Goal: Task Accomplishment & Management: Manage account settings

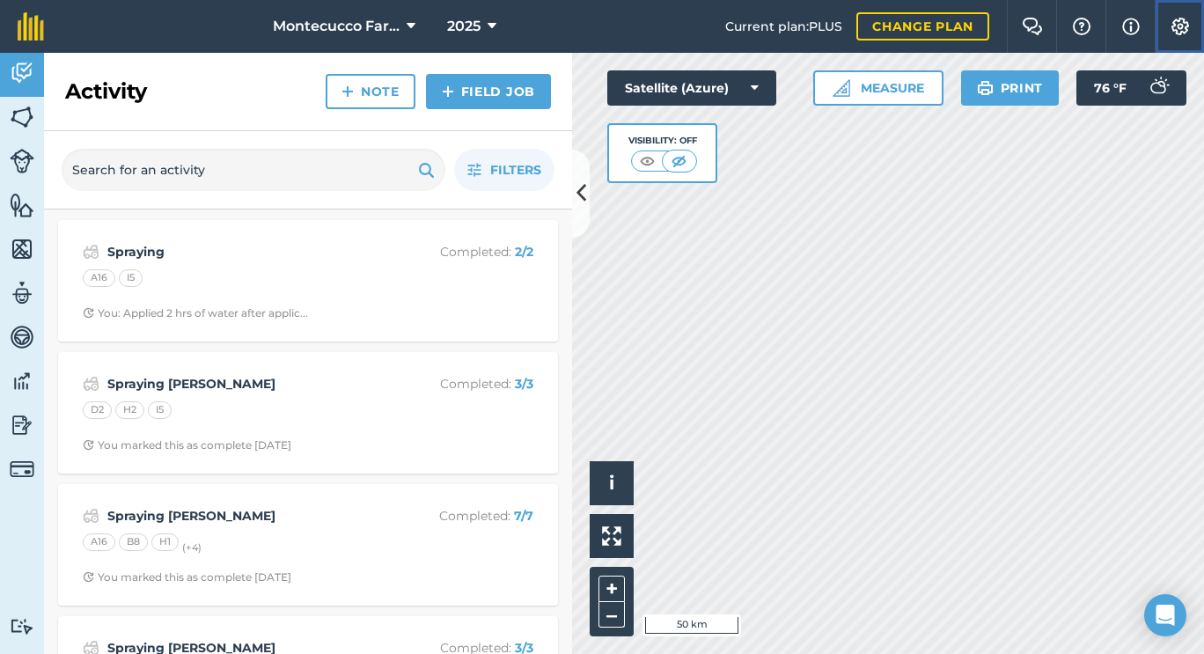
click at [1179, 26] on img at bounding box center [1180, 27] width 21 height 18
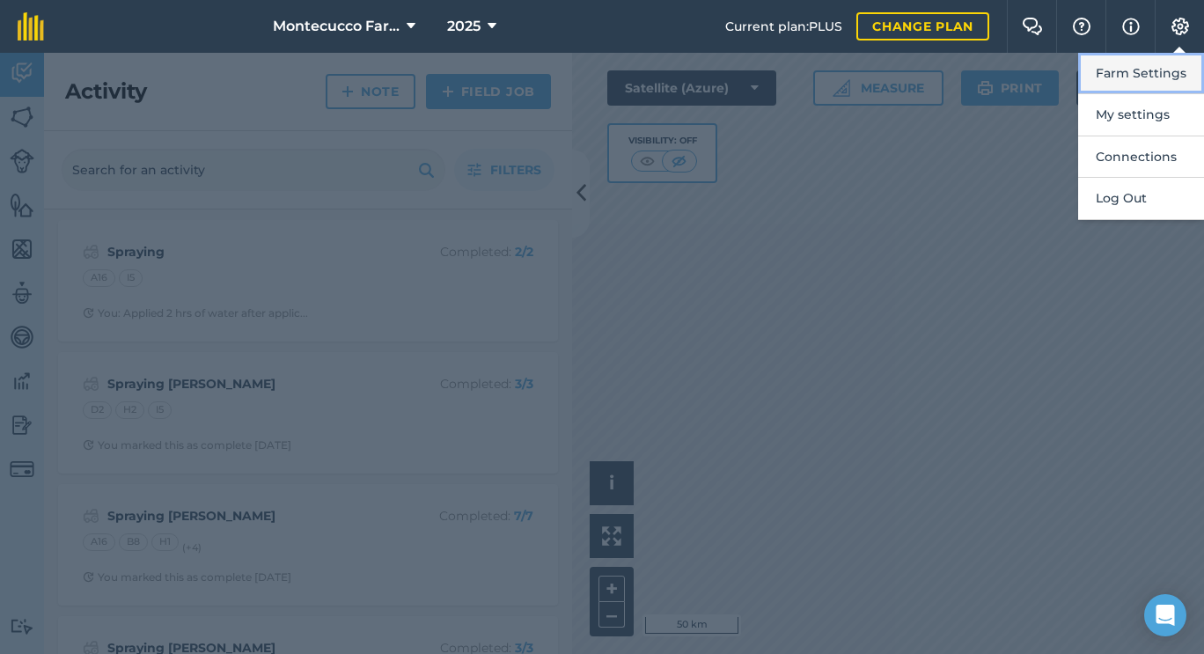
click at [1149, 72] on button "Farm Settings" at bounding box center [1141, 73] width 126 height 41
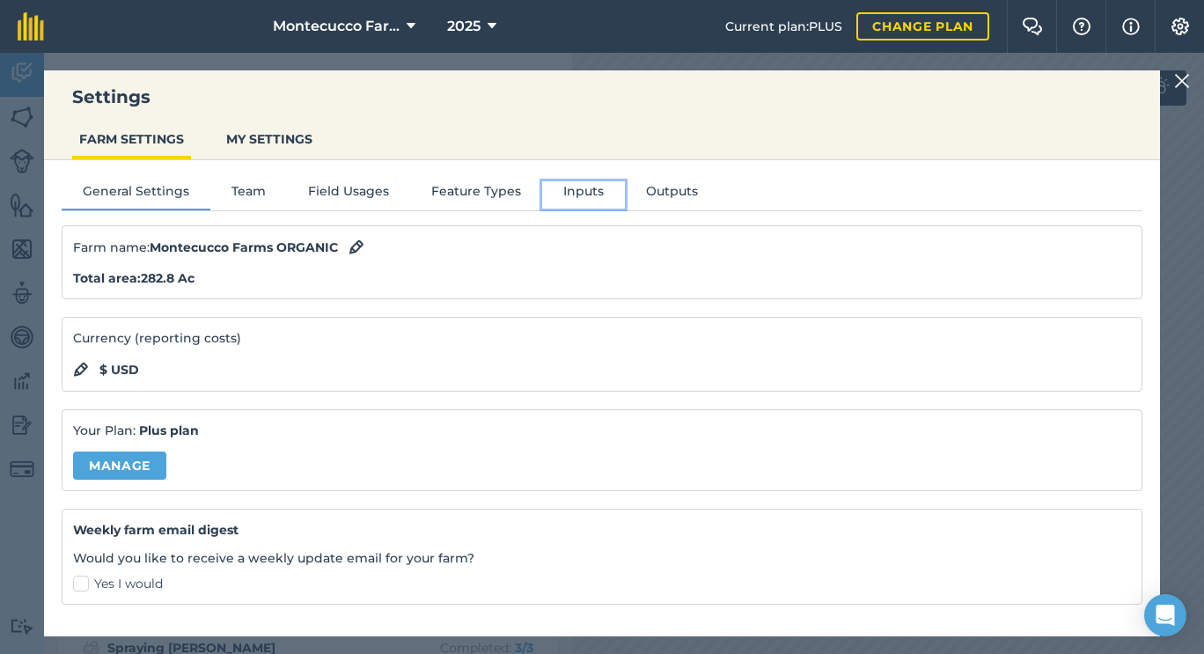
click at [583, 194] on button "Inputs" at bounding box center [583, 194] width 83 height 26
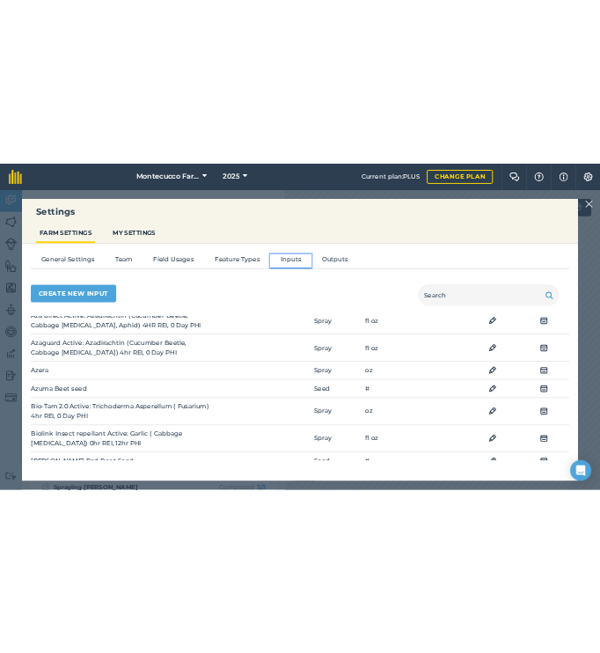
scroll to position [427, 0]
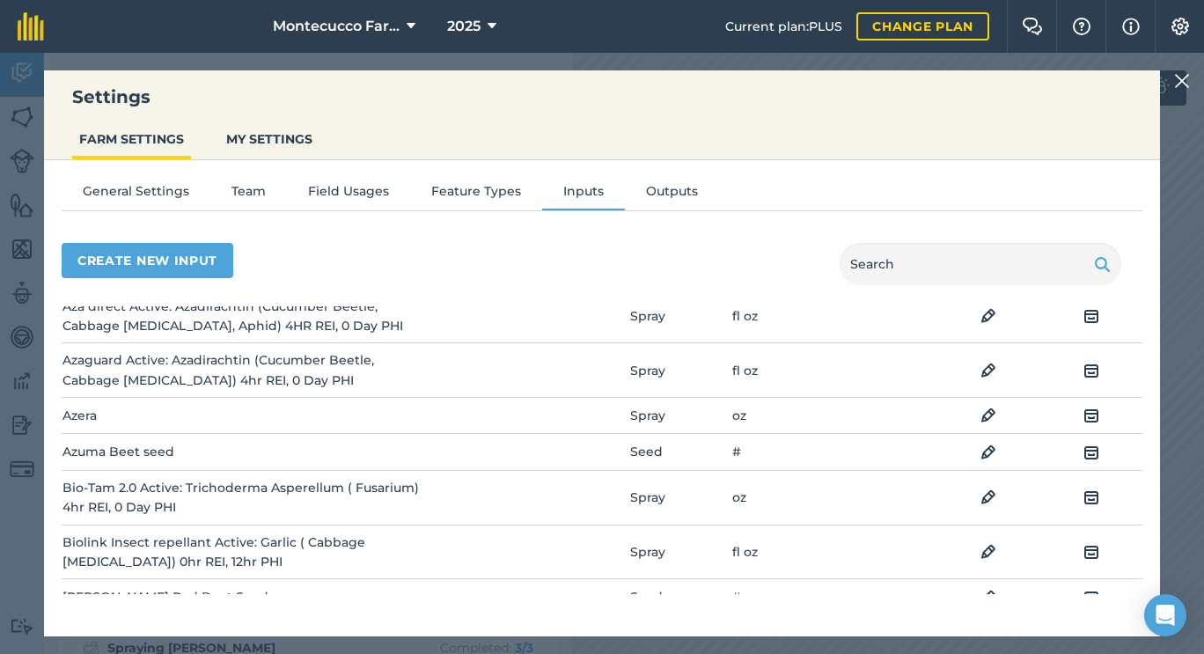
click at [116, 473] on td "Bio-Tam 2.0 Active: Trichoderma Asperellum ( Fusarium) 4hr REI, 0 Day PHI" at bounding box center [242, 497] width 360 height 55
click at [980, 423] on img at bounding box center [988, 415] width 16 height 21
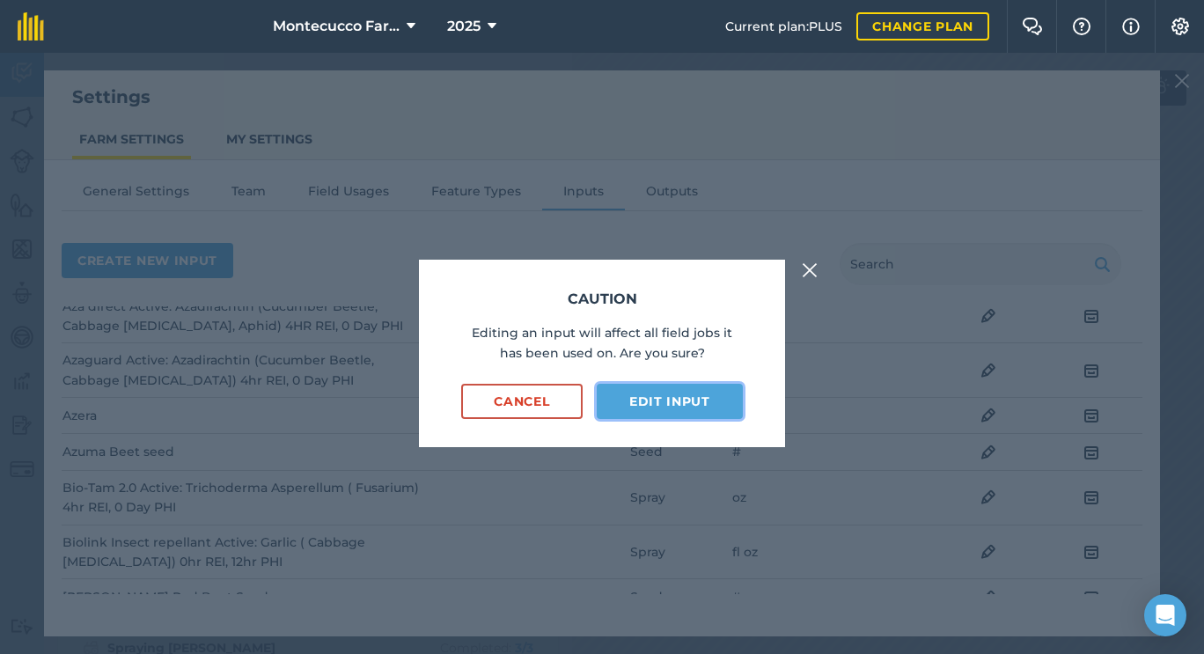
click at [691, 407] on button "Edit input" at bounding box center [670, 401] width 146 height 35
select select "OUNCES"
select select "SPRAY"
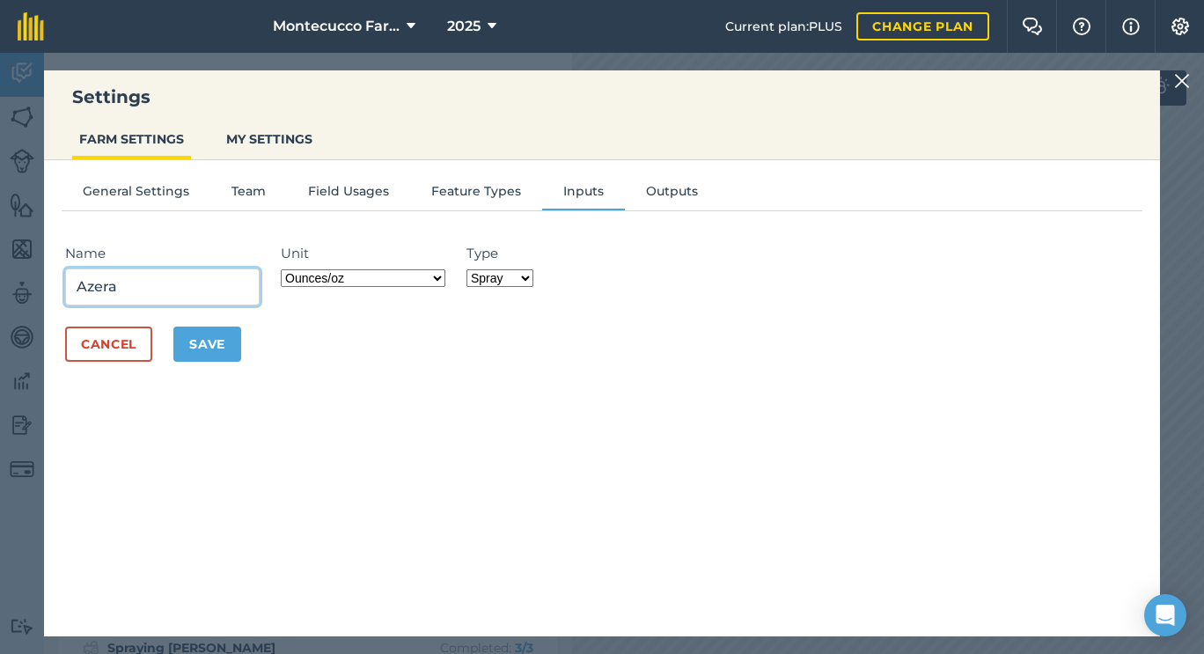
click at [154, 291] on input "Azera" at bounding box center [162, 286] width 194 height 37
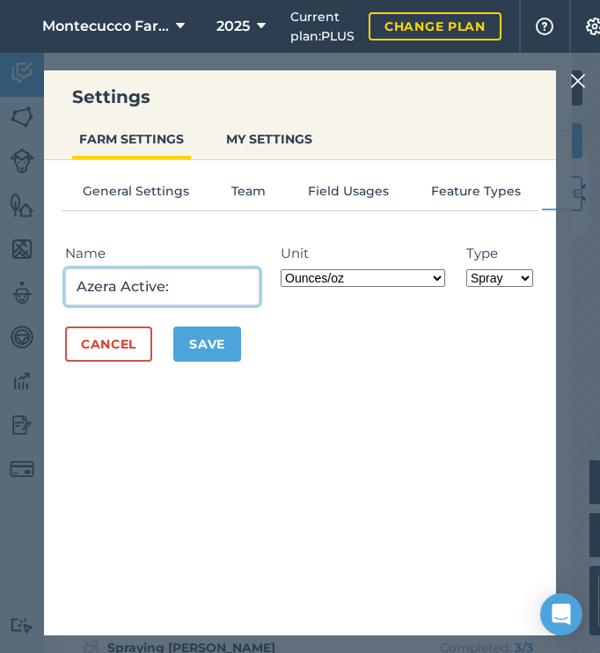
click at [199, 281] on input "Azera Active:" at bounding box center [162, 286] width 194 height 37
type input "Azera Active: [MEDICAL_DATA], Azadirachtin"
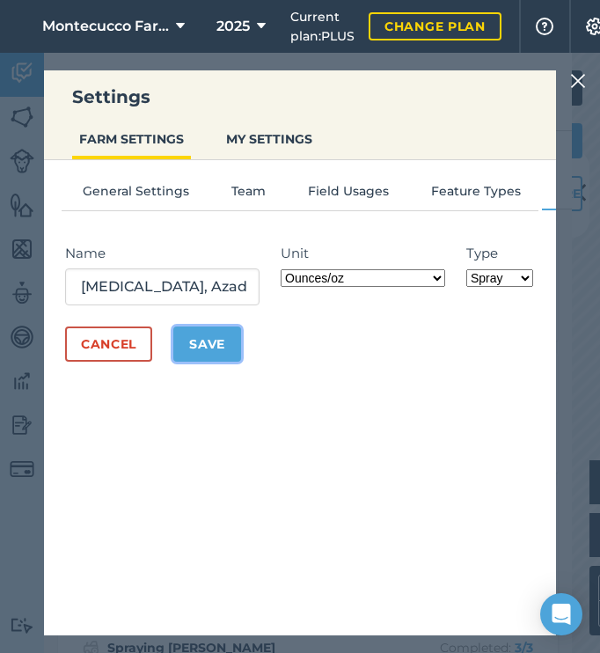
click at [199, 344] on button "Save" at bounding box center [207, 343] width 68 height 35
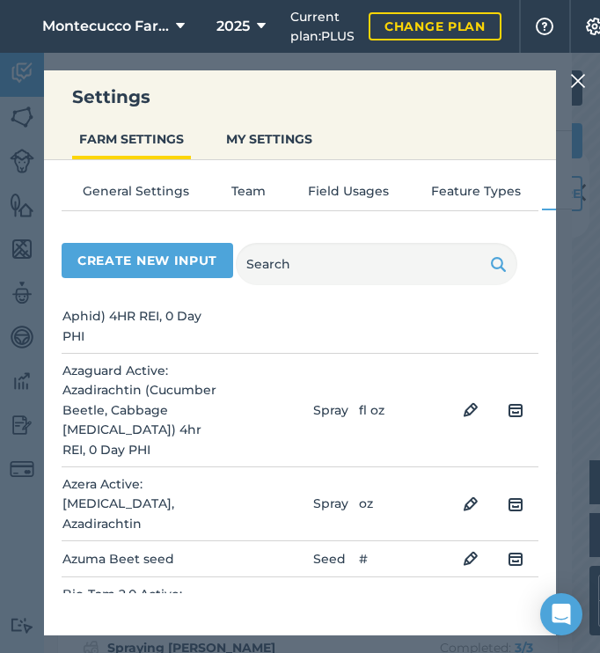
scroll to position [632, 0]
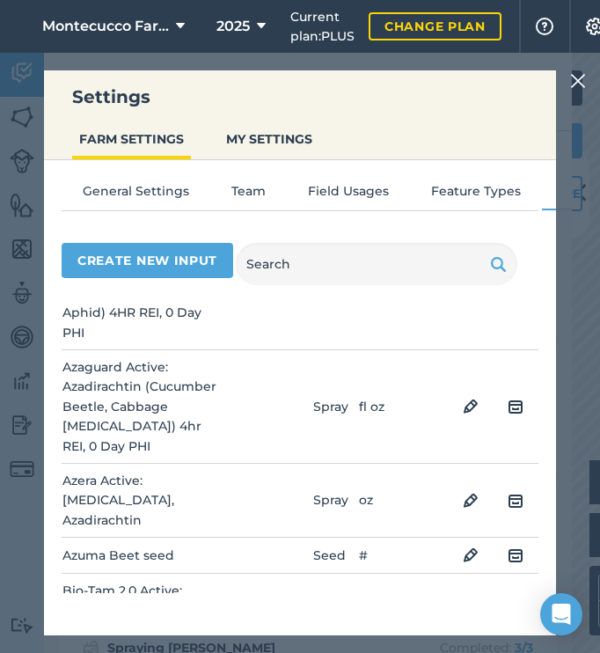
click at [463, 490] on img at bounding box center [471, 500] width 16 height 21
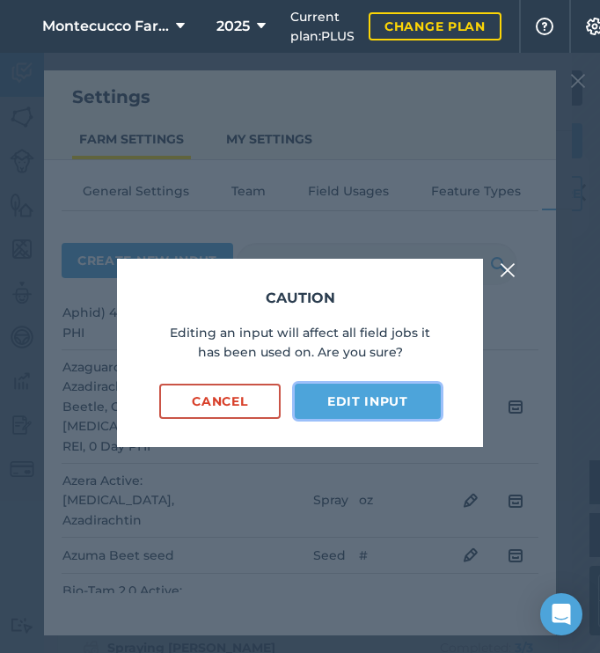
click at [371, 403] on button "Edit input" at bounding box center [368, 401] width 146 height 35
select select "OUNCES"
select select "SPRAY"
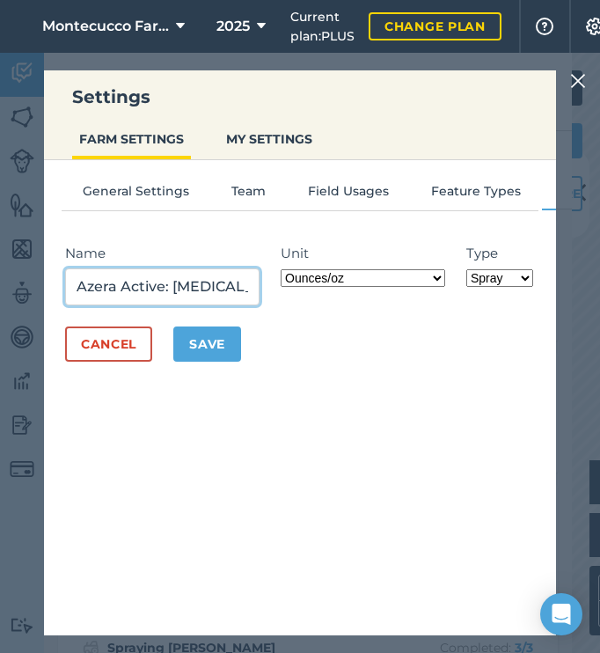
click at [249, 285] on input "Azera Active: [MEDICAL_DATA], Azadirachtin" at bounding box center [162, 286] width 194 height 37
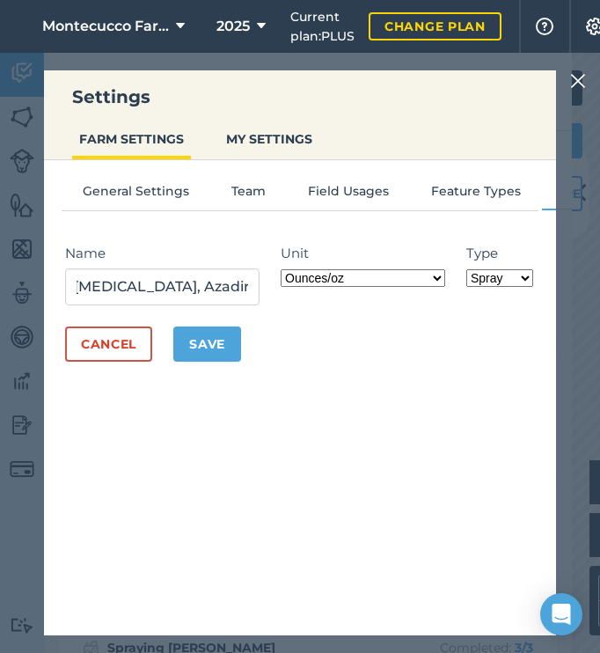
scroll to position [0, 0]
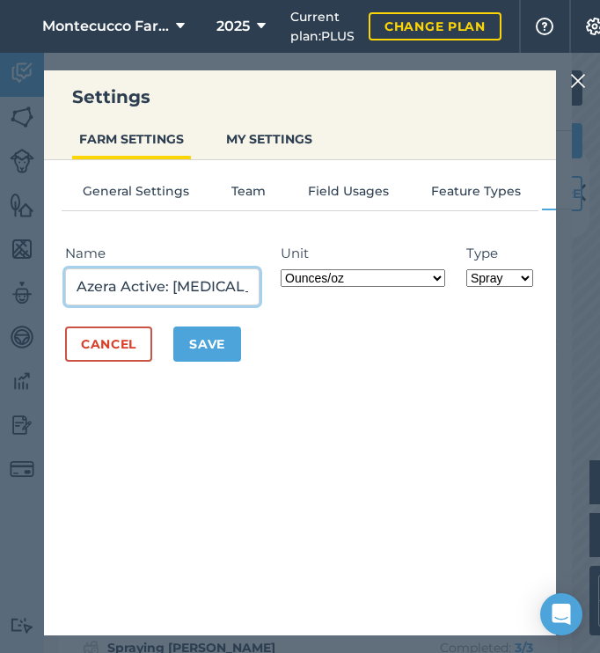
click at [257, 286] on input "Azera Active: [MEDICAL_DATA], Azadirachtin," at bounding box center [162, 286] width 194 height 37
type input "Azera Active: [MEDICAL_DATA], Azadirachtin, cucumber beetle, cabbage [MEDICAL_D…"
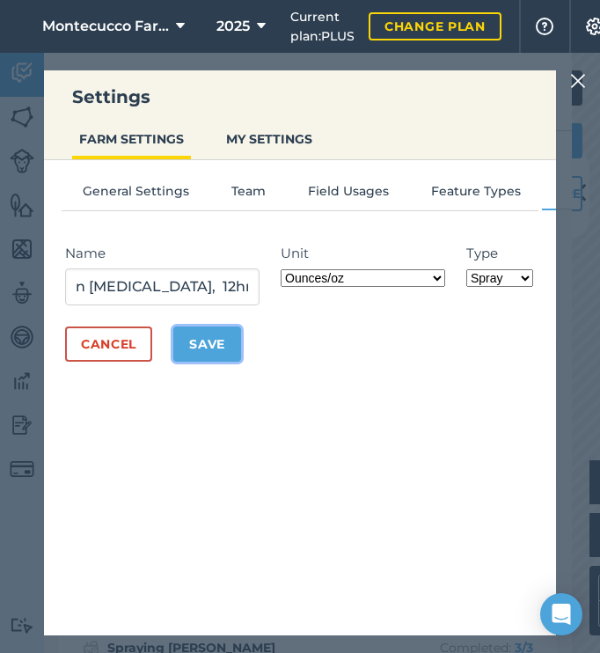
click at [209, 346] on button "Save" at bounding box center [207, 343] width 68 height 35
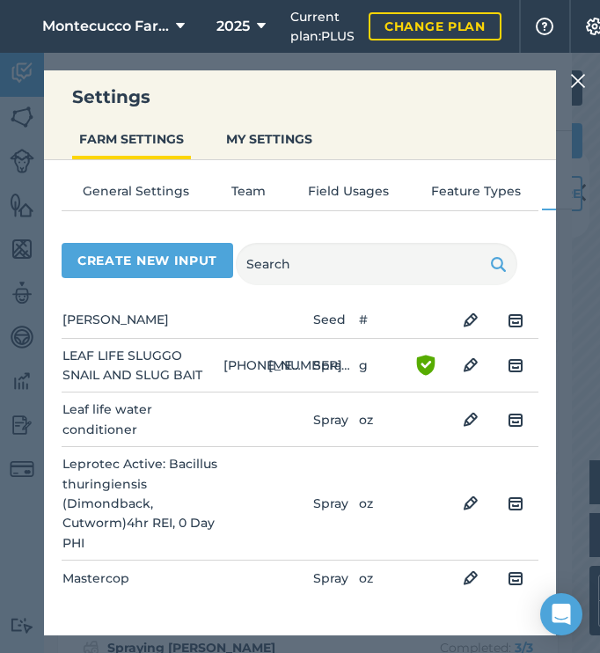
scroll to position [2379, 0]
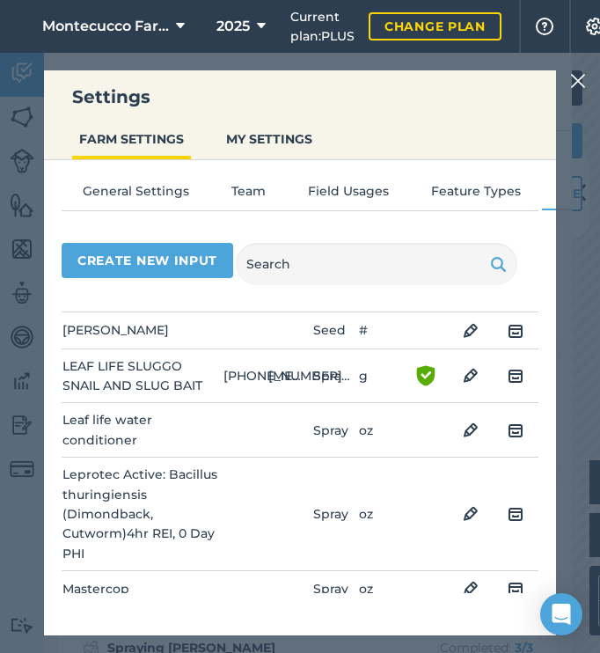
click at [463, 578] on img at bounding box center [471, 588] width 16 height 21
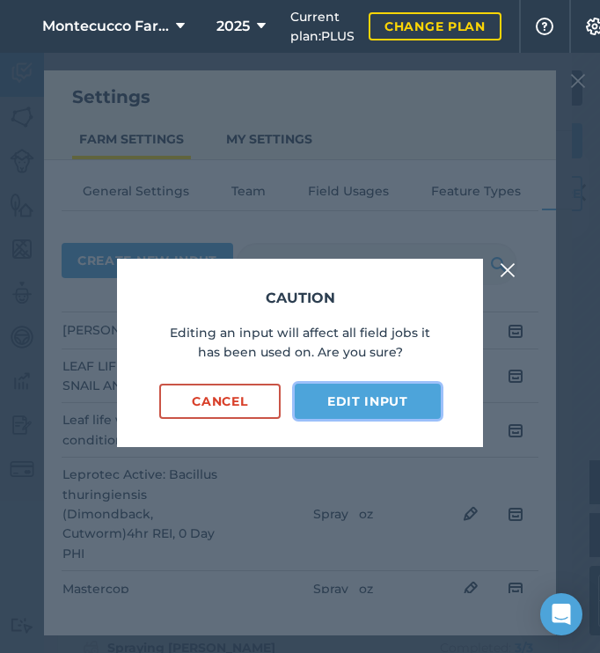
click at [419, 404] on button "Edit input" at bounding box center [368, 401] width 146 height 35
select select "OUNCES"
select select "SPRAY"
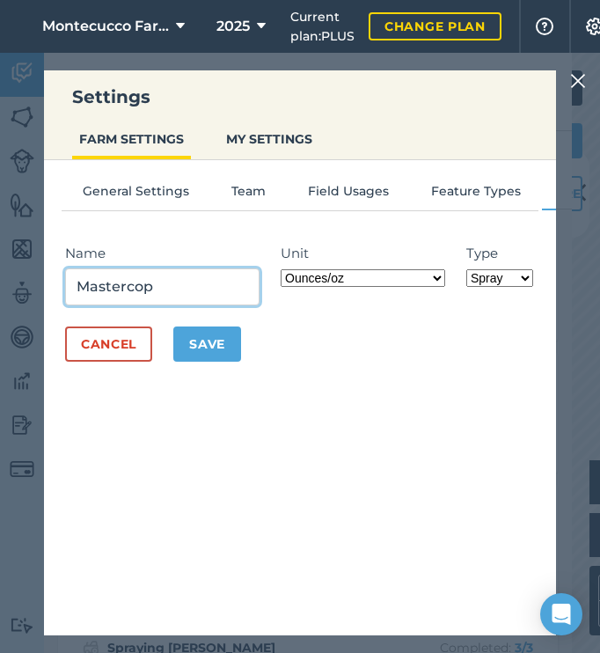
click at [136, 283] on input "Mastercop" at bounding box center [162, 286] width 194 height 37
click at [158, 291] on input "MasterCop" at bounding box center [162, 286] width 194 height 37
click at [233, 280] on input "MasterCop Active:" at bounding box center [162, 286] width 194 height 37
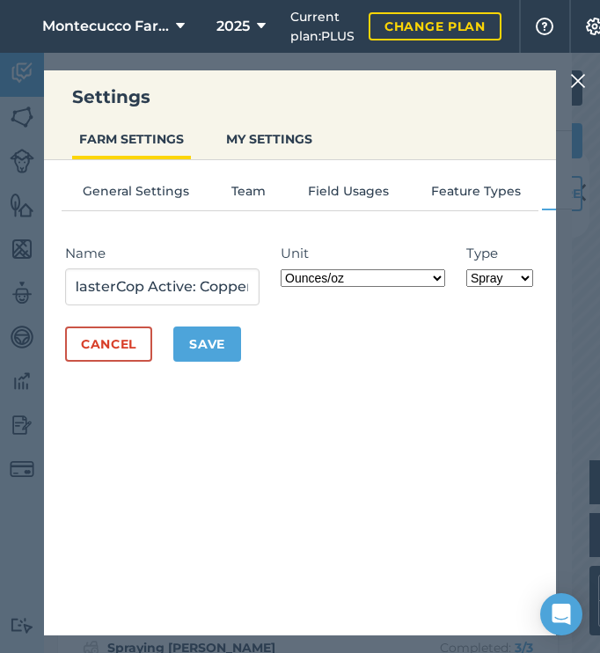
scroll to position [0, 0]
click at [248, 296] on input "MasterCop Active: Copper" at bounding box center [162, 286] width 194 height 37
click at [239, 296] on input "MasterCop Active: Copper Sulfate pentahydrate, [PERSON_NAME]," at bounding box center [162, 286] width 194 height 37
type input "MasterCop Active: Copper Sulfate pentahydrate, [PERSON_NAME] Mildew, Alternaria…"
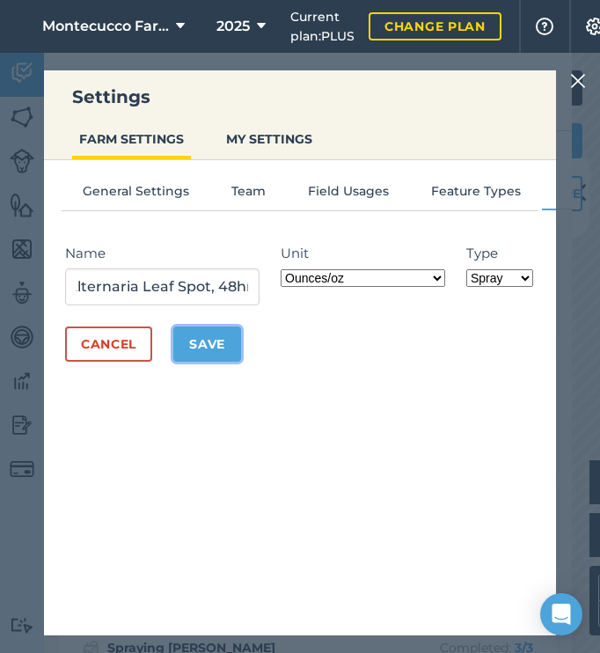
click at [220, 346] on button "Save" at bounding box center [207, 343] width 68 height 35
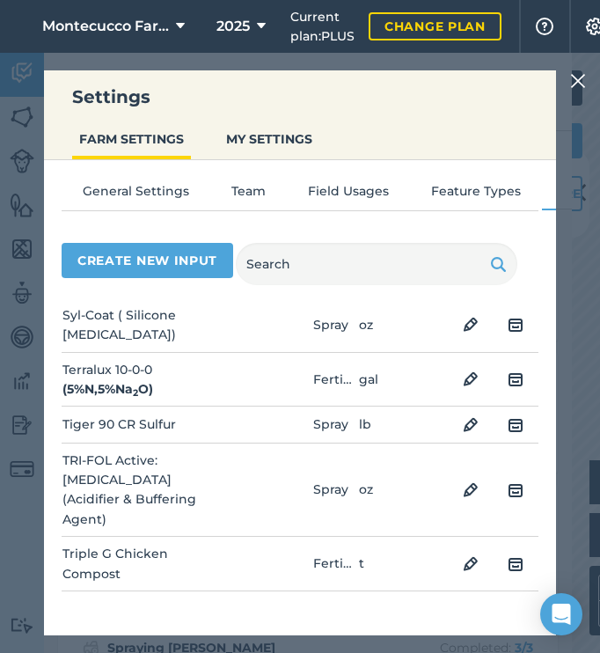
scroll to position [5081, 0]
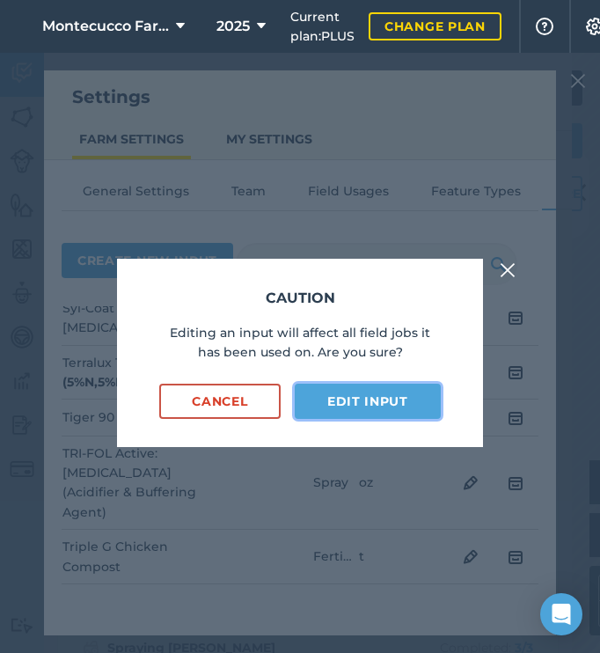
click at [368, 398] on button "Edit input" at bounding box center [368, 401] width 146 height 35
select select "OUNCES"
select select "SPRAY"
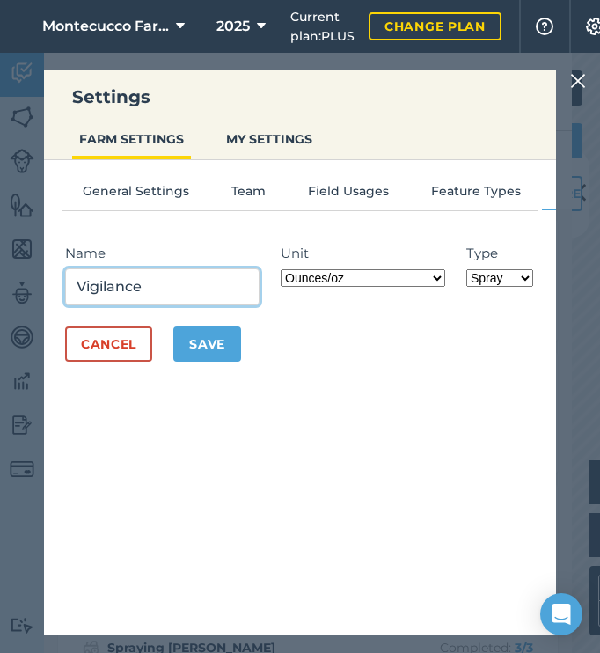
click at [199, 297] on input "Vigilance" at bounding box center [162, 286] width 194 height 37
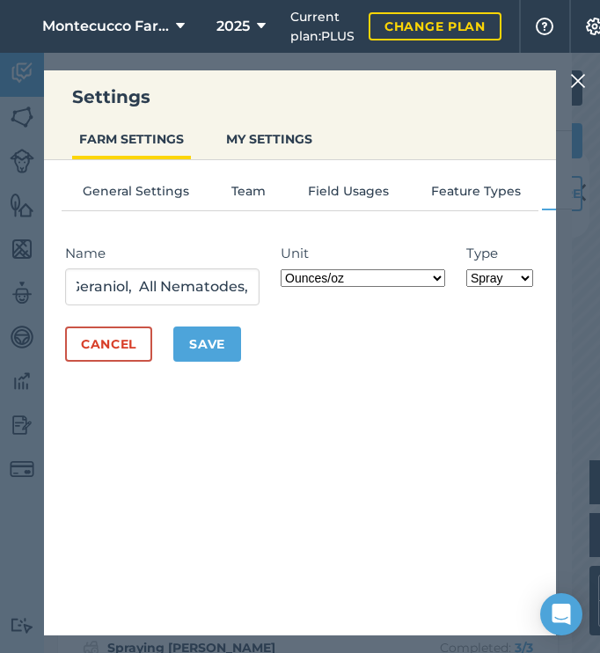
scroll to position [0, 0]
click at [231, 290] on input "Vigilance Active: Geraniol, All Nematodes," at bounding box center [162, 286] width 194 height 37
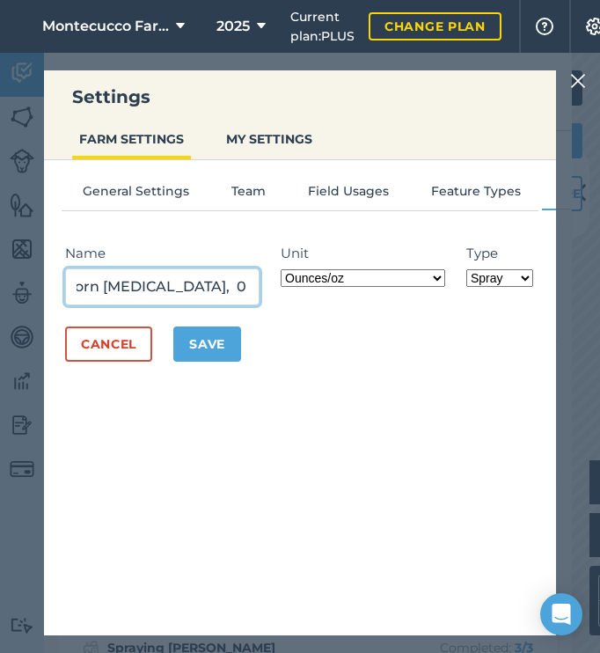
type input "Vigilance Active: Geraniol, All Nematodes, Seed corn [MEDICAL_DATA], 0 REI, 0 P…"
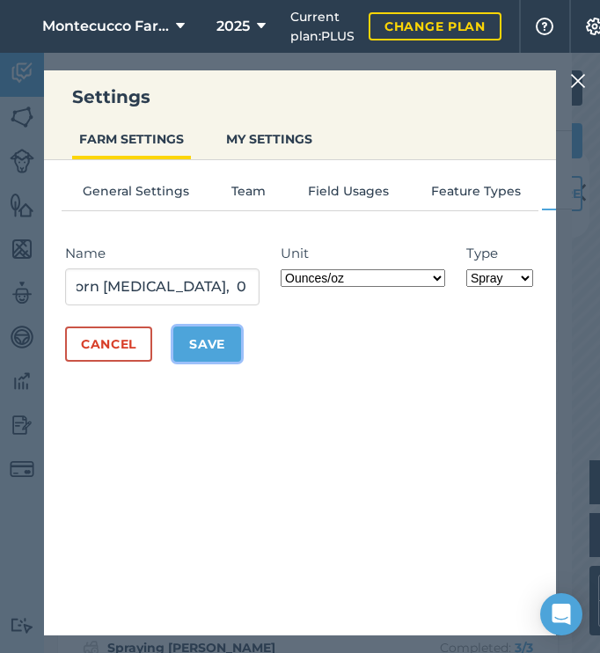
click at [206, 350] on button "Save" at bounding box center [207, 343] width 68 height 35
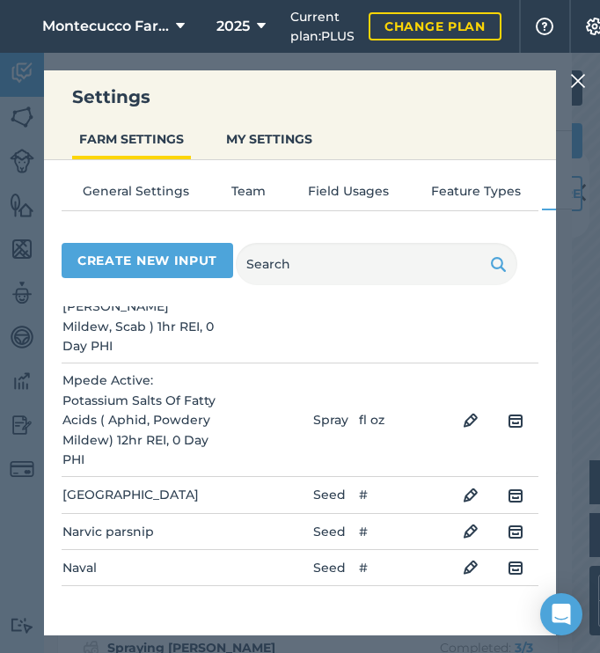
scroll to position [2954, 0]
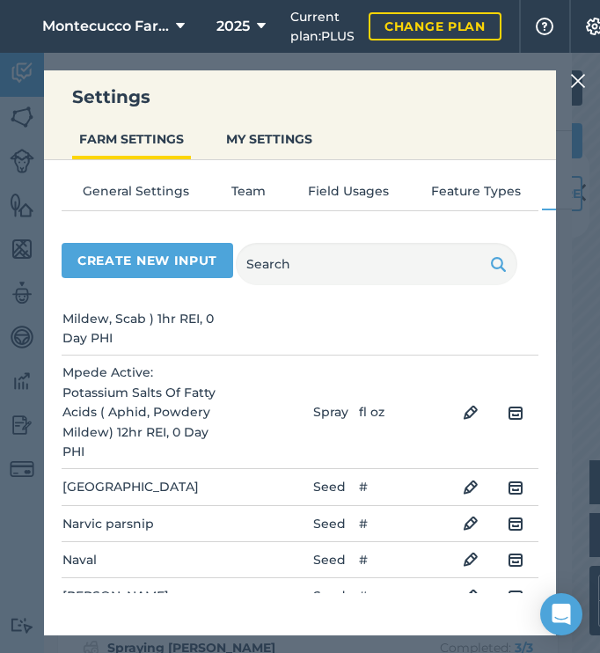
click at [463, 622] on img at bounding box center [471, 632] width 16 height 21
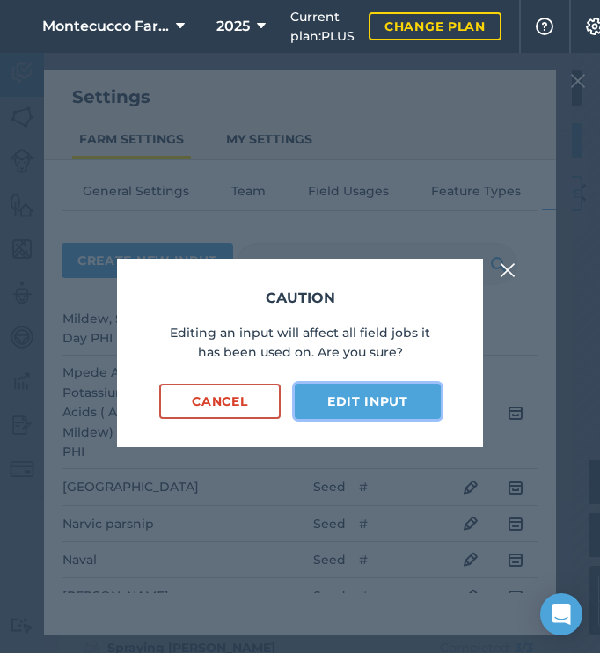
click at [358, 400] on button "Edit input" at bounding box center [368, 401] width 146 height 35
select select "POUNDS"
select select "SPRAY"
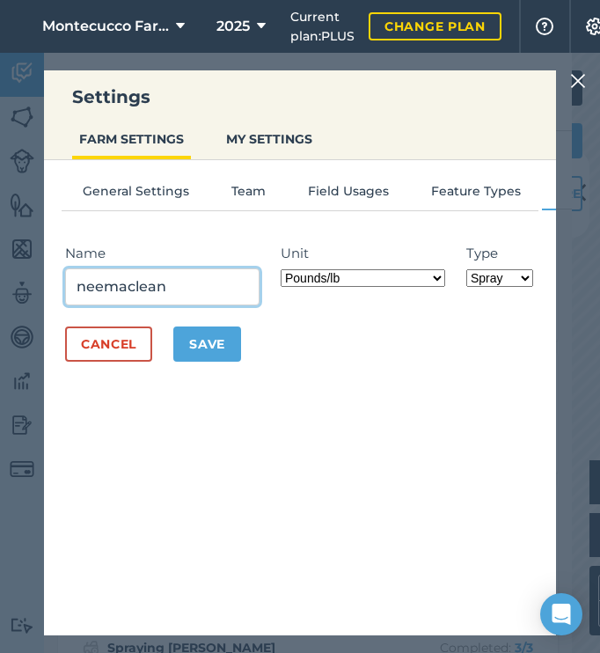
click at [197, 300] on input "neemaclean" at bounding box center [162, 286] width 194 height 37
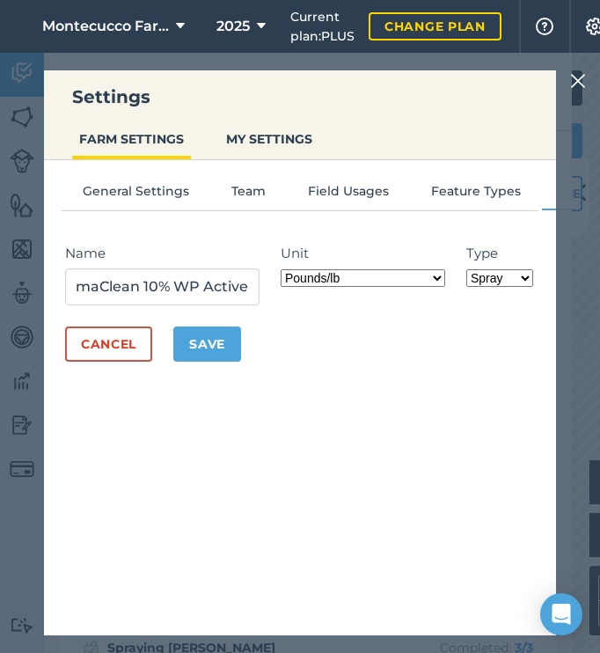
scroll to position [0, 0]
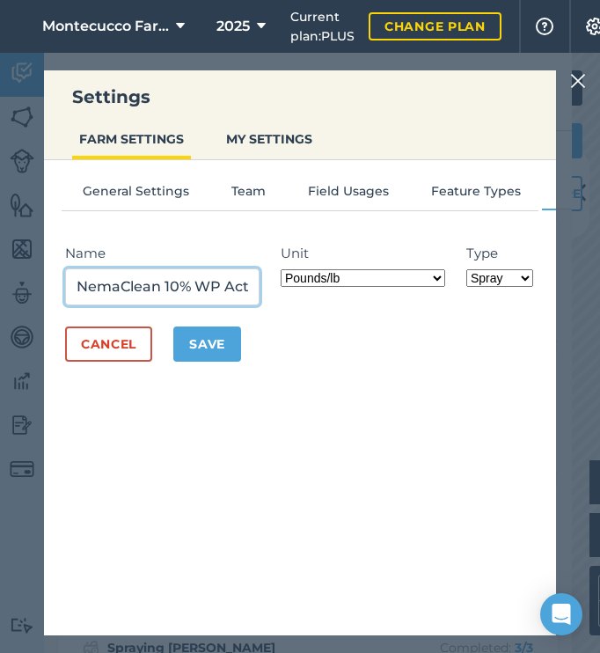
click at [222, 290] on input "NemaClean 10% WP Active:" at bounding box center [162, 286] width 194 height 37
click at [231, 300] on input "NemaClean 10% WP Active: Purpureocillium Lilacinum Strain PL11," at bounding box center [162, 286] width 194 height 37
click at [224, 276] on input "NemaClean 10% WP Active: Purpureocillium Lilacinum Strain PL11," at bounding box center [162, 286] width 194 height 37
click at [206, 291] on input "NemaClean 10% WP Active: Purpureocillium Lilacinum Strain PL11, All Nematode," at bounding box center [162, 286] width 194 height 37
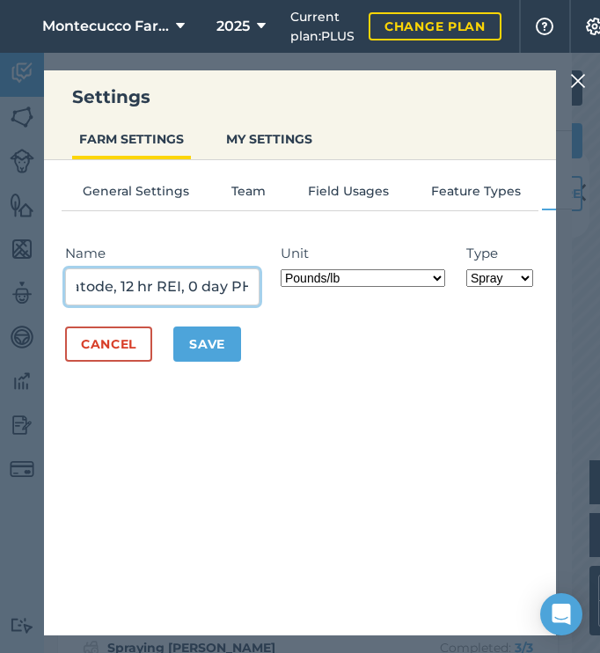
type input "NemaClean 10% WP Active: Purpureocillium Lilacinum Strain PL11, All Nematode, 1…"
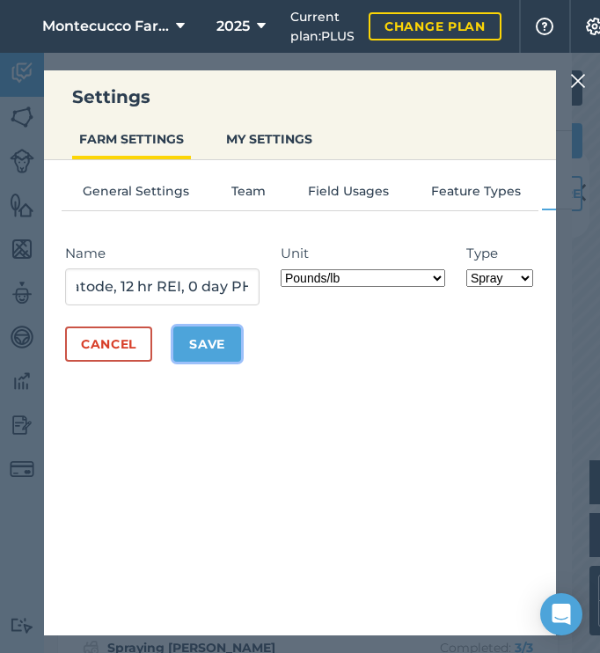
click at [216, 347] on button "Save" at bounding box center [207, 343] width 68 height 35
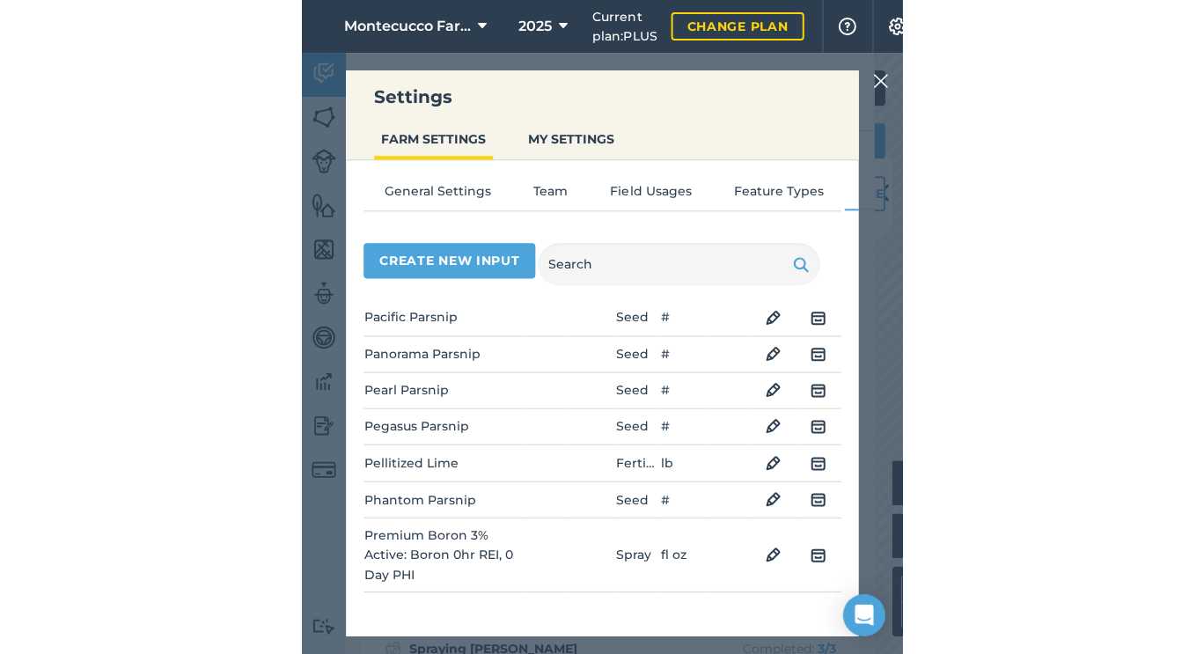
scroll to position [3436, 0]
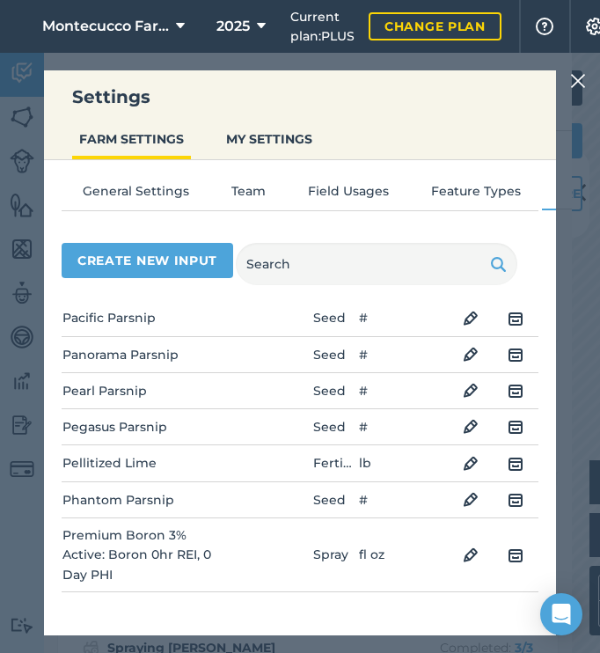
click at [576, 80] on img at bounding box center [578, 80] width 16 height 21
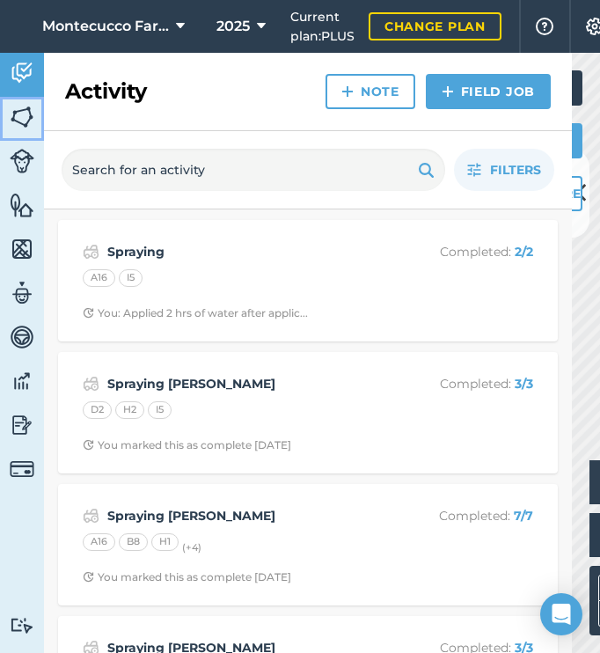
click at [33, 113] on img at bounding box center [22, 117] width 25 height 26
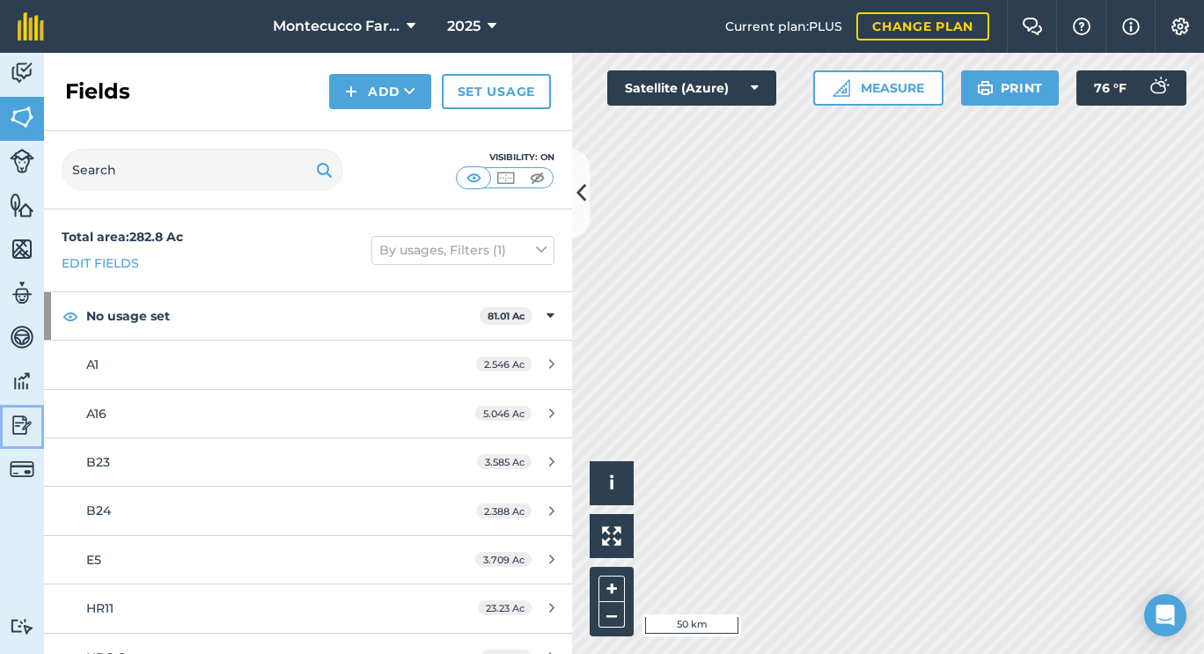
click at [24, 435] on img at bounding box center [22, 425] width 25 height 26
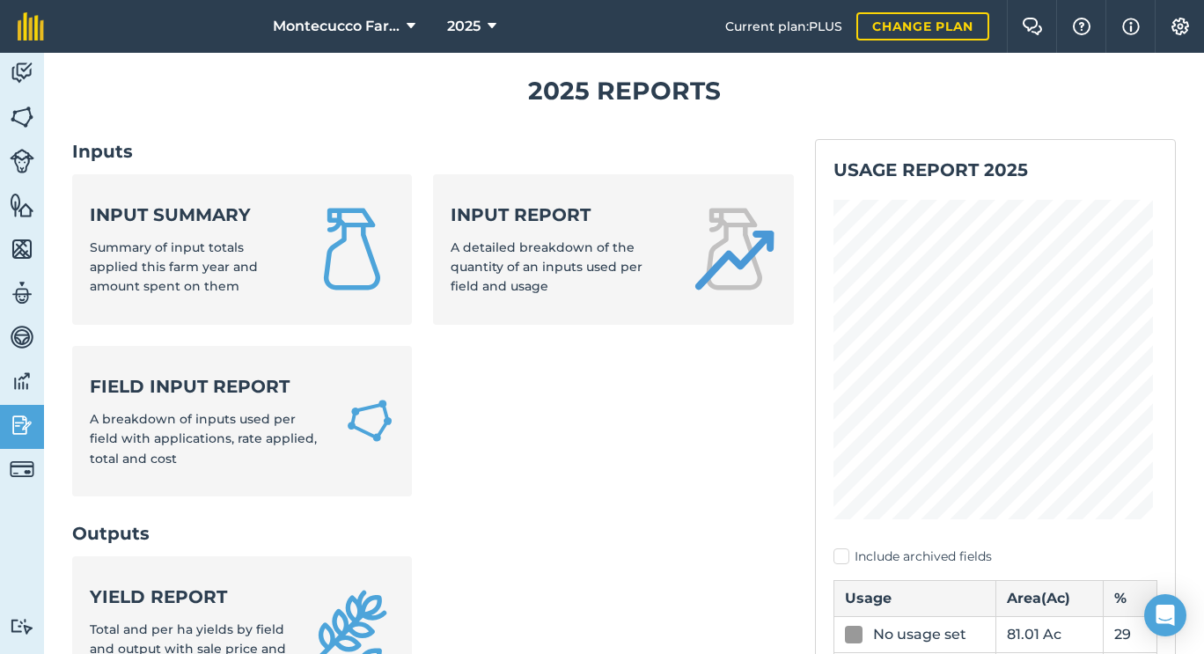
scroll to position [18, 0]
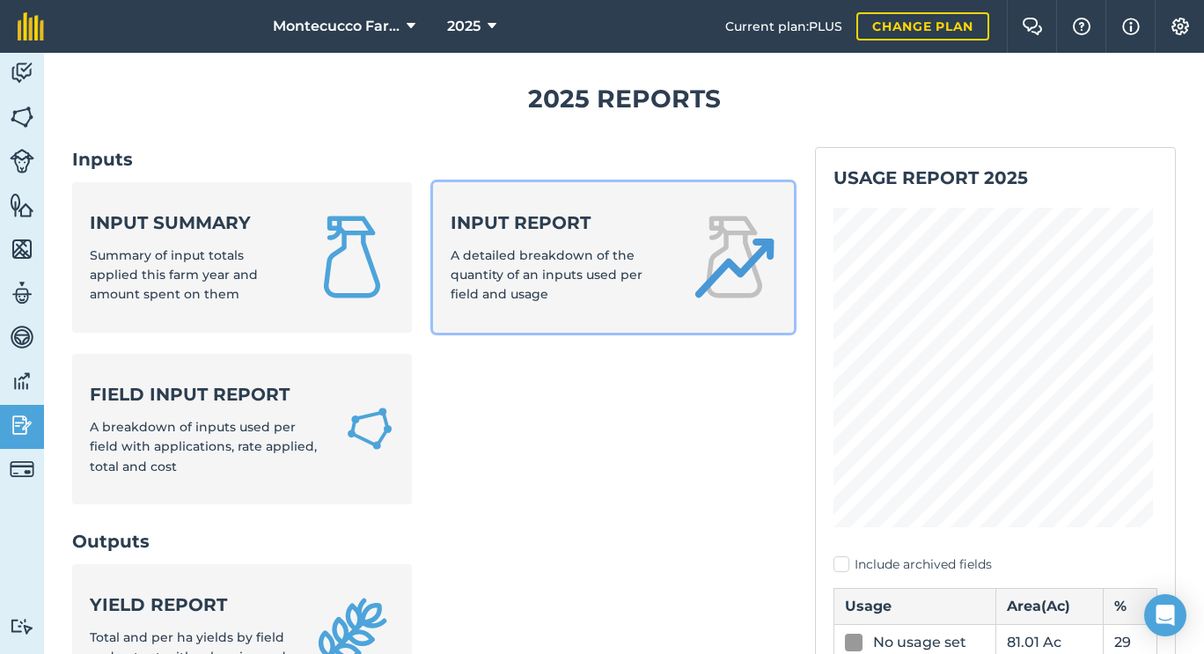
click at [637, 252] on div "Input report A detailed breakdown of the quantity of an inputs used per field a…" at bounding box center [561, 257] width 220 height 94
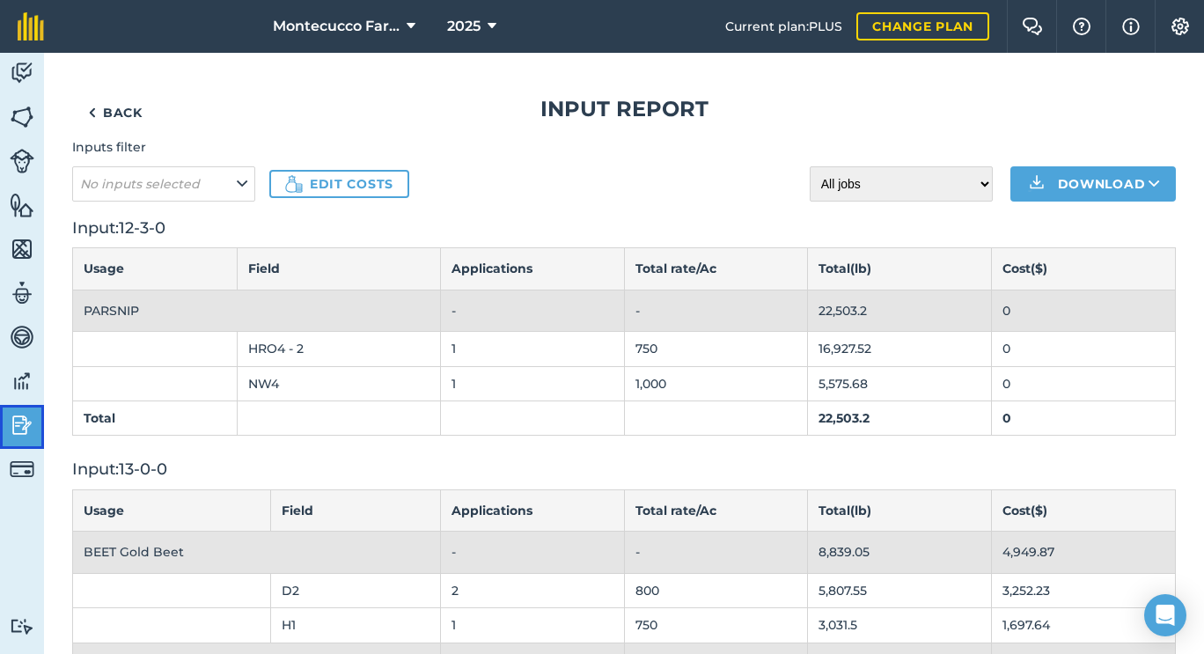
click at [29, 429] on img at bounding box center [22, 425] width 25 height 26
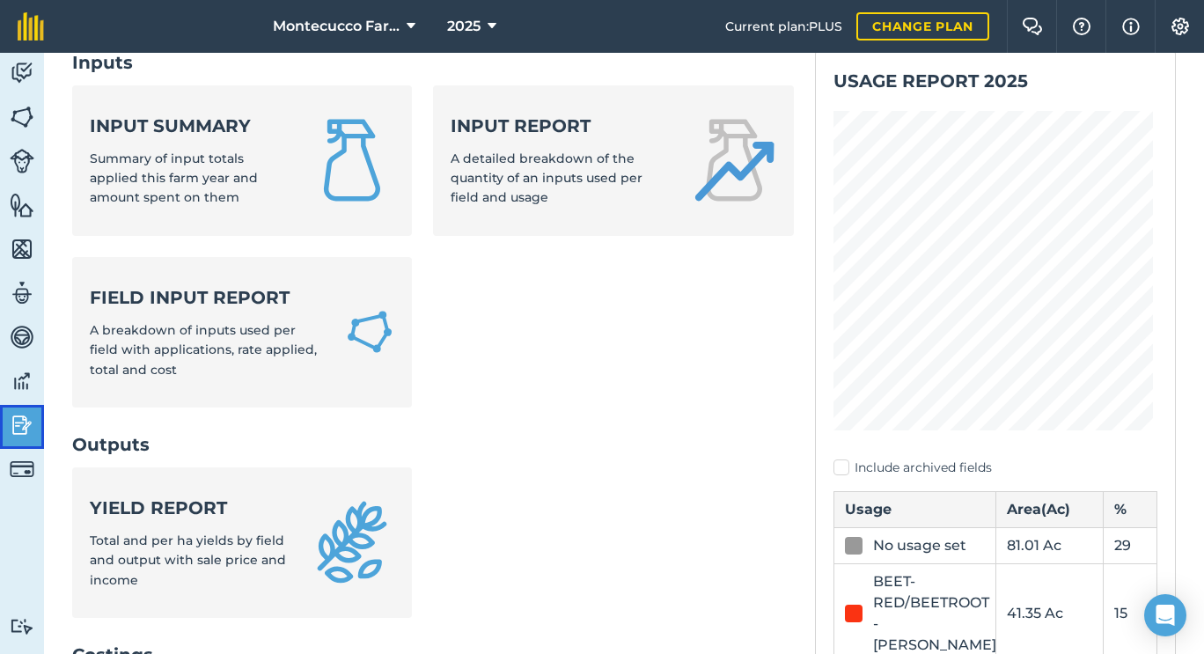
scroll to position [114, 0]
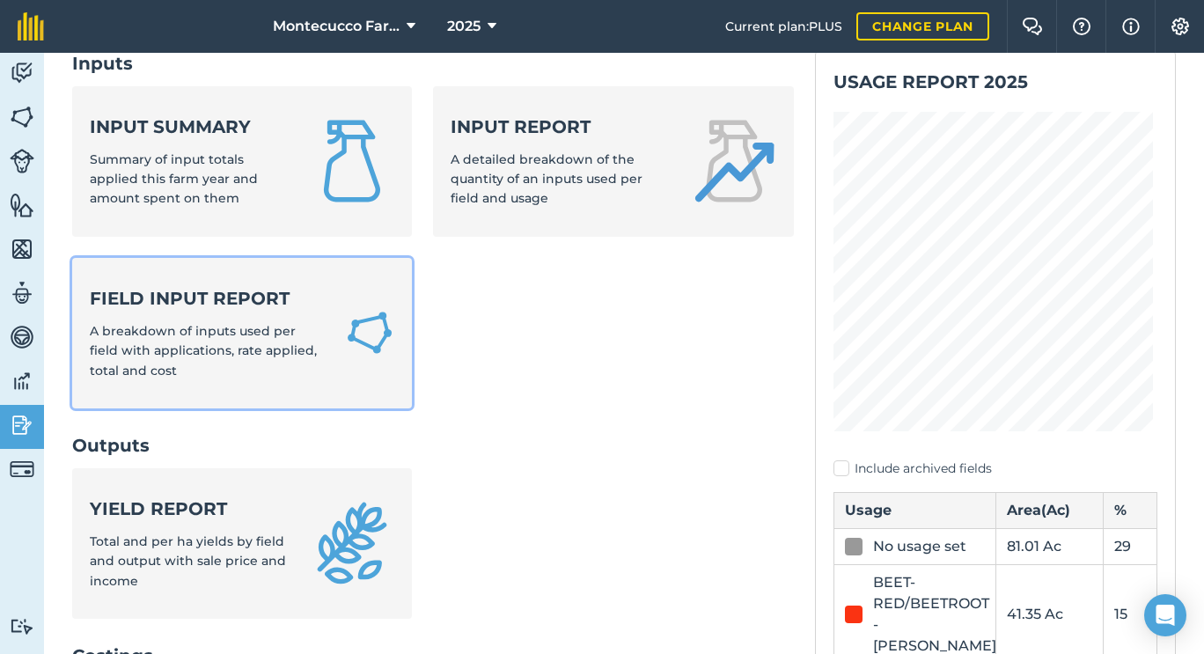
click at [288, 365] on div "Field Input Report A breakdown of inputs used per field with applications, rate…" at bounding box center [207, 333] width 234 height 94
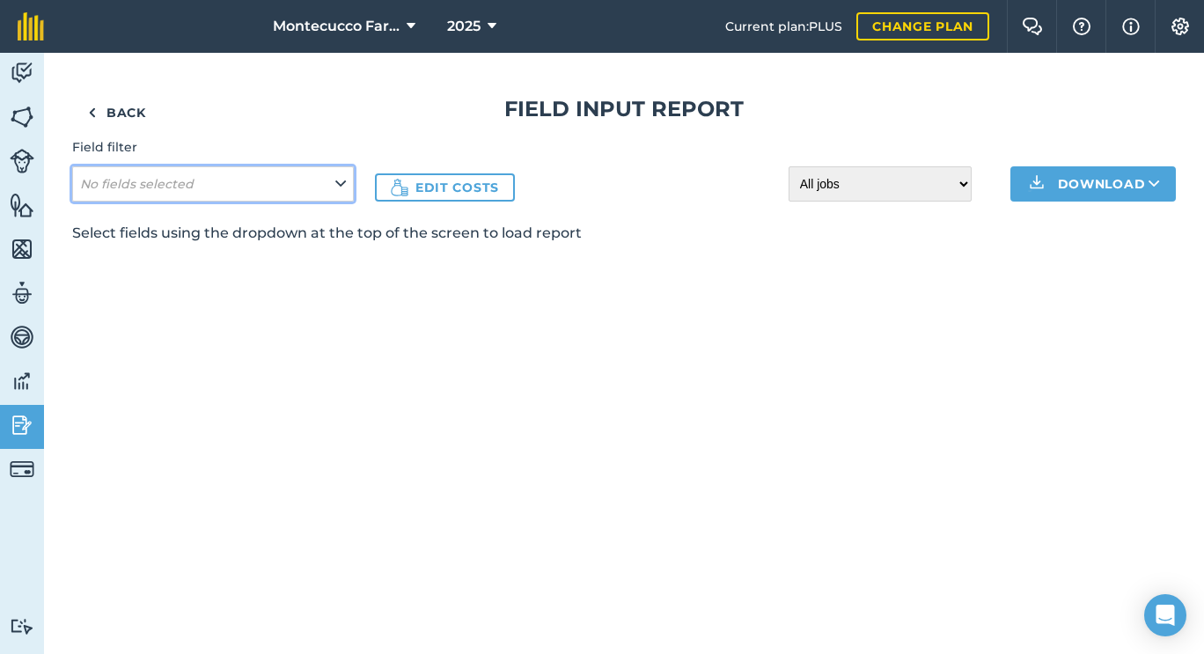
click at [337, 188] on icon at bounding box center [340, 183] width 11 height 19
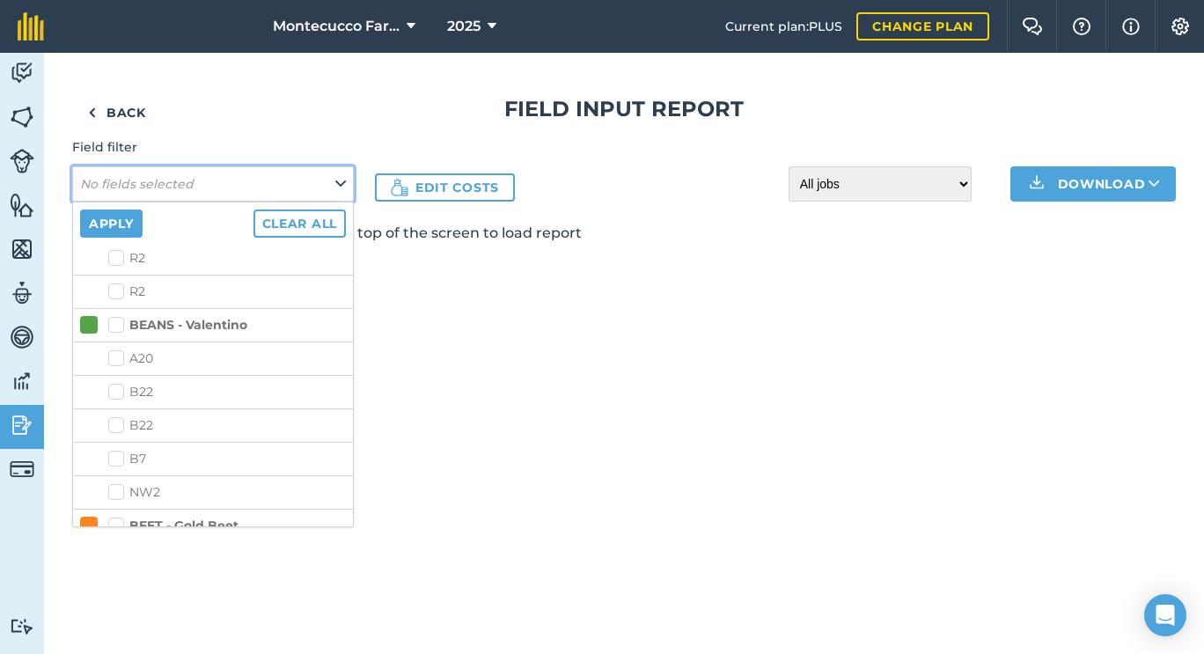
scroll to position [406, 0]
click at [123, 326] on label "BEANS - Valentino" at bounding box center [177, 324] width 139 height 18
click at [120, 326] on input "BEANS - Valentino" at bounding box center [113, 320] width 11 height 11
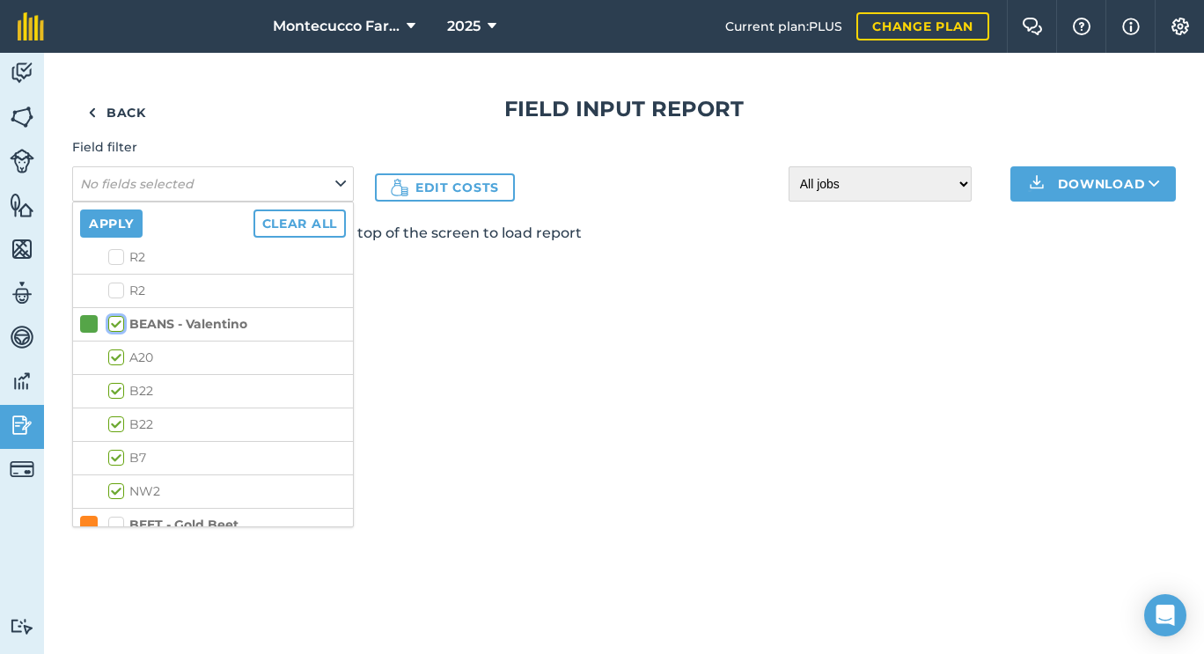
checkbox input "true"
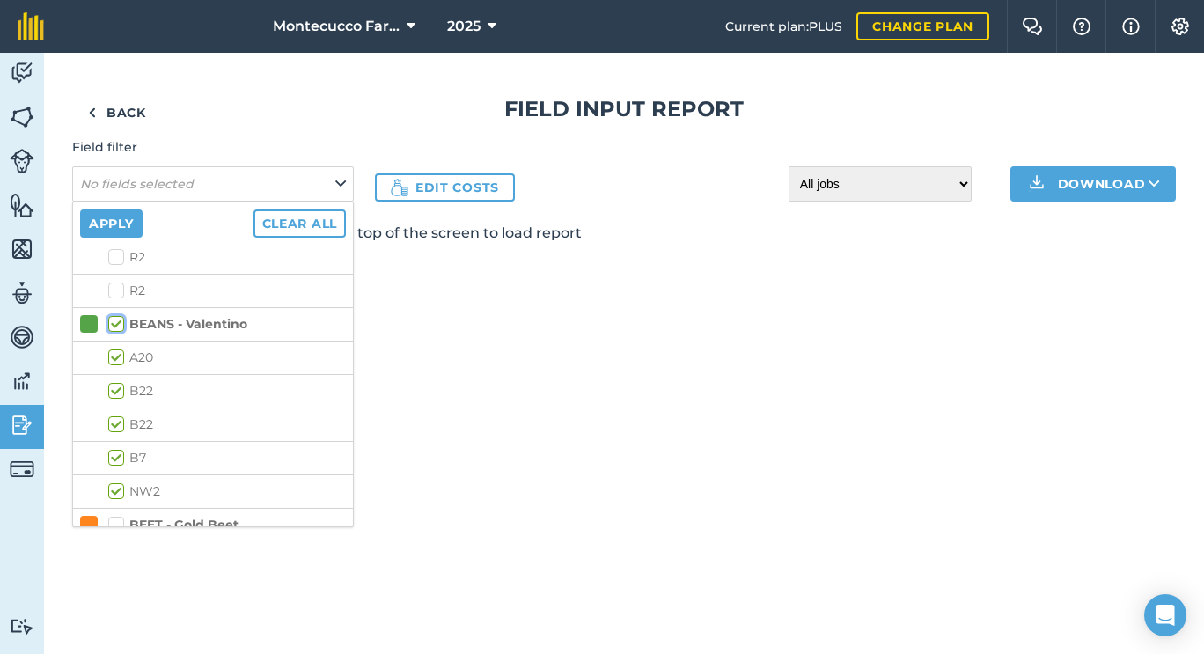
checkbox input "true"
click at [120, 217] on button "Apply" at bounding box center [111, 223] width 62 height 28
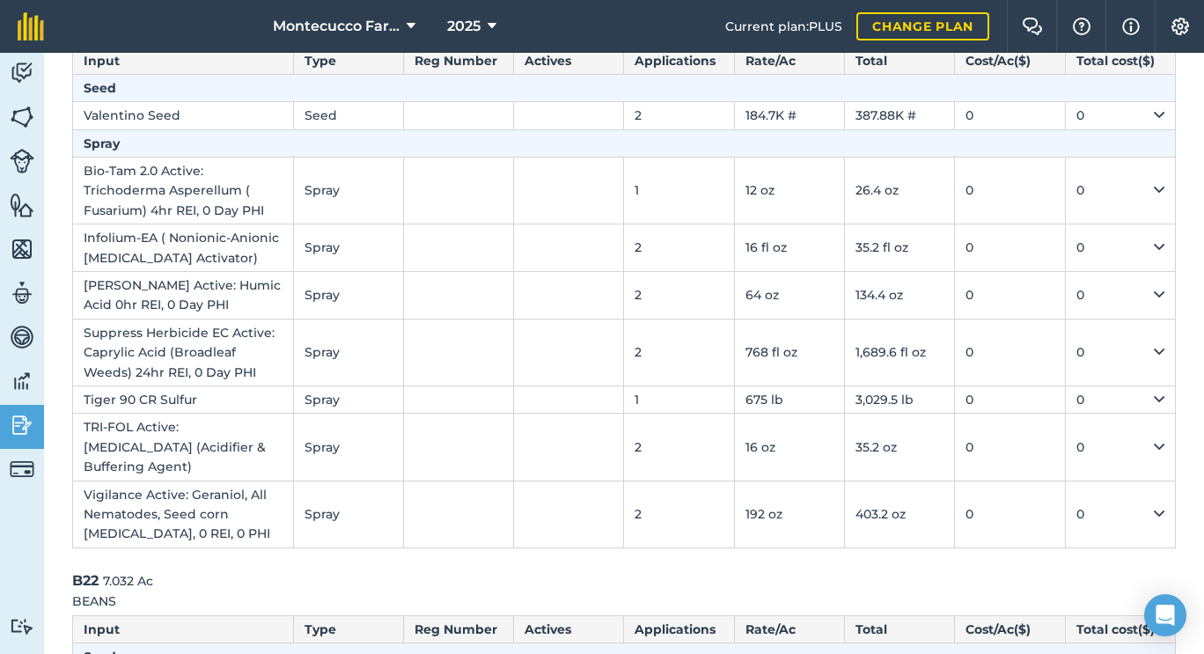
scroll to position [0, 0]
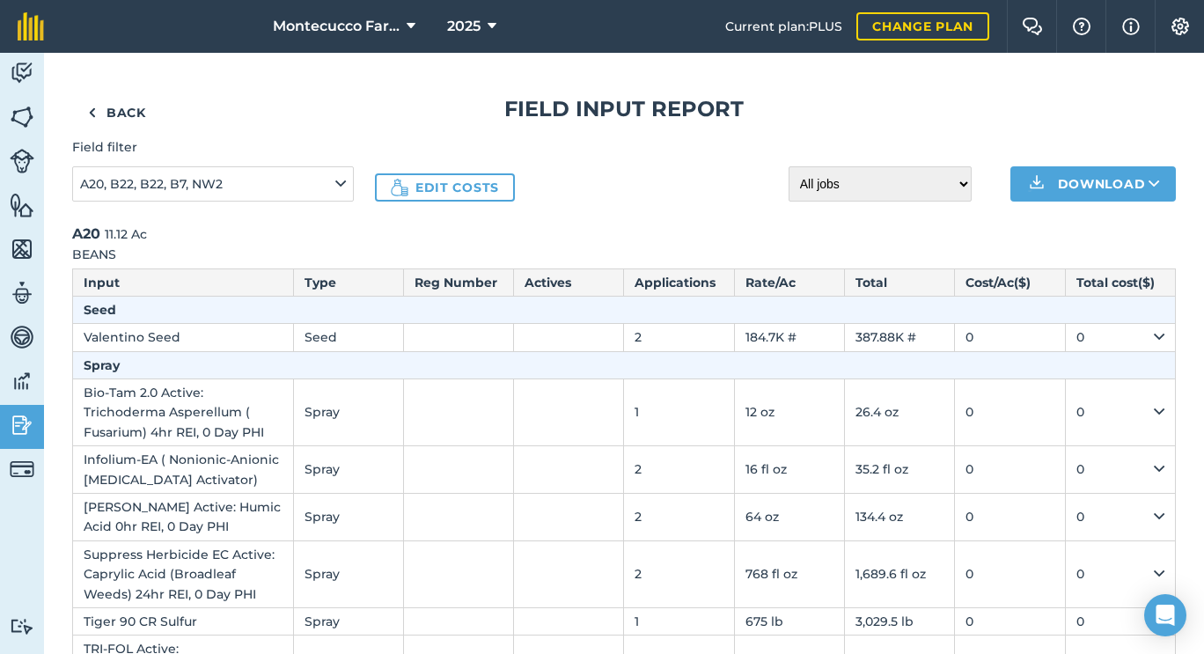
click at [108, 111] on link "Back" at bounding box center [117, 112] width 90 height 35
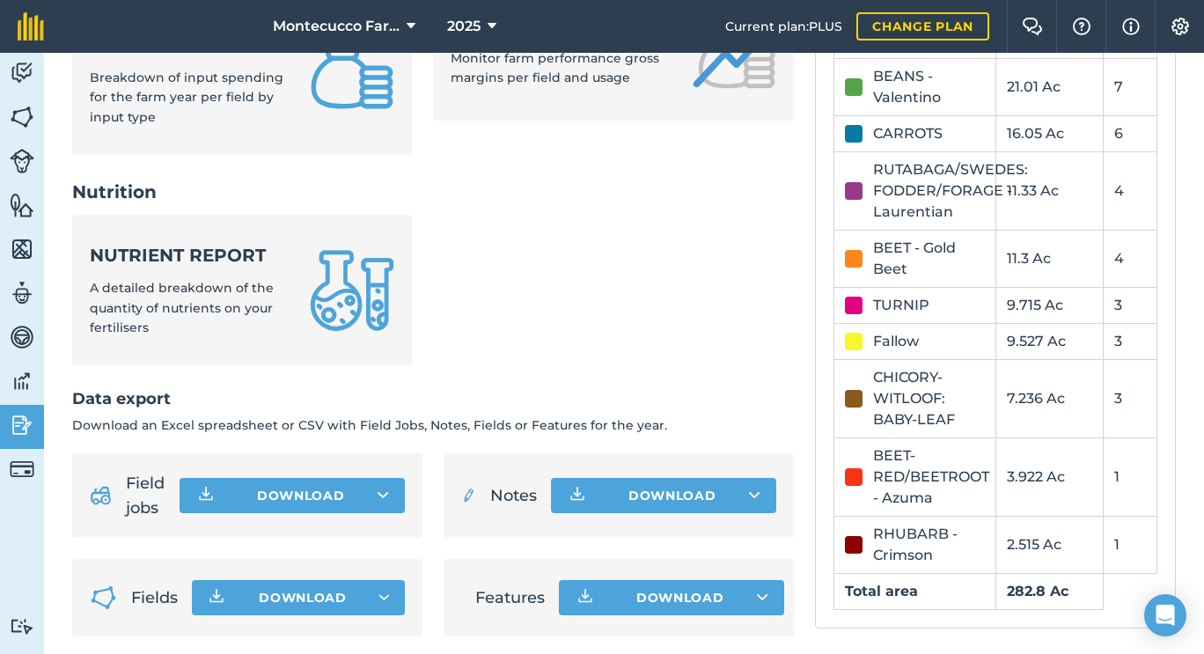
scroll to position [815, 0]
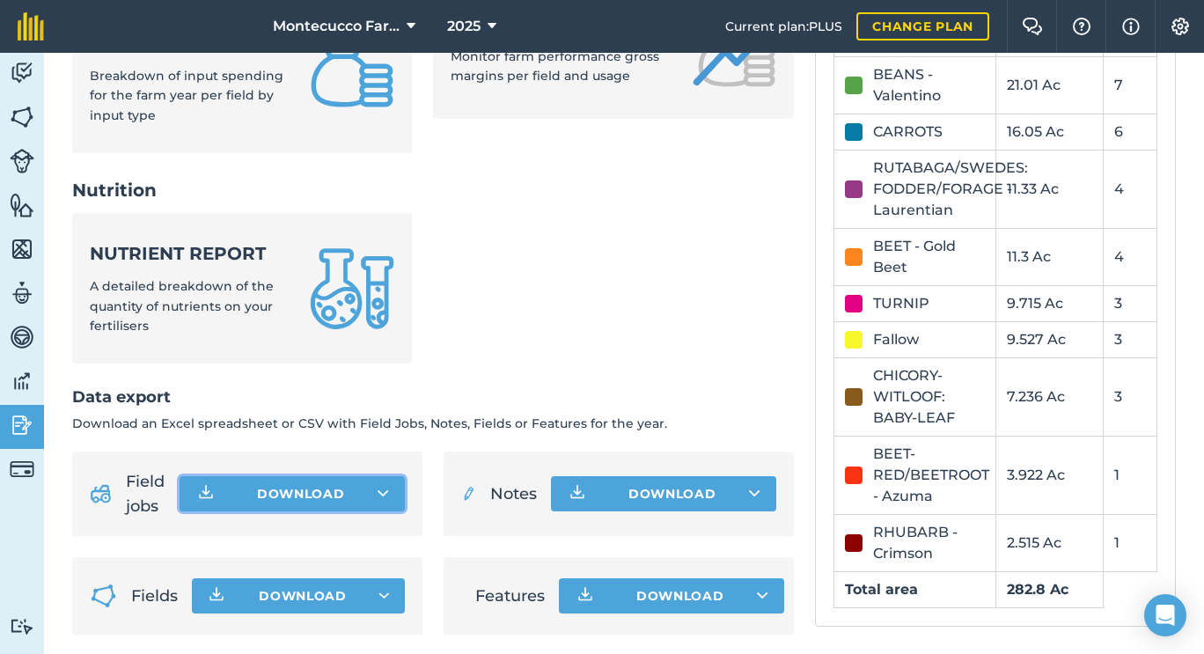
click at [315, 494] on button "Download" at bounding box center [292, 493] width 225 height 35
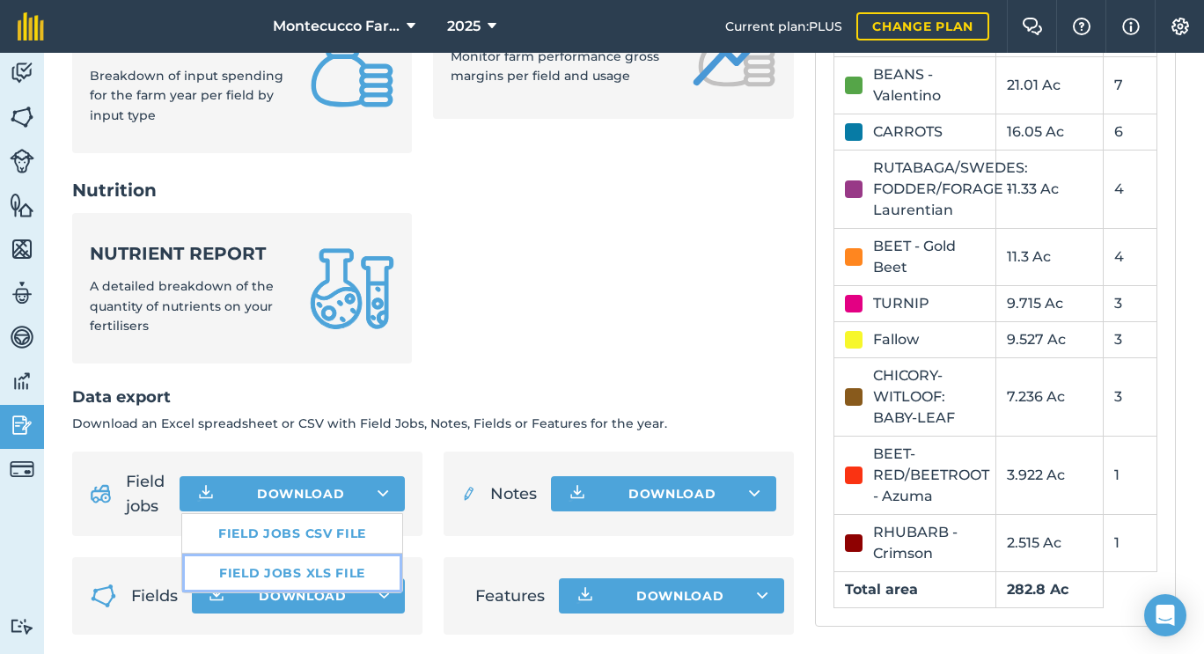
click at [351, 575] on link "Field jobs XLS file" at bounding box center [292, 573] width 220 height 39
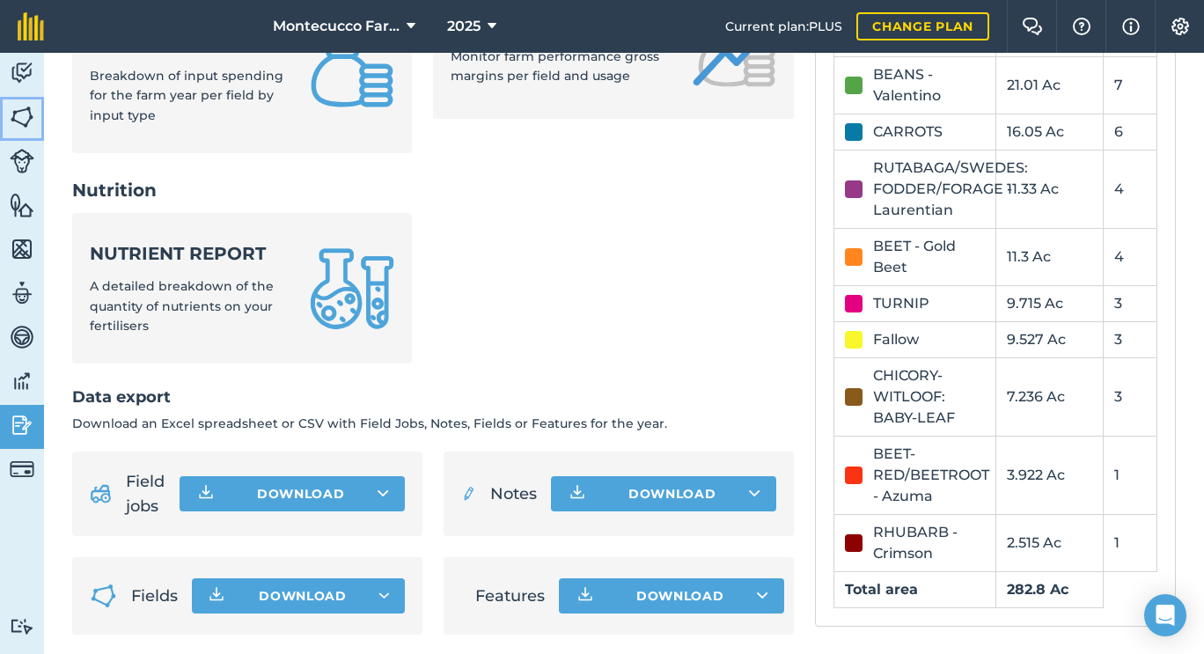
click at [26, 121] on img at bounding box center [22, 117] width 25 height 26
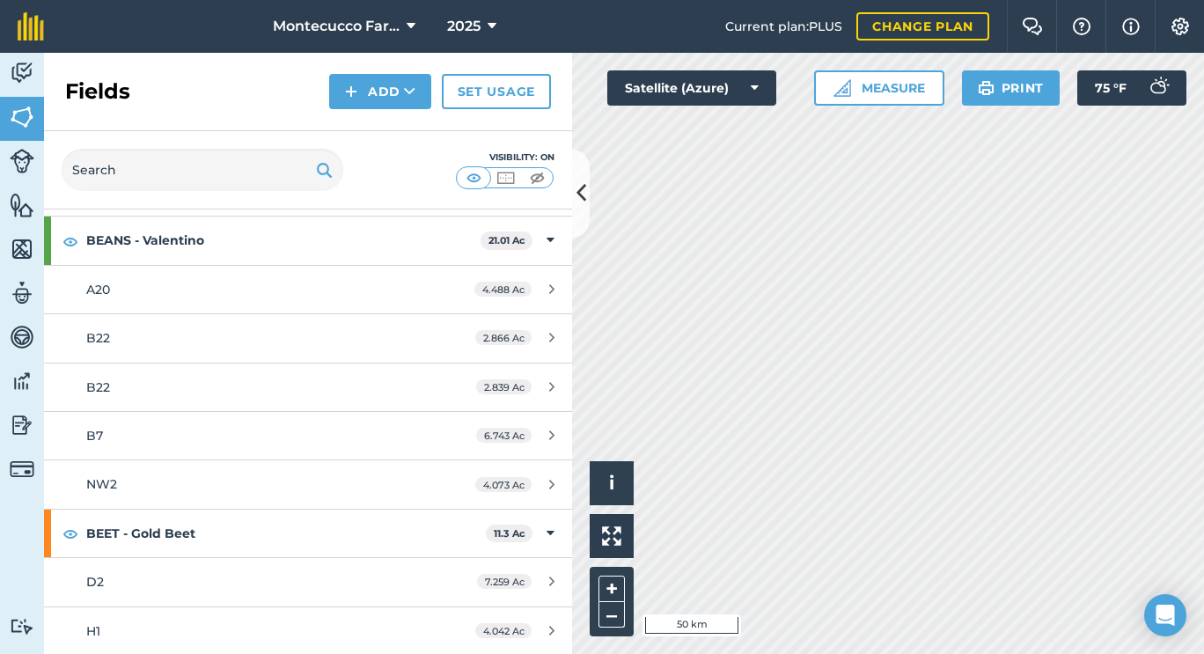
scroll to position [660, 0]
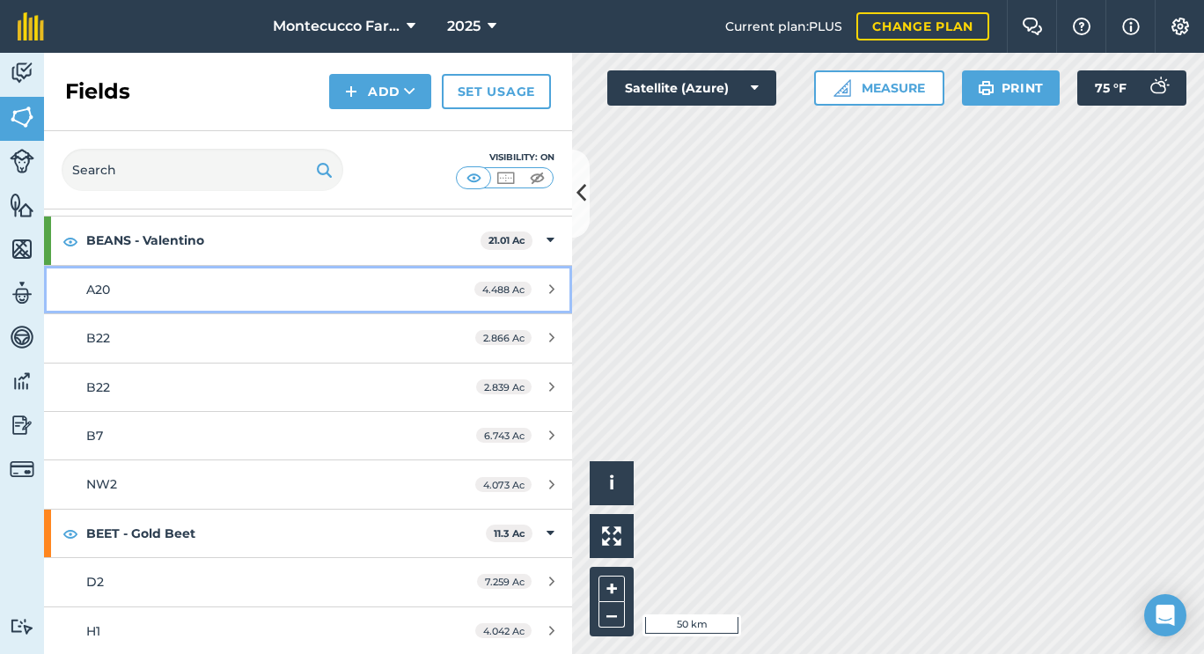
click at [142, 289] on div "A20" at bounding box center [251, 289] width 331 height 19
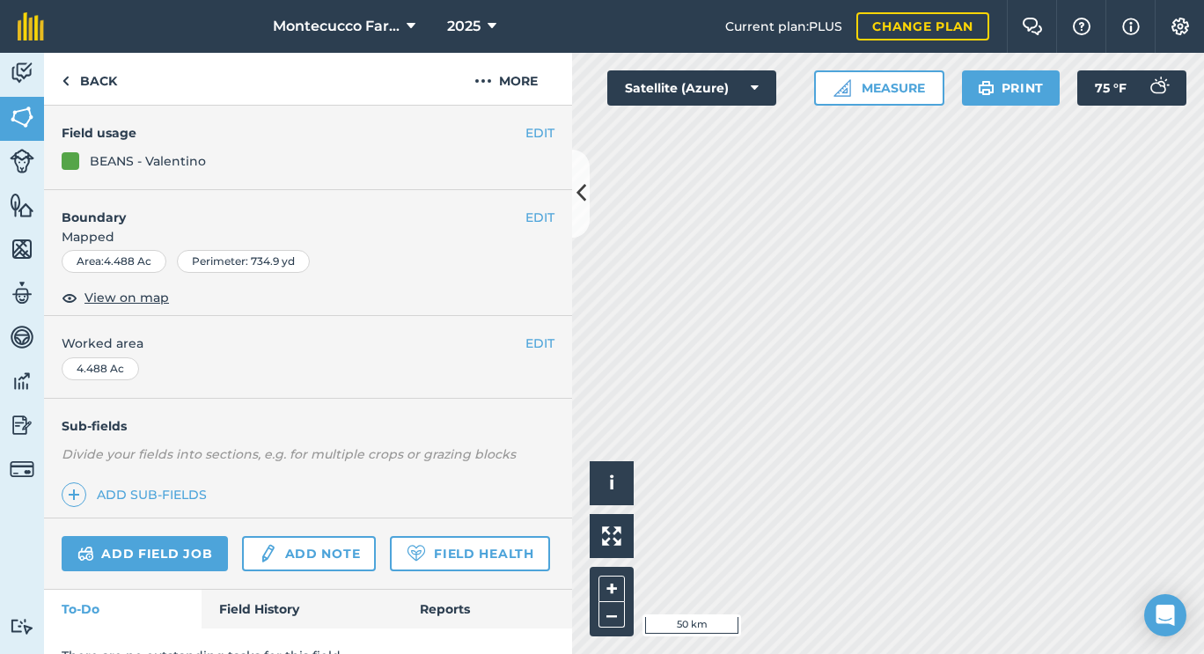
scroll to position [224, 0]
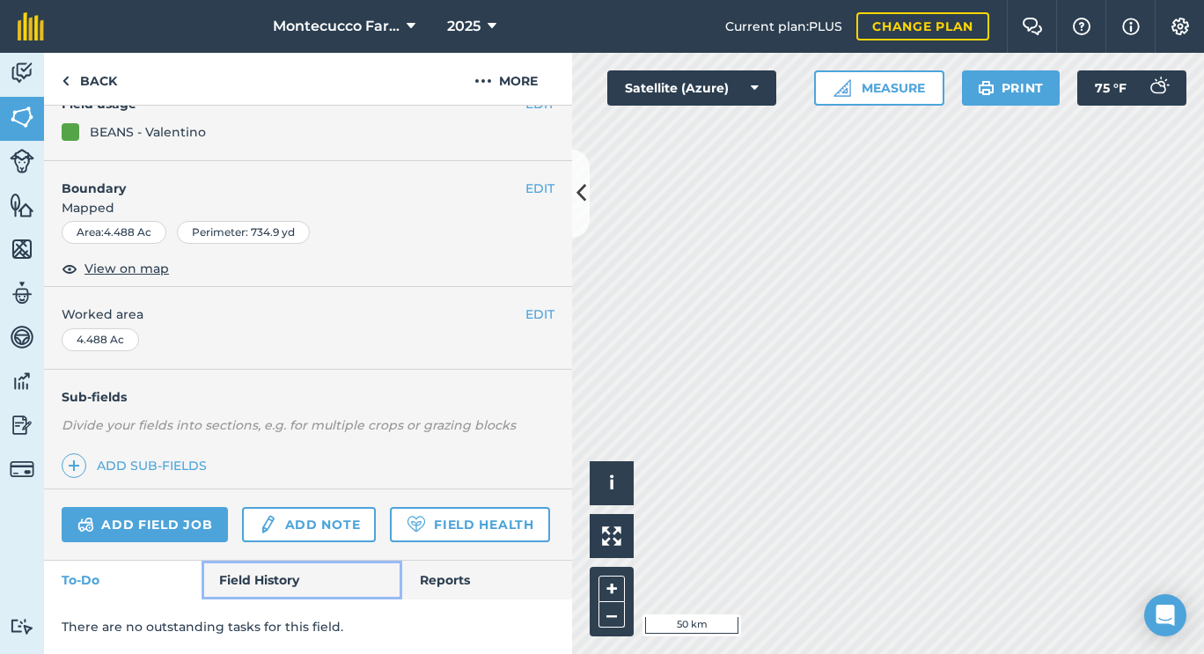
click at [278, 582] on link "Field History" at bounding box center [302, 580] width 200 height 39
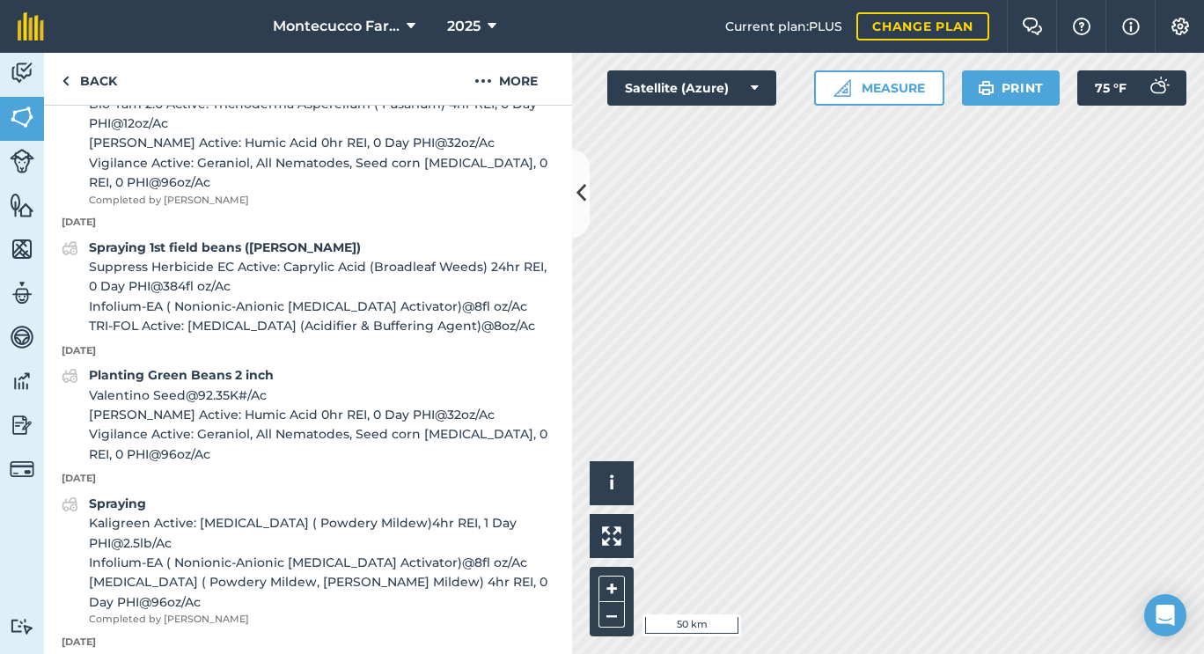
scroll to position [1144, 0]
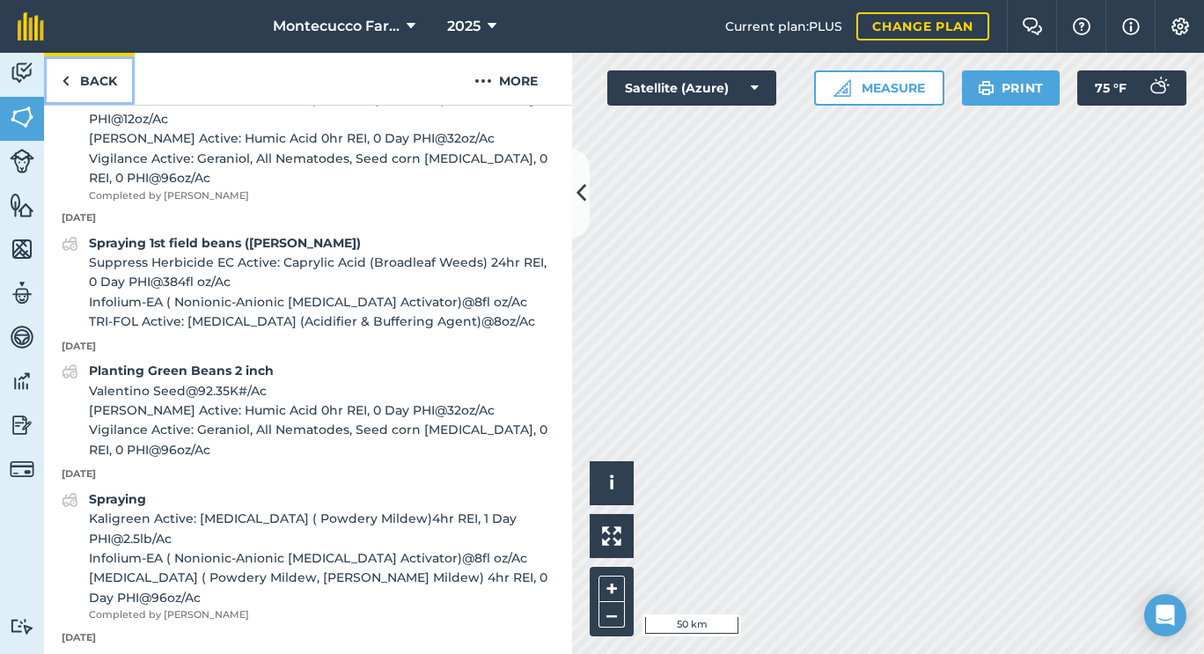
click at [93, 83] on link "Back" at bounding box center [89, 79] width 91 height 52
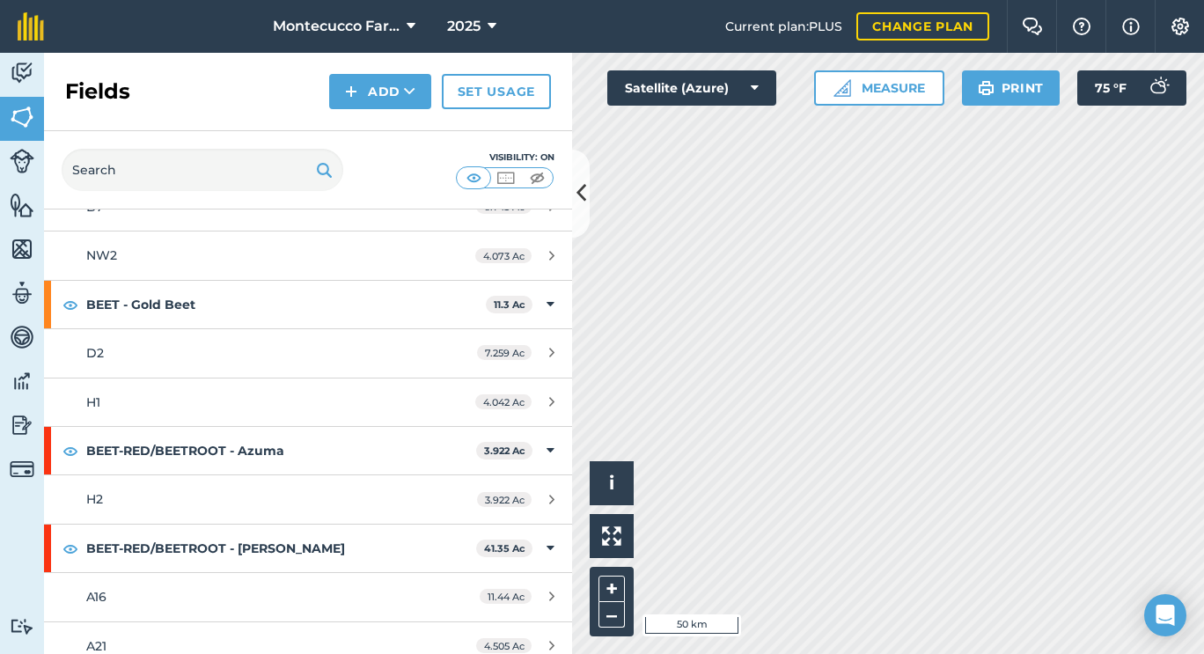
scroll to position [922, 0]
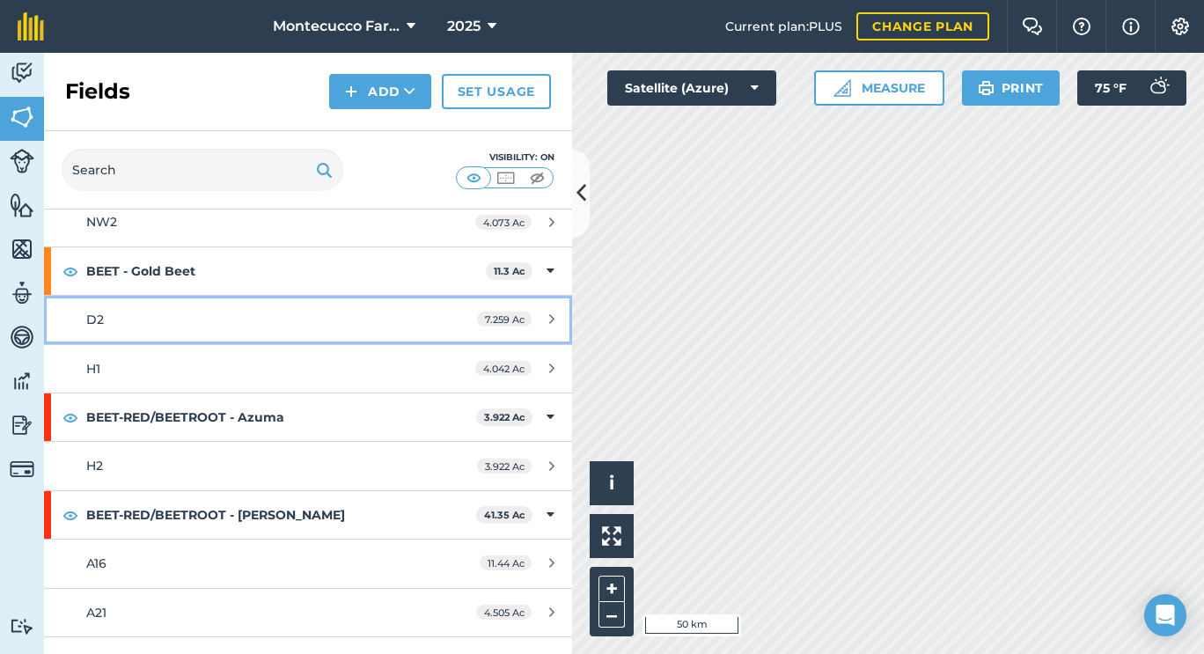
click at [136, 335] on link "D2 7.259 Ac" at bounding box center [308, 320] width 528 height 48
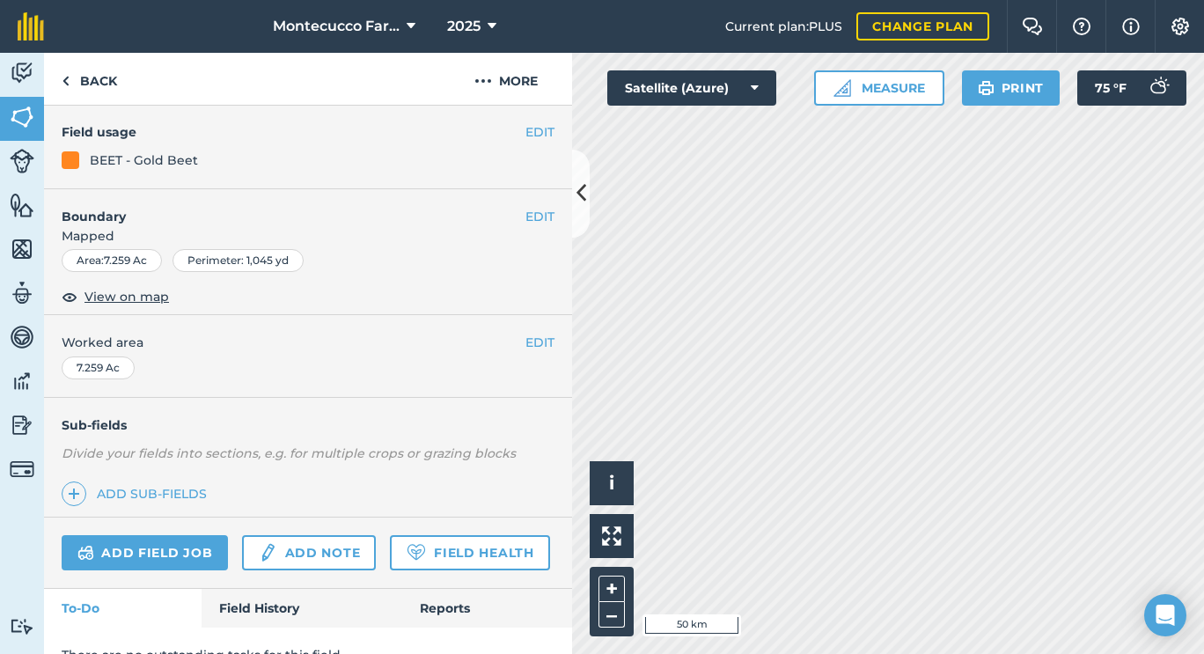
scroll to position [224, 0]
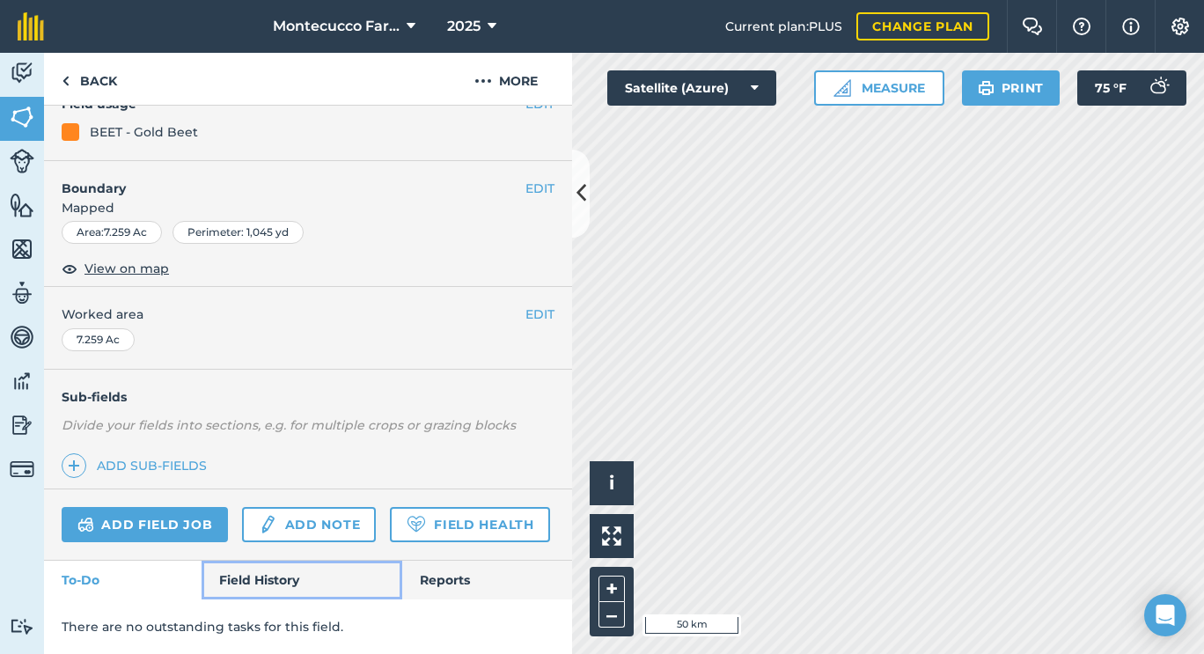
click at [269, 574] on link "Field History" at bounding box center [302, 580] width 200 height 39
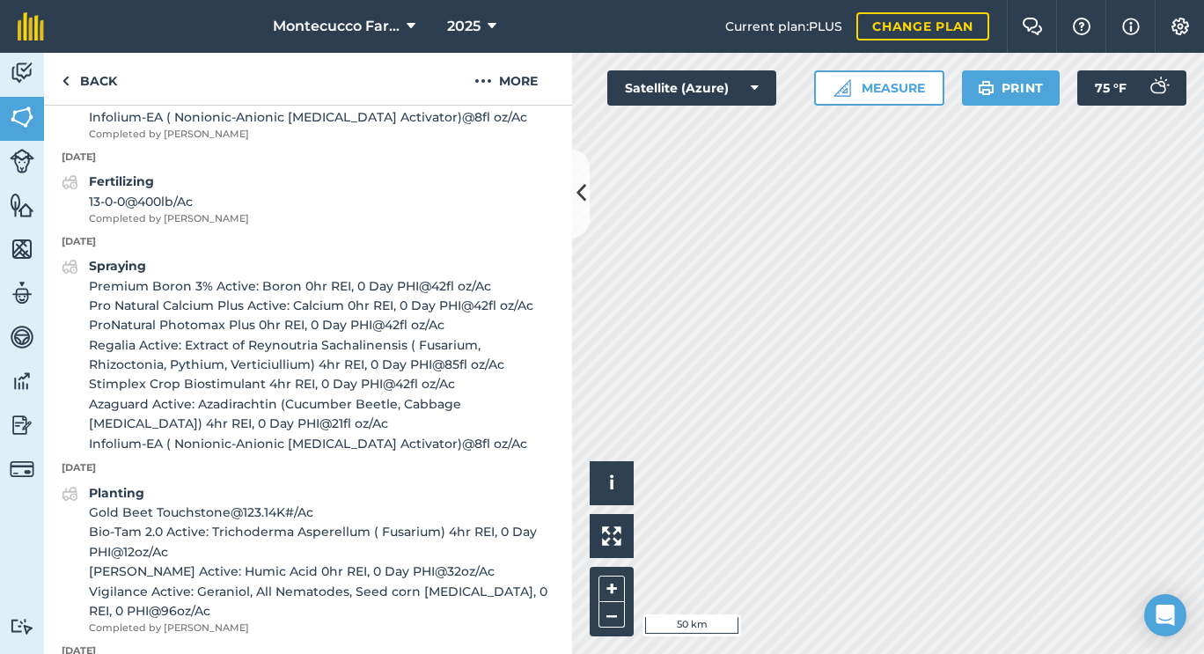
scroll to position [1021, 0]
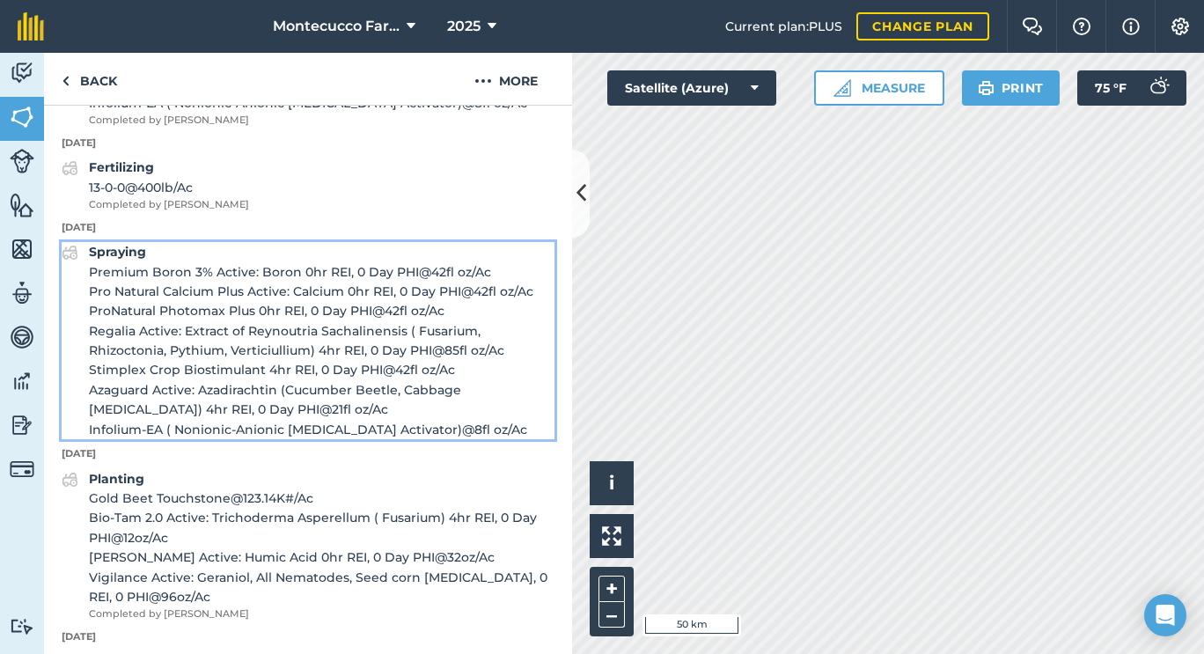
click at [120, 260] on strong "Spraying" at bounding box center [117, 252] width 57 height 16
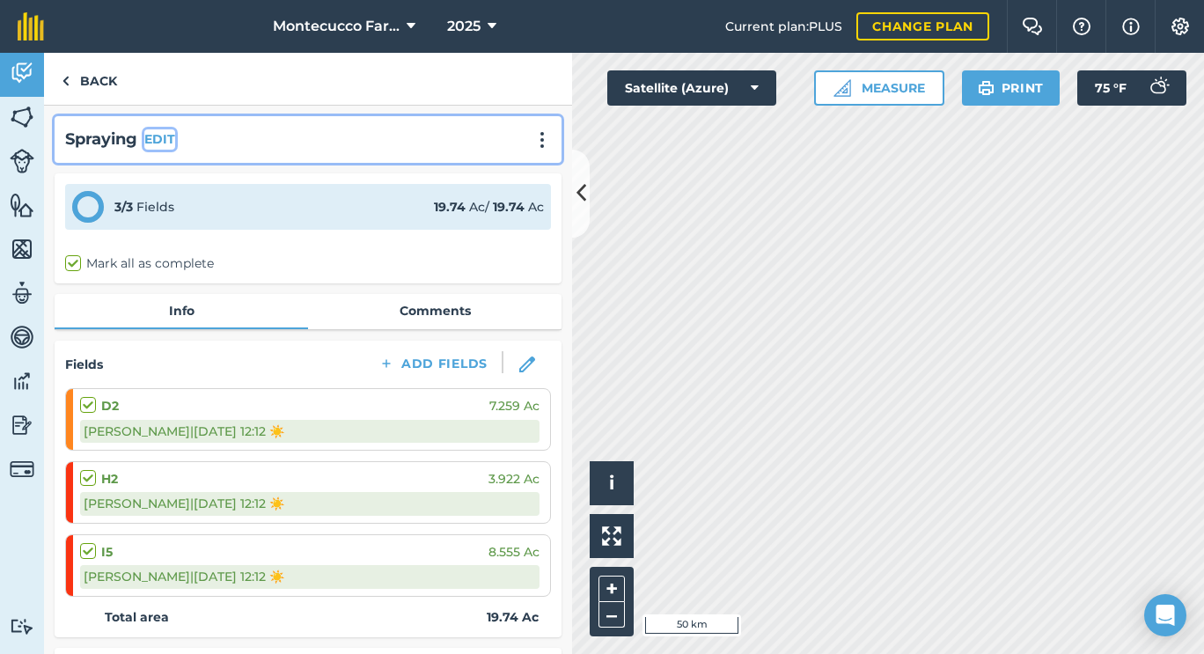
click at [159, 140] on button "EDIT" at bounding box center [159, 138] width 31 height 19
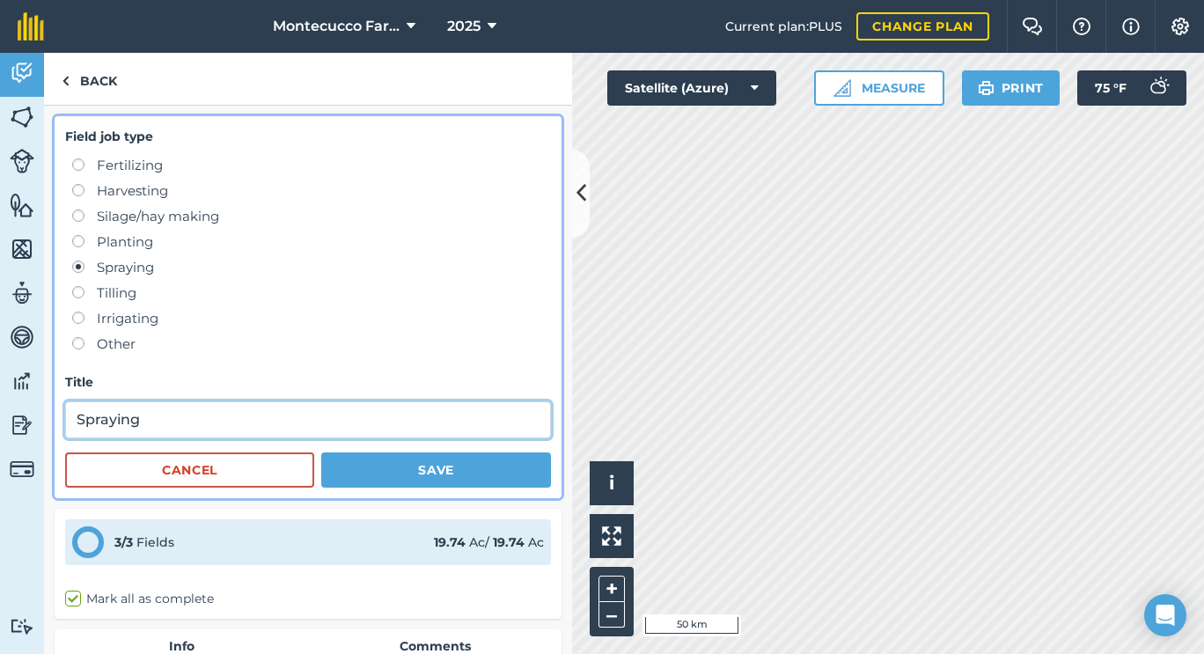
click at [199, 421] on input "Spraying" at bounding box center [308, 419] width 486 height 37
click at [180, 414] on input "Spraying (Vinvente)" at bounding box center [308, 419] width 486 height 37
type input "Spraying ([PERSON_NAME])"
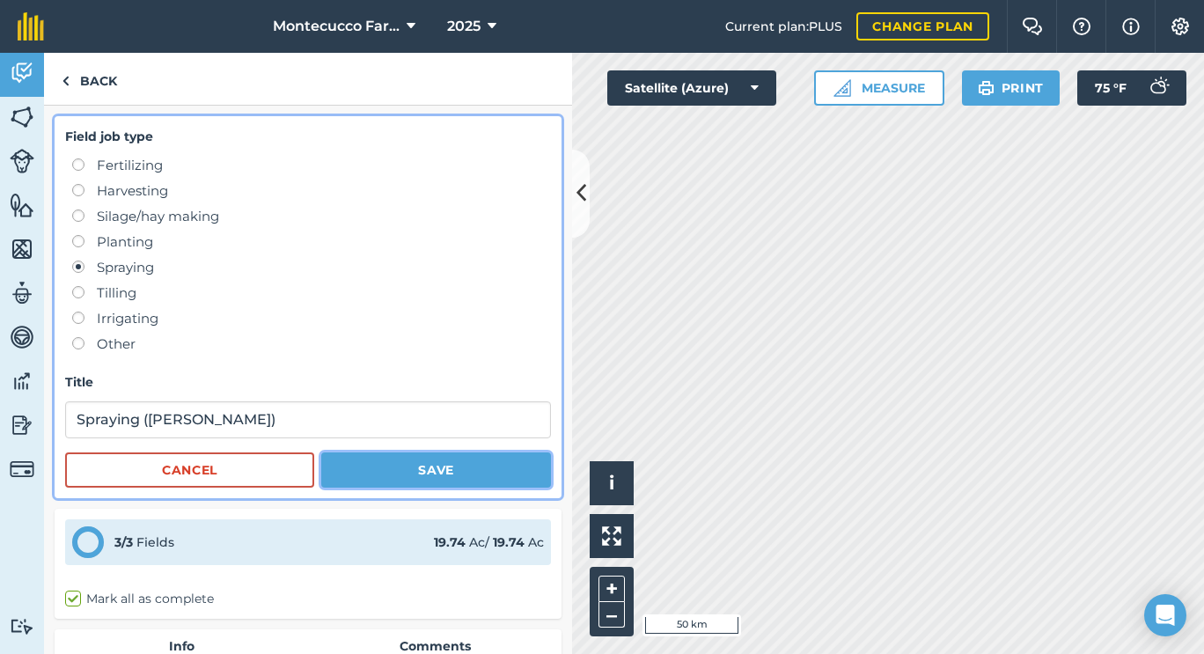
click at [377, 473] on button "Save" at bounding box center [436, 469] width 230 height 35
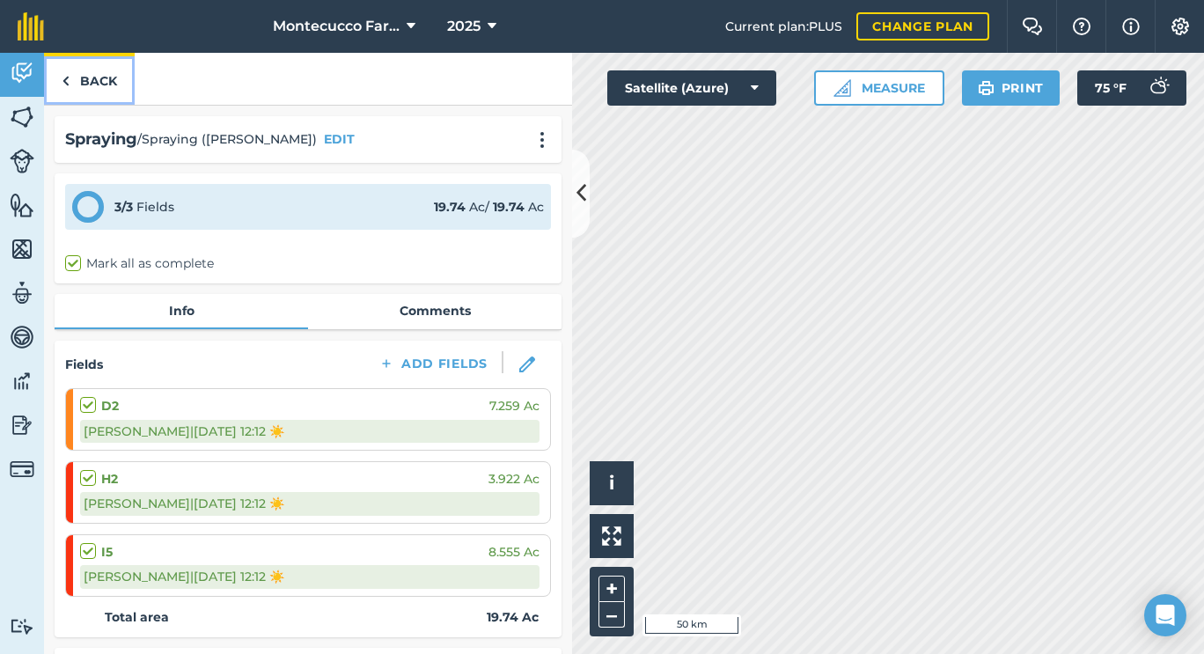
click at [66, 76] on img at bounding box center [66, 80] width 8 height 21
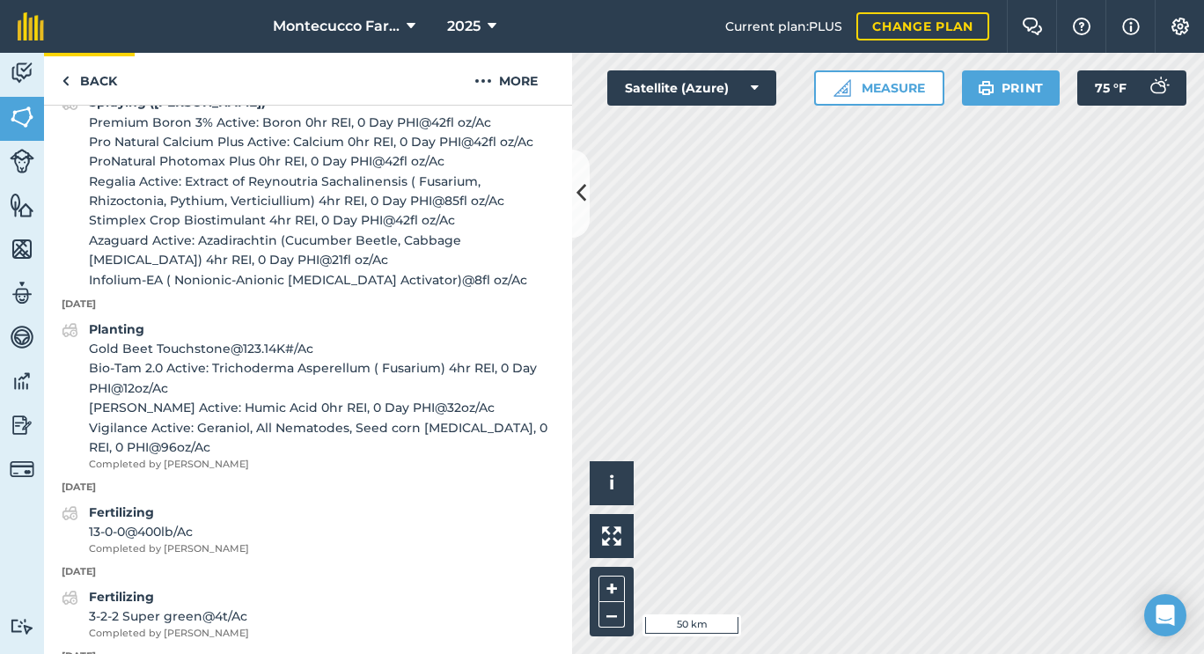
scroll to position [1207, 0]
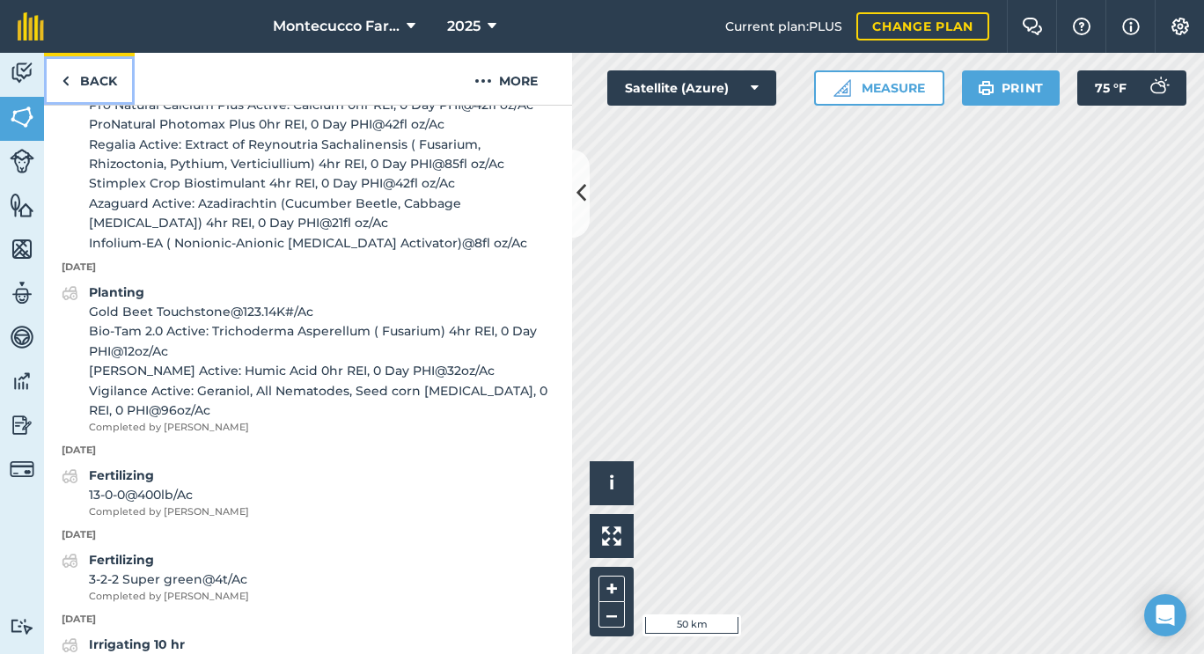
click at [81, 85] on link "Back" at bounding box center [89, 79] width 91 height 52
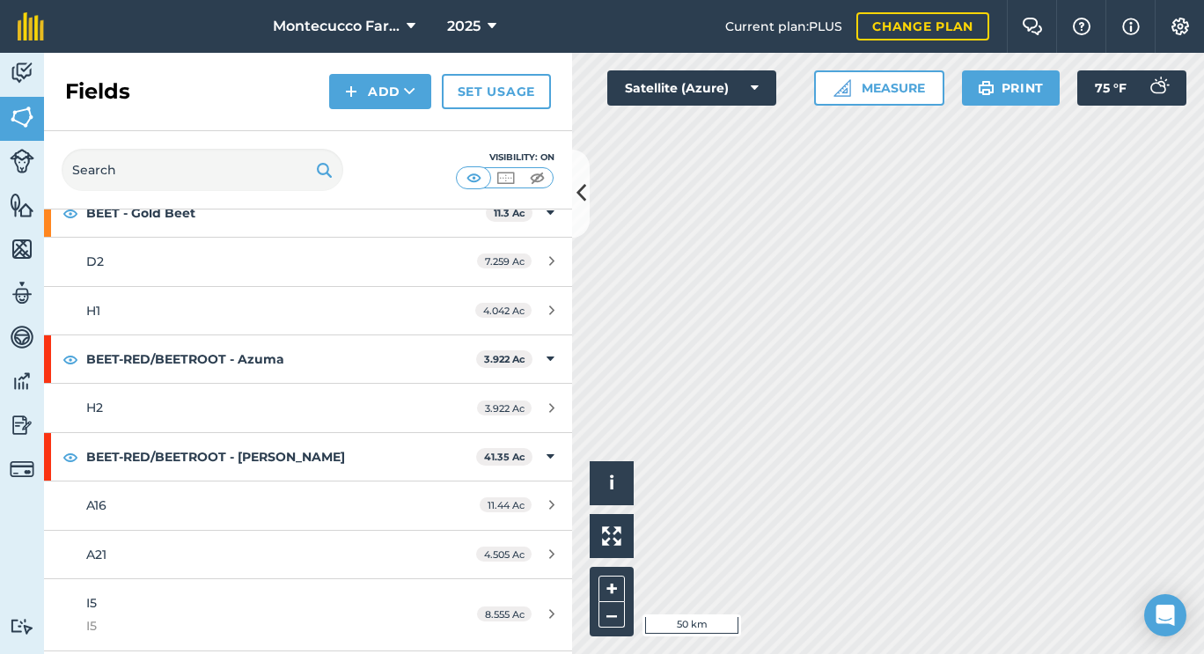
scroll to position [981, 0]
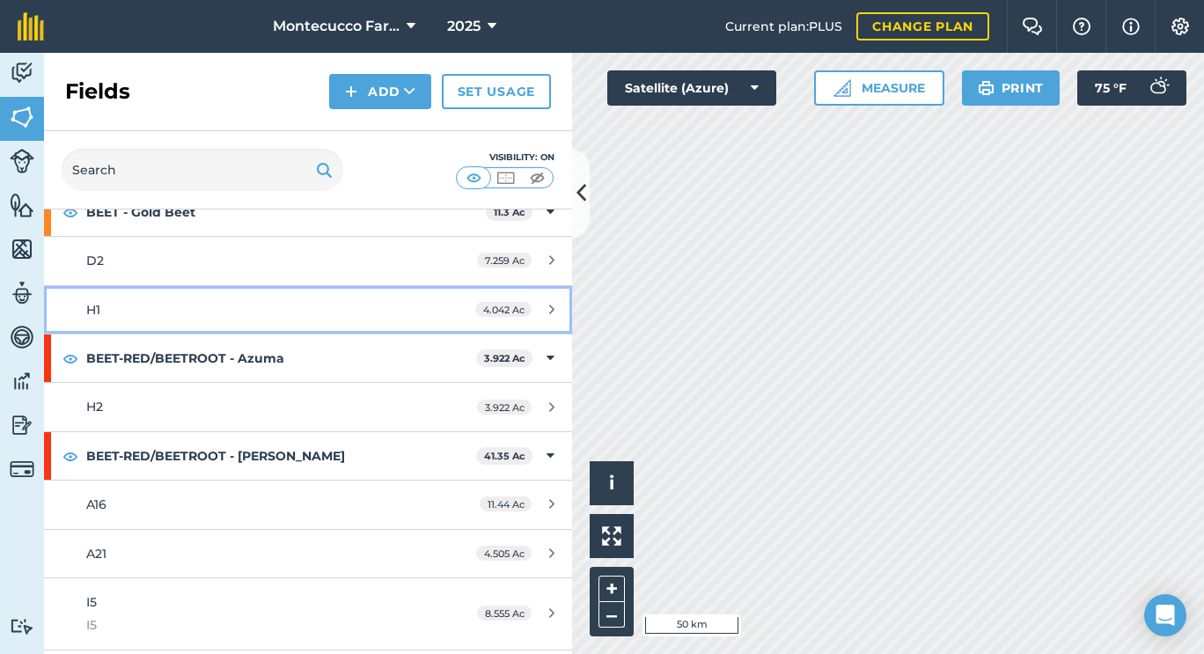
click at [117, 312] on div "H1" at bounding box center [251, 309] width 331 height 19
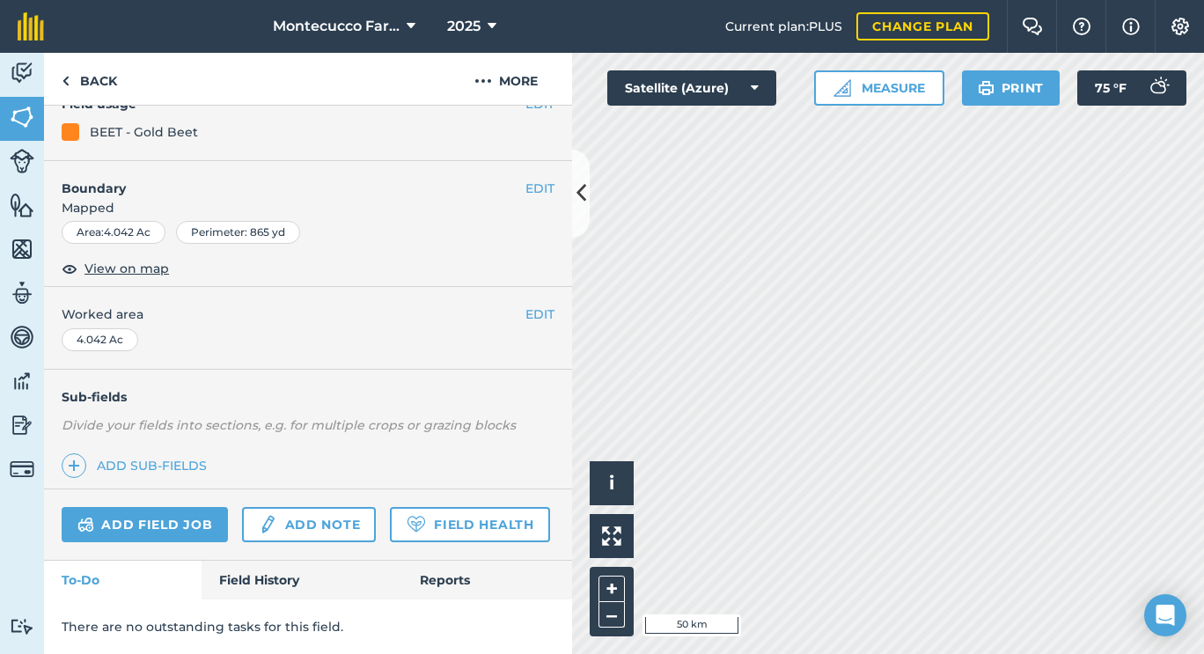
scroll to position [224, 0]
click at [268, 577] on link "Field History" at bounding box center [302, 580] width 200 height 39
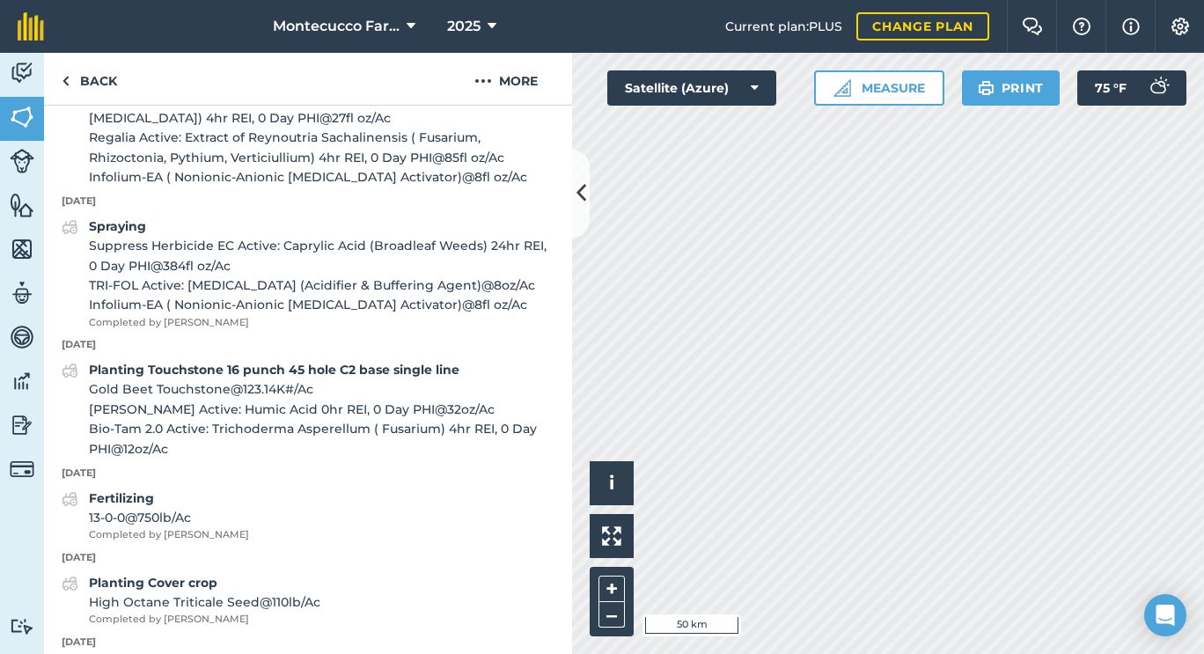
scroll to position [1065, 0]
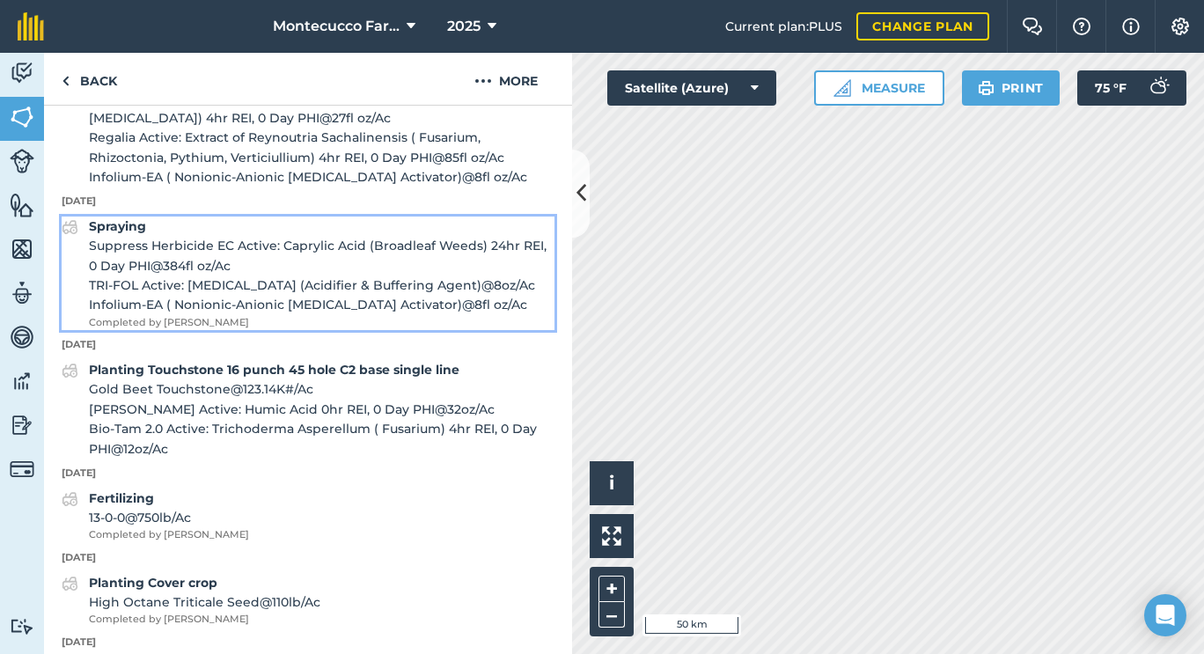
click at [128, 234] on strong "Spraying" at bounding box center [117, 226] width 57 height 16
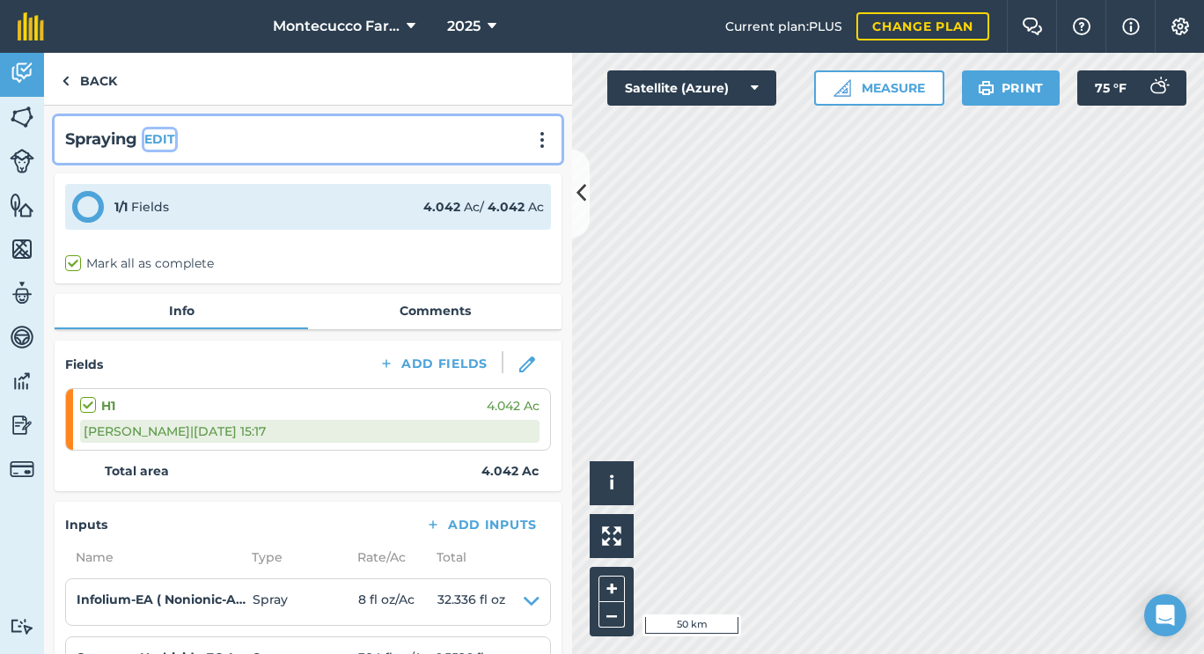
click at [168, 135] on button "EDIT" at bounding box center [159, 138] width 31 height 19
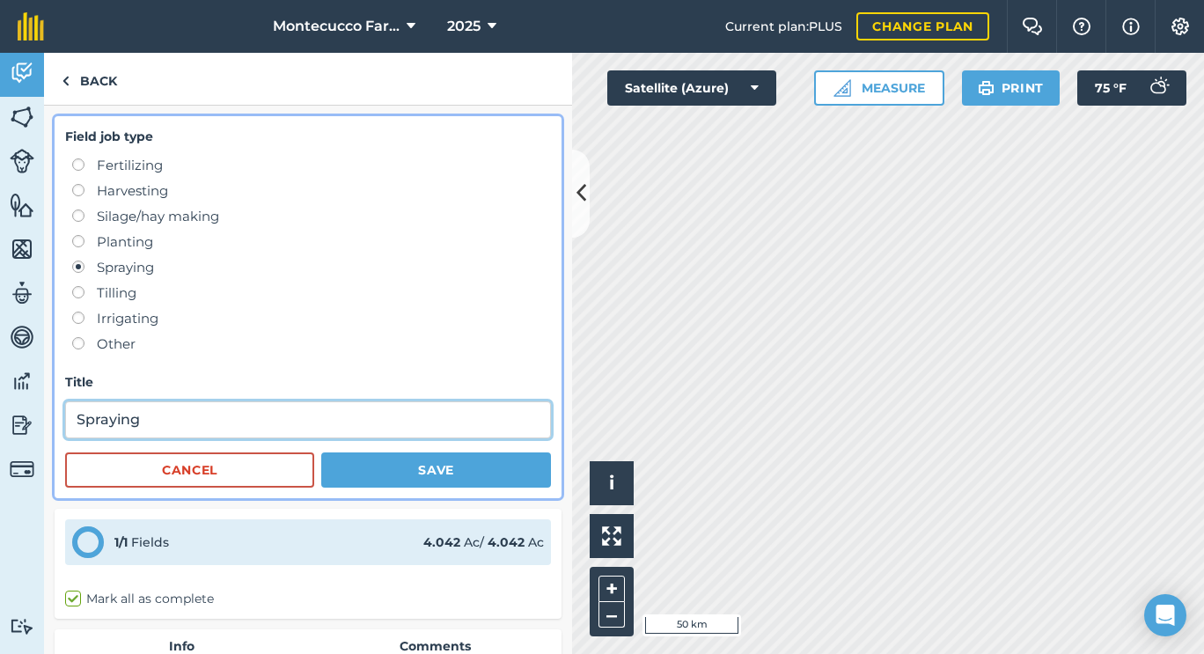
click at [211, 416] on input "Spraying" at bounding box center [308, 419] width 486 height 37
type input "Spraying ([PERSON_NAME])"
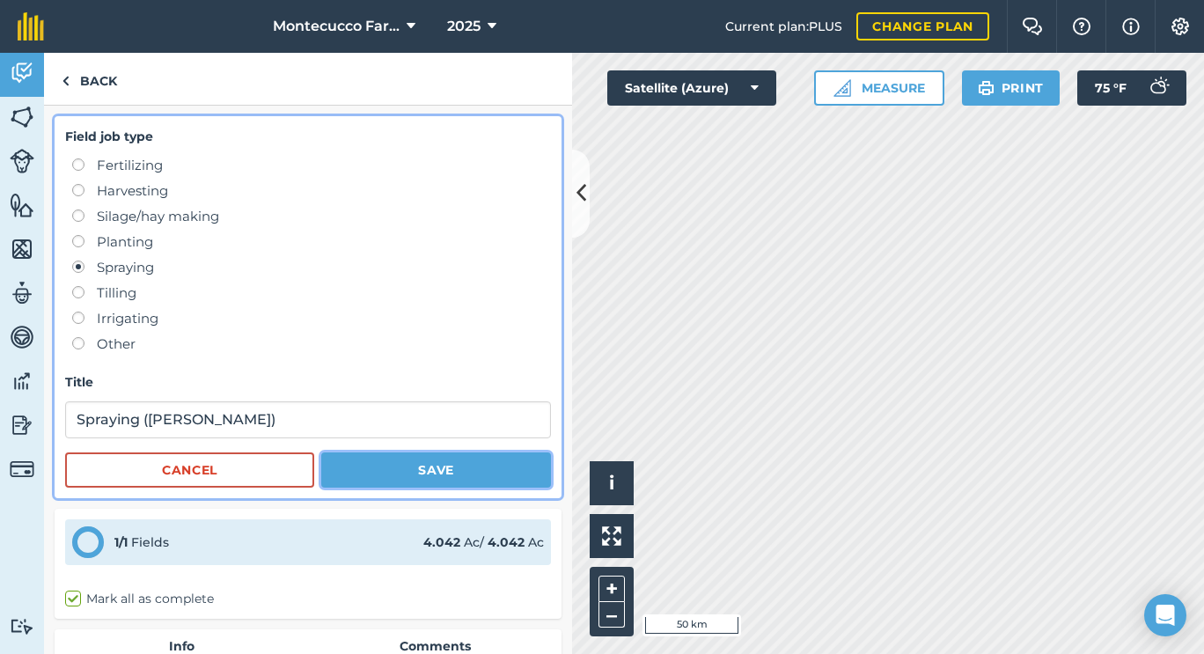
click at [388, 467] on button "Save" at bounding box center [436, 469] width 230 height 35
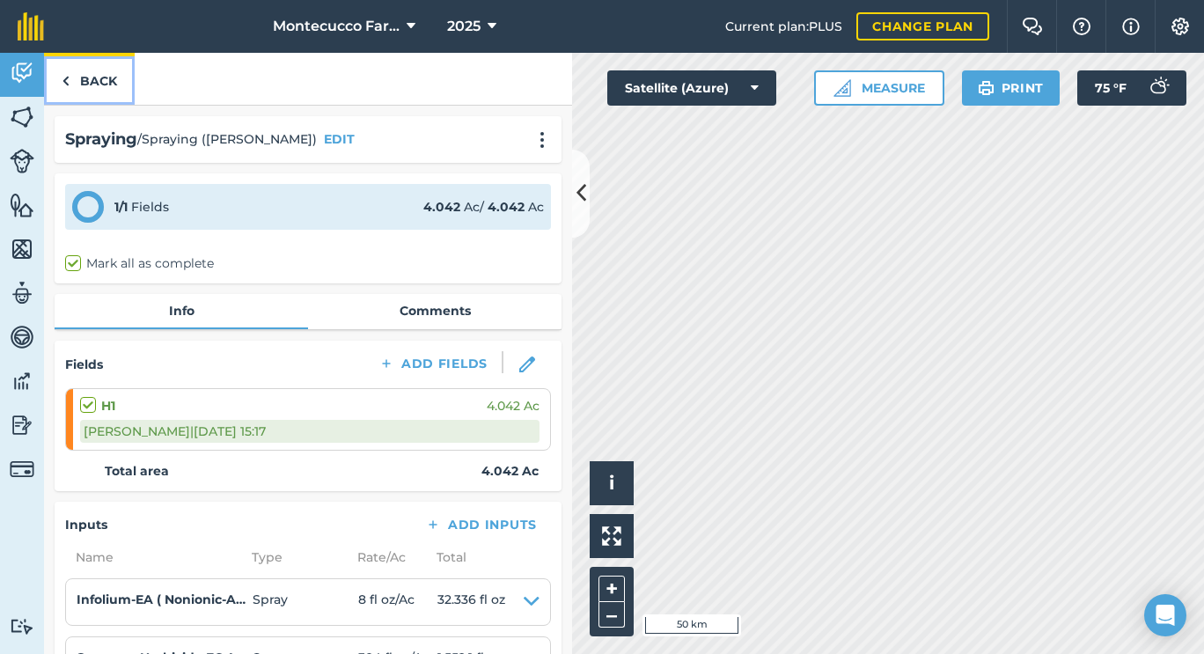
click at [97, 84] on link "Back" at bounding box center [89, 79] width 91 height 52
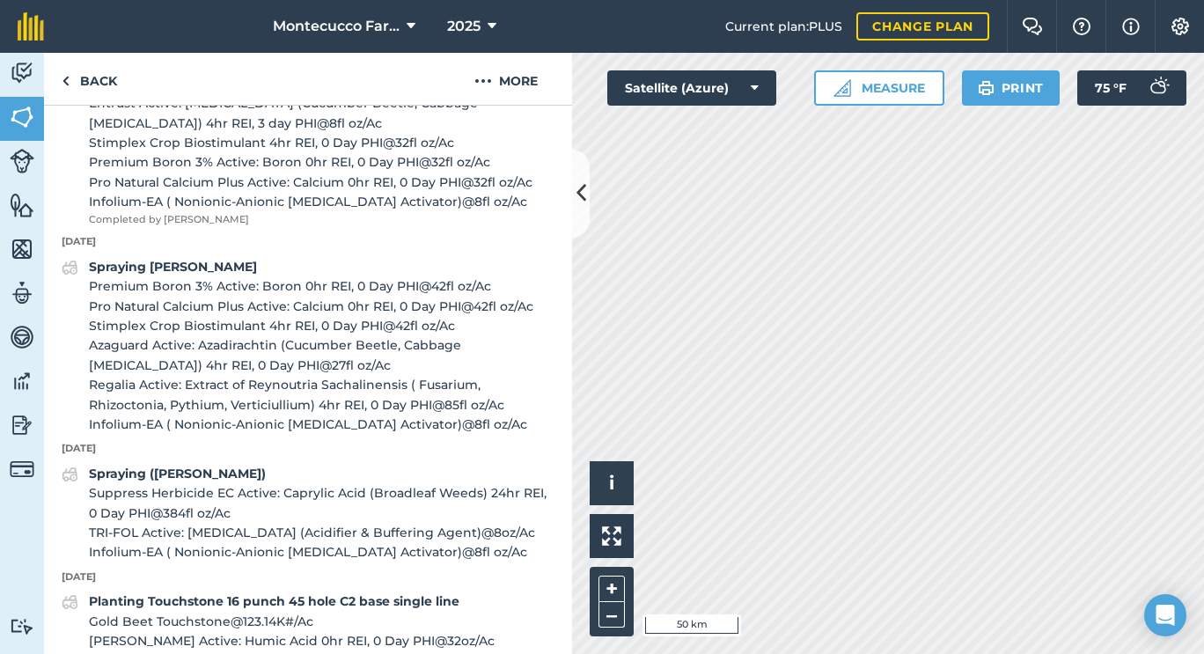
scroll to position [817, 0]
click at [92, 87] on link "Back" at bounding box center [89, 79] width 91 height 52
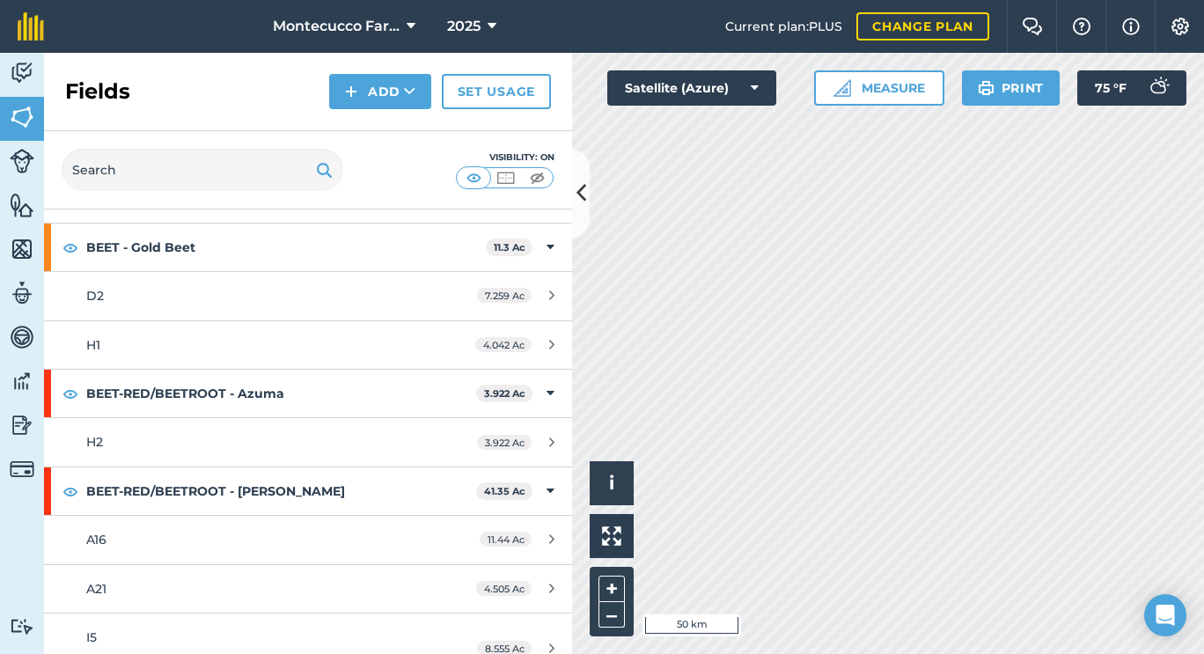
scroll to position [935, 0]
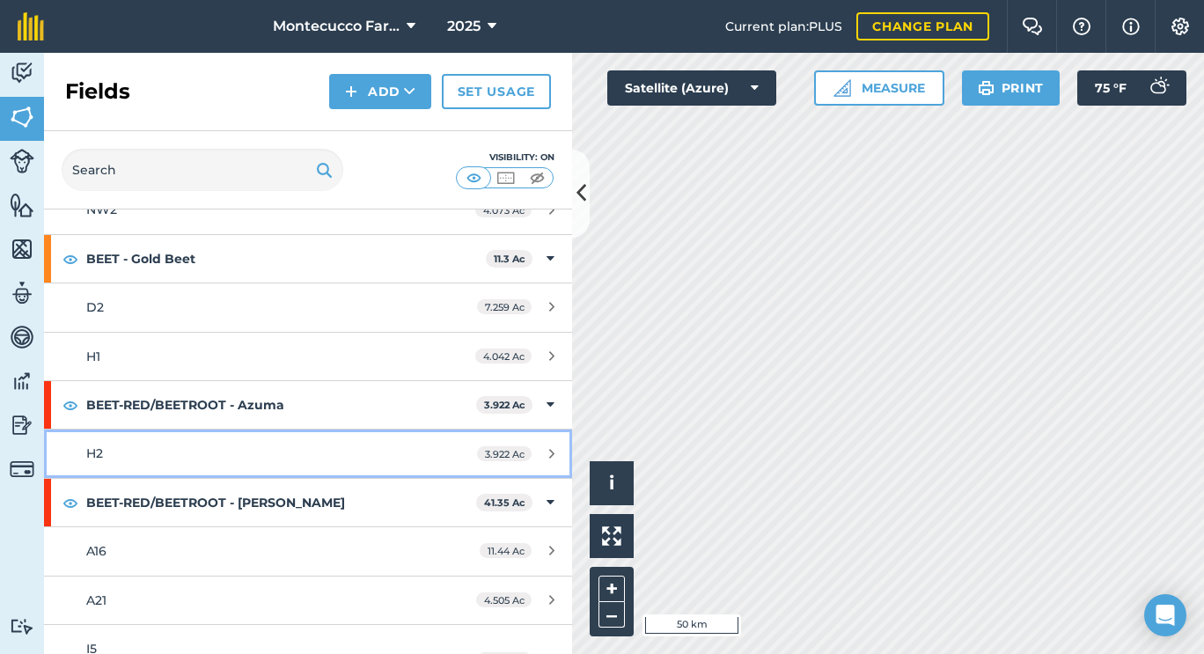
click at [307, 460] on div "H2" at bounding box center [251, 453] width 331 height 19
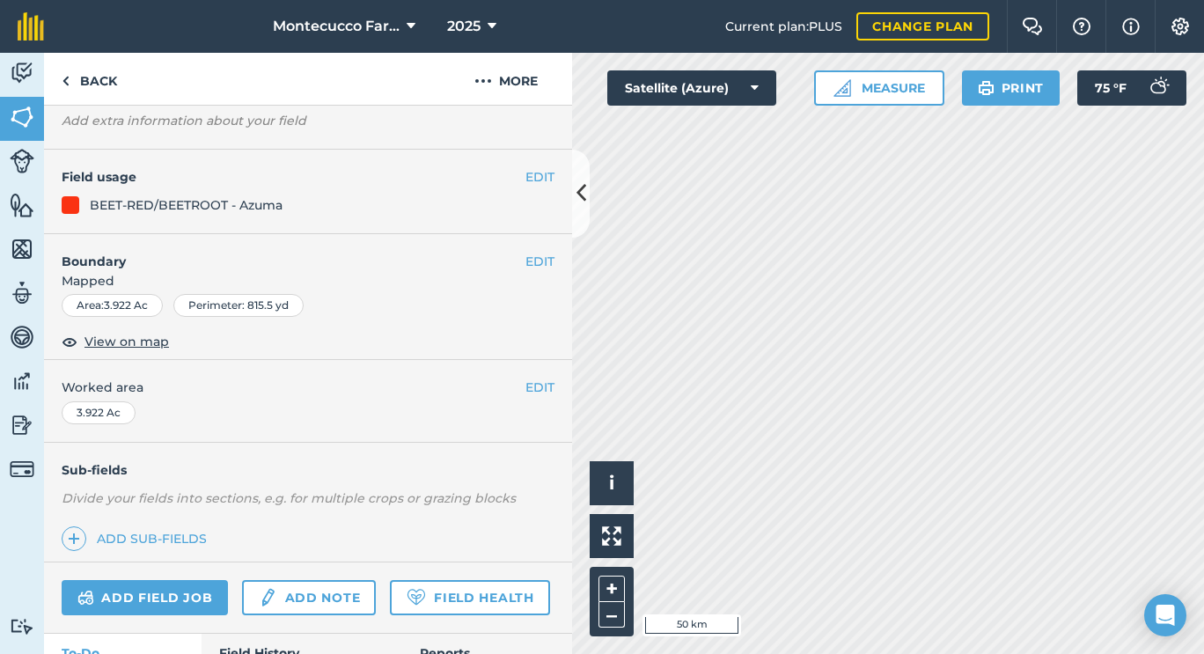
scroll to position [224, 0]
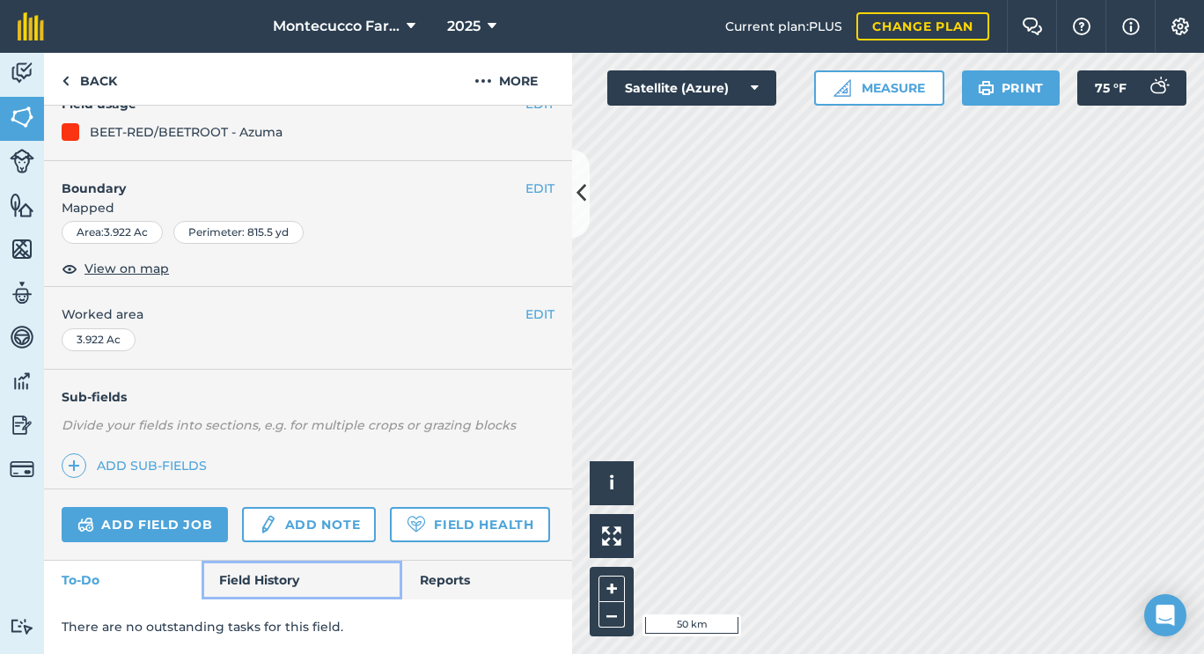
click at [290, 574] on link "Field History" at bounding box center [302, 580] width 200 height 39
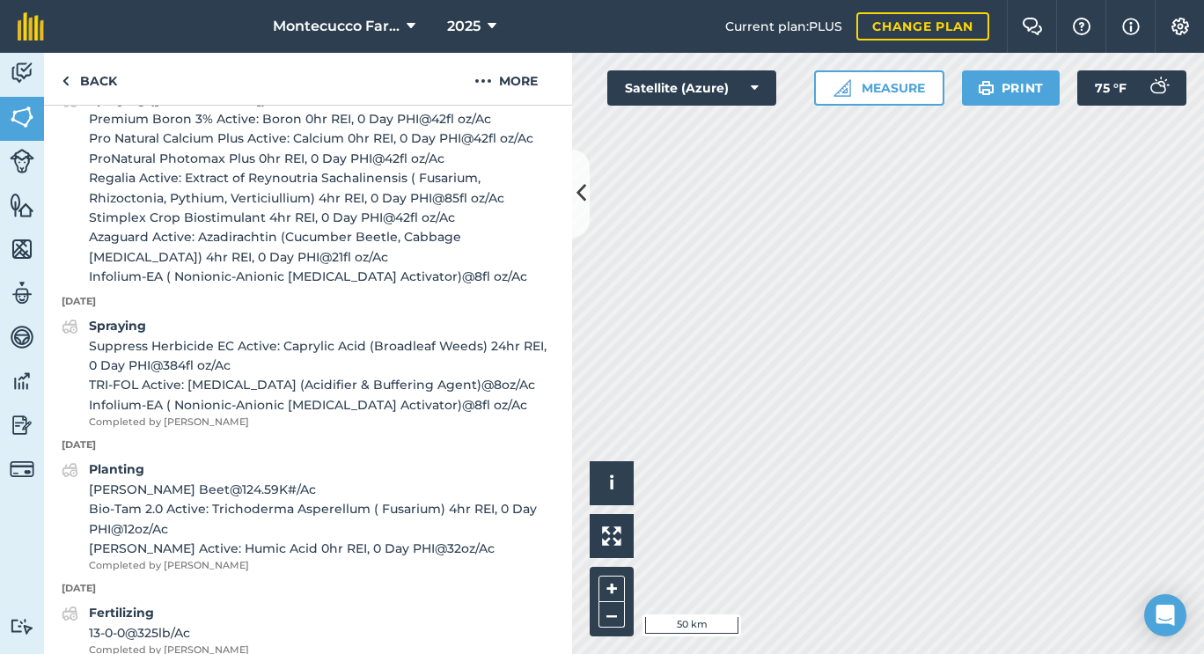
scroll to position [1258, 0]
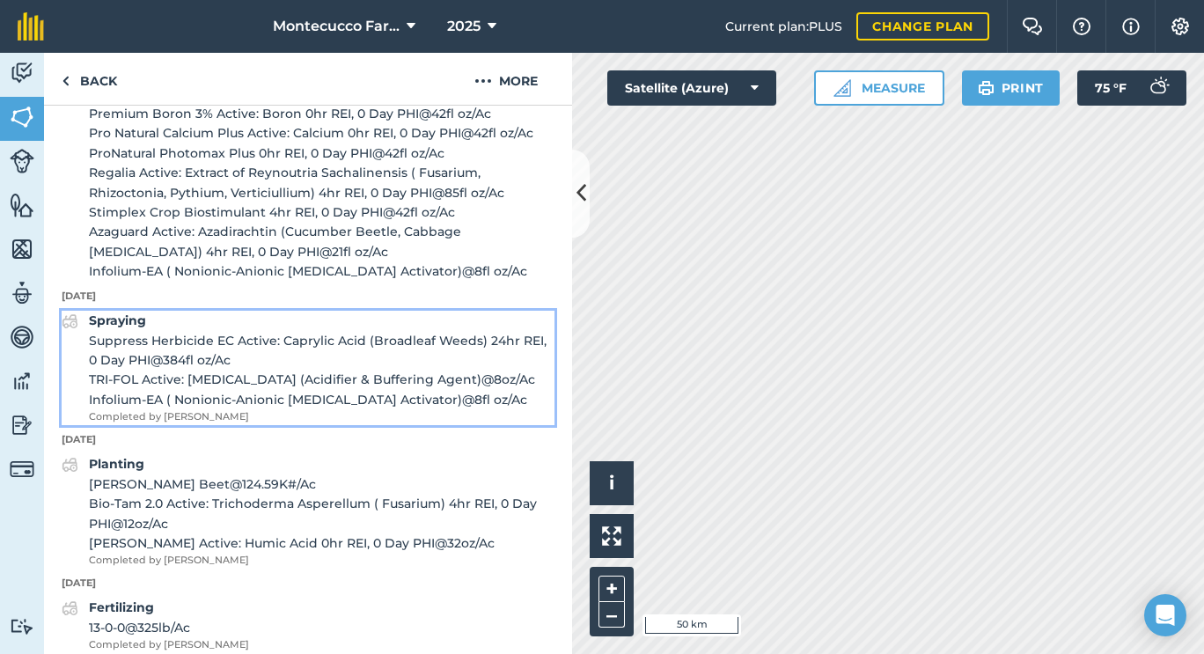
click at [133, 328] on strong "Spraying" at bounding box center [117, 320] width 57 height 16
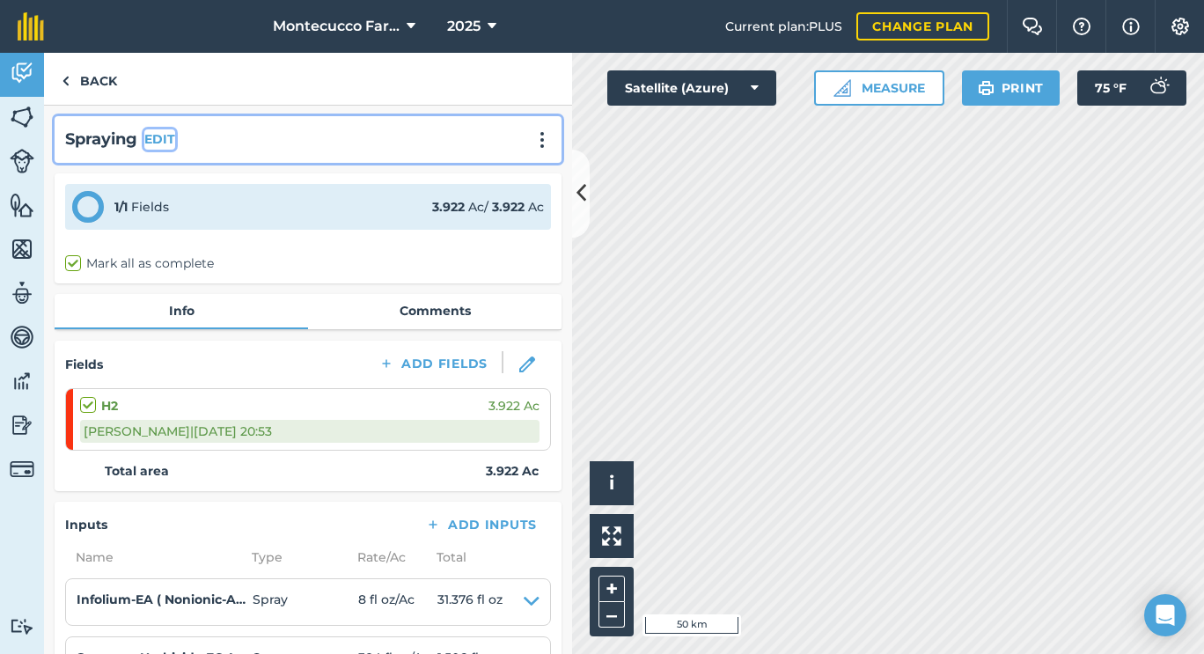
click at [156, 139] on button "EDIT" at bounding box center [159, 138] width 31 height 19
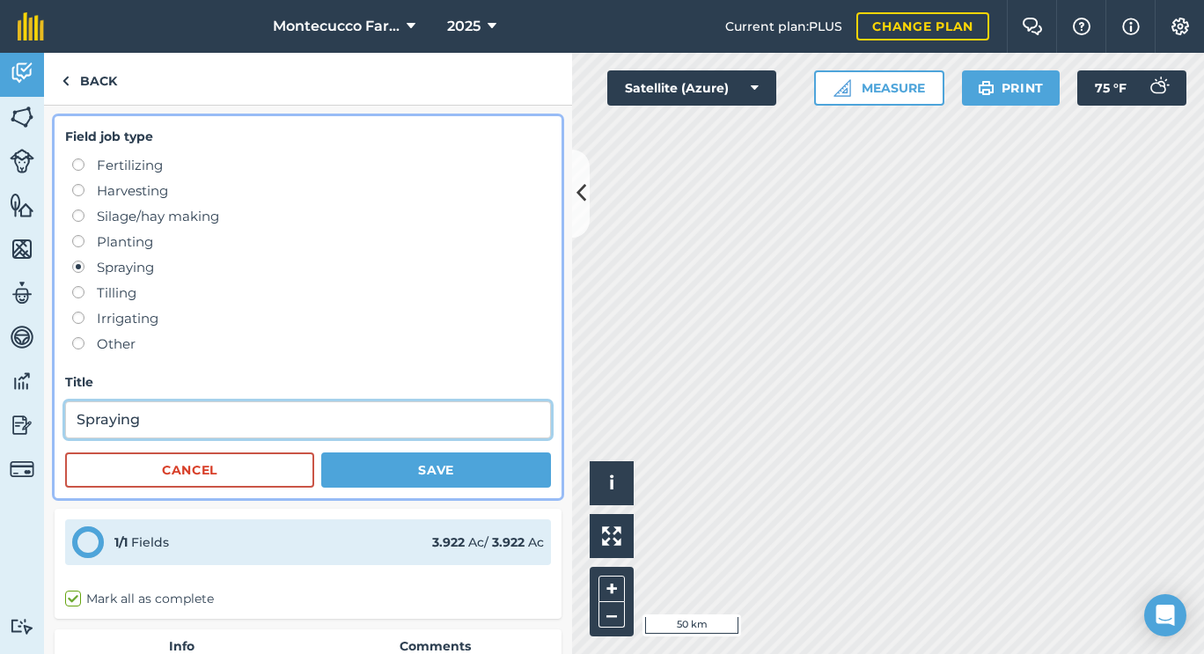
click at [272, 416] on input "Spraying" at bounding box center [308, 419] width 486 height 37
type input "Spraying (Roman)"
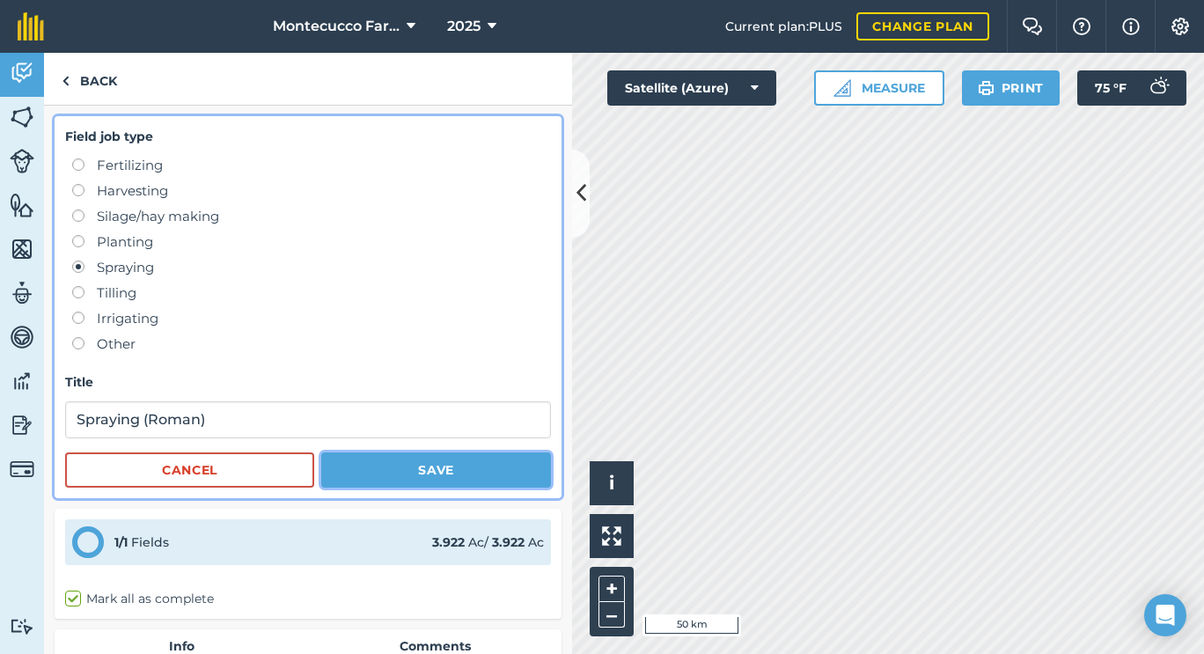
click at [372, 475] on button "Save" at bounding box center [436, 469] width 230 height 35
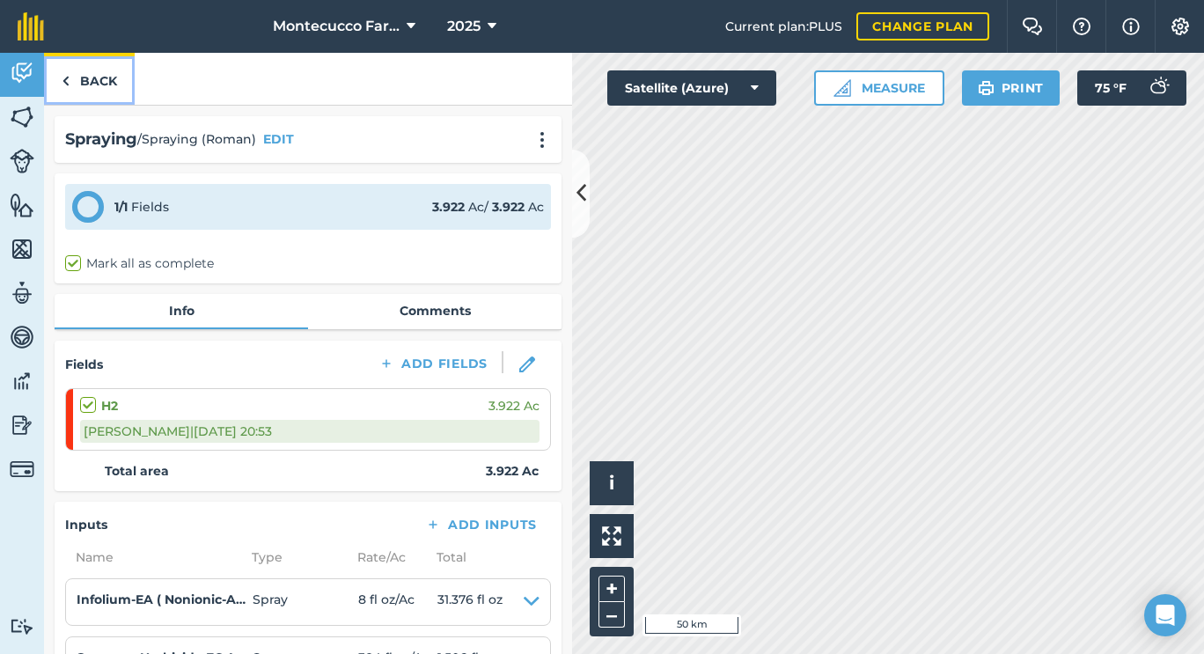
click at [79, 73] on link "Back" at bounding box center [89, 79] width 91 height 52
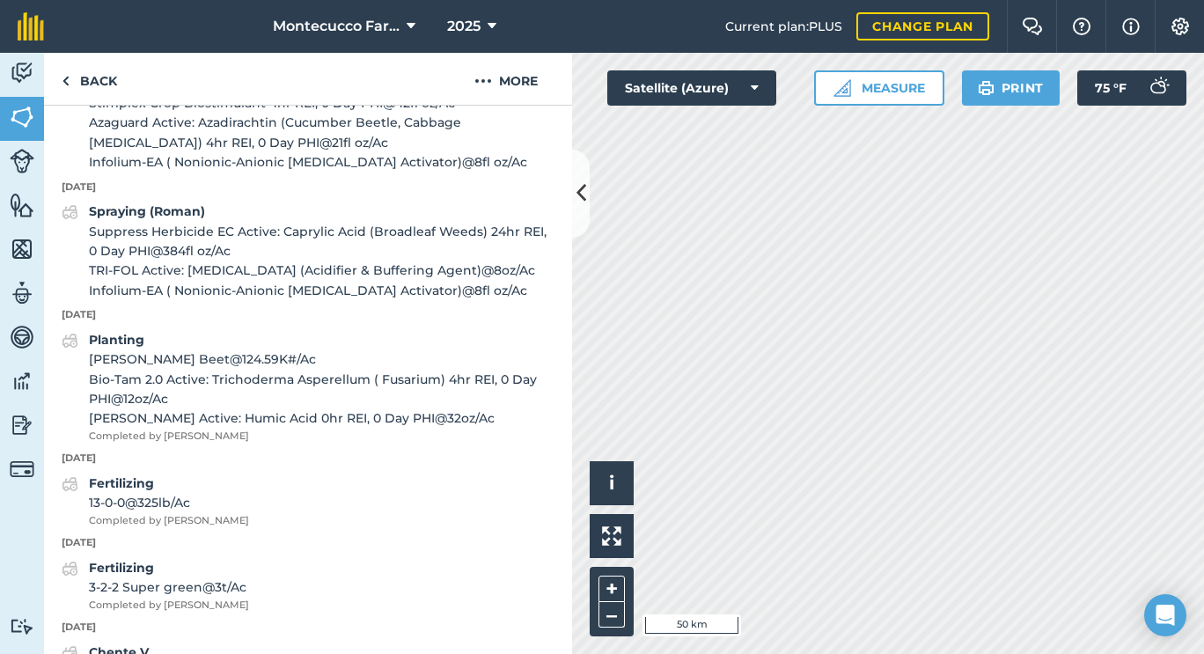
scroll to position [1369, 0]
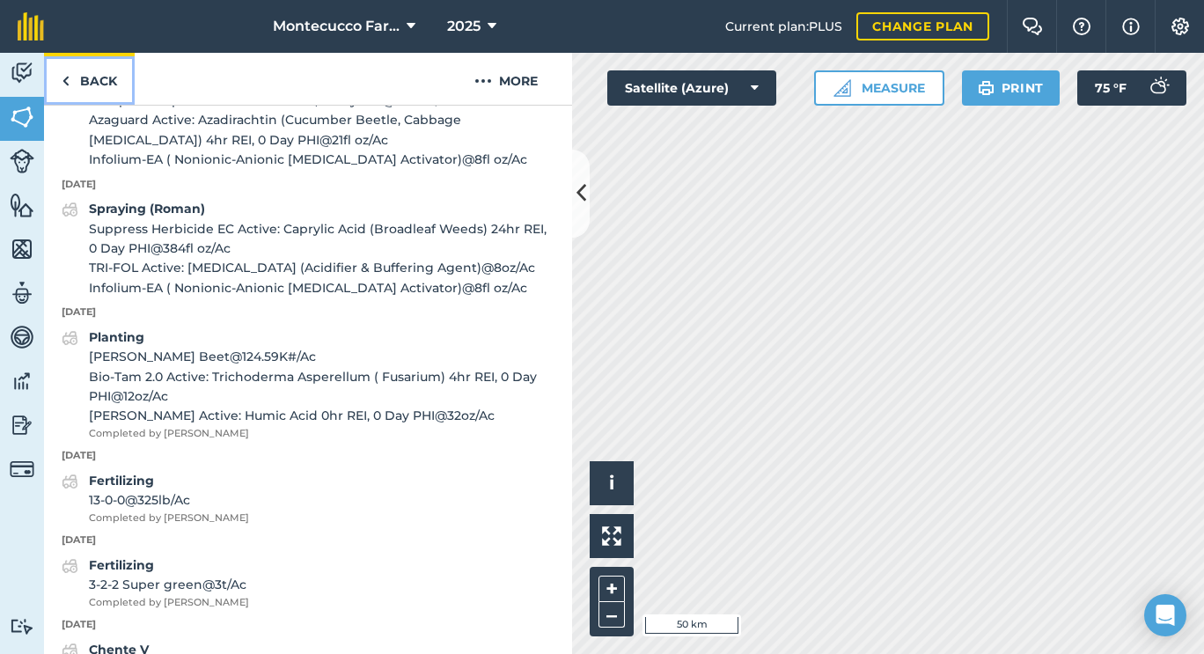
click at [72, 92] on link "Back" at bounding box center [89, 79] width 91 height 52
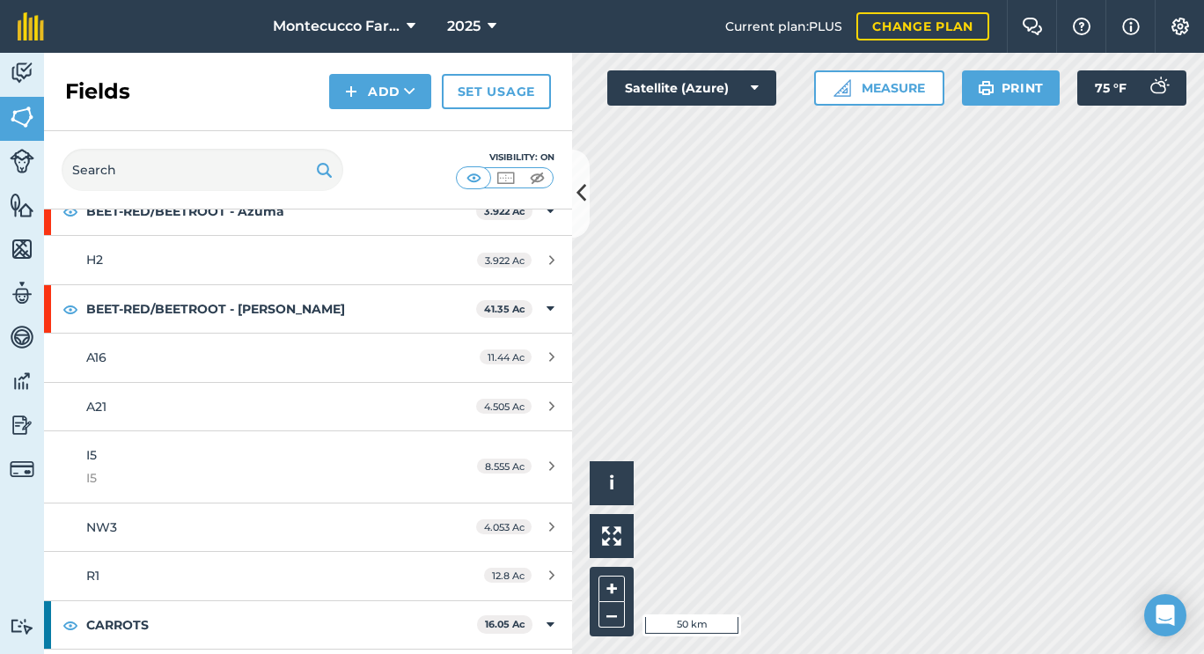
scroll to position [1126, 0]
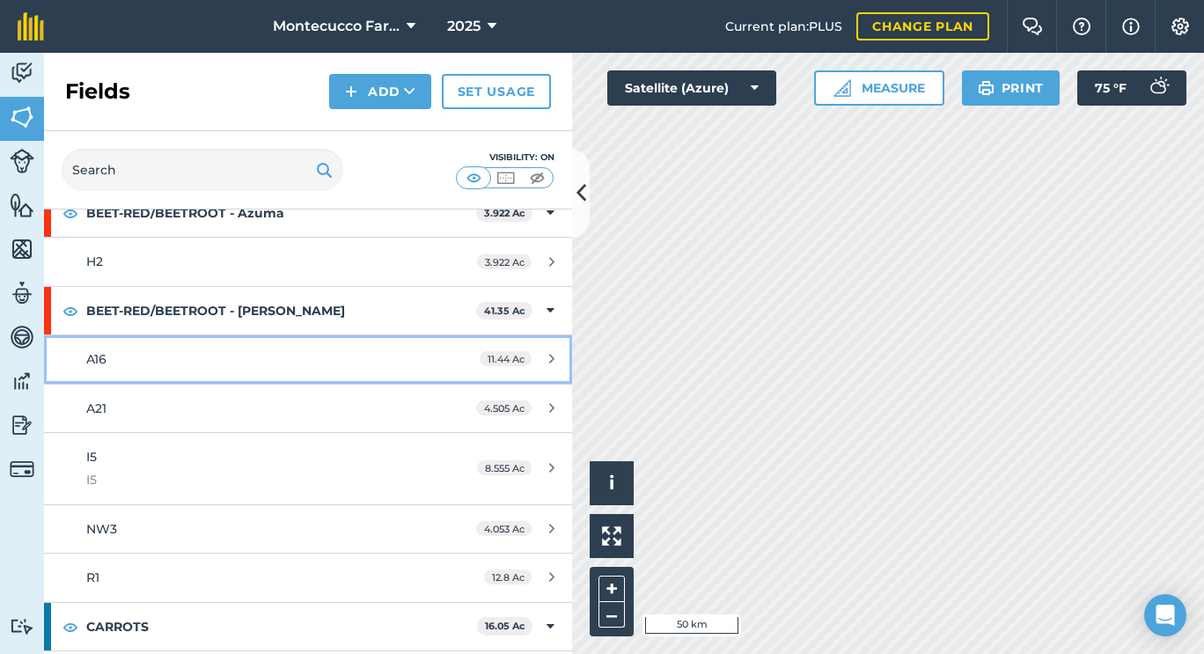
click at [156, 355] on div "A16" at bounding box center [251, 358] width 331 height 19
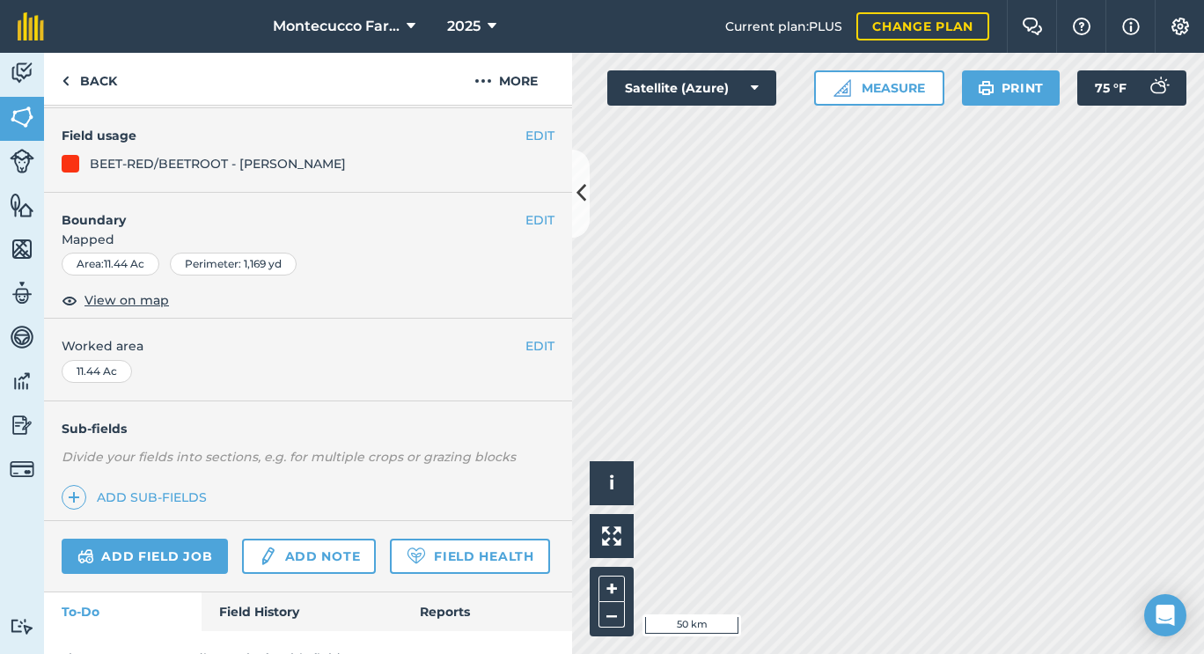
scroll to position [224, 0]
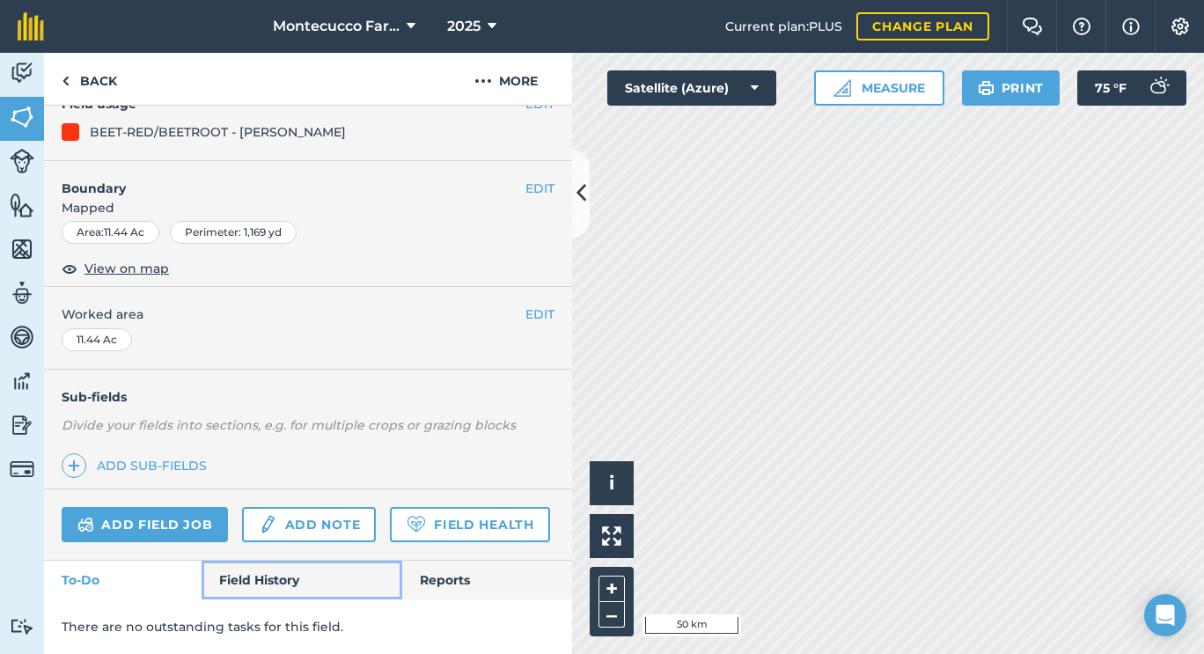
click at [263, 570] on link "Field History" at bounding box center [302, 580] width 200 height 39
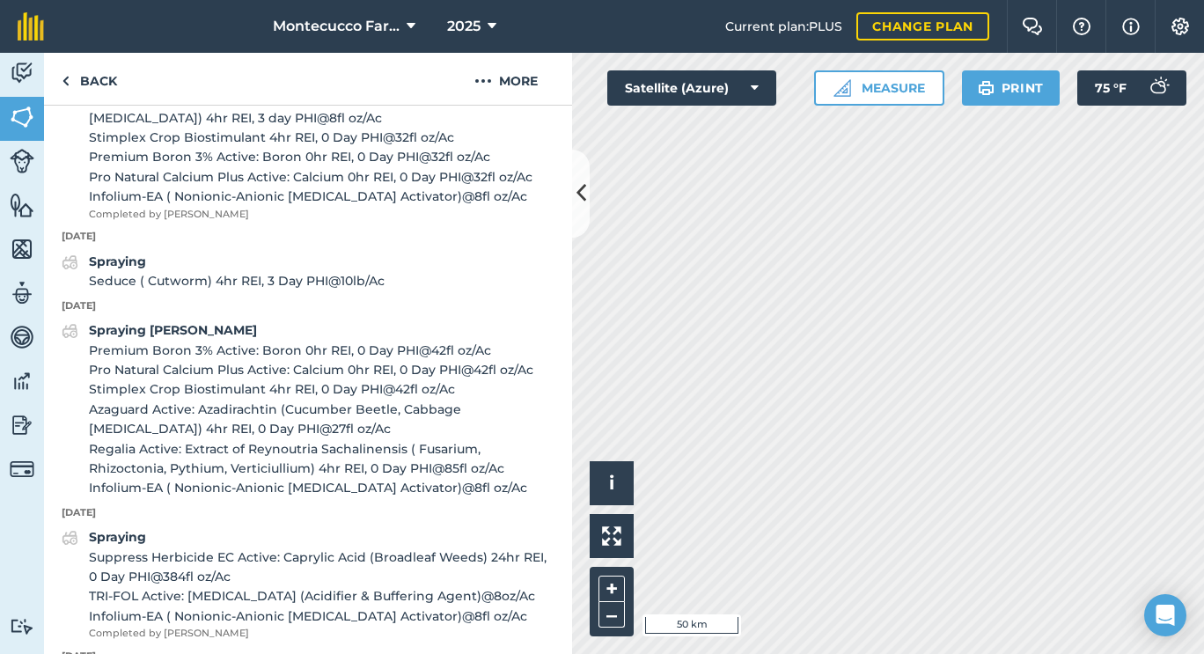
scroll to position [908, 0]
click at [132, 268] on strong "Spraying" at bounding box center [117, 261] width 57 height 16
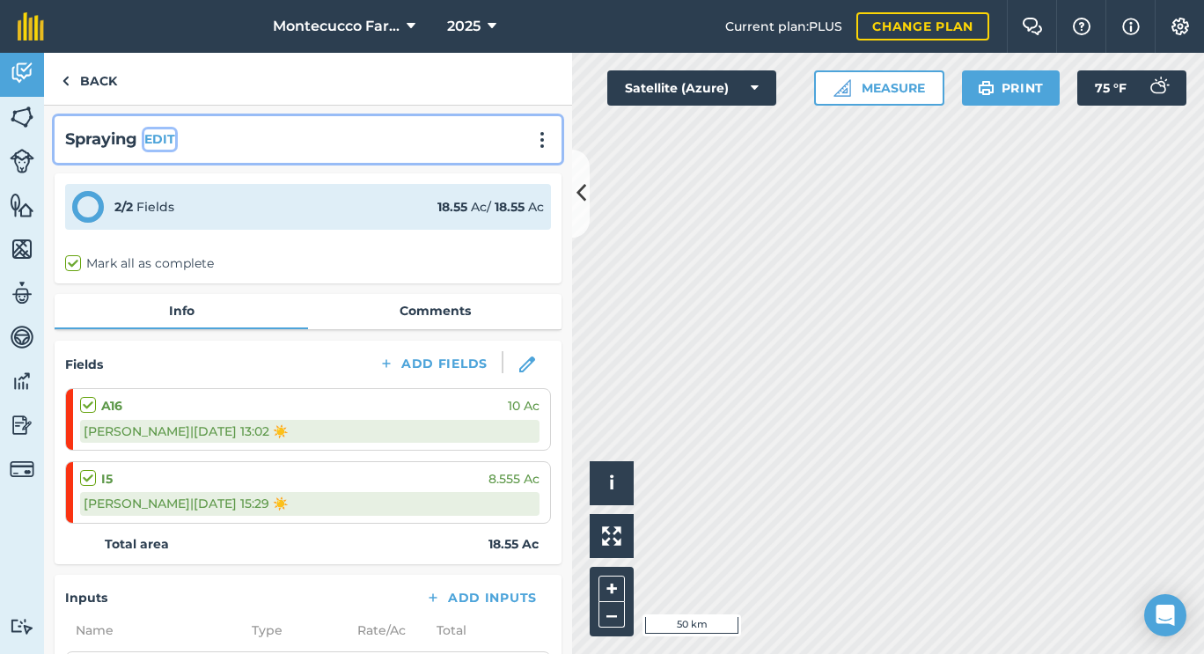
click at [166, 132] on button "EDIT" at bounding box center [159, 138] width 31 height 19
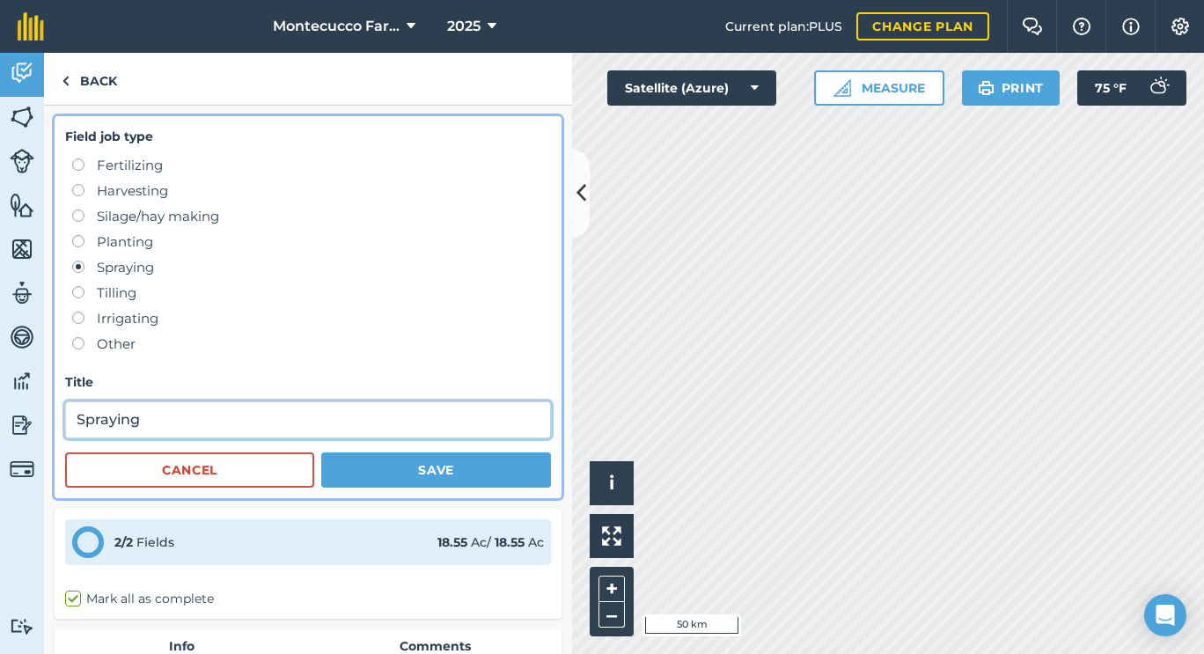
click at [209, 407] on input "Spraying" at bounding box center [308, 419] width 486 height 37
click at [145, 414] on input "Spraying [PERSON_NAME])" at bounding box center [308, 419] width 486 height 37
type input "Spraying ([PERSON_NAME])"
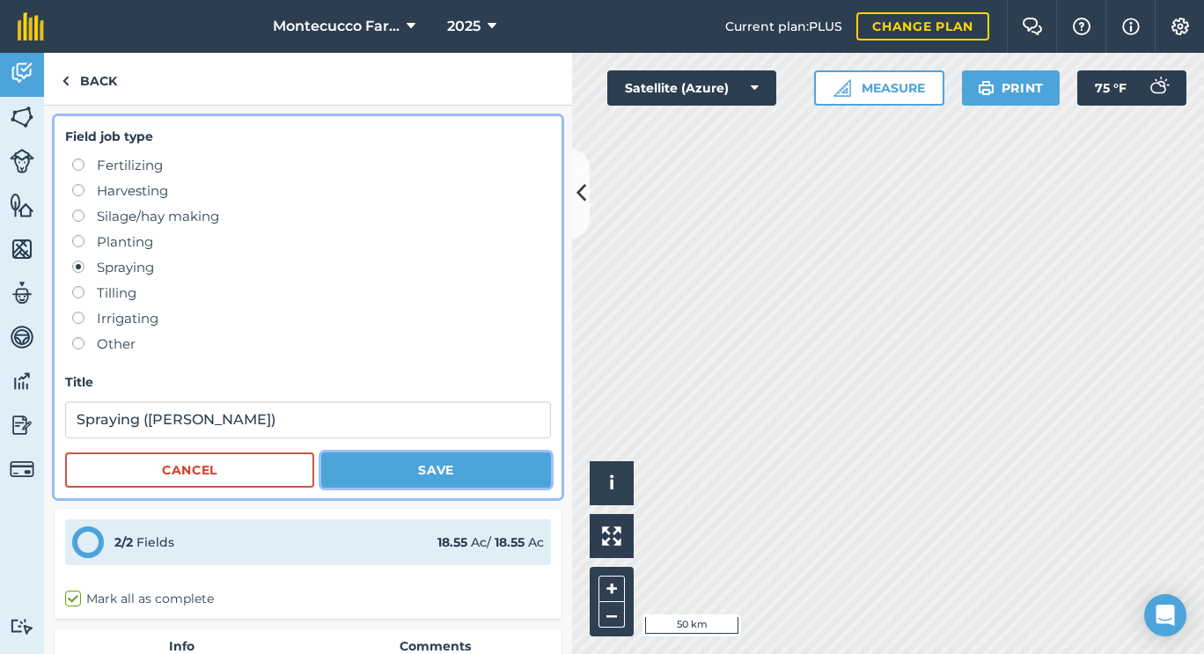
click at [407, 460] on button "Save" at bounding box center [436, 469] width 230 height 35
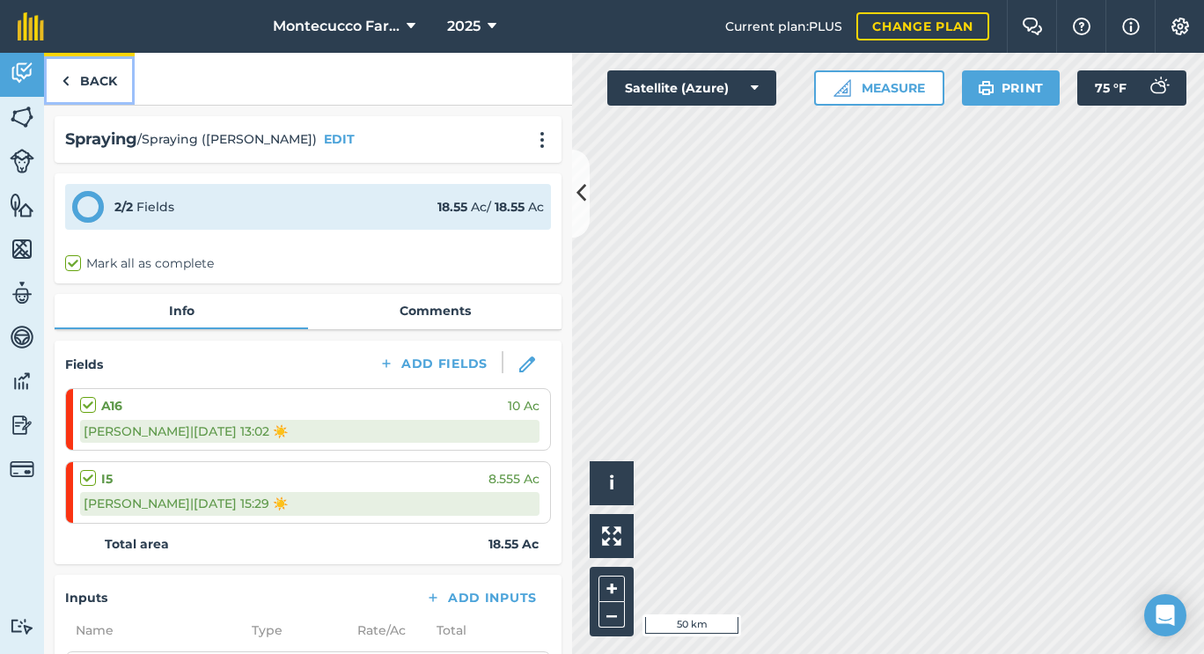
click at [78, 75] on link "Back" at bounding box center [89, 79] width 91 height 52
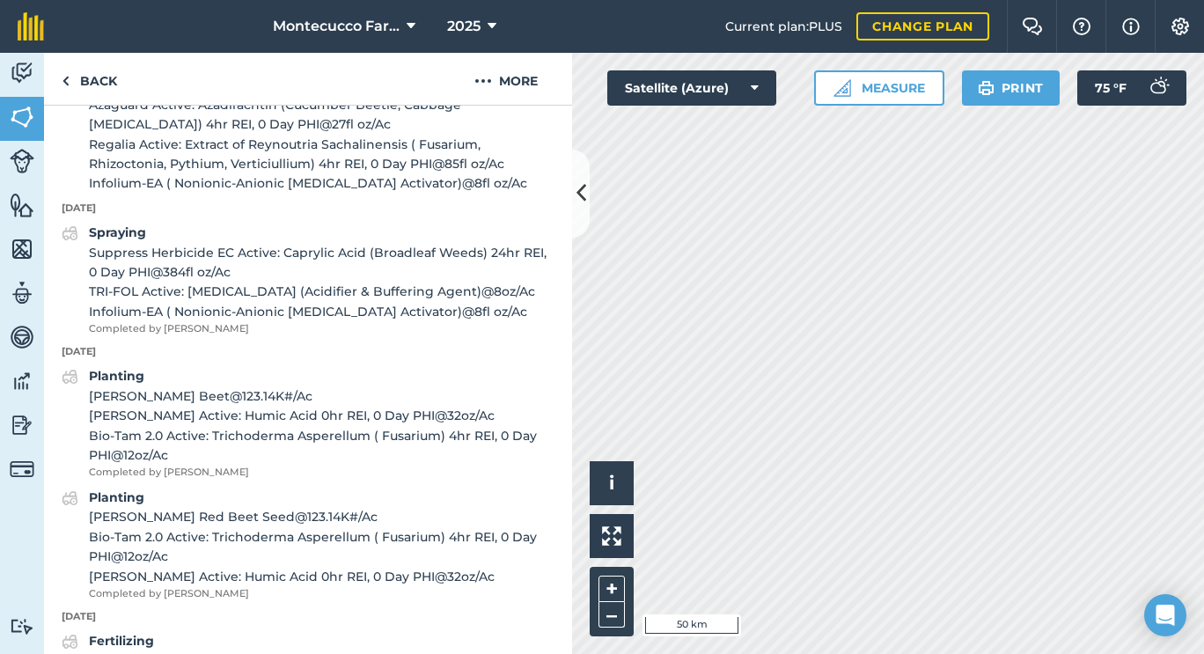
scroll to position [1219, 0]
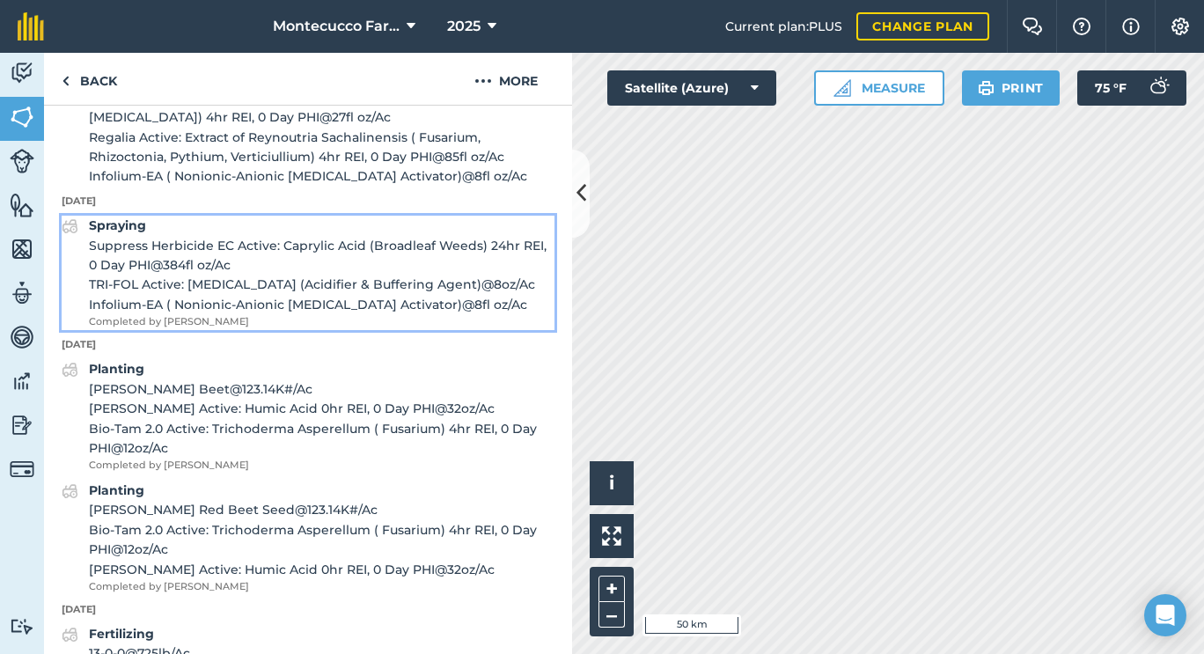
click at [142, 233] on strong "Spraying" at bounding box center [117, 225] width 57 height 16
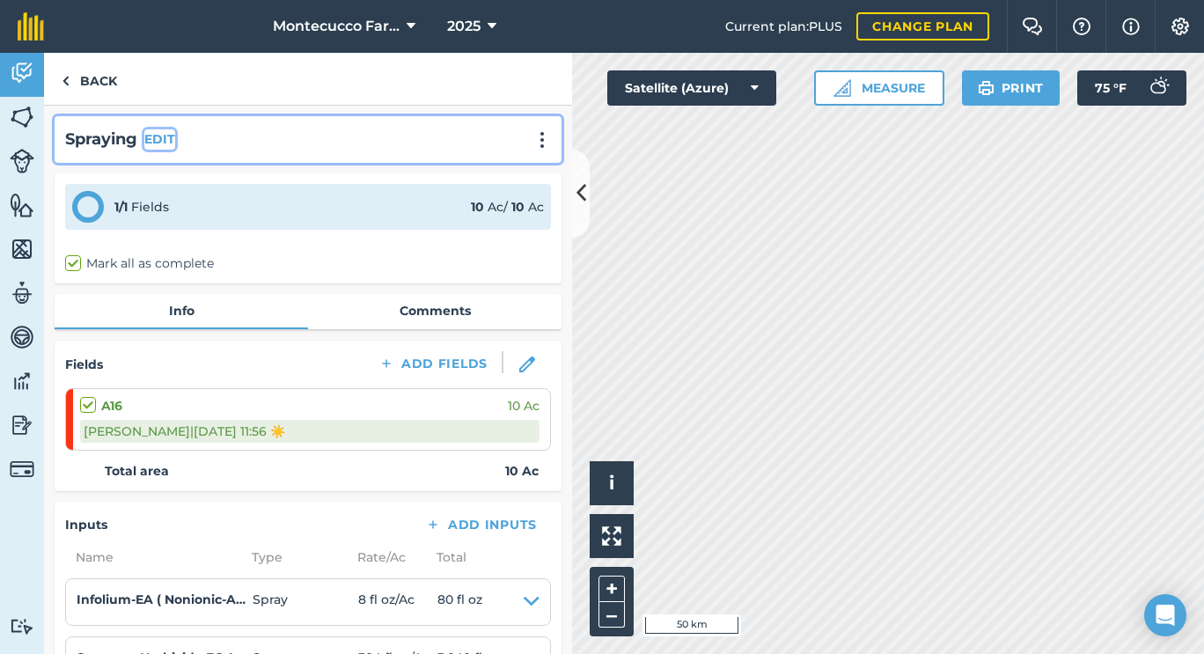
click at [165, 146] on button "EDIT" at bounding box center [159, 138] width 31 height 19
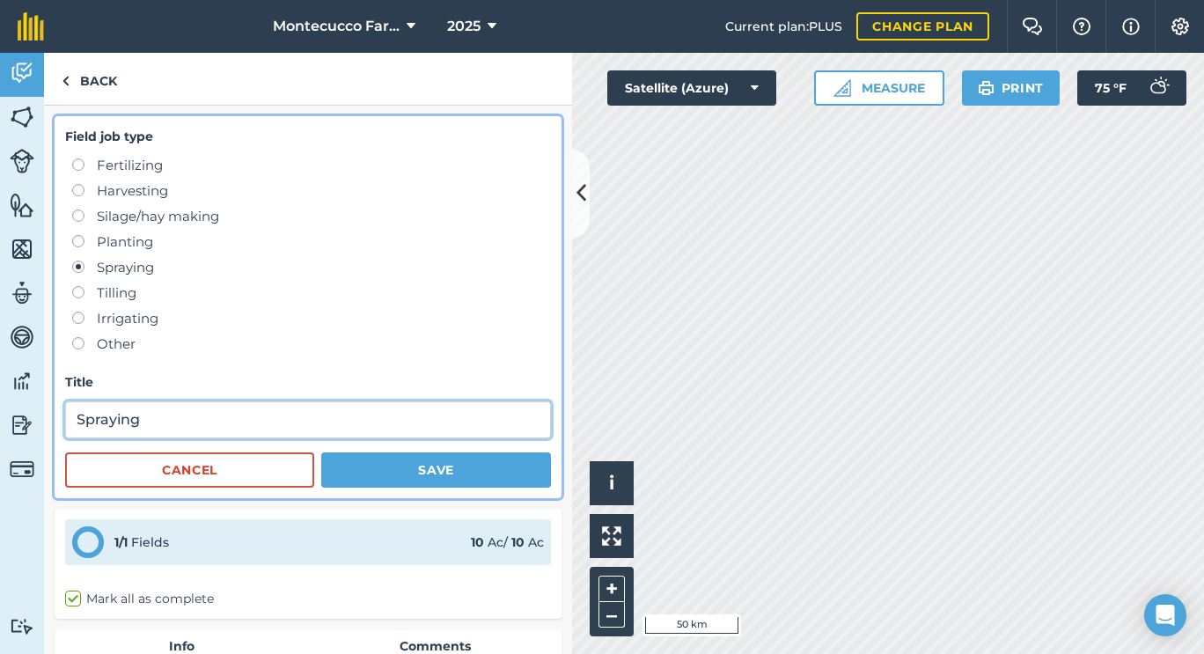
click at [251, 431] on input "Spraying" at bounding box center [308, 419] width 486 height 37
type input "Spraying ([PERSON_NAME])"
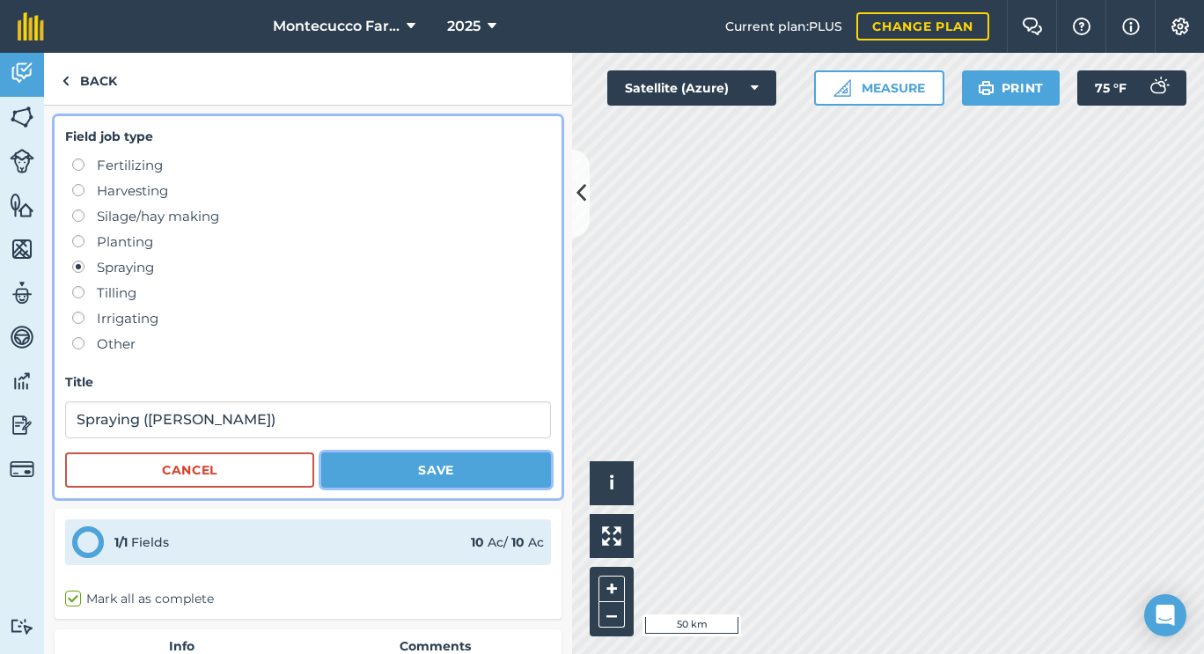
click at [389, 469] on button "Save" at bounding box center [436, 469] width 230 height 35
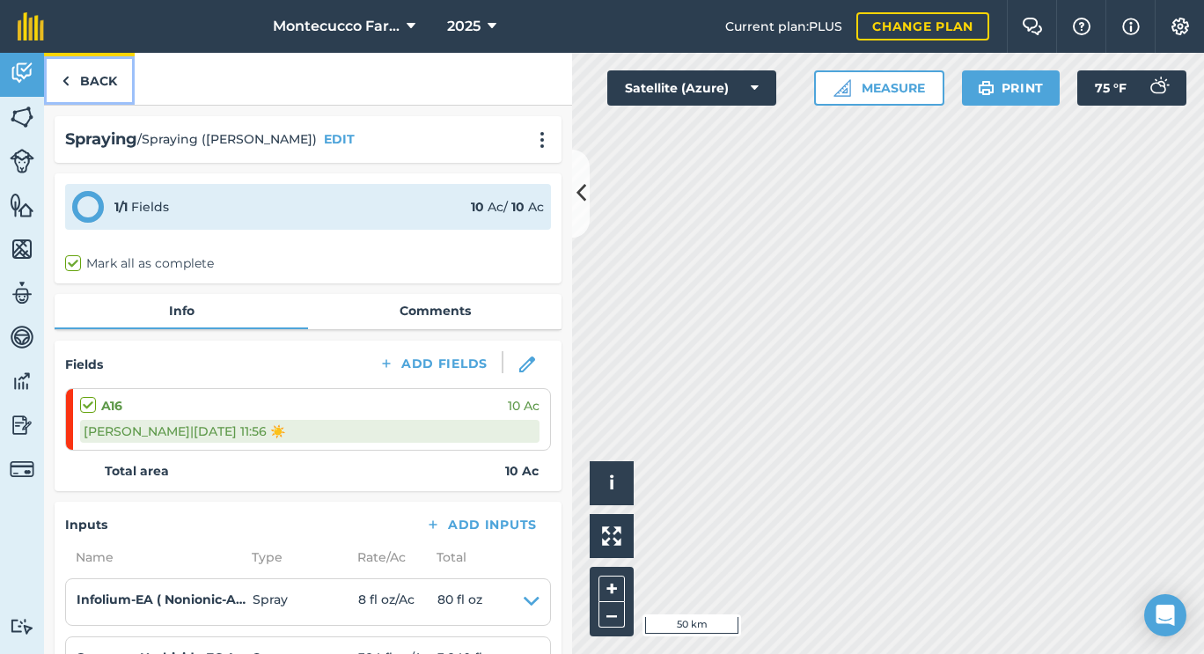
click at [91, 91] on link "Back" at bounding box center [89, 79] width 91 height 52
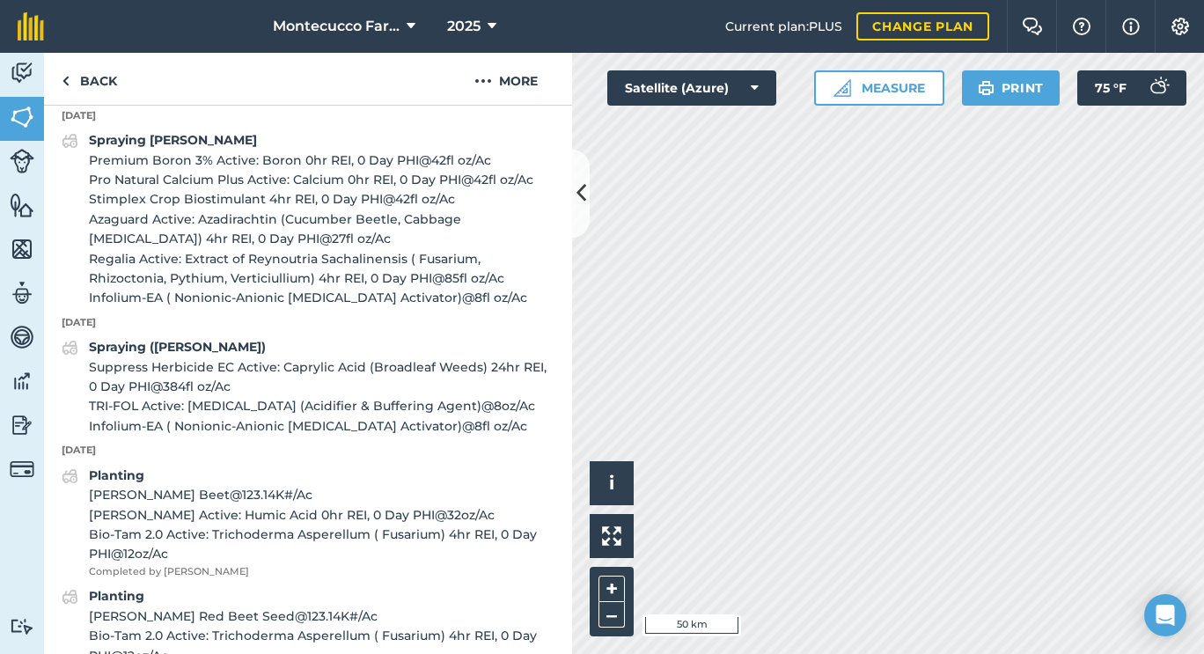
scroll to position [1092, 0]
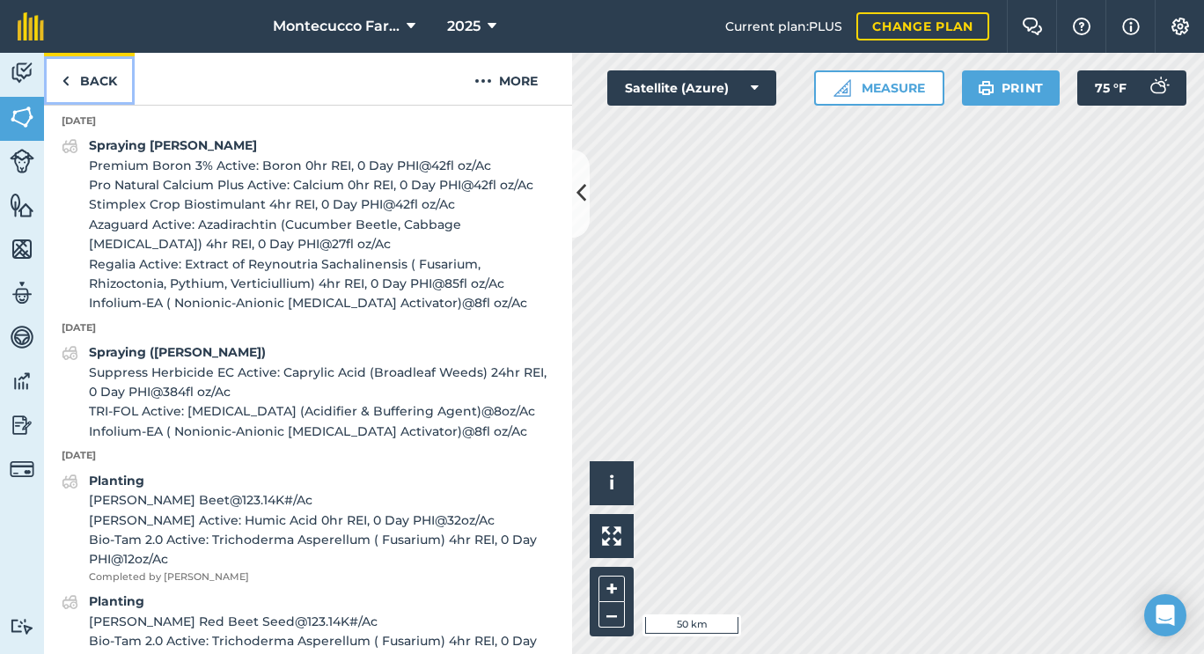
click at [86, 70] on link "Back" at bounding box center [89, 79] width 91 height 52
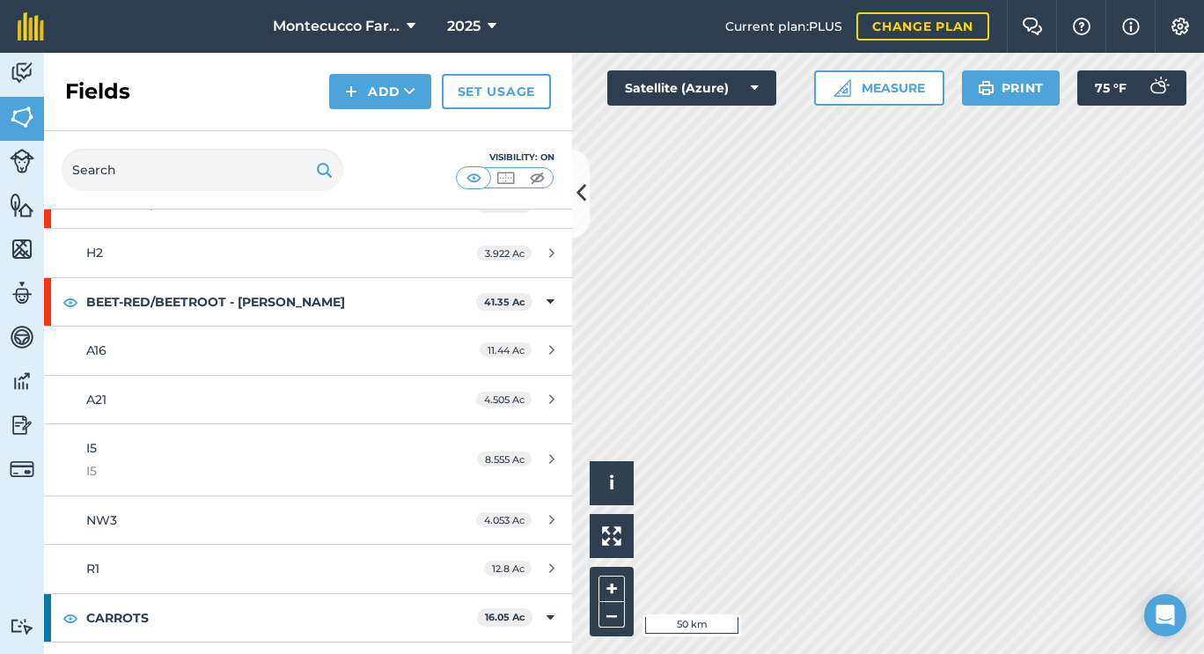
scroll to position [1139, 0]
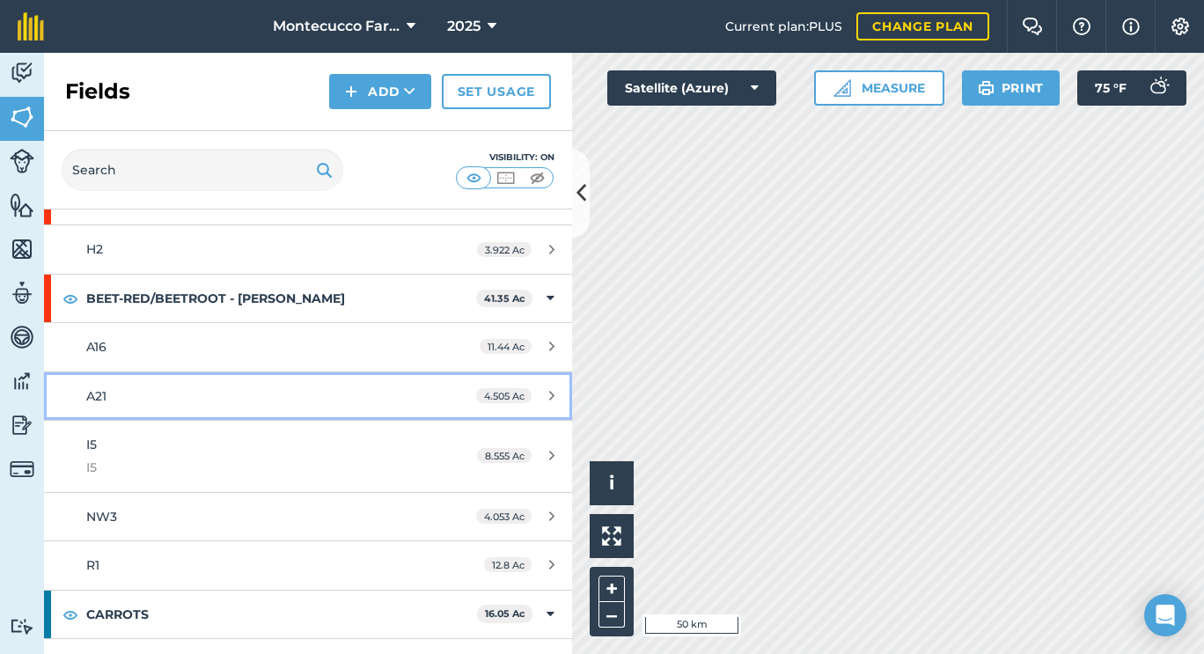
click at [98, 385] on link "A21 4.505 Ac" at bounding box center [308, 396] width 528 height 48
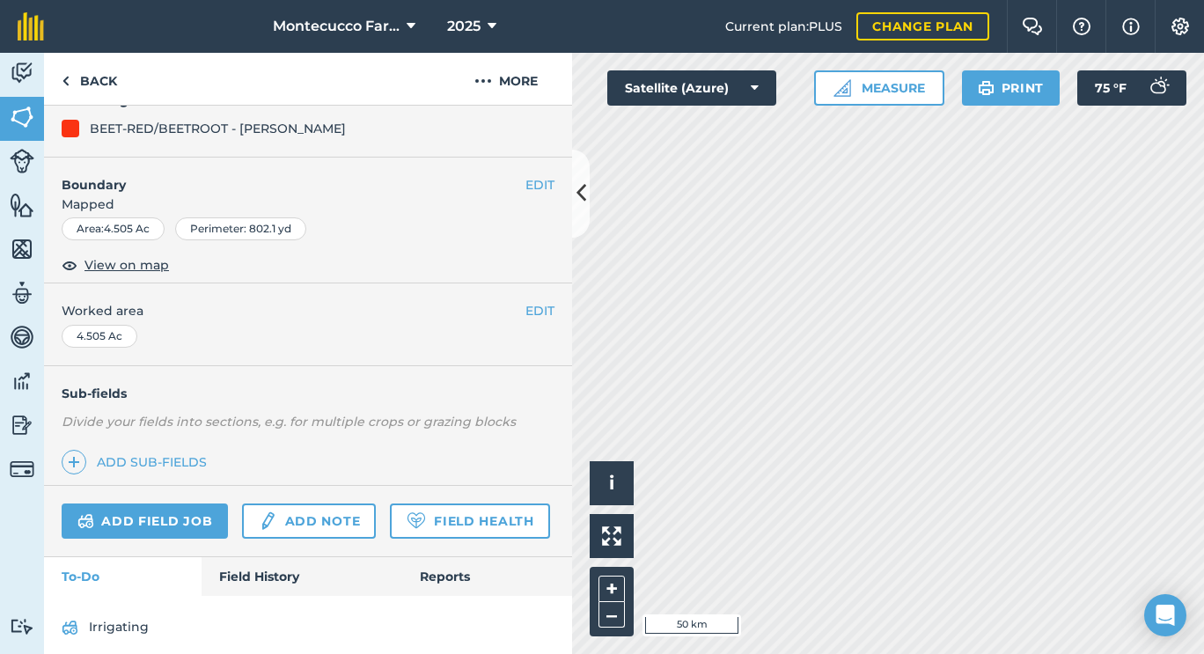
scroll to position [238, 0]
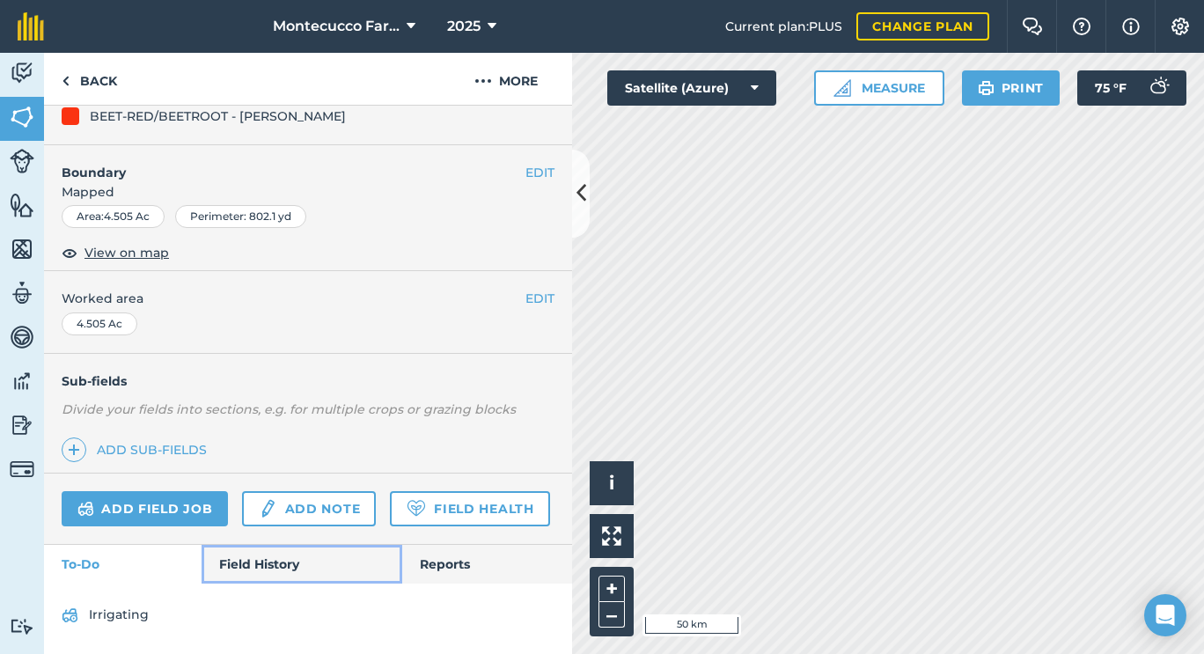
click at [273, 565] on link "Field History" at bounding box center [302, 564] width 200 height 39
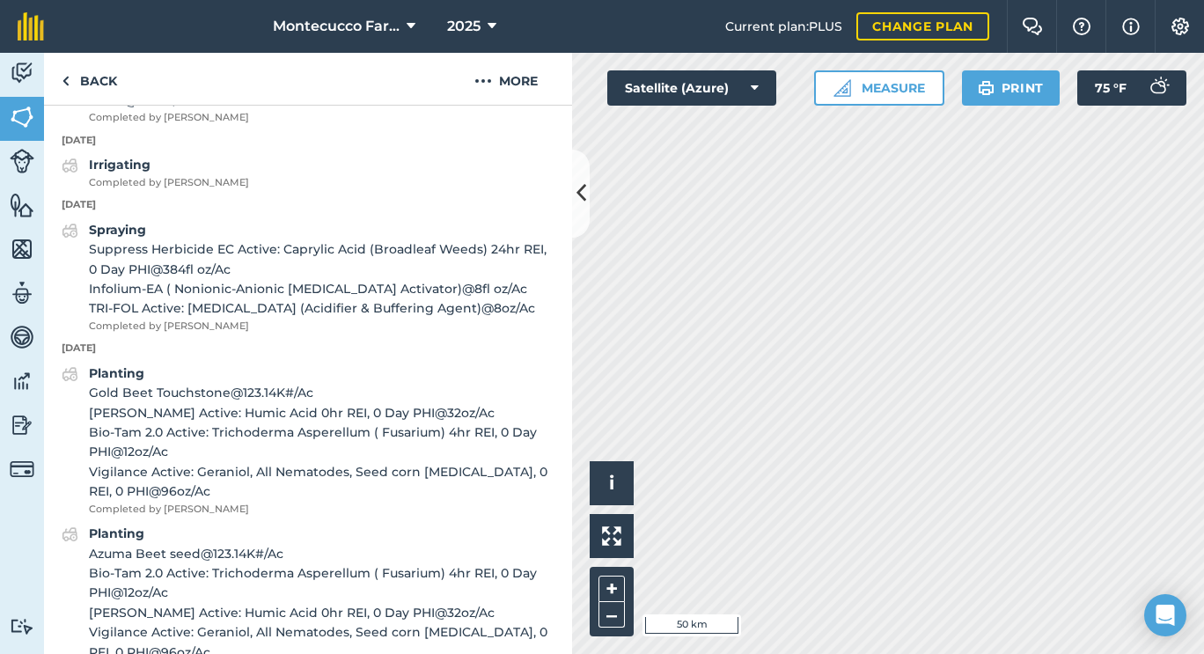
scroll to position [1081, 0]
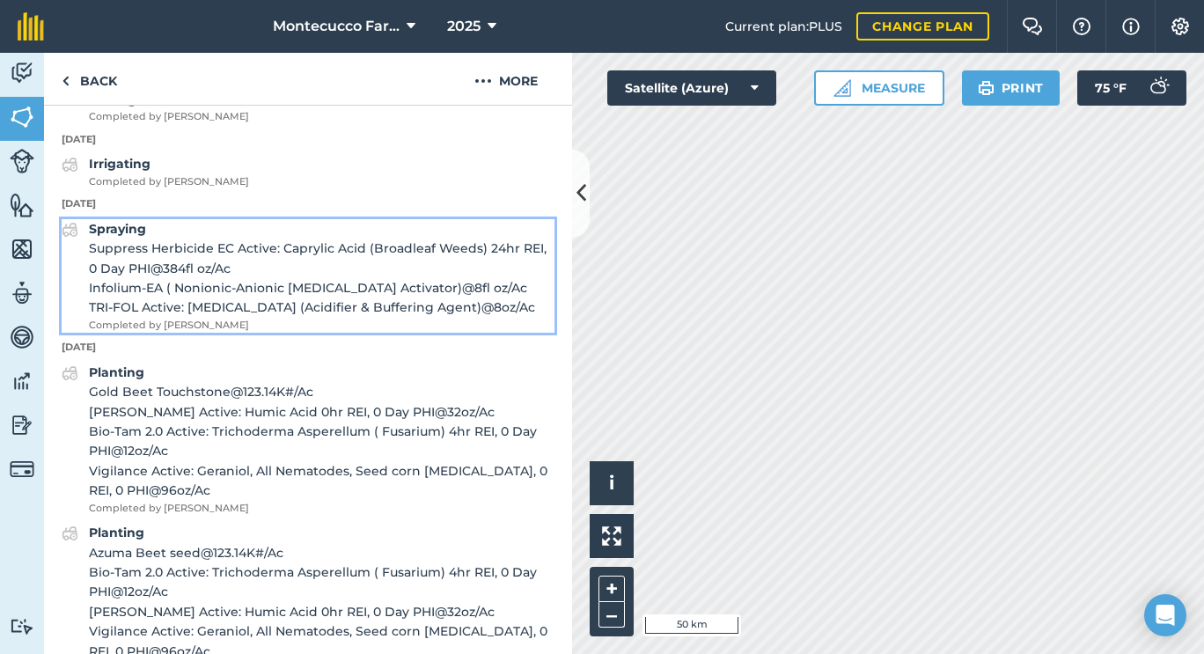
click at [124, 237] on strong "Spraying" at bounding box center [117, 229] width 57 height 16
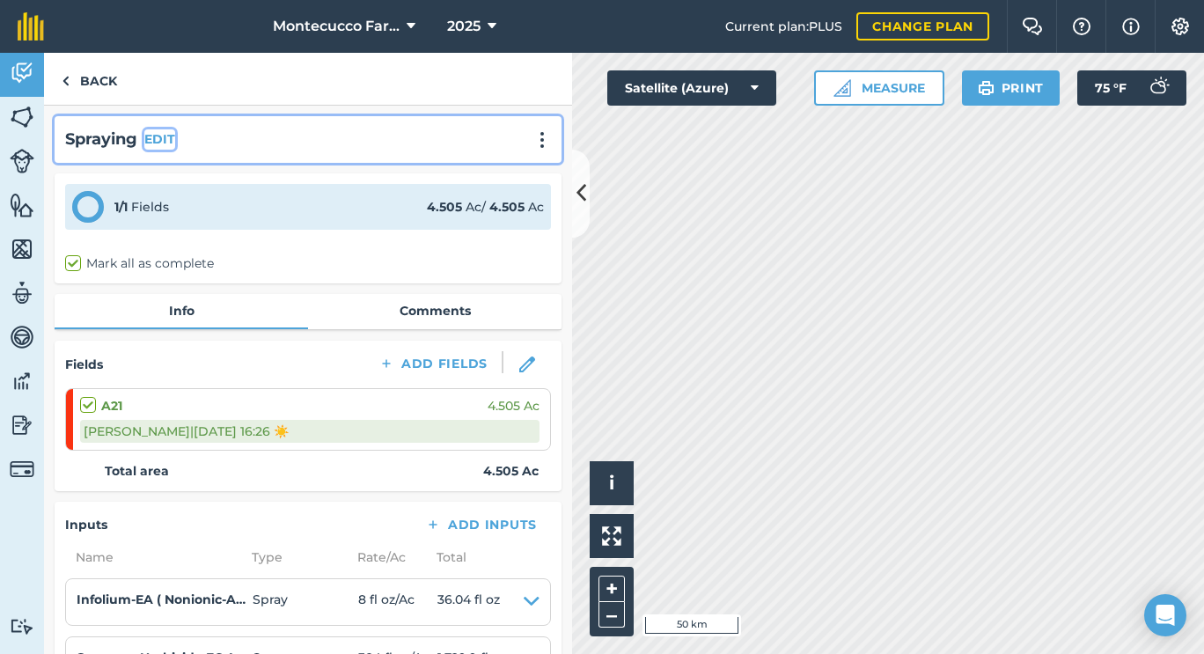
click at [164, 134] on button "EDIT" at bounding box center [159, 138] width 31 height 19
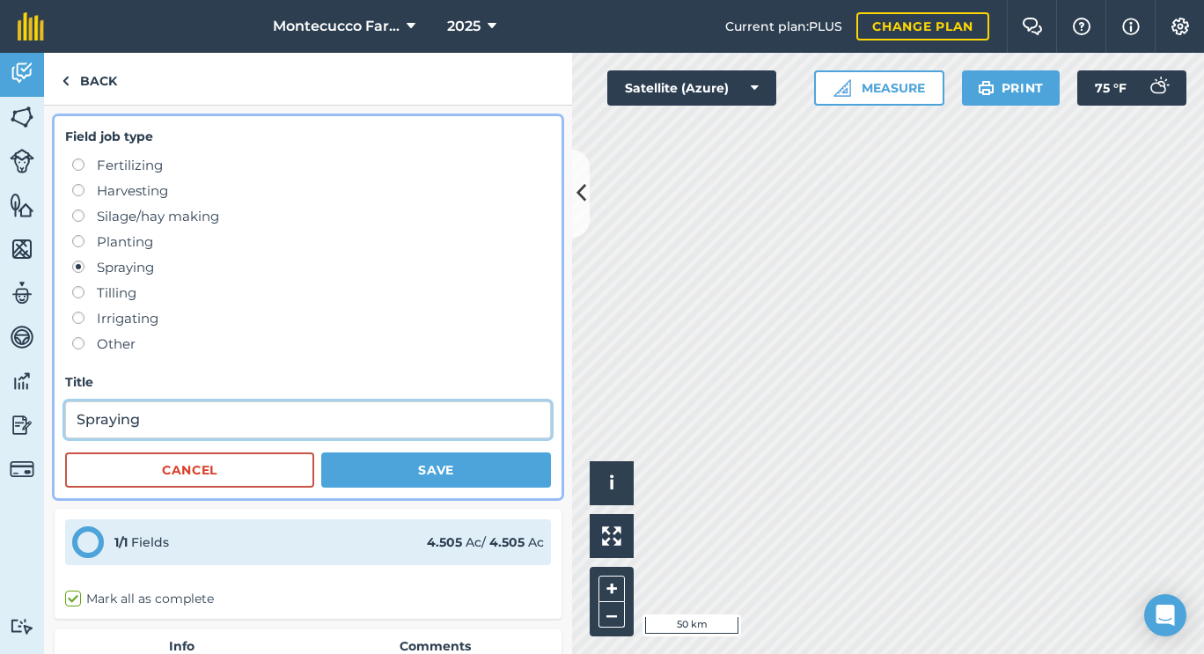
click at [225, 418] on input "Spraying" at bounding box center [308, 419] width 486 height 37
type input "Spraying ([PERSON_NAME])"
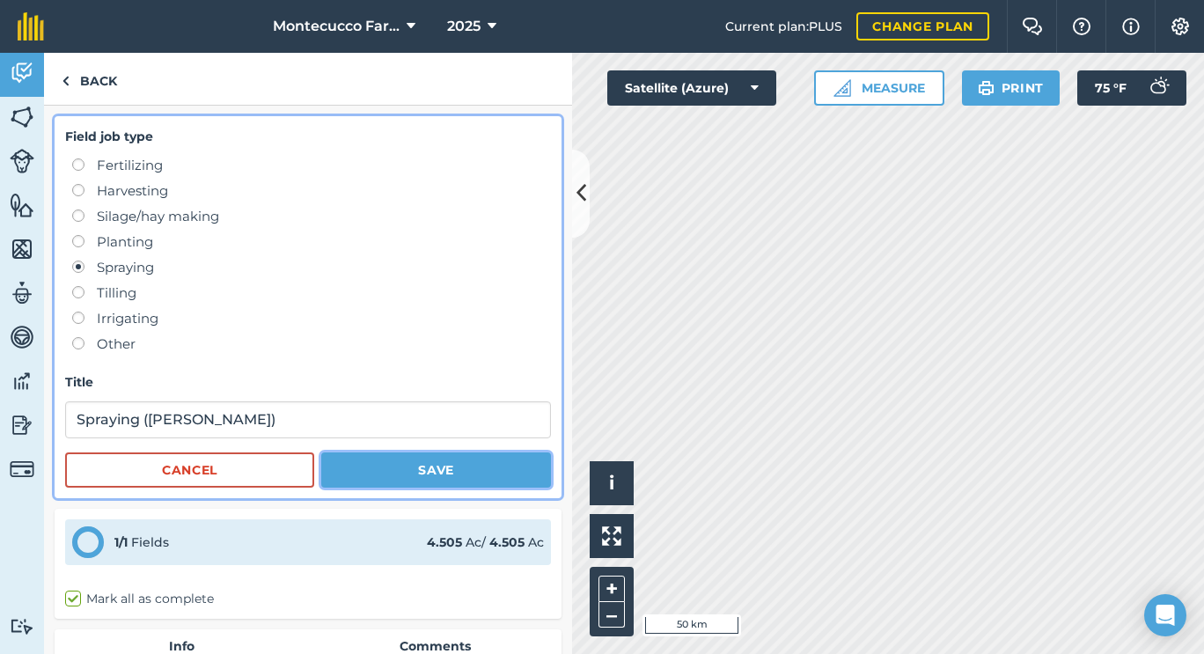
click at [416, 470] on button "Save" at bounding box center [436, 469] width 230 height 35
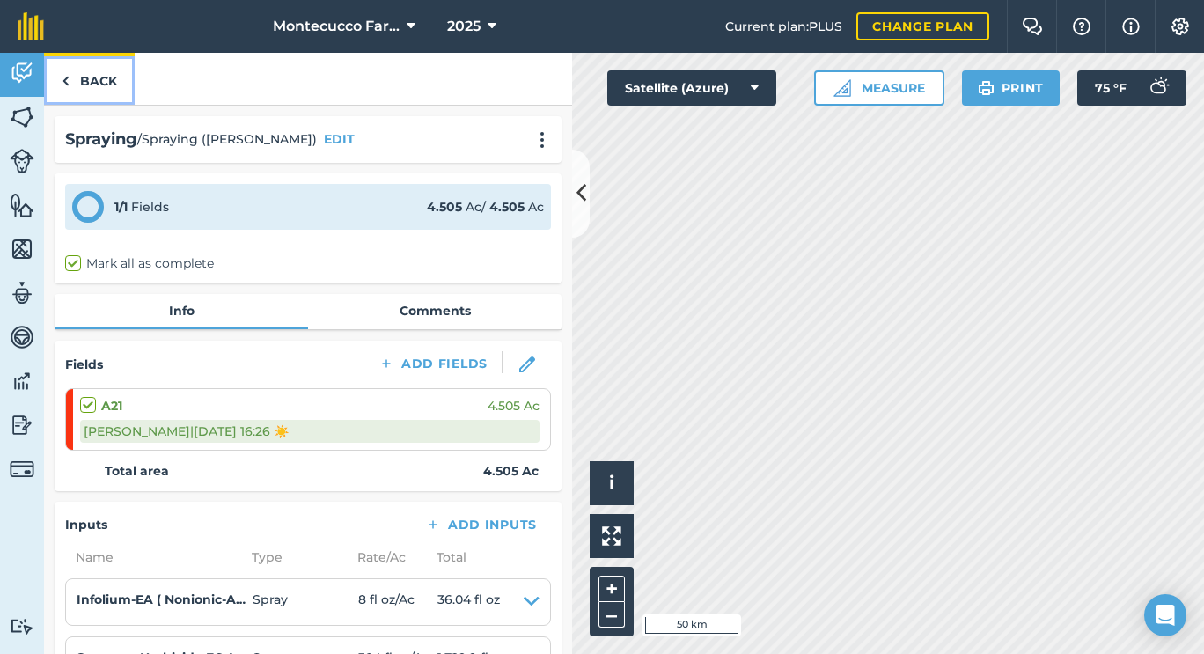
click at [99, 81] on link "Back" at bounding box center [89, 79] width 91 height 52
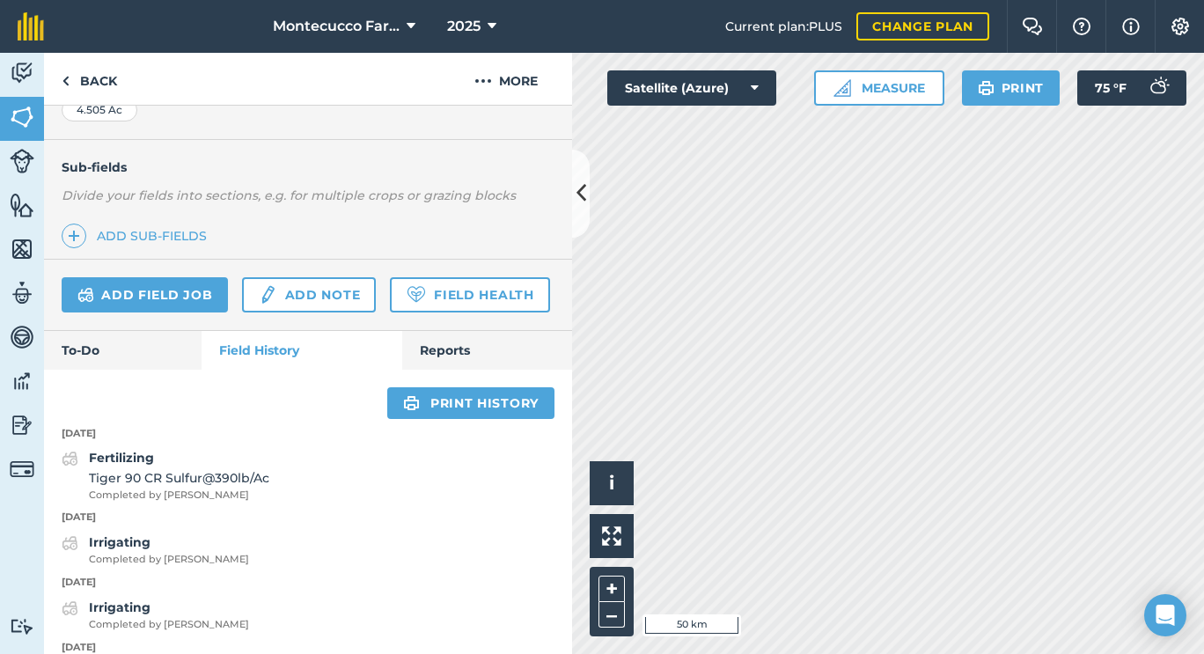
scroll to position [402, 0]
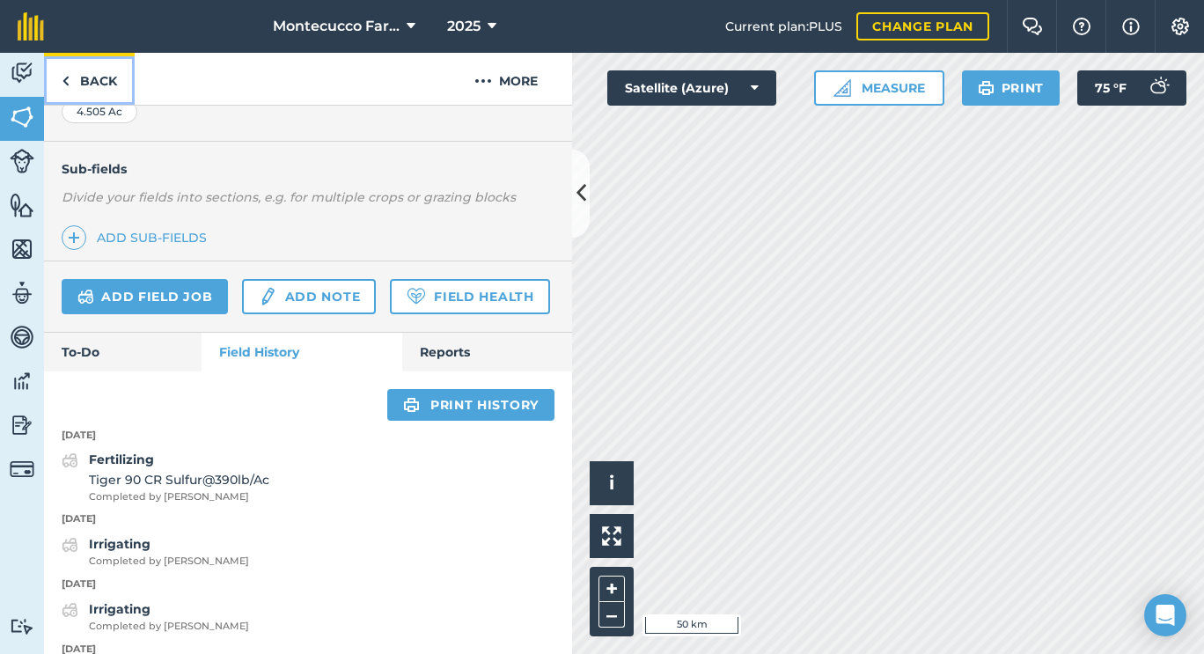
click at [77, 74] on link "Back" at bounding box center [89, 79] width 91 height 52
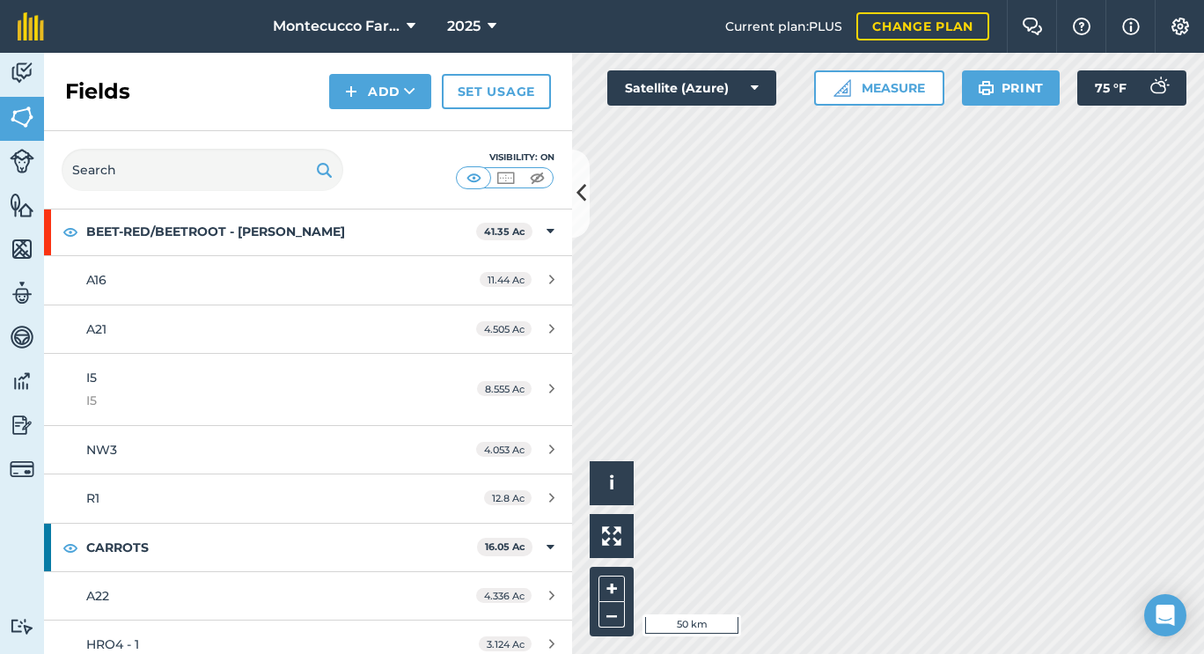
scroll to position [1199, 0]
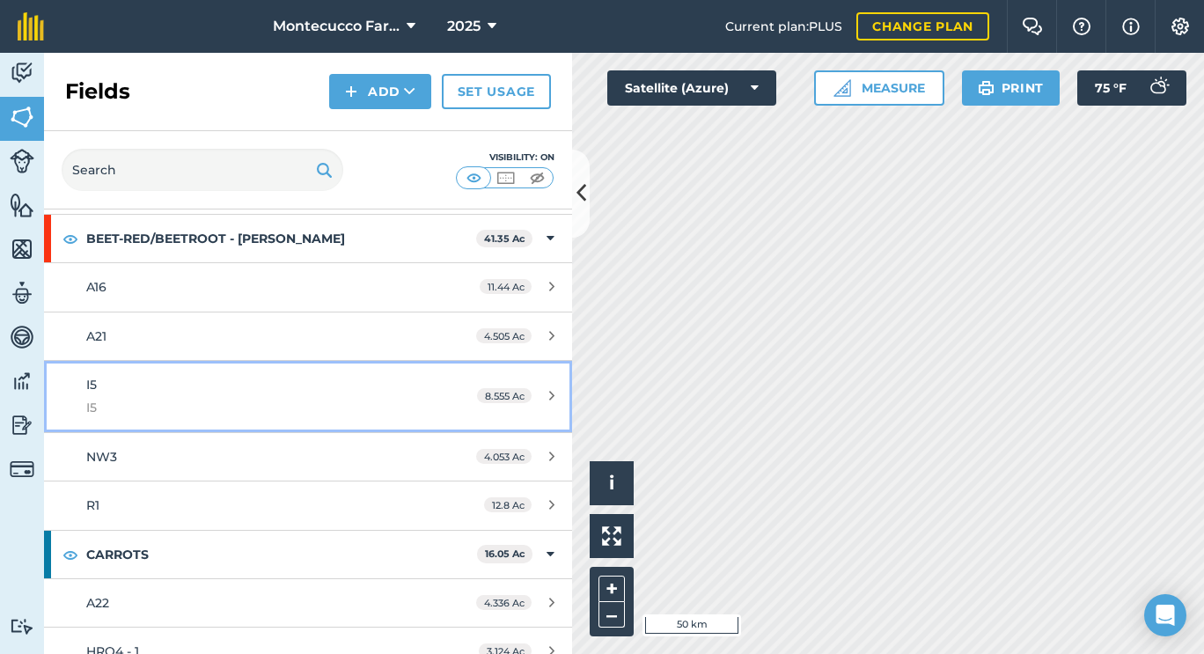
click at [136, 414] on span "I5" at bounding box center [251, 407] width 331 height 19
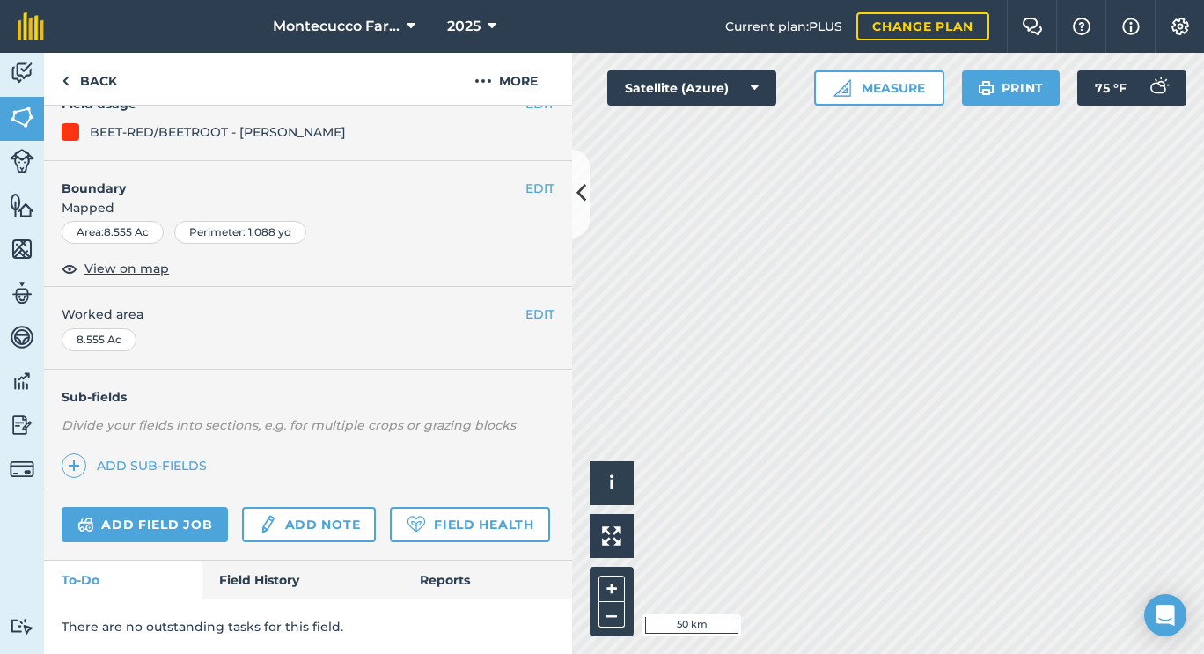
scroll to position [245, 0]
click at [263, 576] on link "Field History" at bounding box center [302, 580] width 200 height 39
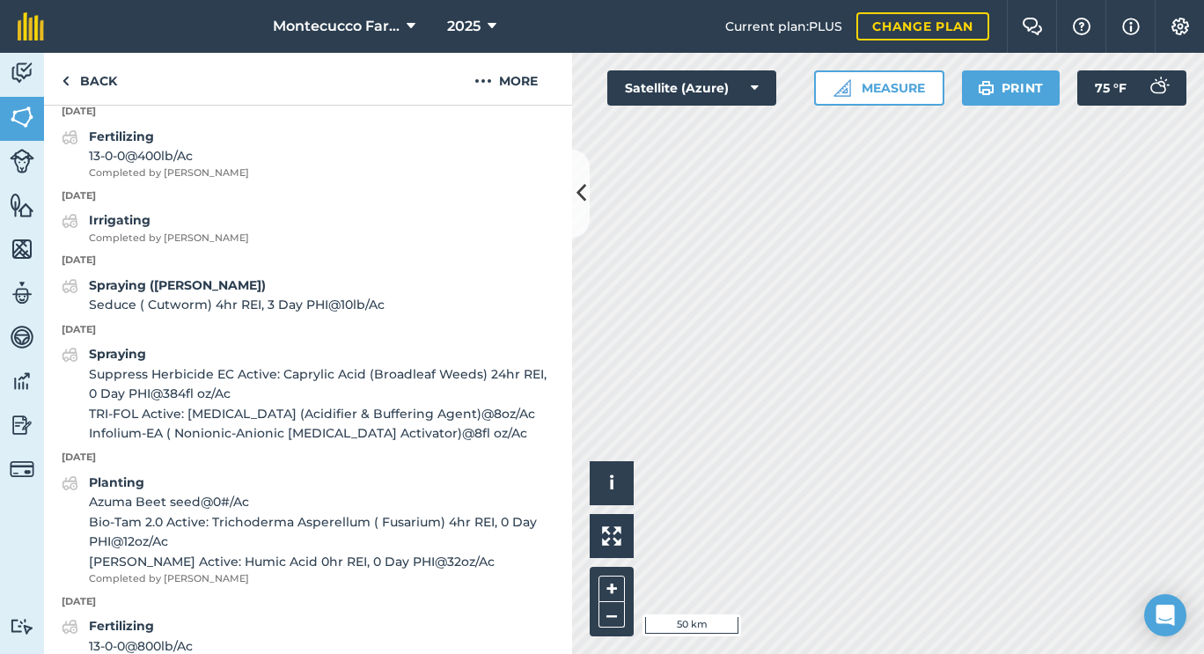
scroll to position [1246, 0]
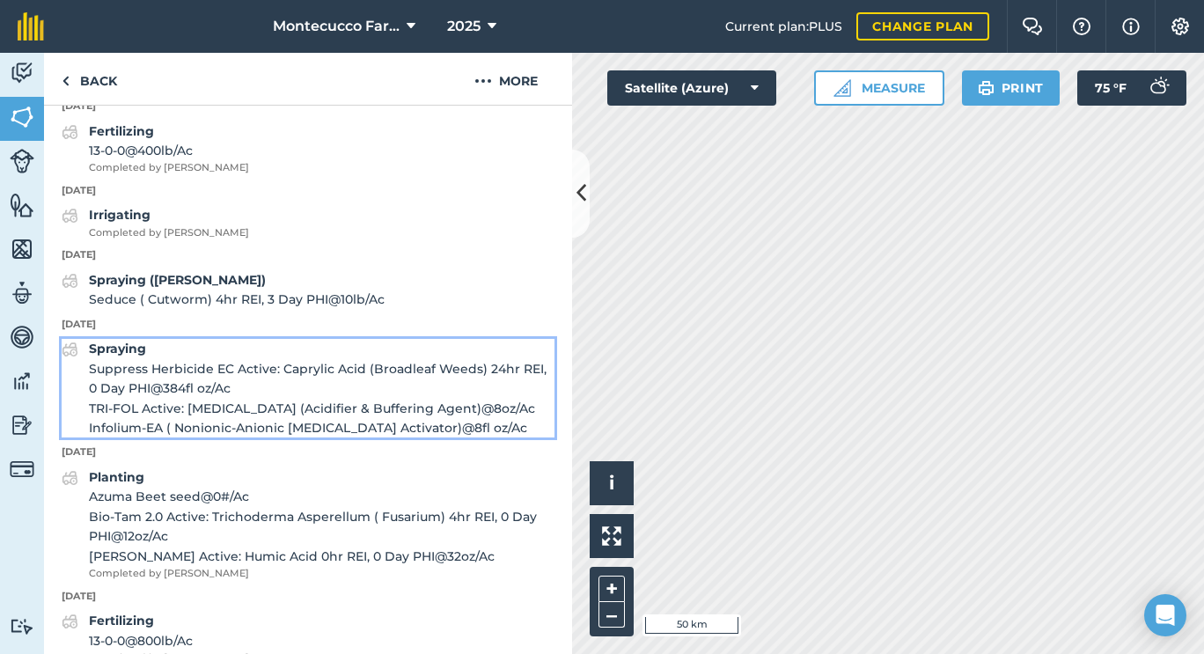
click at [130, 356] on strong "Spraying" at bounding box center [117, 349] width 57 height 16
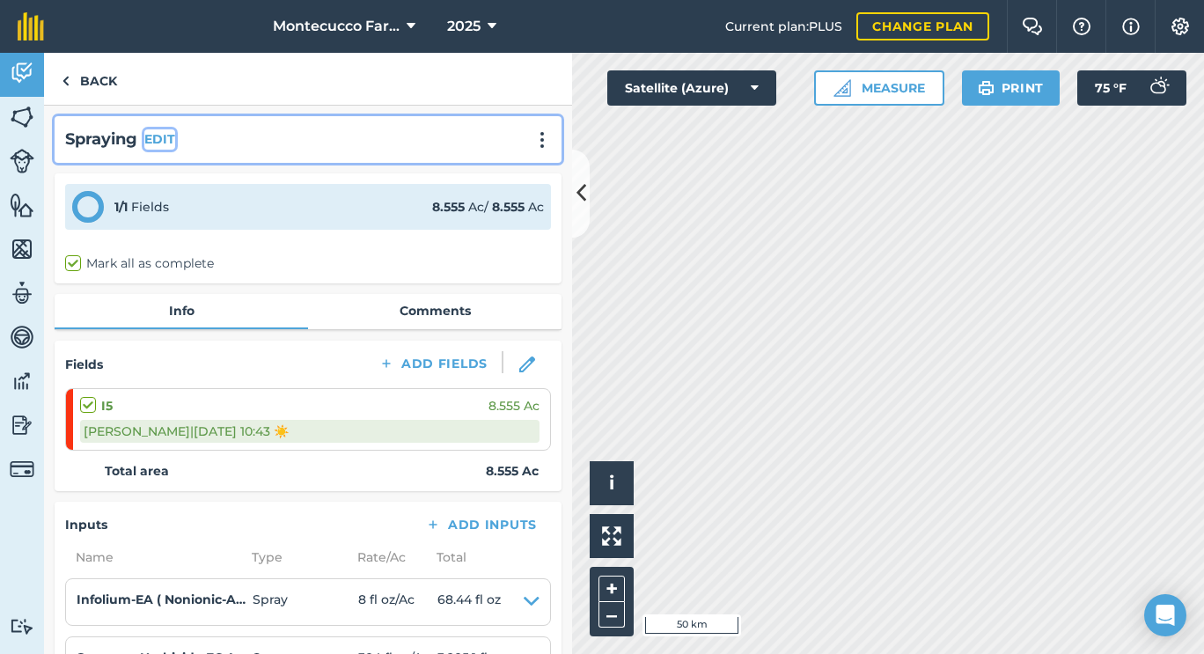
click at [165, 140] on button "EDIT" at bounding box center [159, 138] width 31 height 19
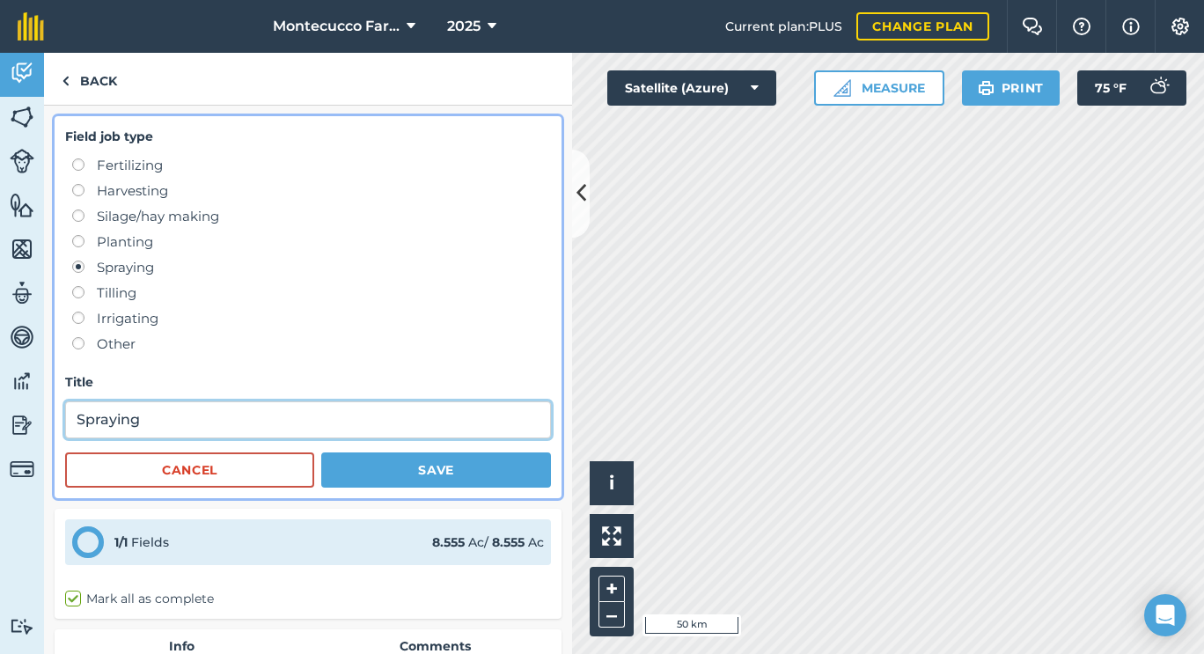
click at [273, 417] on input "Spraying" at bounding box center [308, 419] width 486 height 37
type input "Spraying ([PERSON_NAME])"
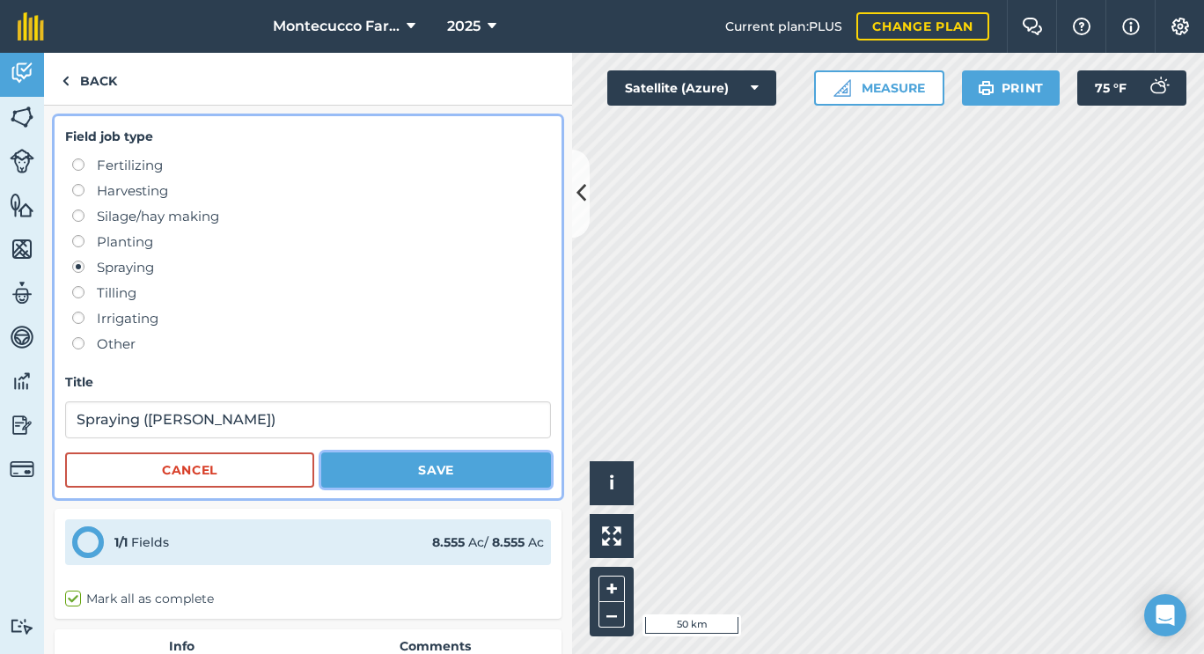
click at [402, 481] on button "Save" at bounding box center [436, 469] width 230 height 35
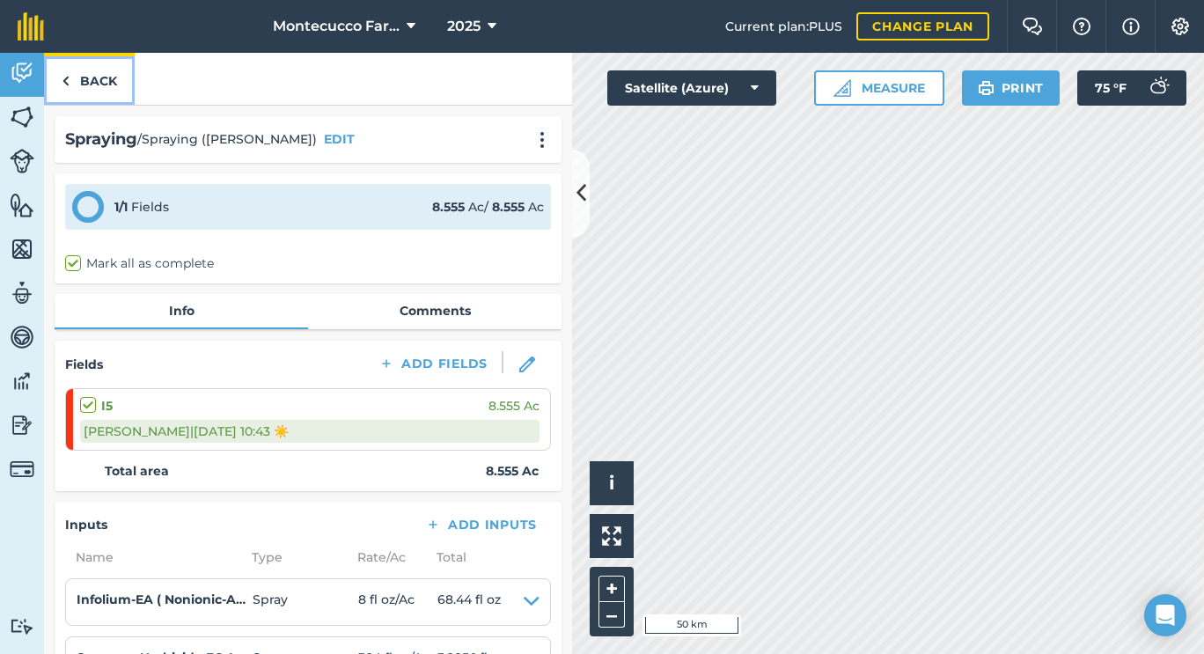
click at [98, 98] on link "Back" at bounding box center [89, 79] width 91 height 52
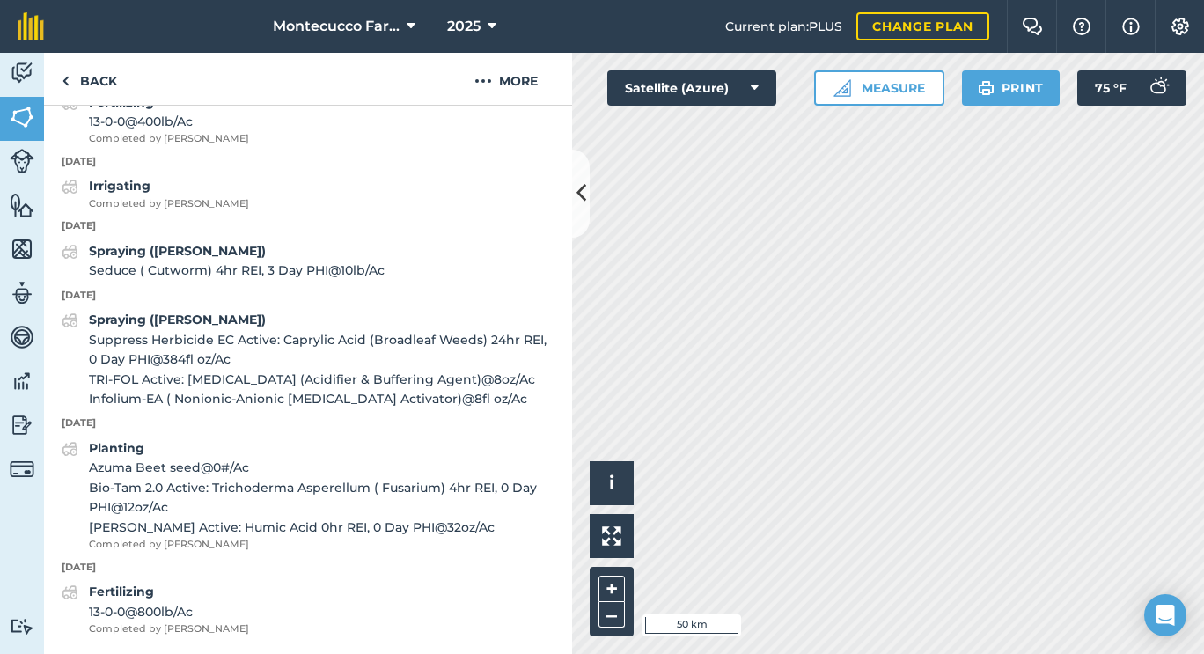
scroll to position [1325, 0]
click at [66, 86] on img at bounding box center [66, 80] width 8 height 21
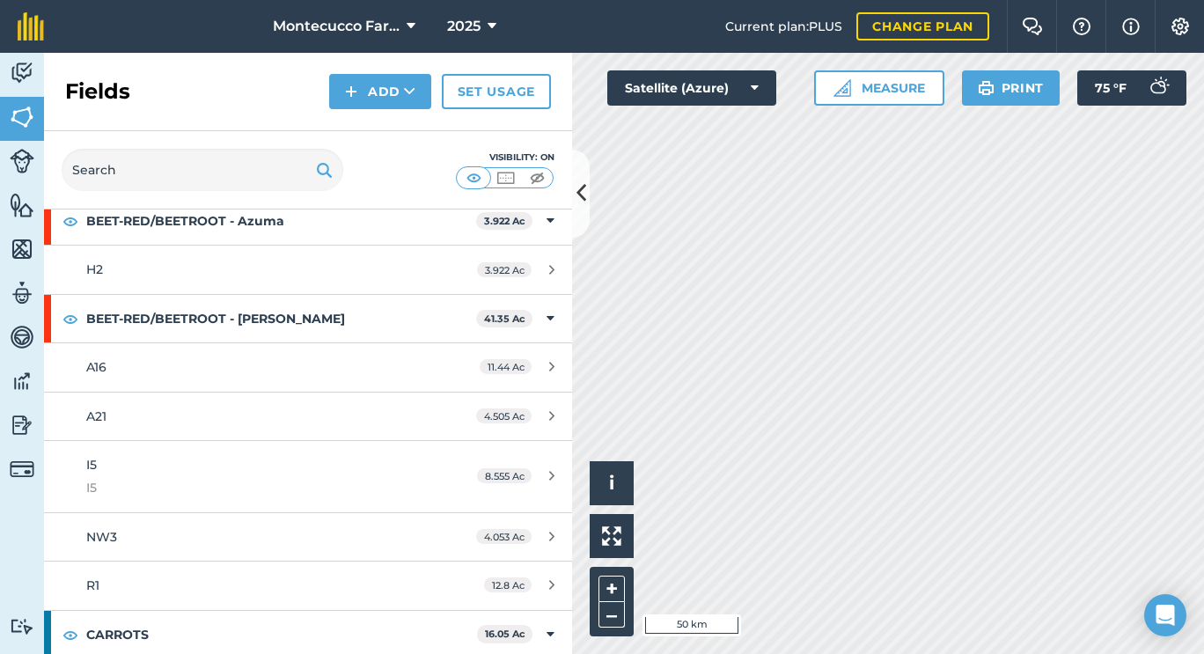
scroll to position [1148, 0]
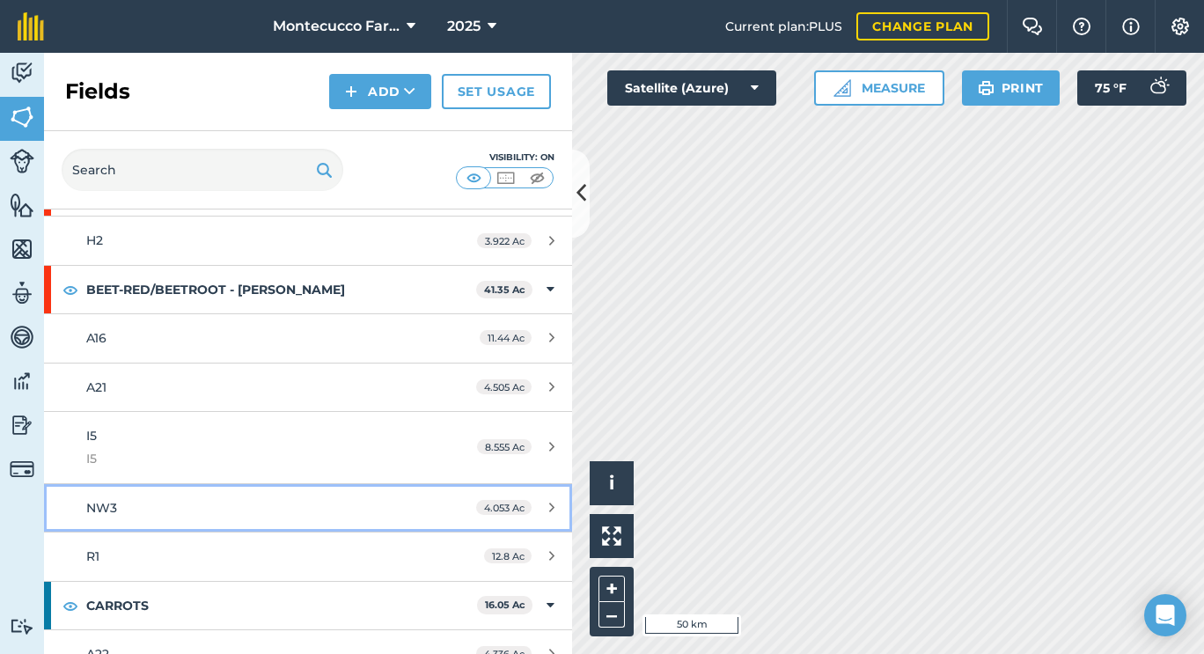
click at [94, 507] on span "NW3" at bounding box center [101, 508] width 31 height 16
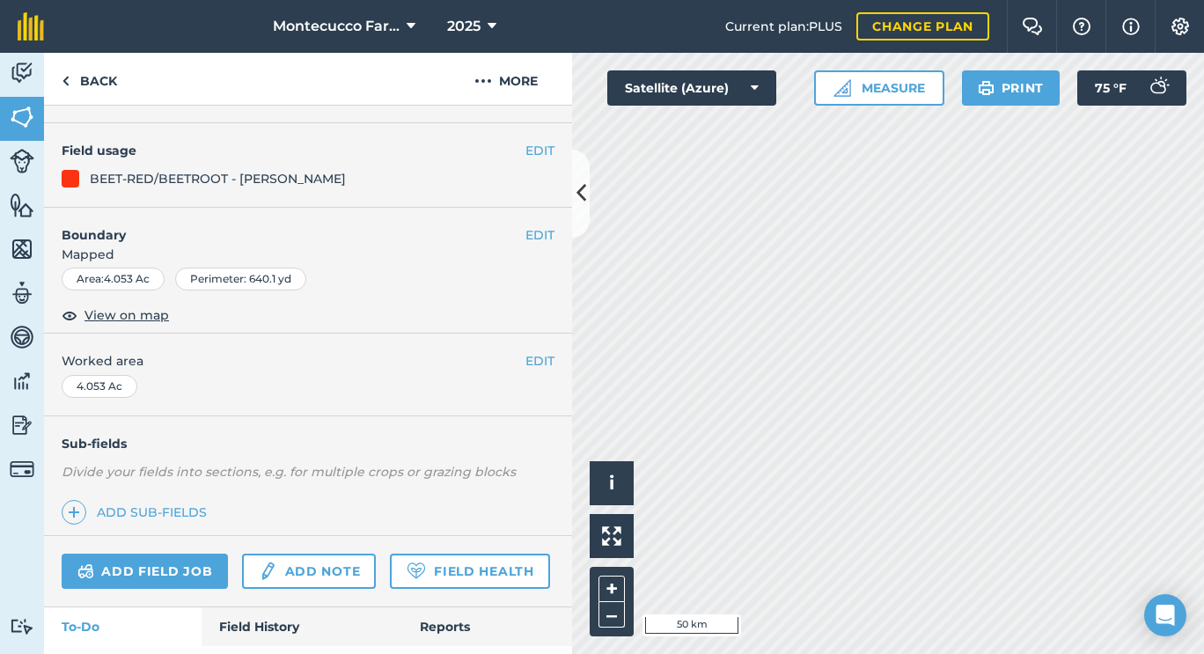
scroll to position [224, 0]
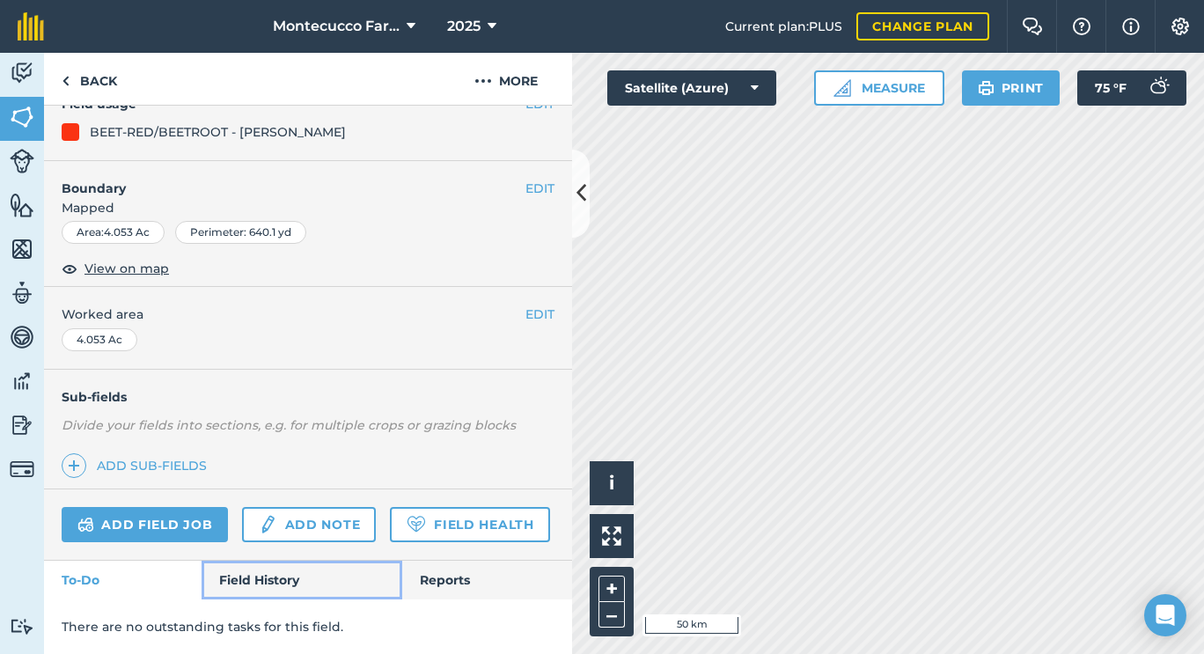
click at [292, 579] on link "Field History" at bounding box center [302, 580] width 200 height 39
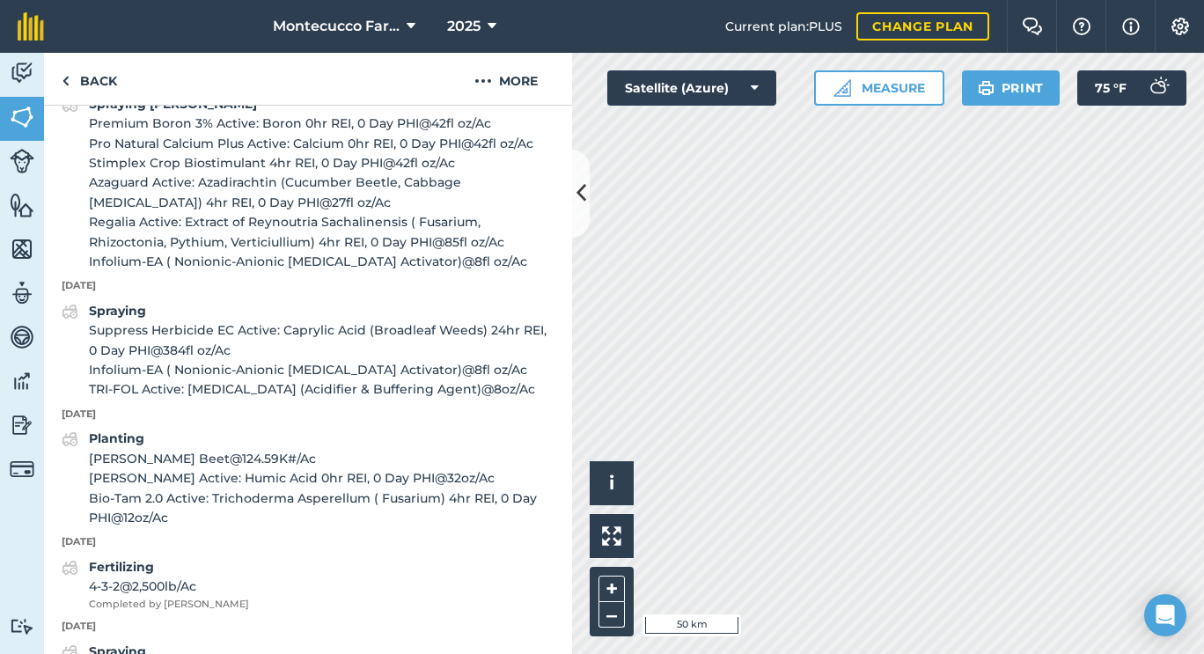
scroll to position [1111, 0]
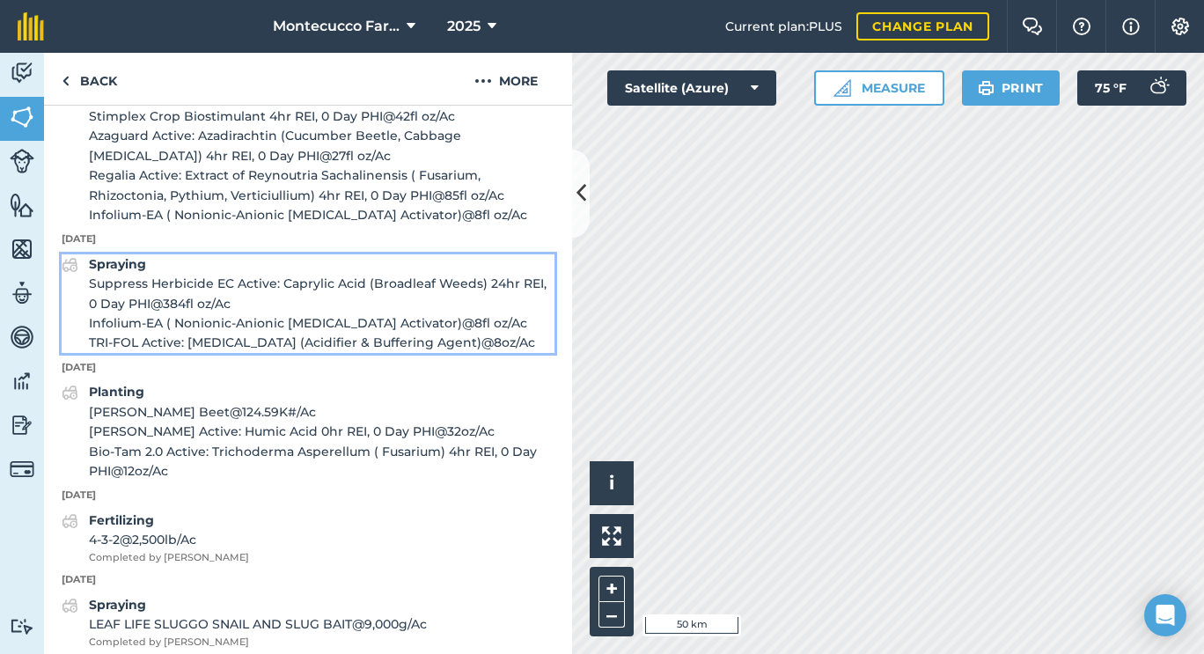
click at [128, 272] on strong "Spraying" at bounding box center [117, 264] width 57 height 16
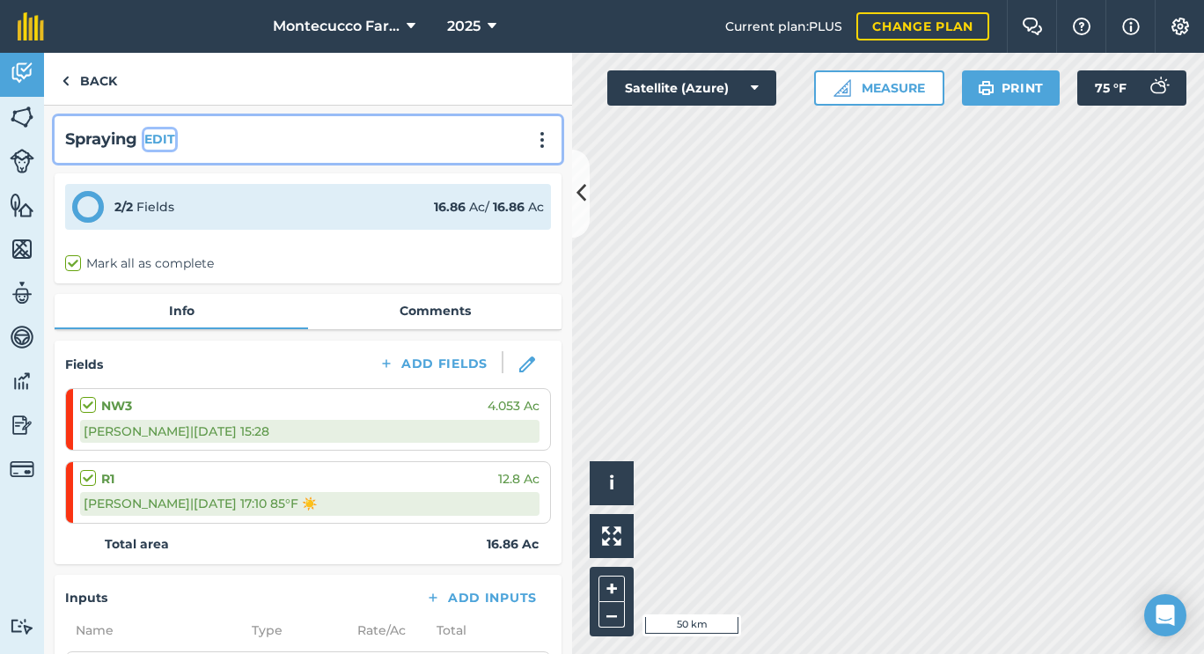
click at [170, 136] on button "EDIT" at bounding box center [159, 138] width 31 height 19
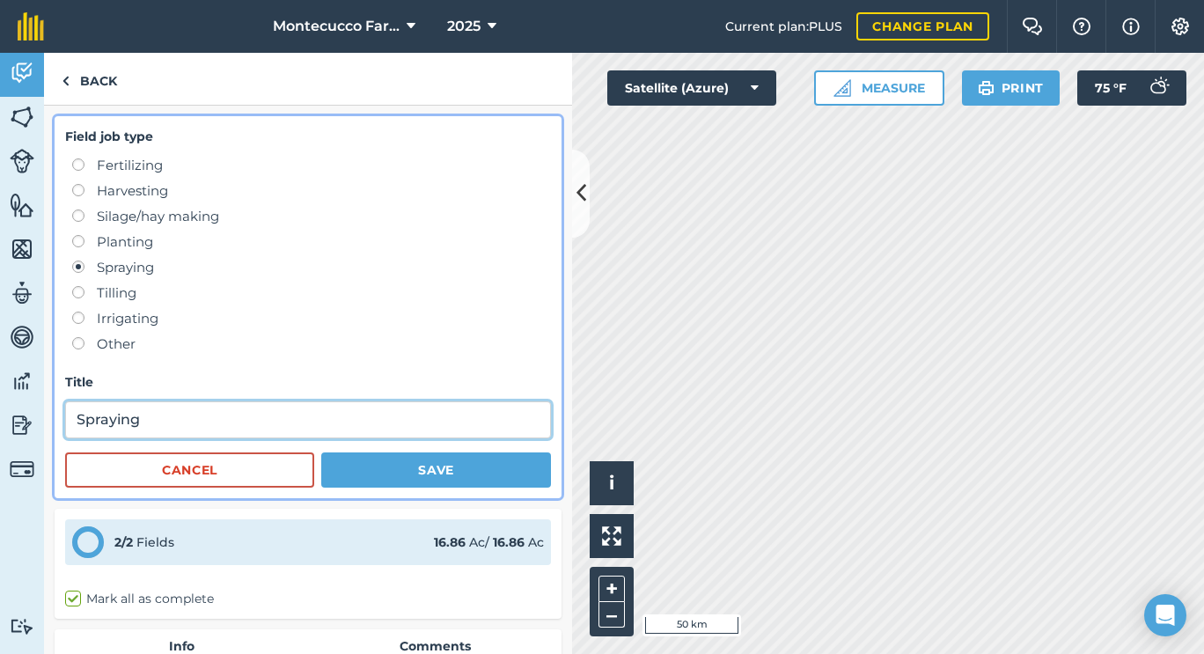
click at [201, 409] on input "Spraying" at bounding box center [308, 419] width 486 height 37
type input "Spraying (Vinvente)"
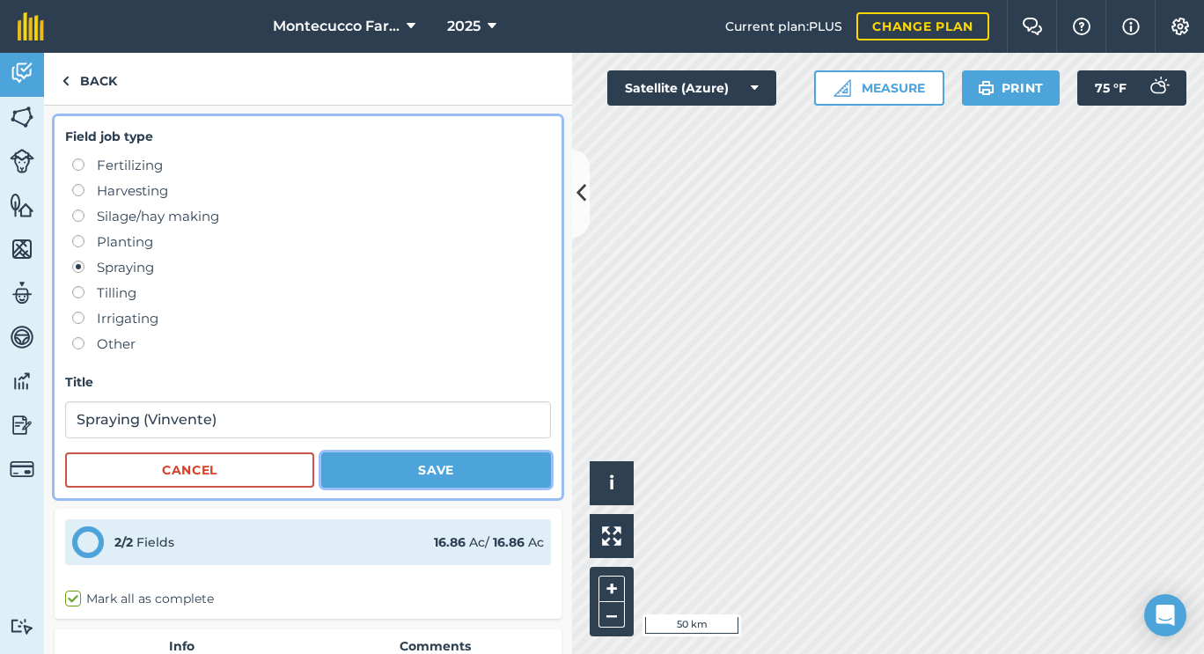
click at [436, 475] on button "Save" at bounding box center [436, 469] width 230 height 35
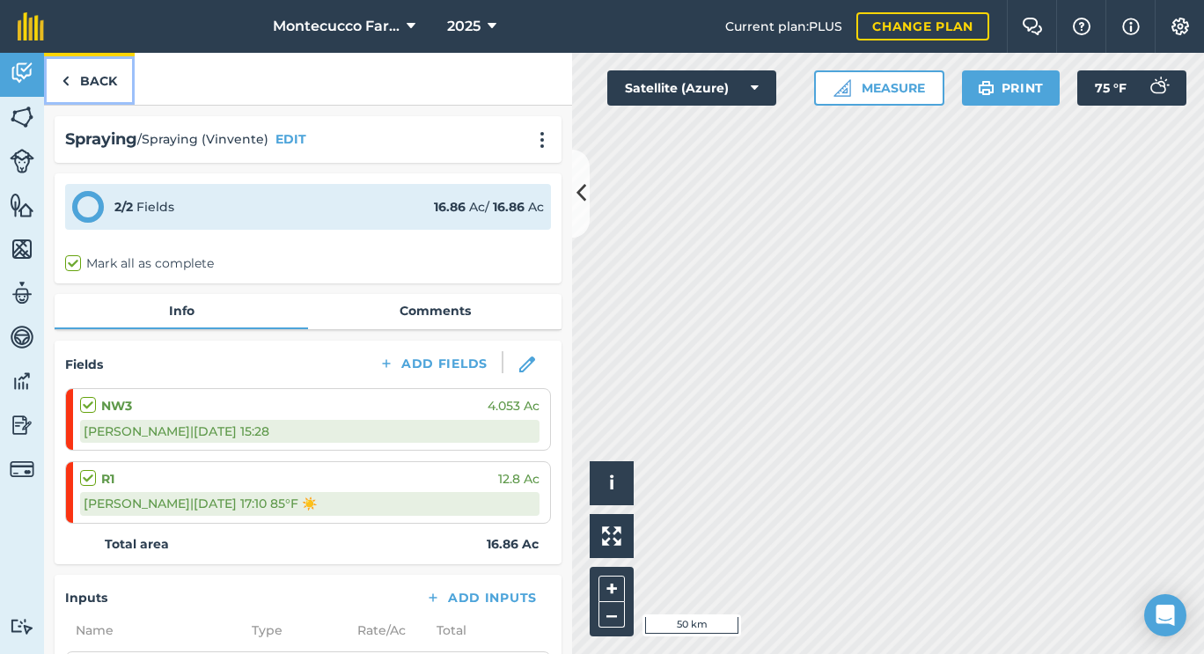
click at [102, 66] on link "Back" at bounding box center [89, 79] width 91 height 52
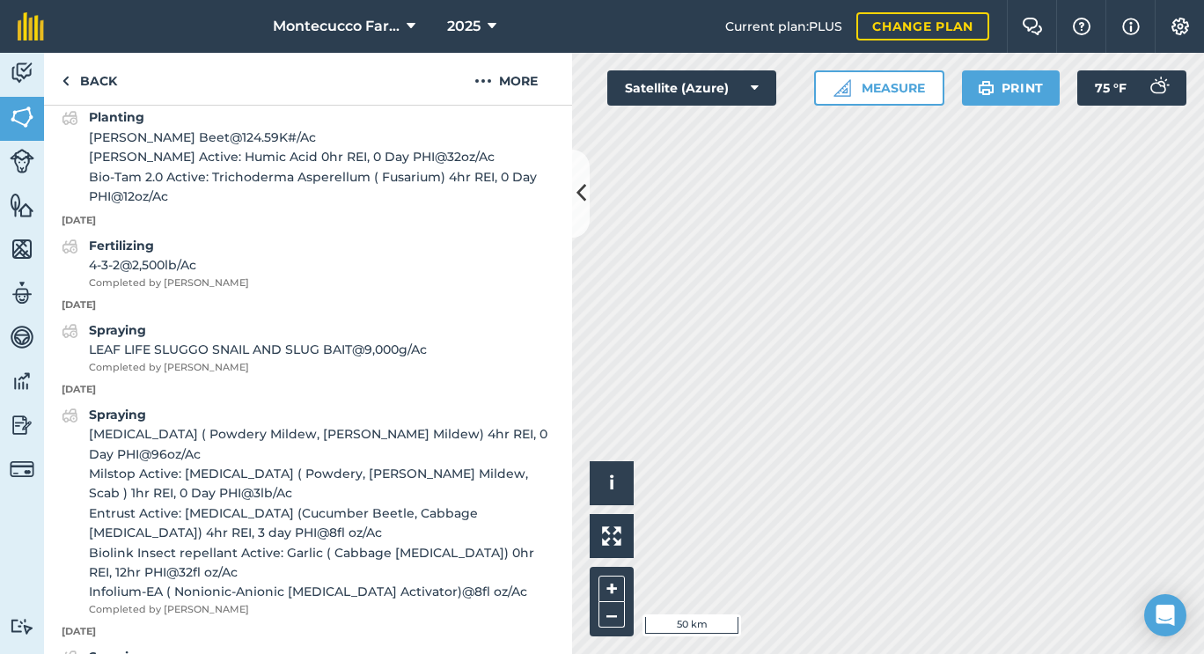
scroll to position [1387, 0]
click at [65, 98] on link "Back" at bounding box center [89, 79] width 91 height 52
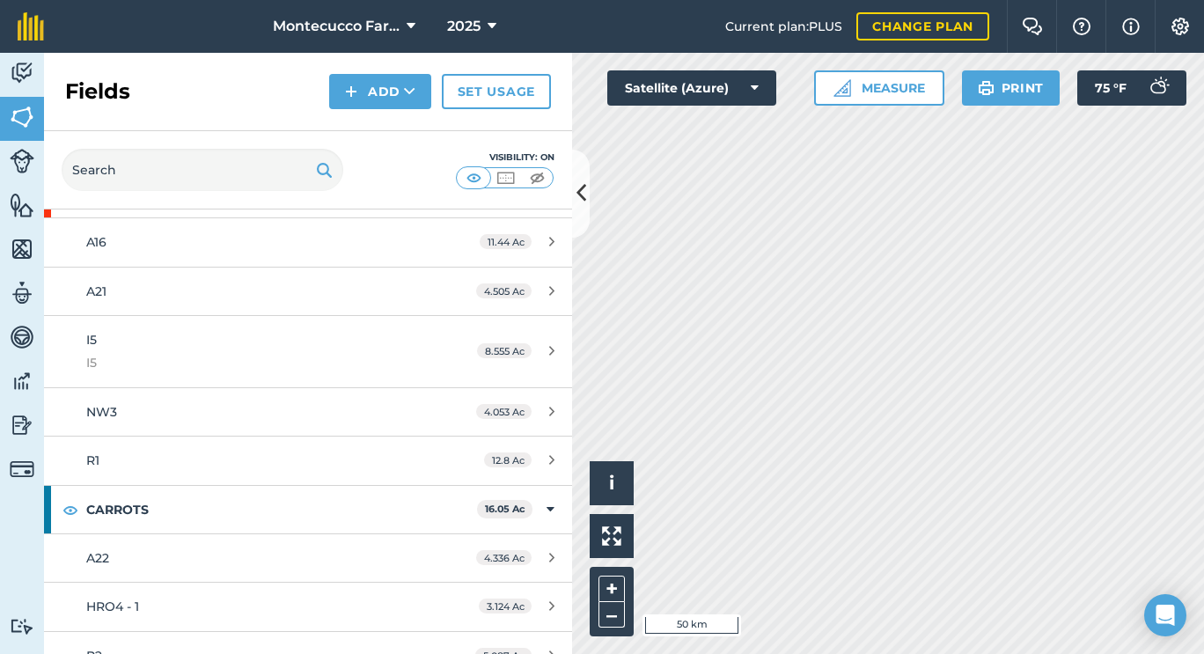
scroll to position [1249, 0]
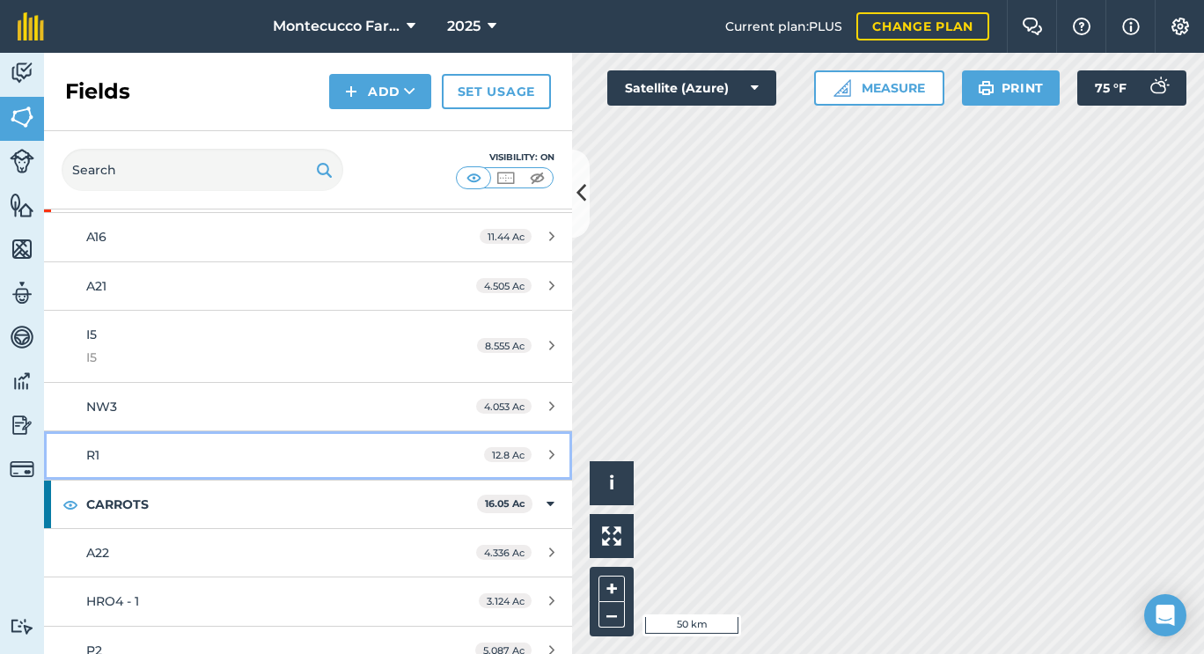
click at [106, 447] on div "R1" at bounding box center [251, 454] width 331 height 19
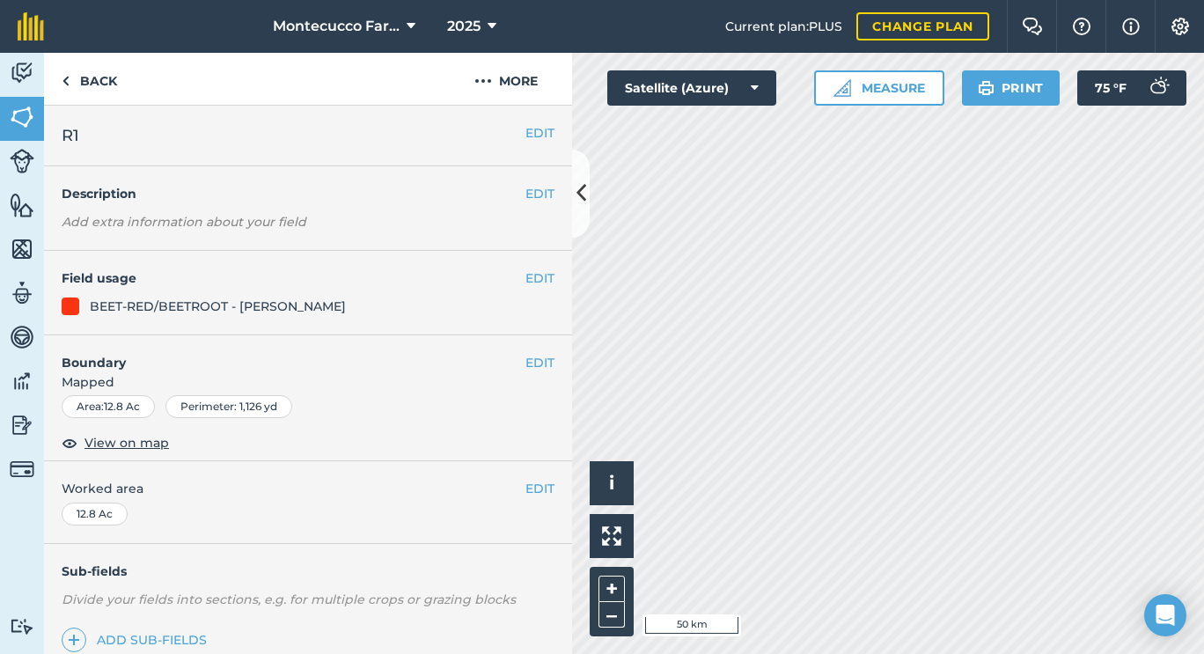
scroll to position [224, 0]
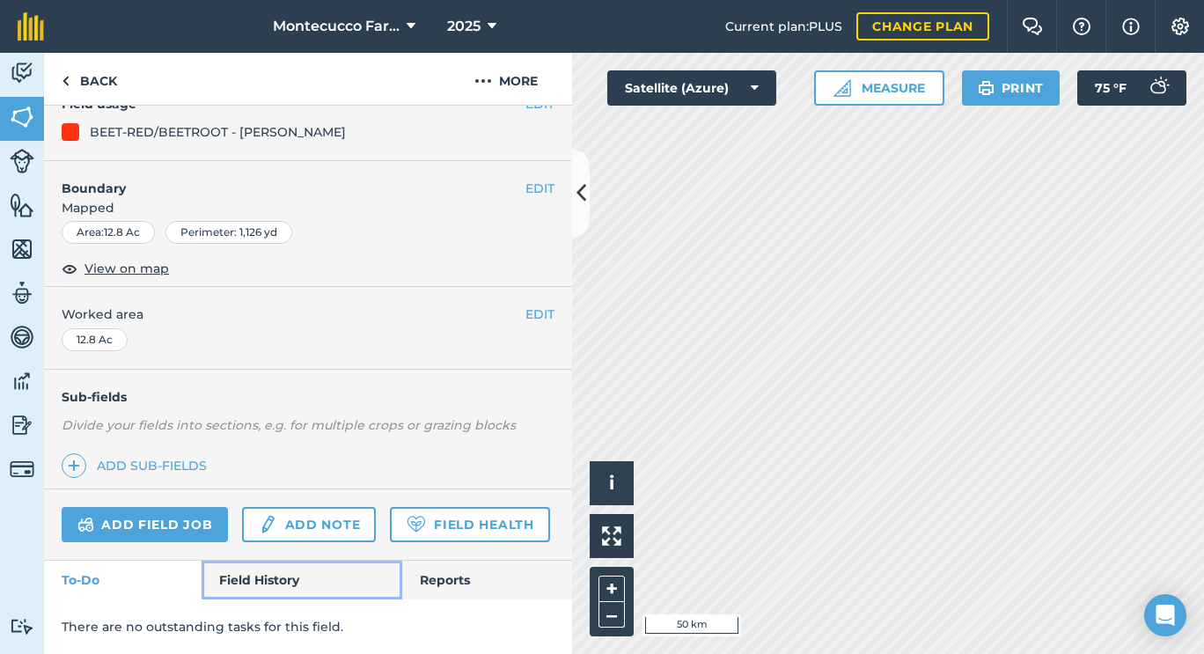
click at [285, 583] on link "Field History" at bounding box center [302, 580] width 200 height 39
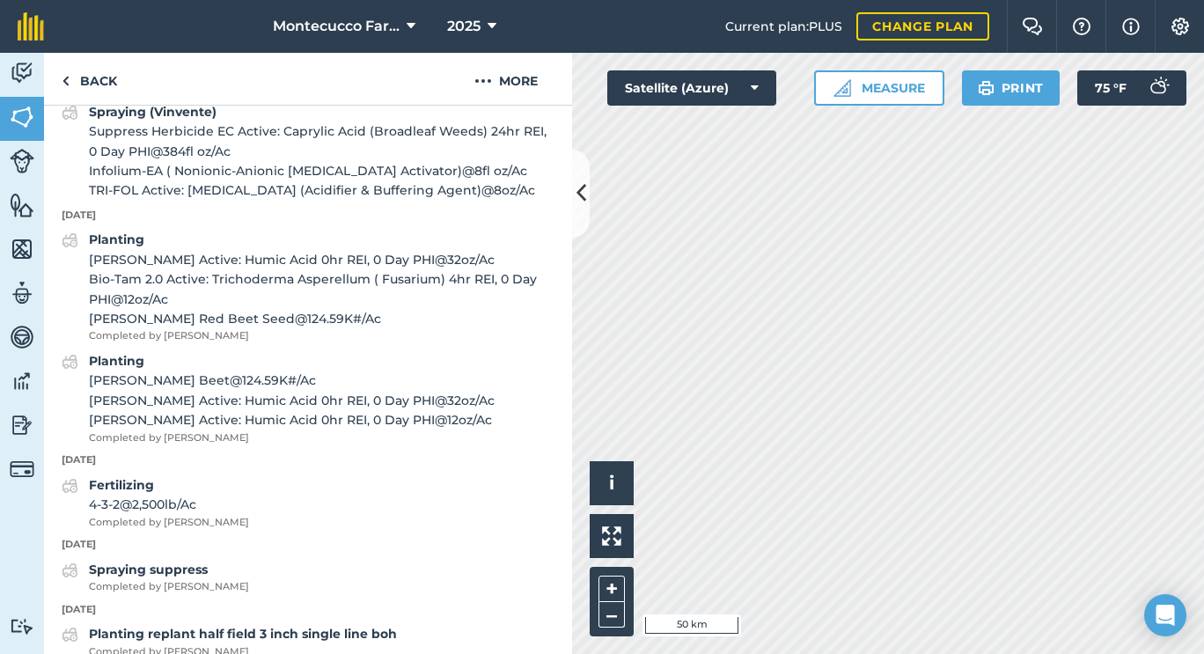
scroll to position [1215, 0]
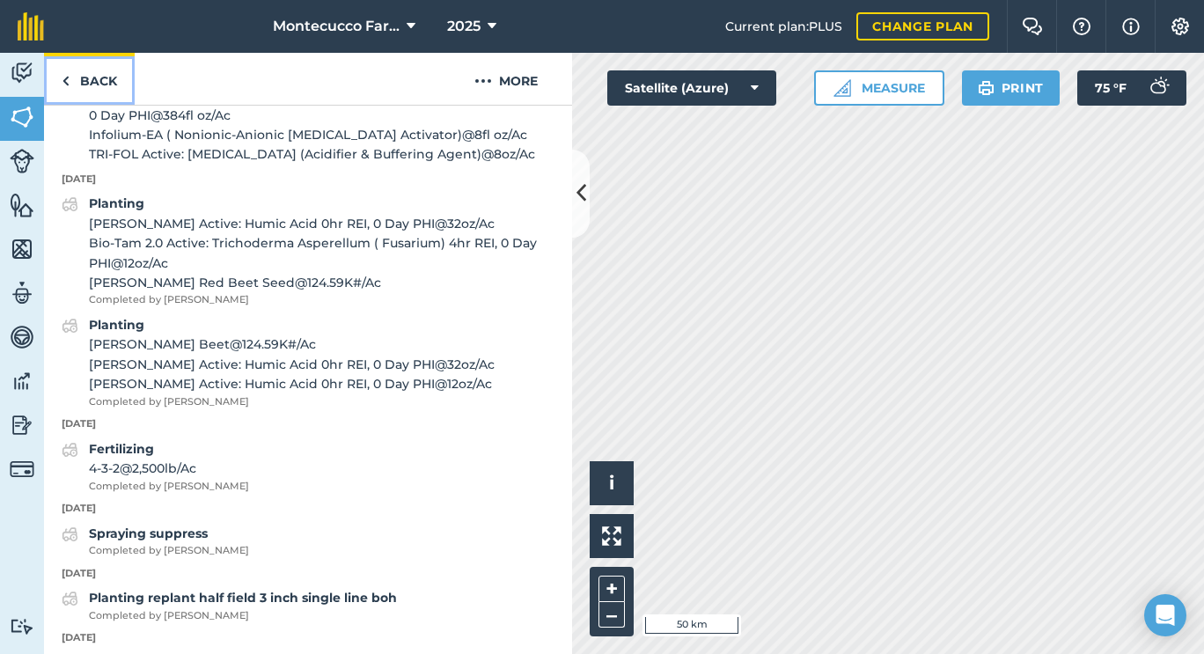
click at [84, 97] on link "Back" at bounding box center [89, 79] width 91 height 52
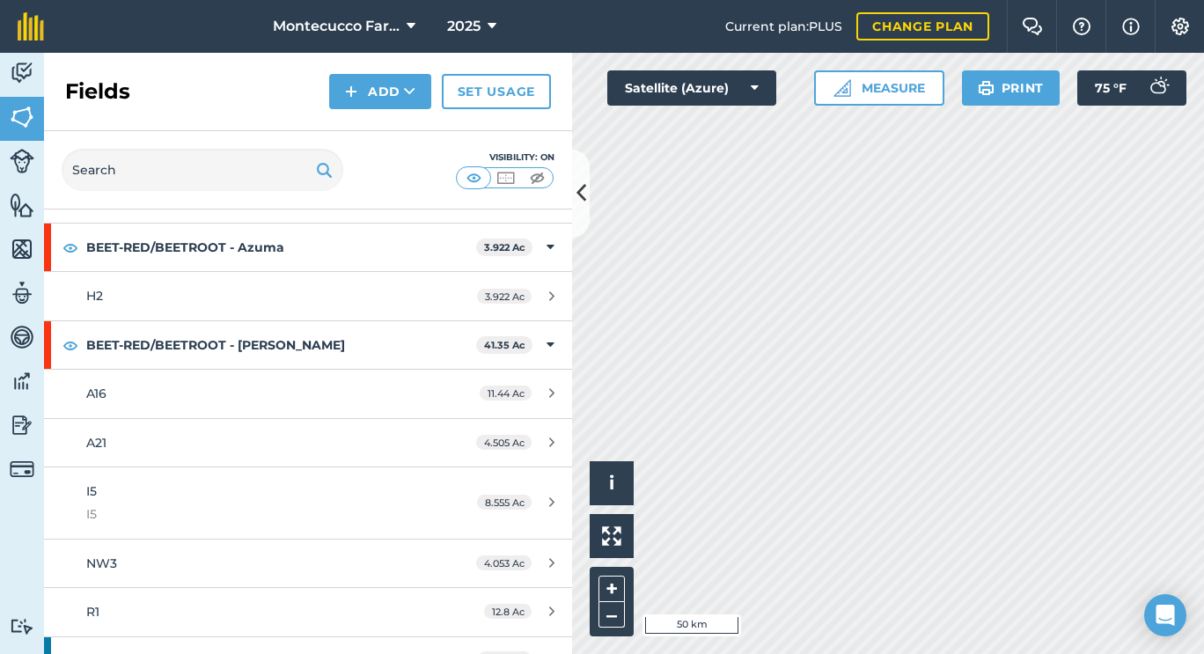
scroll to position [1094, 0]
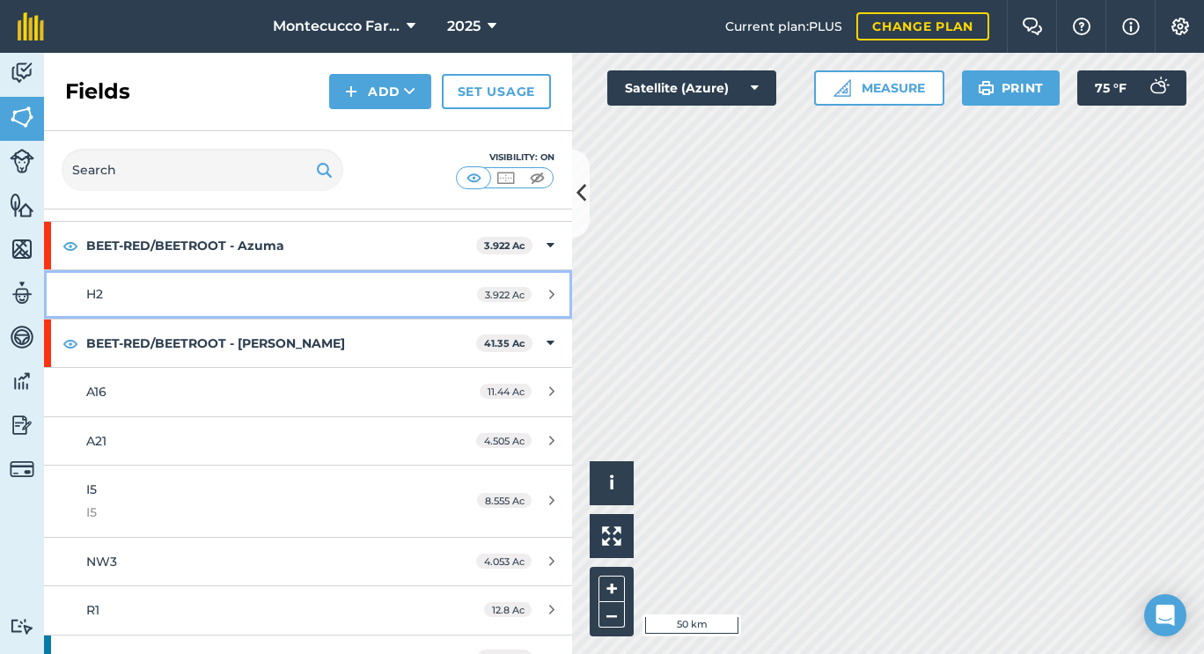
click at [135, 297] on div "H2" at bounding box center [251, 293] width 331 height 19
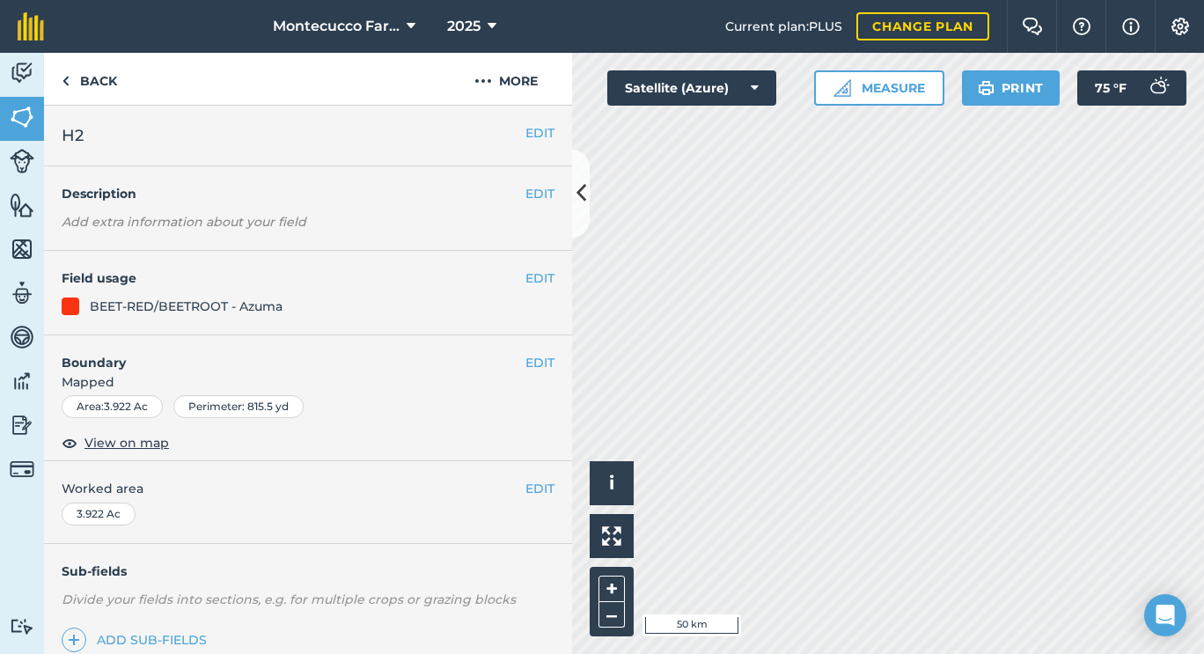
scroll to position [224, 0]
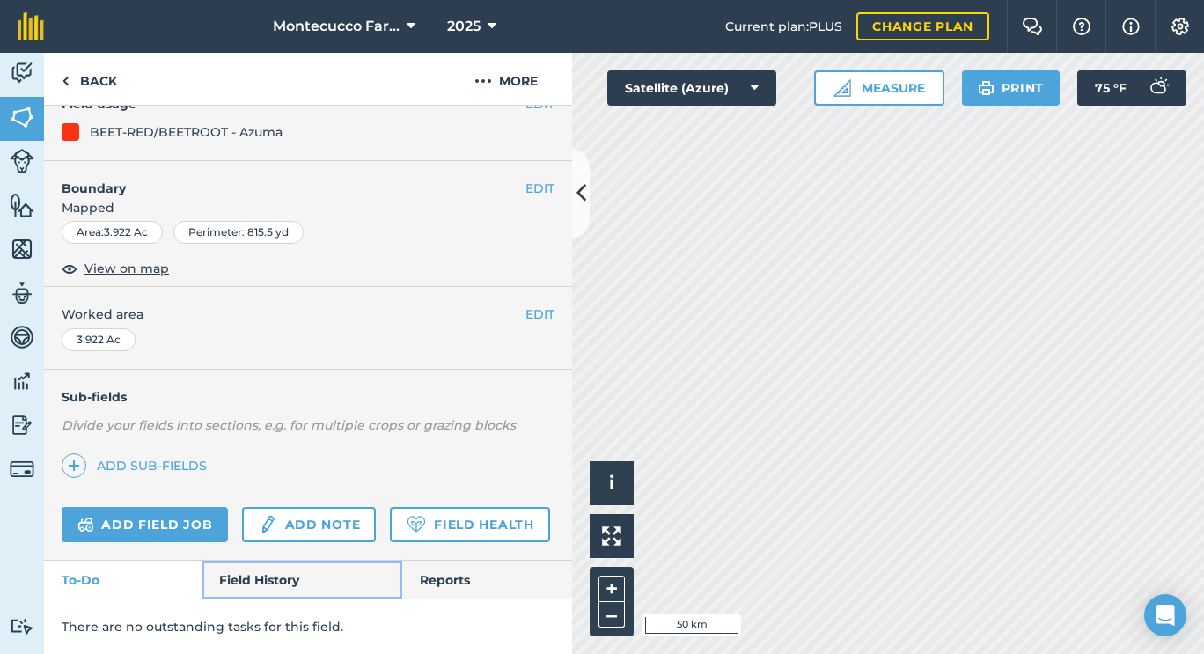
click at [285, 589] on link "Field History" at bounding box center [302, 580] width 200 height 39
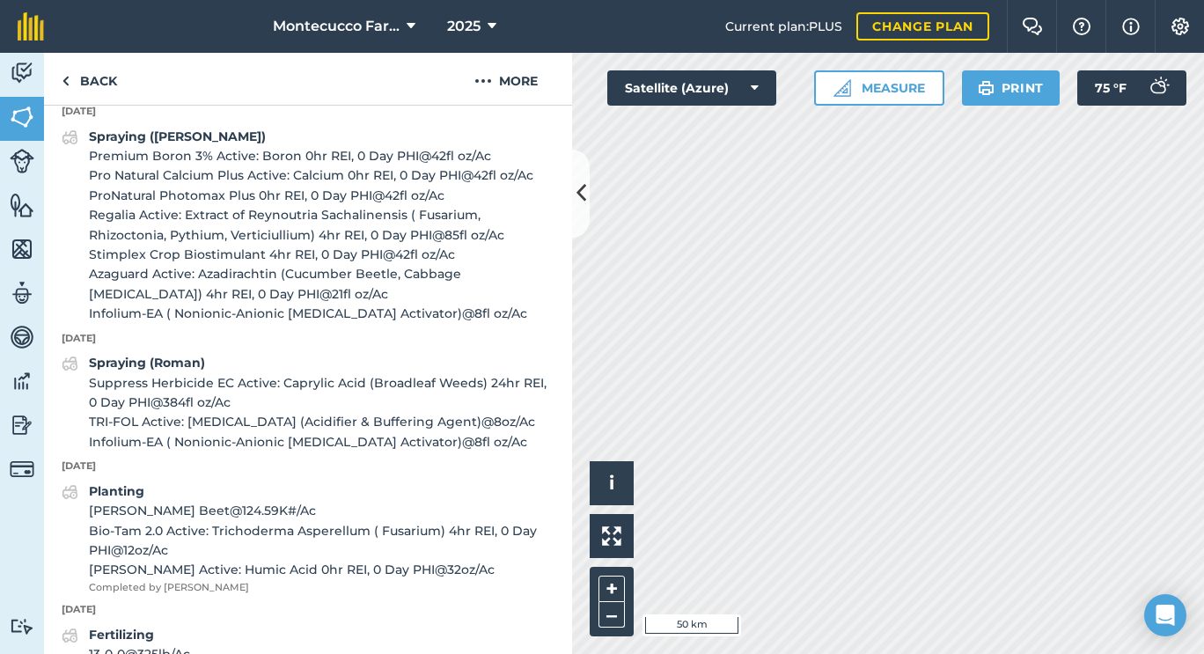
scroll to position [1215, 0]
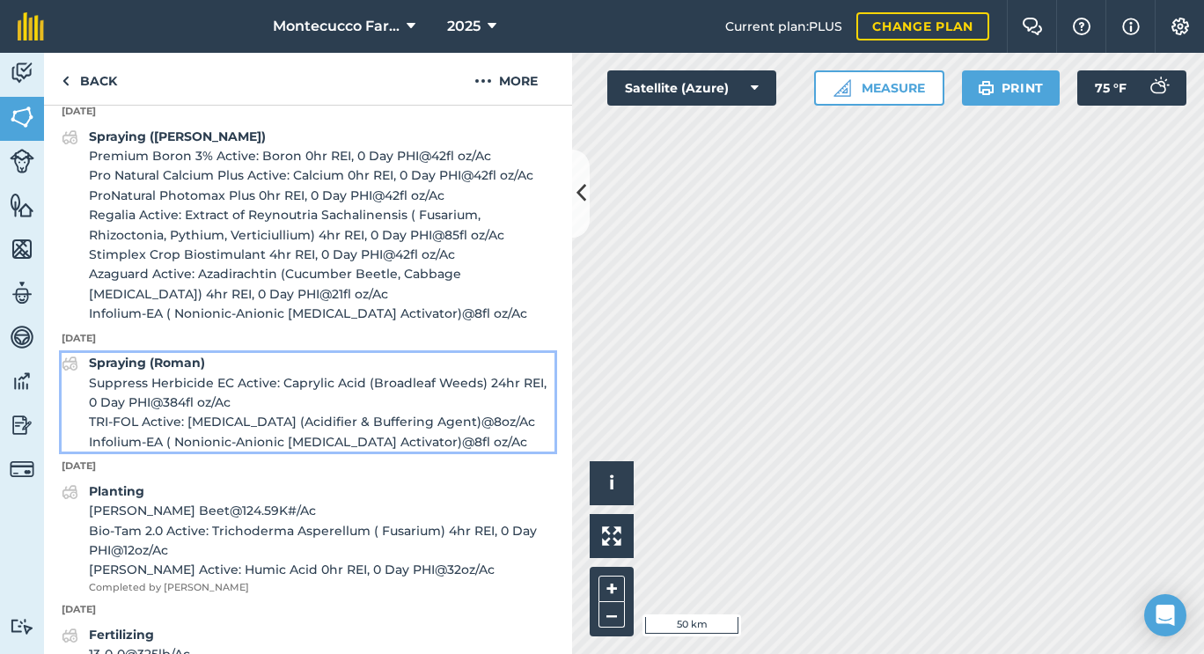
click at [182, 370] on strong "Spraying (Roman)" at bounding box center [147, 363] width 116 height 16
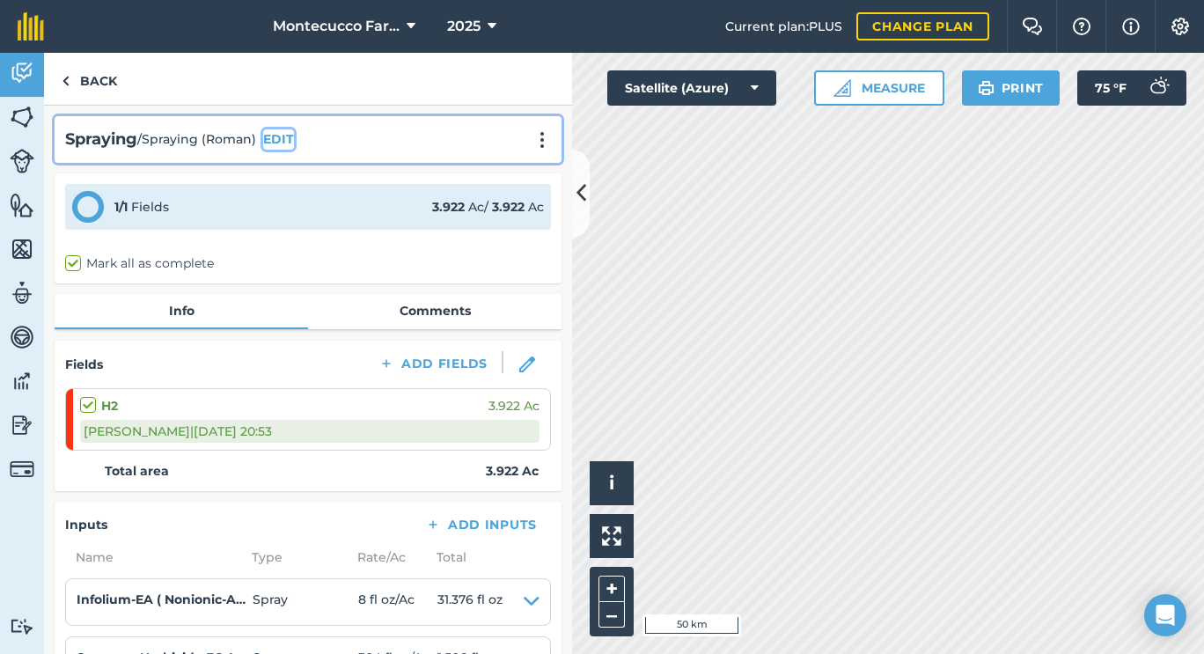
click at [286, 140] on button "EDIT" at bounding box center [278, 138] width 31 height 19
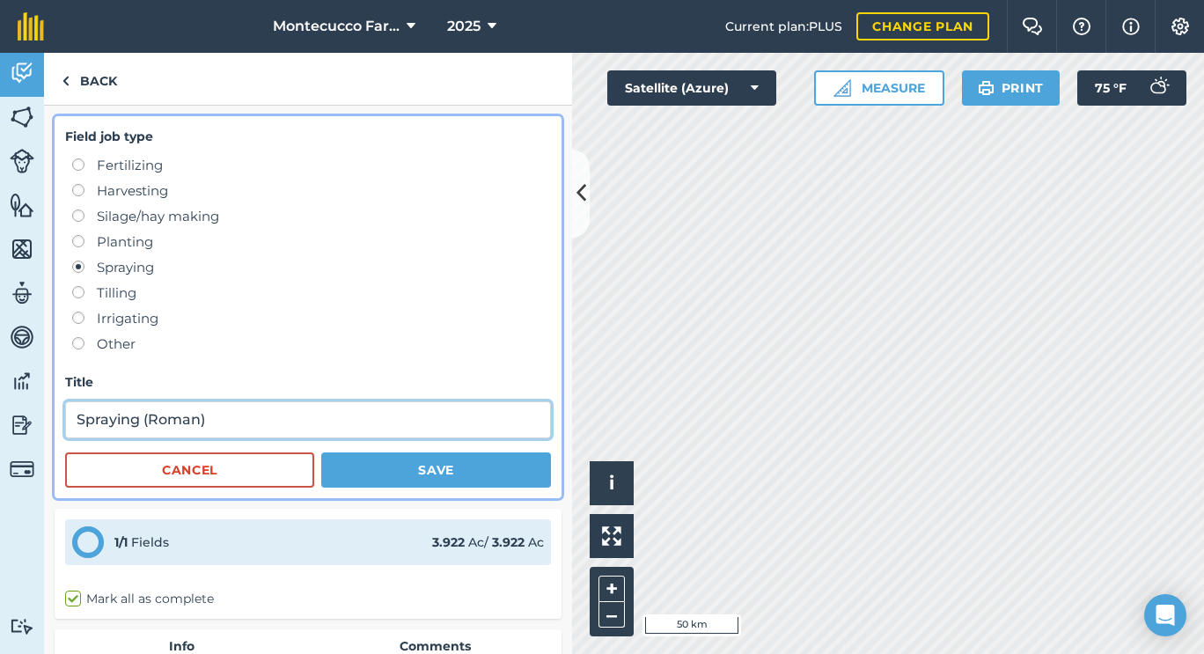
click at [199, 420] on input "Spraying (Roman)" at bounding box center [308, 419] width 486 height 37
type input "Spraying ([PERSON_NAME])"
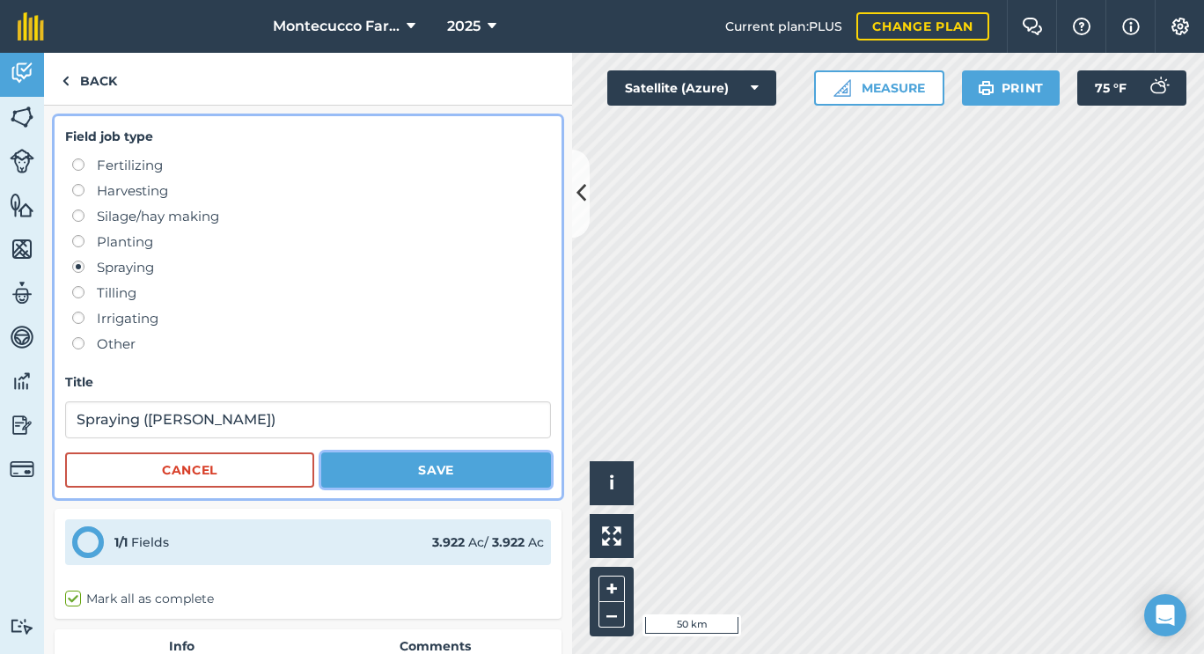
click at [441, 474] on button "Save" at bounding box center [436, 469] width 230 height 35
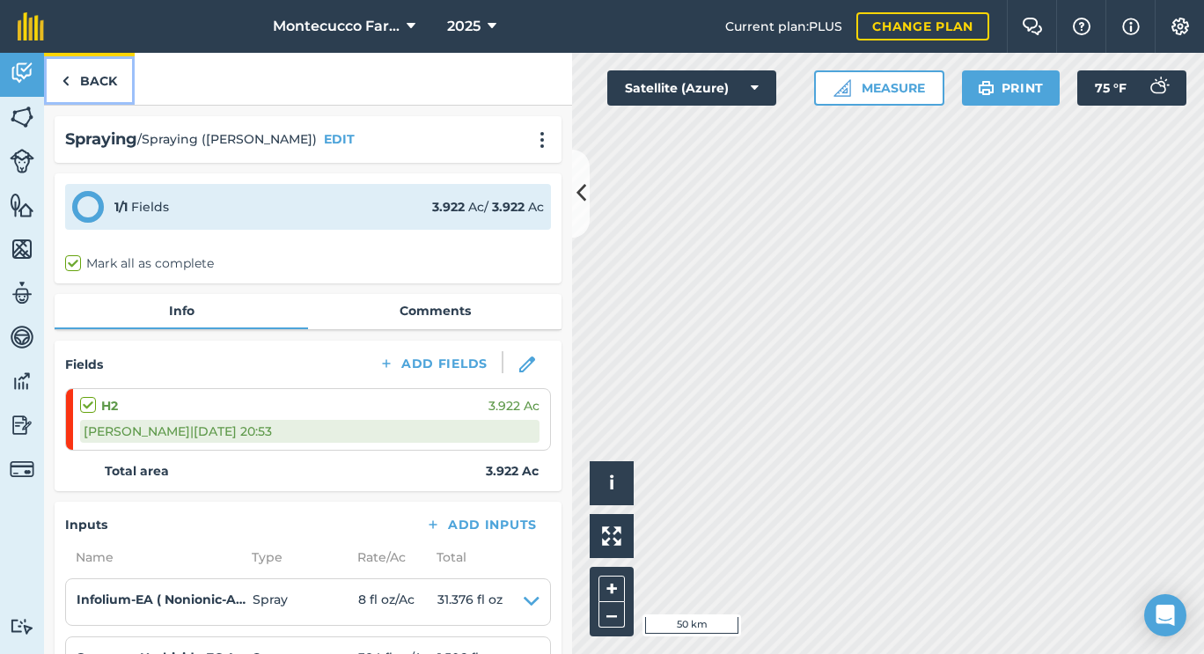
click at [100, 81] on link "Back" at bounding box center [89, 79] width 91 height 52
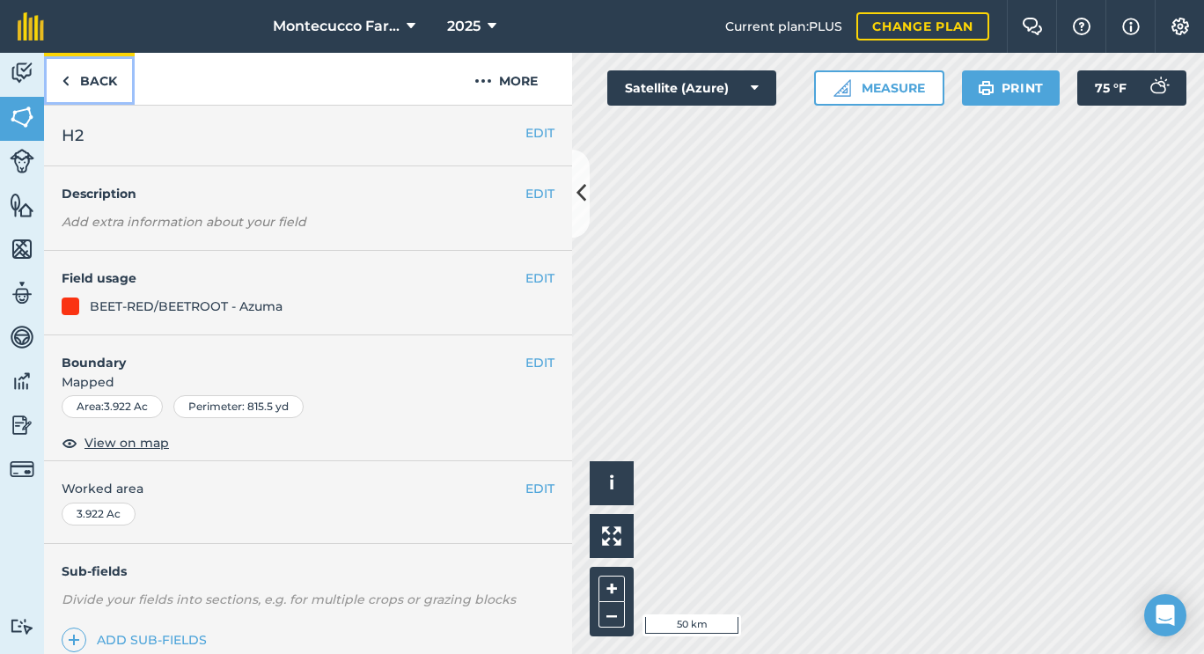
click at [100, 81] on link "Back" at bounding box center [89, 79] width 91 height 52
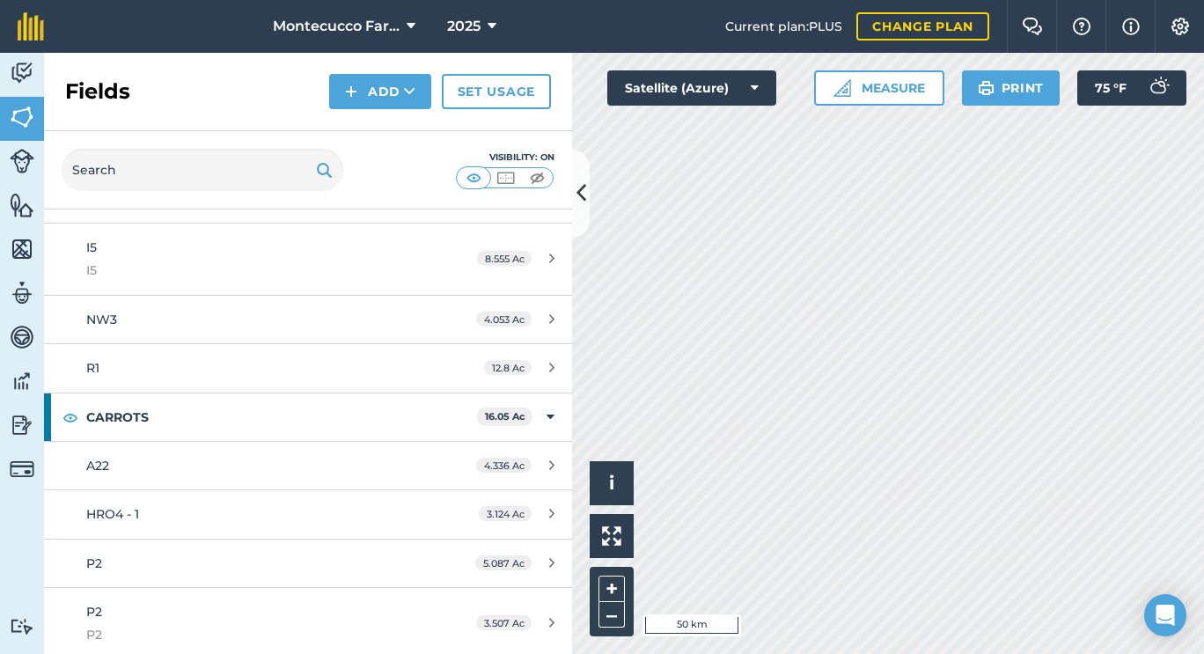
scroll to position [1341, 0]
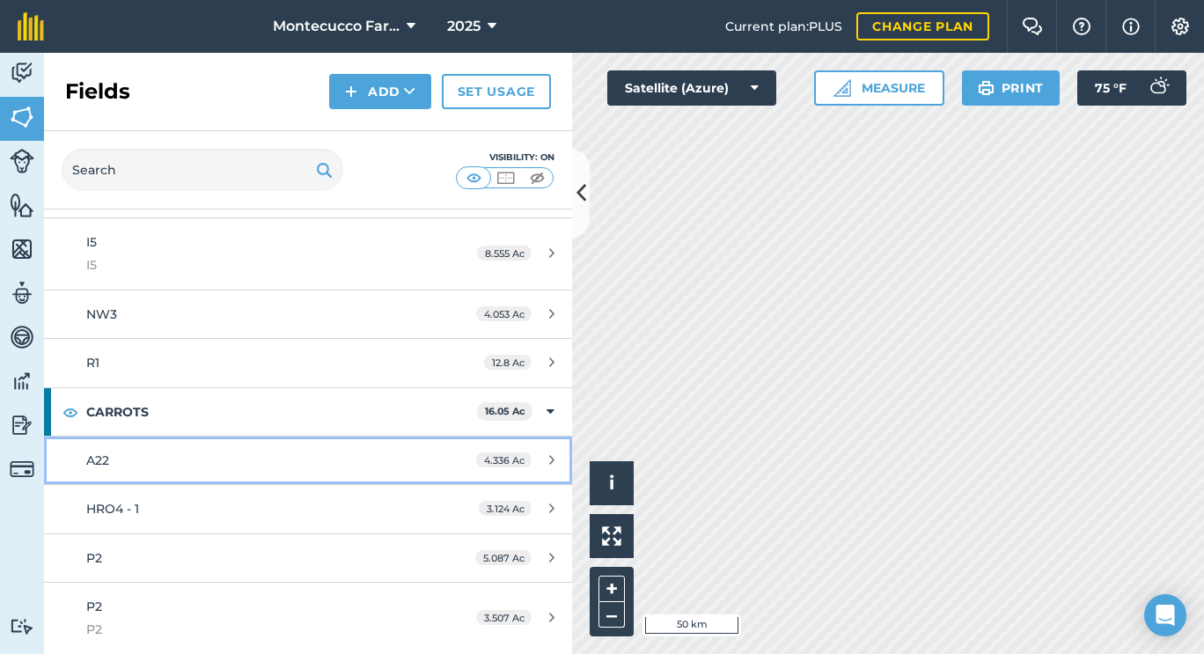
click at [99, 466] on span "A22" at bounding box center [97, 460] width 23 height 16
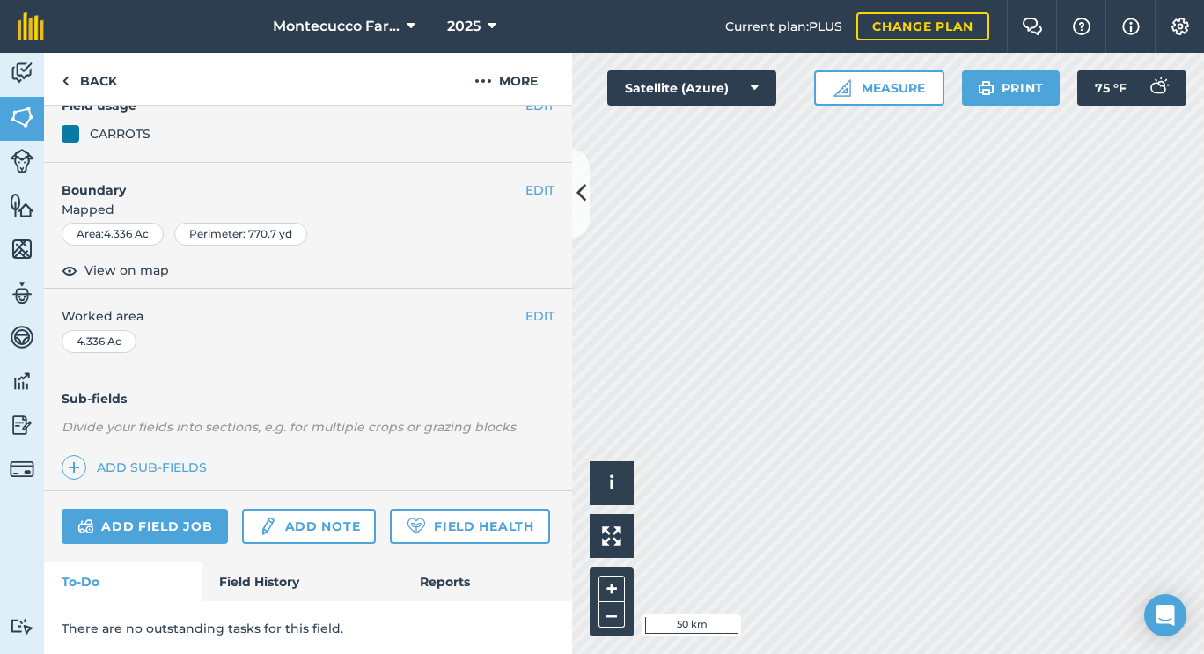
scroll to position [224, 0]
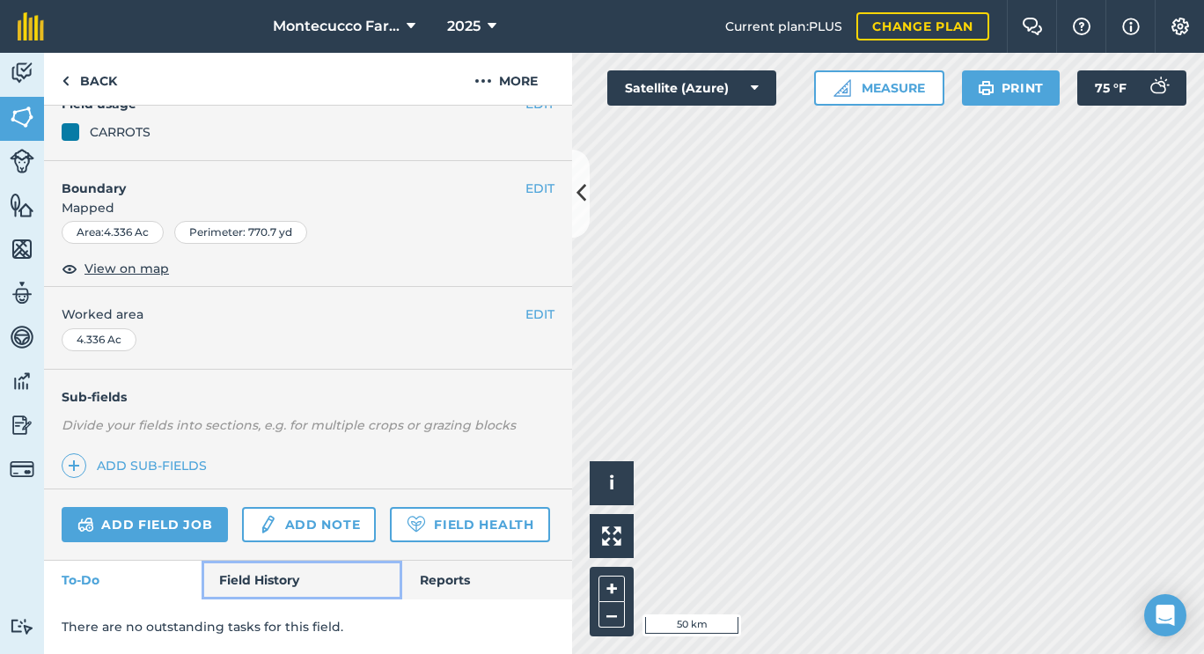
click at [250, 574] on link "Field History" at bounding box center [302, 580] width 200 height 39
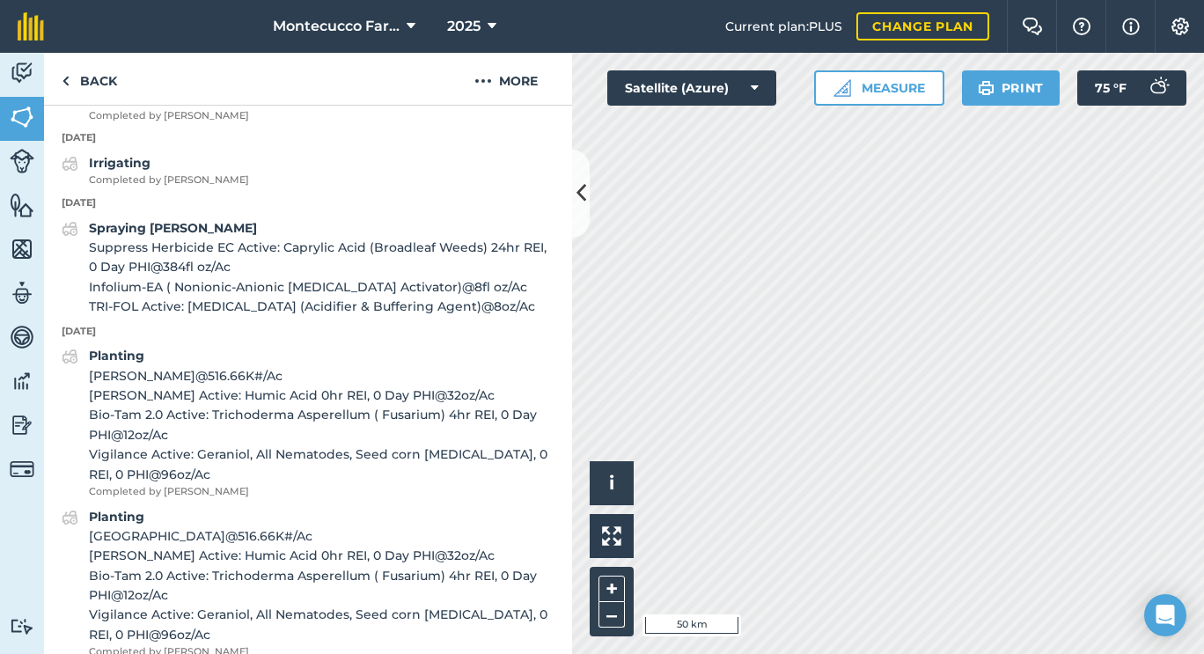
scroll to position [1358, 0]
click at [80, 86] on link "Back" at bounding box center [89, 79] width 91 height 52
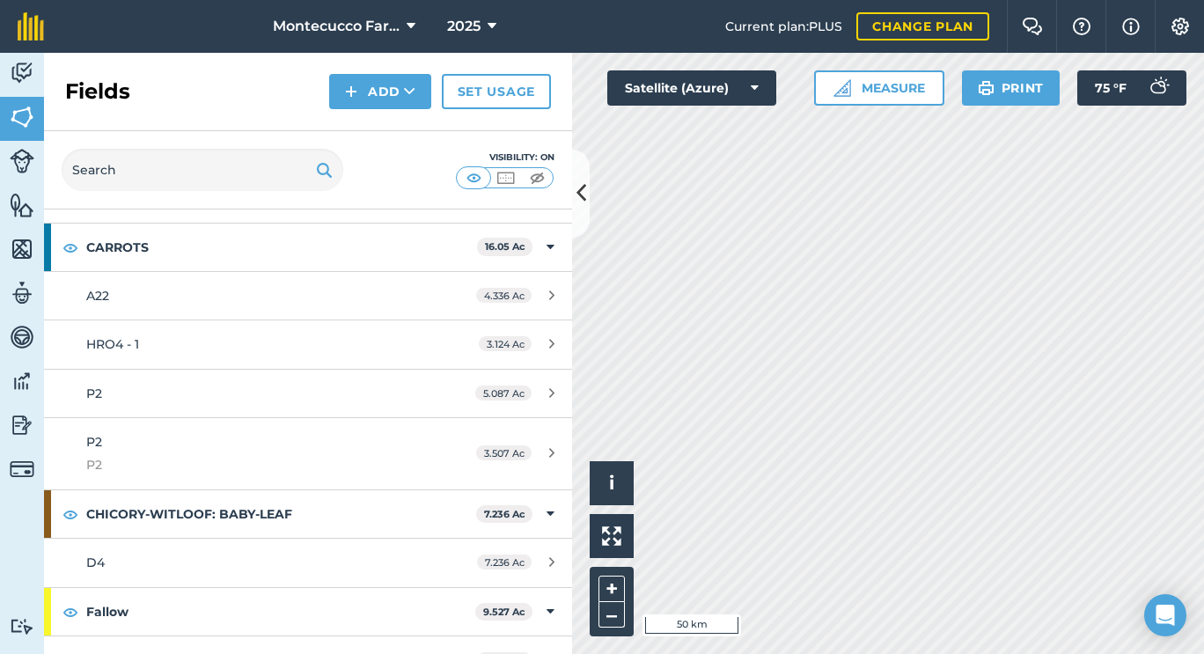
scroll to position [1503, 0]
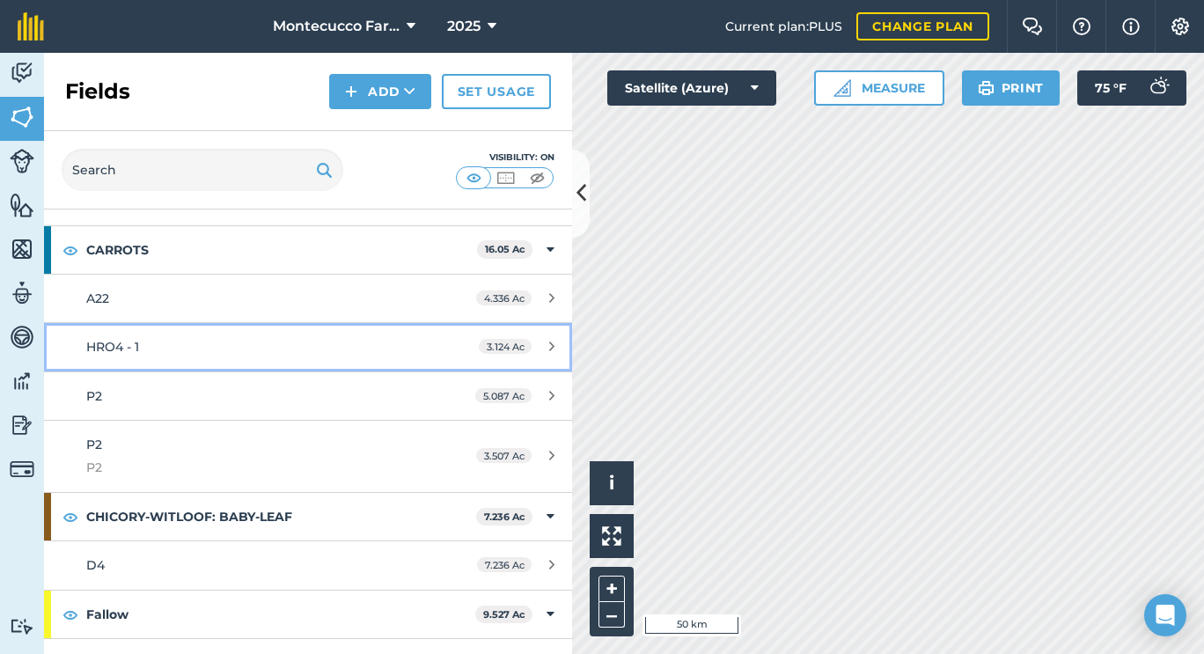
click at [121, 357] on link "HRO4 - 1 3.124 Ac" at bounding box center [308, 347] width 528 height 48
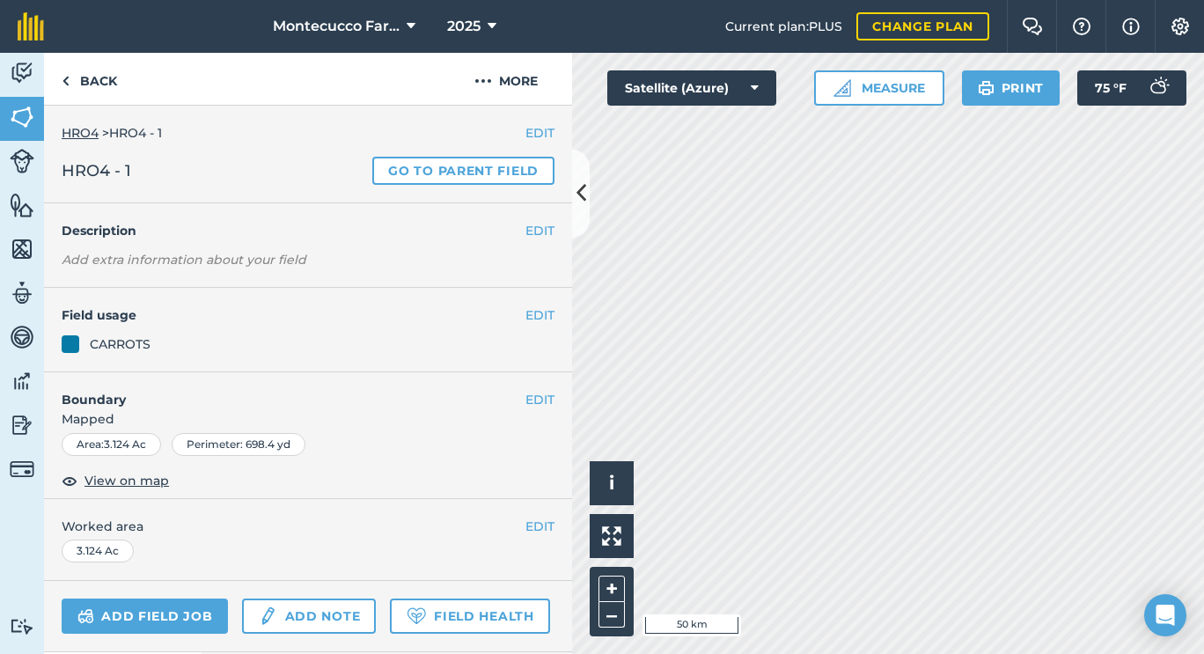
scroll to position [141, 0]
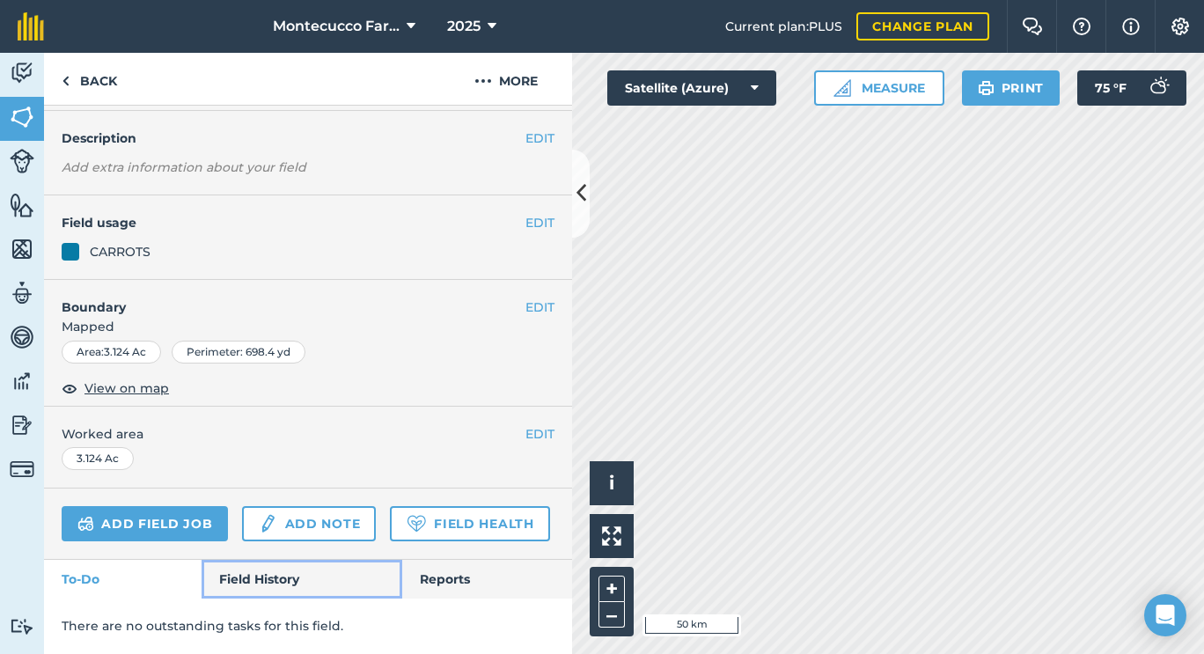
click at [274, 575] on link "Field History" at bounding box center [302, 579] width 200 height 39
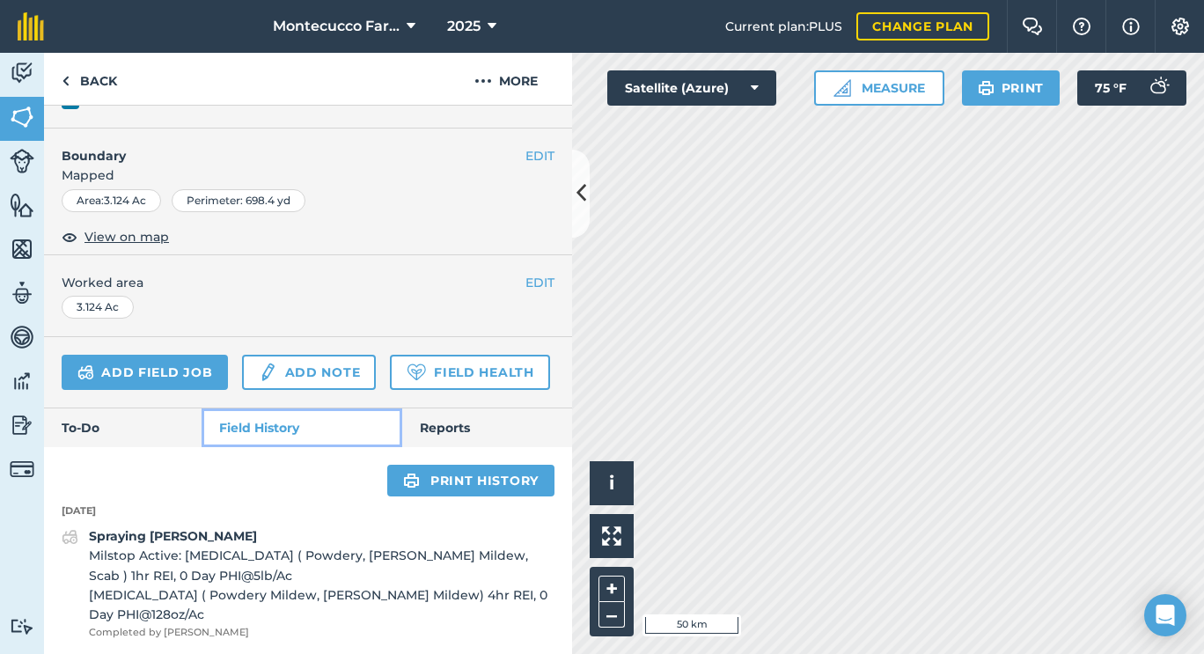
scroll to position [297, 0]
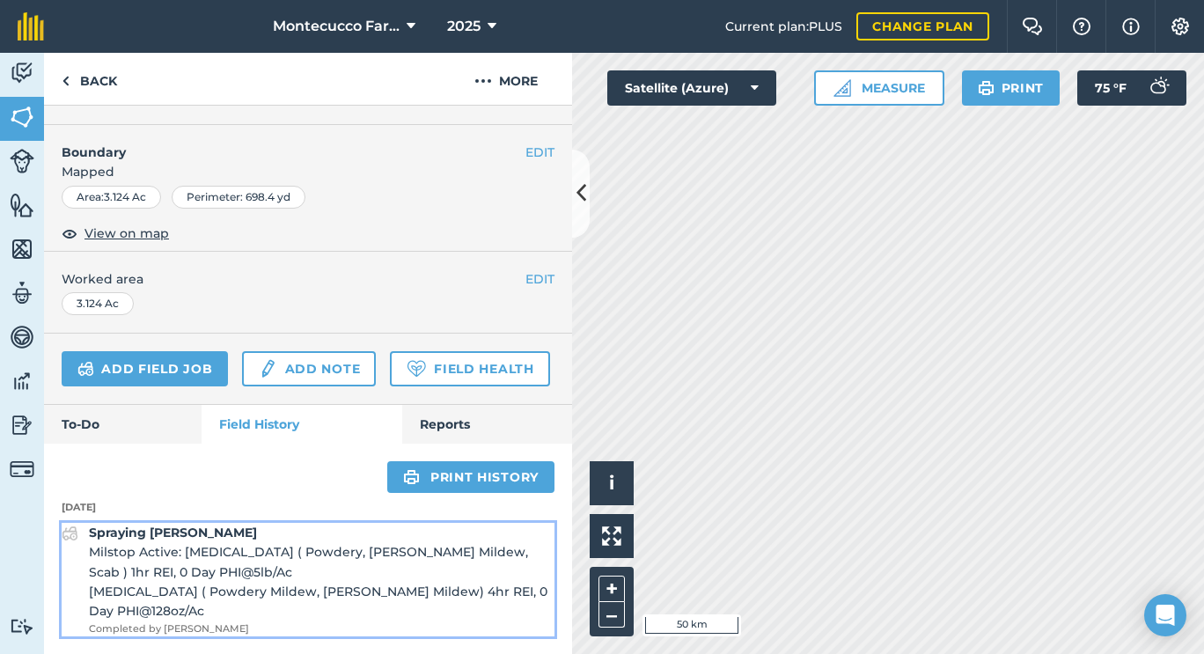
click at [217, 528] on strong "Spraying [PERSON_NAME]" at bounding box center [173, 532] width 168 height 16
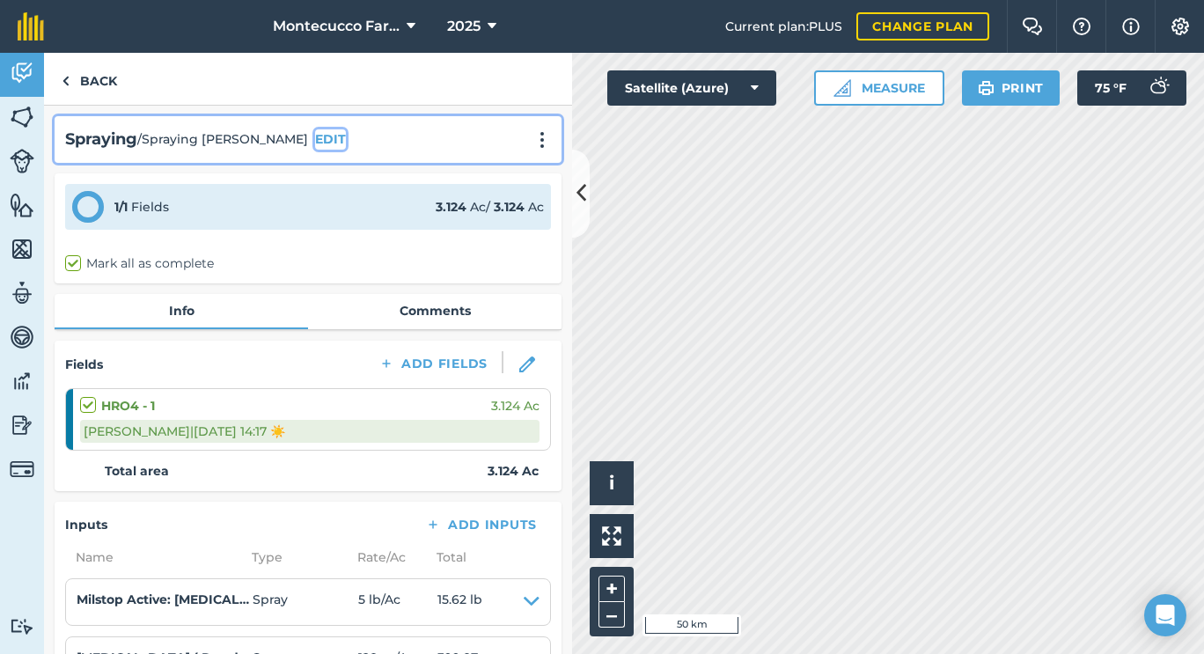
click at [346, 138] on button "EDIT" at bounding box center [330, 138] width 31 height 19
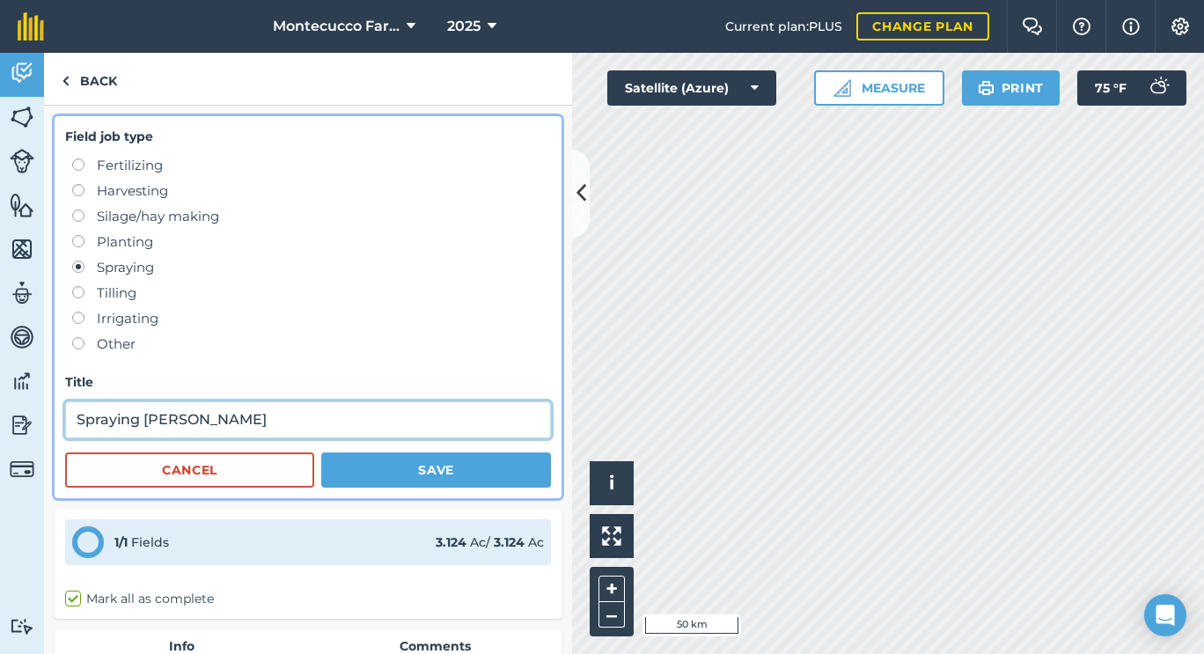
click at [304, 422] on input "Spraying [PERSON_NAME]" at bounding box center [308, 419] width 486 height 37
type input "Spraying ([PERSON_NAME])"
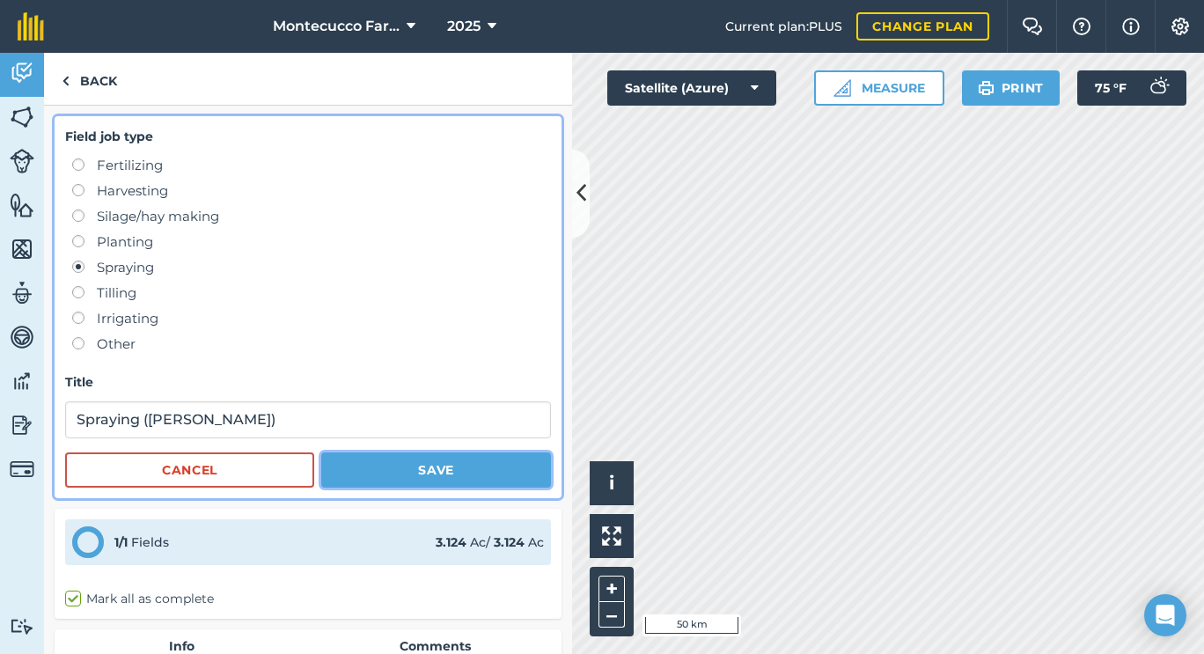
click at [385, 470] on button "Save" at bounding box center [436, 469] width 230 height 35
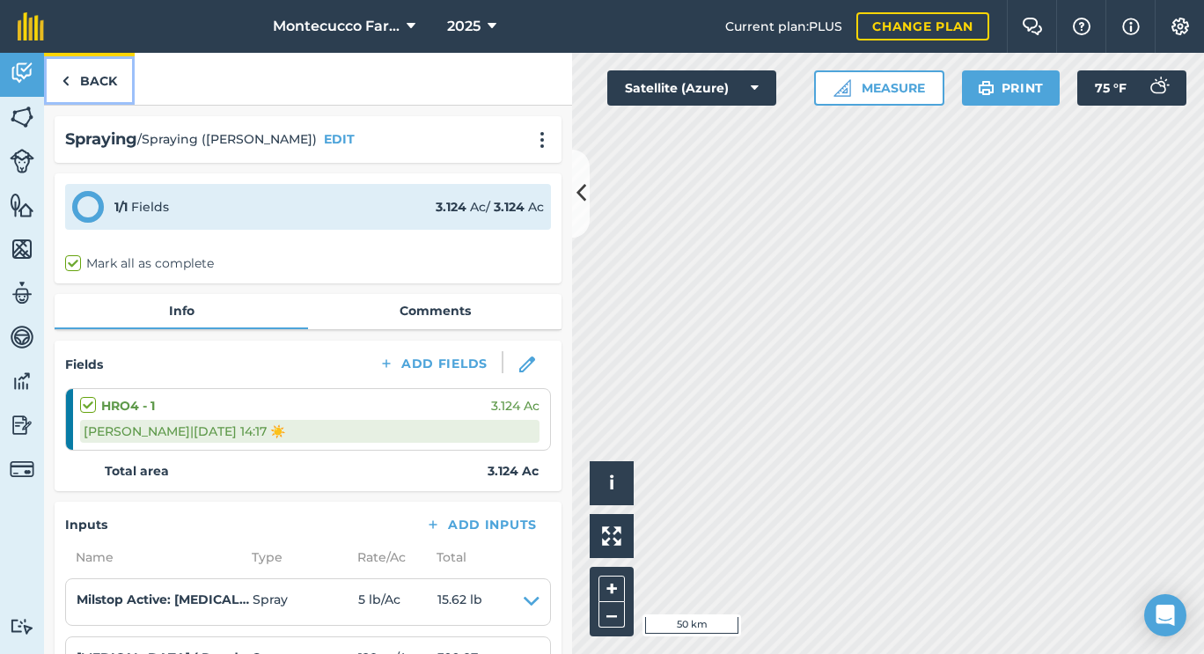
click at [103, 95] on link "Back" at bounding box center [89, 79] width 91 height 52
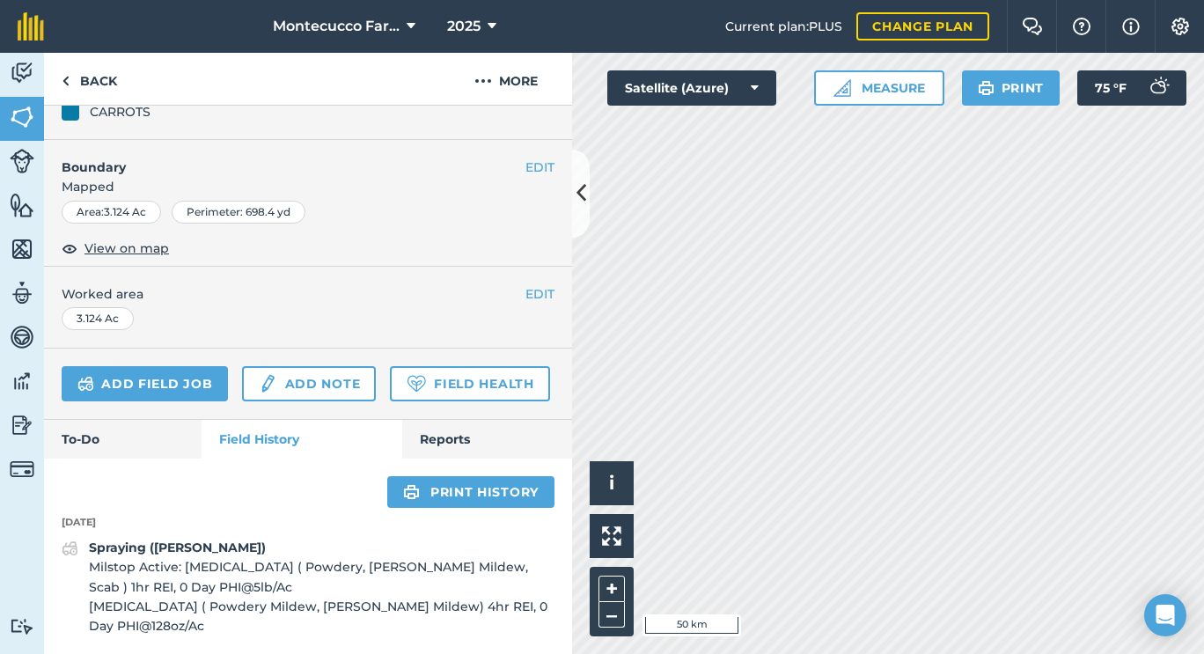
scroll to position [282, 0]
click at [103, 77] on link "Back" at bounding box center [89, 79] width 91 height 52
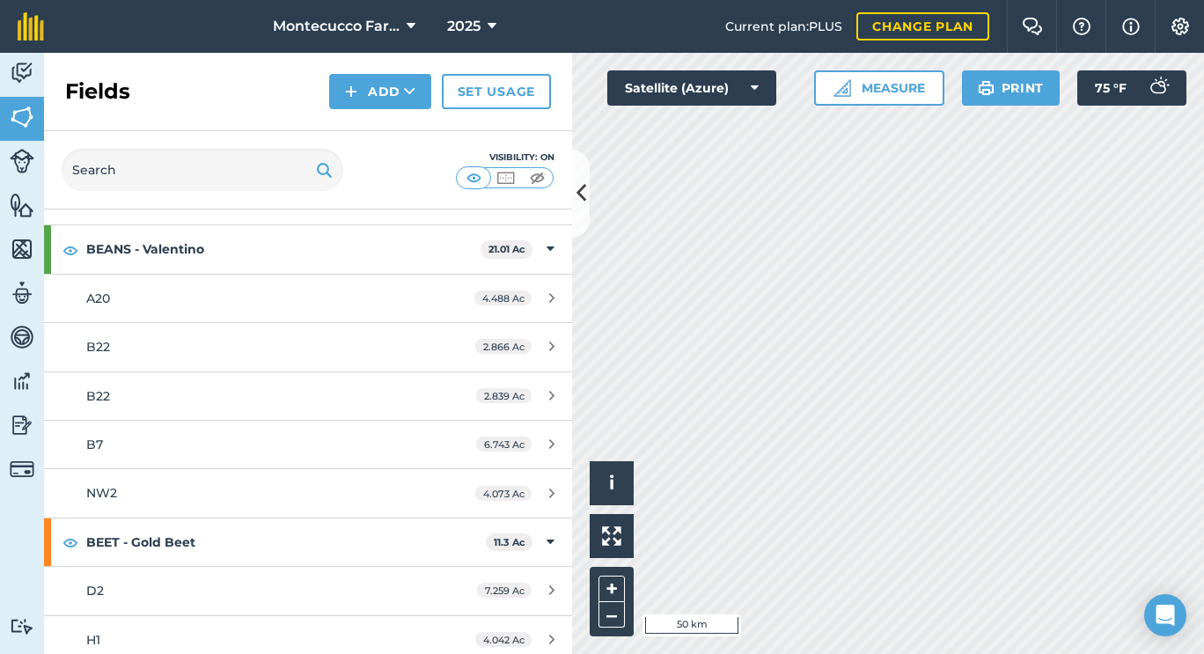
scroll to position [660, 0]
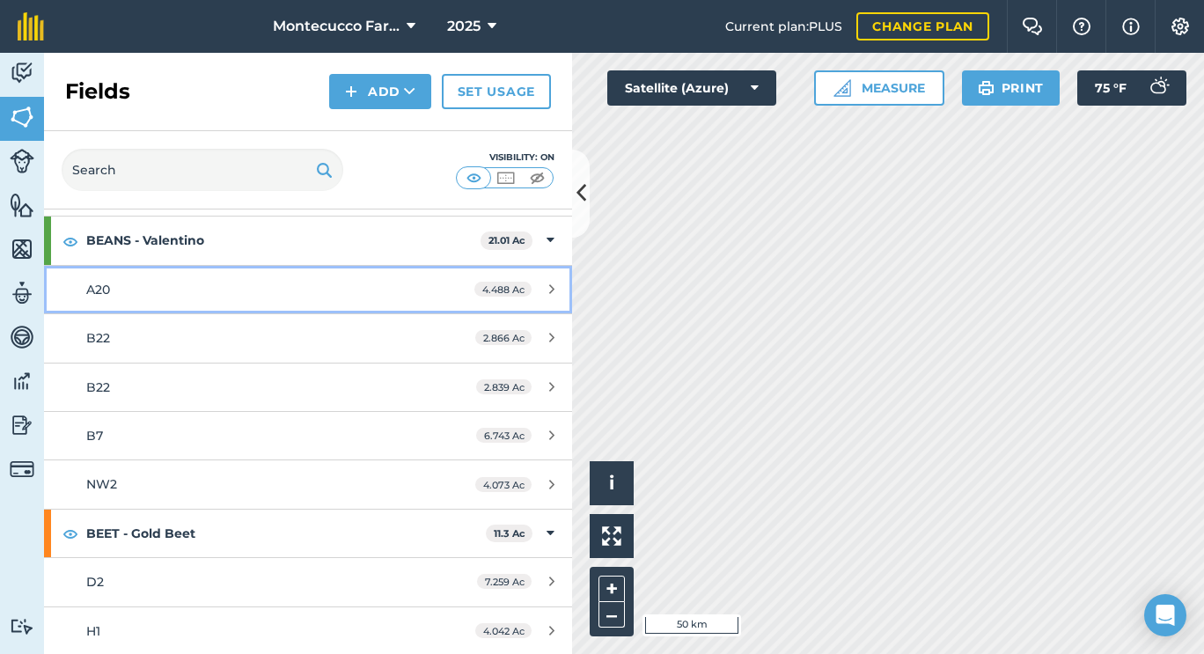
click at [115, 284] on div "A20" at bounding box center [251, 289] width 331 height 19
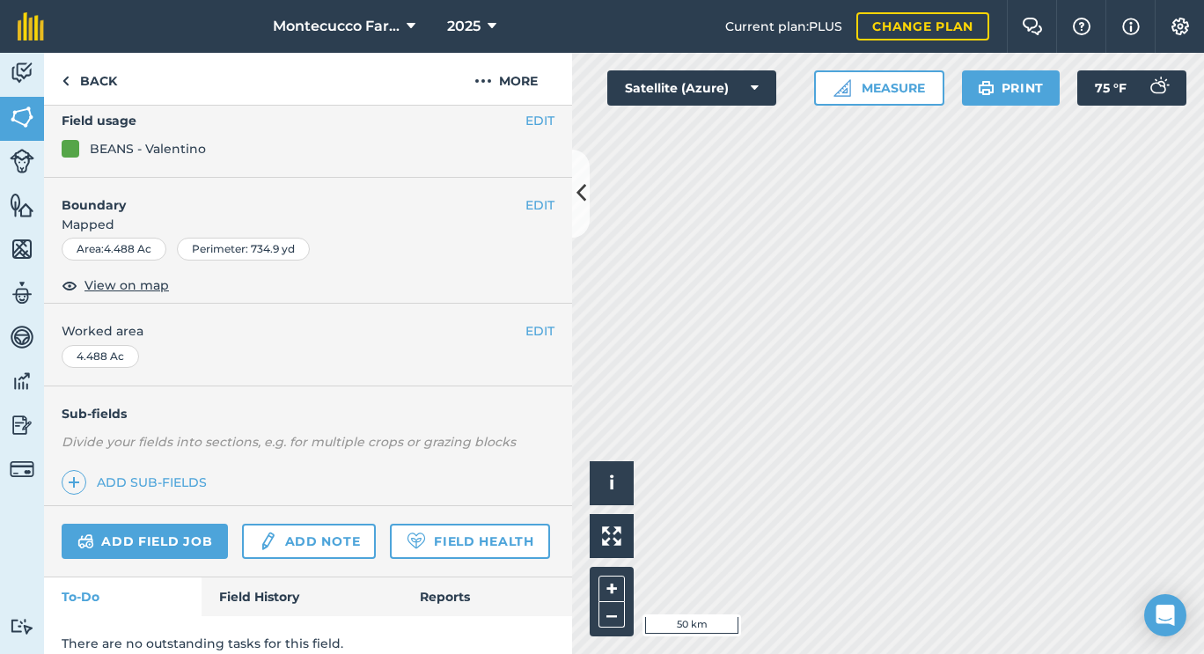
scroll to position [224, 0]
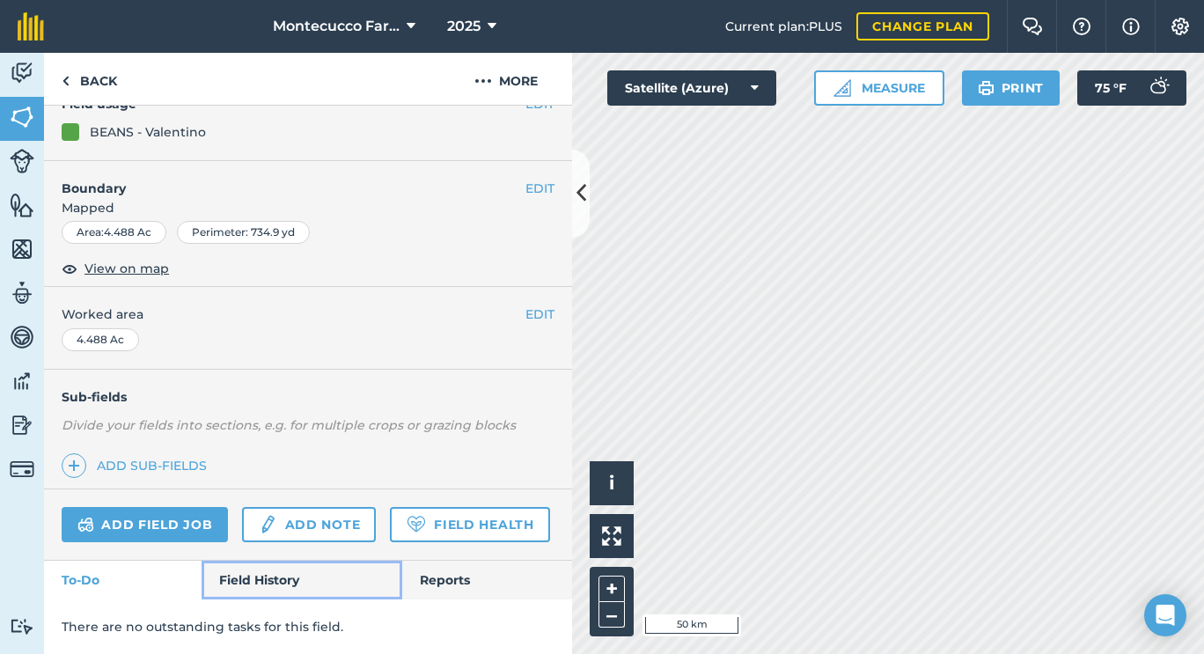
click at [232, 573] on link "Field History" at bounding box center [302, 580] width 200 height 39
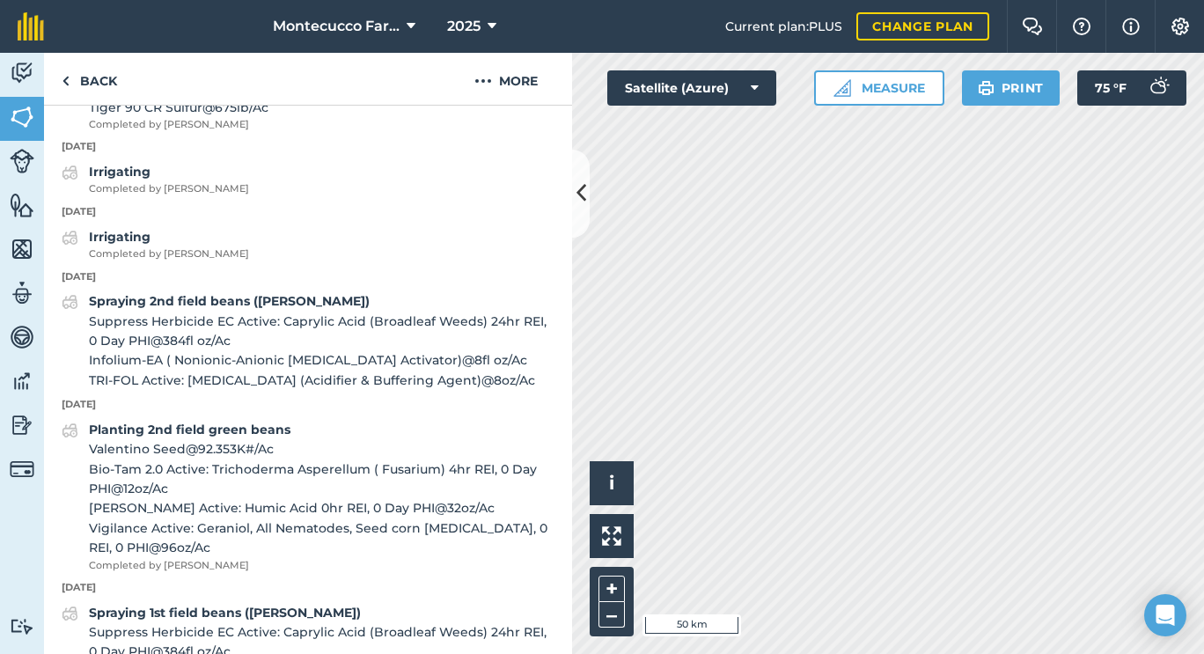
scroll to position [780, 0]
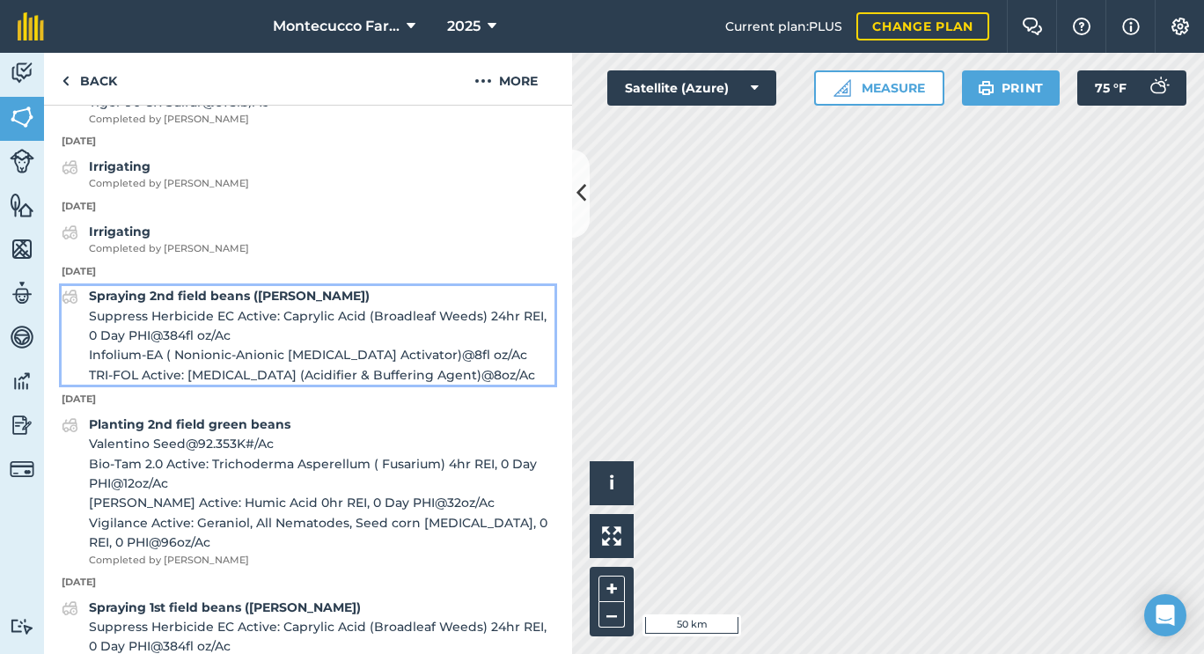
click at [271, 304] on strong "Spraying 2nd field beans ([PERSON_NAME])" at bounding box center [229, 296] width 281 height 16
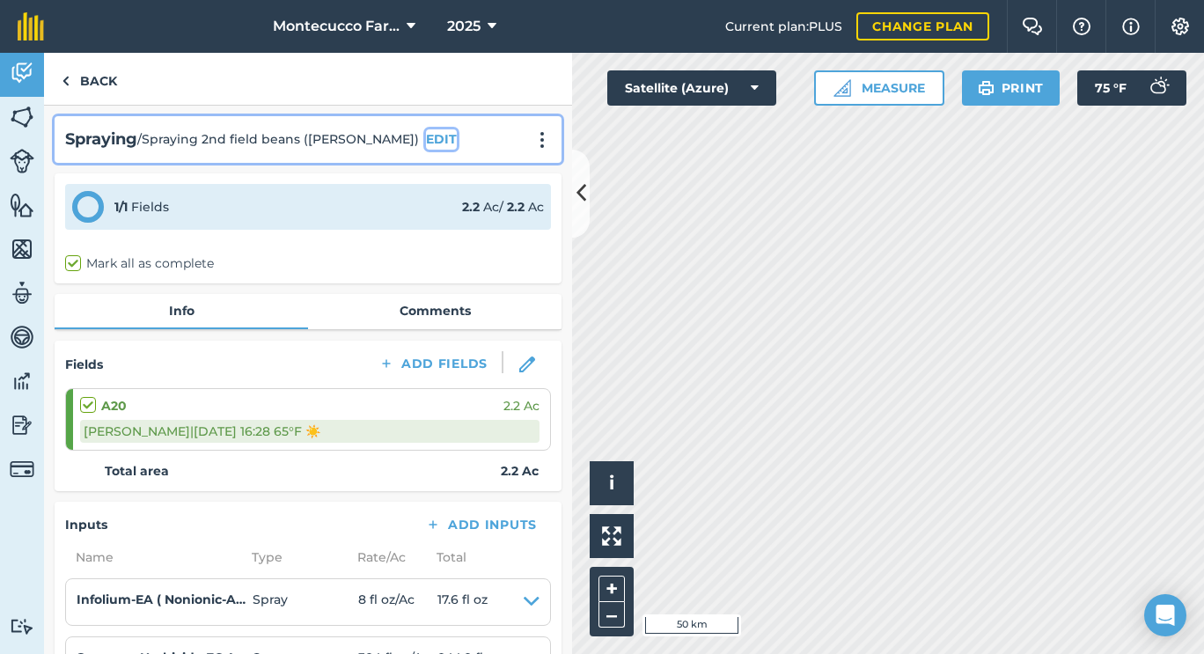
click at [426, 139] on button "EDIT" at bounding box center [441, 138] width 31 height 19
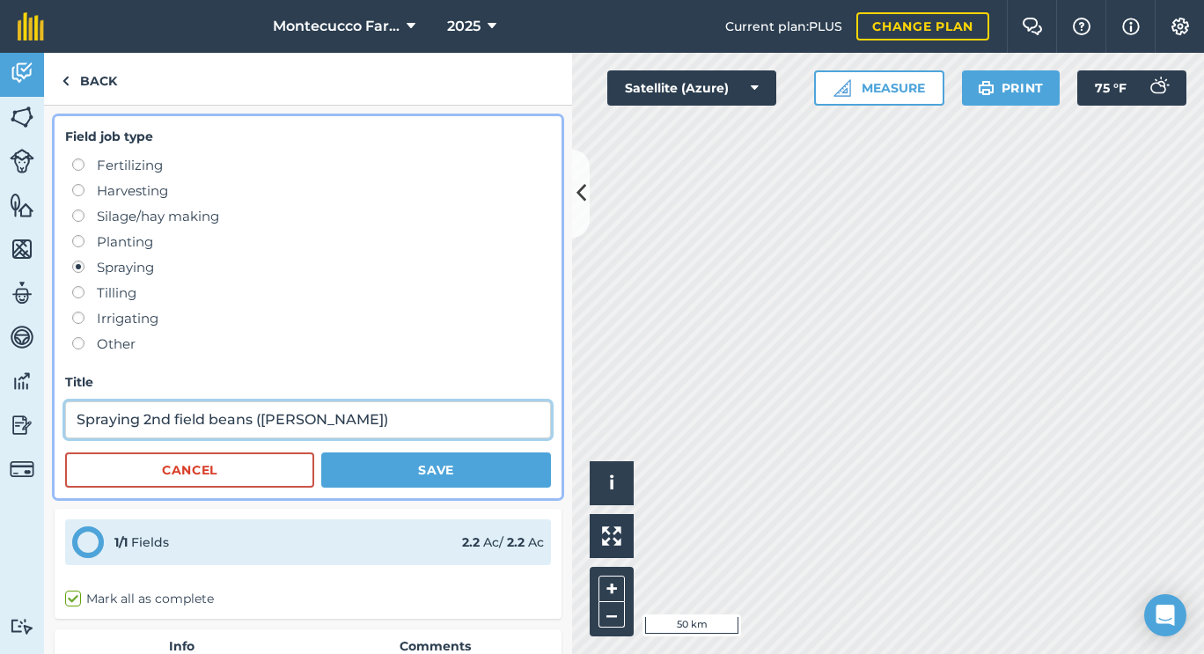
click at [301, 420] on input "Spraying 2nd field beans ([PERSON_NAME])" at bounding box center [308, 419] width 486 height 37
type input "Spraying 2nd field beans ([PERSON_NAME])"
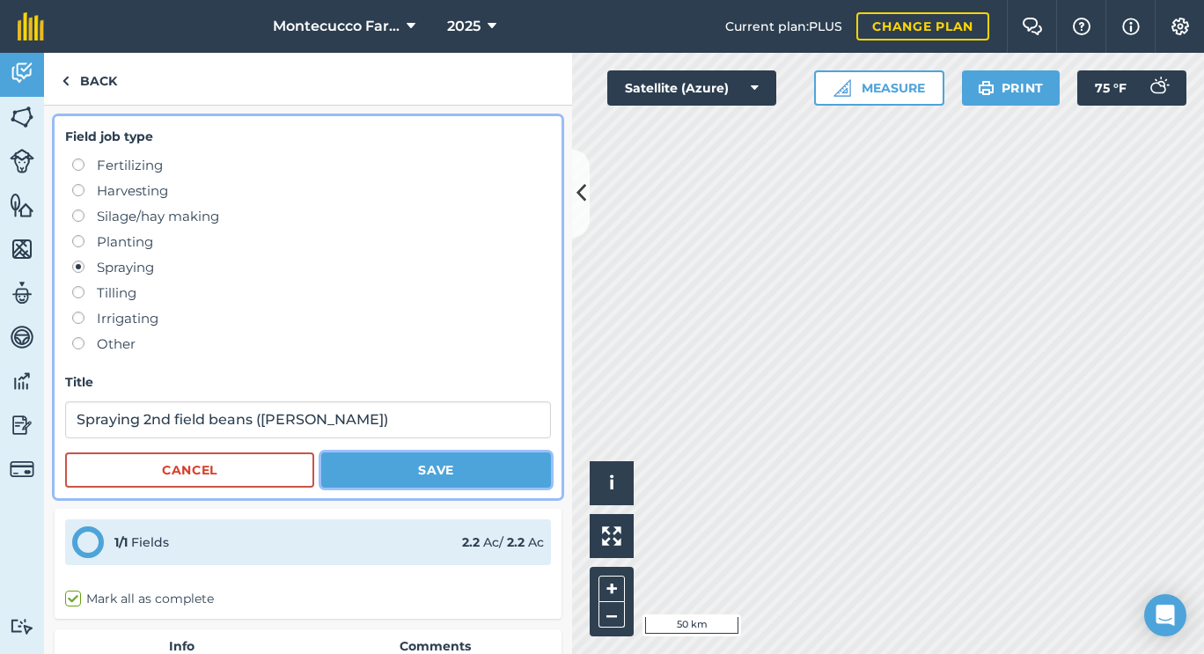
click at [346, 463] on button "Save" at bounding box center [436, 469] width 230 height 35
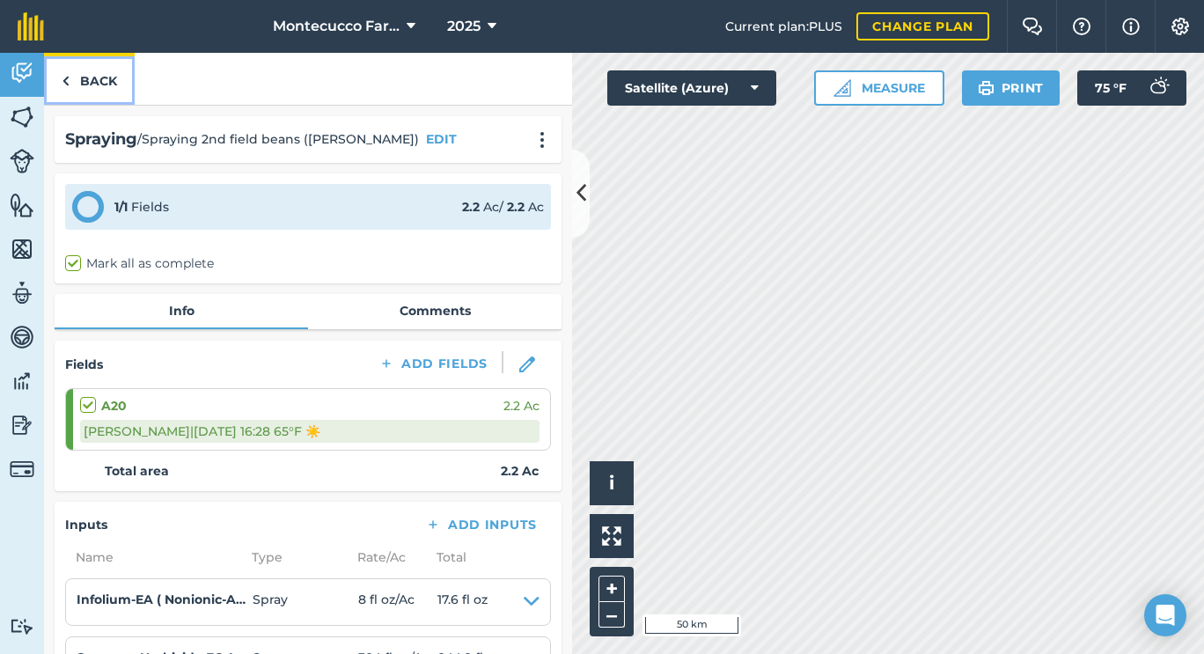
click at [99, 99] on link "Back" at bounding box center [89, 79] width 91 height 52
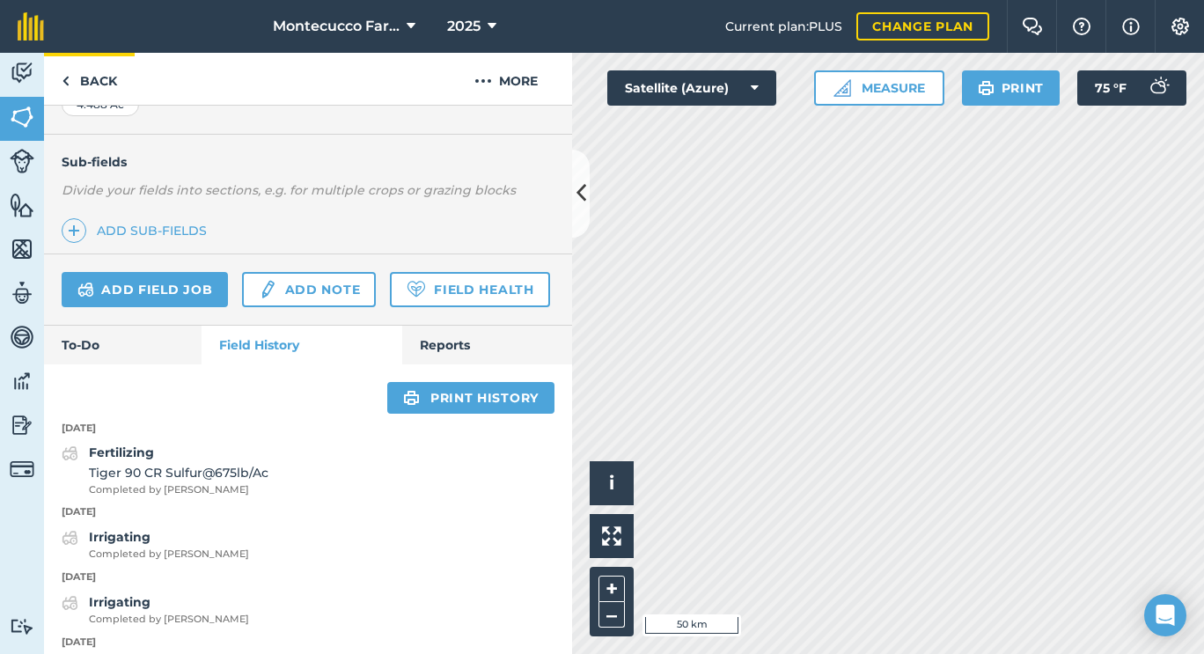
scroll to position [405, 0]
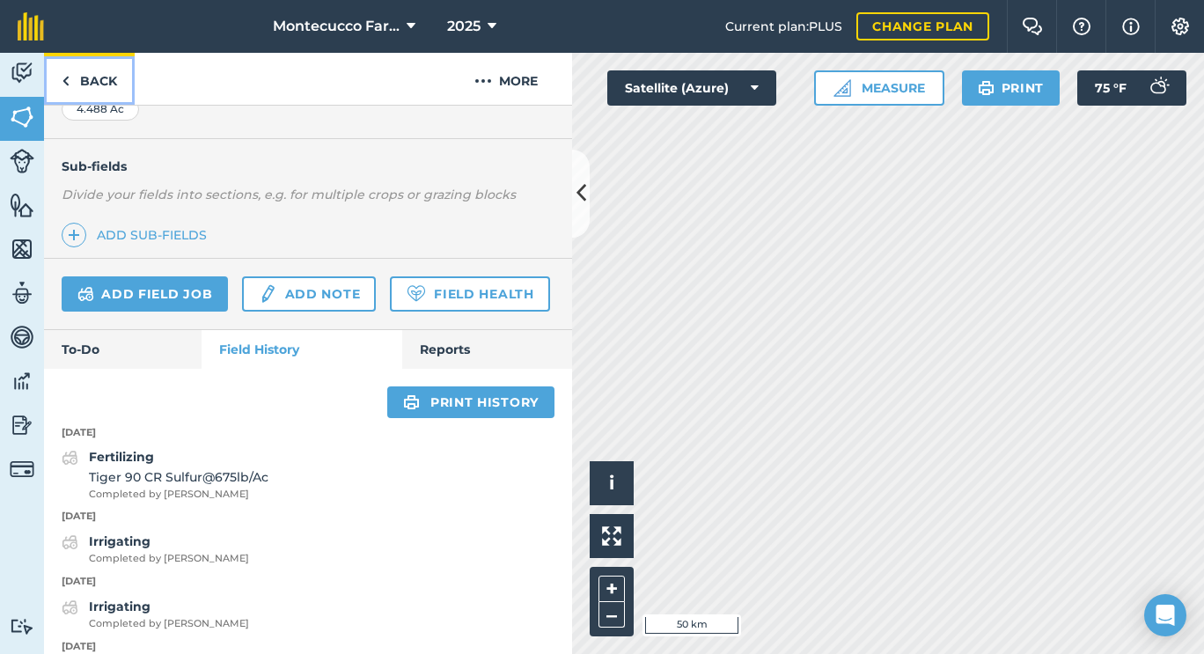
click at [98, 75] on link "Back" at bounding box center [89, 79] width 91 height 52
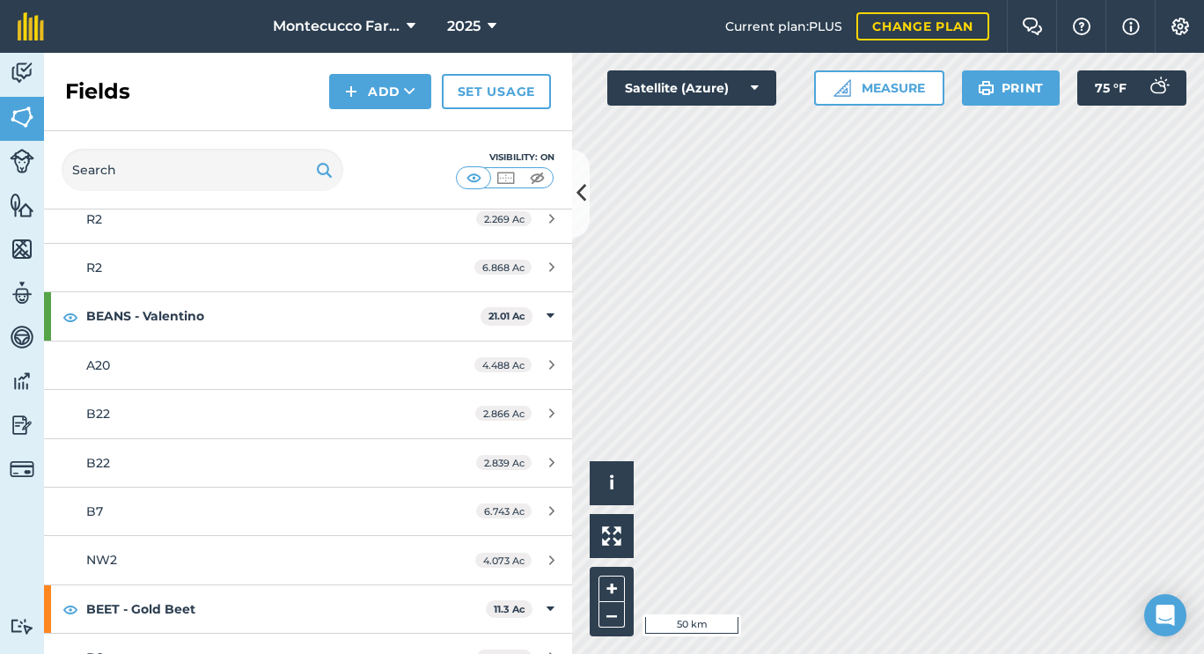
scroll to position [589, 0]
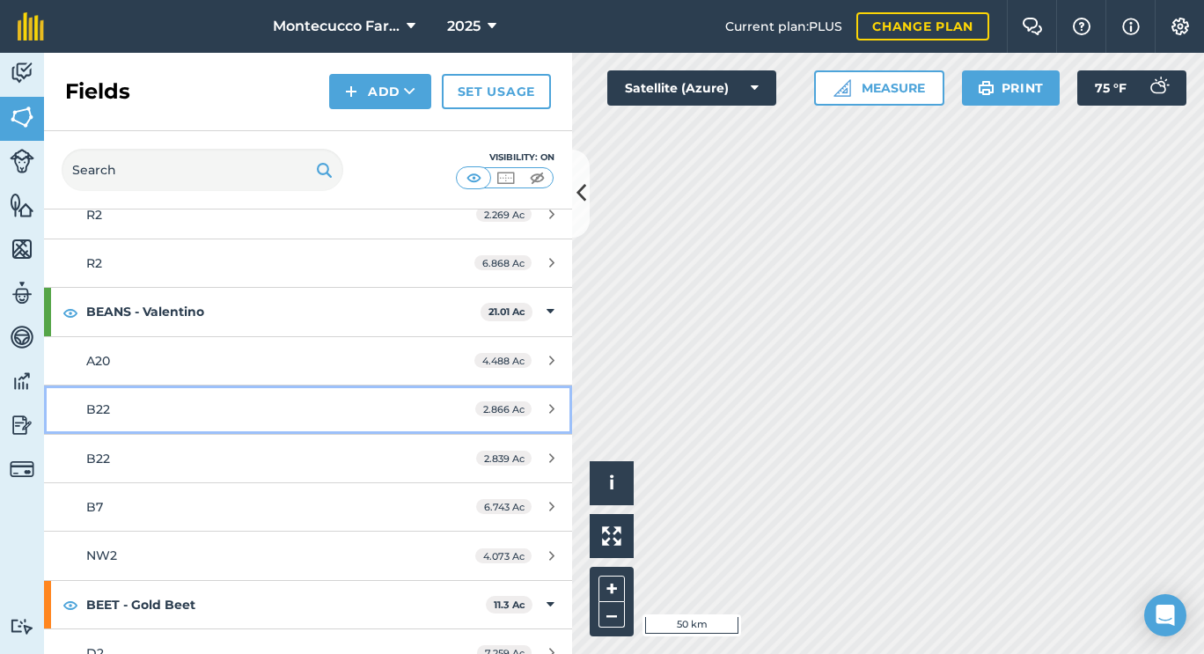
click at [135, 417] on div "B22" at bounding box center [251, 409] width 331 height 19
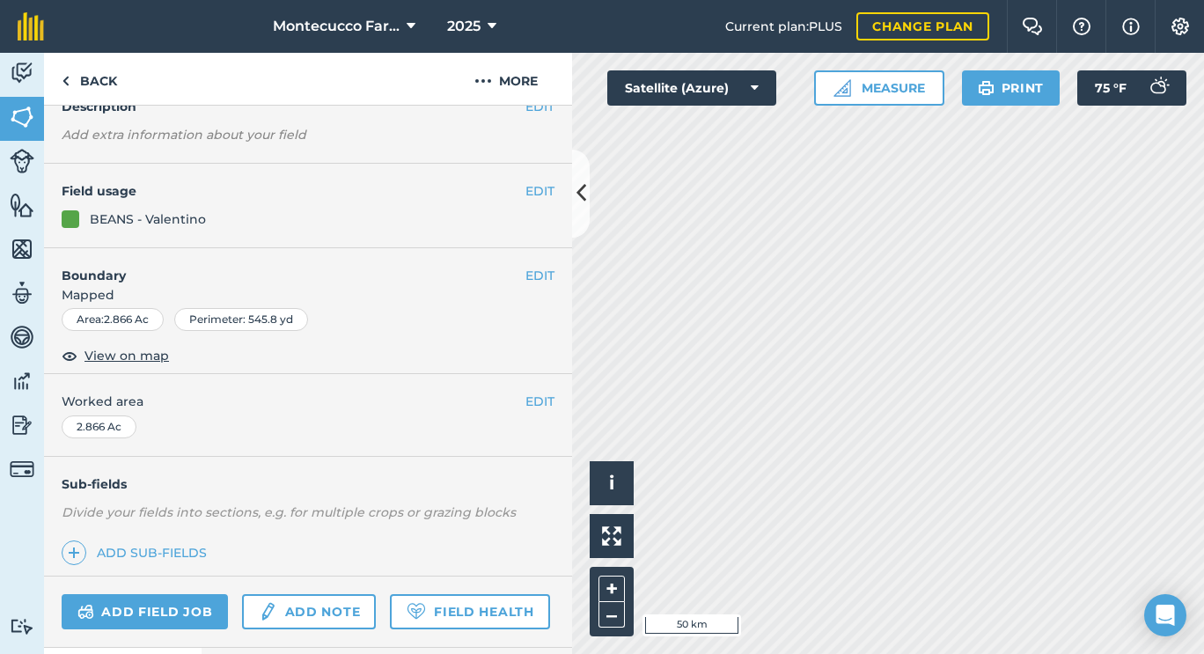
scroll to position [224, 0]
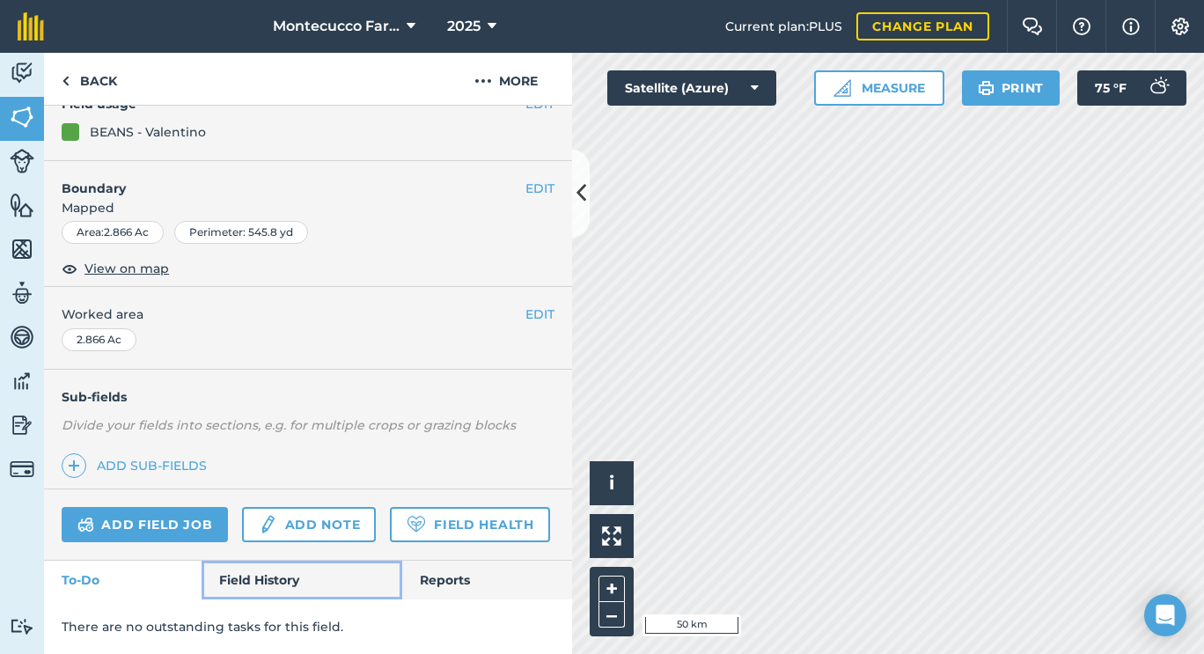
click at [267, 574] on link "Field History" at bounding box center [302, 580] width 200 height 39
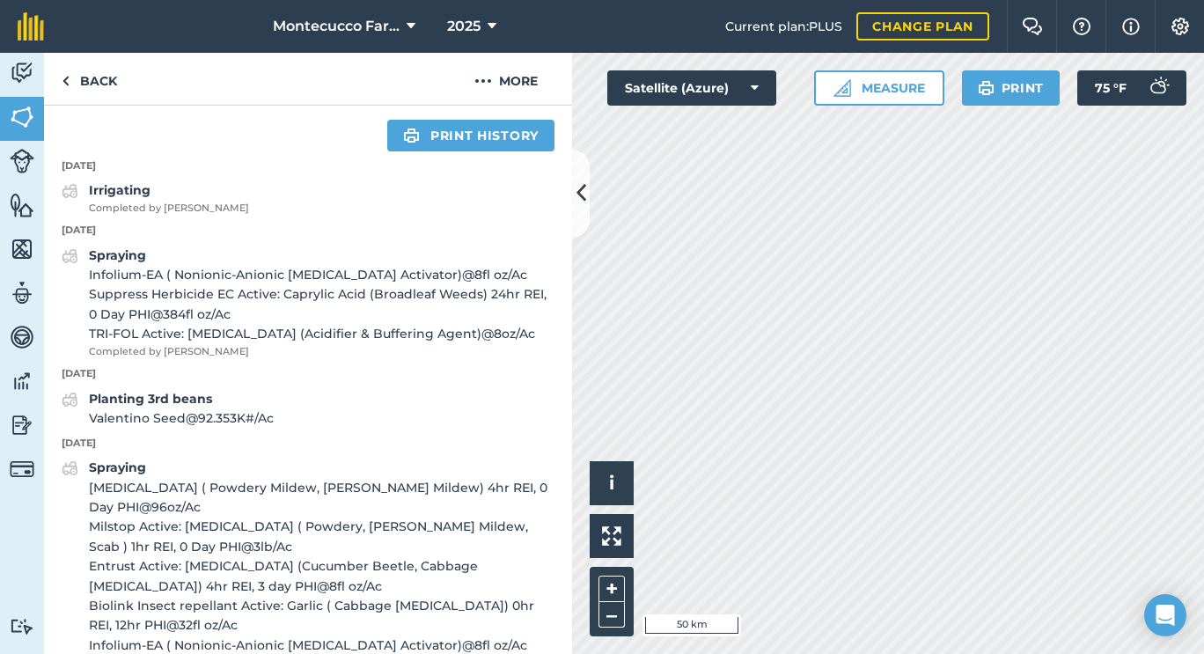
scroll to position [685, 0]
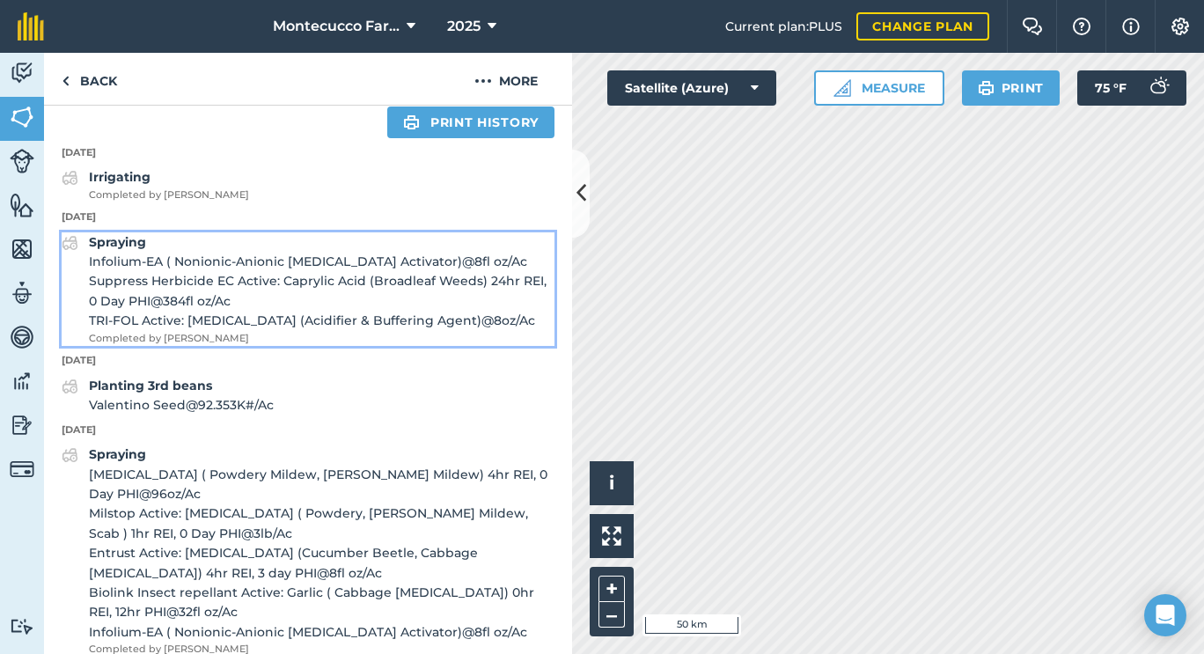
click at [114, 250] on strong "Spraying" at bounding box center [117, 242] width 57 height 16
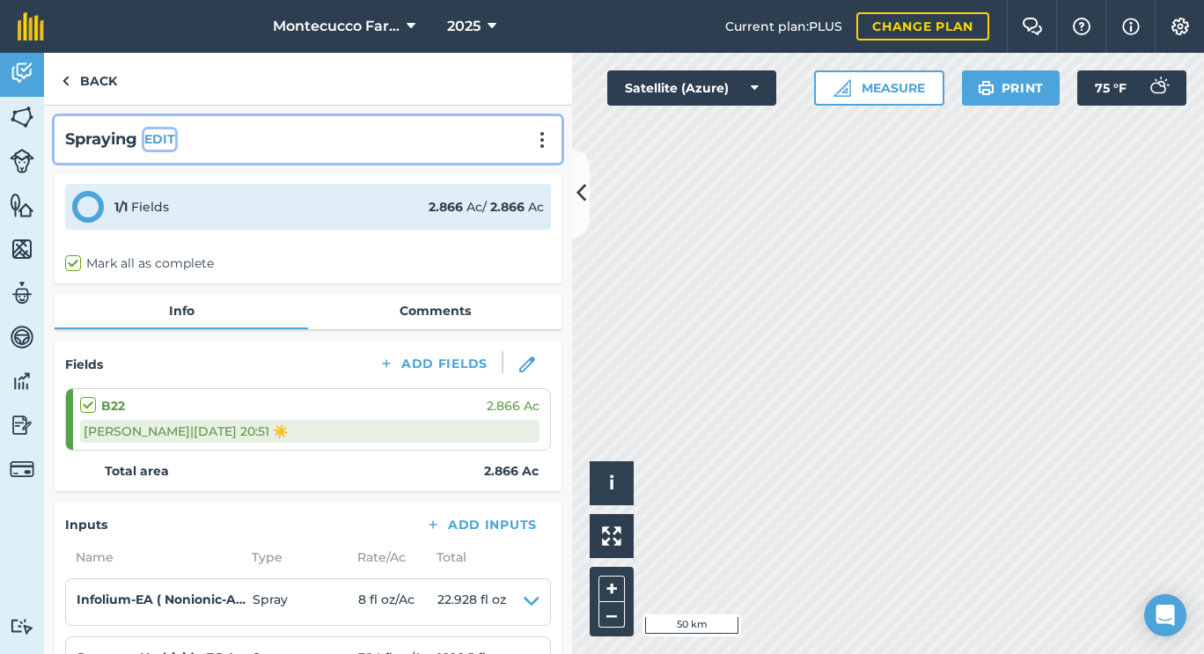
click at [170, 140] on button "EDIT" at bounding box center [159, 138] width 31 height 19
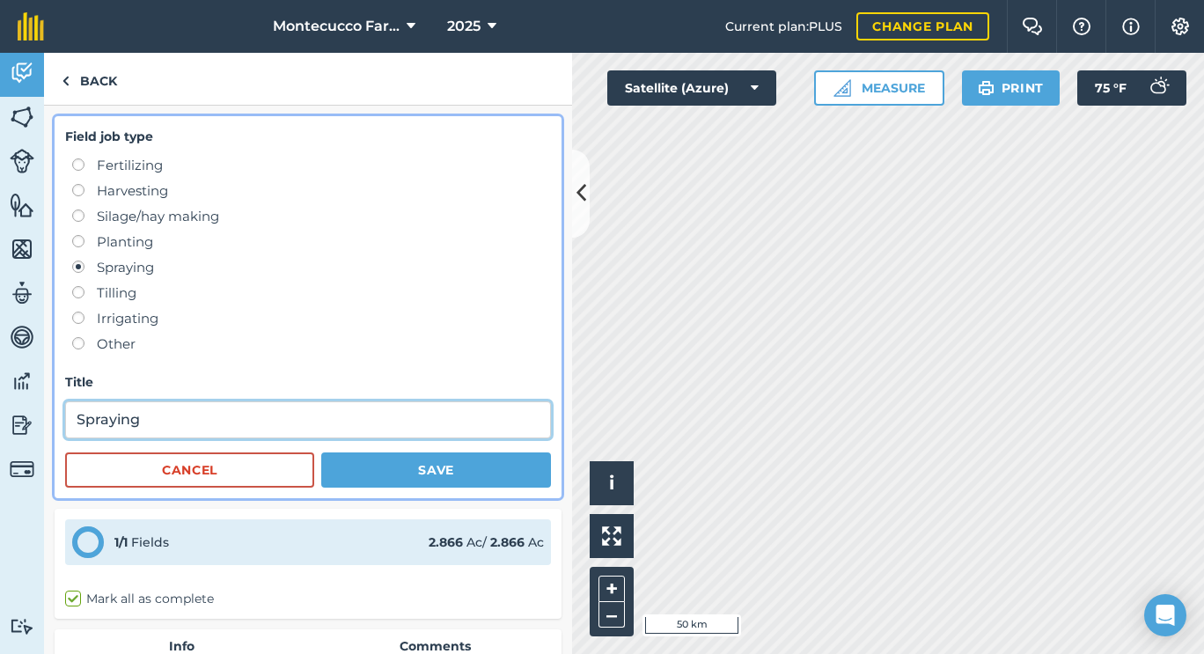
click at [205, 415] on input "Spraying" at bounding box center [308, 419] width 486 height 37
type input "Spraying ([PERSON_NAME])"
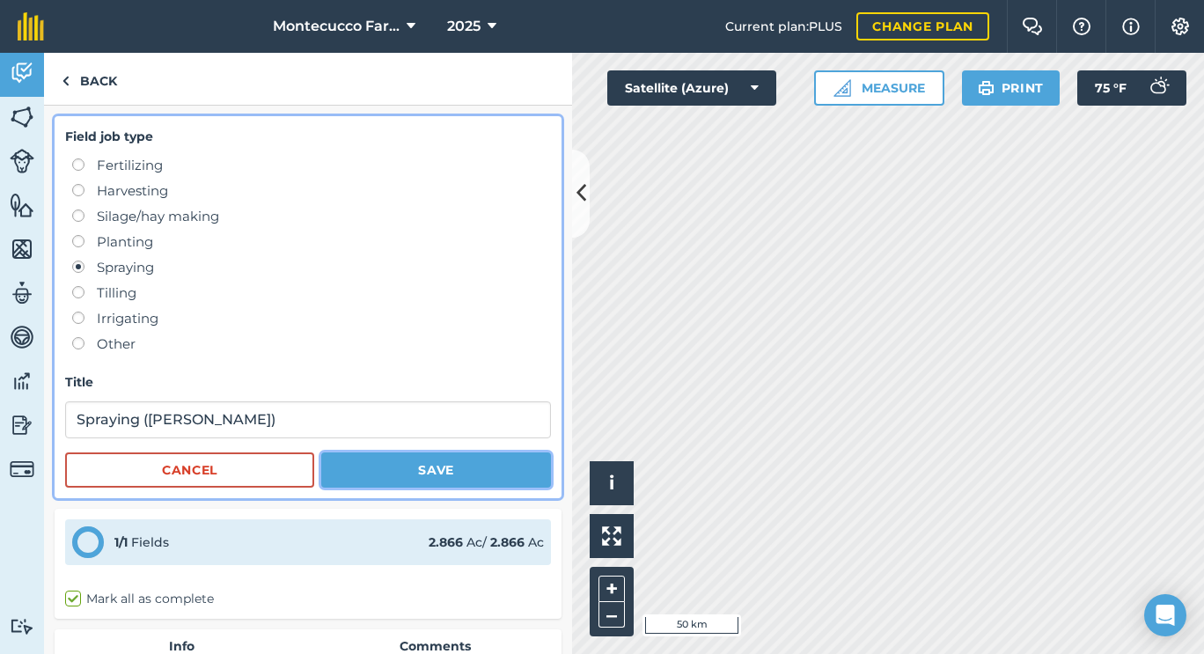
click at [340, 462] on button "Save" at bounding box center [436, 469] width 230 height 35
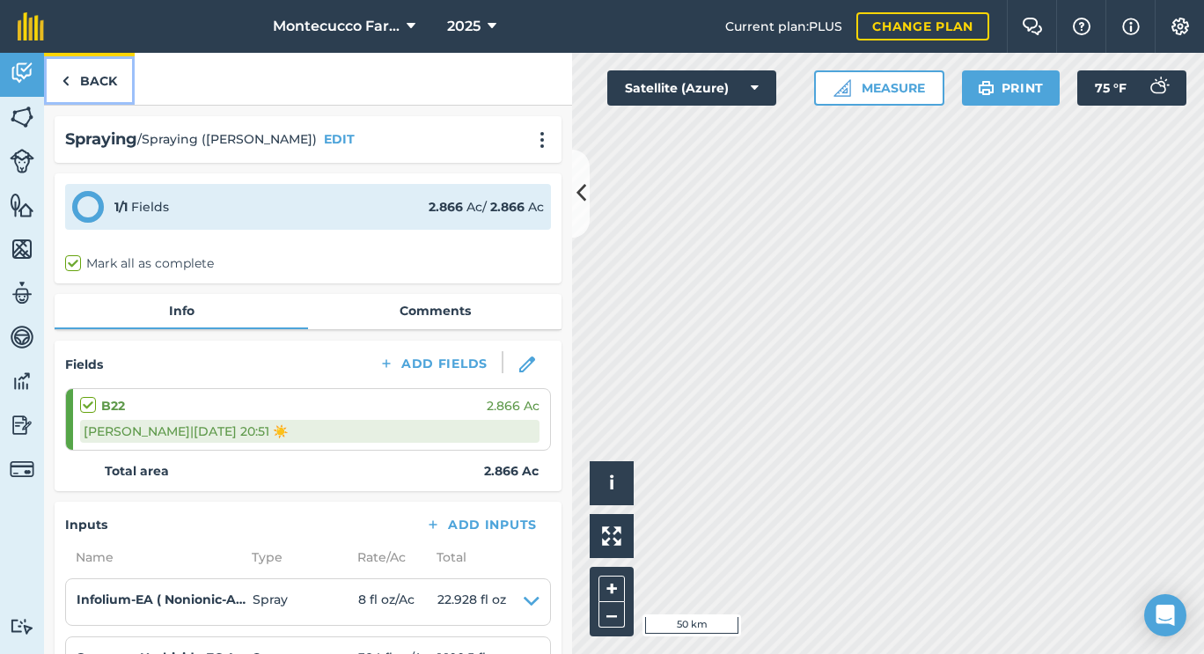
click at [99, 88] on link "Back" at bounding box center [89, 79] width 91 height 52
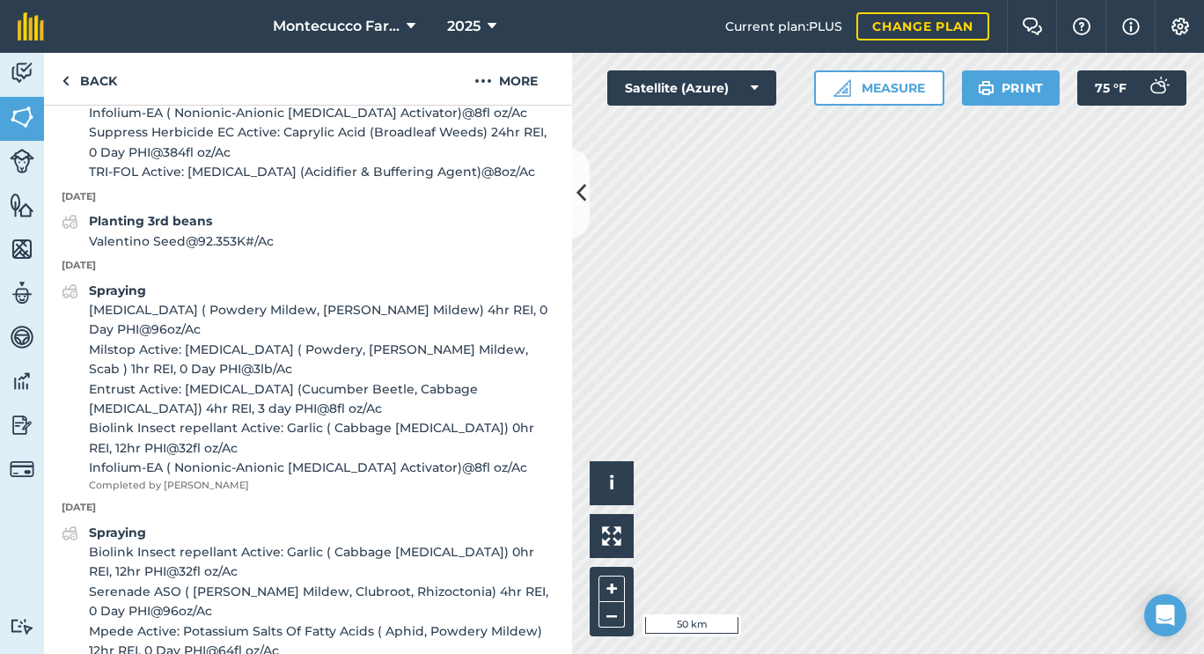
scroll to position [835, 0]
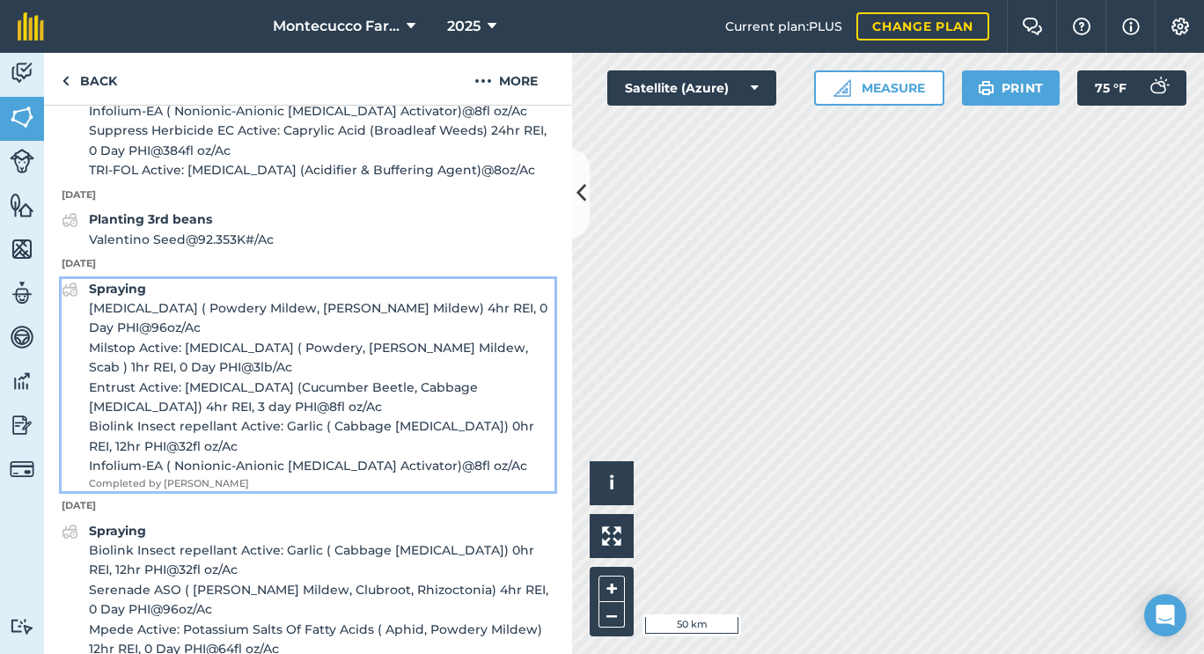
click at [135, 297] on strong "Spraying" at bounding box center [117, 289] width 57 height 16
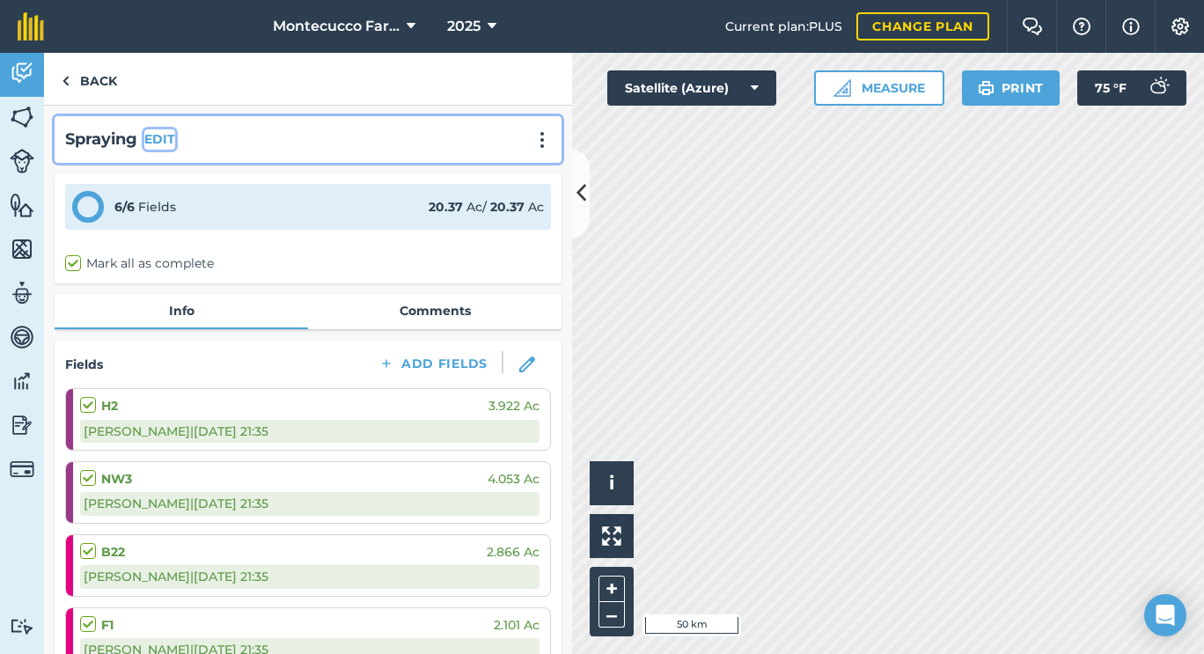
click at [172, 143] on button "EDIT" at bounding box center [159, 138] width 31 height 19
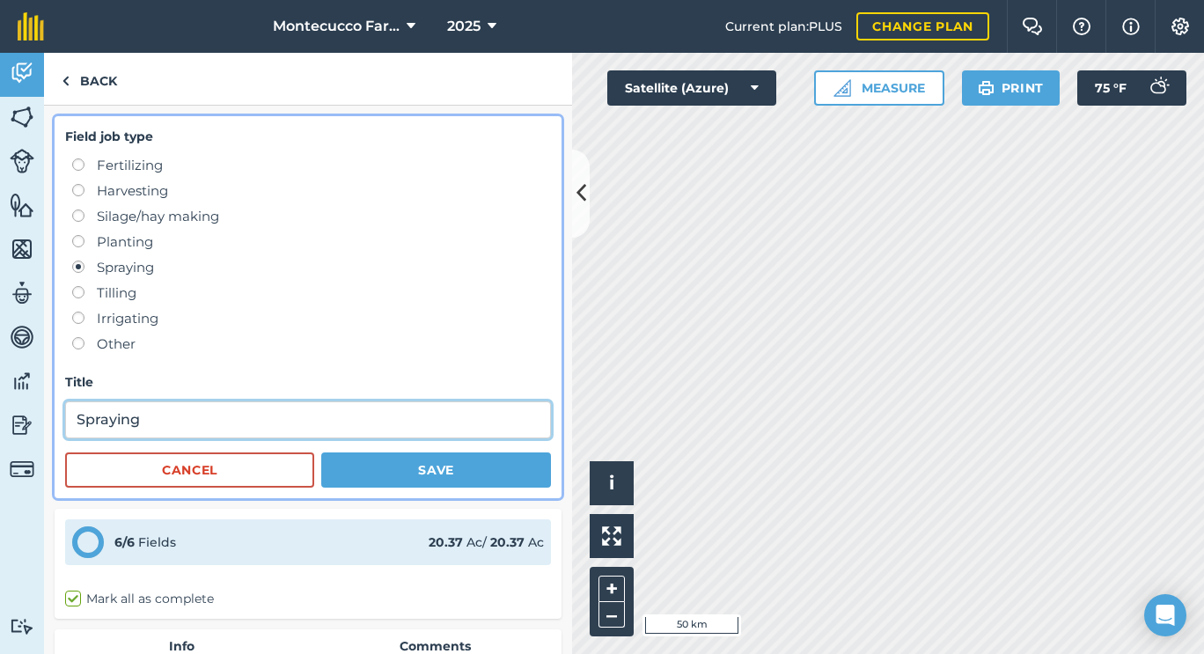
click at [249, 407] on input "Spraying" at bounding box center [308, 419] width 486 height 37
type input "Spraying ([PERSON_NAME])"
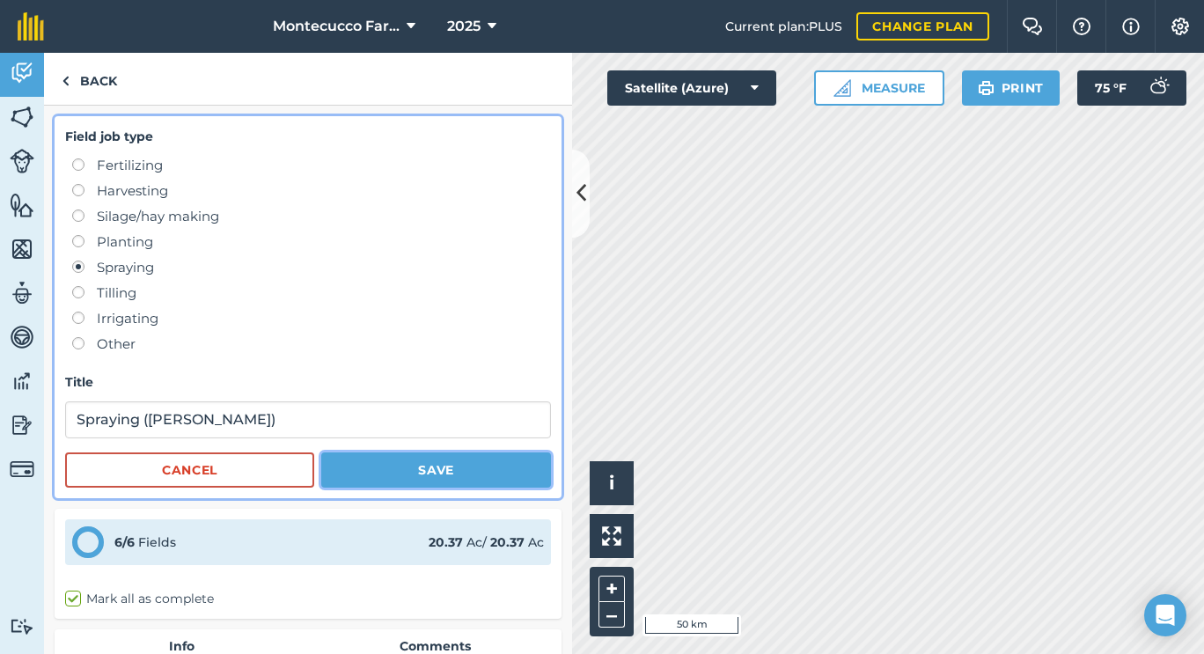
click at [354, 477] on button "Save" at bounding box center [436, 469] width 230 height 35
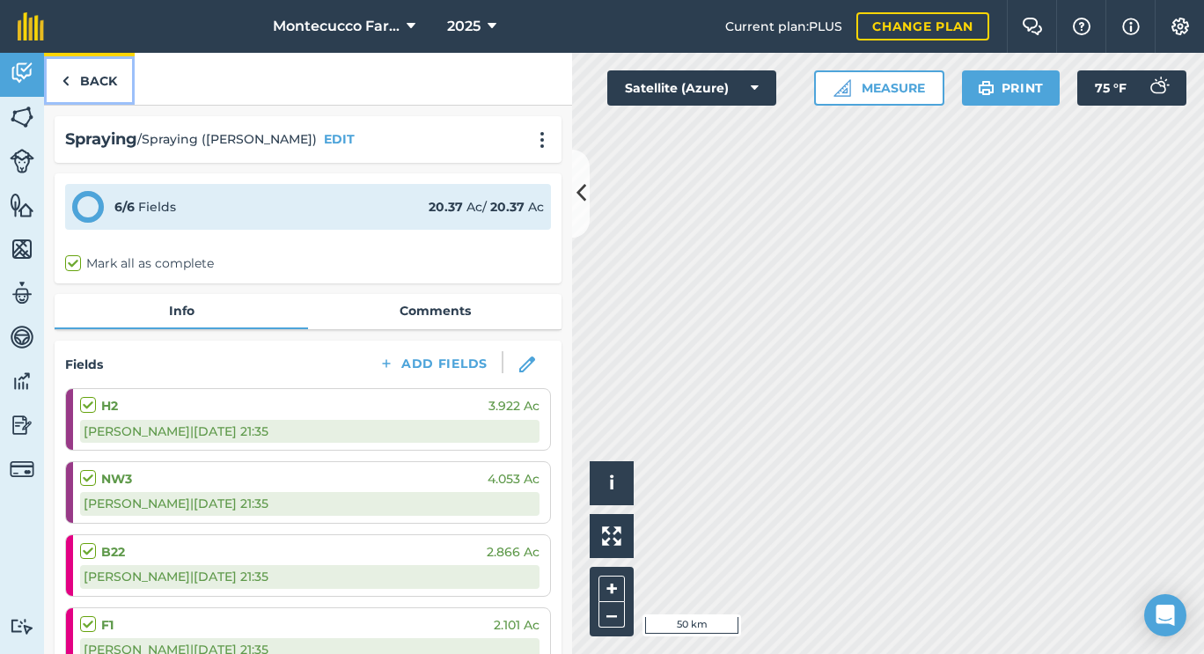
click at [98, 97] on link "Back" at bounding box center [89, 79] width 91 height 52
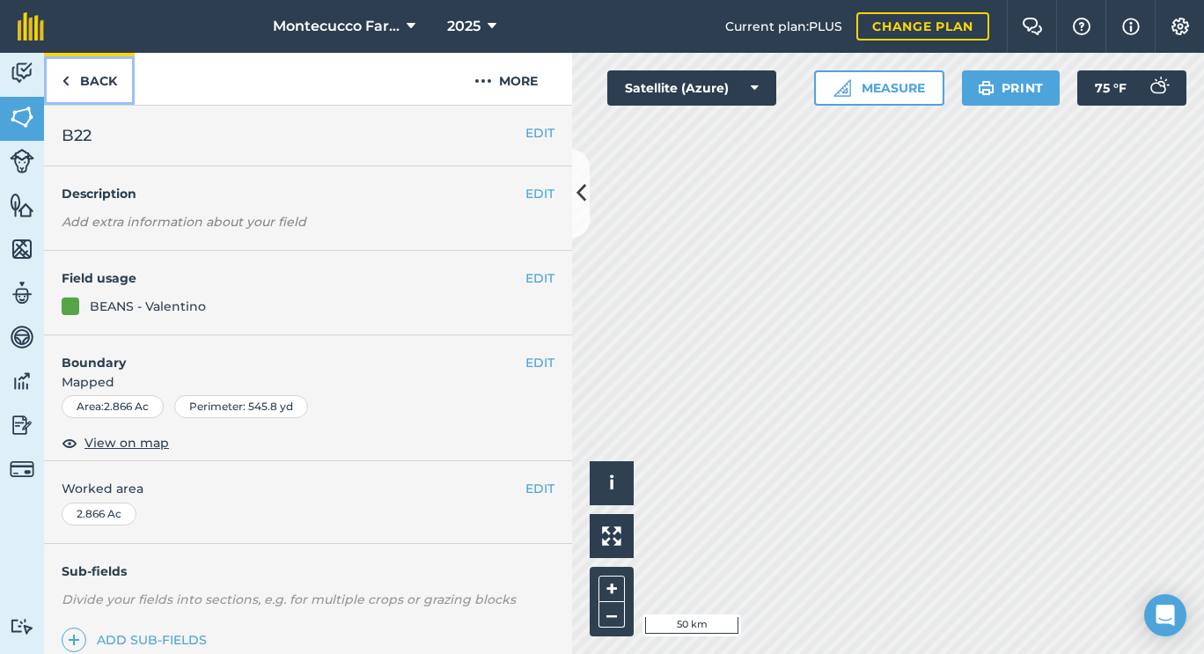
click at [98, 97] on link "Back" at bounding box center [89, 79] width 91 height 52
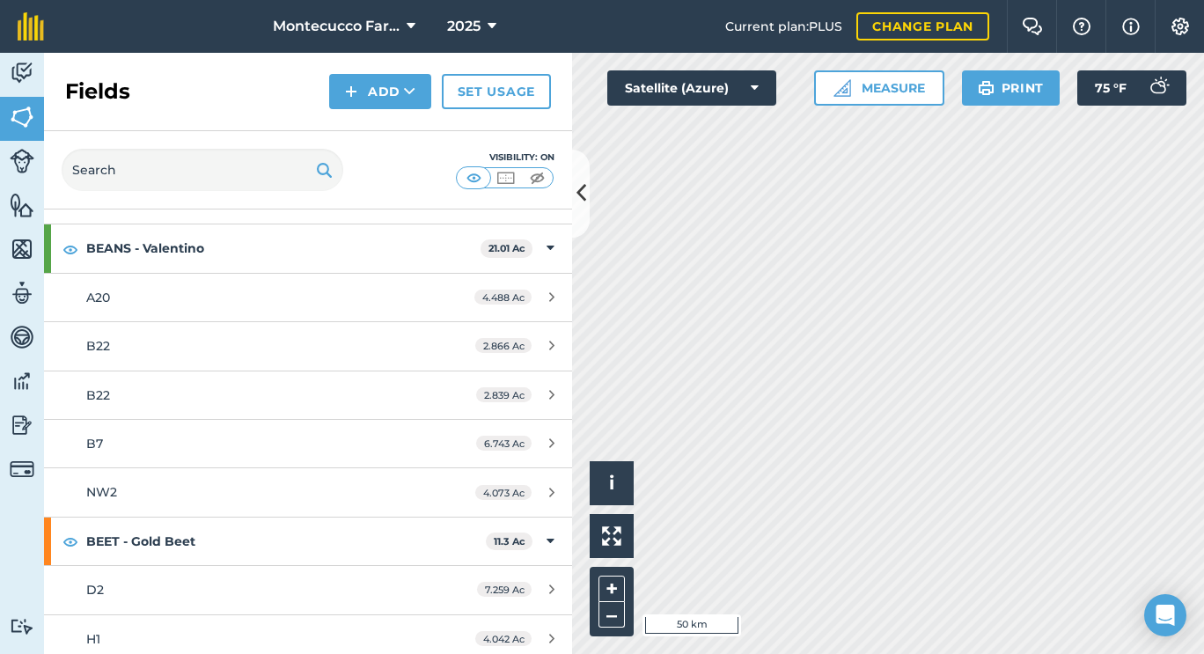
scroll to position [644, 0]
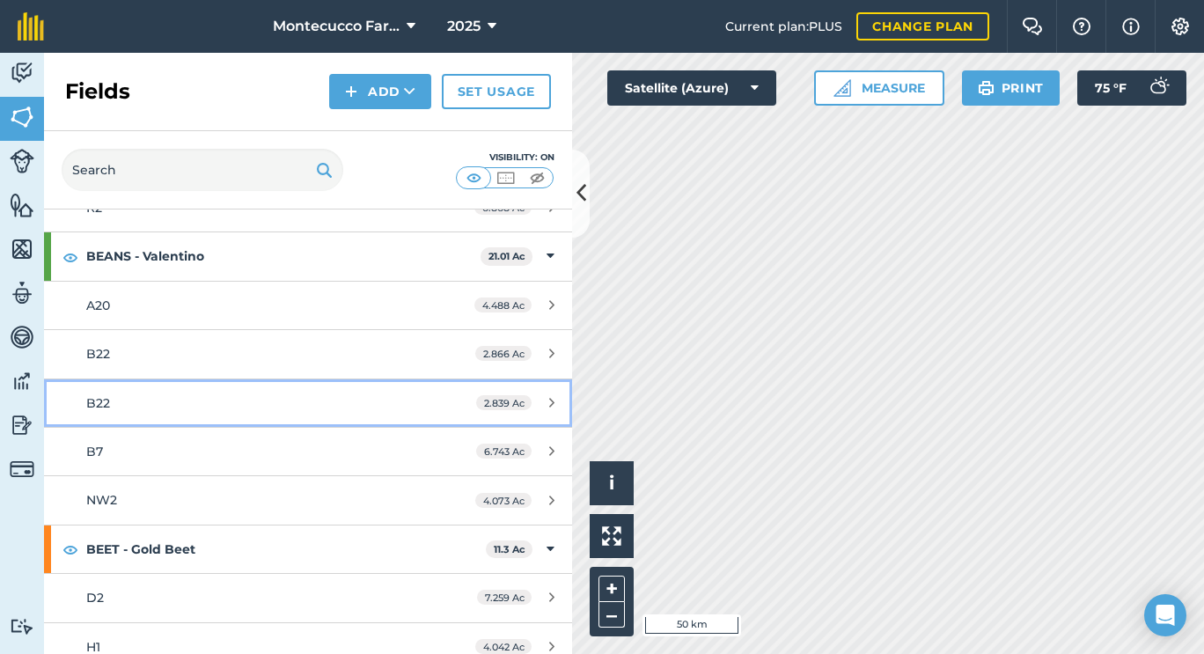
click at [109, 410] on div "B22" at bounding box center [251, 402] width 331 height 19
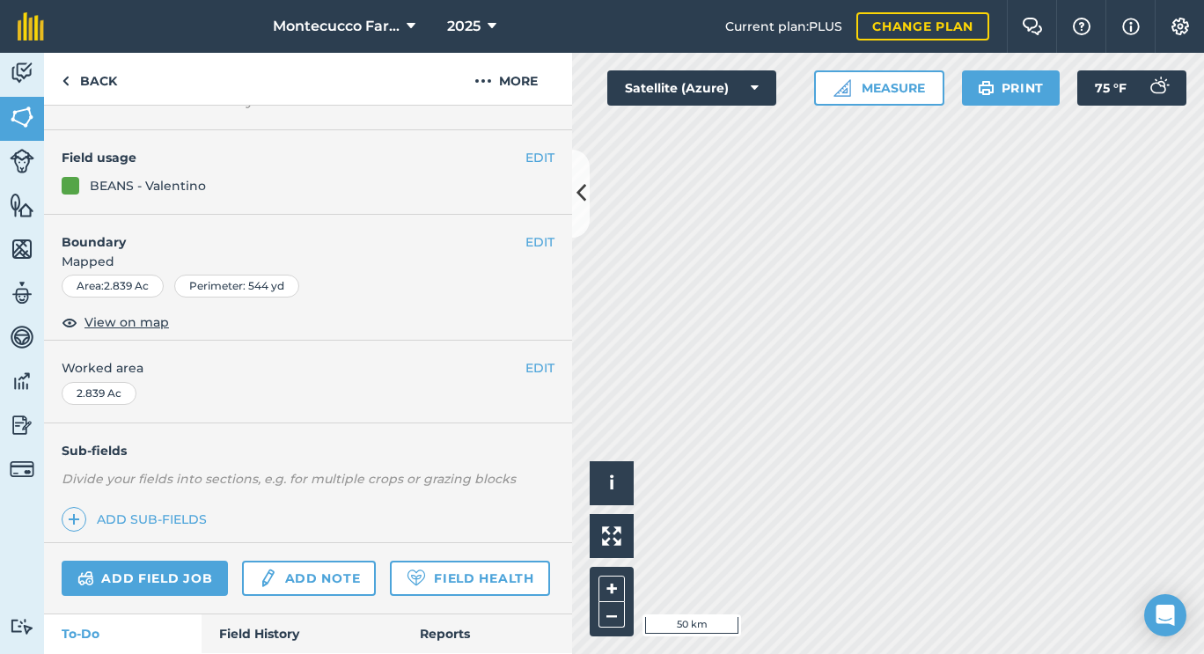
scroll to position [224, 0]
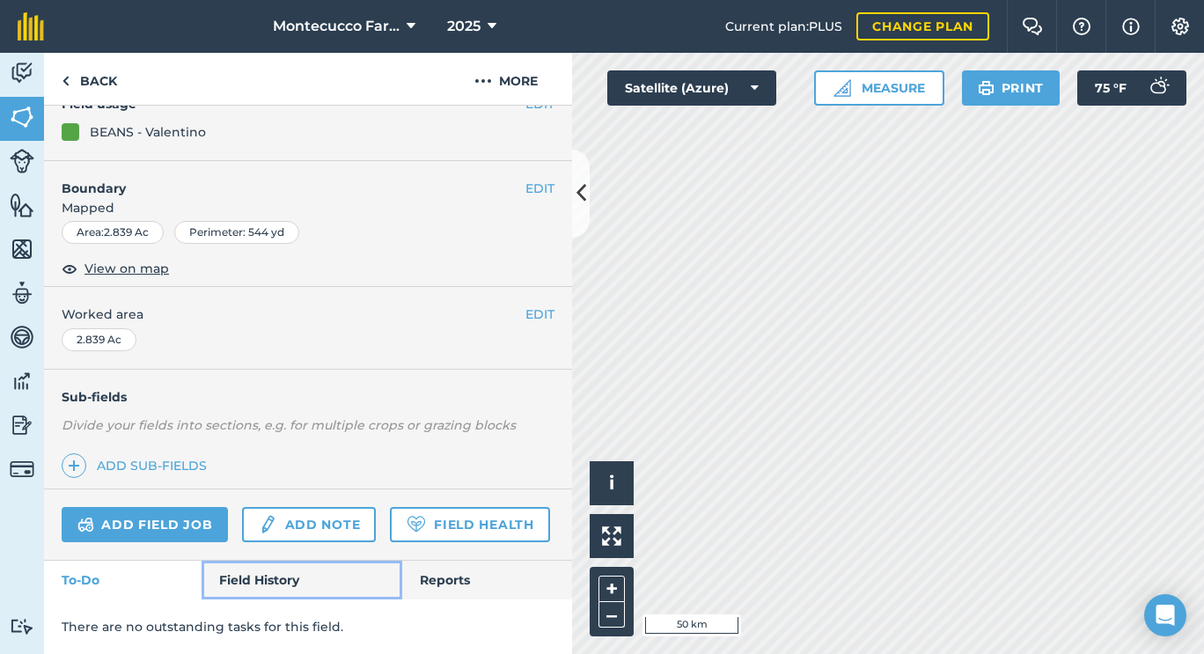
click at [258, 577] on link "Field History" at bounding box center [302, 580] width 200 height 39
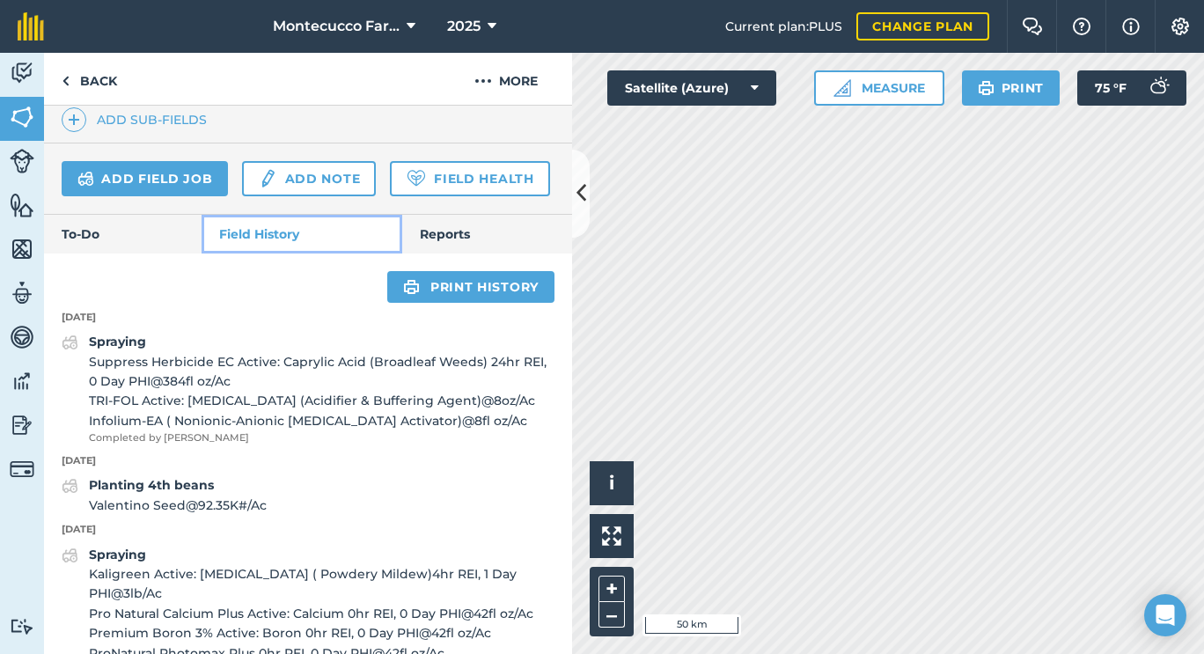
scroll to position [521, 0]
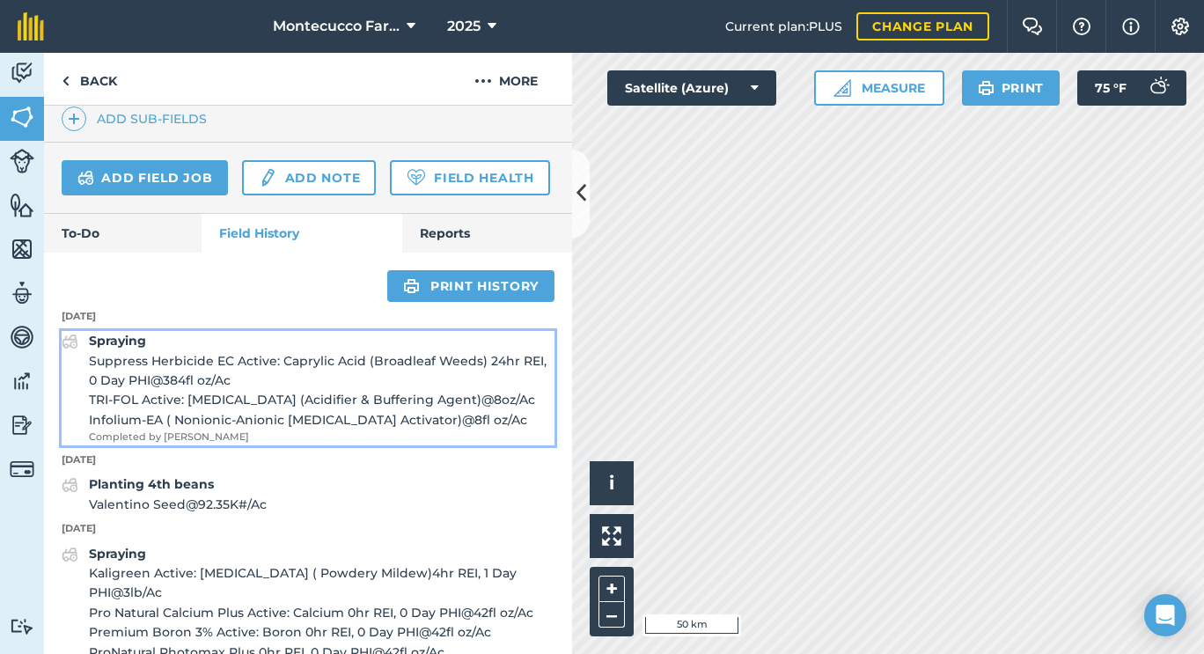
click at [110, 348] on strong "Spraying" at bounding box center [117, 341] width 57 height 16
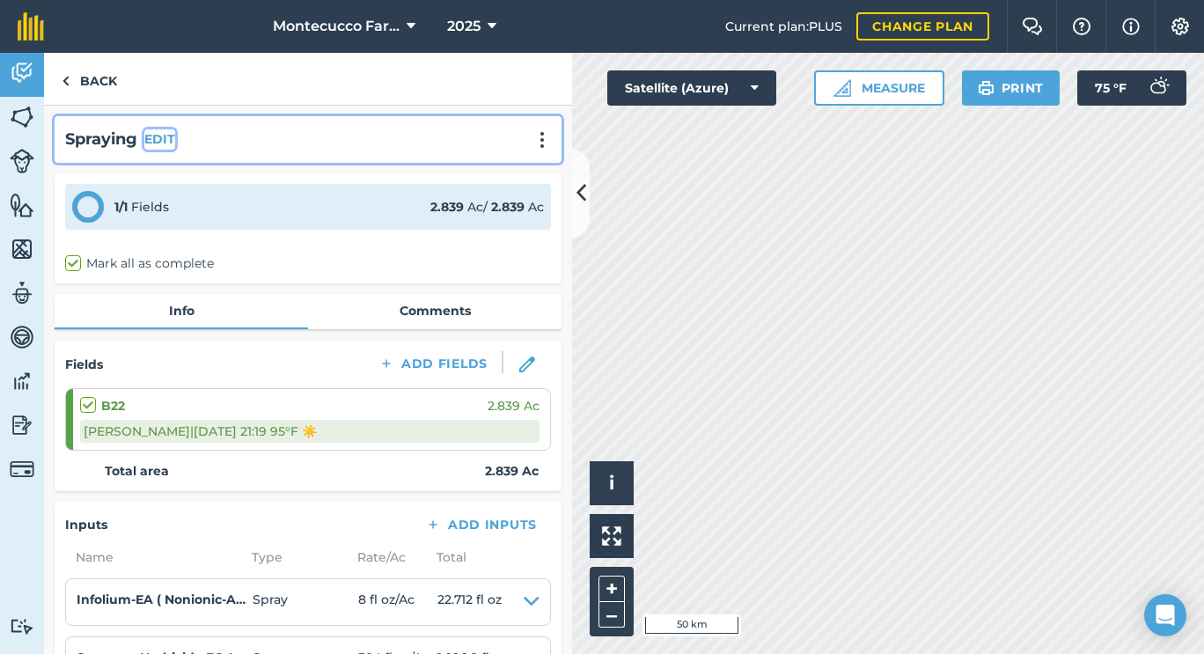
click at [164, 134] on button "EDIT" at bounding box center [159, 138] width 31 height 19
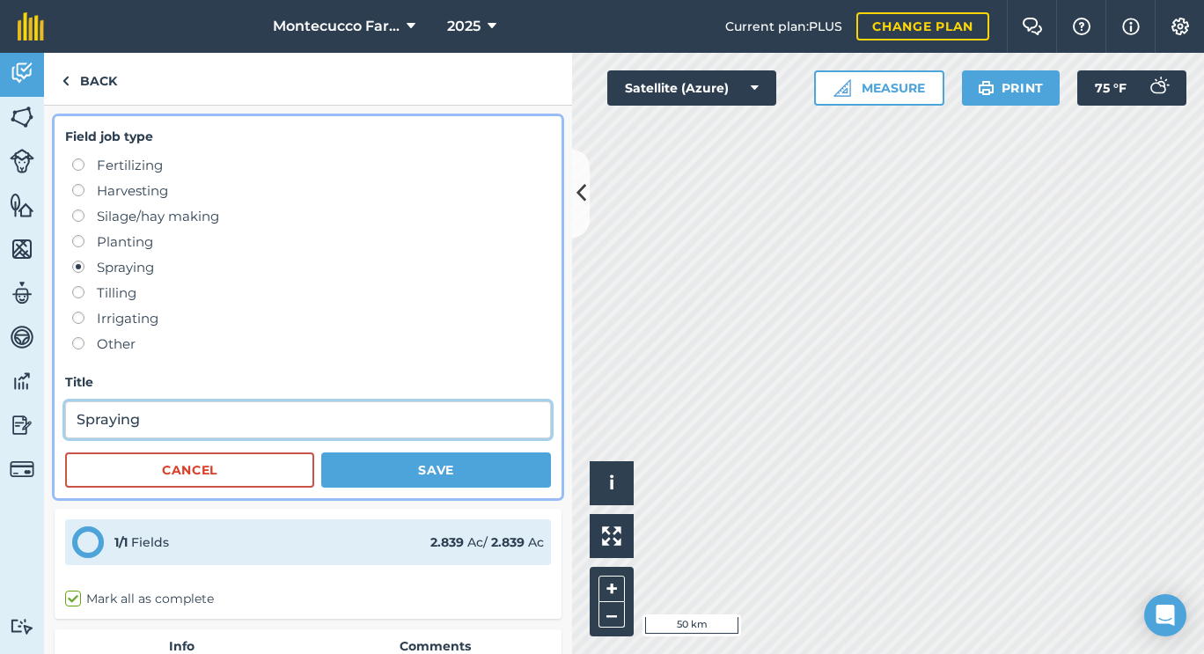
click at [237, 415] on input "Spraying" at bounding box center [308, 419] width 486 height 37
click at [237, 415] on input "Spraying ([PERSON_NAME]" at bounding box center [308, 419] width 486 height 37
drag, startPoint x: 237, startPoint y: 415, endPoint x: 143, endPoint y: 427, distance: 94.0
click at [143, 427] on input "Spraying ([PERSON_NAME])" at bounding box center [308, 419] width 486 height 37
type input "Spraying ([PERSON_NAME])"
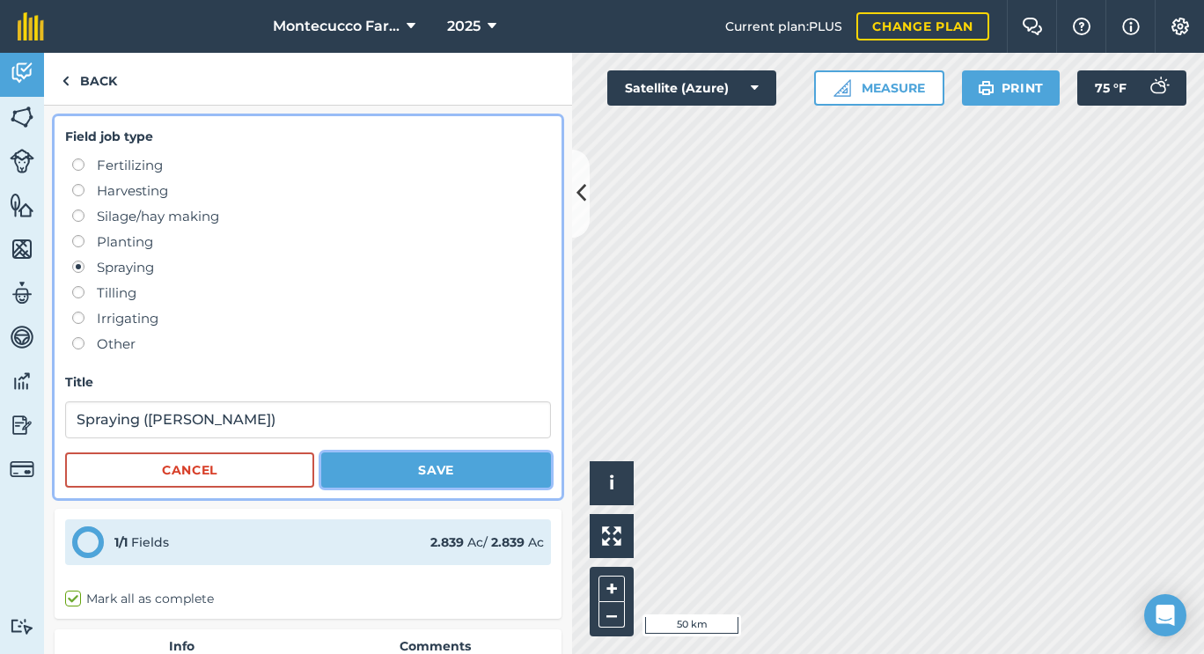
click at [418, 487] on button "Save" at bounding box center [436, 469] width 230 height 35
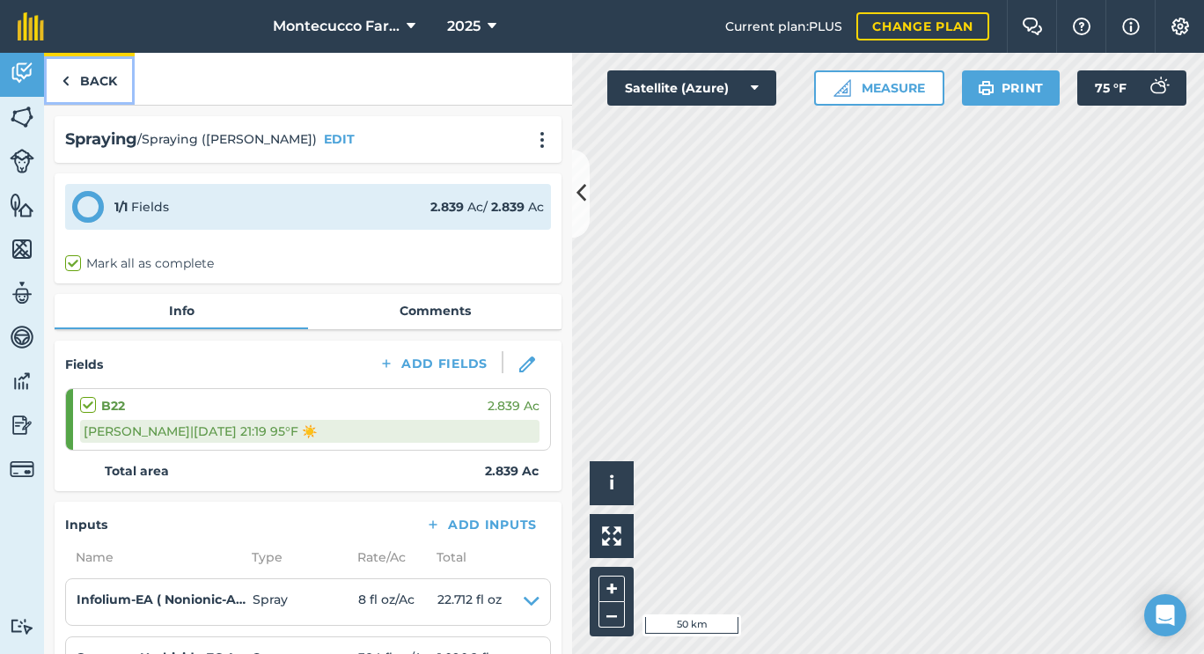
click at [82, 94] on link "Back" at bounding box center [89, 79] width 91 height 52
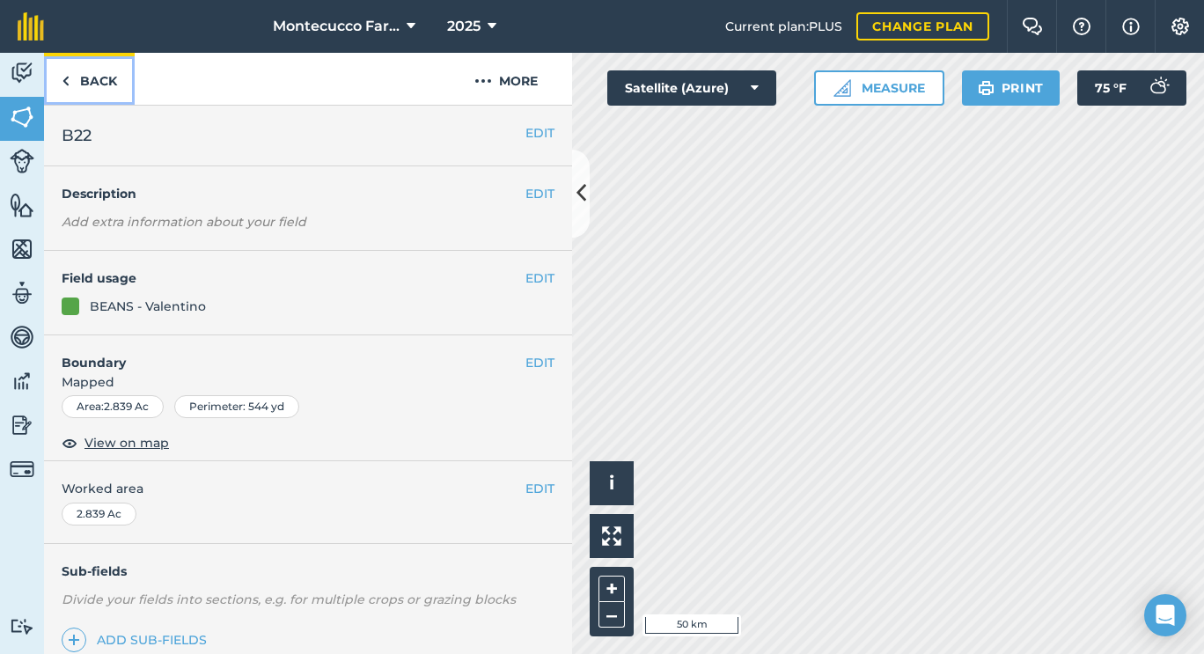
click at [82, 94] on link "Back" at bounding box center [89, 79] width 91 height 52
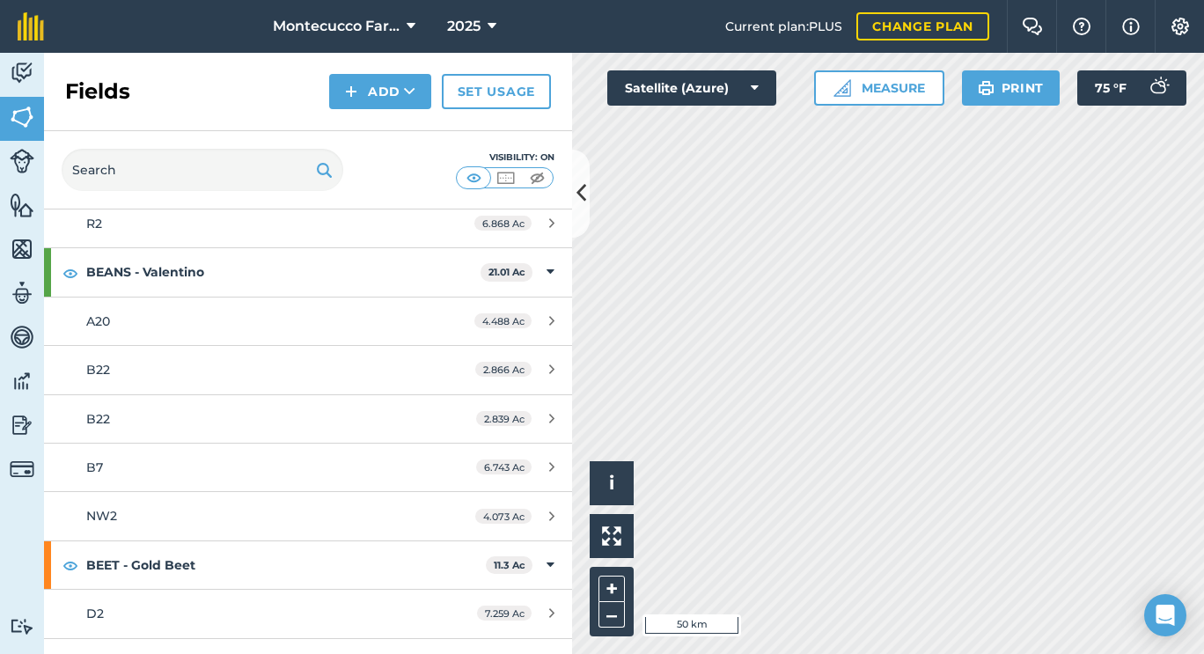
scroll to position [634, 0]
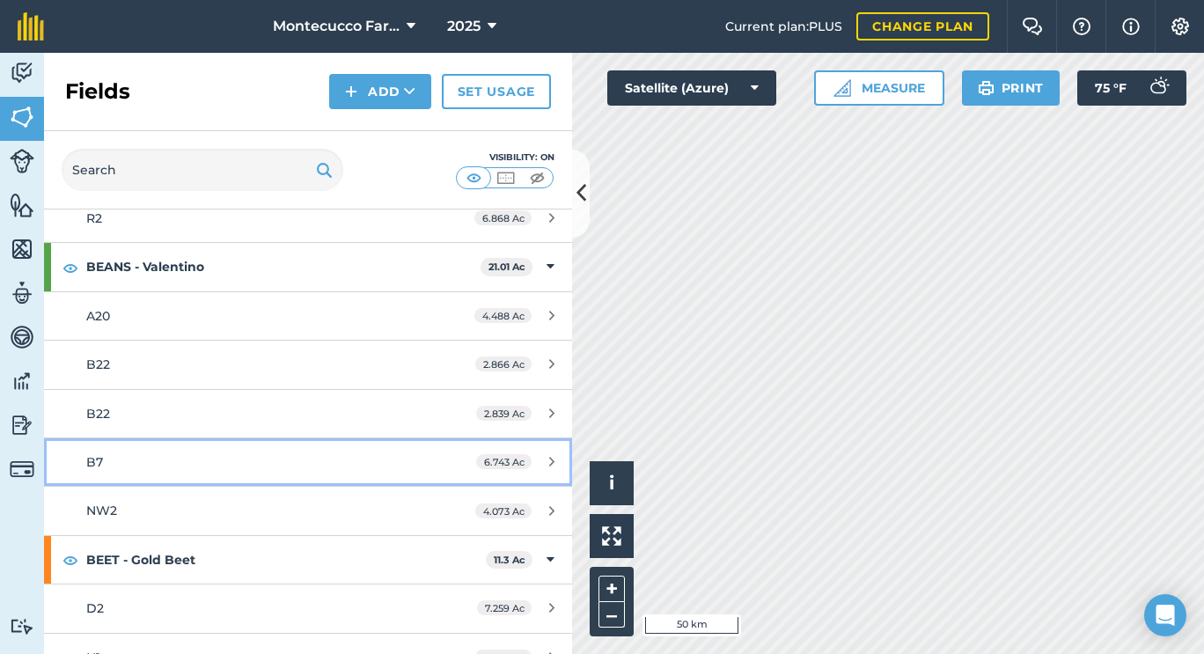
click at [130, 475] on link "B7 6.743 Ac" at bounding box center [308, 462] width 528 height 48
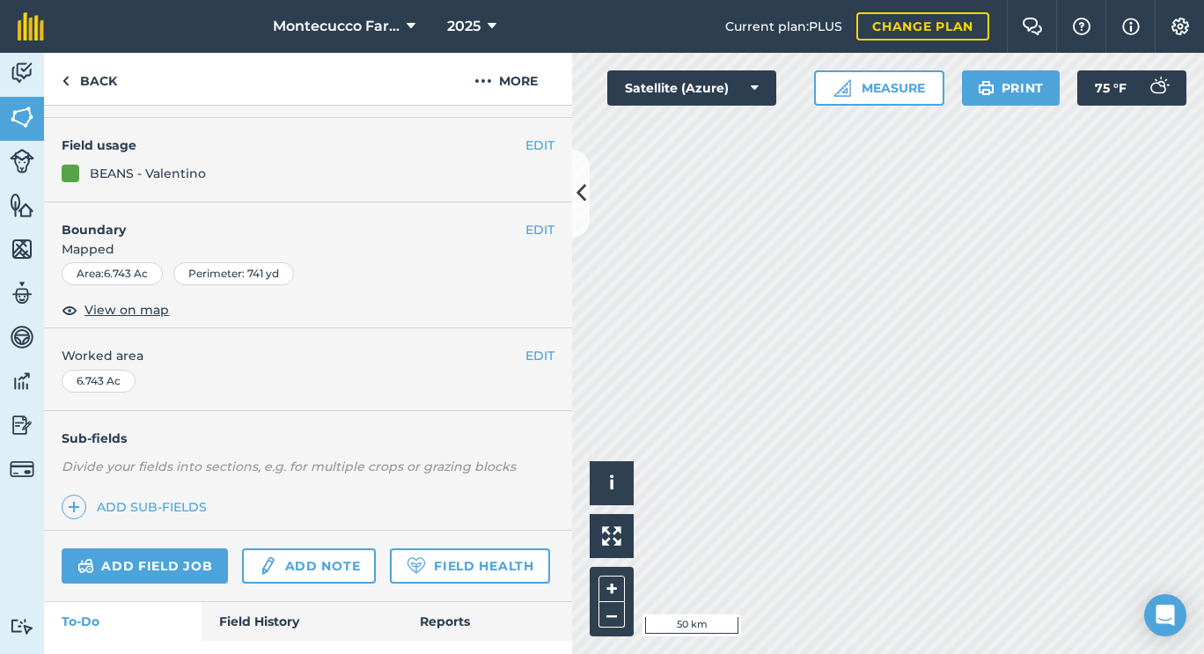
scroll to position [224, 0]
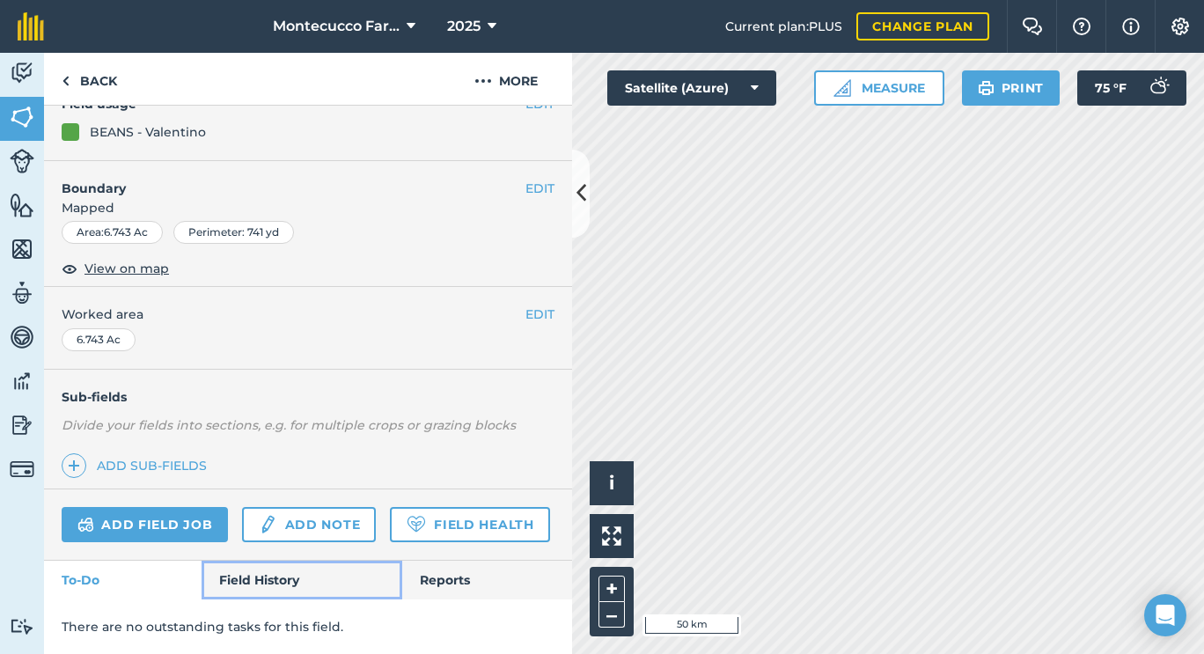
click at [264, 586] on link "Field History" at bounding box center [302, 580] width 200 height 39
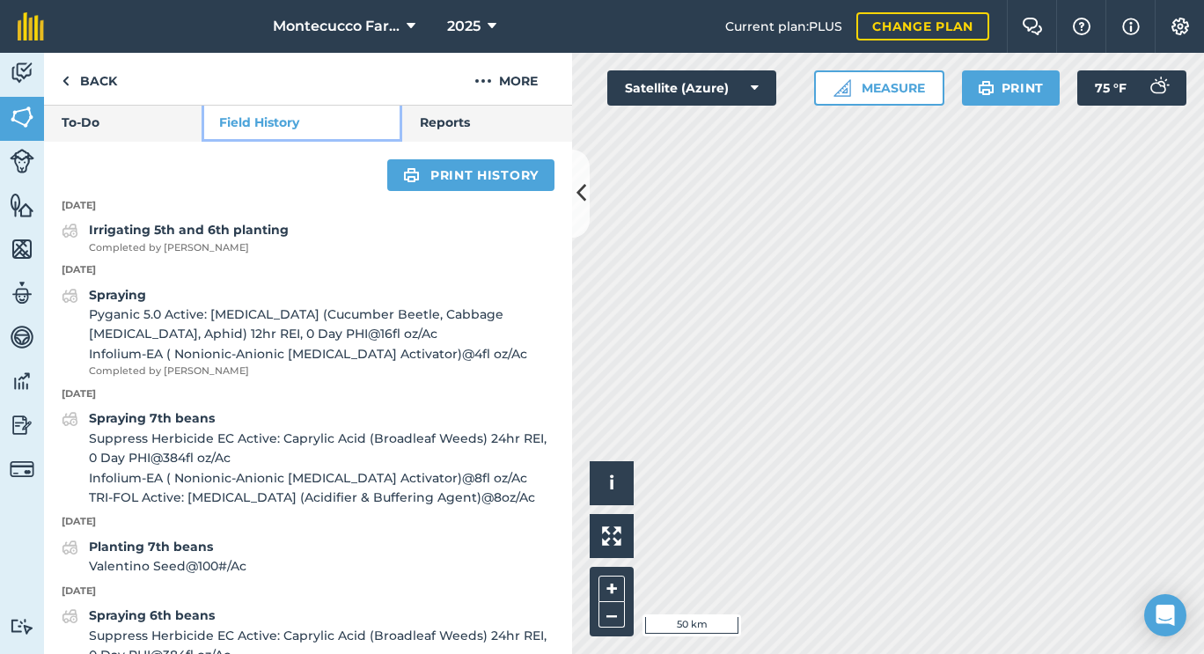
scroll to position [634, 0]
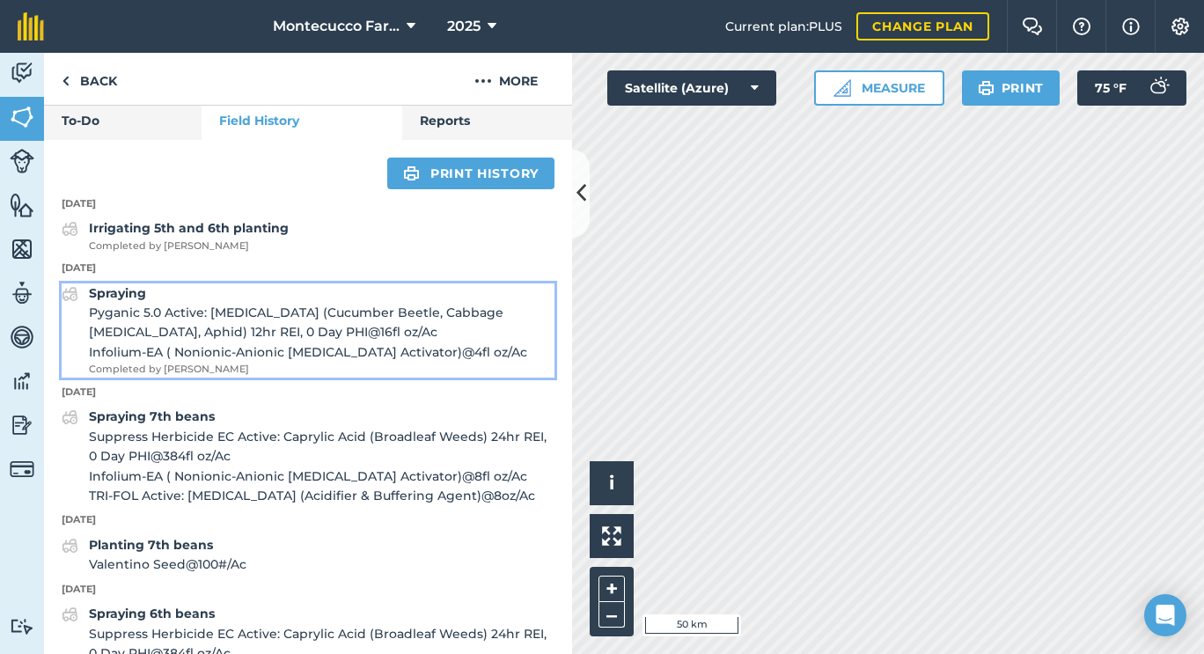
click at [130, 301] on strong "Spraying" at bounding box center [117, 293] width 57 height 16
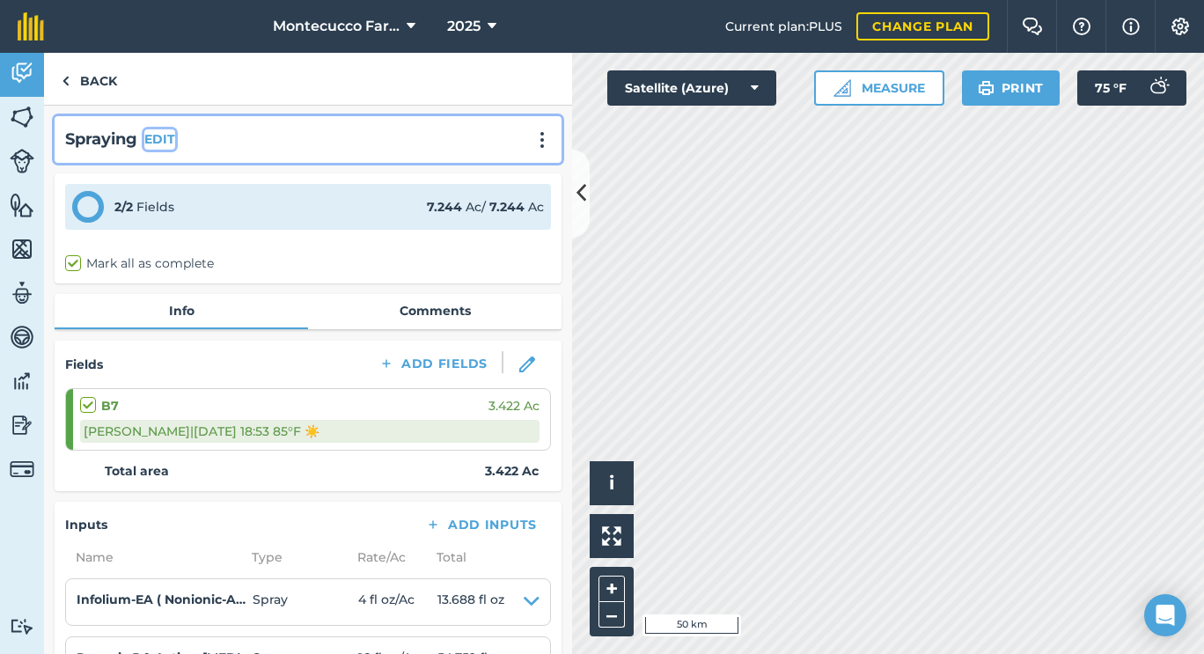
click at [161, 143] on button "EDIT" at bounding box center [159, 138] width 31 height 19
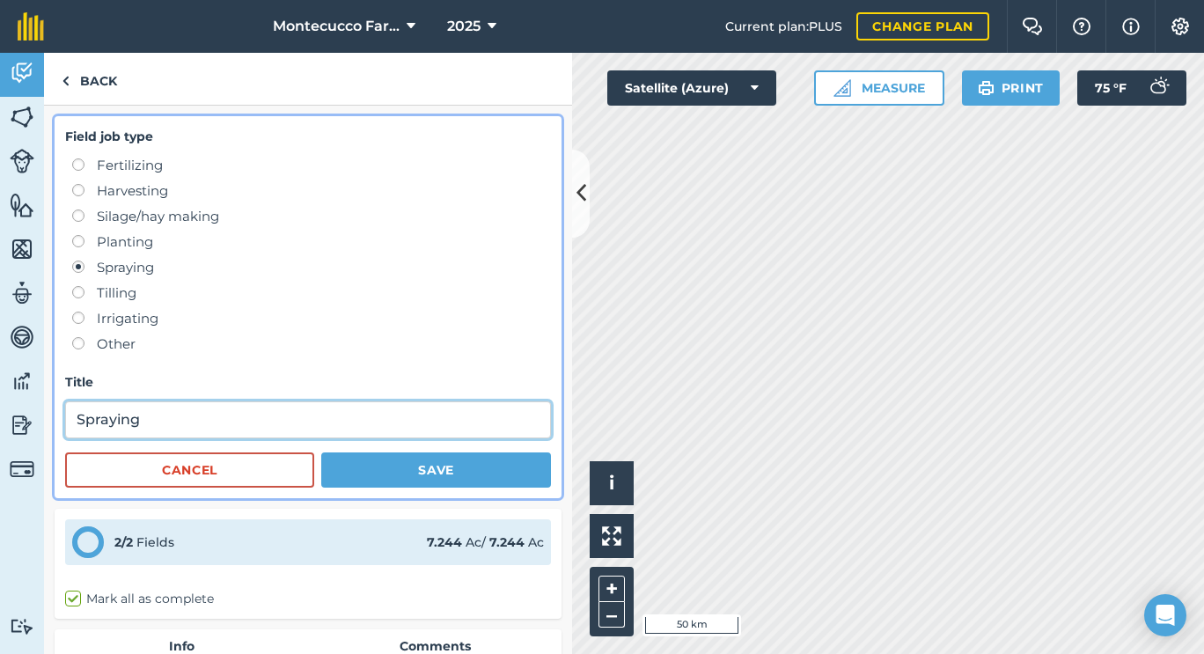
click at [222, 422] on input "Spraying" at bounding box center [308, 419] width 486 height 37
paste input "([PERSON_NAME])"
type input "Spraying ([PERSON_NAME])"
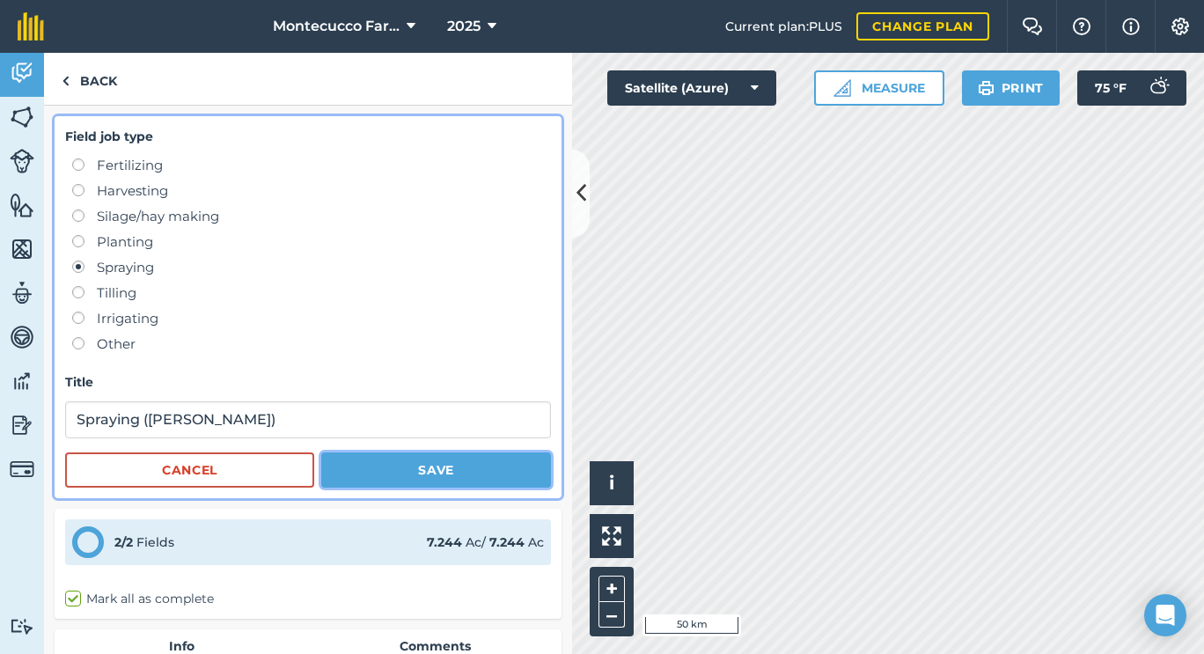
click at [385, 482] on button "Save" at bounding box center [436, 469] width 230 height 35
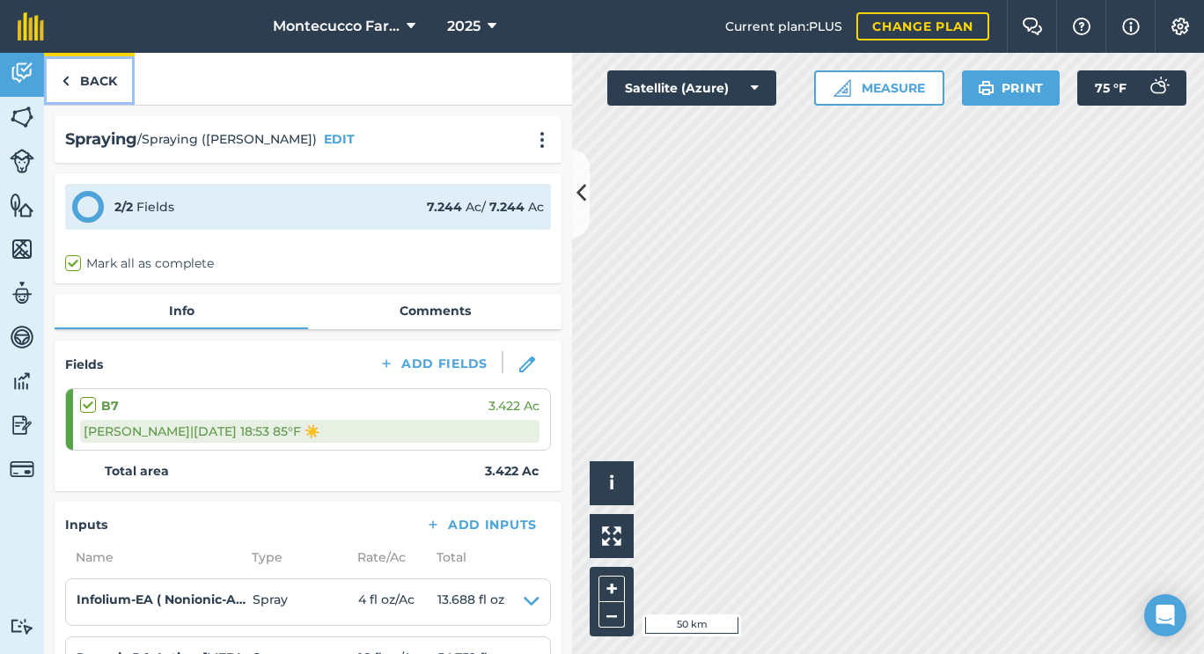
click at [105, 85] on link "Back" at bounding box center [89, 79] width 91 height 52
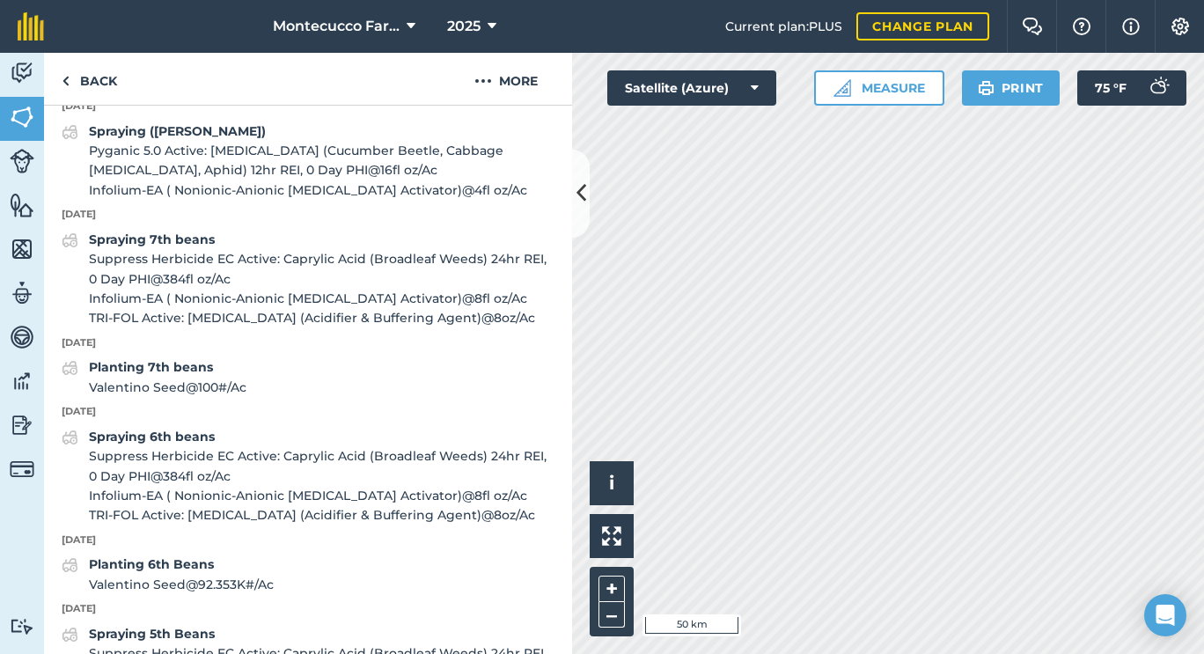
scroll to position [793, 0]
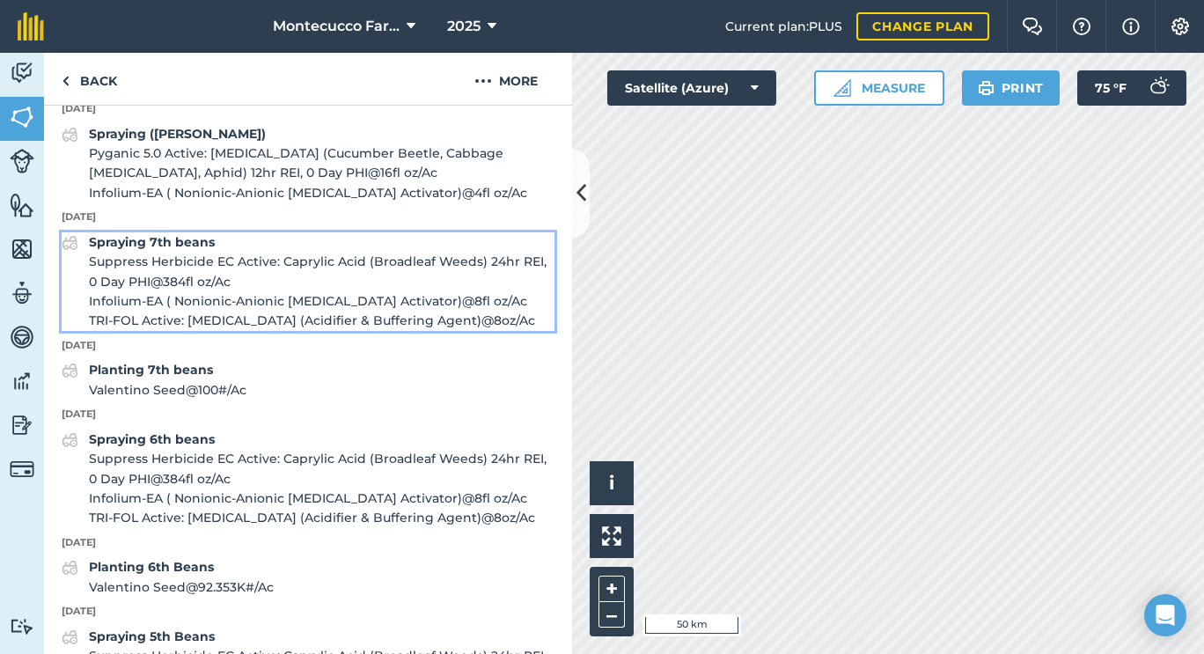
click at [177, 250] on strong "Spraying 7th beans" at bounding box center [152, 242] width 126 height 16
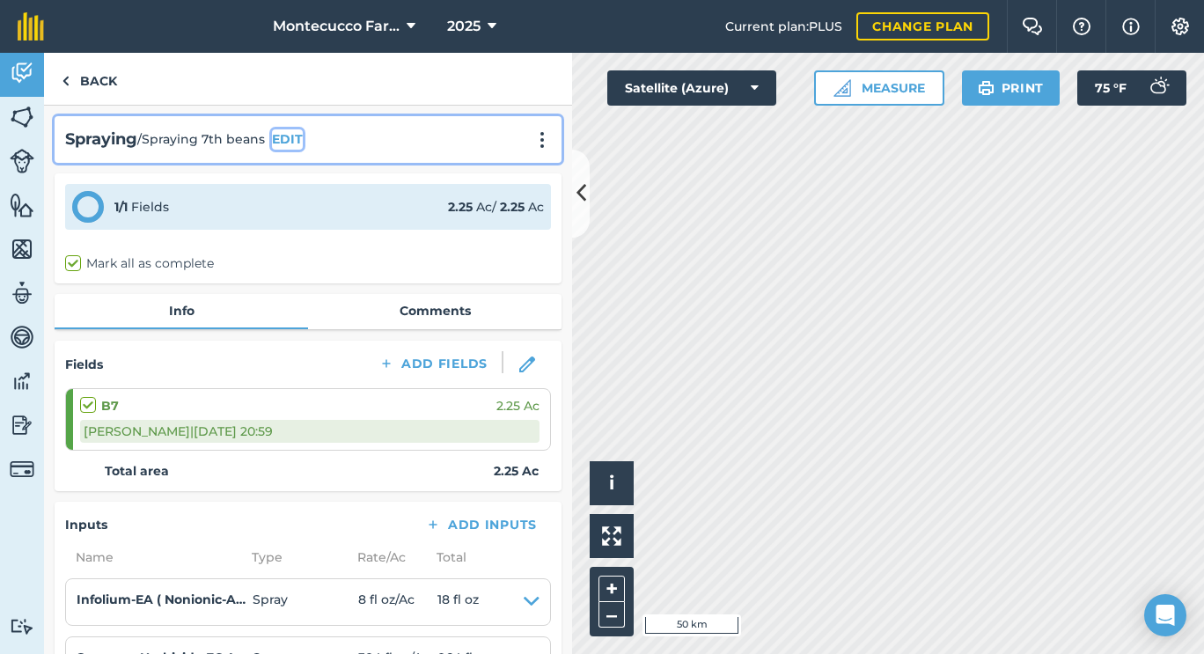
click at [295, 136] on button "EDIT" at bounding box center [287, 138] width 31 height 19
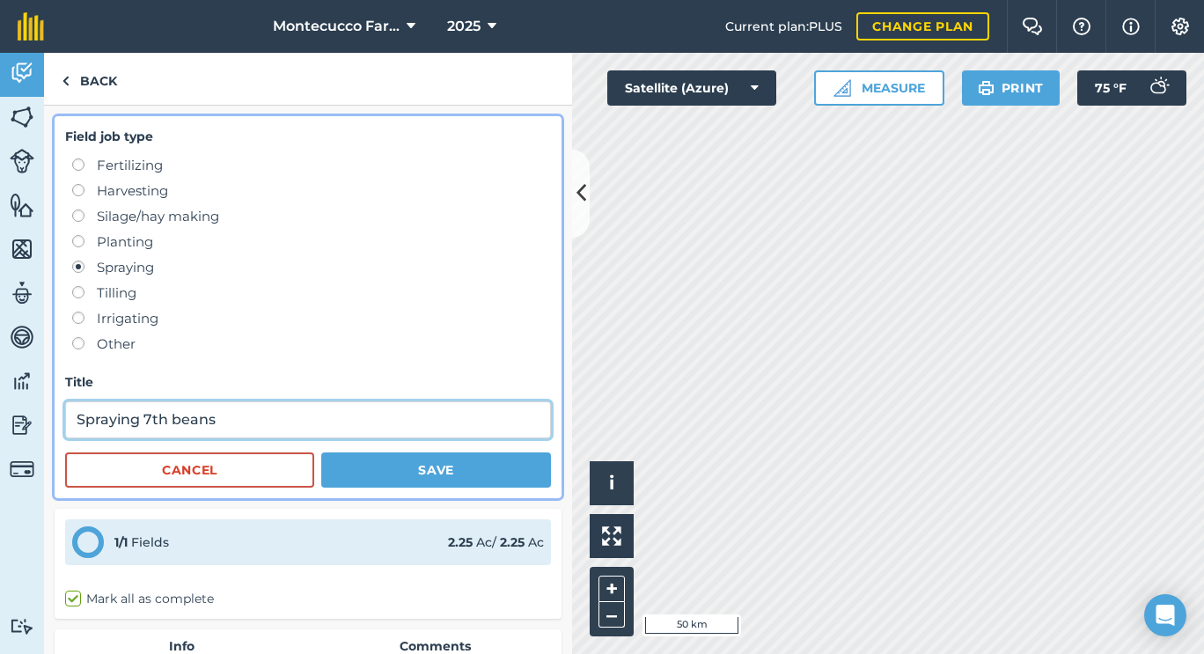
click at [260, 429] on input "Spraying 7th beans" at bounding box center [308, 419] width 486 height 37
paste input "([PERSON_NAME])"
type input "Spraying 7th beans ([PERSON_NAME])"
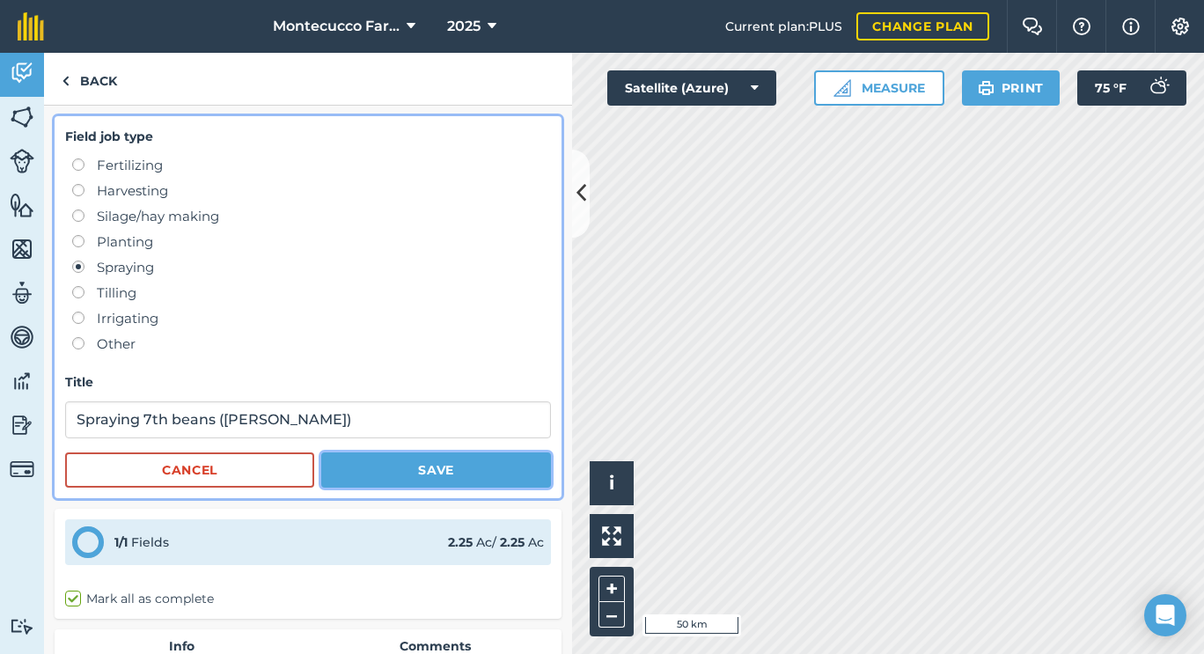
click at [378, 470] on button "Save" at bounding box center [436, 469] width 230 height 35
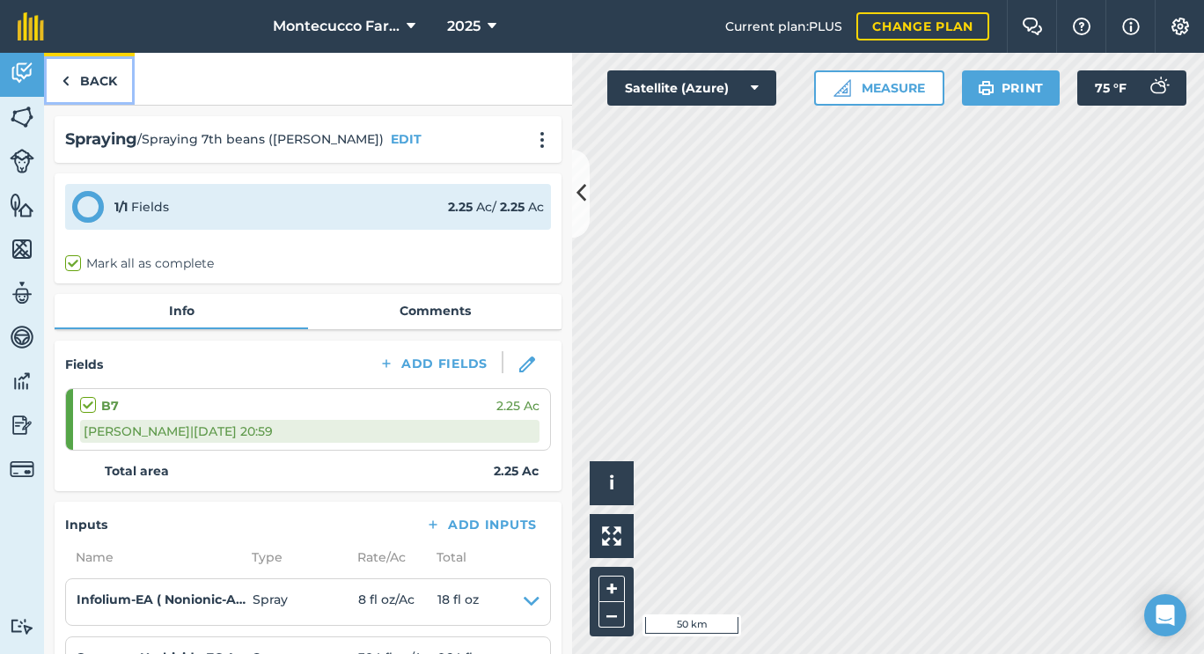
click at [81, 72] on link "Back" at bounding box center [89, 79] width 91 height 52
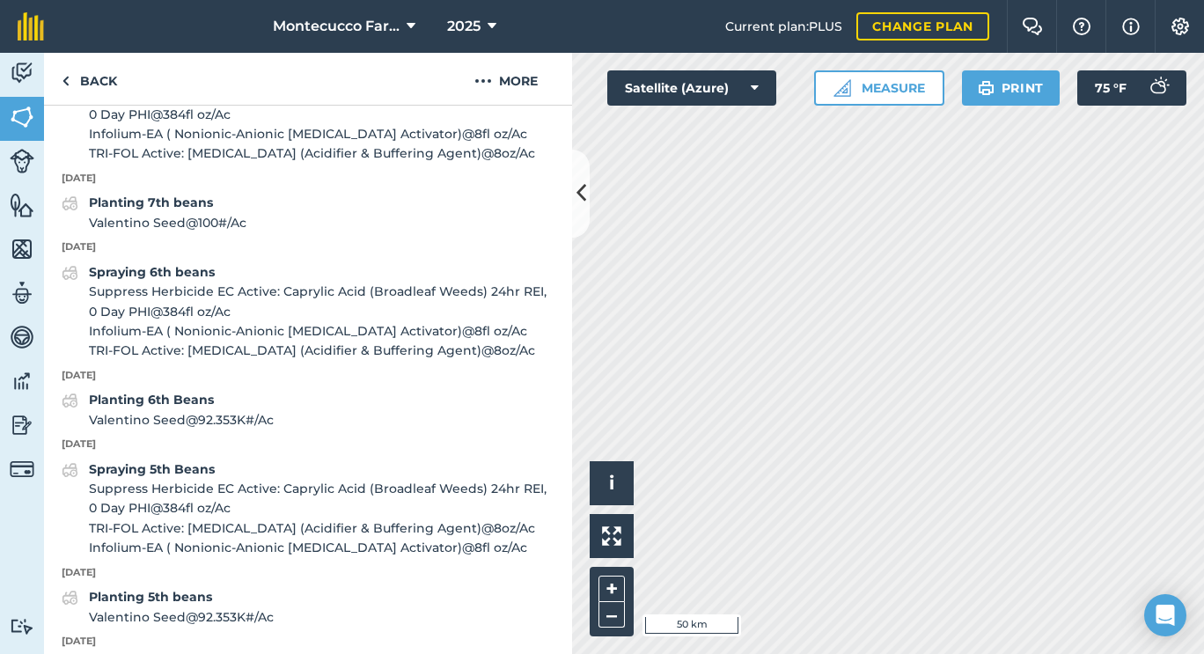
scroll to position [959, 0]
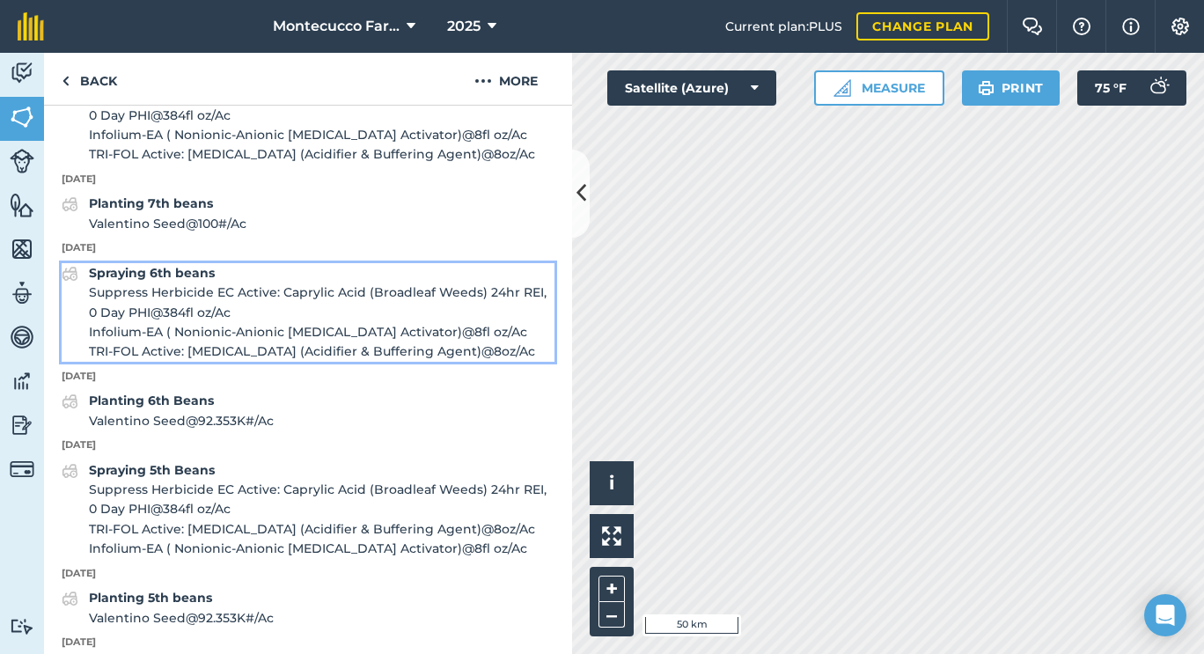
click at [187, 281] on strong "Spraying 6th beans" at bounding box center [152, 273] width 126 height 16
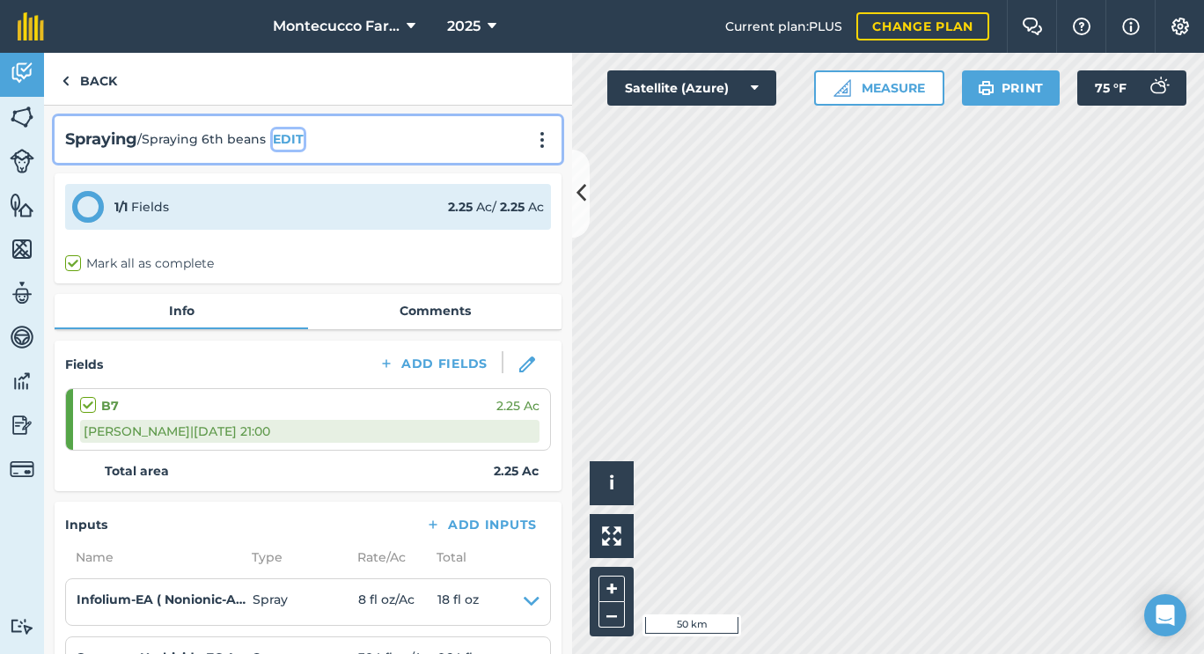
click at [290, 141] on button "EDIT" at bounding box center [288, 138] width 31 height 19
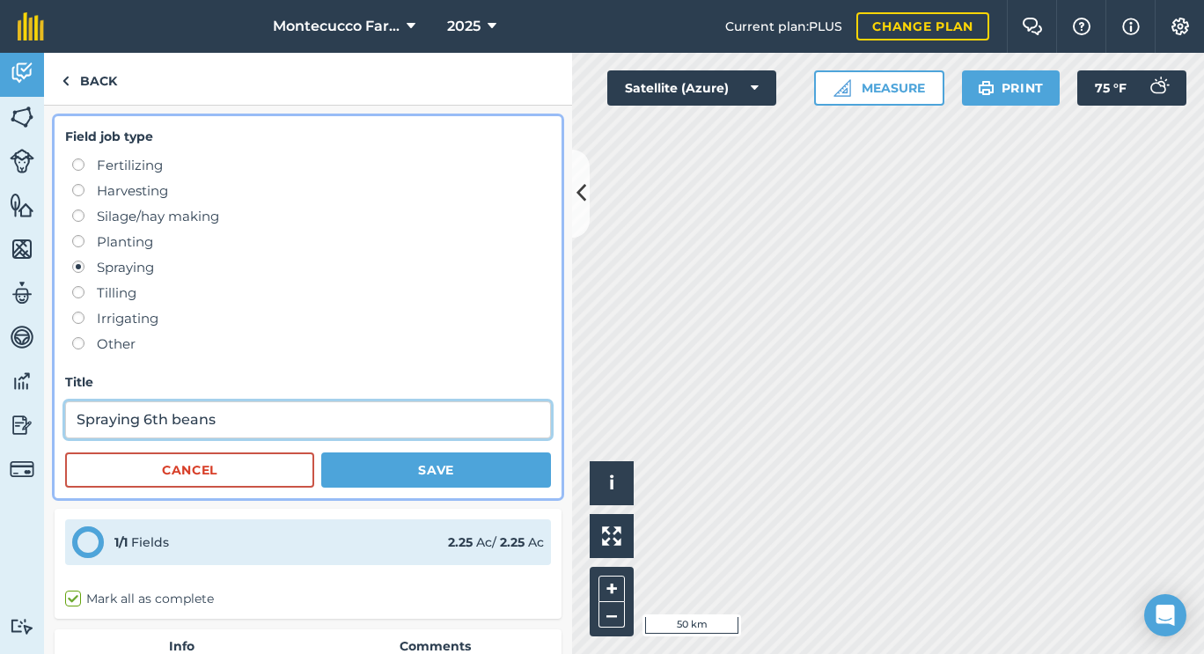
click at [289, 428] on input "Spraying 6th beans" at bounding box center [308, 419] width 486 height 37
paste input "([PERSON_NAME])"
type input "Spraying 6th beans ([PERSON_NAME])"
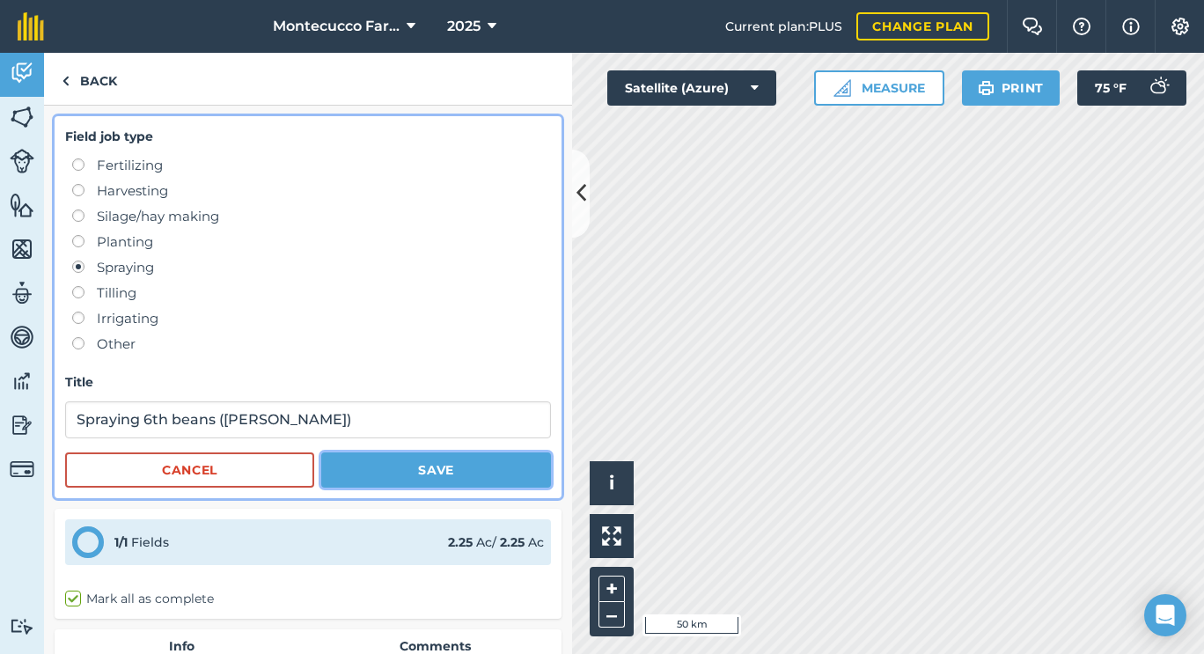
click at [379, 465] on button "Save" at bounding box center [436, 469] width 230 height 35
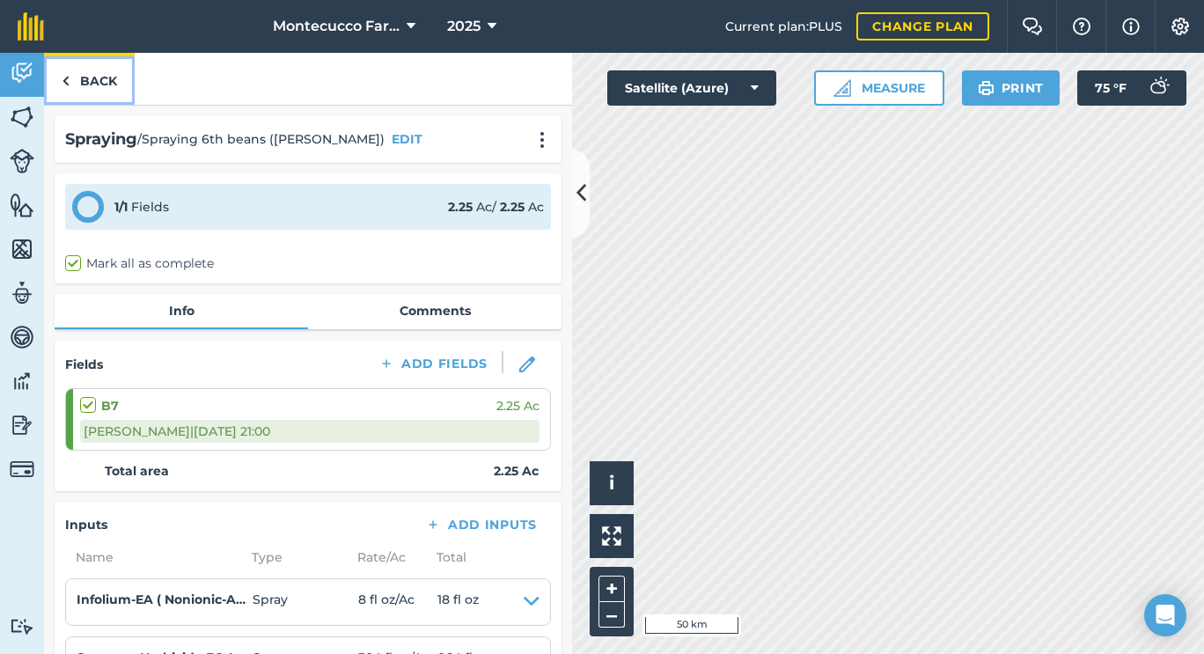
click at [80, 92] on link "Back" at bounding box center [89, 79] width 91 height 52
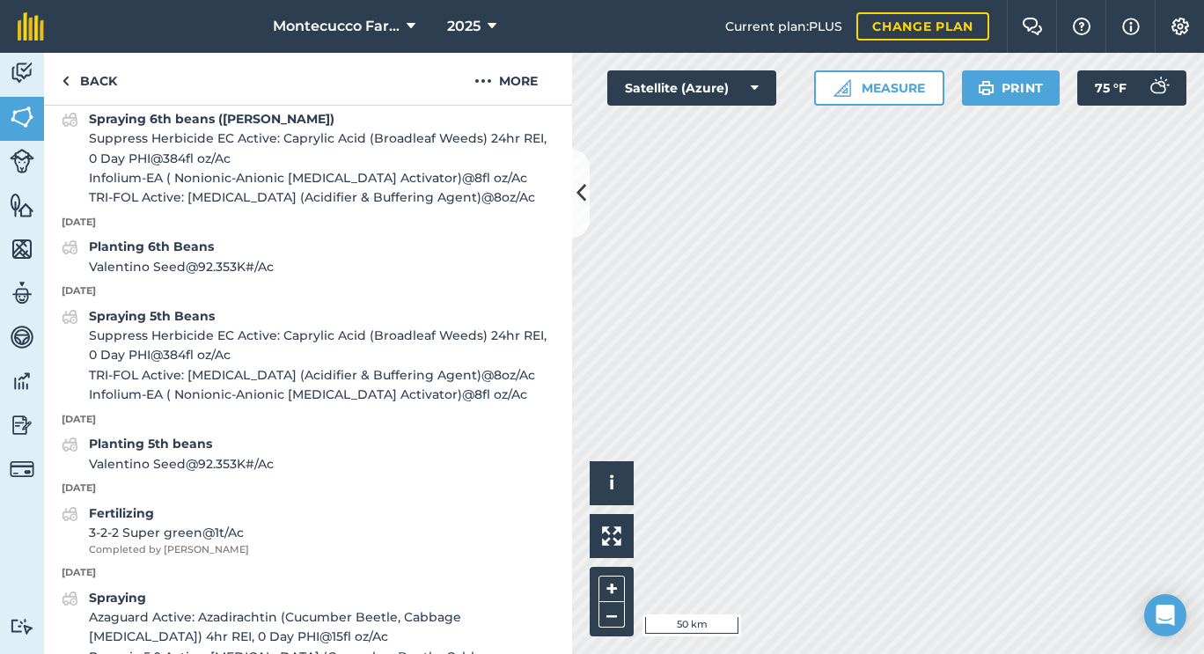
scroll to position [1117, 0]
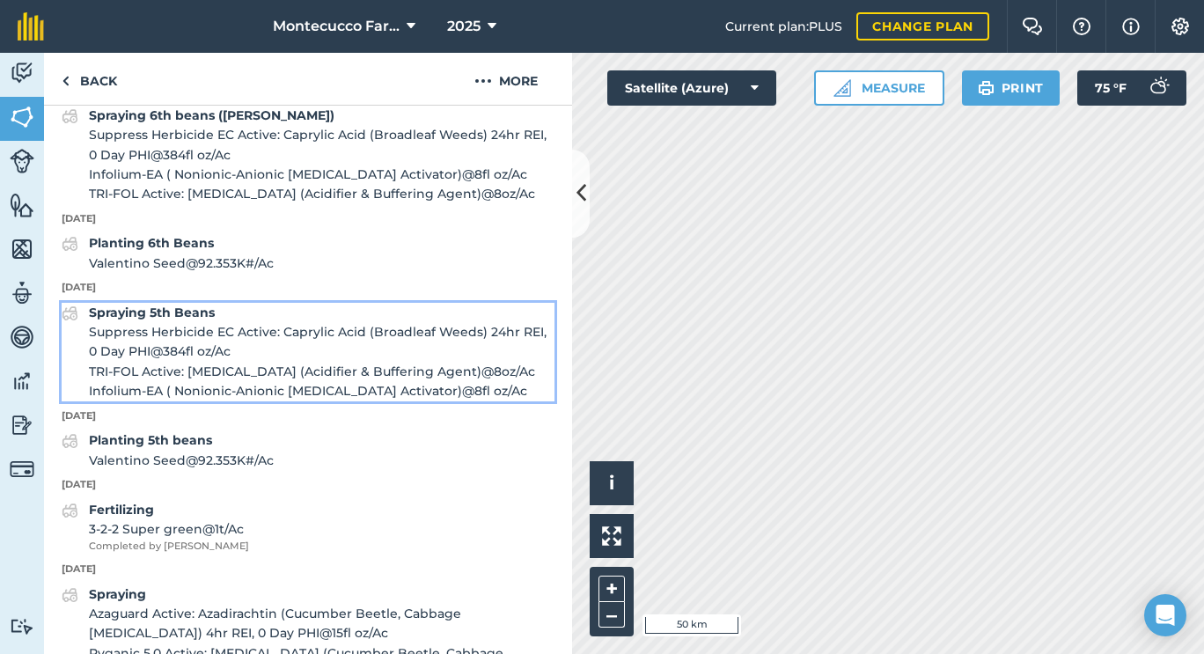
click at [194, 320] on strong "Spraying 5th Beans" at bounding box center [152, 312] width 126 height 16
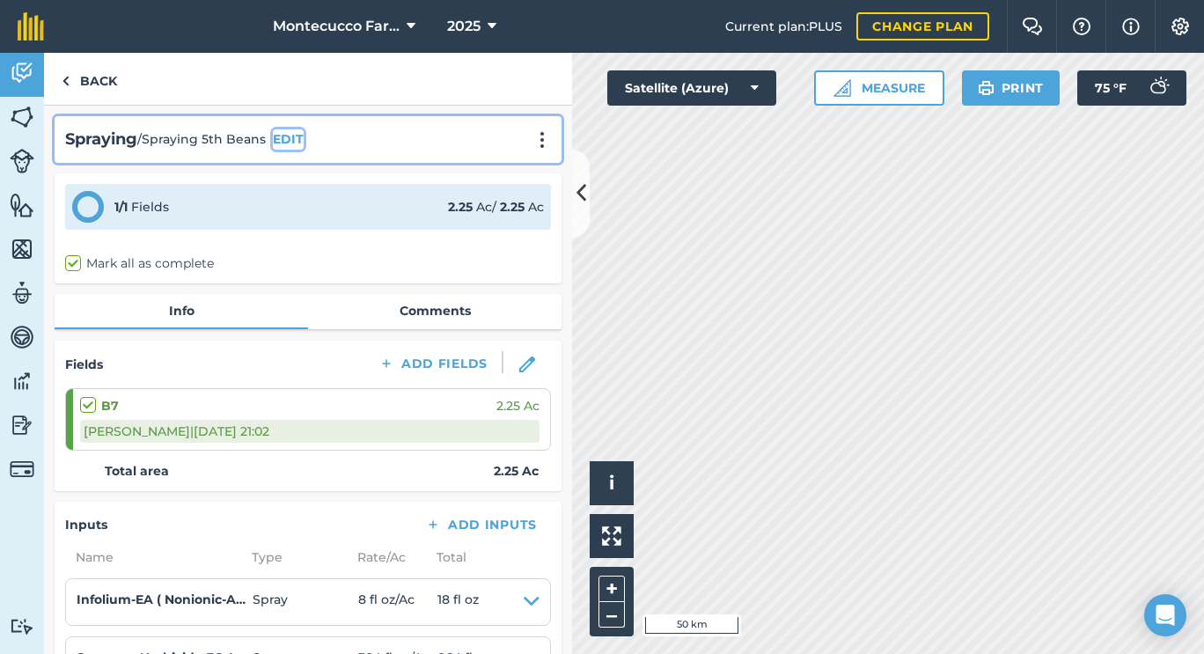
click at [285, 135] on button "EDIT" at bounding box center [288, 138] width 31 height 19
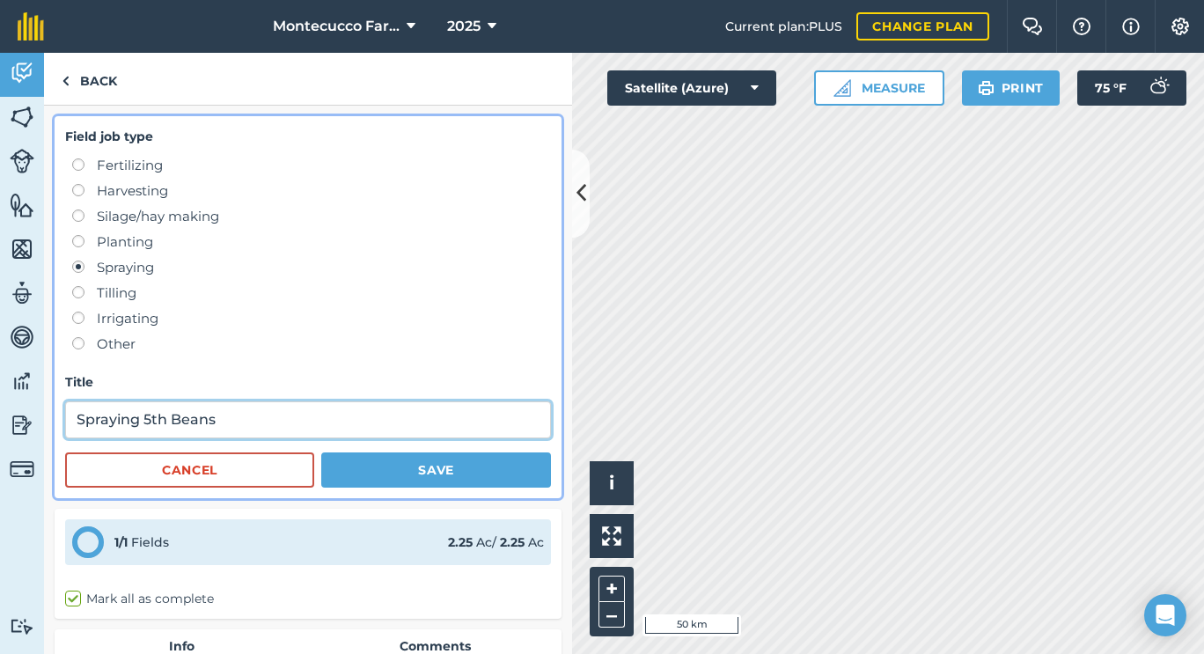
click at [275, 410] on input "Spraying 5th Beans" at bounding box center [308, 419] width 486 height 37
paste input "([PERSON_NAME])"
type input "Spraying 5th Beans ([PERSON_NAME])"
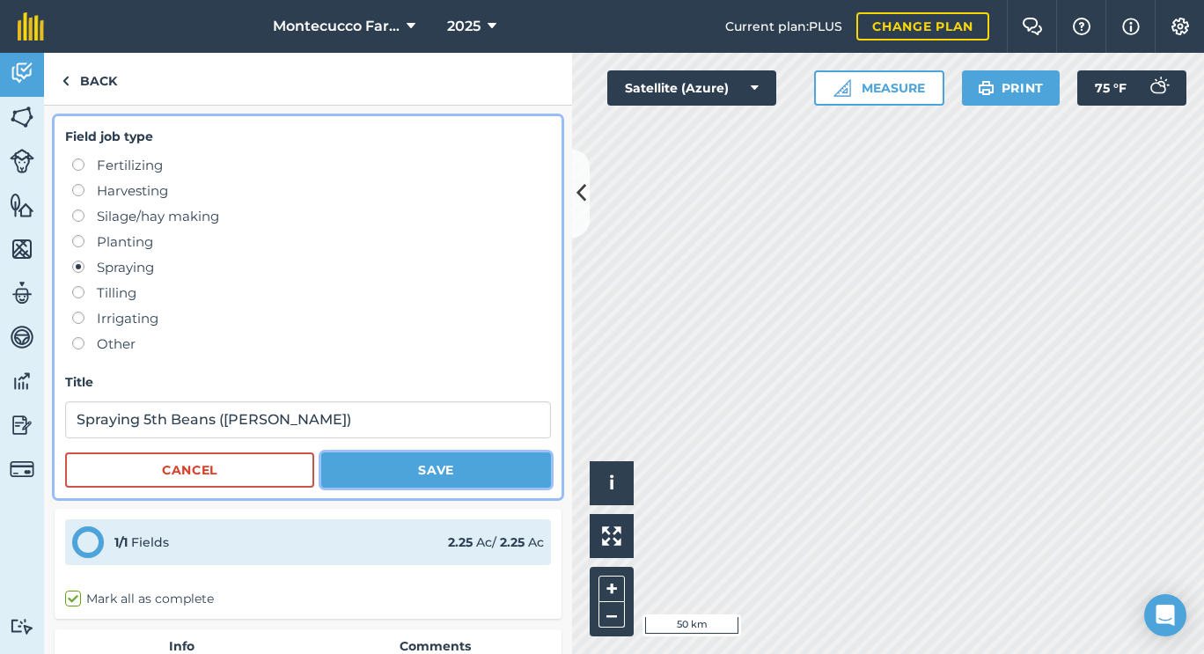
click at [385, 474] on button "Save" at bounding box center [436, 469] width 230 height 35
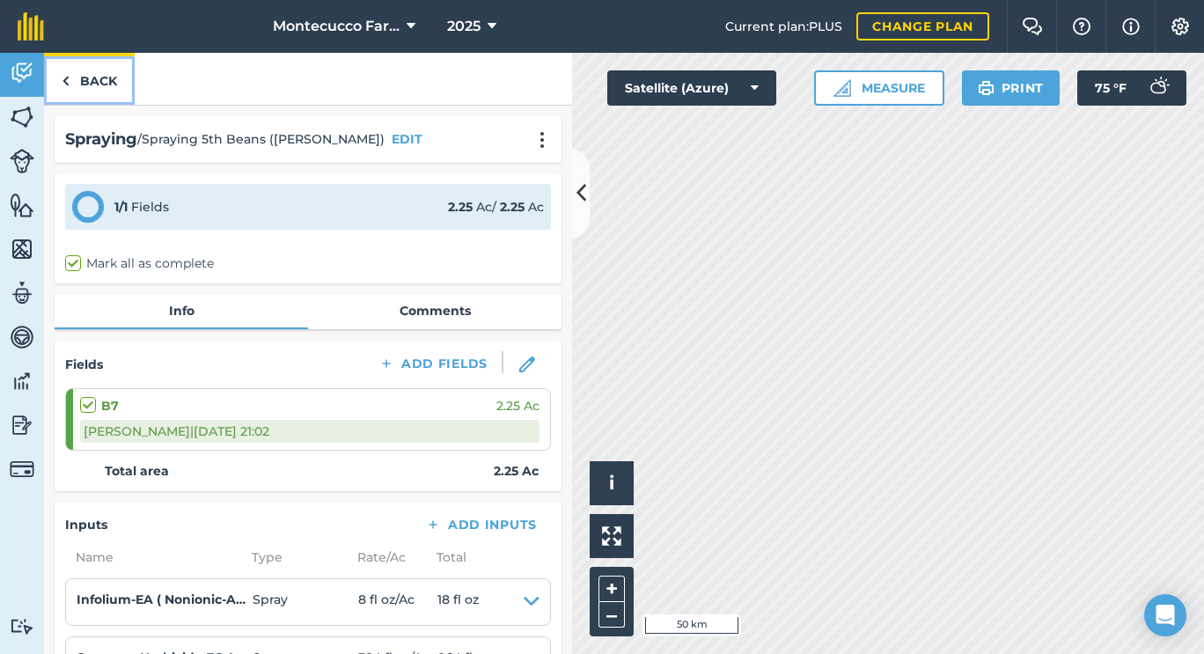
click at [109, 84] on link "Back" at bounding box center [89, 79] width 91 height 52
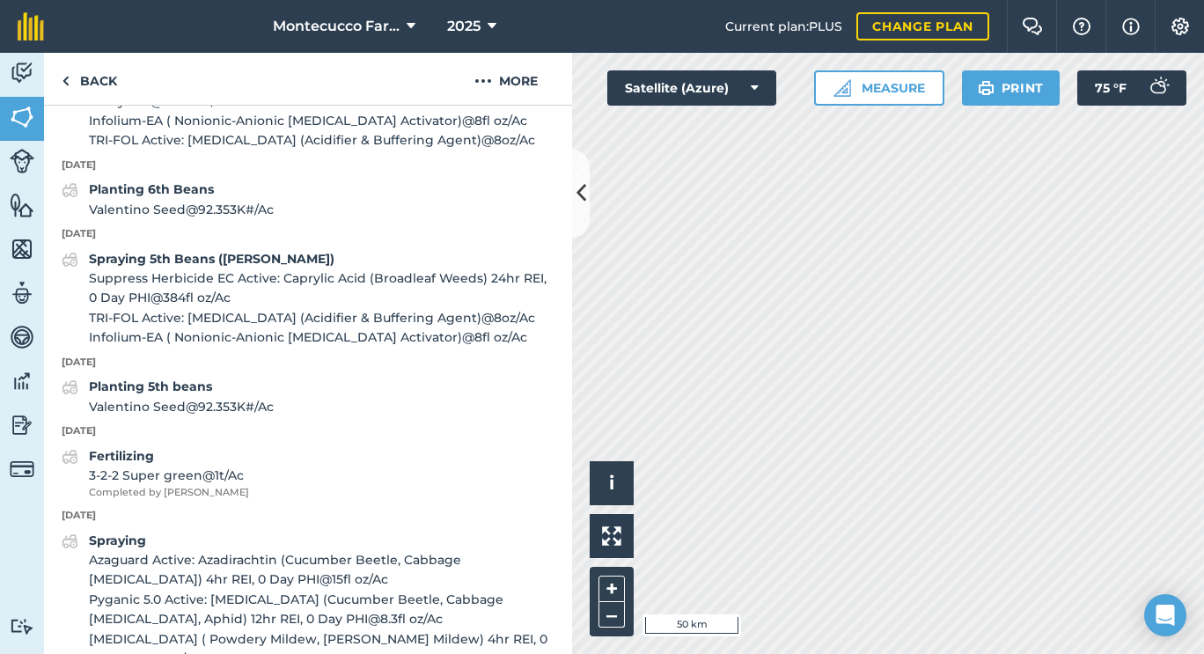
scroll to position [1171, 0]
click at [76, 96] on link "Back" at bounding box center [89, 79] width 91 height 52
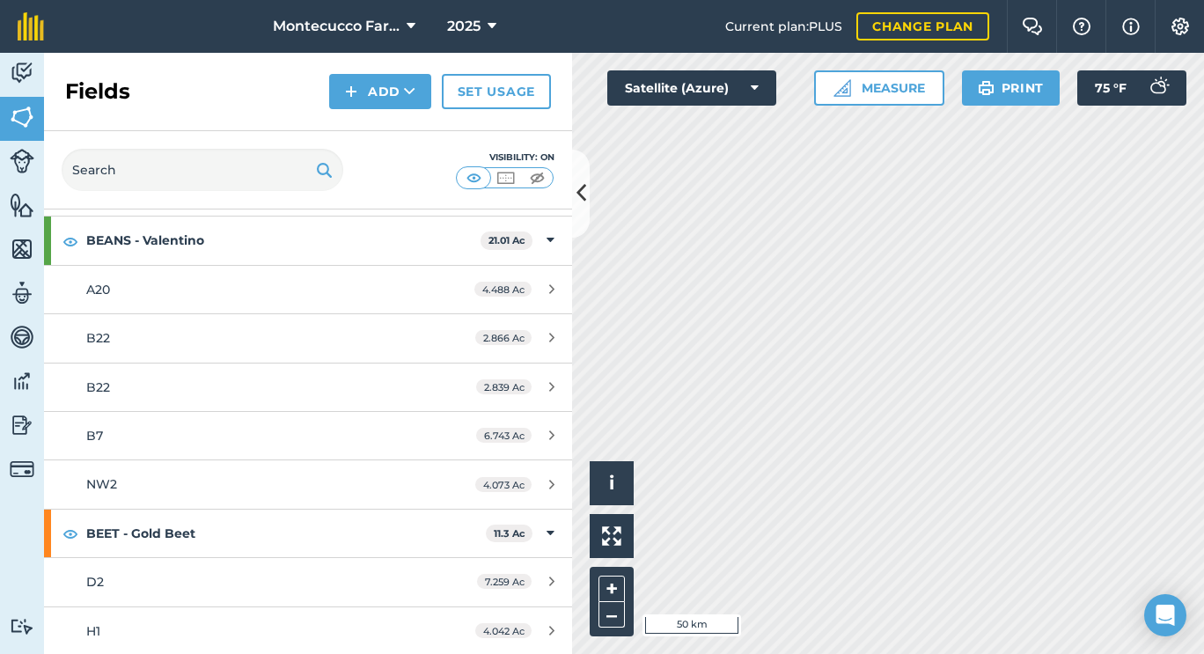
scroll to position [660, 0]
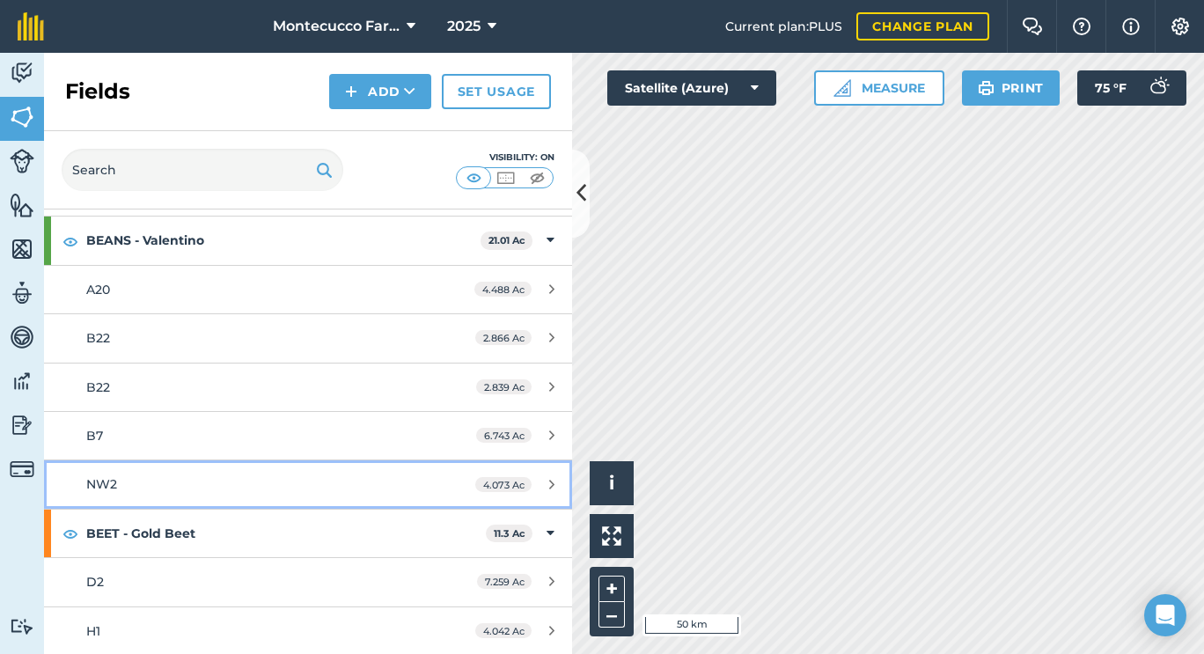
click at [122, 490] on div "NW2" at bounding box center [251, 483] width 331 height 19
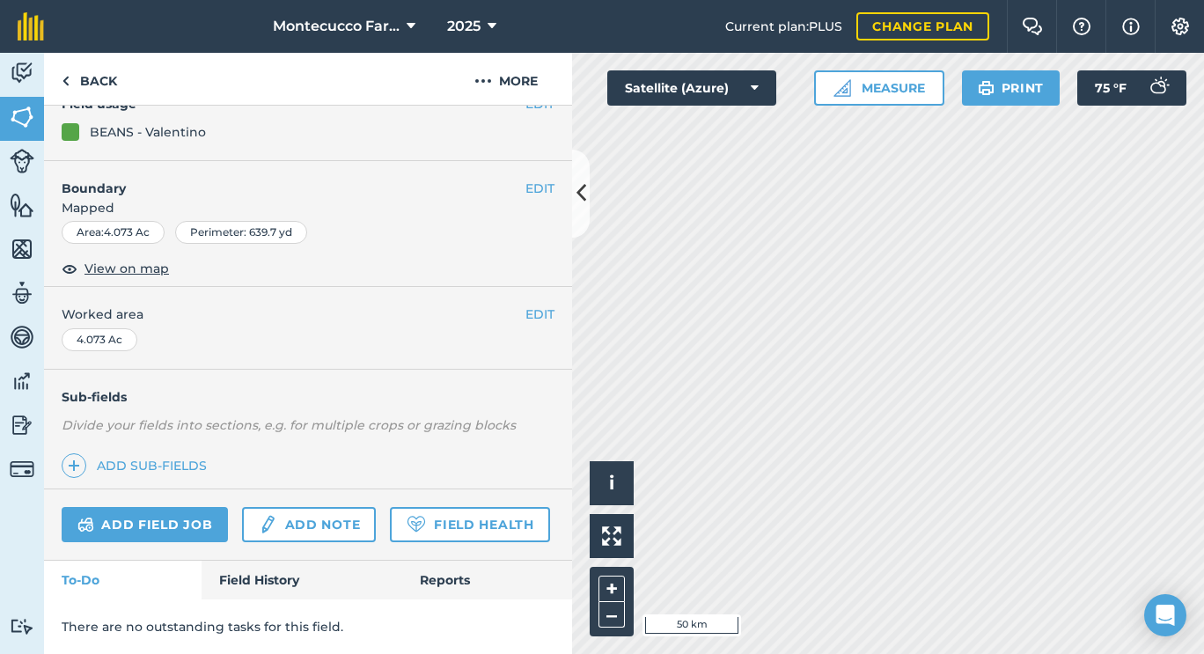
scroll to position [224, 0]
click at [283, 590] on link "Field History" at bounding box center [302, 580] width 200 height 39
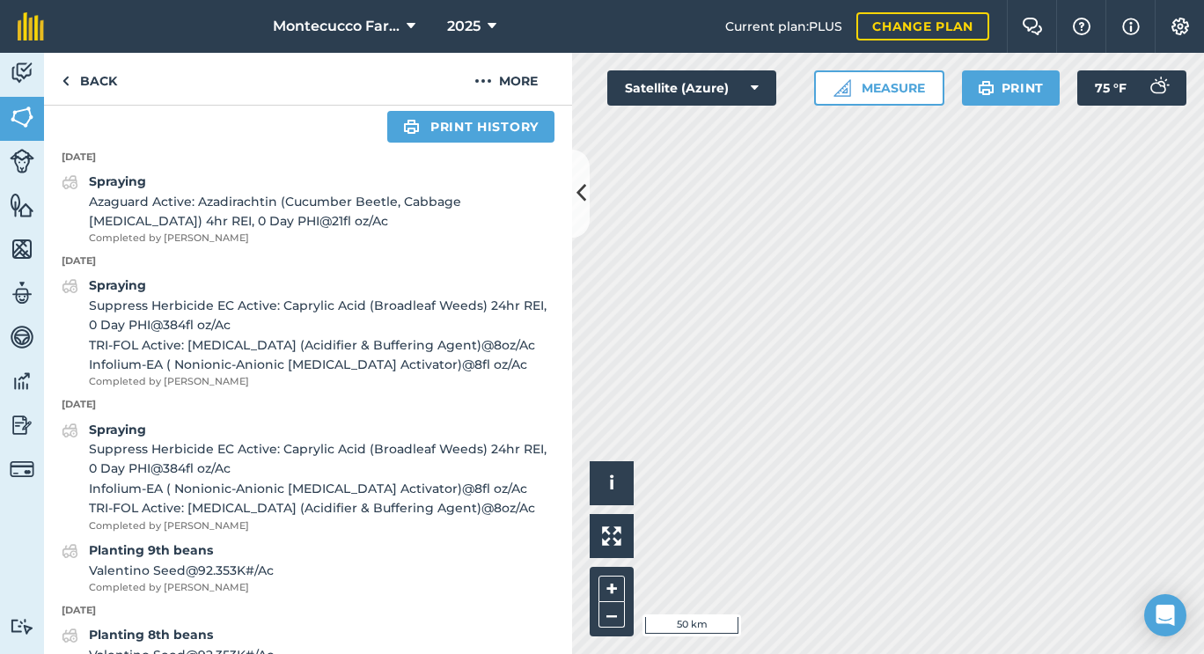
scroll to position [682, 0]
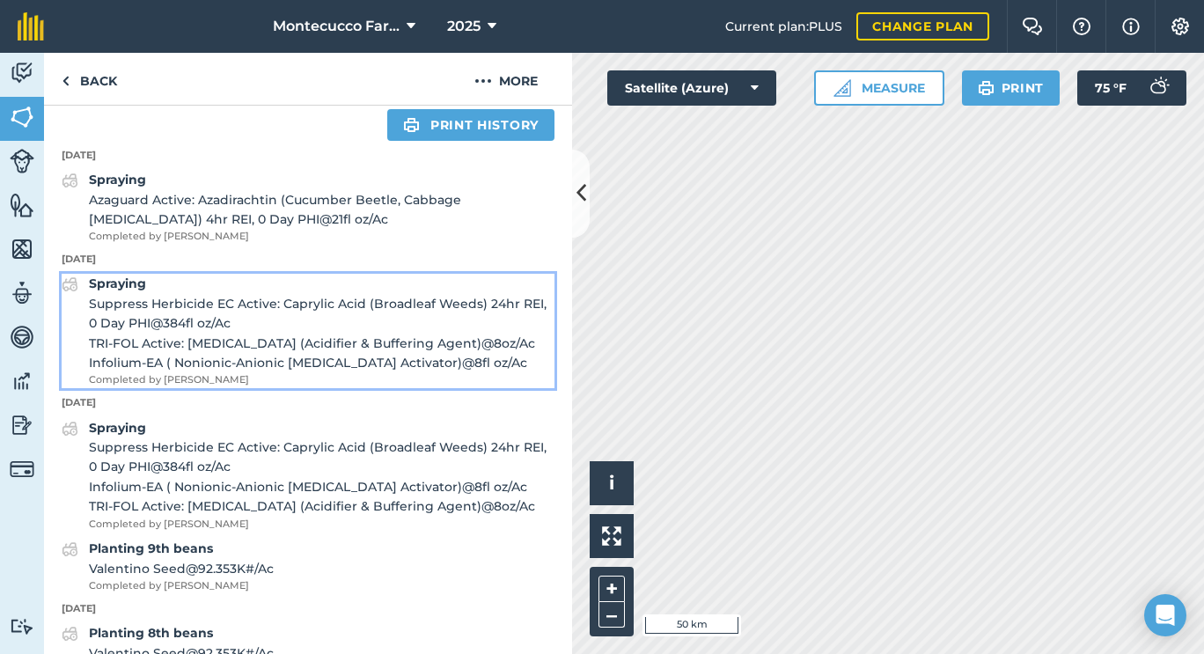
click at [132, 291] on strong "Spraying" at bounding box center [117, 283] width 57 height 16
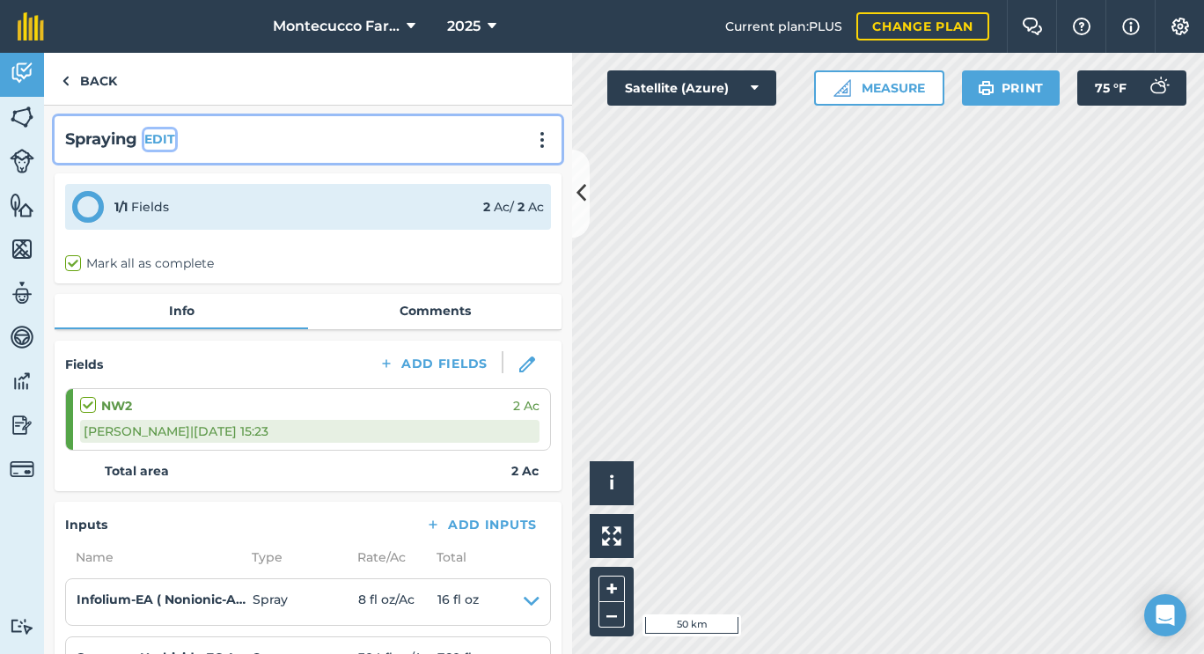
click at [163, 136] on button "EDIT" at bounding box center [159, 138] width 31 height 19
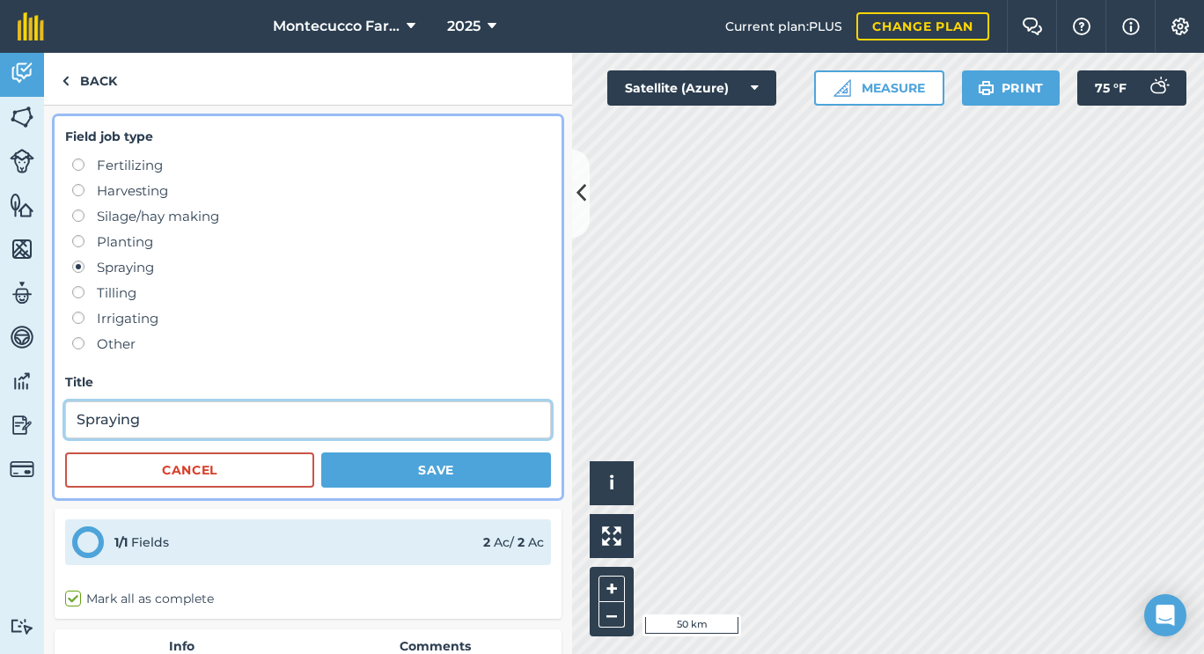
click at [190, 423] on input "Spraying" at bounding box center [308, 419] width 486 height 37
paste input "([PERSON_NAME])"
type input "Spraying ([PERSON_NAME])"
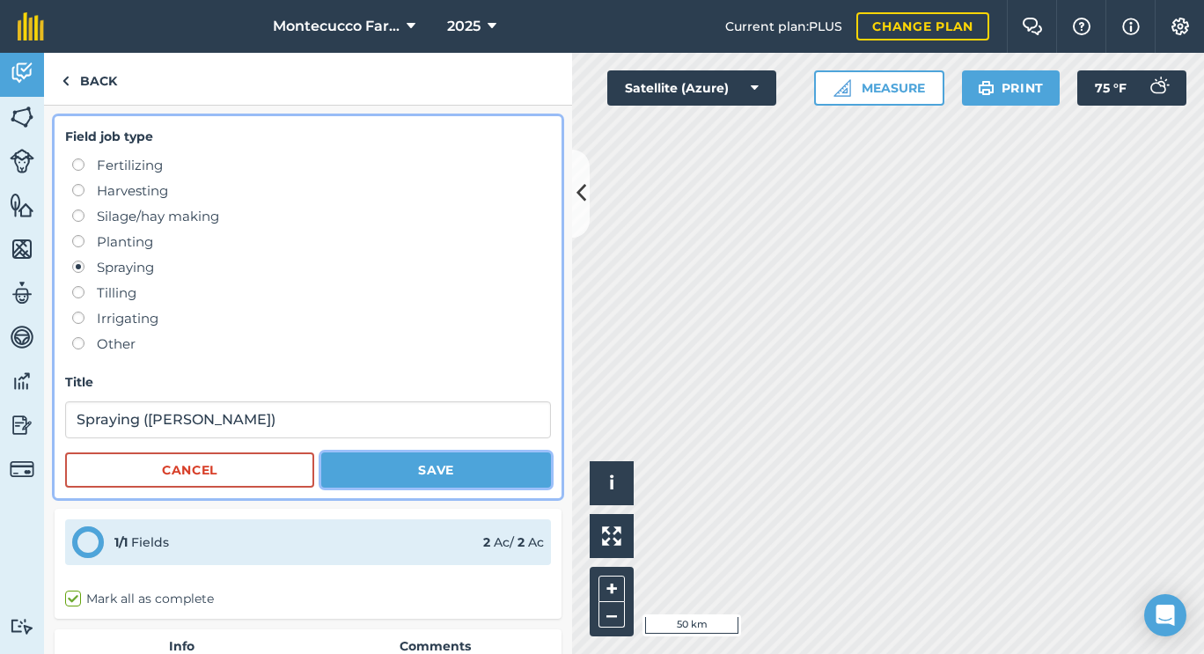
click at [369, 470] on button "Save" at bounding box center [436, 469] width 230 height 35
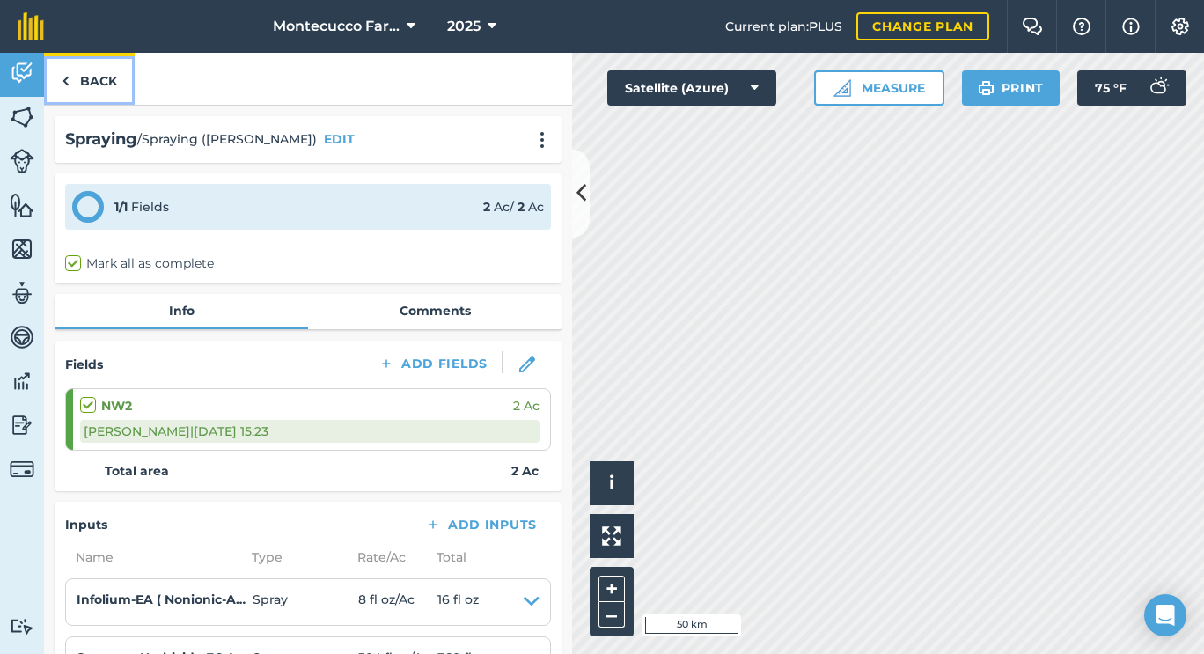
click at [112, 88] on link "Back" at bounding box center [89, 79] width 91 height 52
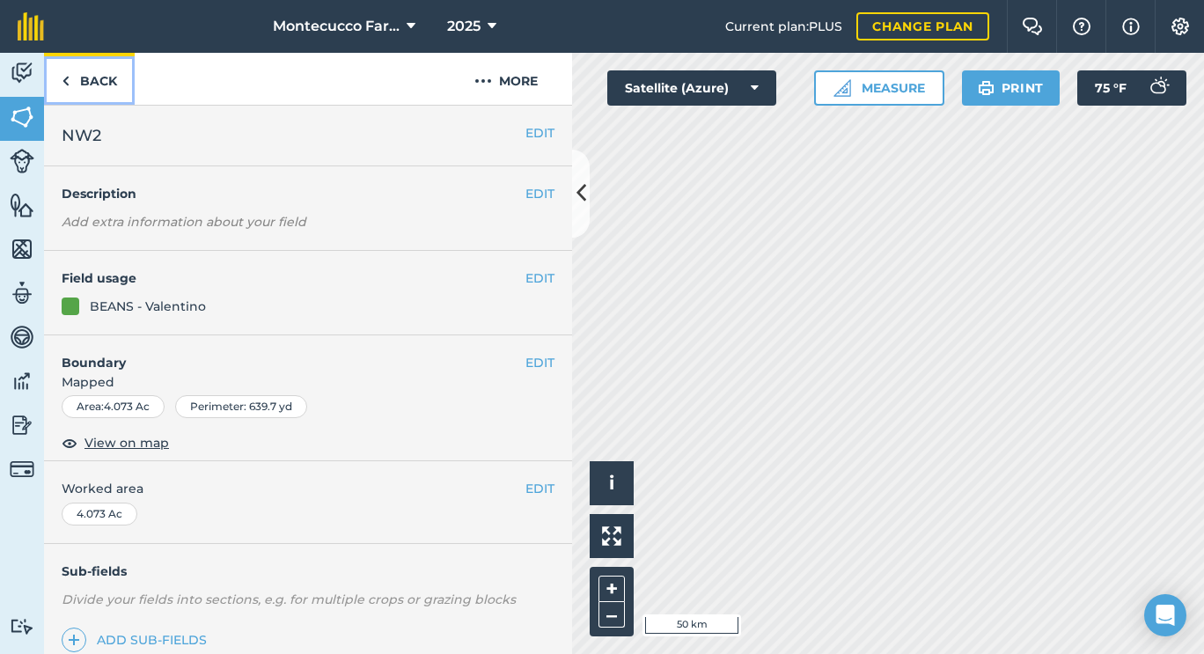
click at [110, 95] on link "Back" at bounding box center [89, 79] width 91 height 52
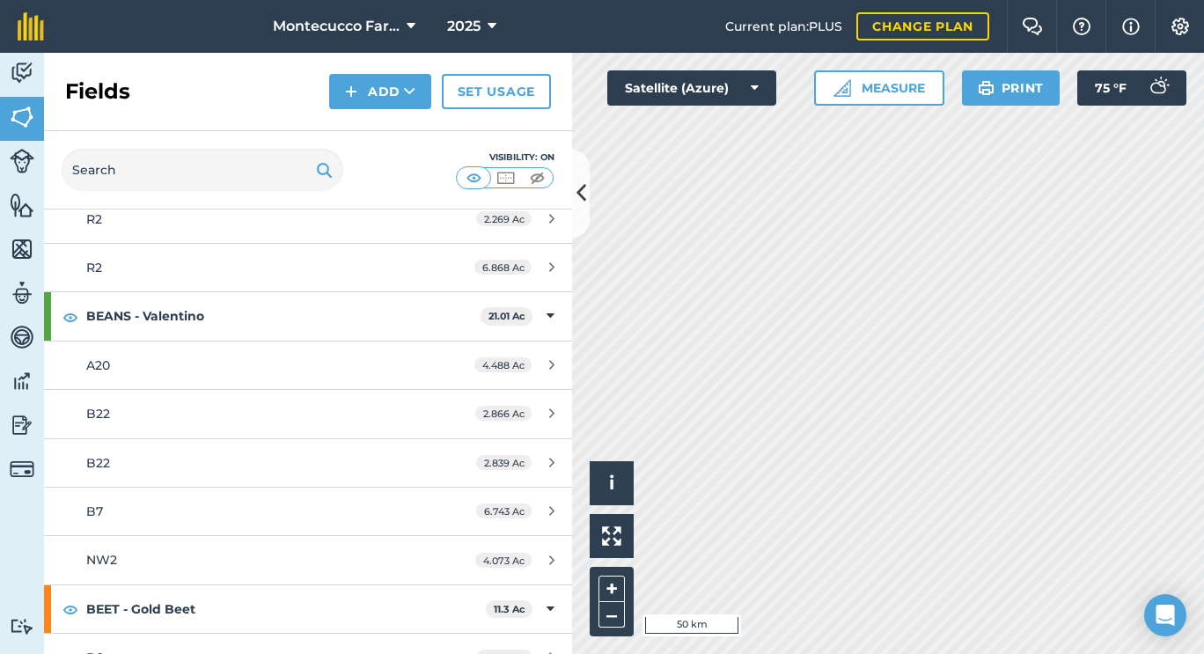
scroll to position [662, 0]
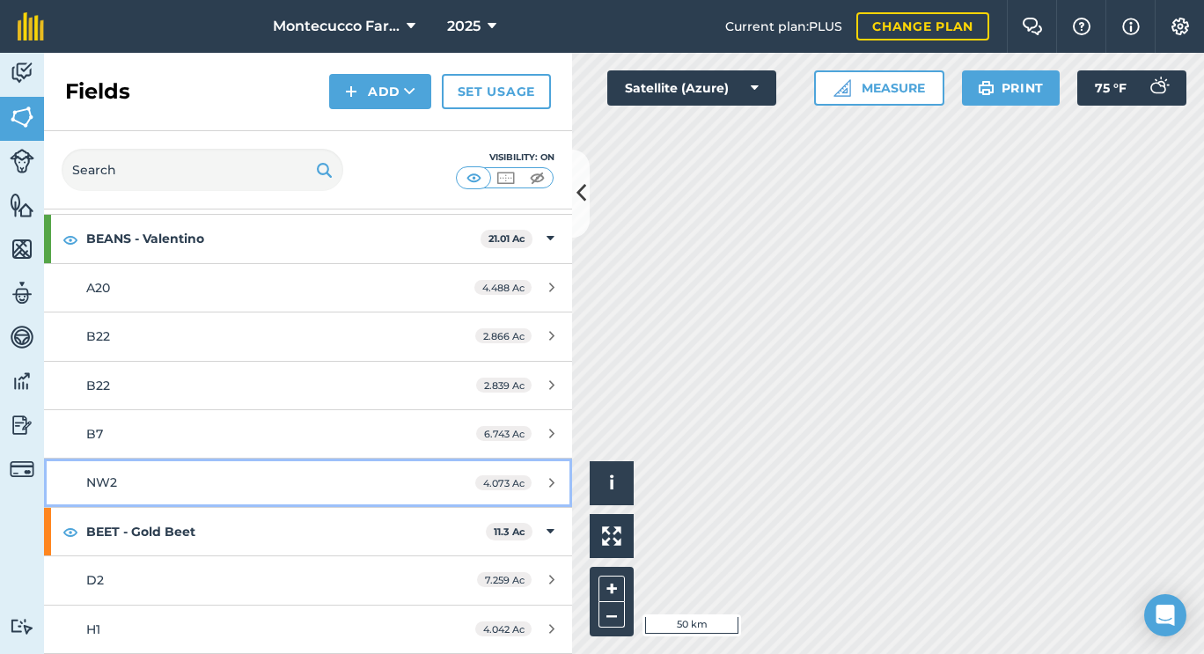
click at [176, 494] on link "NW2 4.073 Ac" at bounding box center [308, 482] width 528 height 48
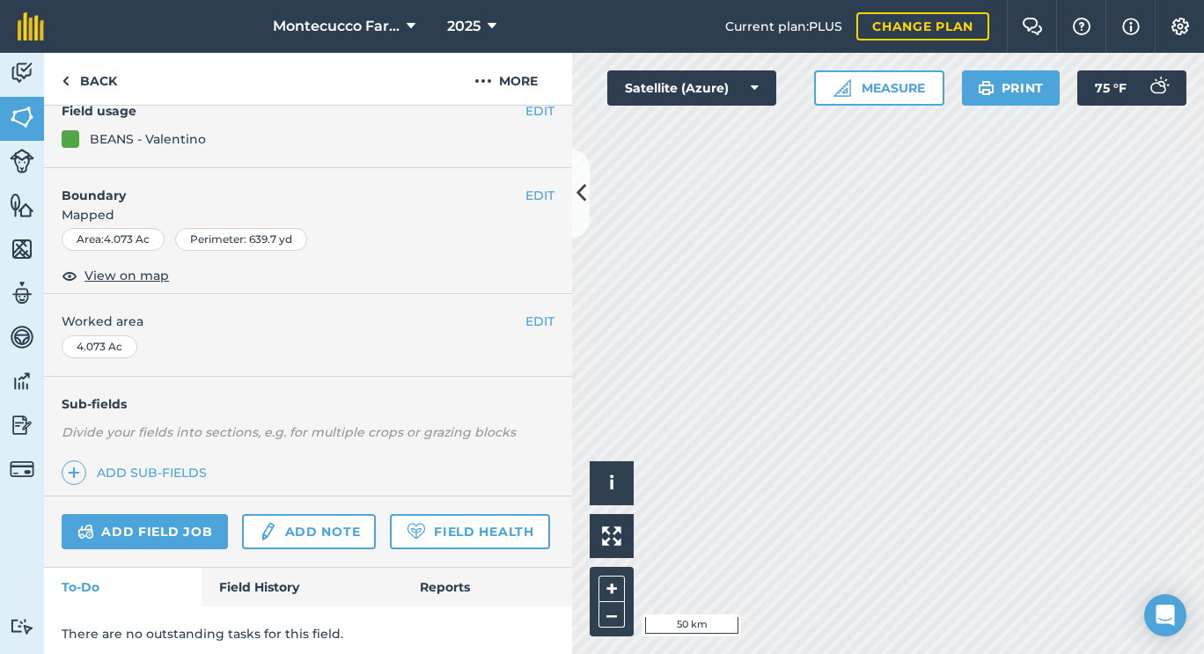
scroll to position [224, 0]
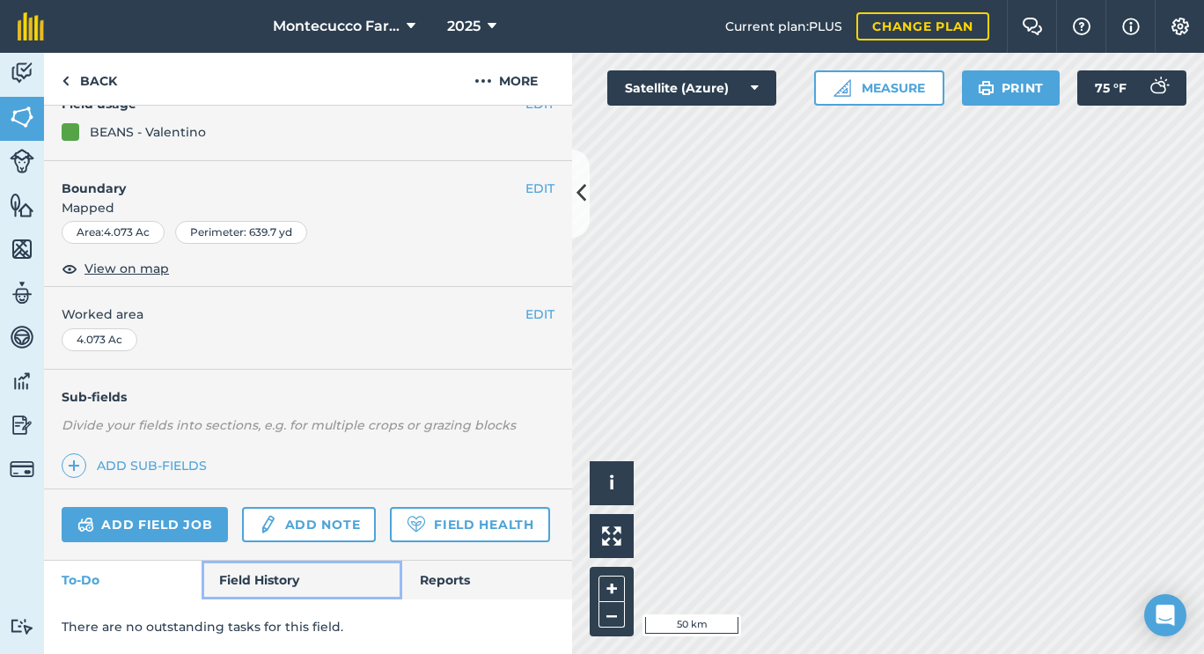
click at [288, 587] on link "Field History" at bounding box center [302, 580] width 200 height 39
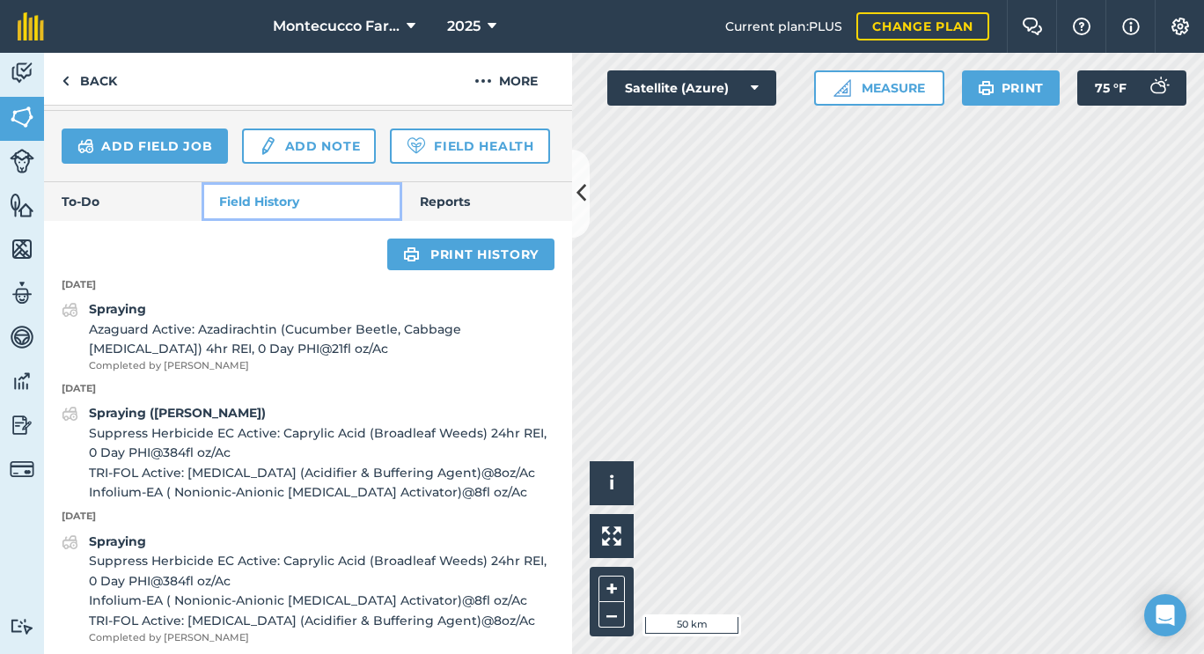
scroll to position [557, 0]
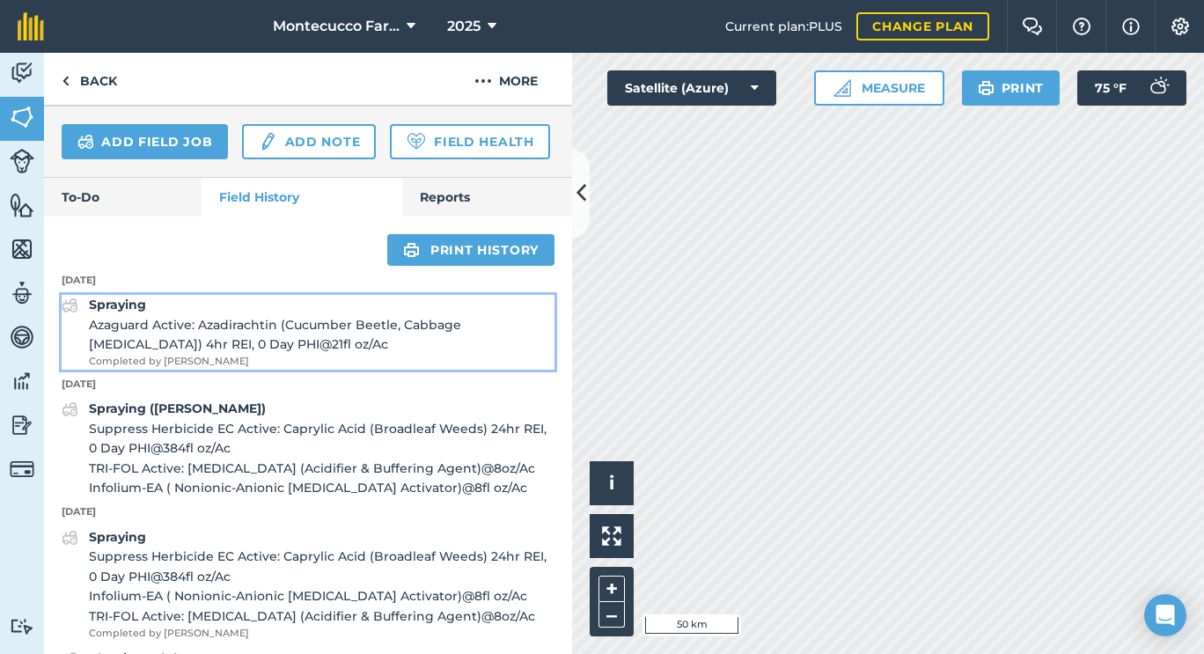
click at [133, 312] on strong "Spraying" at bounding box center [117, 305] width 57 height 16
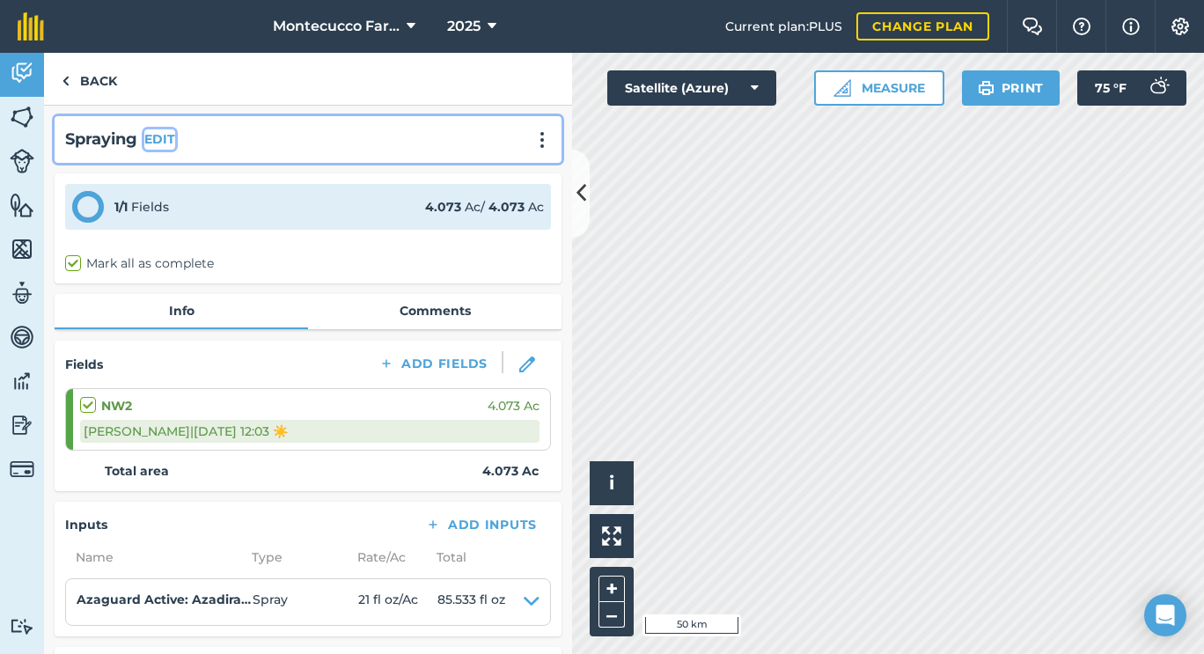
click at [169, 141] on button "EDIT" at bounding box center [159, 138] width 31 height 19
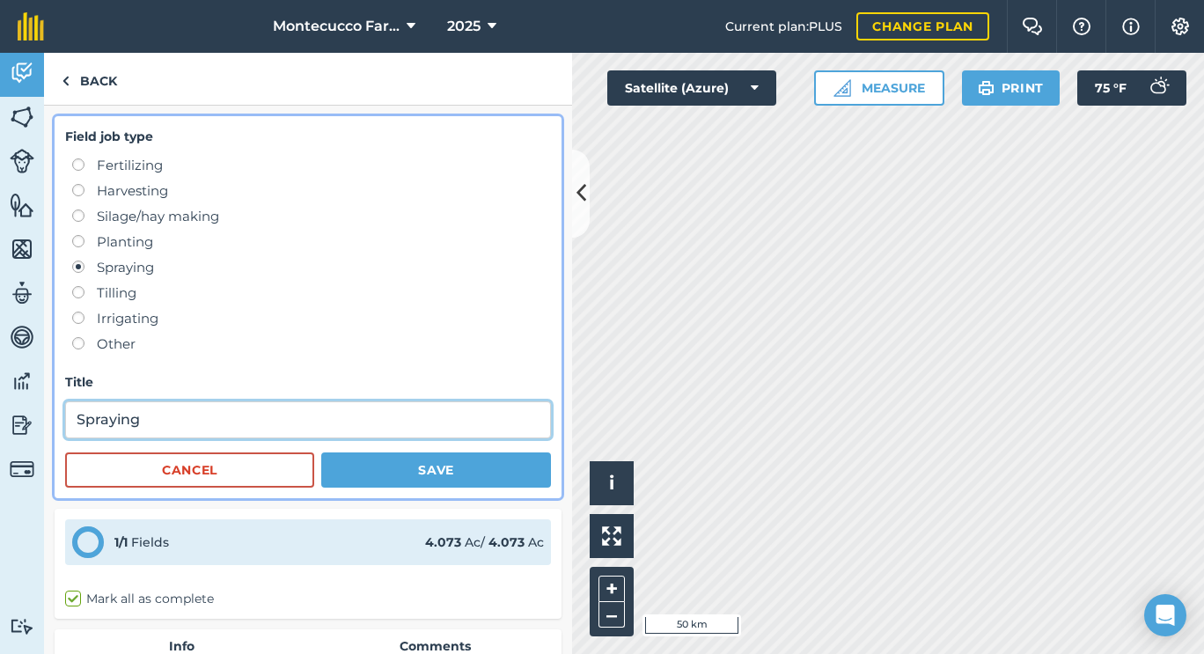
click at [200, 412] on input "Spraying" at bounding box center [308, 419] width 486 height 37
paste input "([PERSON_NAME])"
type input "Spraying ([PERSON_NAME])"
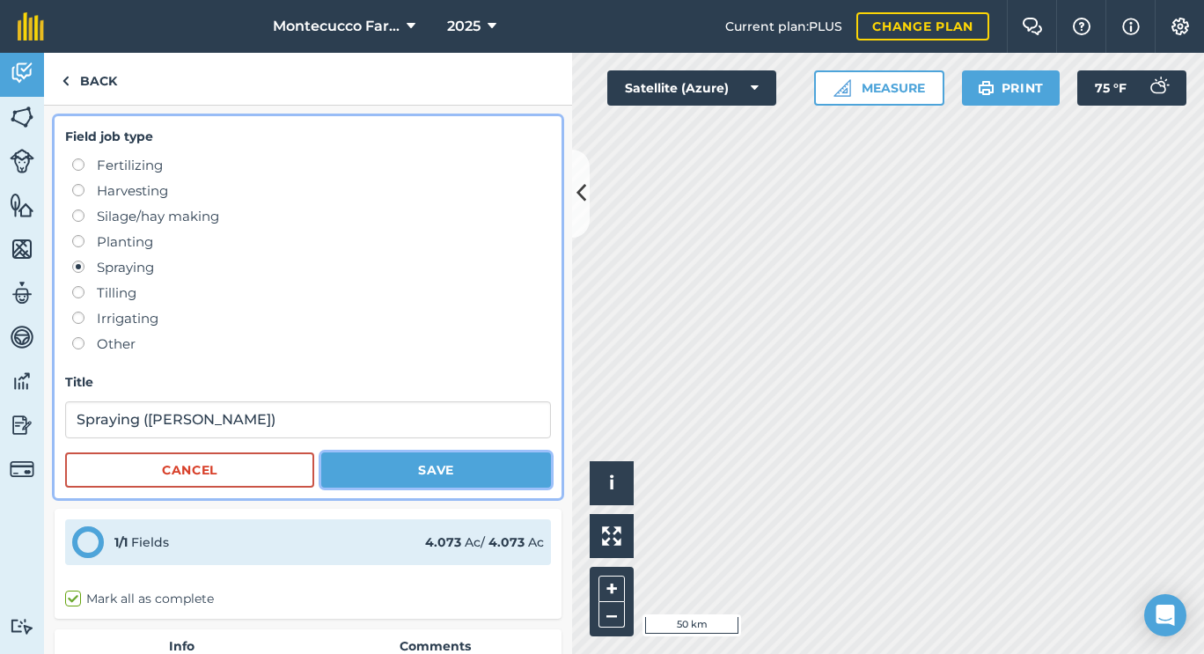
click at [397, 476] on button "Save" at bounding box center [436, 469] width 230 height 35
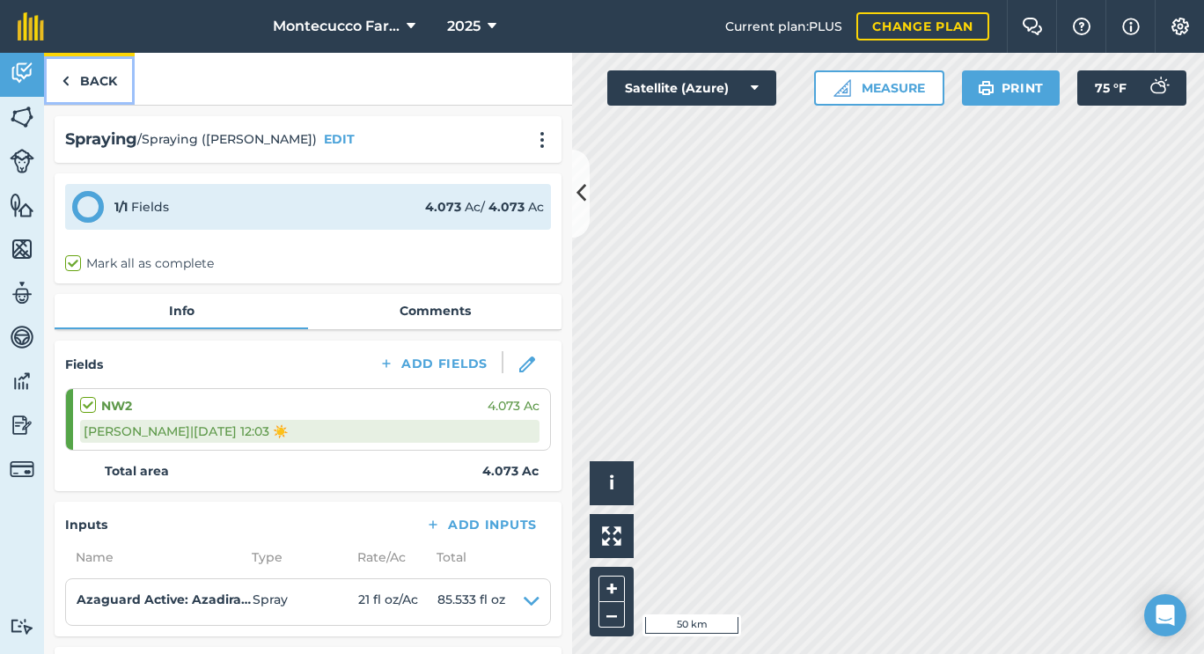
click at [75, 97] on link "Back" at bounding box center [89, 79] width 91 height 52
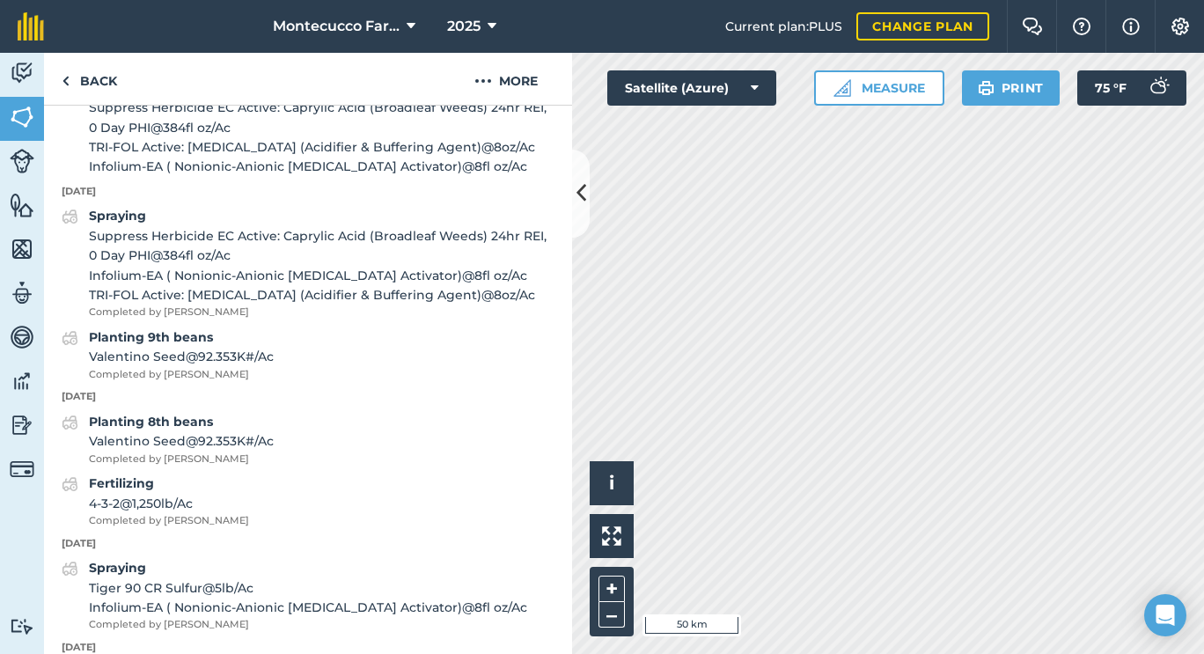
scroll to position [858, 0]
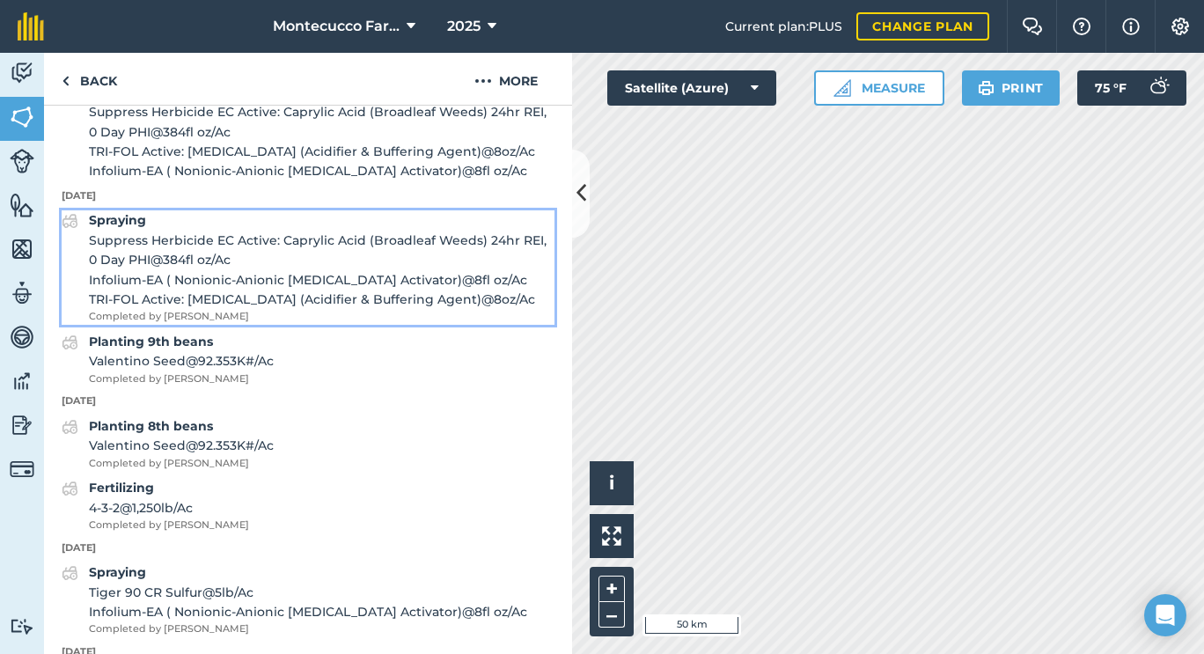
click at [129, 228] on strong "Spraying" at bounding box center [117, 220] width 57 height 16
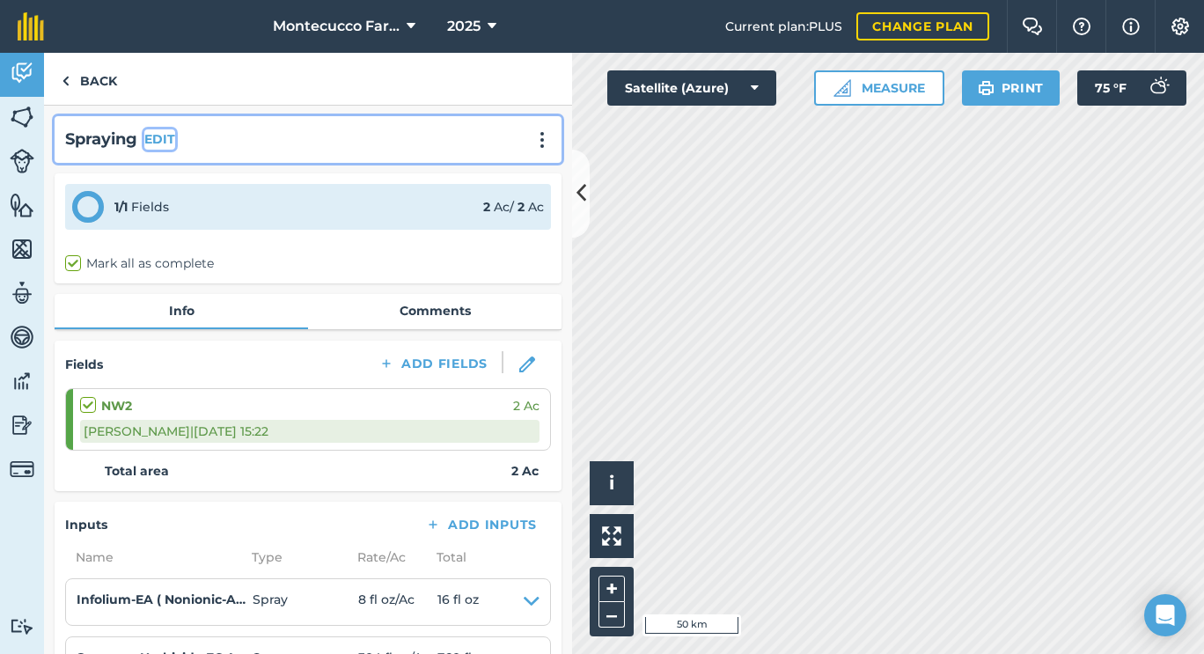
click at [165, 132] on button "EDIT" at bounding box center [159, 138] width 31 height 19
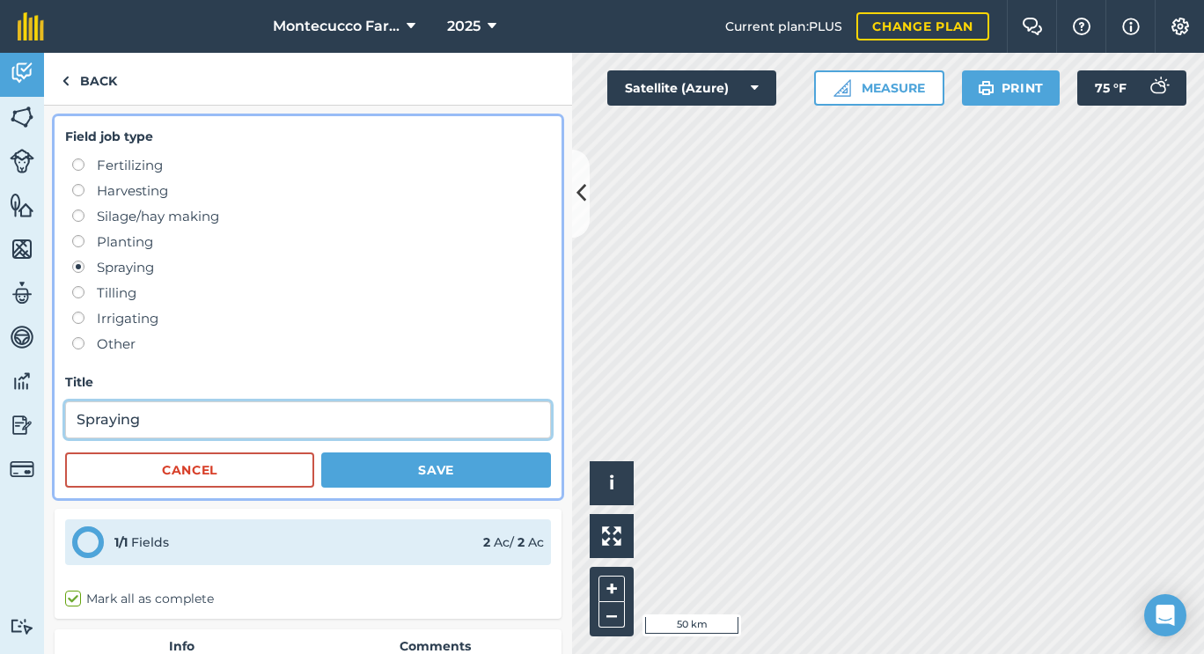
click at [194, 409] on input "Spraying" at bounding box center [308, 419] width 486 height 37
paste input "([PERSON_NAME])"
type input "Spraying ([PERSON_NAME])"
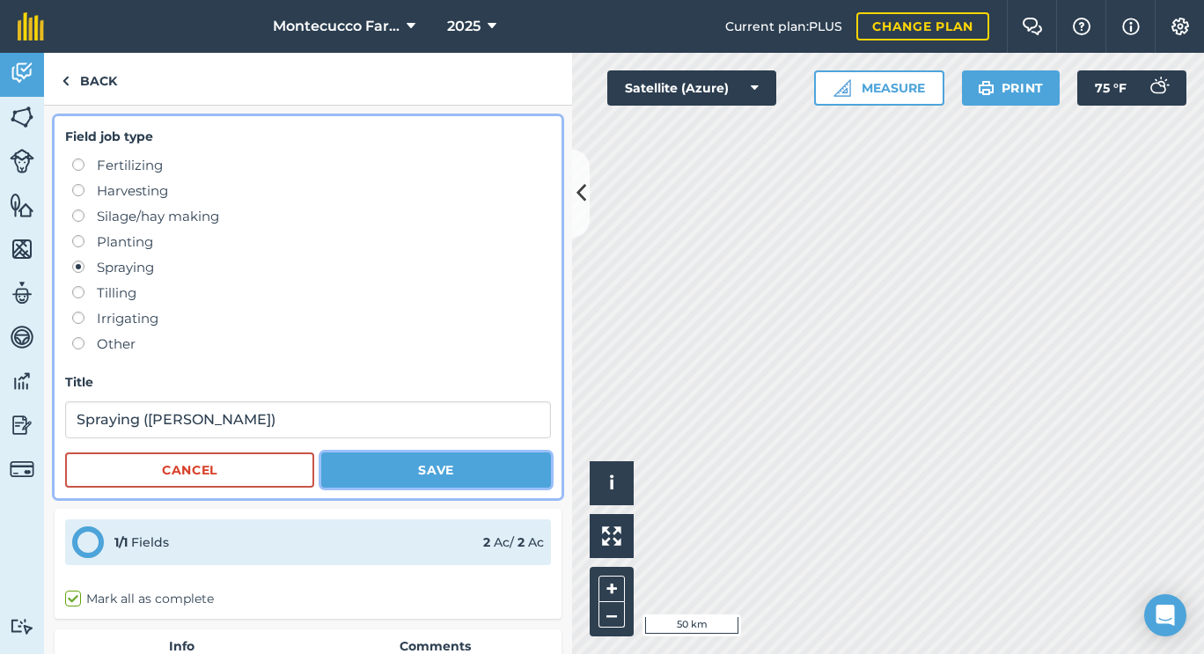
click at [417, 477] on button "Save" at bounding box center [436, 469] width 230 height 35
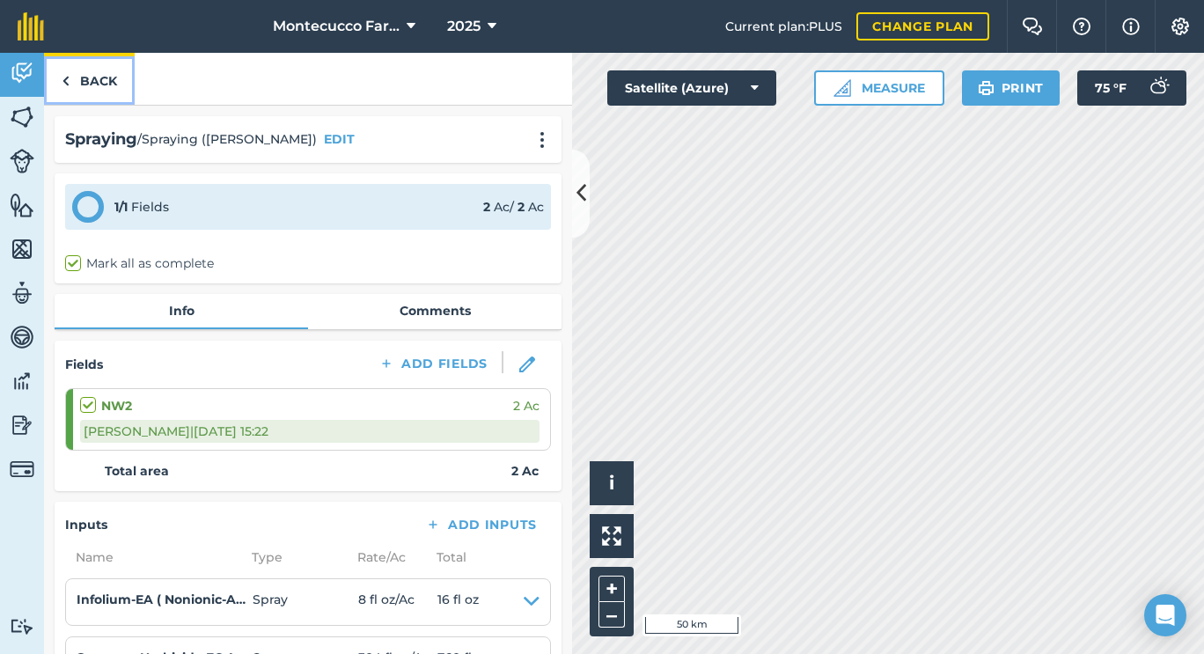
click at [91, 89] on link "Back" at bounding box center [89, 79] width 91 height 52
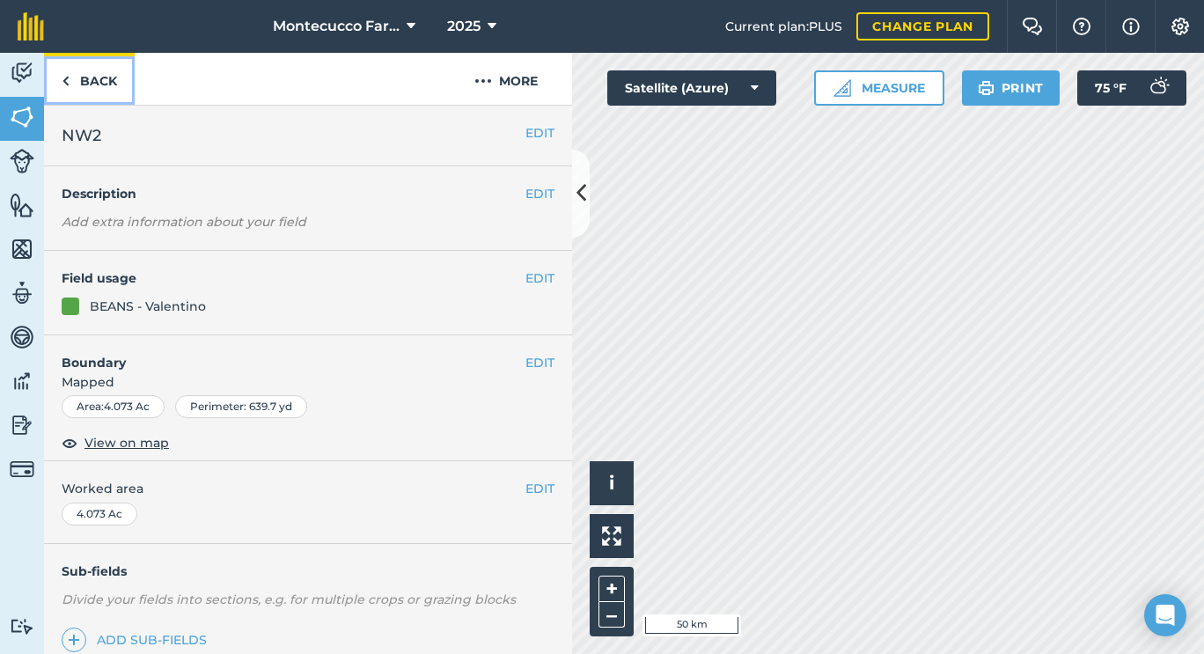
click at [93, 101] on link "Back" at bounding box center [89, 79] width 91 height 52
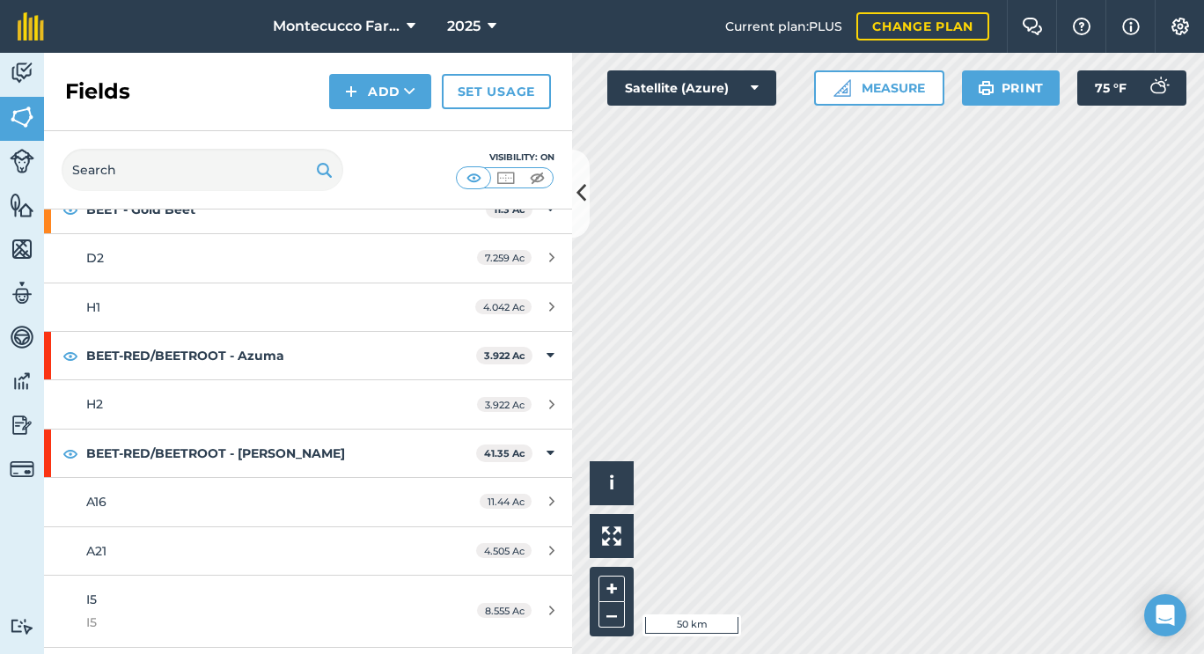
scroll to position [986, 0]
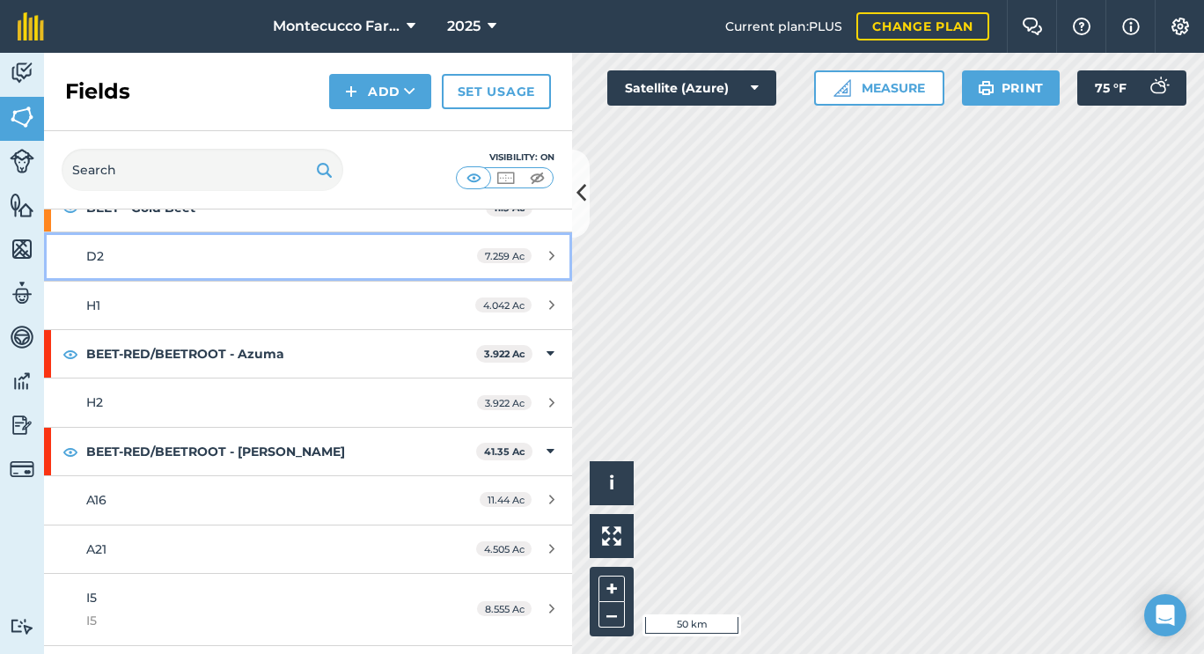
click at [98, 250] on span "D2" at bounding box center [95, 256] width 18 height 16
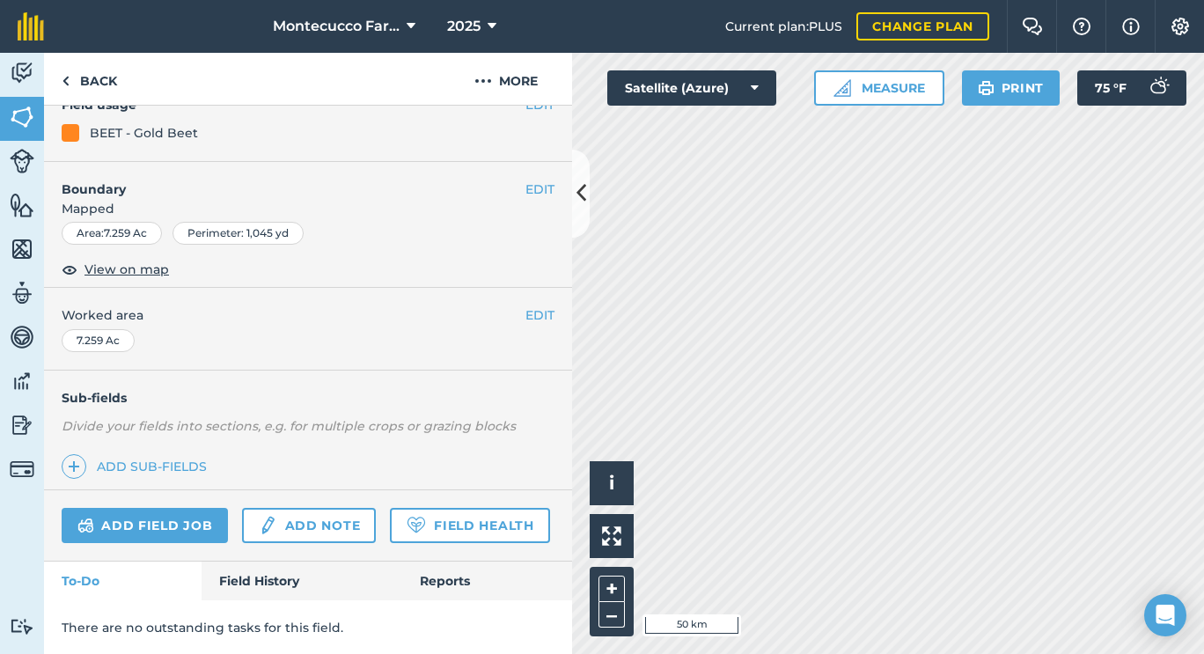
scroll to position [224, 0]
click at [237, 581] on link "Field History" at bounding box center [302, 580] width 200 height 39
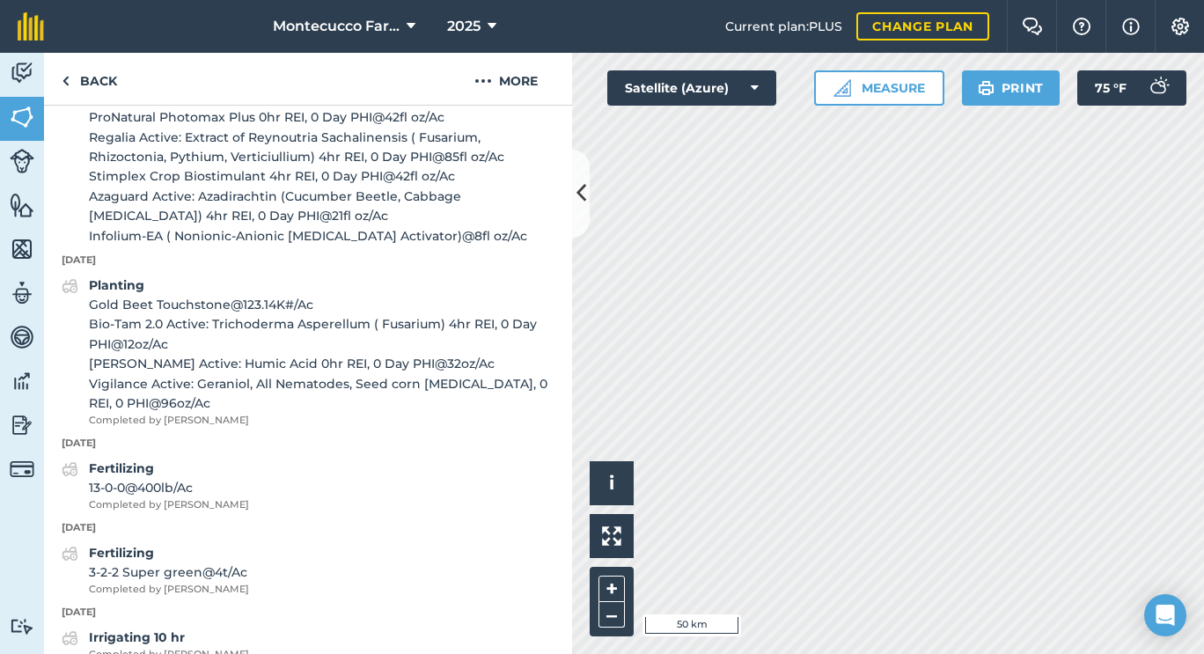
scroll to position [1213, 0]
click at [83, 79] on link "Back" at bounding box center [89, 79] width 91 height 52
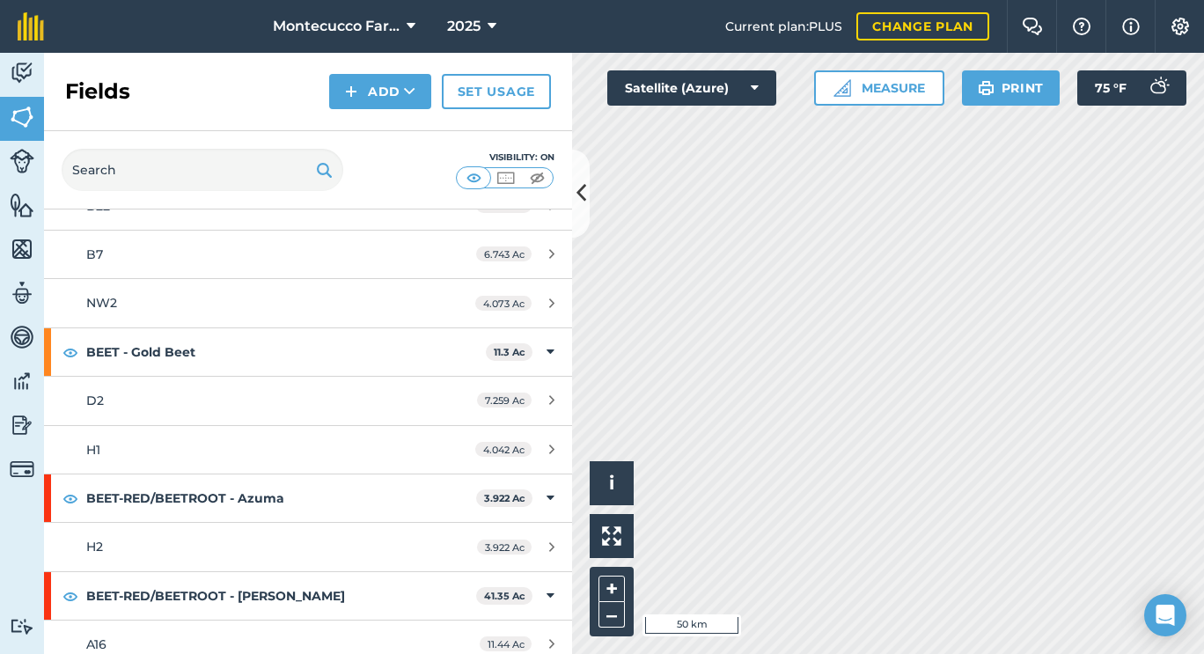
scroll to position [842, 0]
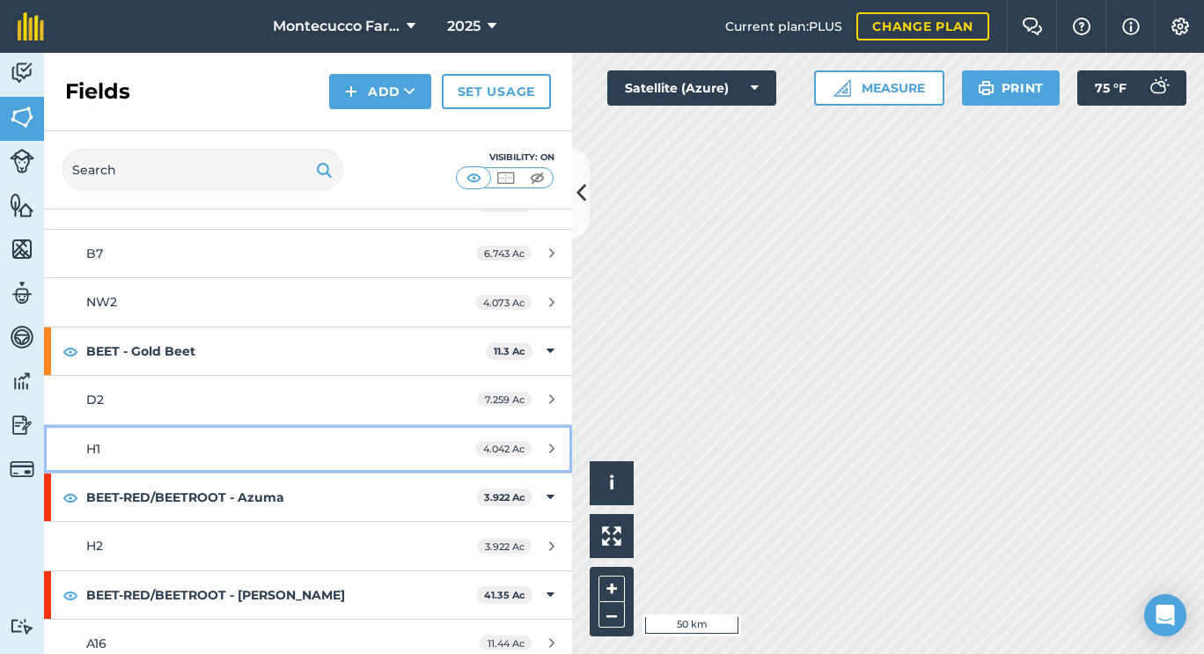
click at [103, 443] on div "H1" at bounding box center [251, 448] width 331 height 19
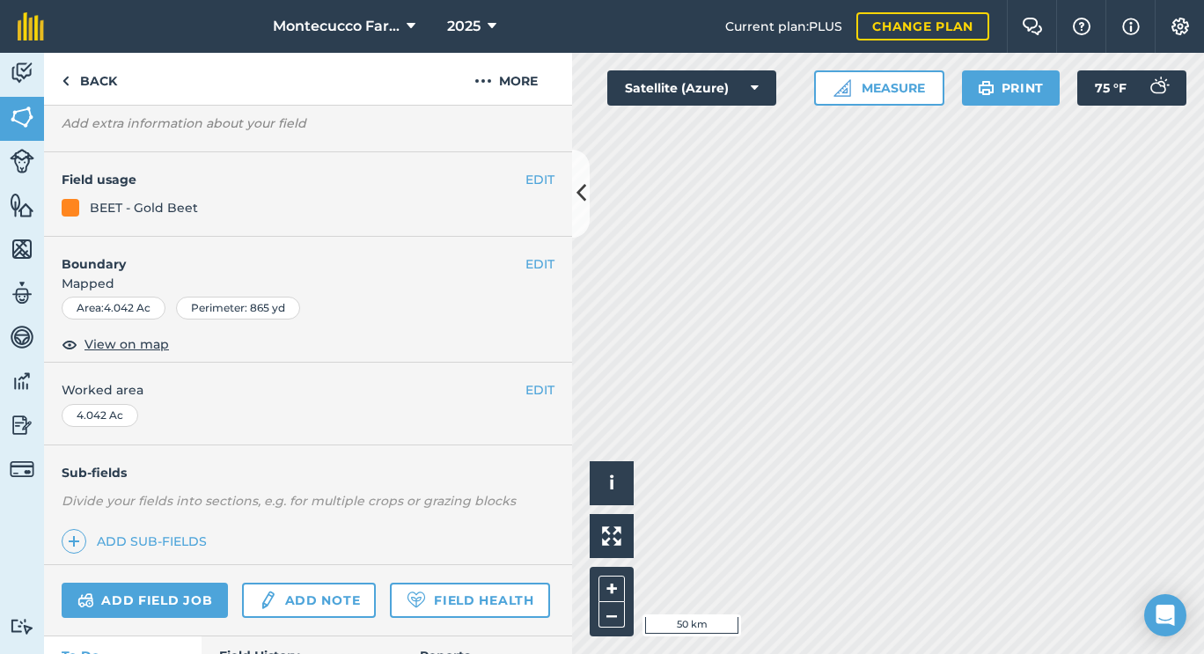
scroll to position [224, 0]
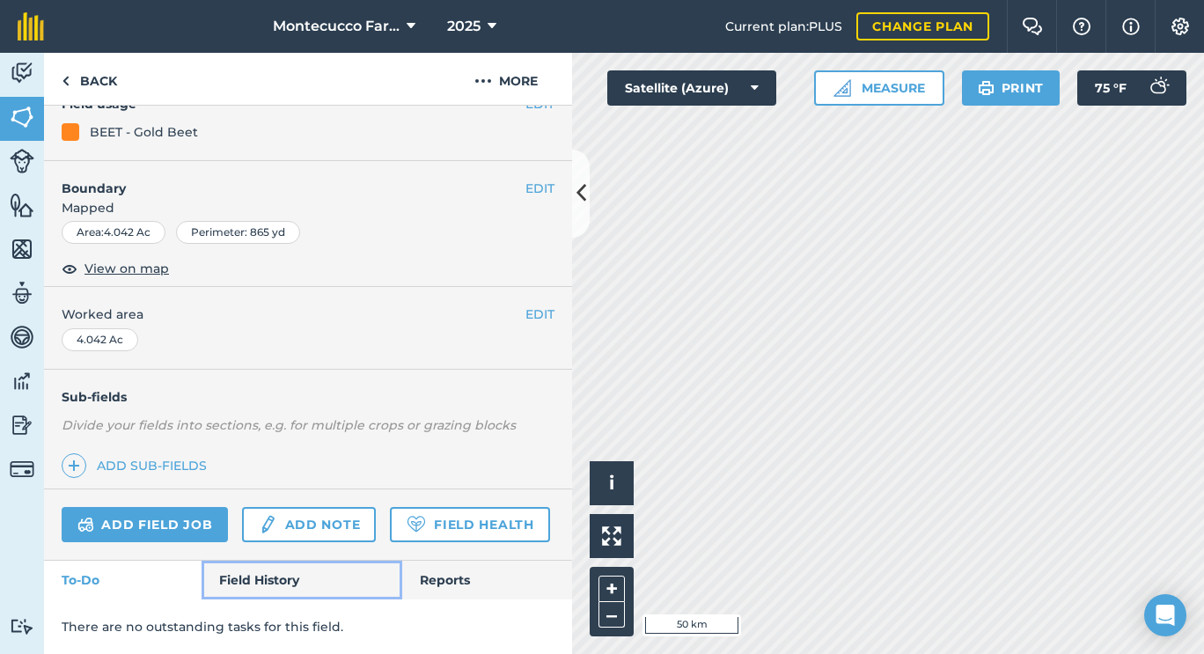
click at [237, 587] on link "Field History" at bounding box center [302, 580] width 200 height 39
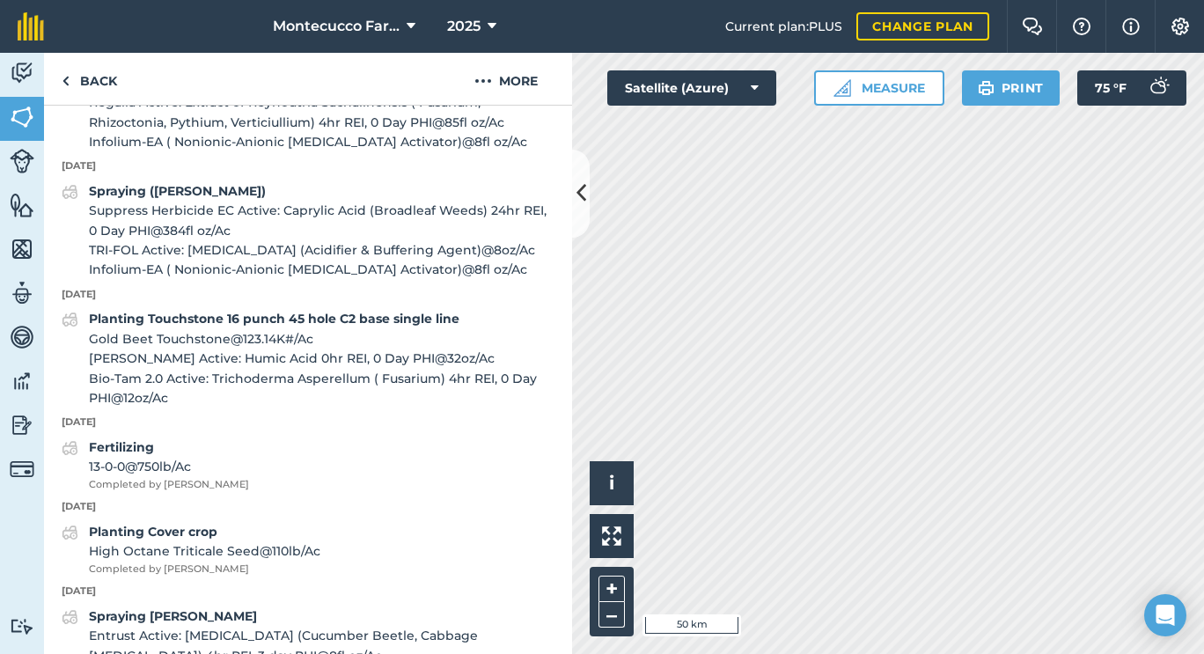
scroll to position [1100, 0]
click at [119, 73] on link "Back" at bounding box center [89, 79] width 91 height 52
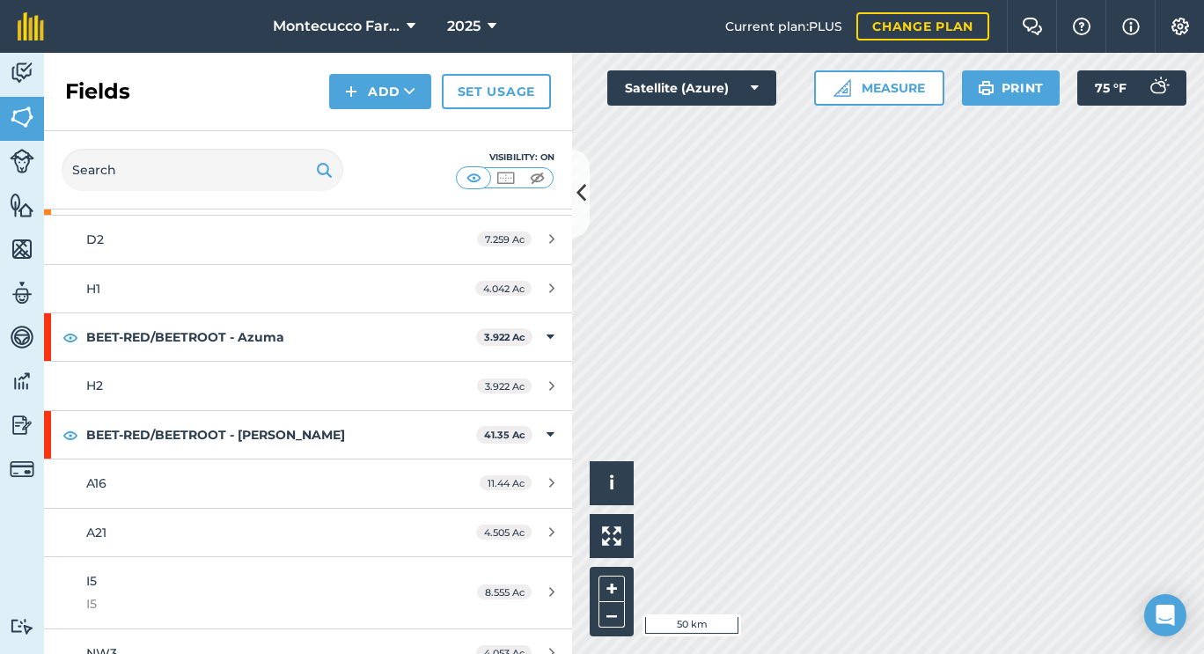
scroll to position [1003, 0]
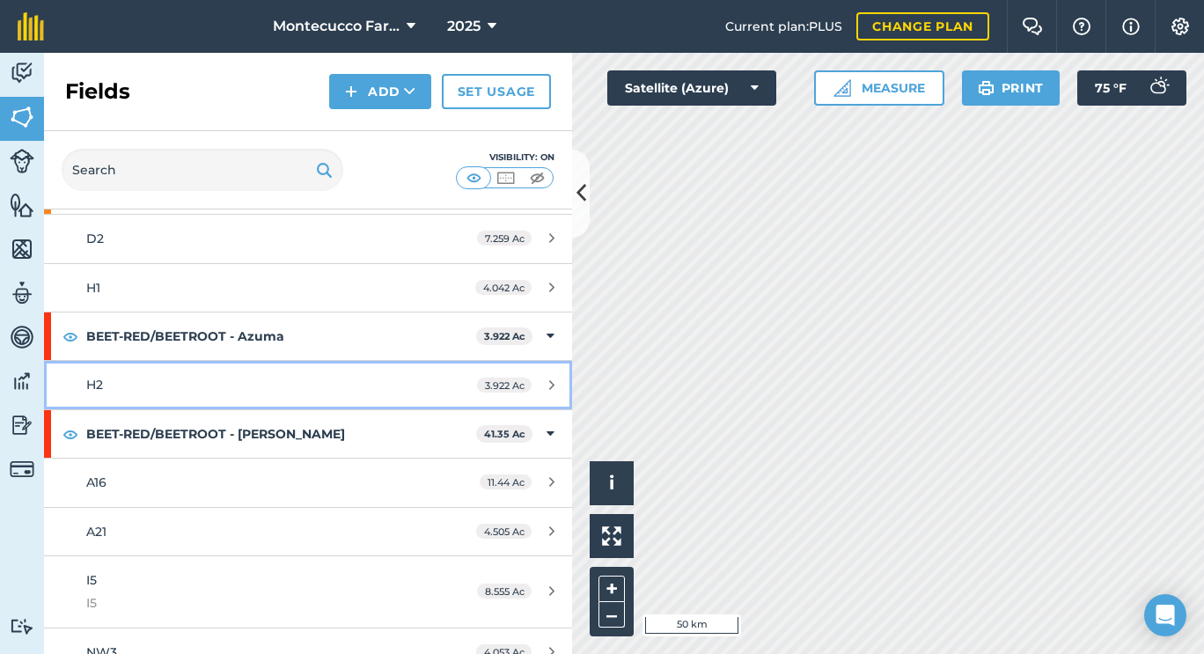
click at [113, 380] on div "H2" at bounding box center [251, 384] width 331 height 19
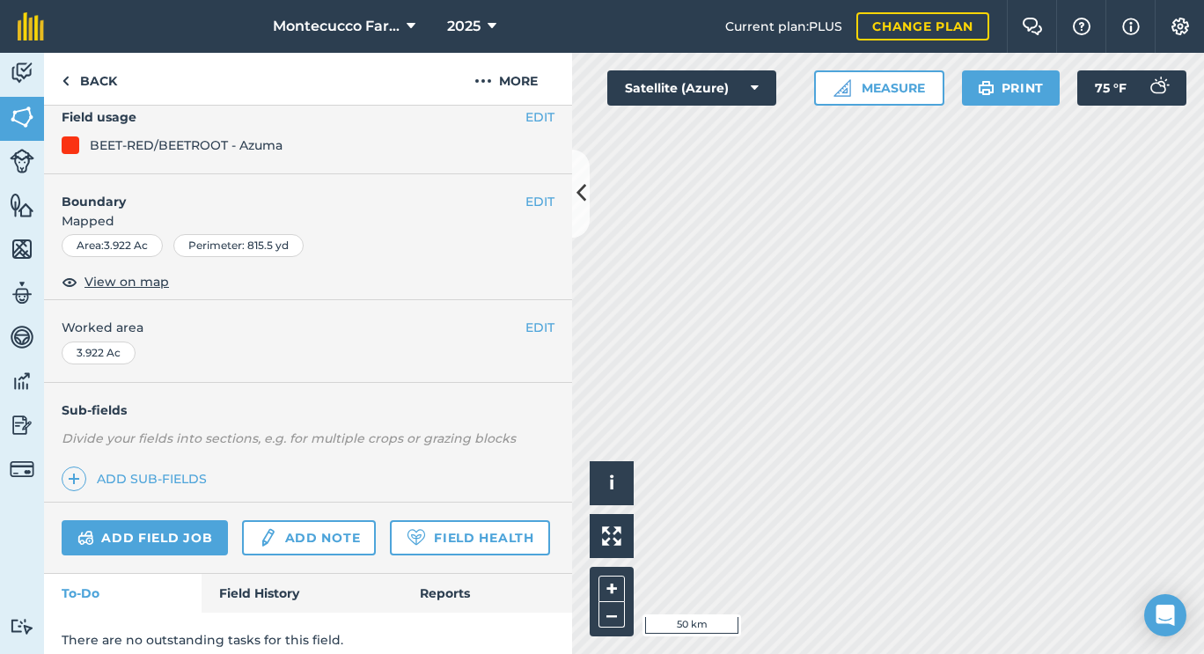
scroll to position [224, 0]
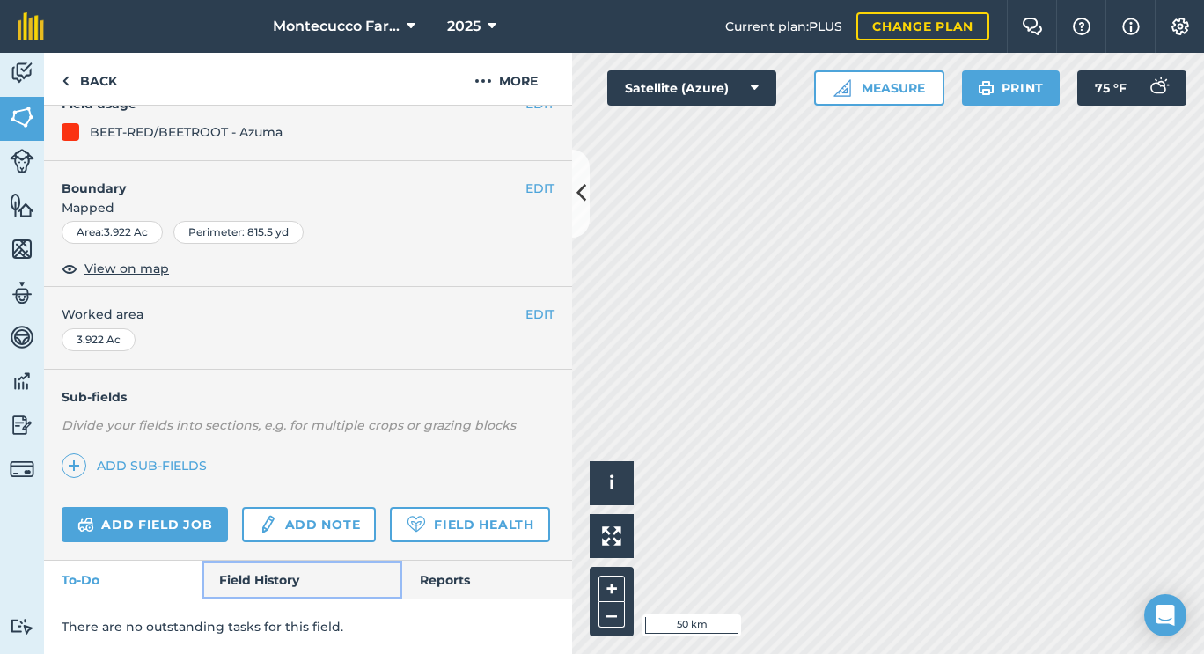
click at [276, 584] on link "Field History" at bounding box center [302, 580] width 200 height 39
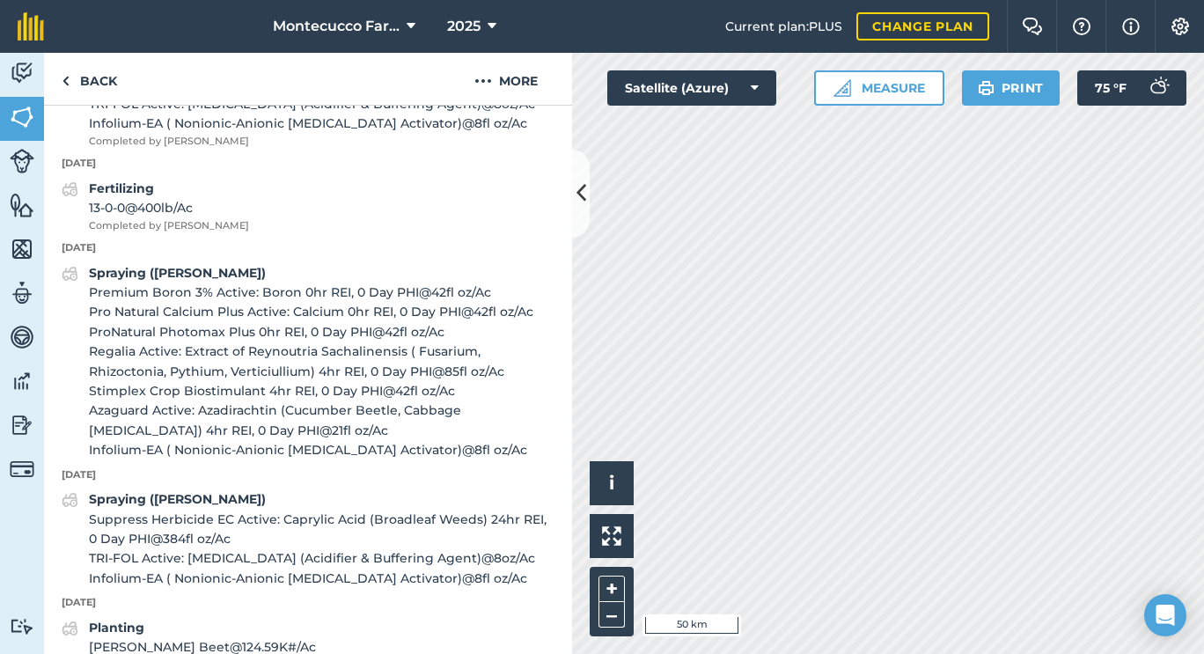
scroll to position [1080, 0]
click at [99, 78] on link "Back" at bounding box center [89, 79] width 91 height 52
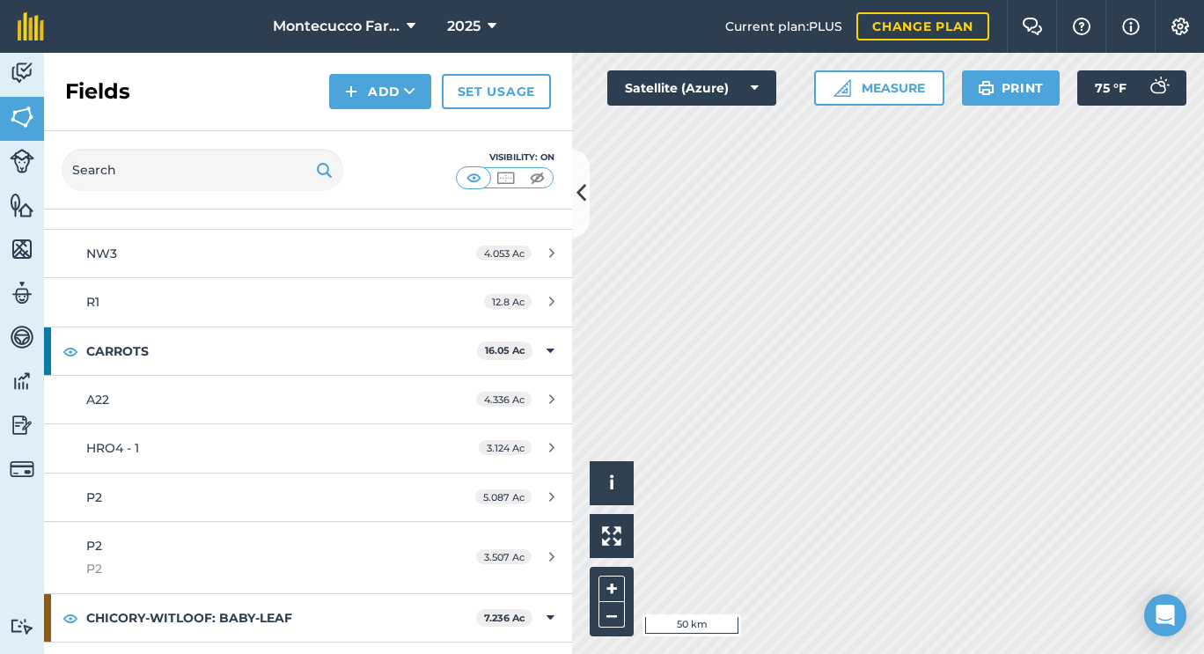
scroll to position [1472, 0]
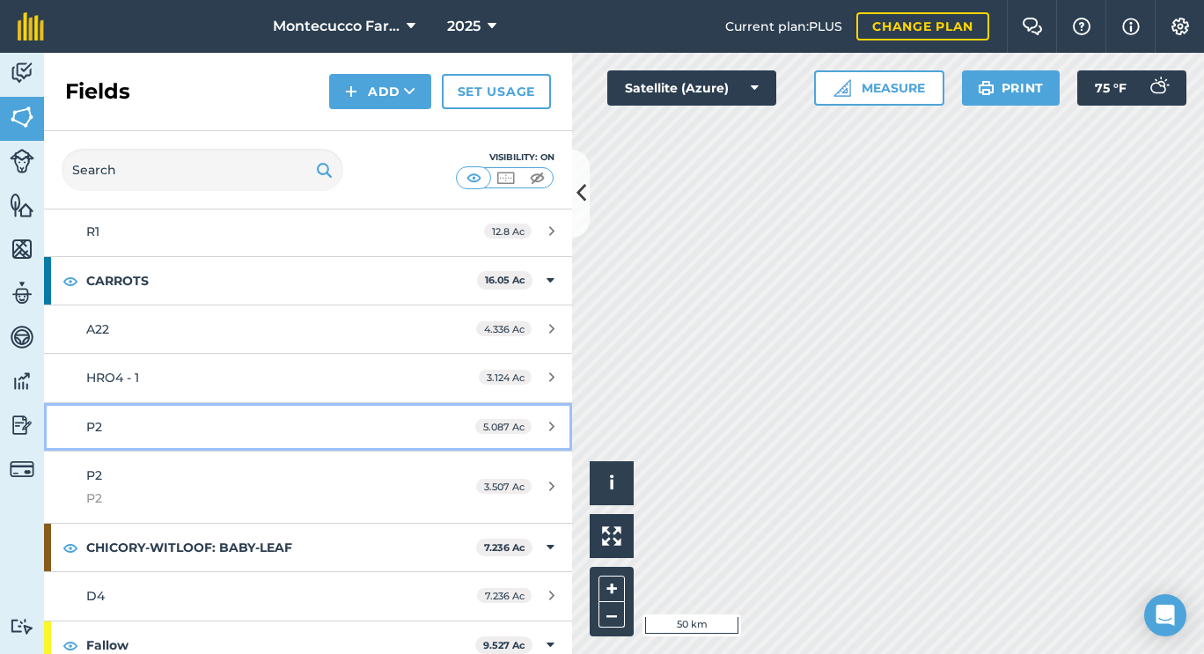
click at [110, 429] on div "P2" at bounding box center [251, 426] width 331 height 19
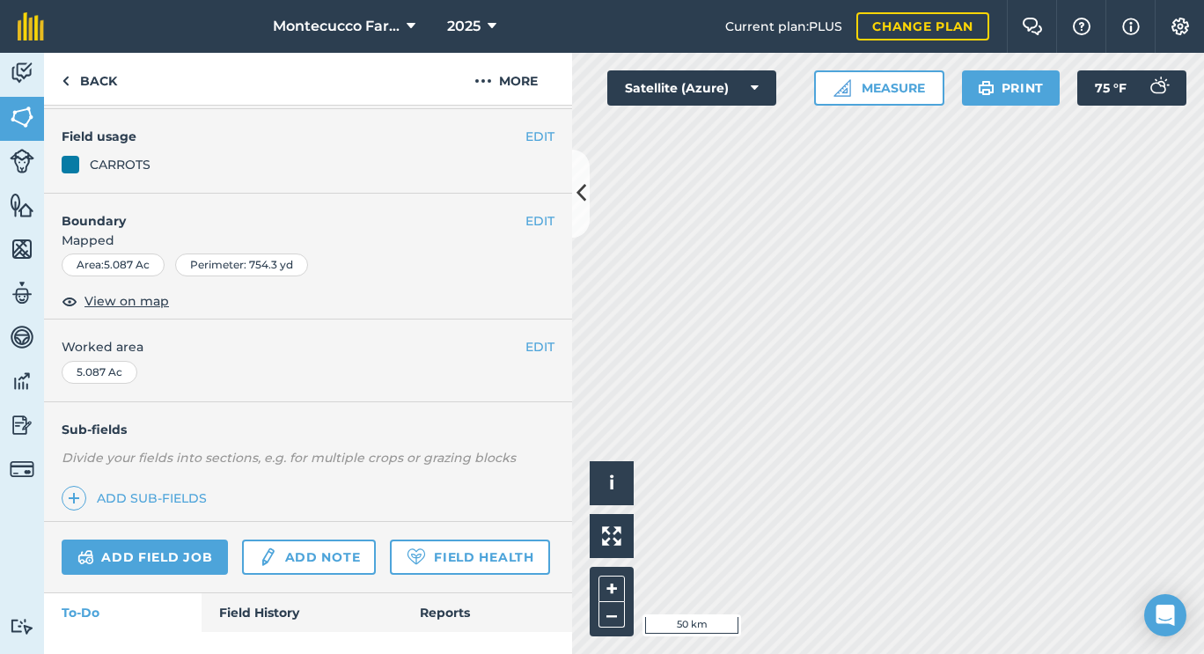
scroll to position [224, 0]
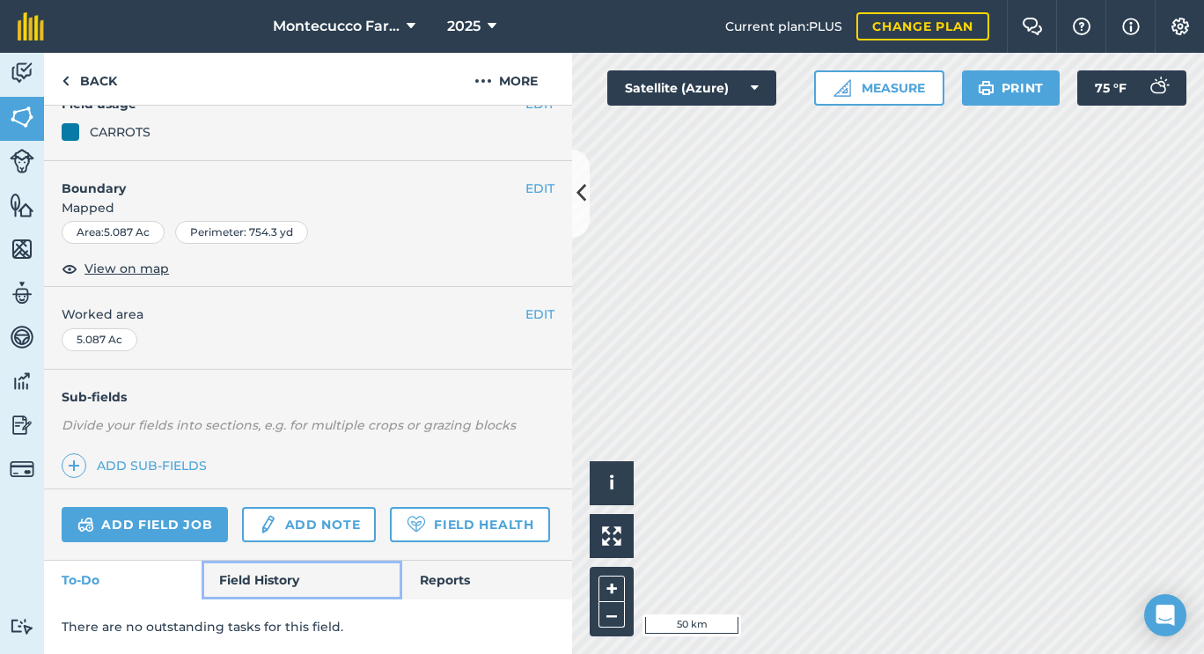
click at [269, 583] on link "Field History" at bounding box center [302, 580] width 200 height 39
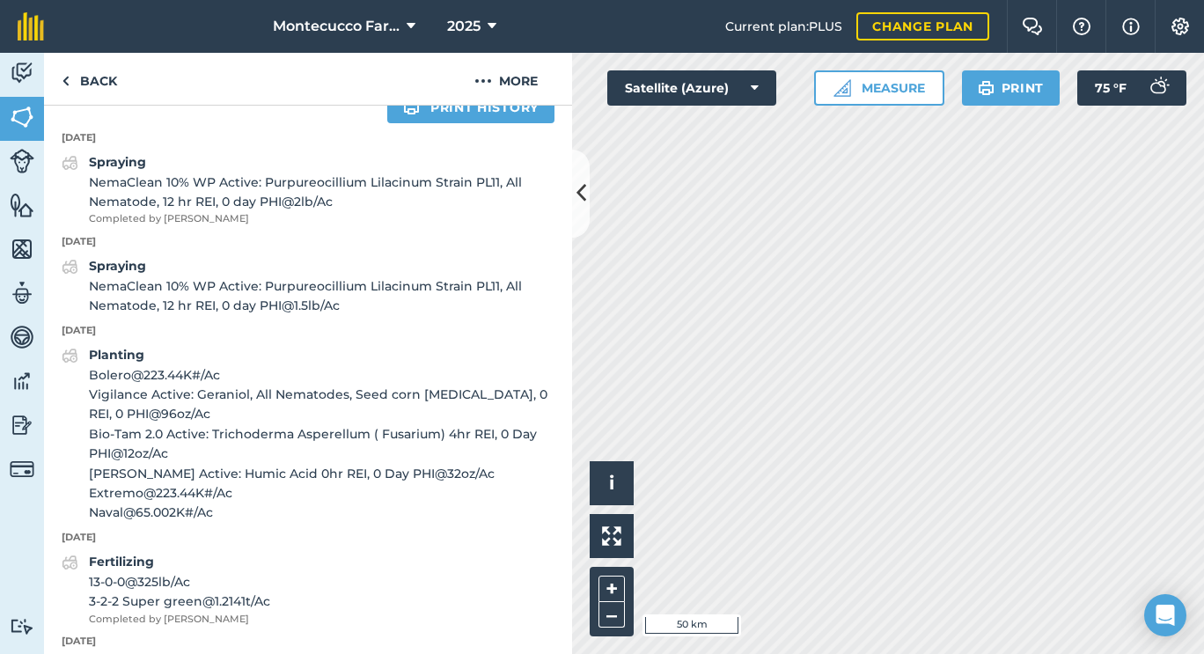
scroll to position [700, 0]
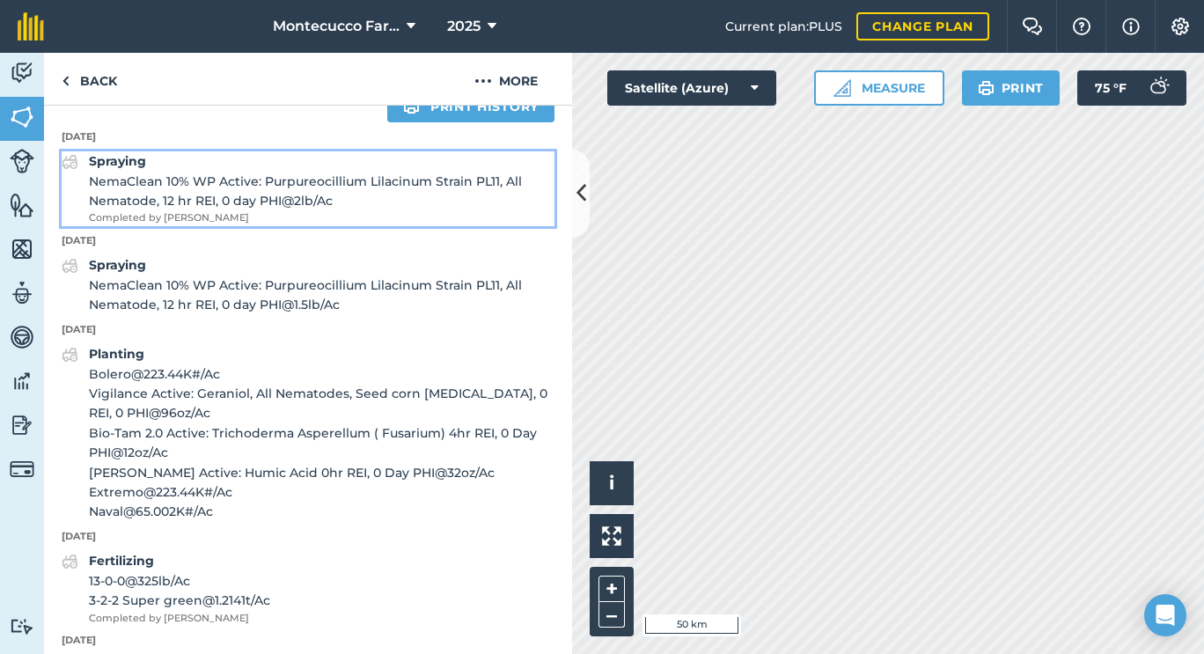
click at [131, 169] on strong "Spraying" at bounding box center [117, 161] width 57 height 16
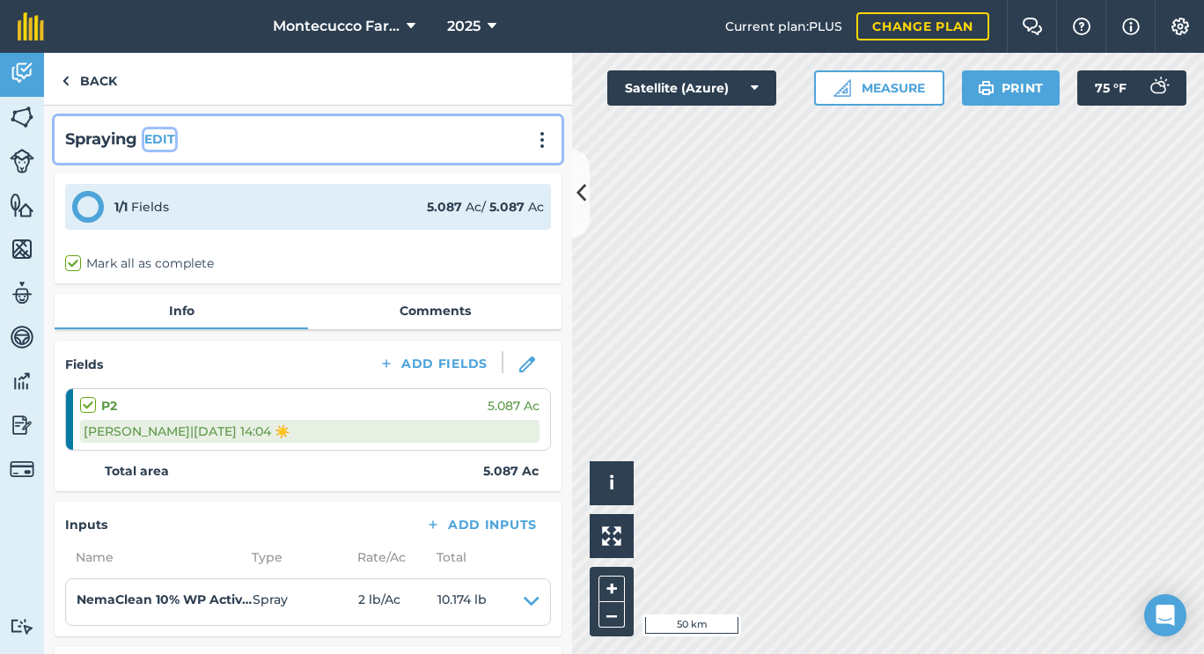
click at [148, 139] on button "EDIT" at bounding box center [159, 138] width 31 height 19
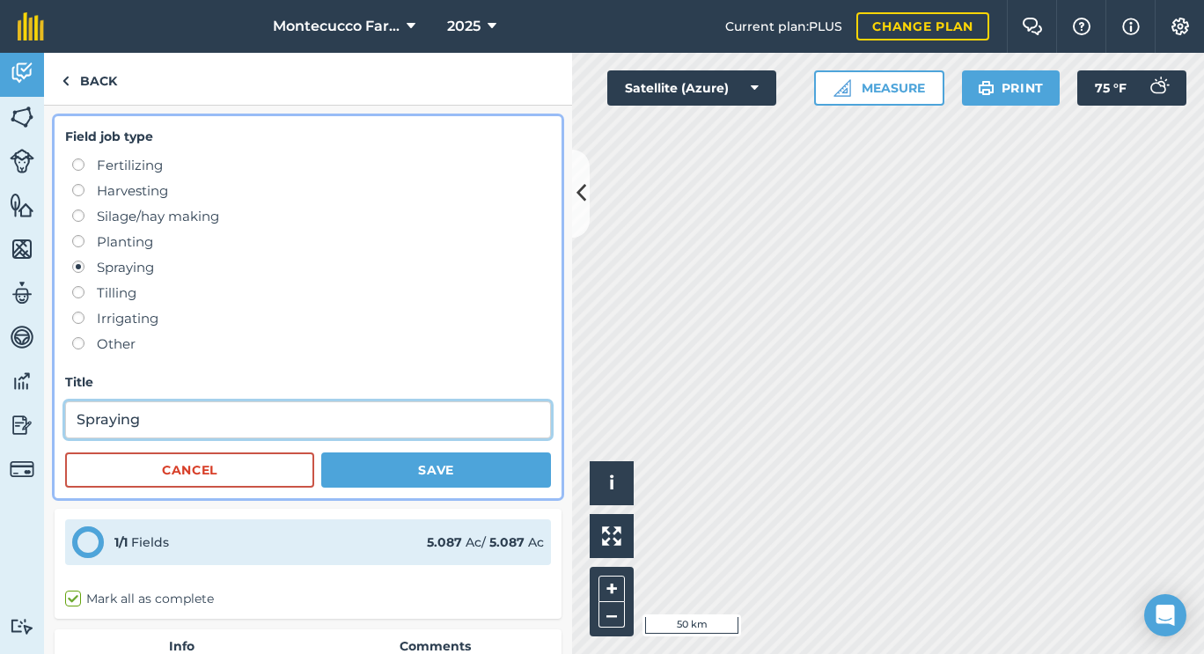
click at [190, 416] on input "Spraying" at bounding box center [308, 419] width 486 height 37
paste input "([PERSON_NAME])"
type input "Spraying ([PERSON_NAME])"
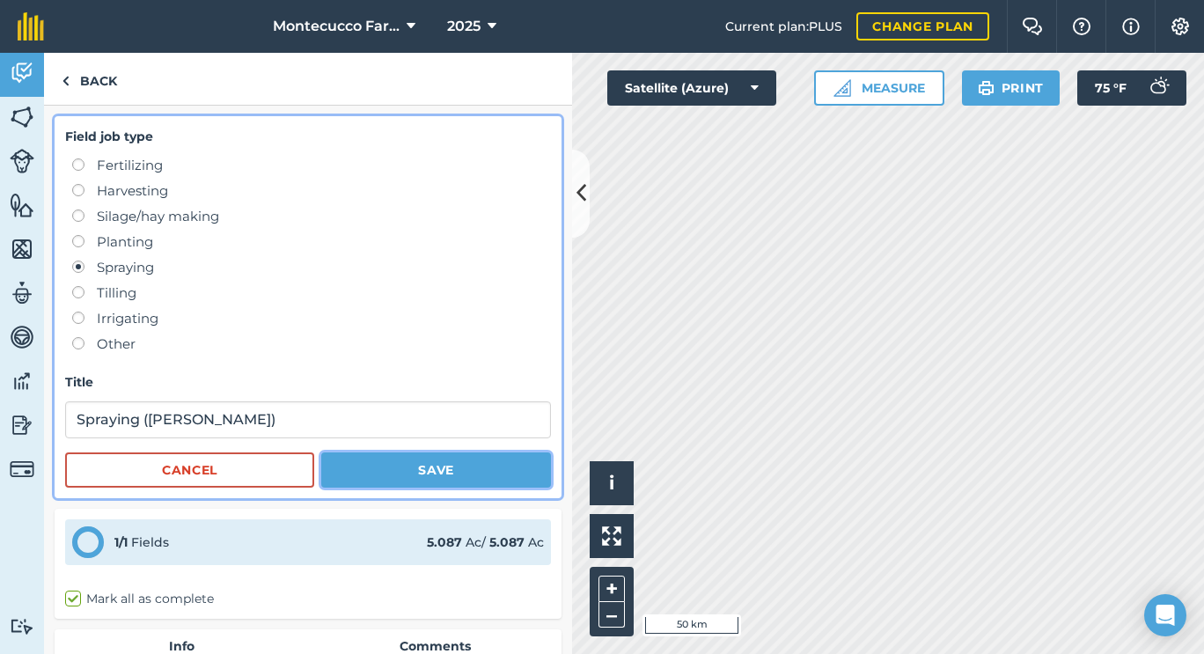
click at [371, 475] on button "Save" at bounding box center [436, 469] width 230 height 35
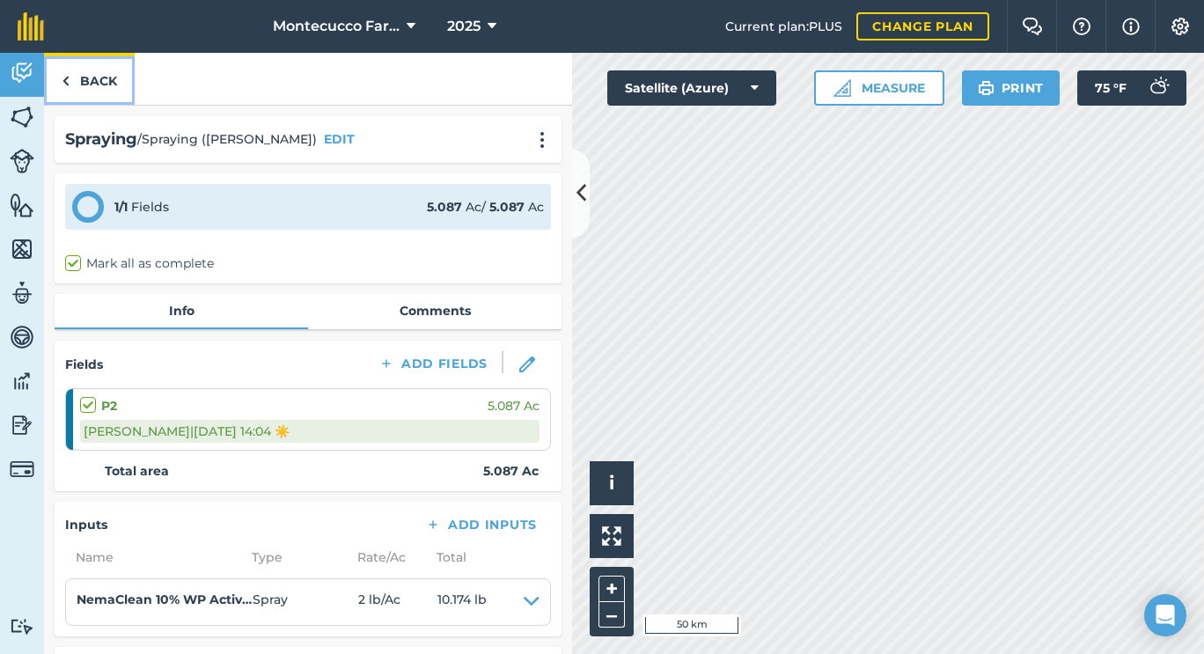
click at [101, 81] on link "Back" at bounding box center [89, 79] width 91 height 52
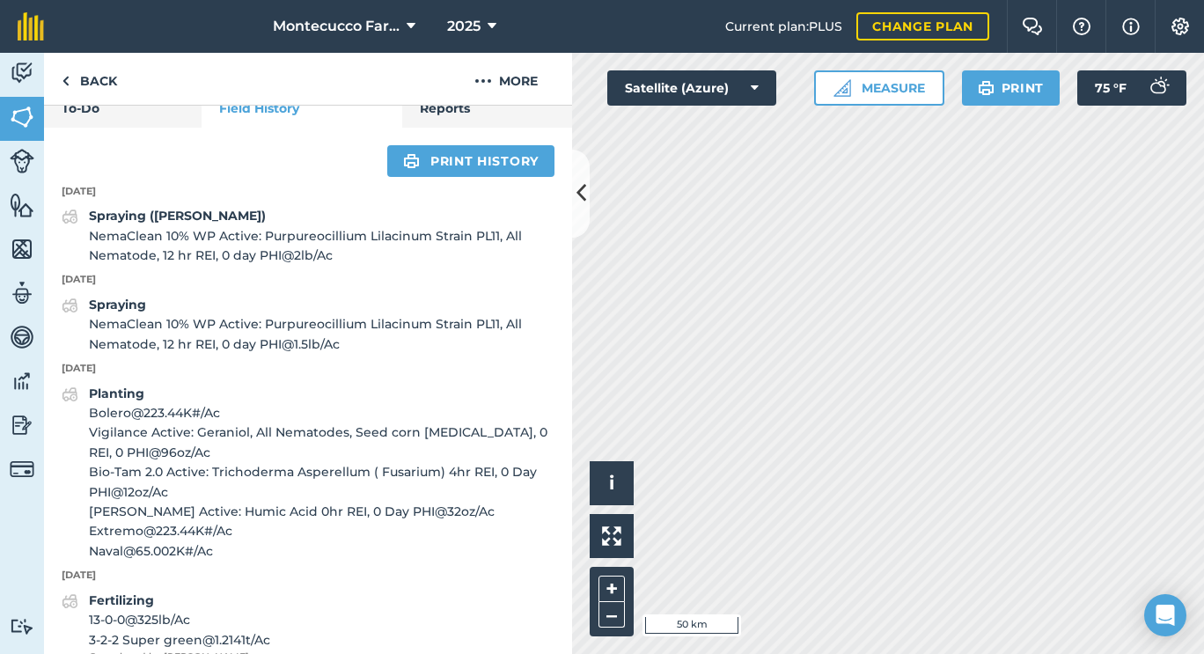
scroll to position [649, 0]
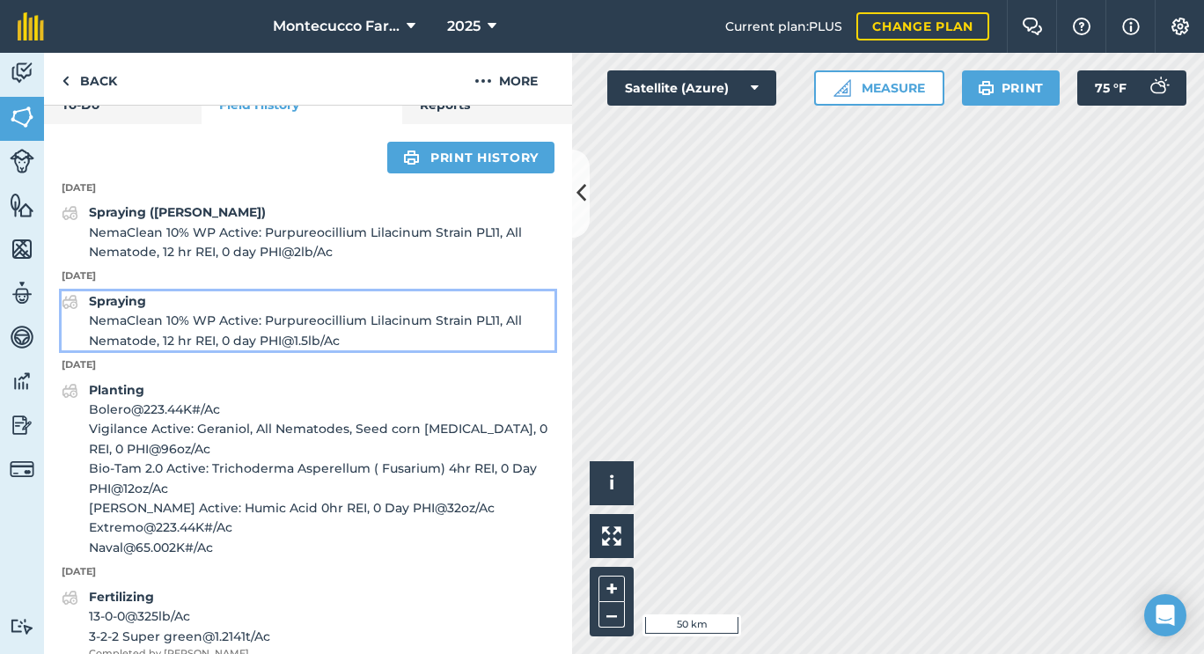
click at [136, 309] on strong "Spraying" at bounding box center [117, 301] width 57 height 16
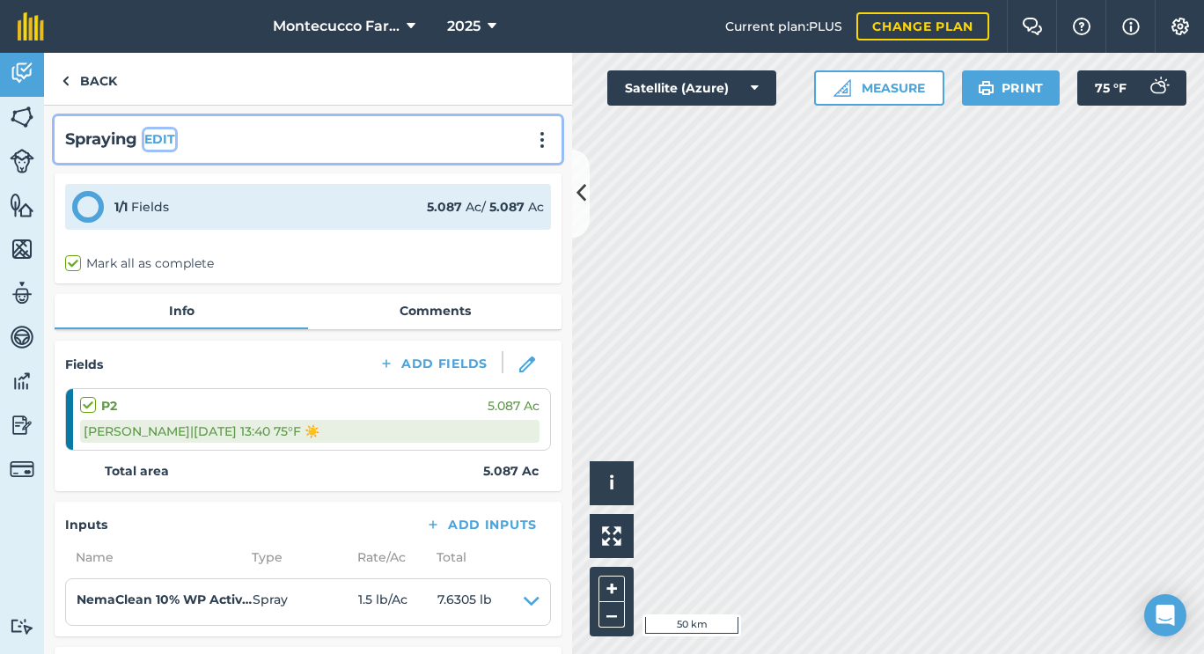
click at [162, 135] on button "EDIT" at bounding box center [159, 138] width 31 height 19
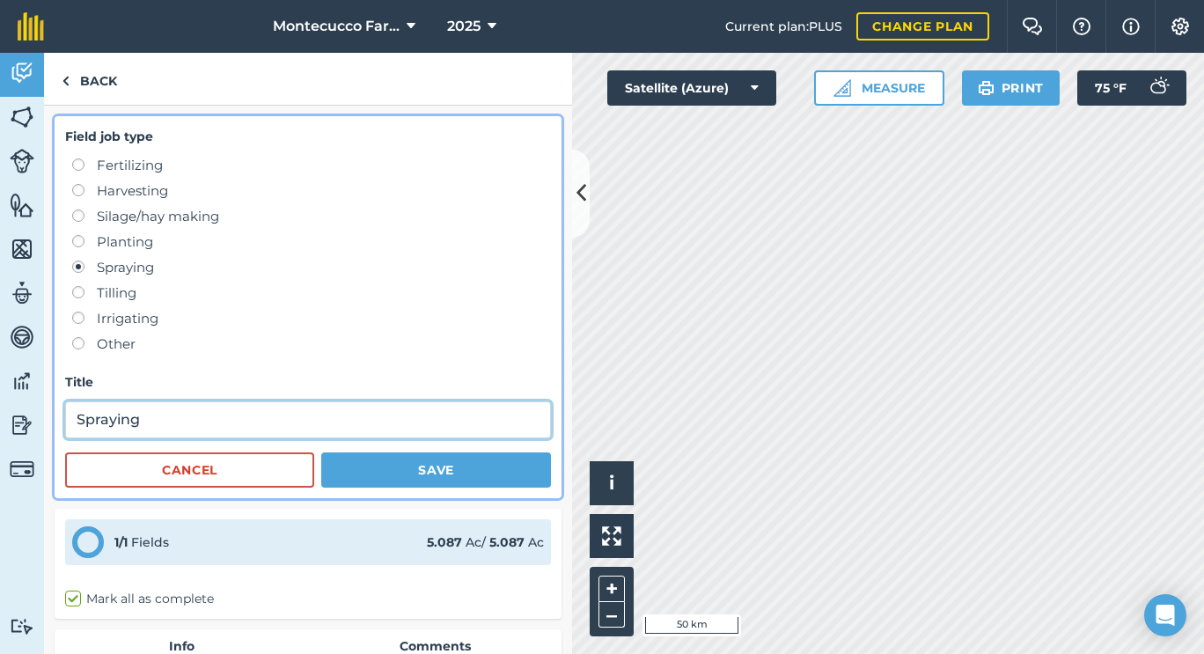
click at [165, 422] on input "Spraying" at bounding box center [308, 419] width 486 height 37
paste input "([PERSON_NAME])"
type input "Spraying ([PERSON_NAME])"
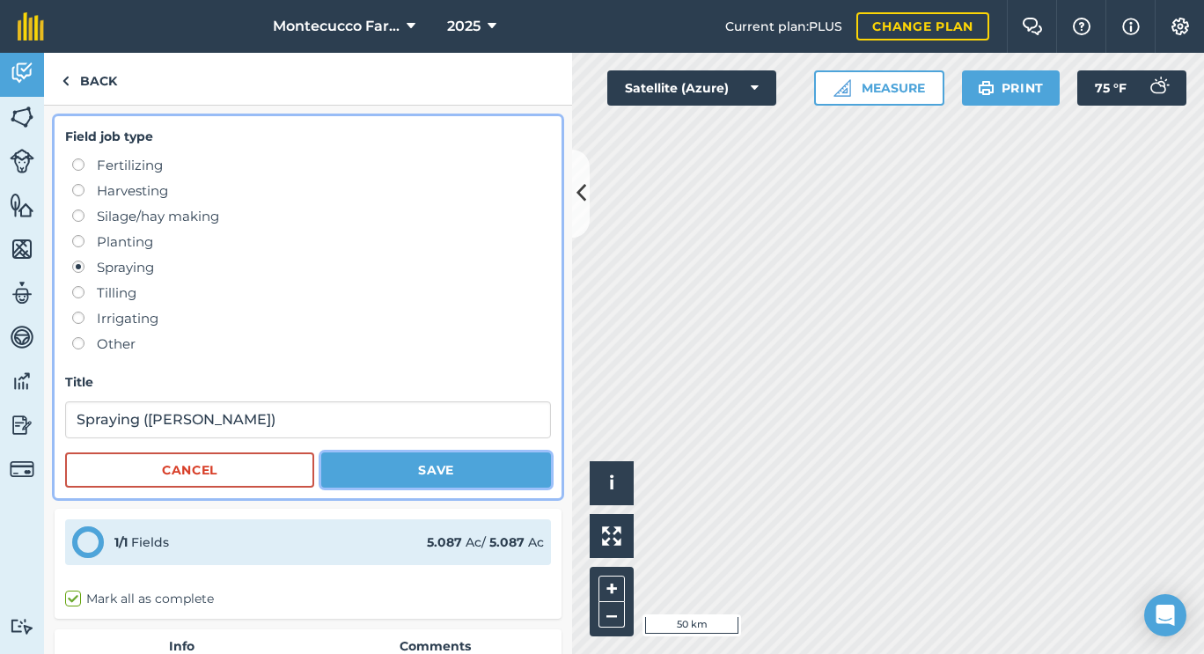
click at [442, 475] on button "Save" at bounding box center [436, 469] width 230 height 35
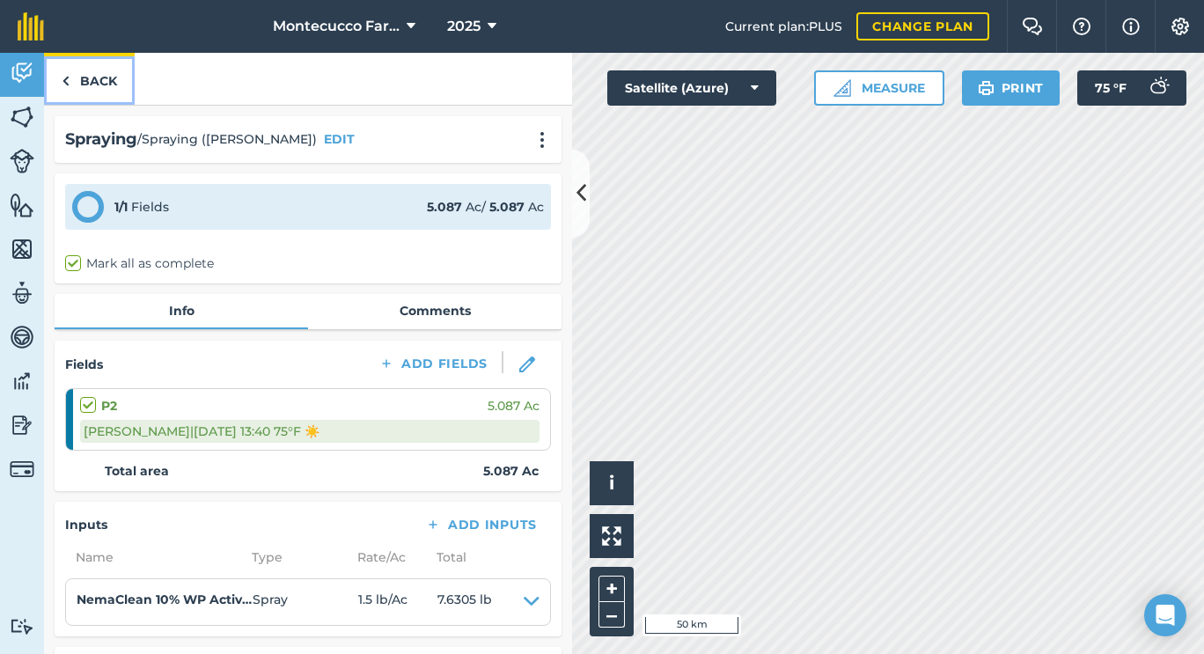
click at [102, 80] on link "Back" at bounding box center [89, 79] width 91 height 52
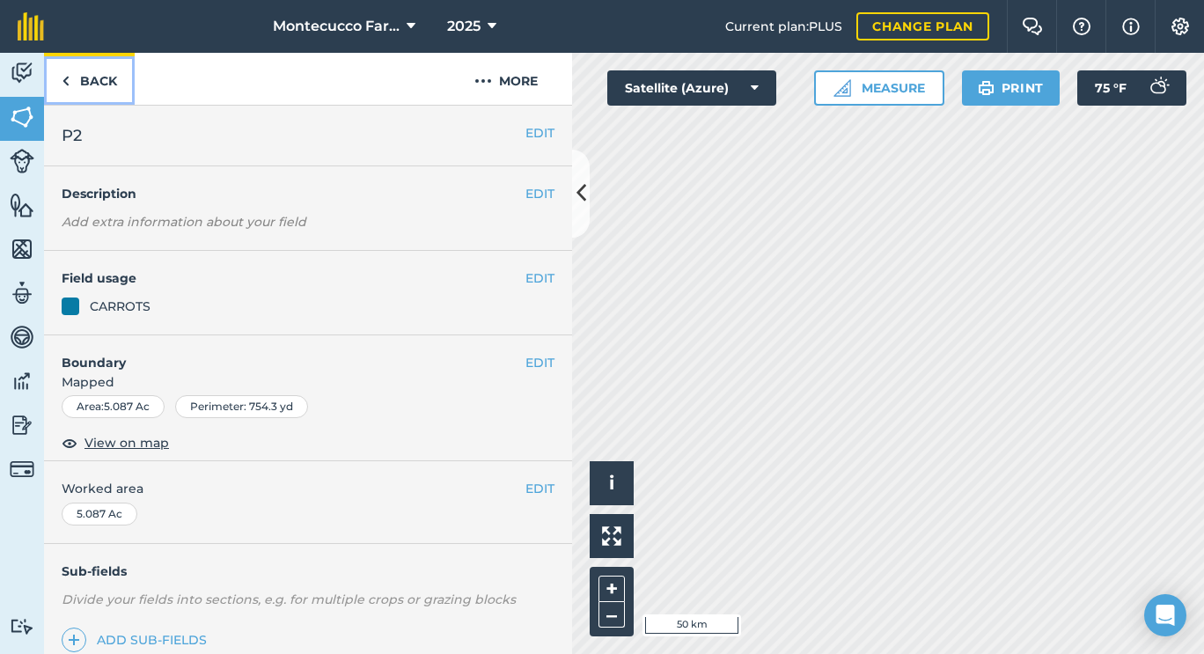
click at [102, 80] on link "Back" at bounding box center [89, 79] width 91 height 52
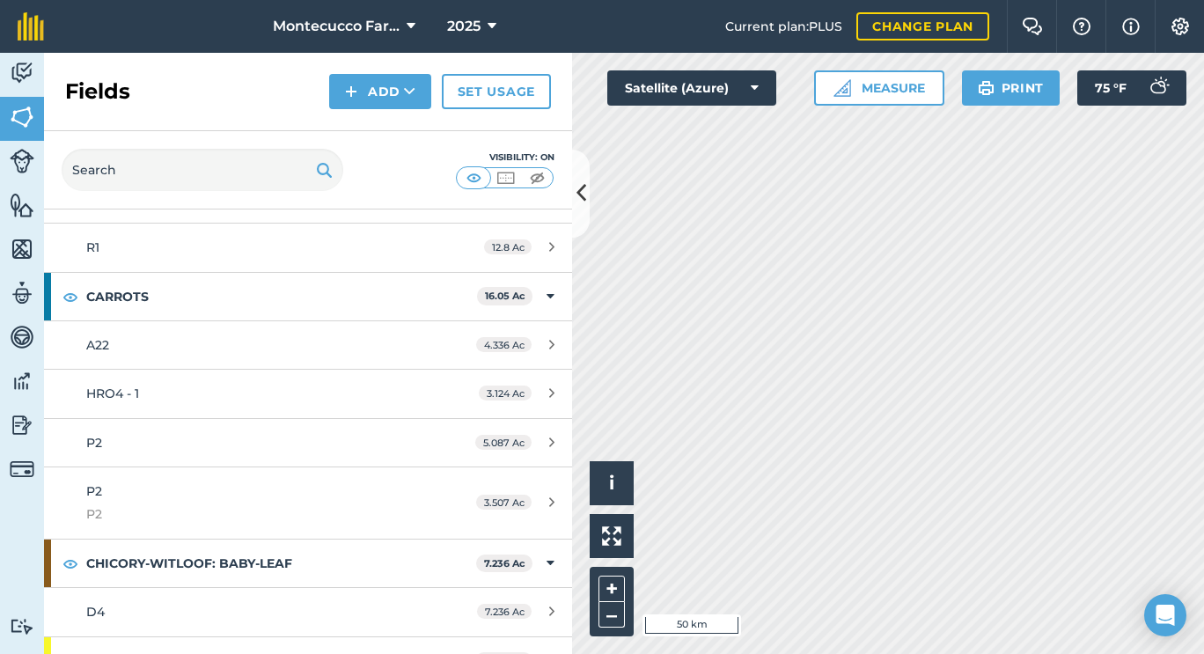
scroll to position [1456, 0]
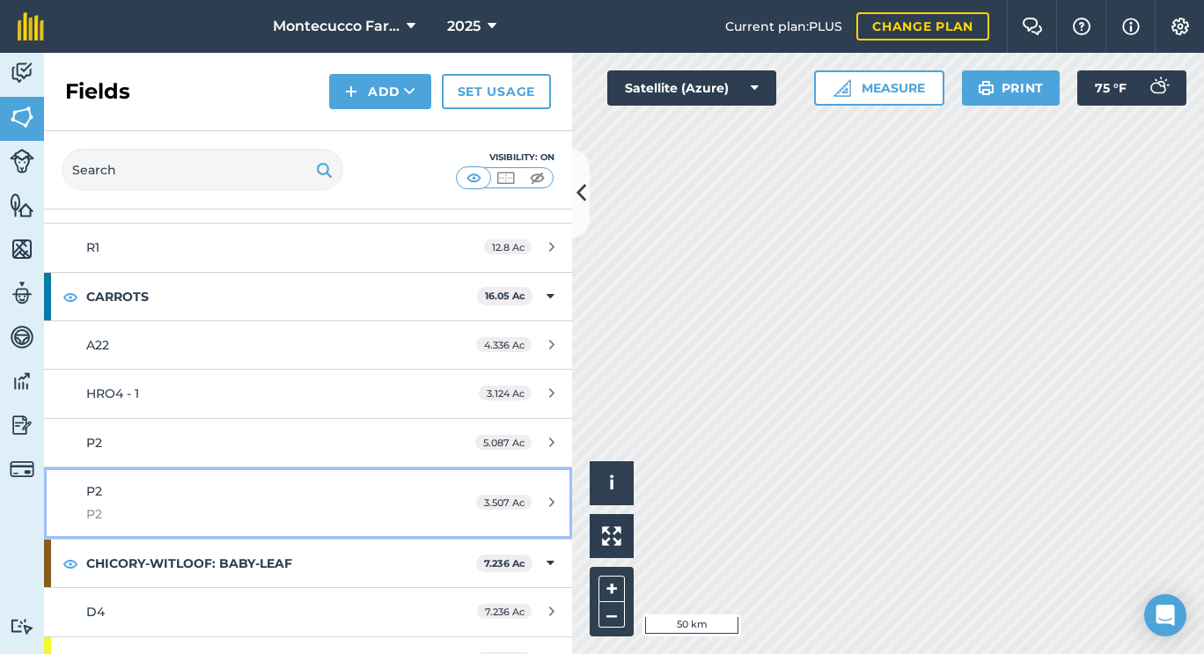
click at [104, 497] on div "P2 P2" at bounding box center [251, 502] width 331 height 43
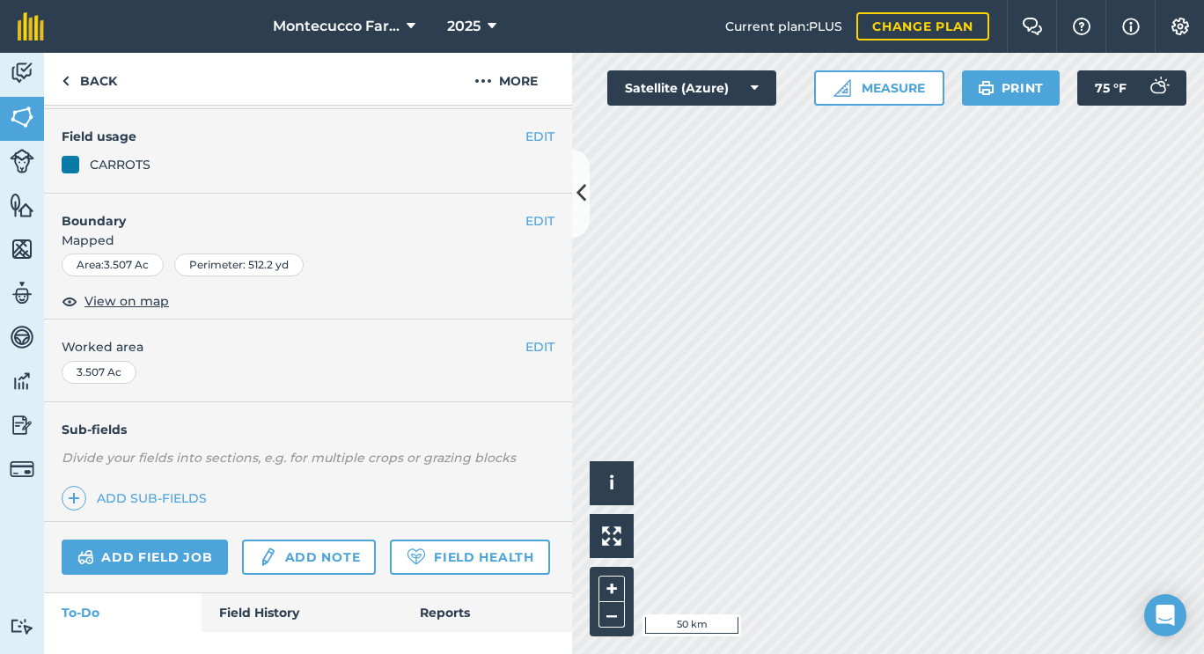
scroll to position [245, 0]
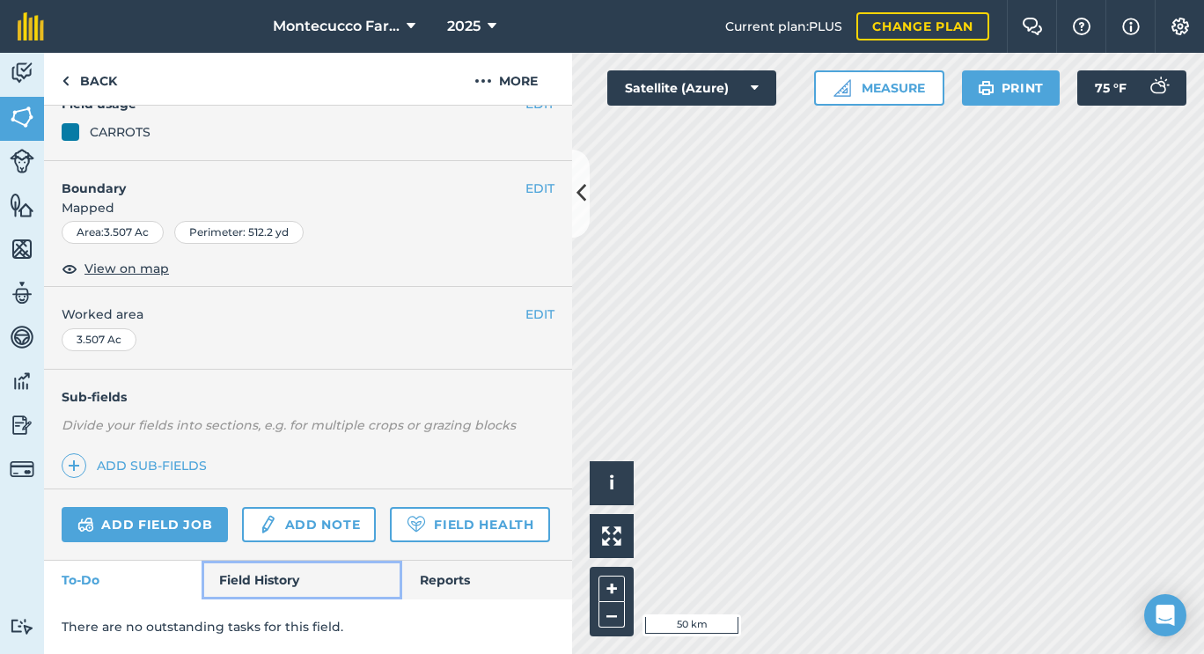
click at [290, 589] on link "Field History" at bounding box center [302, 580] width 200 height 39
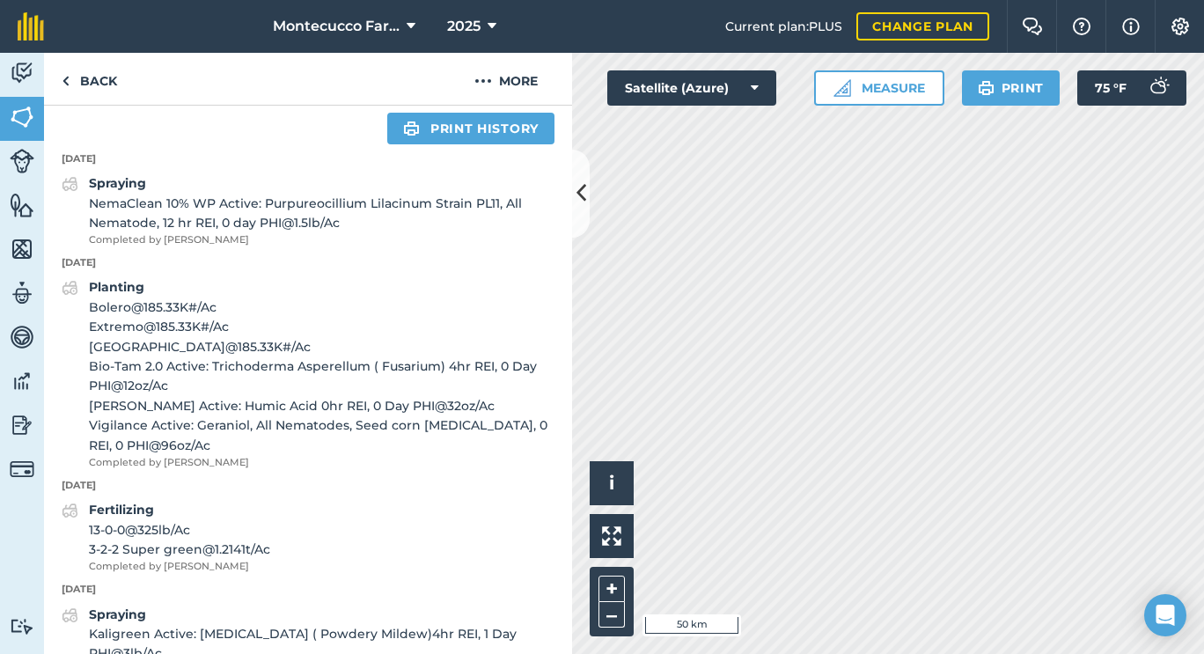
scroll to position [680, 0]
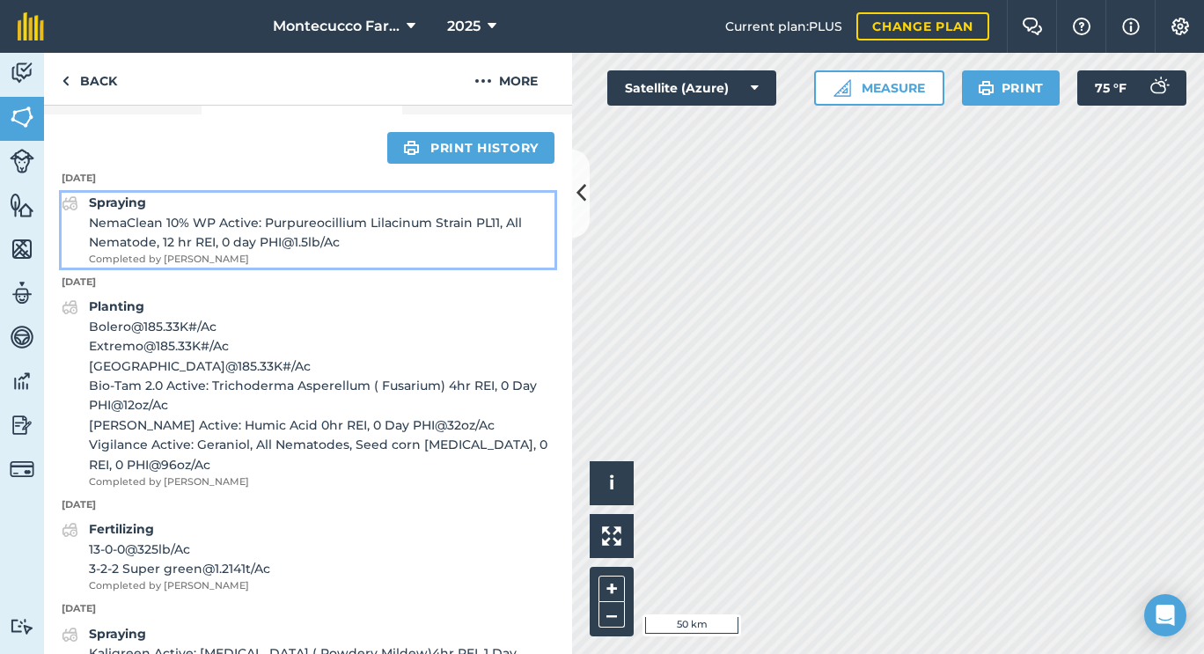
click at [127, 210] on strong "Spraying" at bounding box center [117, 202] width 57 height 16
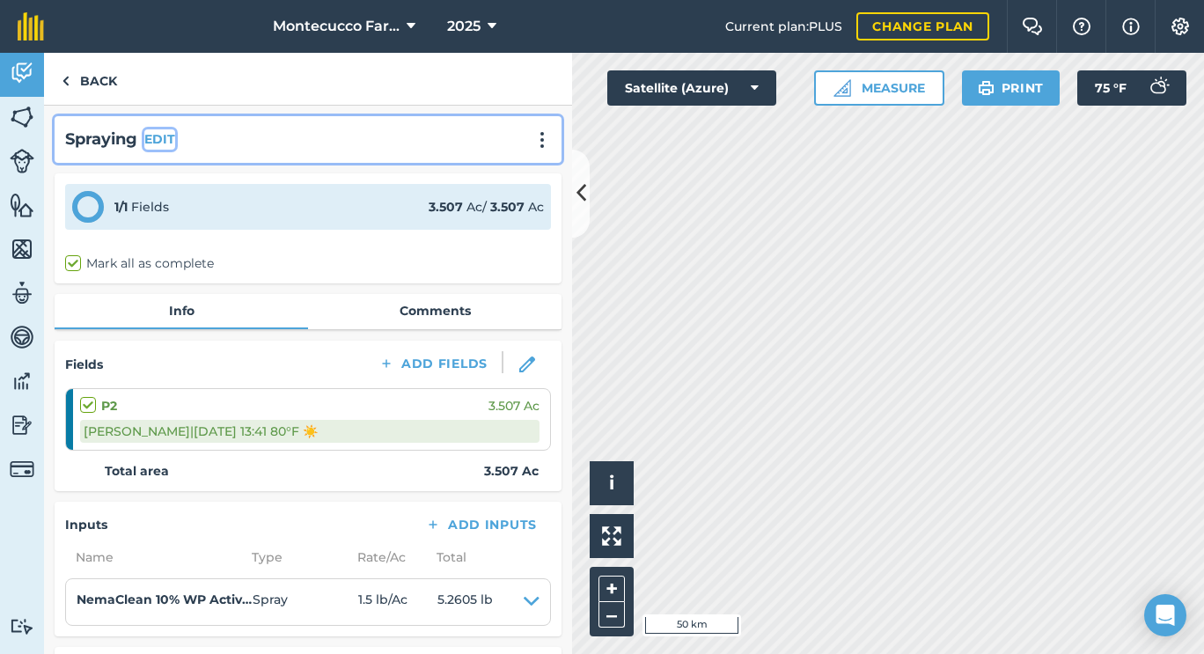
click at [165, 142] on button "EDIT" at bounding box center [159, 138] width 31 height 19
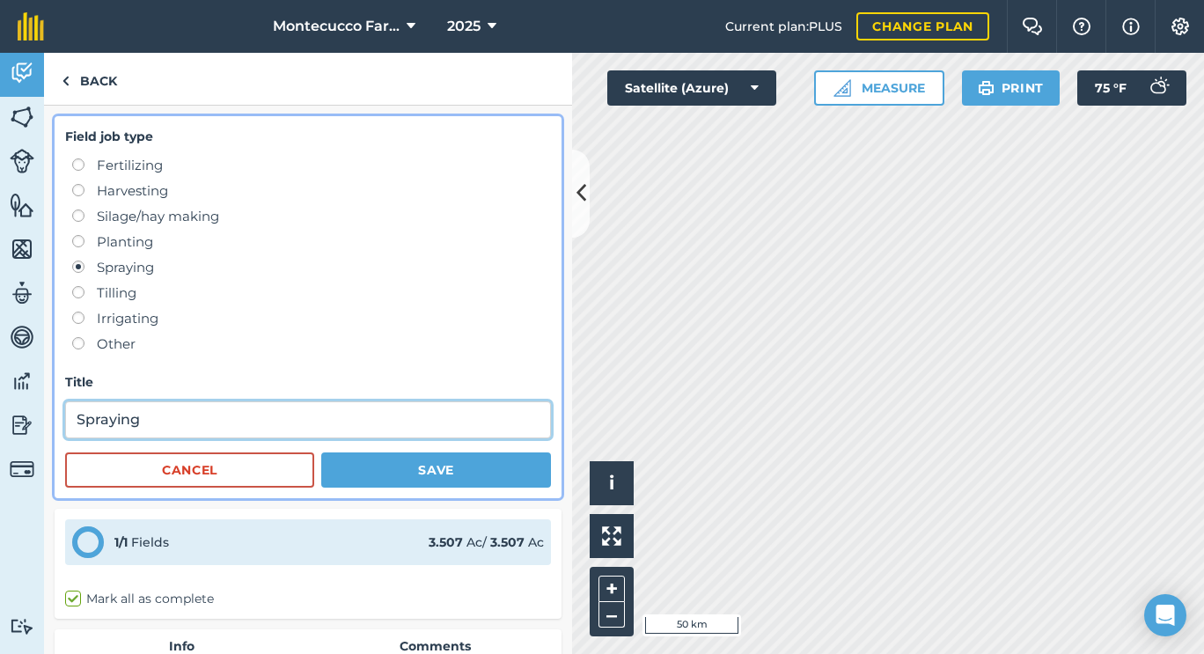
click at [202, 422] on input "Spraying" at bounding box center [308, 419] width 486 height 37
paste input "([PERSON_NAME])"
type input "Spraying([PERSON_NAME])"
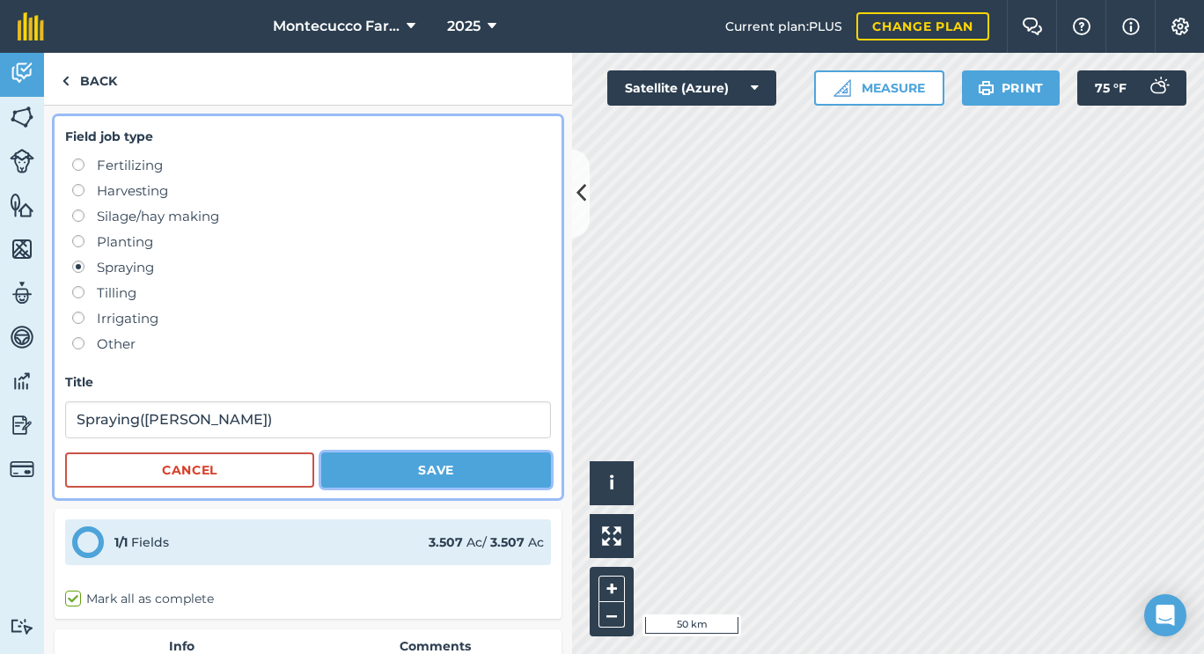
click at [387, 458] on button "Save" at bounding box center [436, 469] width 230 height 35
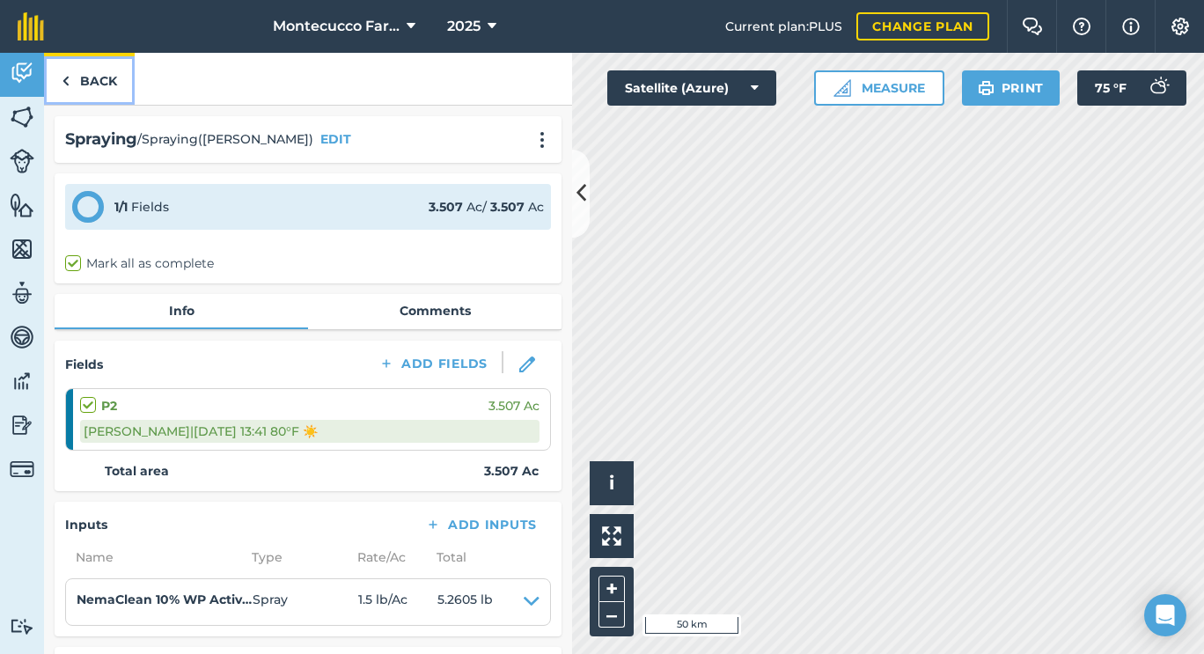
click at [77, 93] on link "Back" at bounding box center [89, 79] width 91 height 52
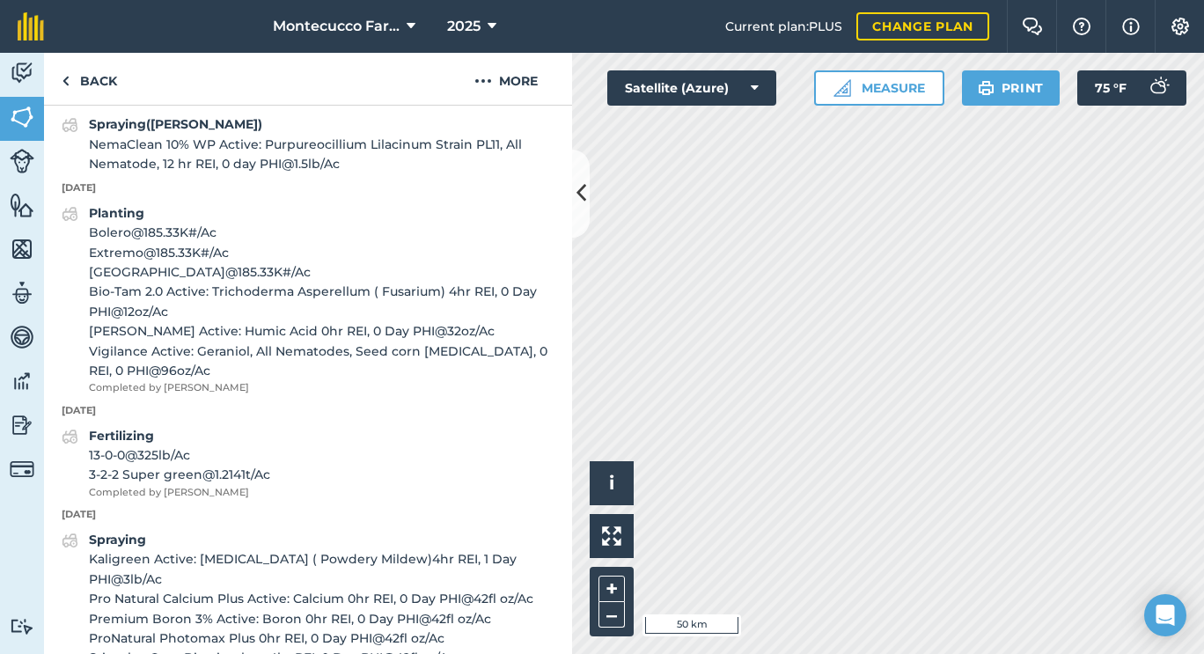
scroll to position [768, 0]
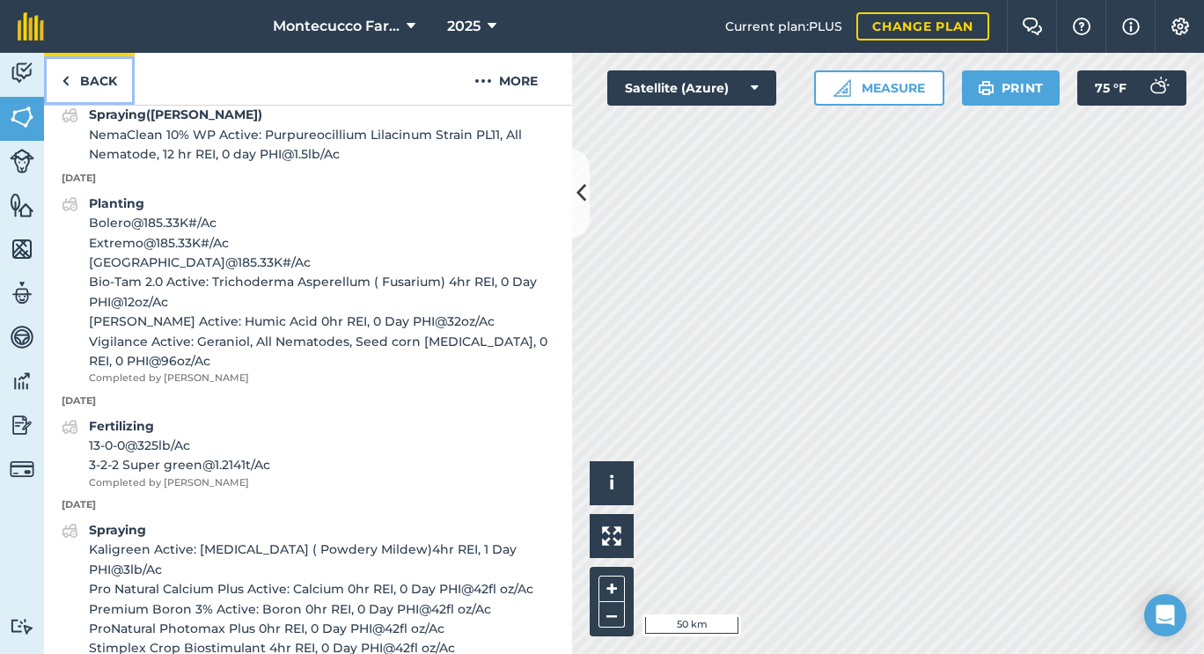
click at [92, 81] on link "Back" at bounding box center [89, 79] width 91 height 52
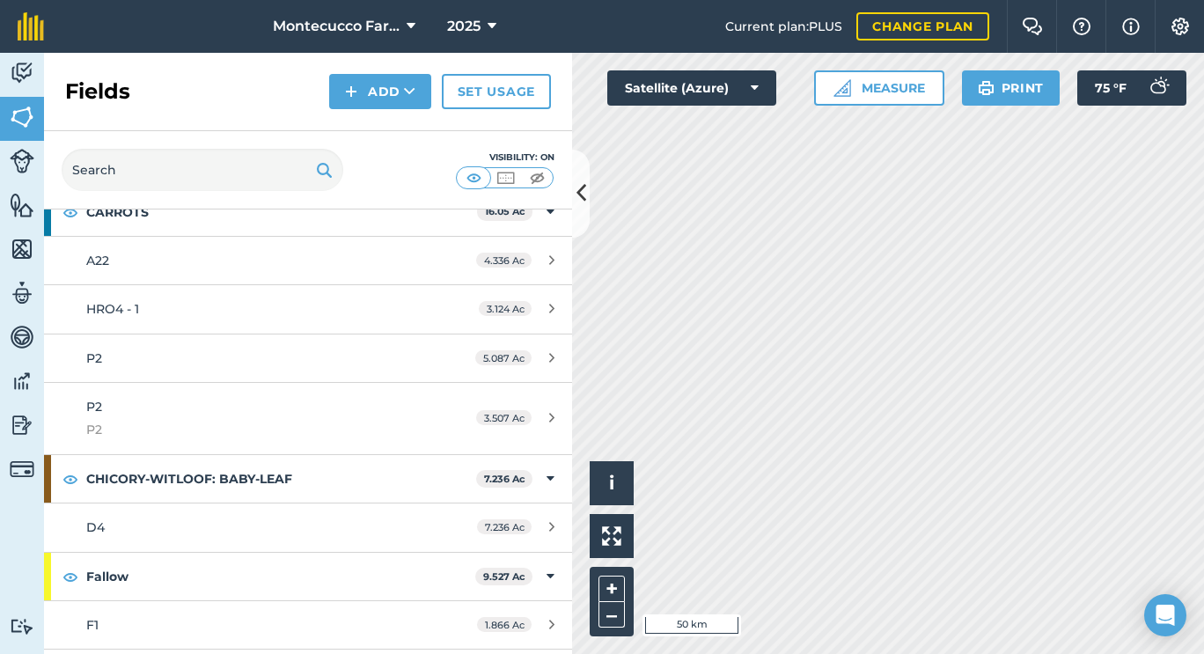
scroll to position [1539, 0]
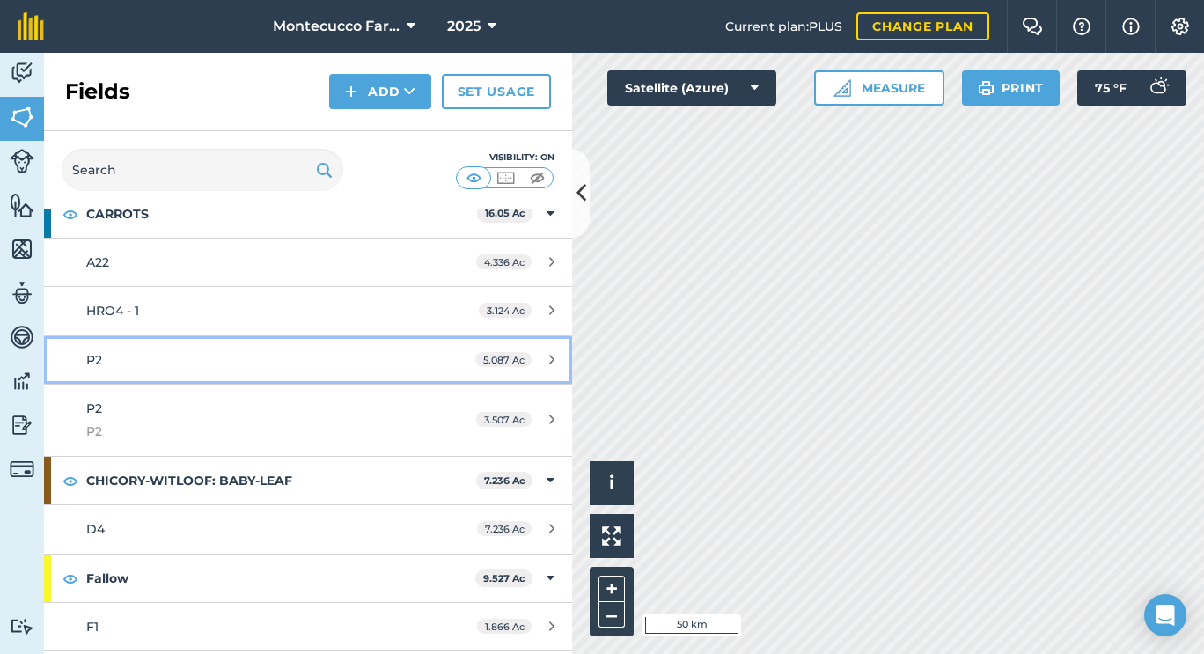
click at [99, 360] on span "P2" at bounding box center [94, 360] width 16 height 16
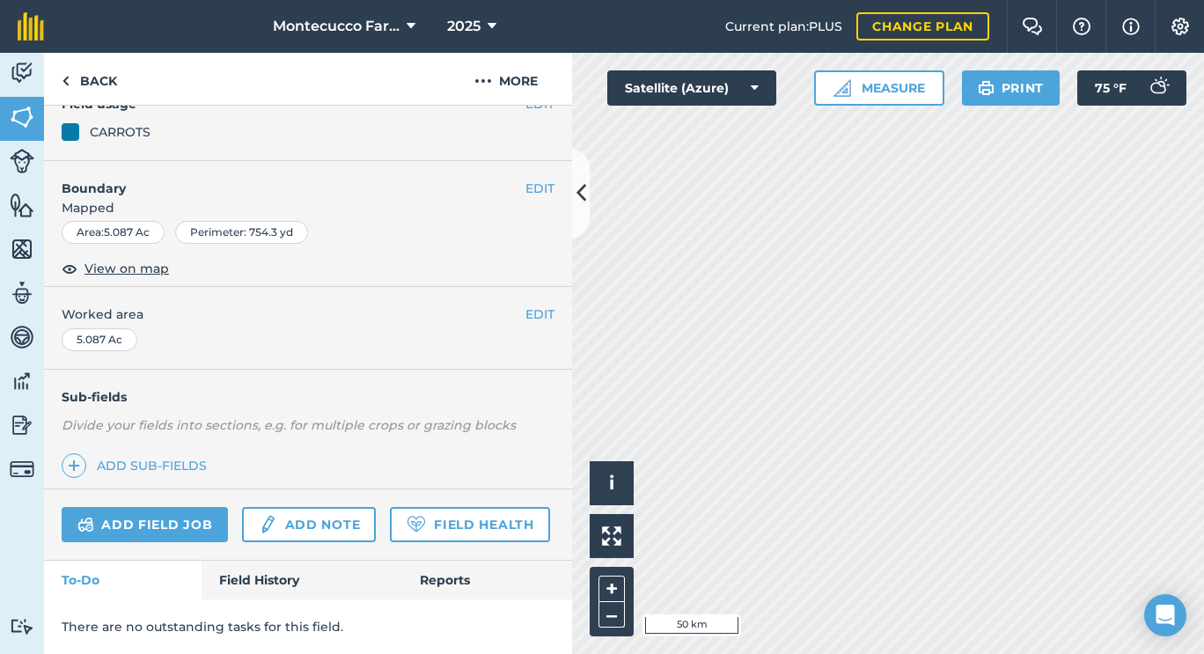
scroll to position [224, 0]
click at [285, 591] on link "Field History" at bounding box center [302, 580] width 200 height 39
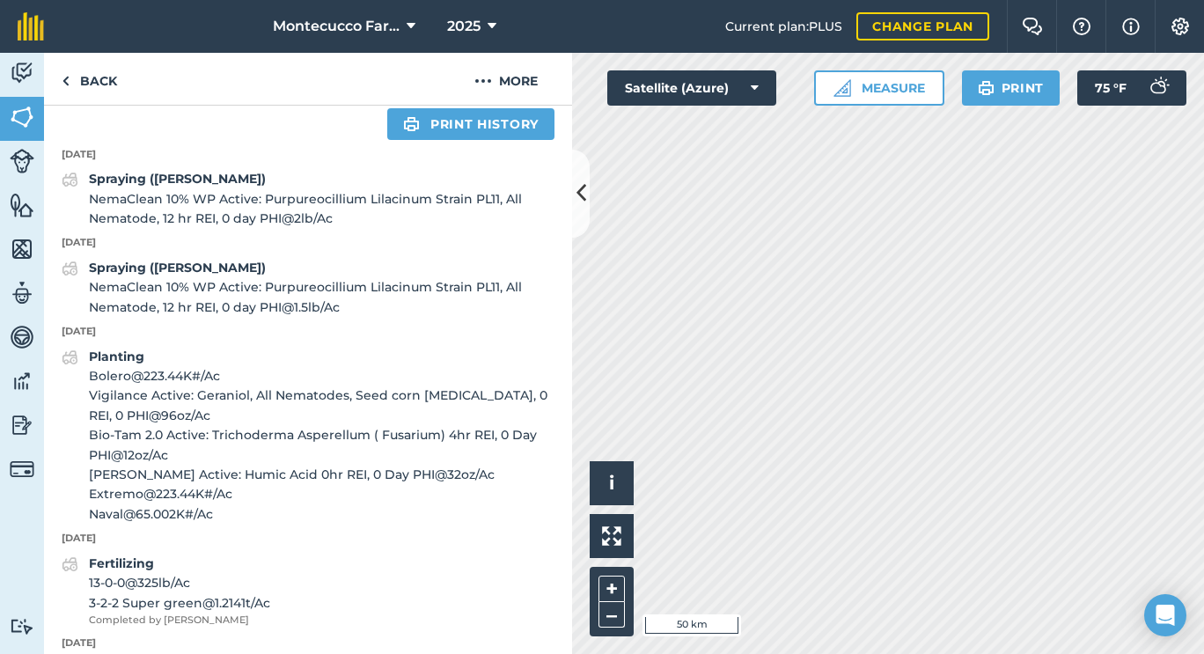
scroll to position [680, 0]
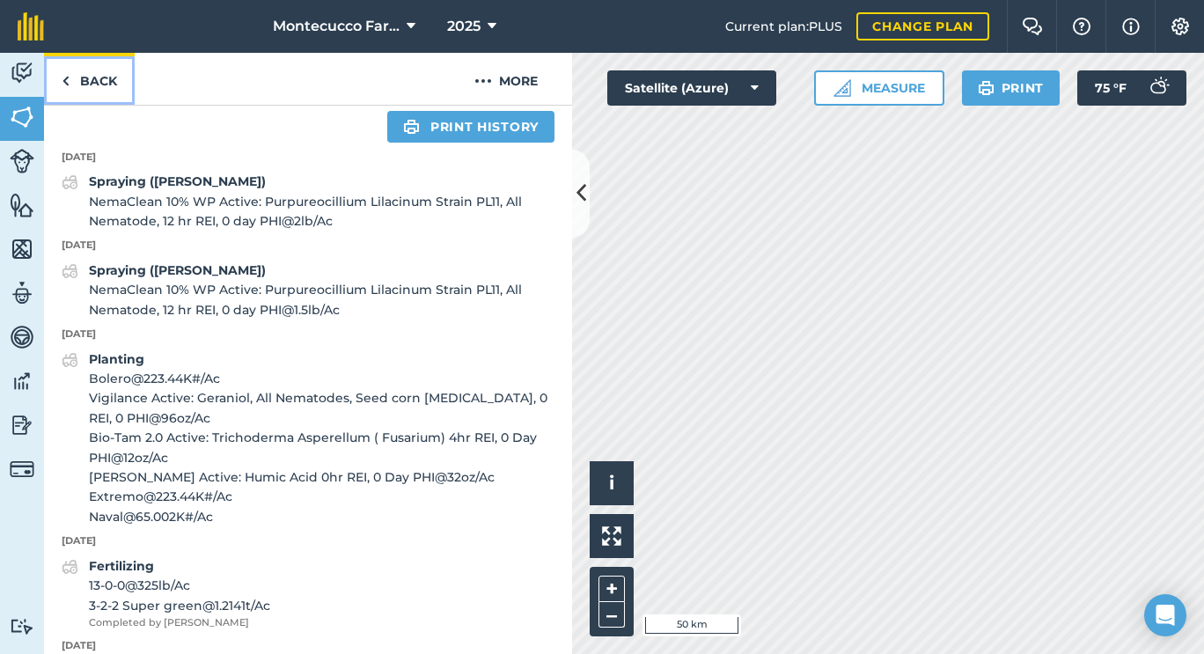
click at [89, 76] on link "Back" at bounding box center [89, 79] width 91 height 52
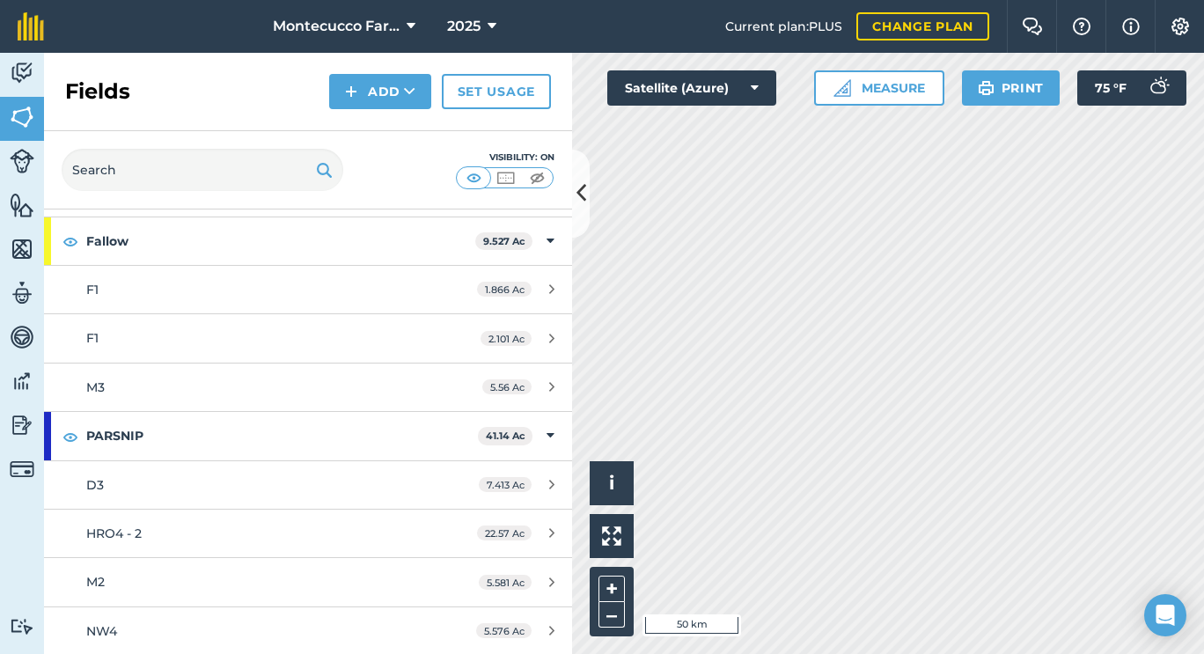
scroll to position [1976, 0]
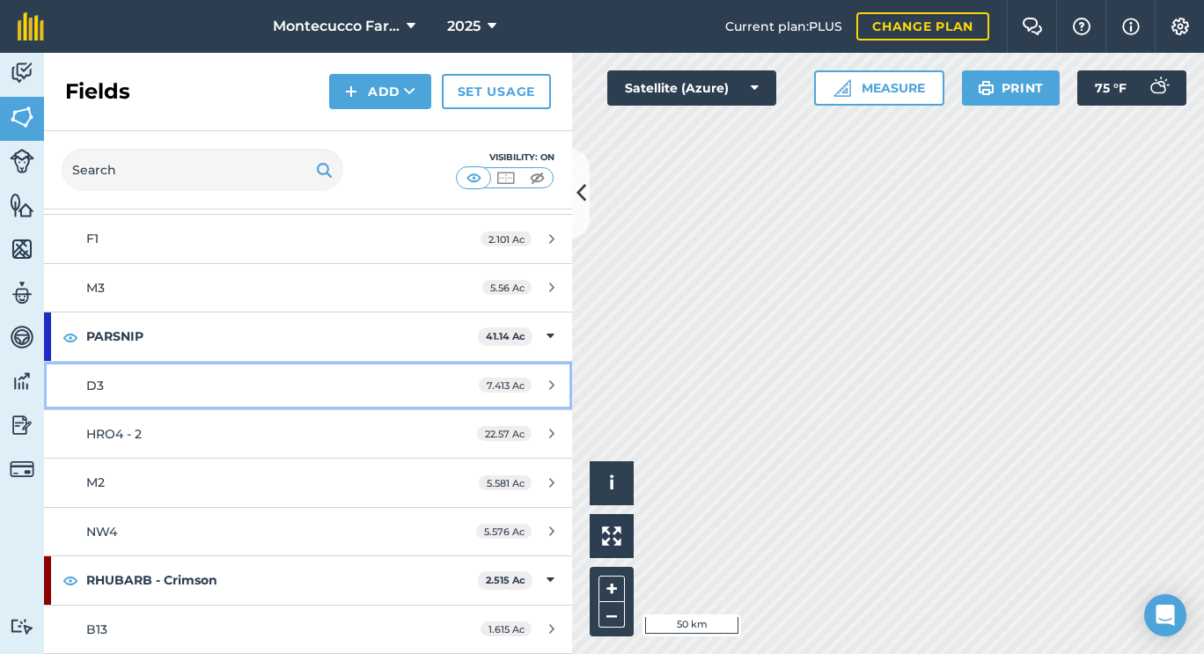
click at [128, 395] on link "D3 7.413 Ac" at bounding box center [308, 386] width 528 height 48
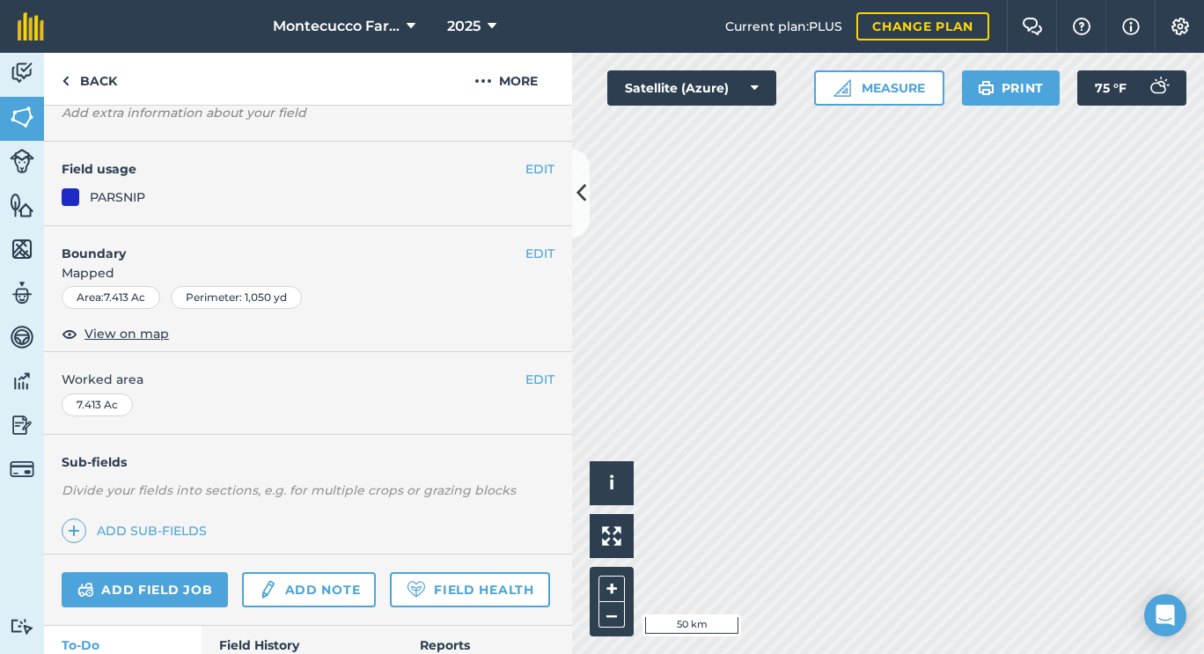
scroll to position [224, 0]
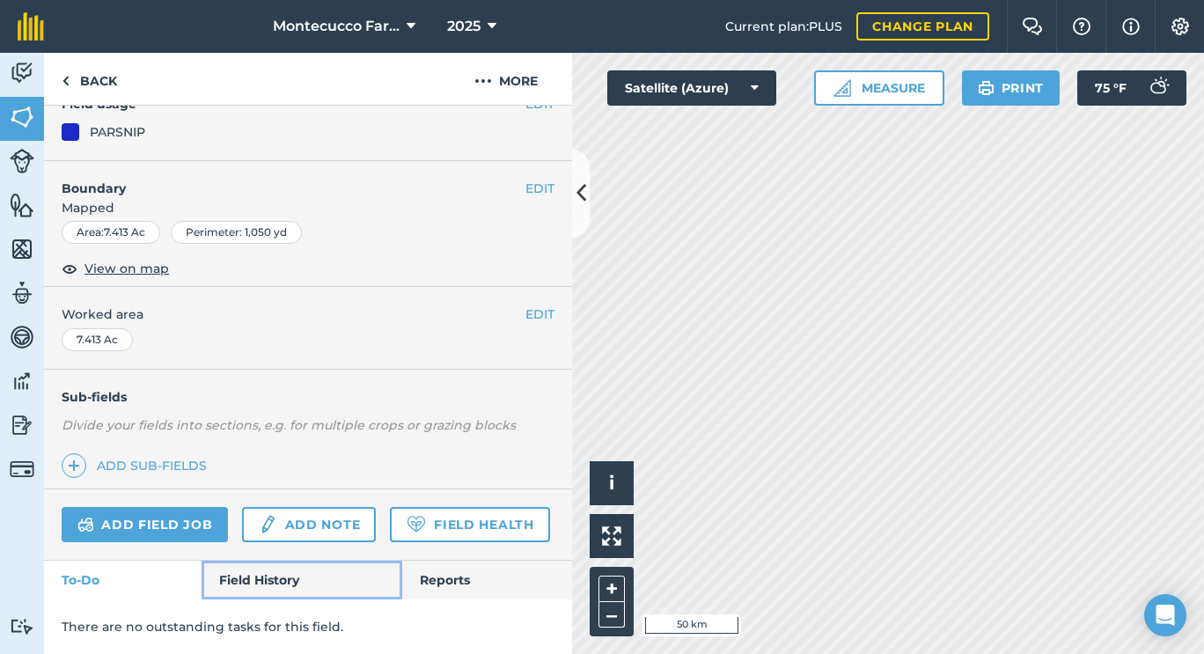
click at [282, 586] on link "Field History" at bounding box center [302, 580] width 200 height 39
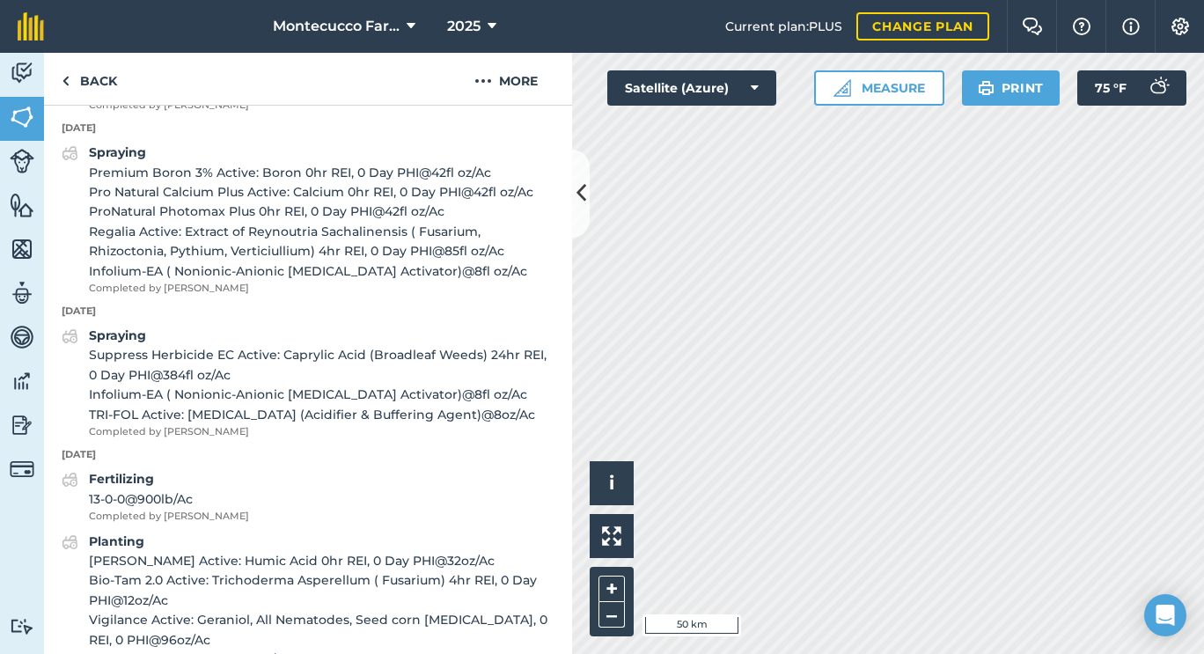
scroll to position [1071, 0]
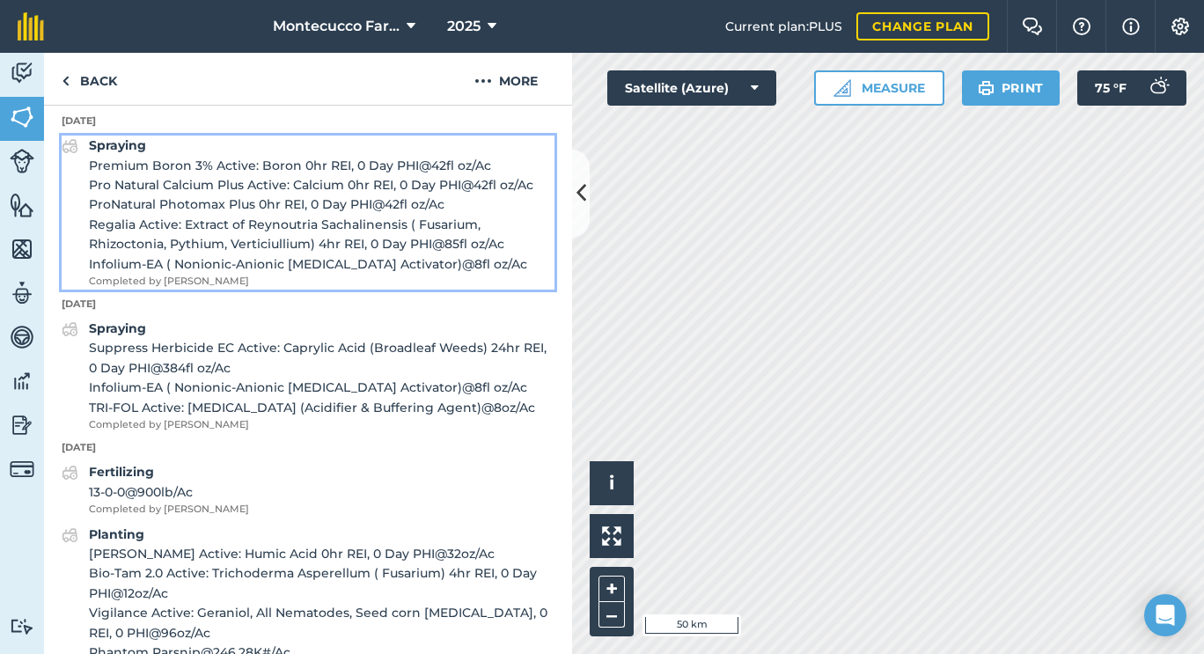
click at [124, 153] on strong "Spraying" at bounding box center [117, 145] width 57 height 16
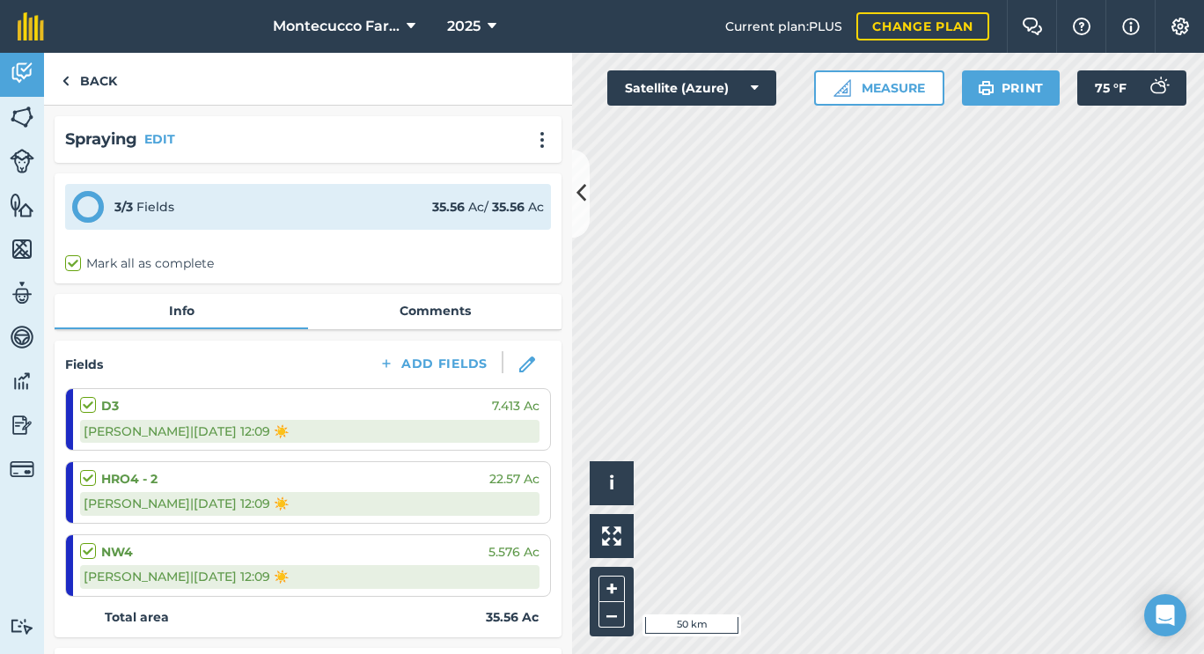
click at [164, 128] on div "Spraying EDIT" at bounding box center [308, 140] width 486 height 26
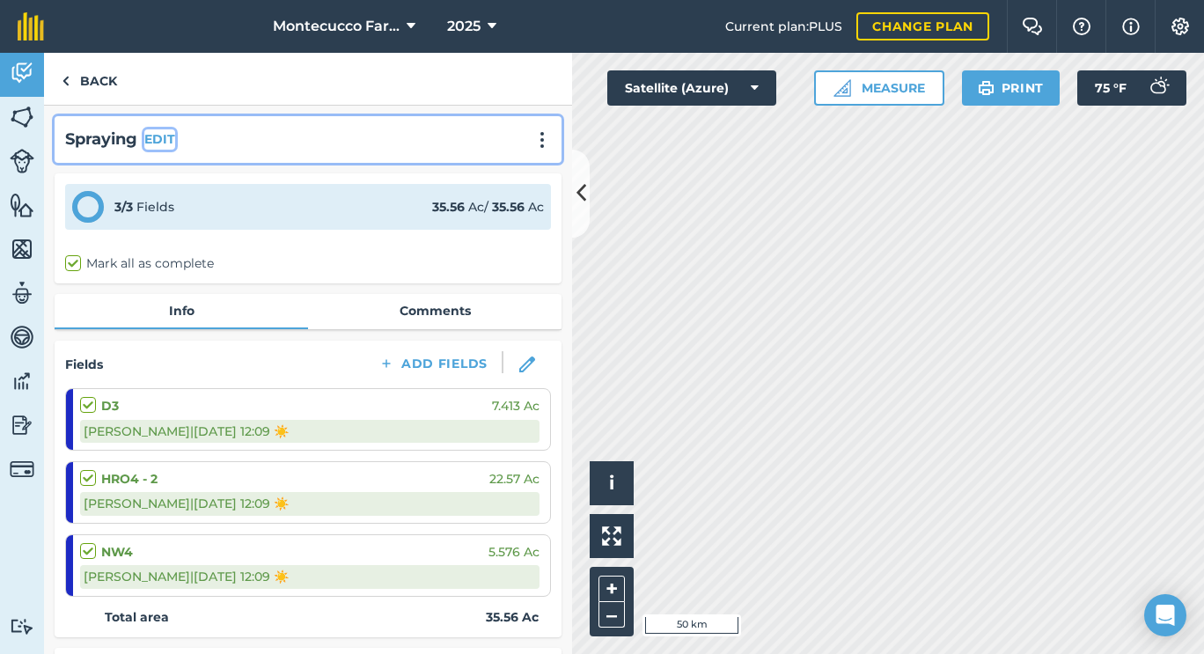
click at [165, 143] on button "EDIT" at bounding box center [159, 138] width 31 height 19
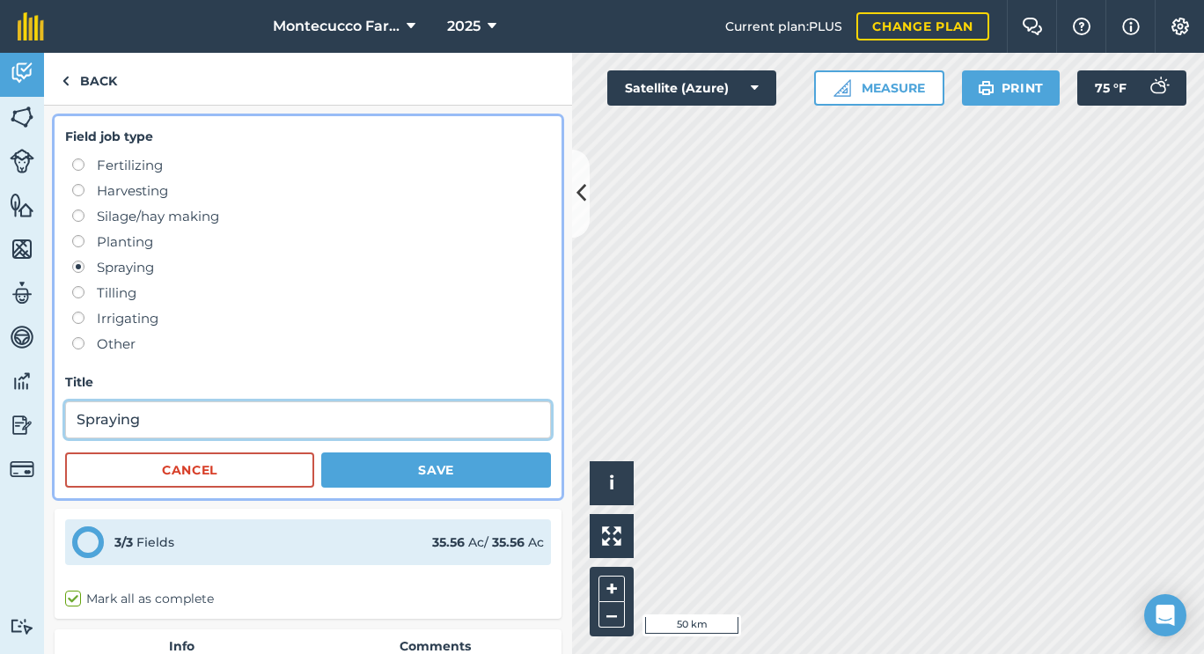
click at [199, 425] on input "Spraying" at bounding box center [308, 419] width 486 height 37
paste input "([PERSON_NAME])"
type input "Spraying ([PERSON_NAME])"
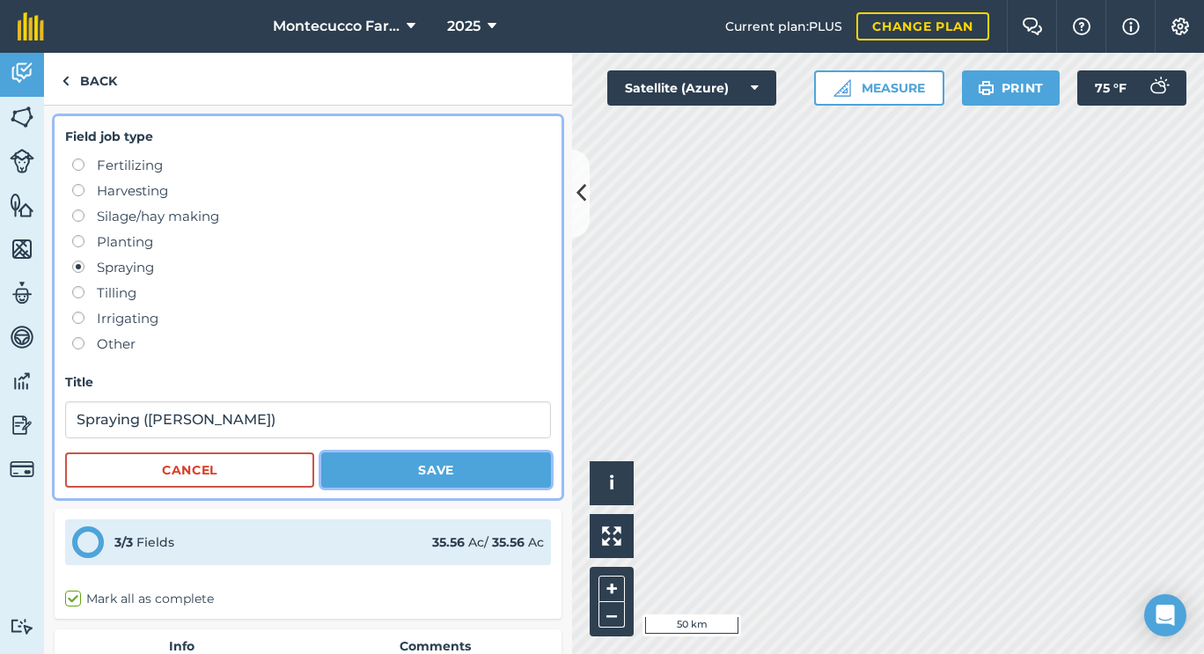
click at [387, 469] on button "Save" at bounding box center [436, 469] width 230 height 35
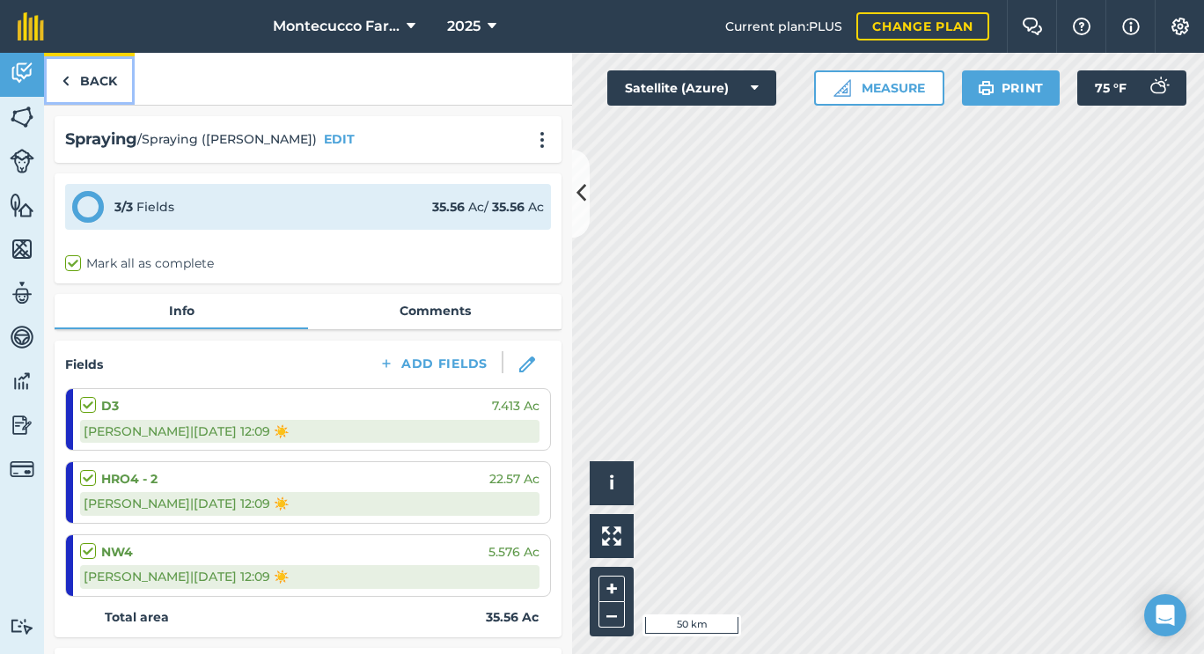
click at [86, 87] on link "Back" at bounding box center [89, 79] width 91 height 52
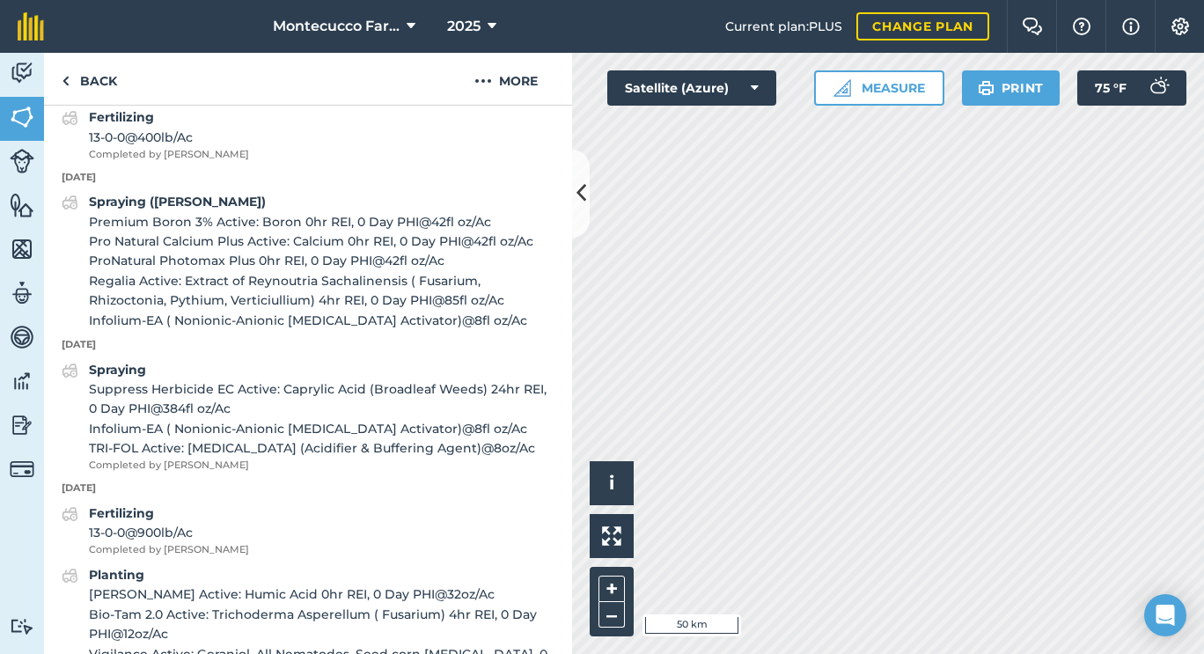
scroll to position [1017, 0]
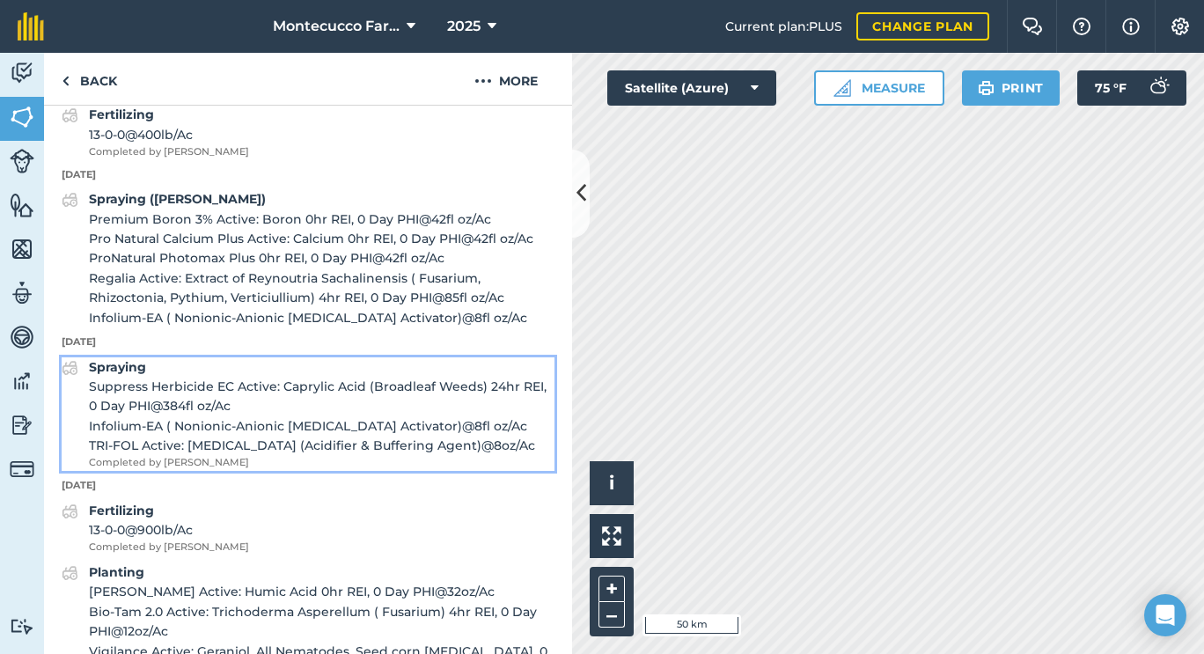
click at [116, 375] on strong "Spraying" at bounding box center [117, 367] width 57 height 16
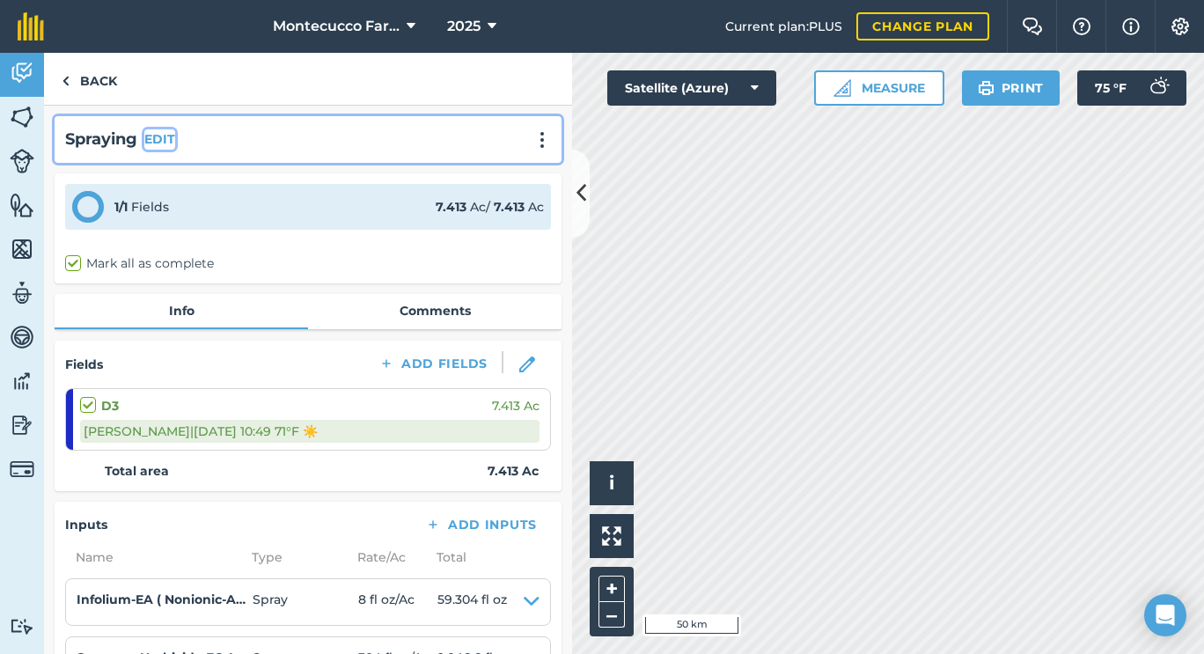
click at [156, 134] on button "EDIT" at bounding box center [159, 138] width 31 height 19
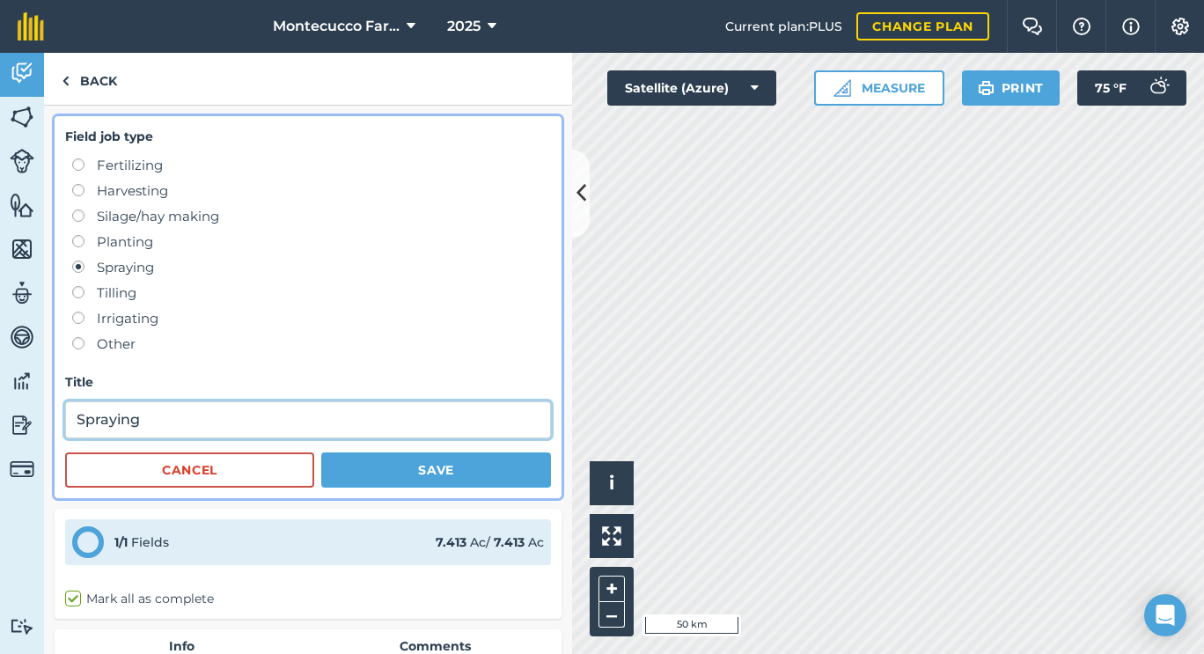
click at [191, 436] on input "Spraying" at bounding box center [308, 419] width 486 height 37
paste input "([PERSON_NAME])"
type input "Spraying ([PERSON_NAME])"
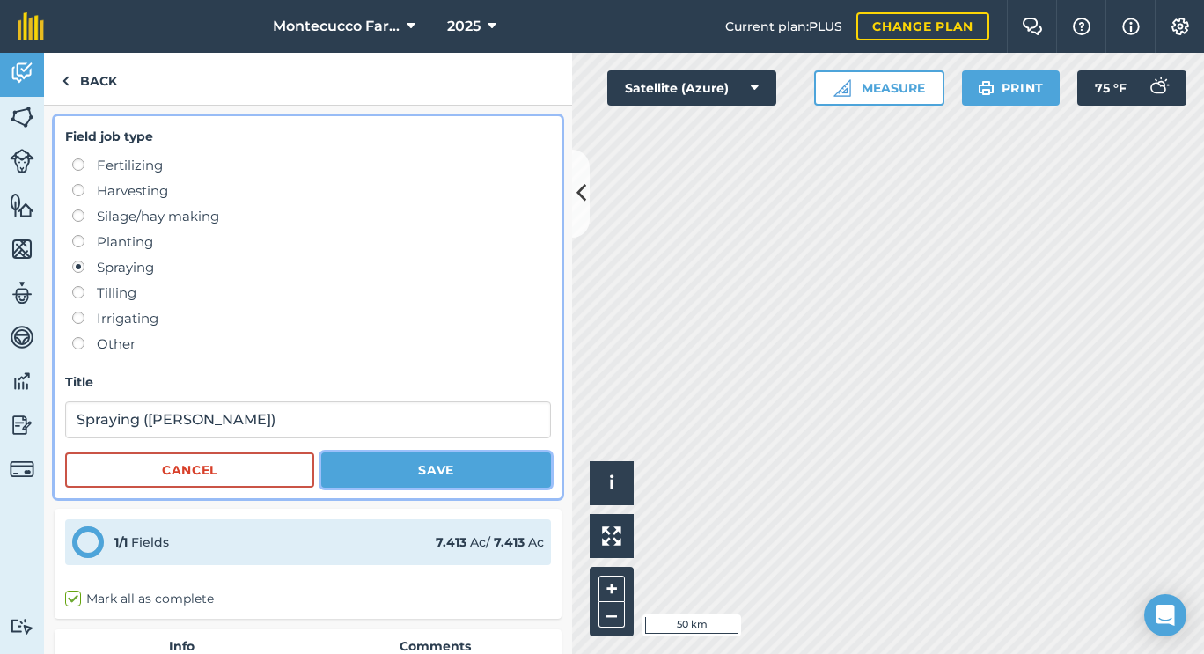
click at [377, 469] on button "Save" at bounding box center [436, 469] width 230 height 35
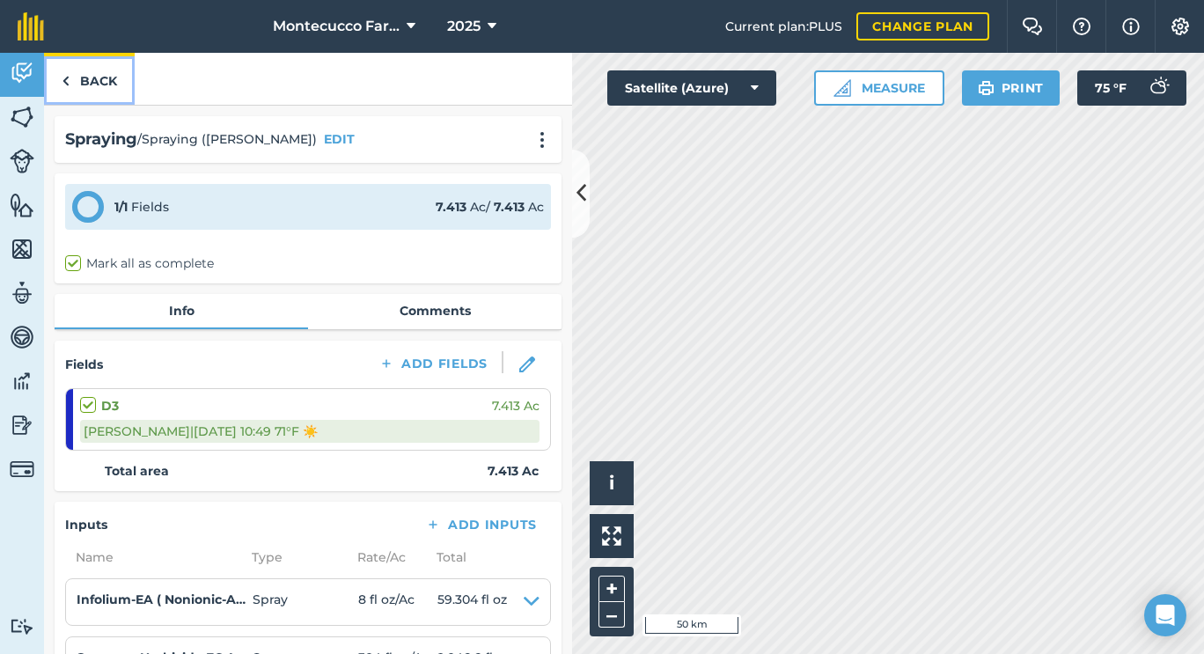
click at [101, 89] on link "Back" at bounding box center [89, 79] width 91 height 52
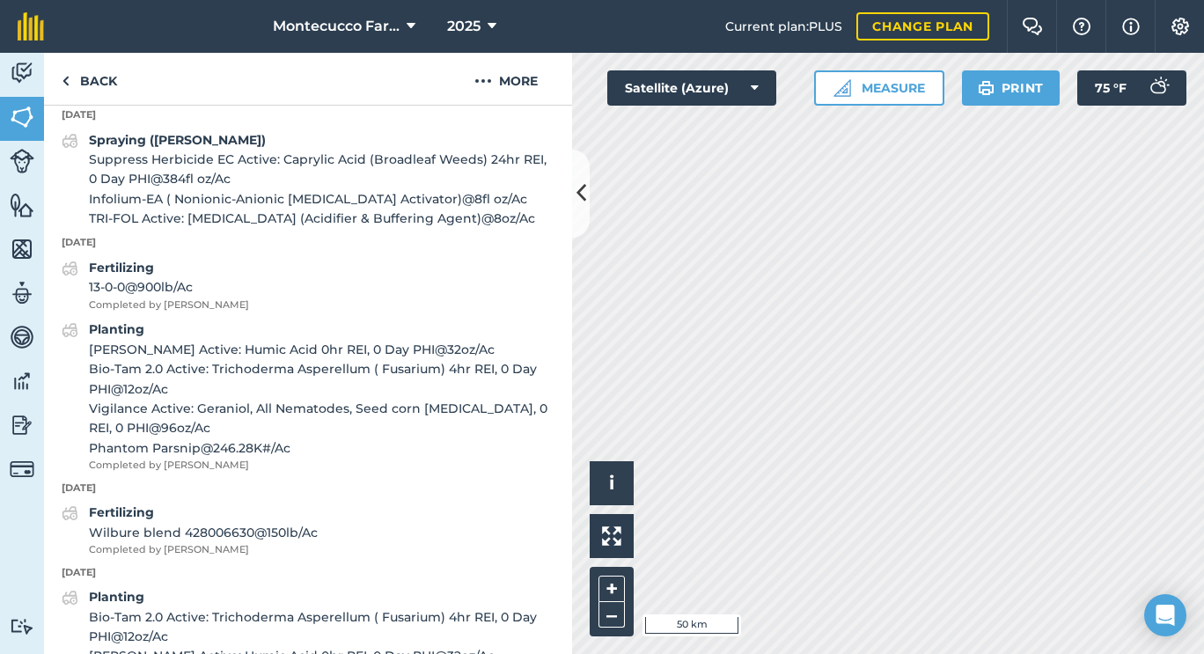
scroll to position [1248, 0]
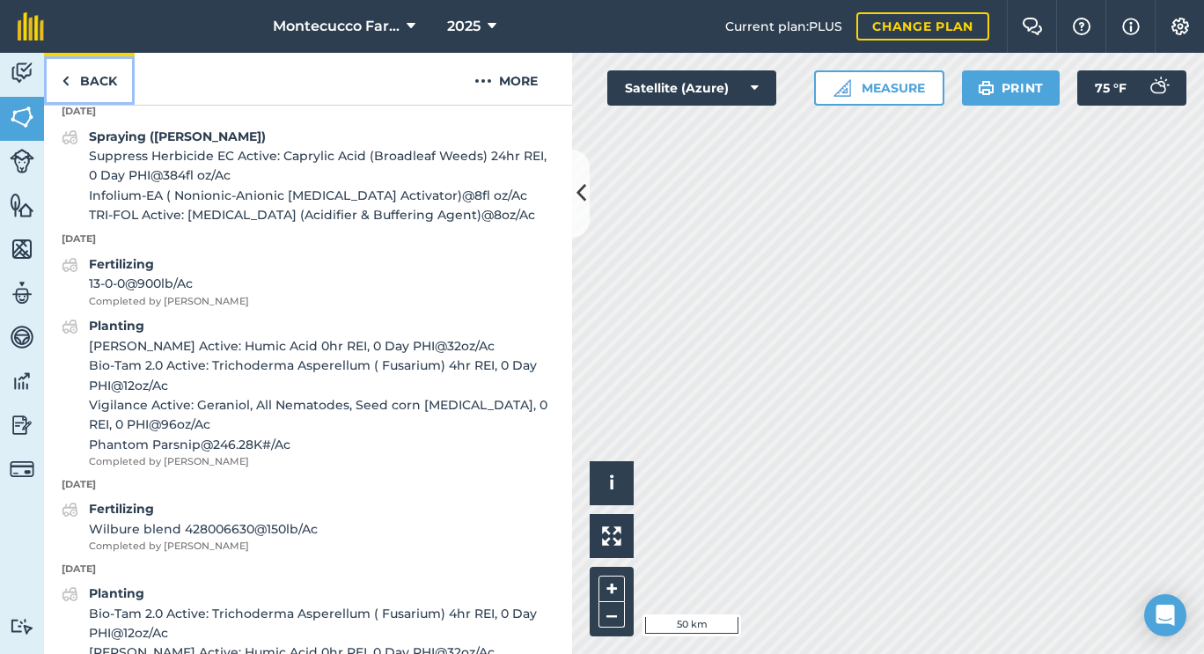
click at [116, 95] on link "Back" at bounding box center [89, 79] width 91 height 52
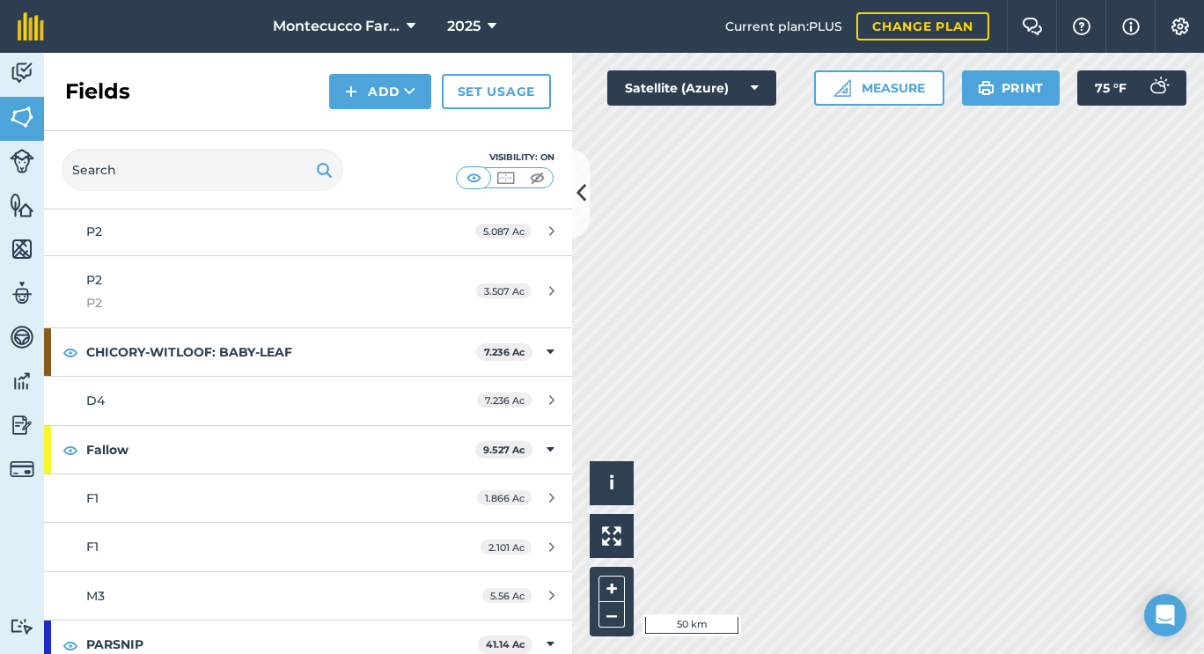
scroll to position [1687, 0]
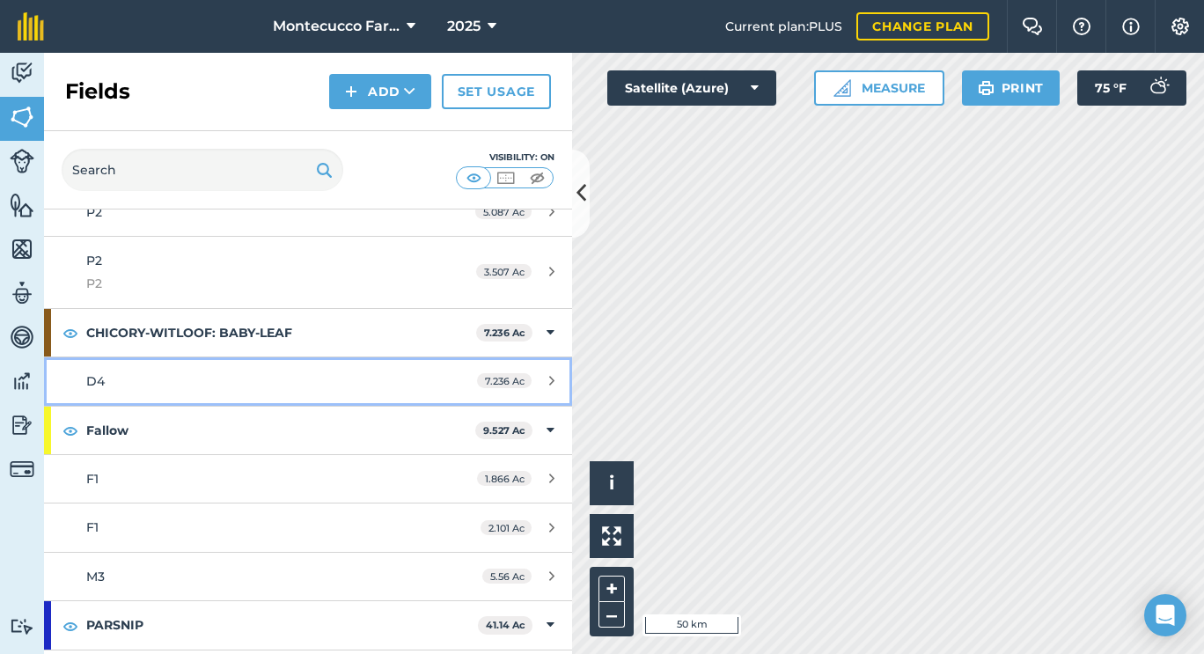
click at [106, 384] on div "D4" at bounding box center [251, 380] width 331 height 19
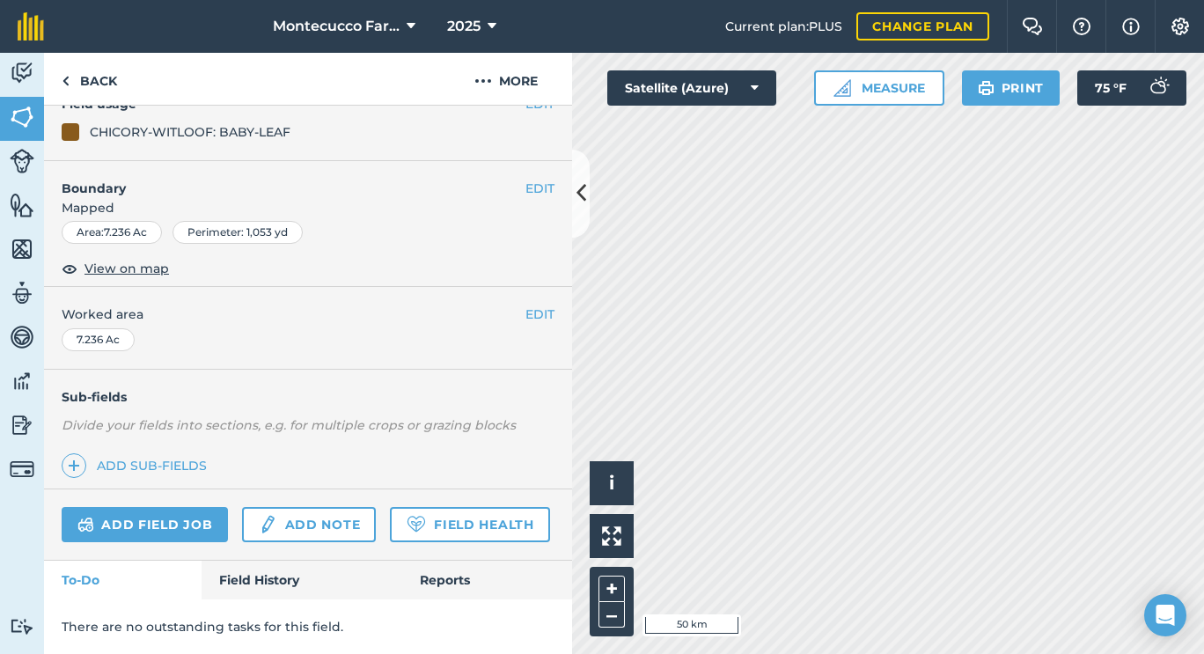
scroll to position [224, 0]
click at [243, 591] on link "Field History" at bounding box center [302, 580] width 200 height 39
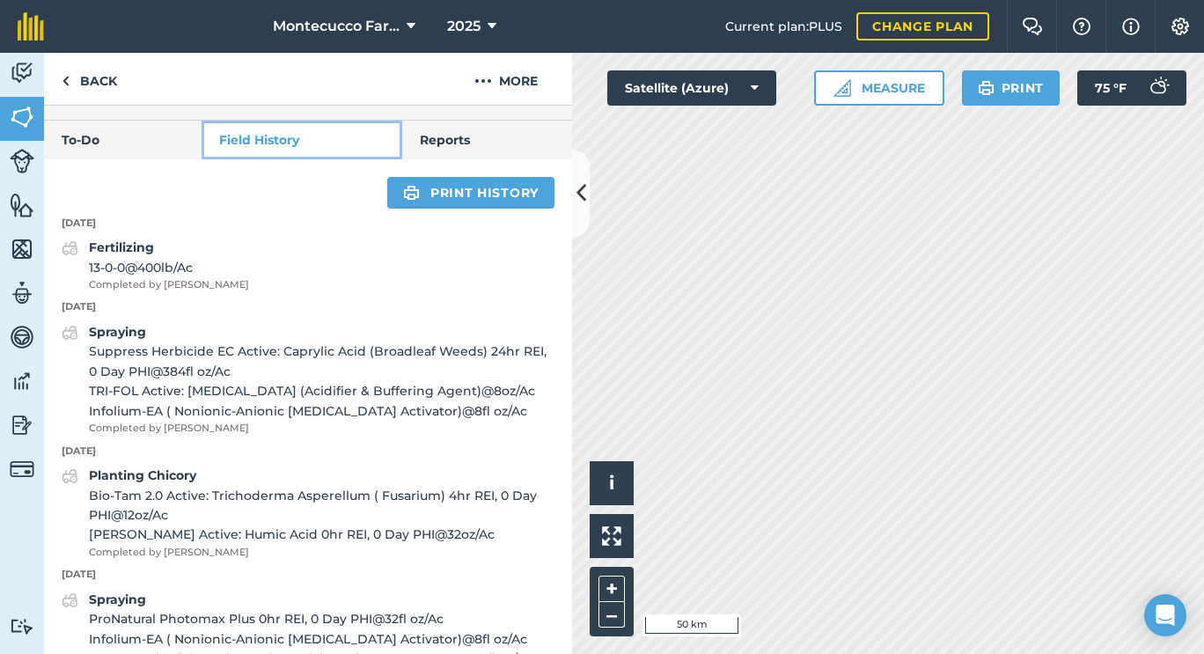
scroll to position [616, 0]
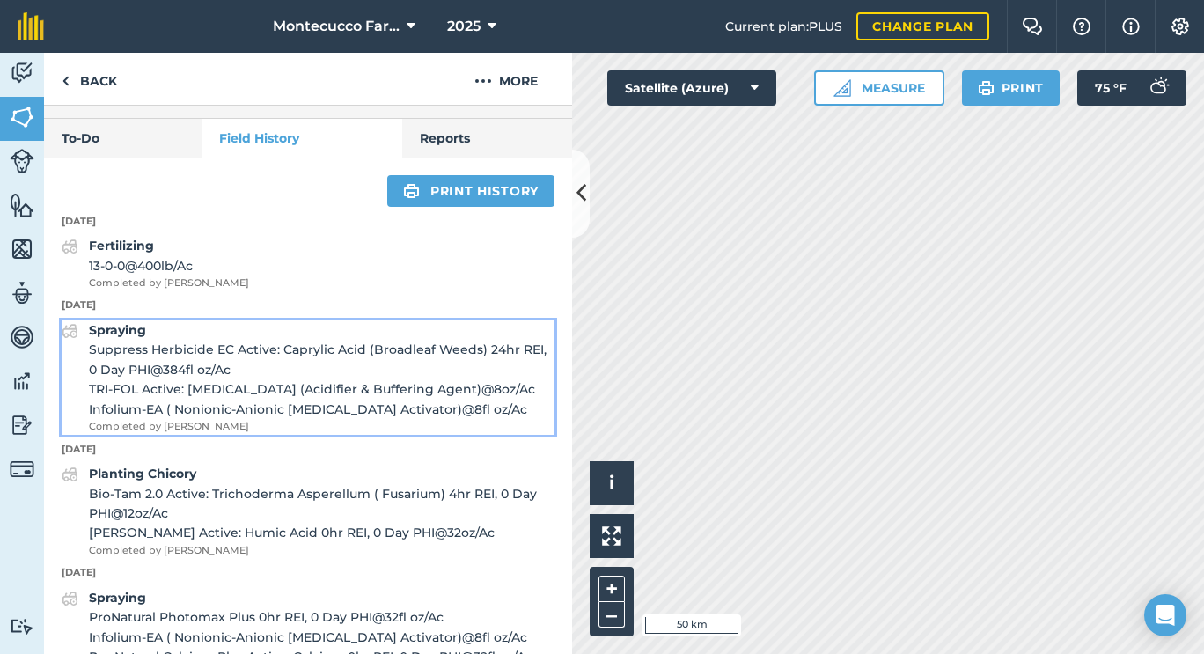
click at [116, 338] on strong "Spraying" at bounding box center [117, 330] width 57 height 16
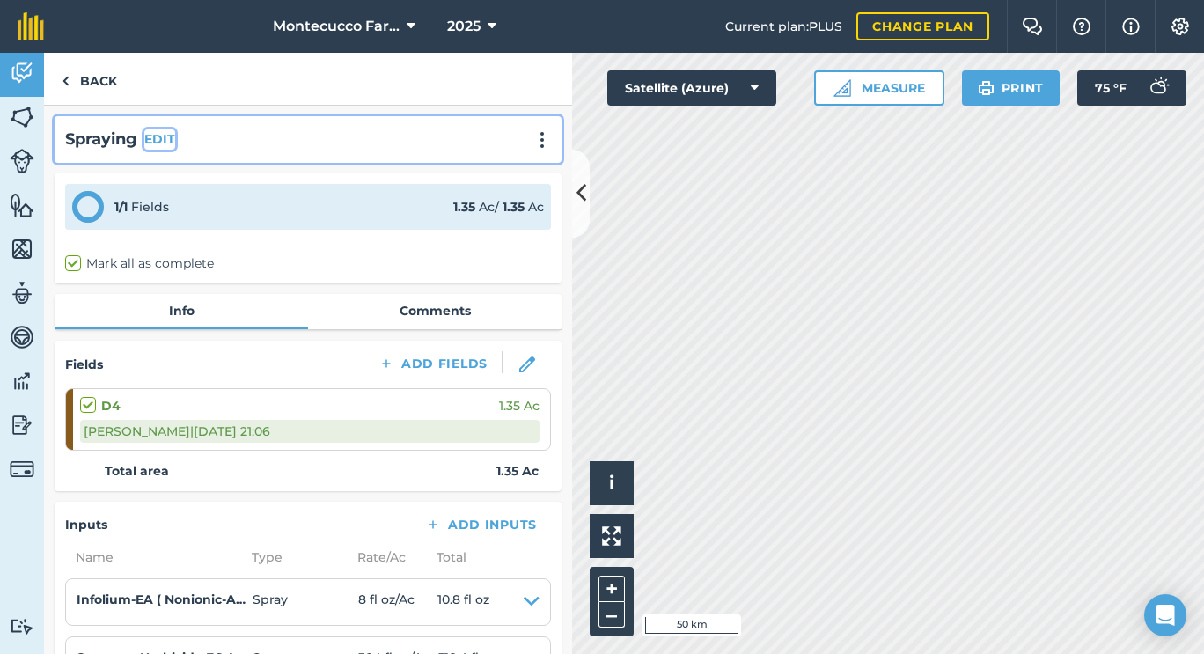
click at [155, 132] on button "EDIT" at bounding box center [159, 138] width 31 height 19
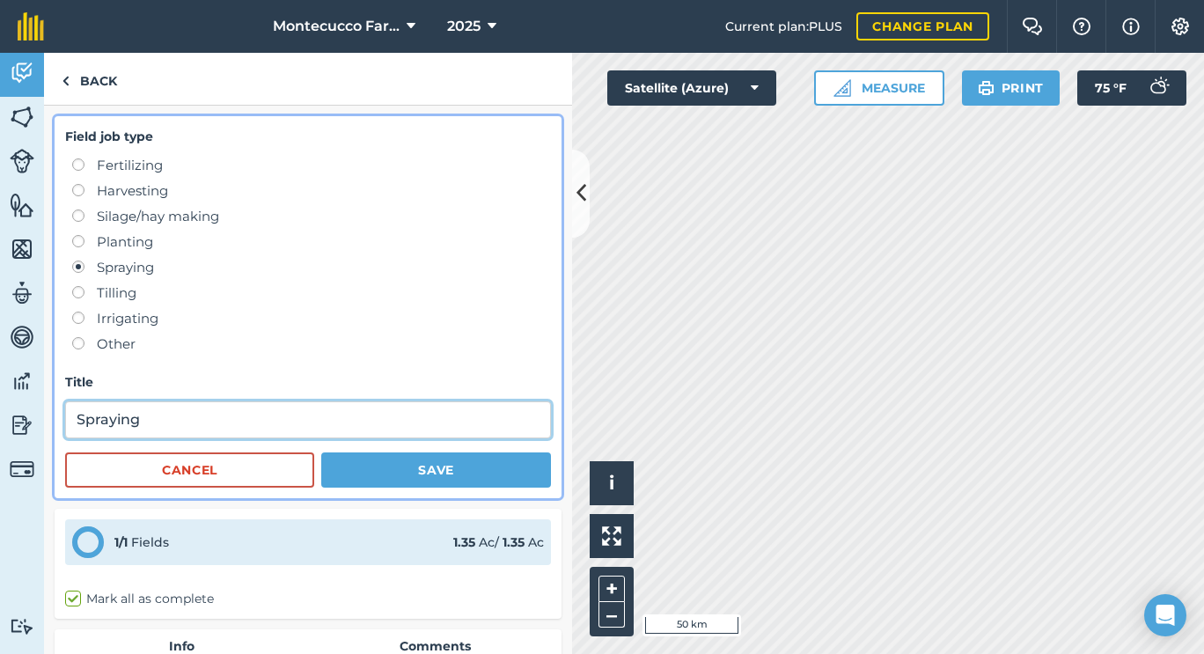
click at [182, 424] on input "Spraying" at bounding box center [308, 419] width 486 height 37
paste input "([PERSON_NAME])"
type input "Spraying ([PERSON_NAME])"
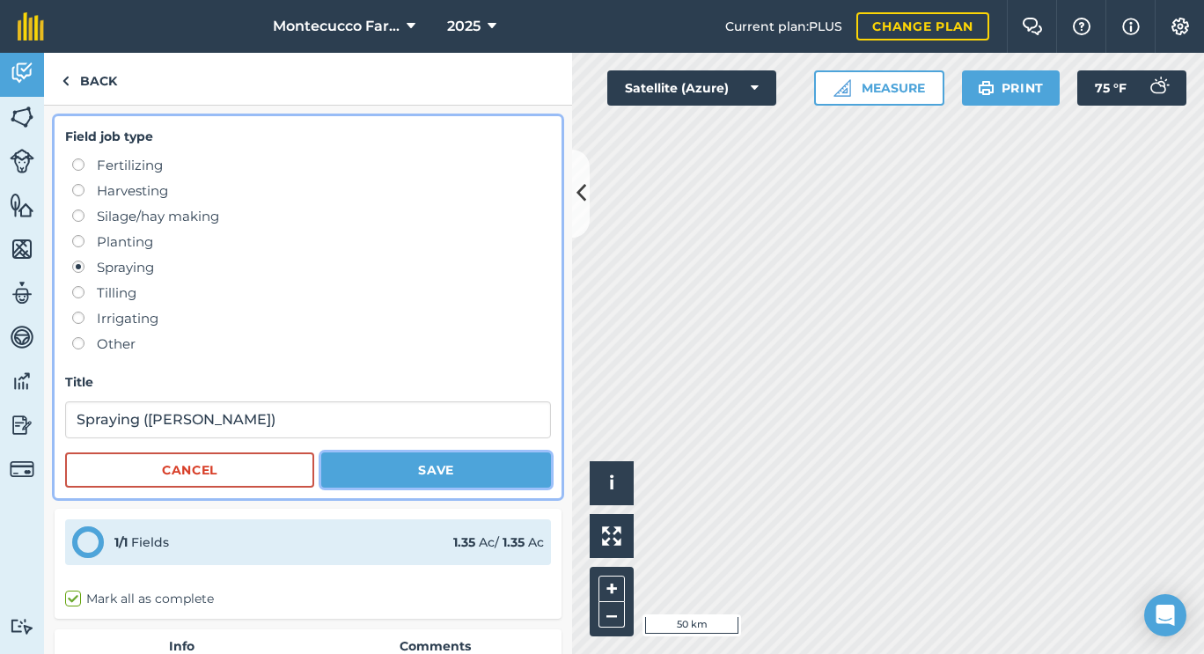
click at [391, 469] on button "Save" at bounding box center [436, 469] width 230 height 35
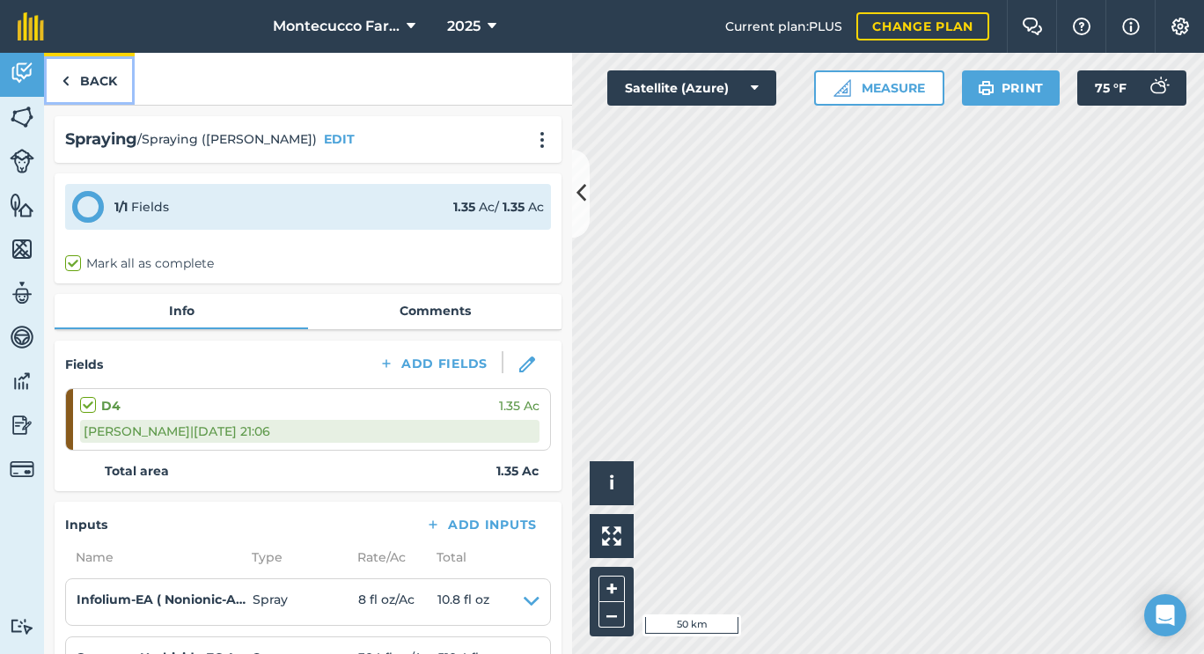
click at [78, 77] on link "Back" at bounding box center [89, 79] width 91 height 52
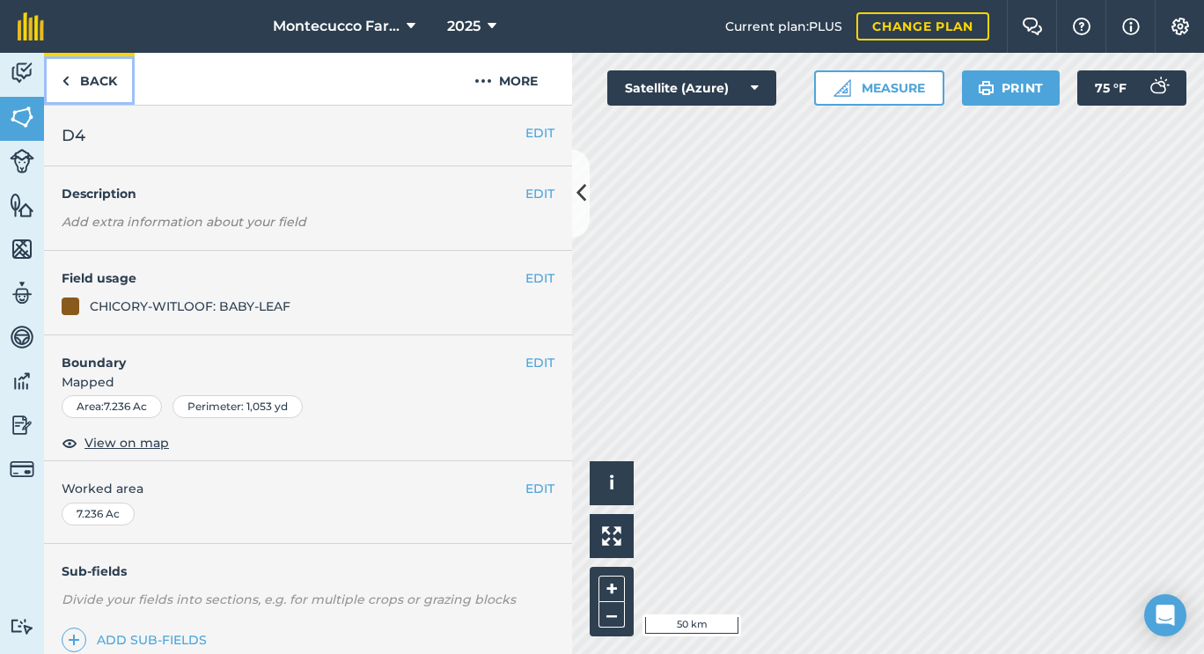
click at [78, 77] on link "Back" at bounding box center [89, 79] width 91 height 52
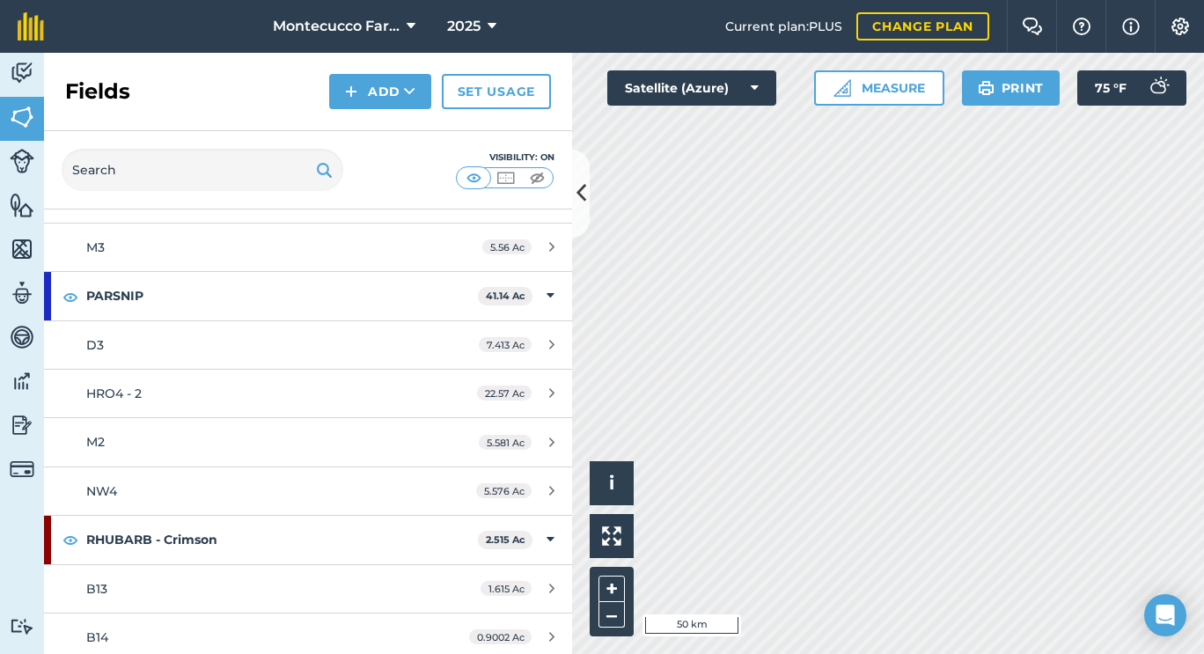
scroll to position [2037, 0]
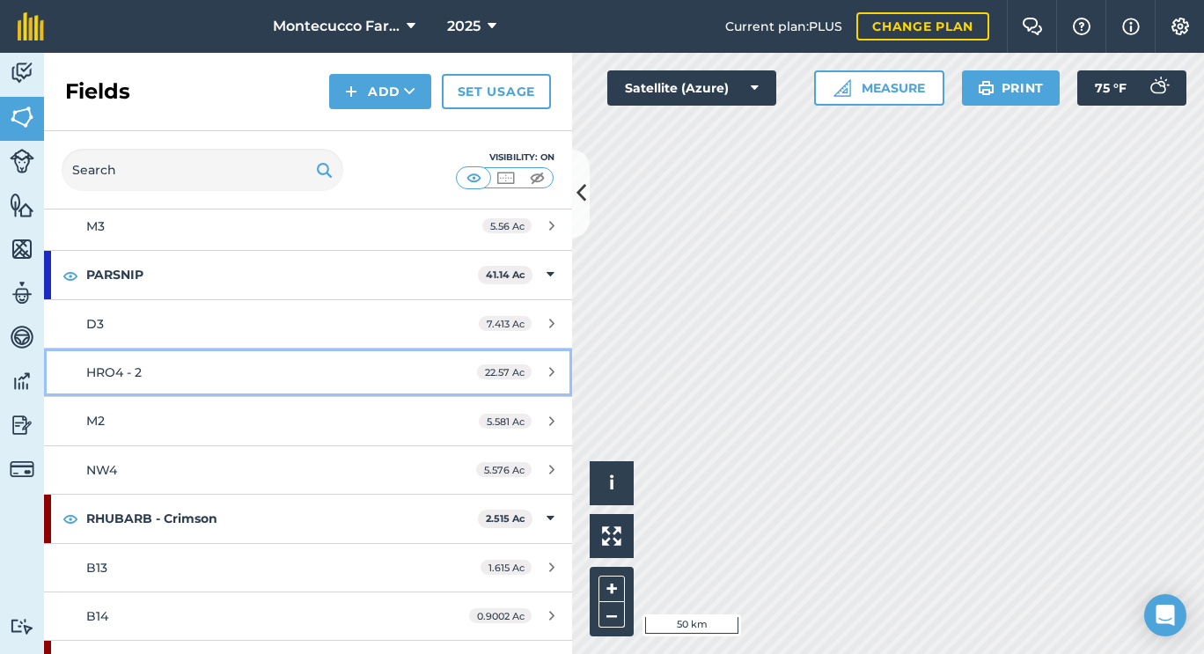
click at [129, 373] on span "HRO4 - 2" at bounding box center [113, 372] width 55 height 16
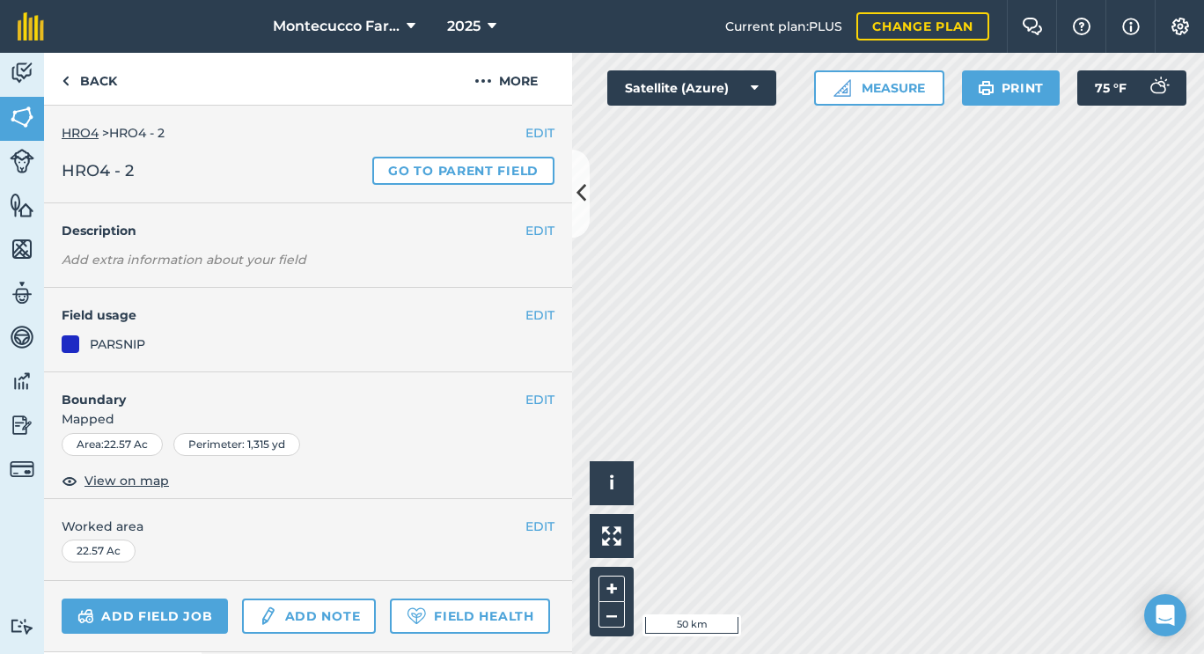
scroll to position [141, 0]
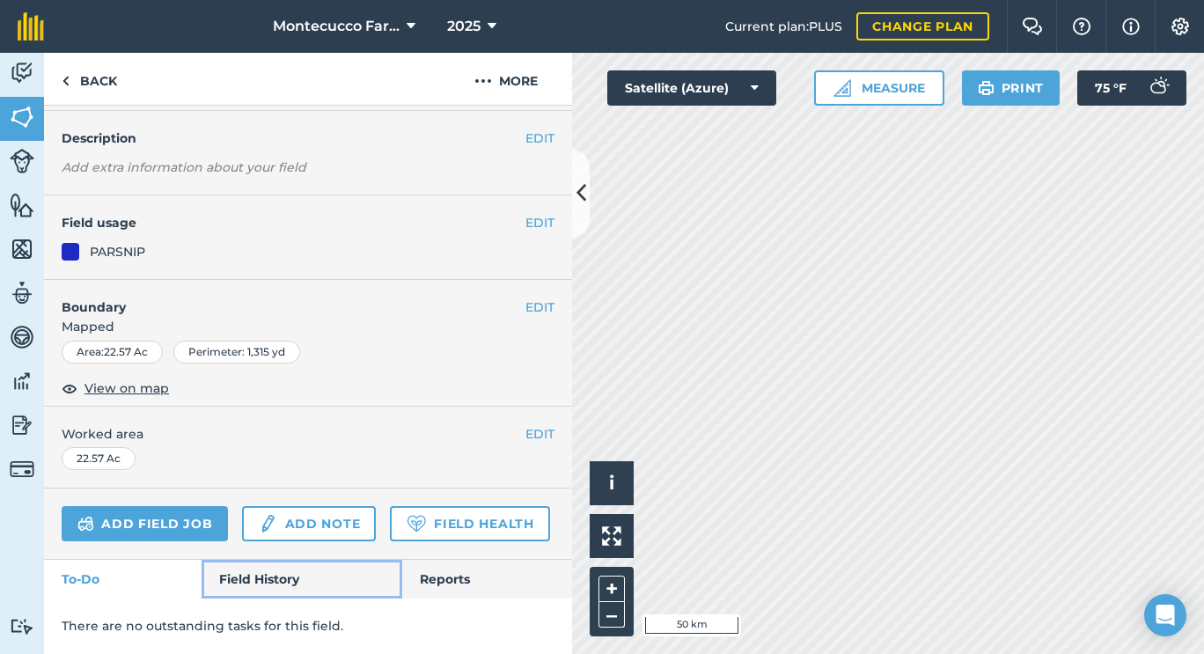
click at [268, 576] on link "Field History" at bounding box center [302, 579] width 200 height 39
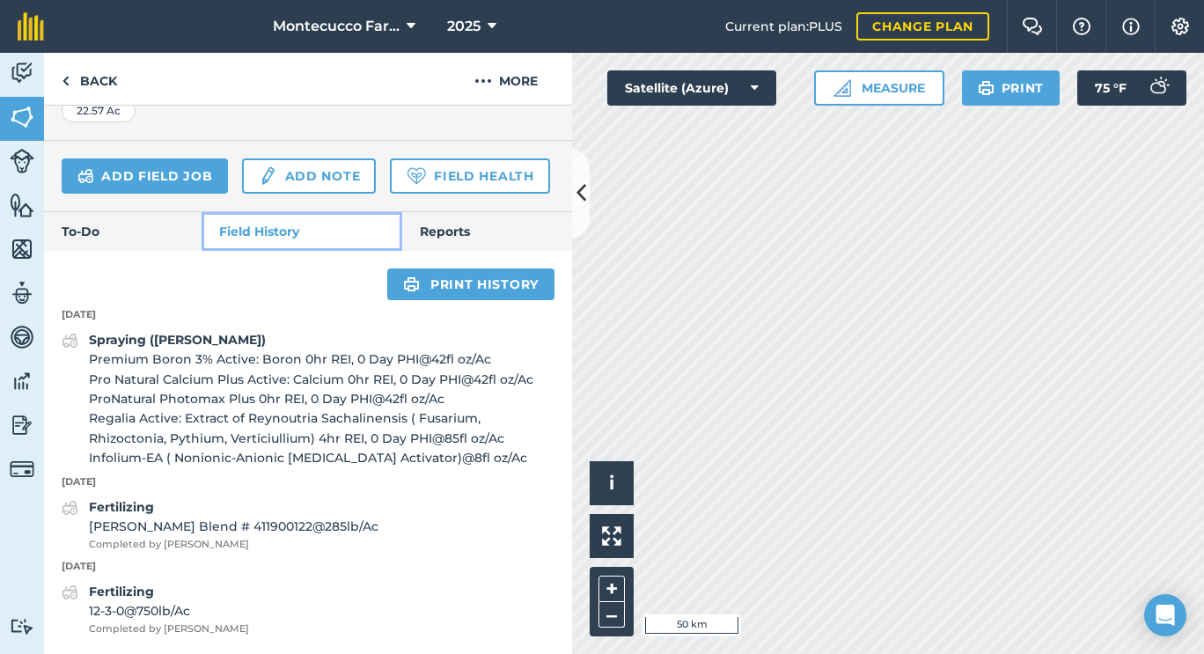
scroll to position [489, 0]
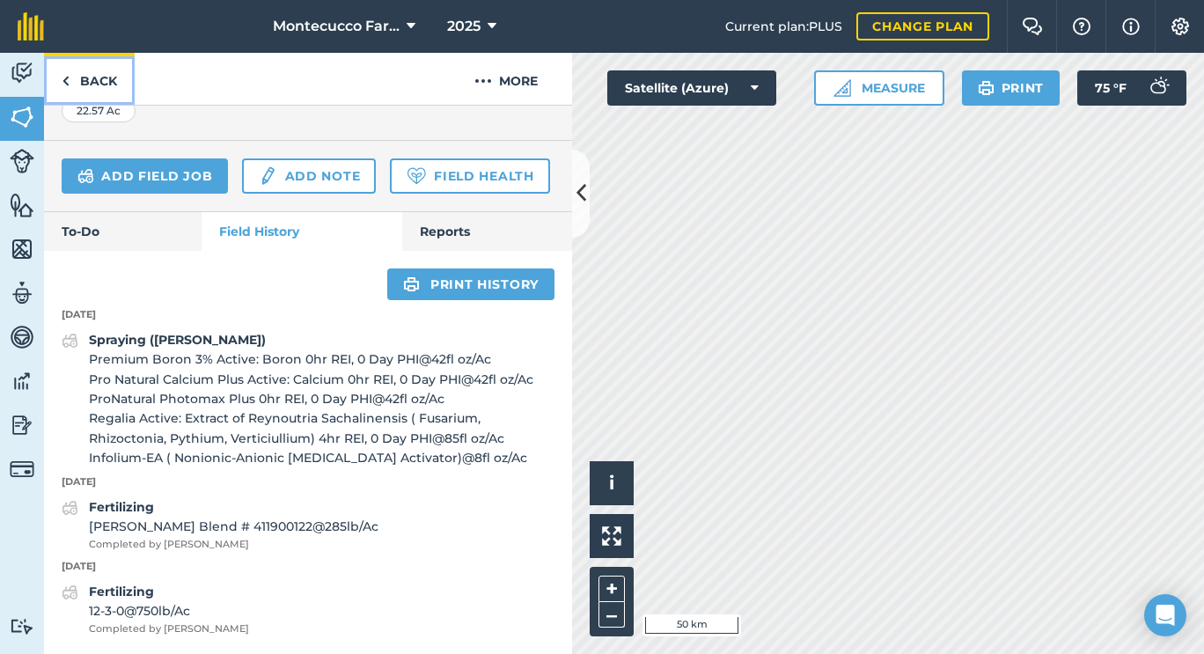
click at [113, 81] on link "Back" at bounding box center [89, 79] width 91 height 52
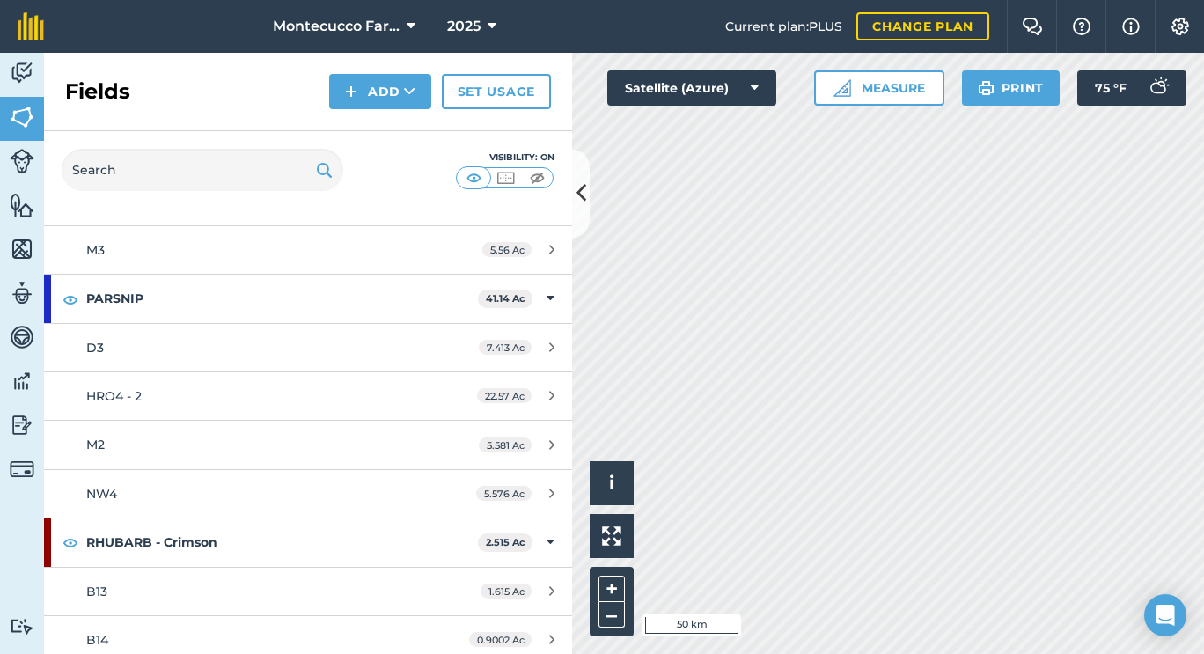
scroll to position [2015, 0]
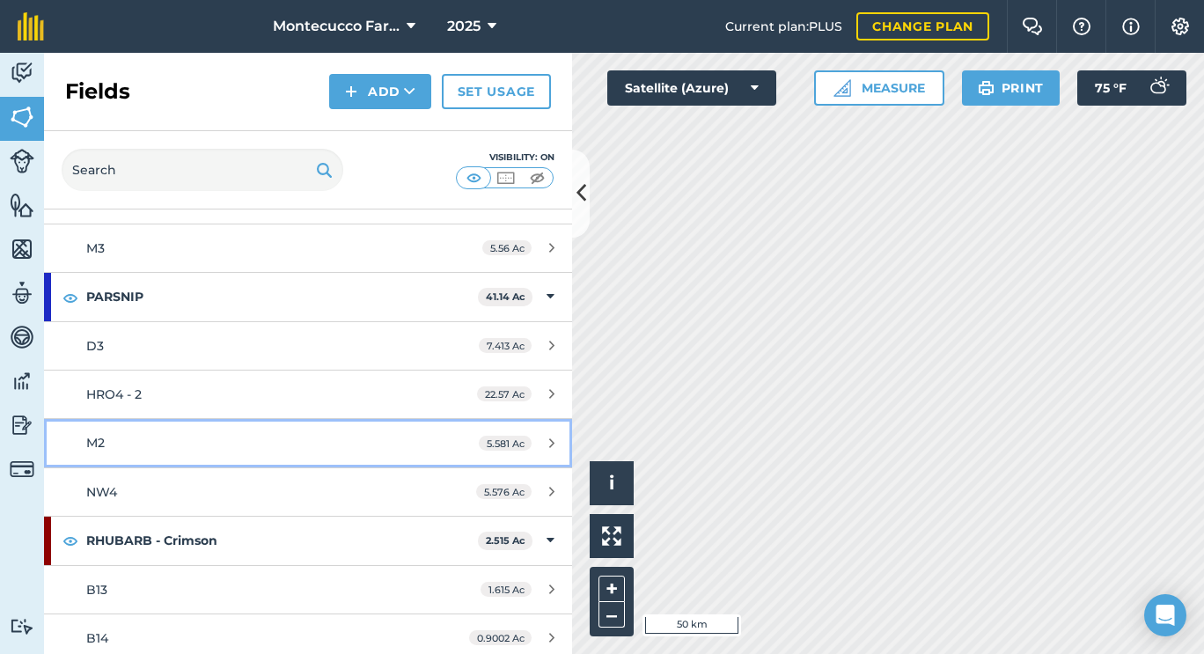
click at [106, 454] on link "M2 5.581 Ac" at bounding box center [308, 443] width 528 height 48
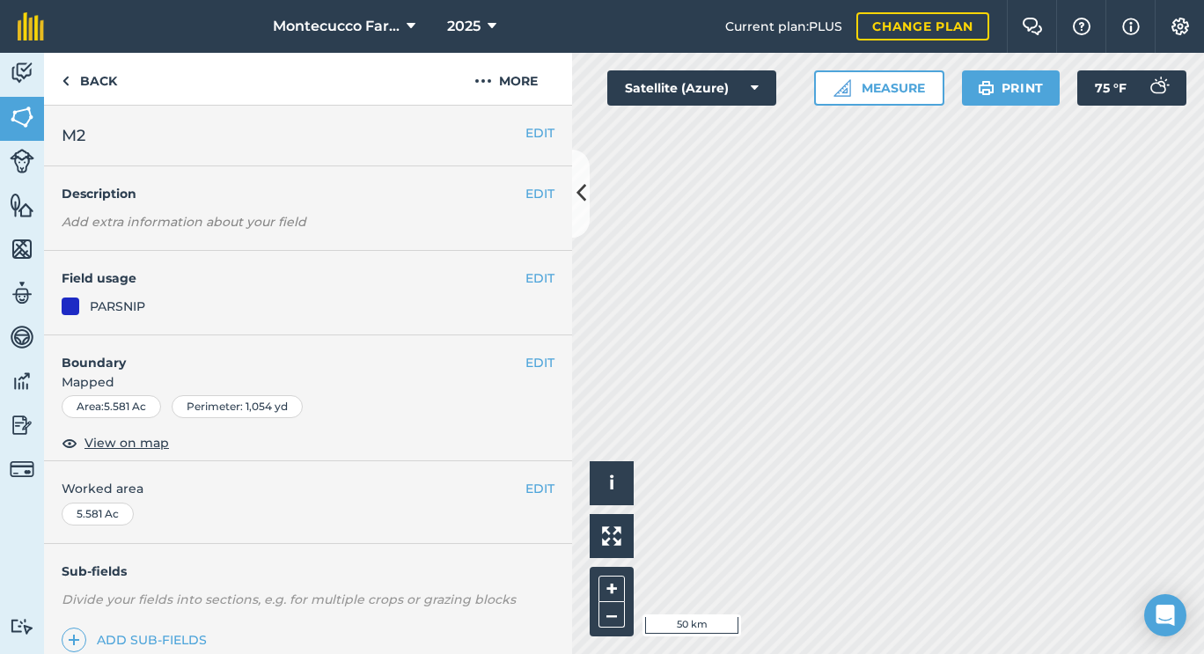
scroll to position [224, 0]
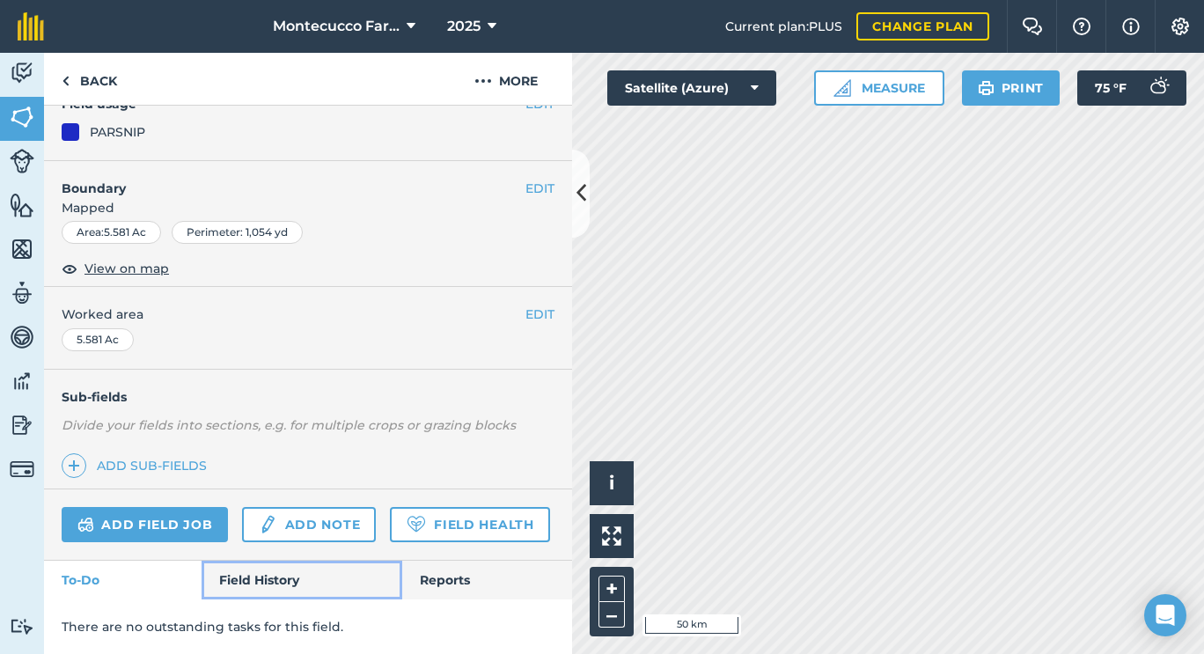
click at [250, 584] on link "Field History" at bounding box center [302, 580] width 200 height 39
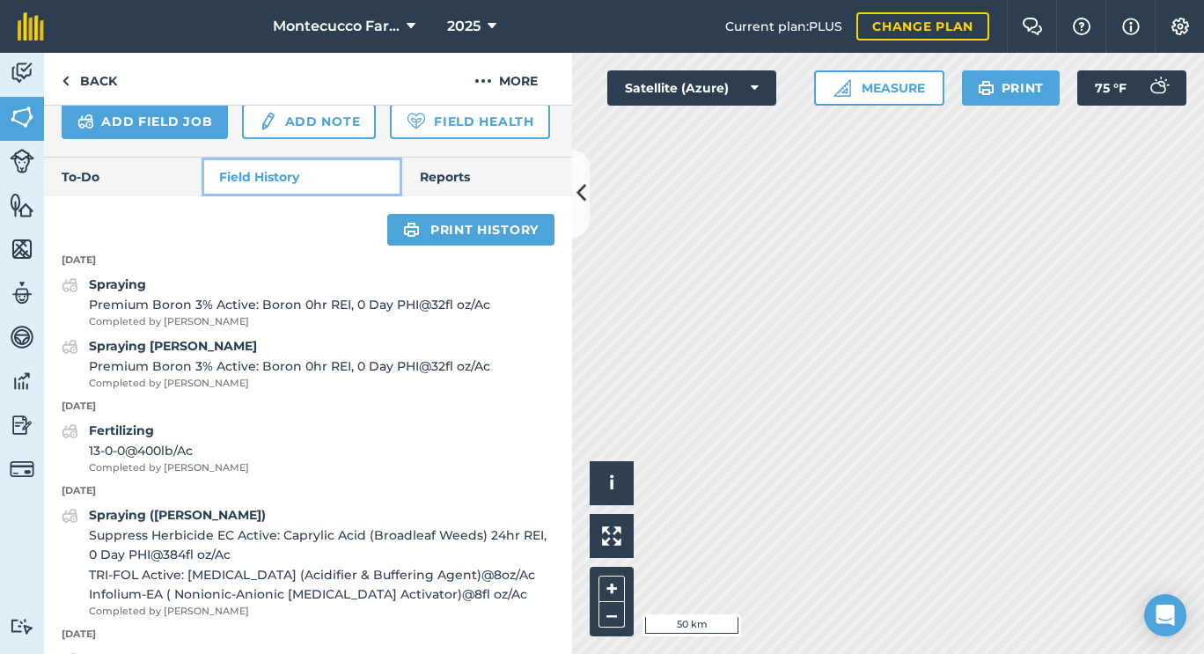
scroll to position [635, 0]
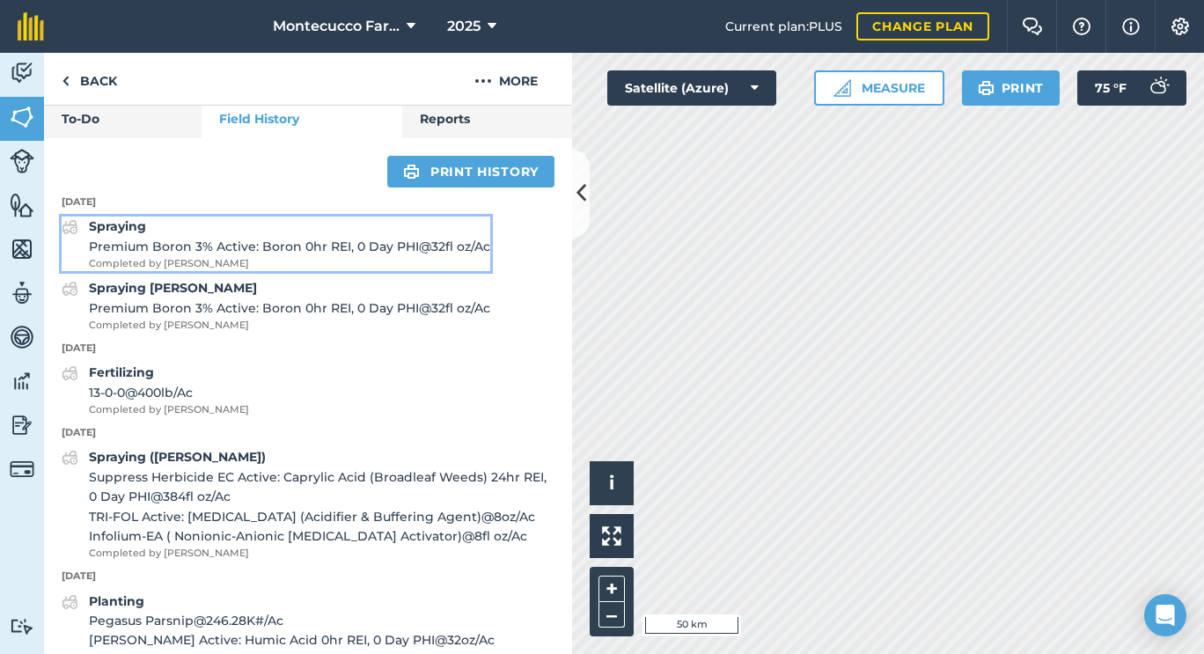
click at [123, 234] on strong "Spraying" at bounding box center [117, 226] width 57 height 16
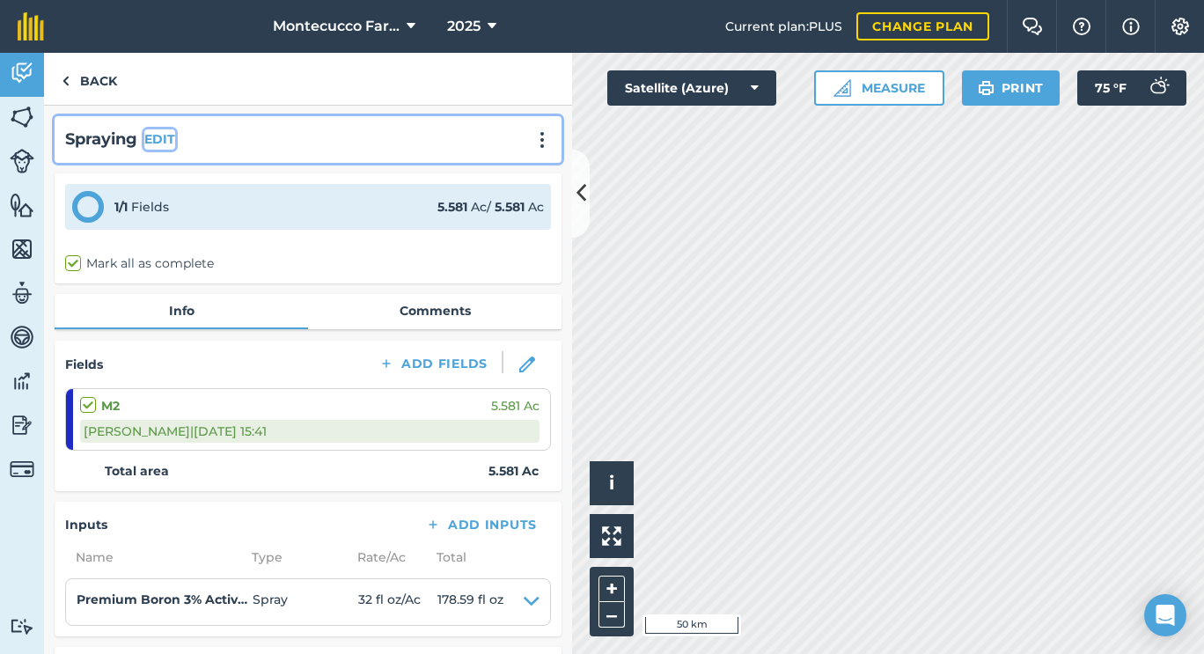
click at [159, 144] on button "EDIT" at bounding box center [159, 138] width 31 height 19
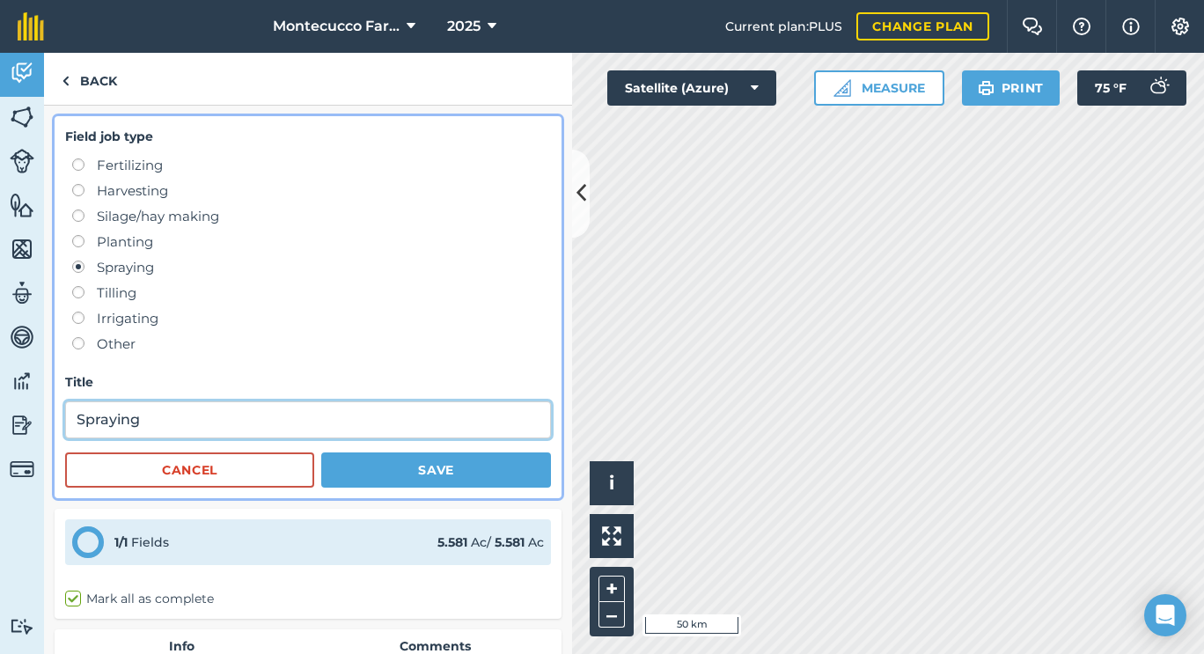
click at [209, 420] on input "Spraying" at bounding box center [308, 419] width 486 height 37
paste input "([PERSON_NAME])"
type input "Spraying ([PERSON_NAME])"
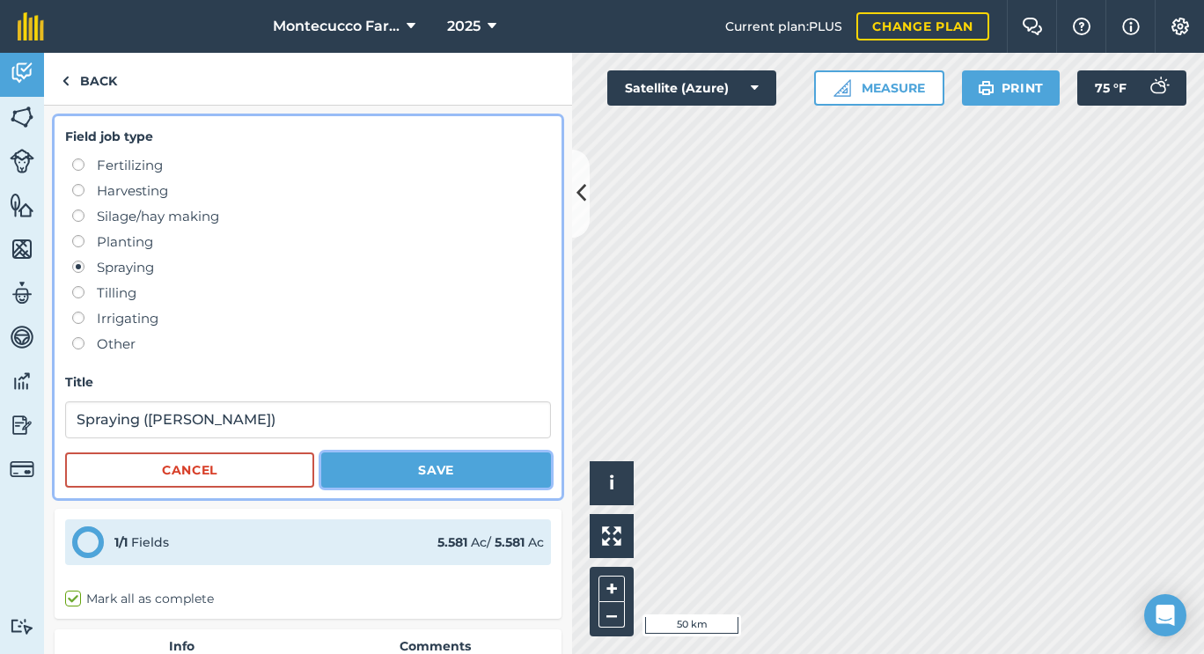
click at [400, 475] on button "Save" at bounding box center [436, 469] width 230 height 35
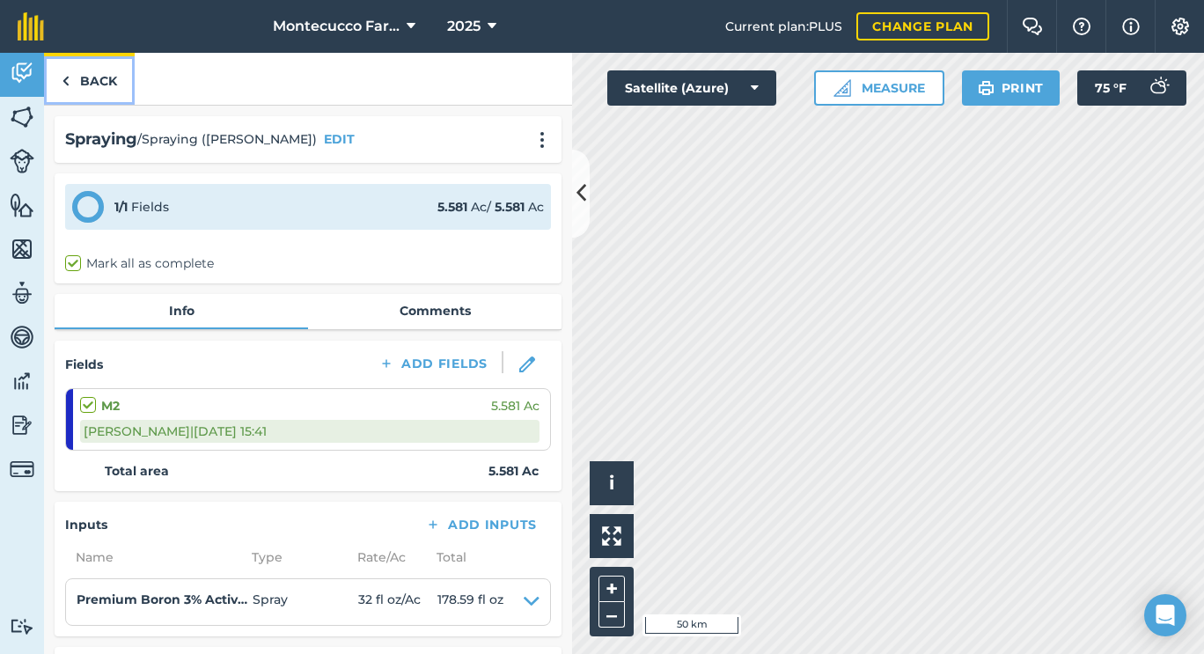
click at [84, 87] on link "Back" at bounding box center [89, 79] width 91 height 52
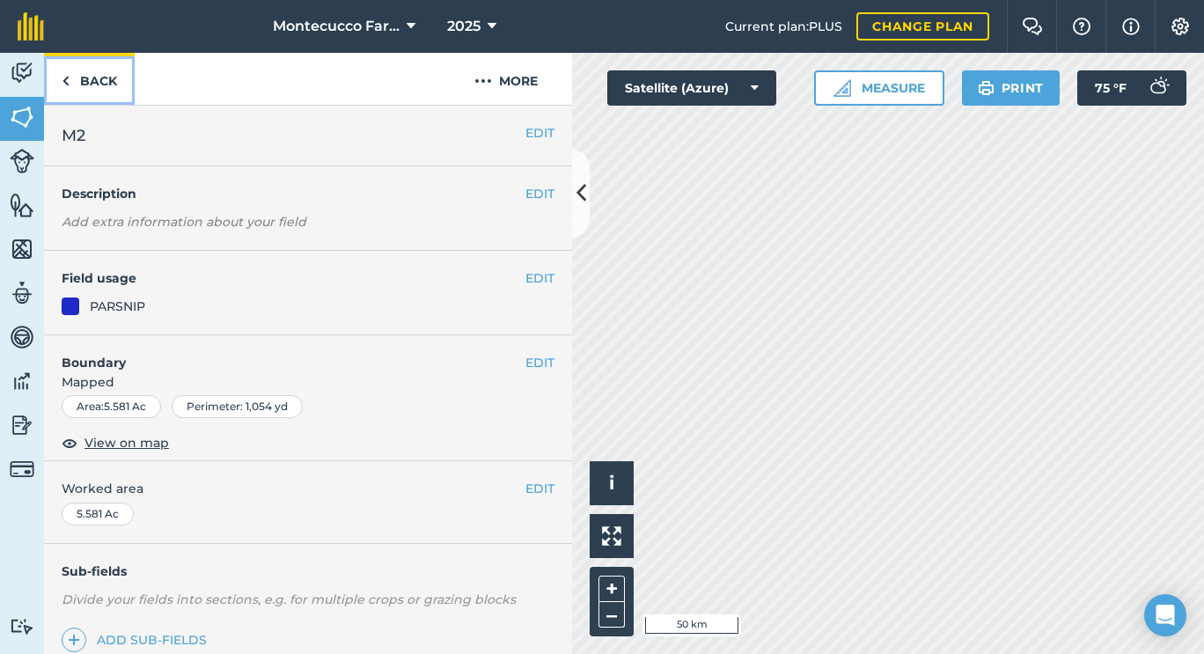
click at [84, 87] on link "Back" at bounding box center [89, 79] width 91 height 52
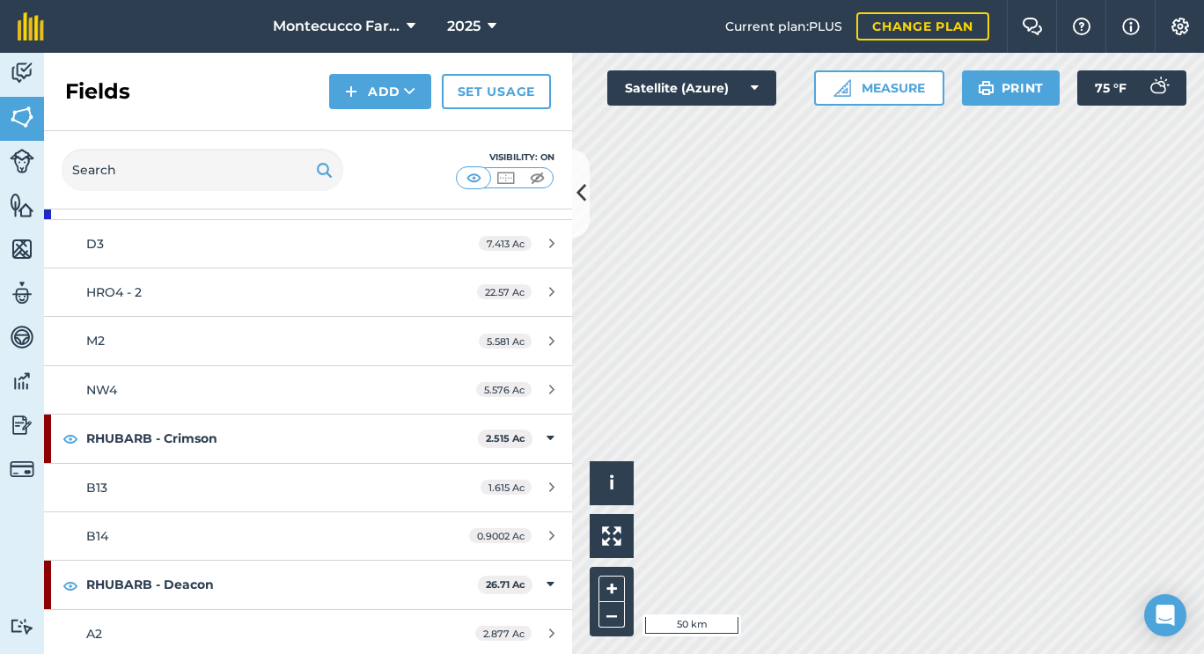
scroll to position [2116, 0]
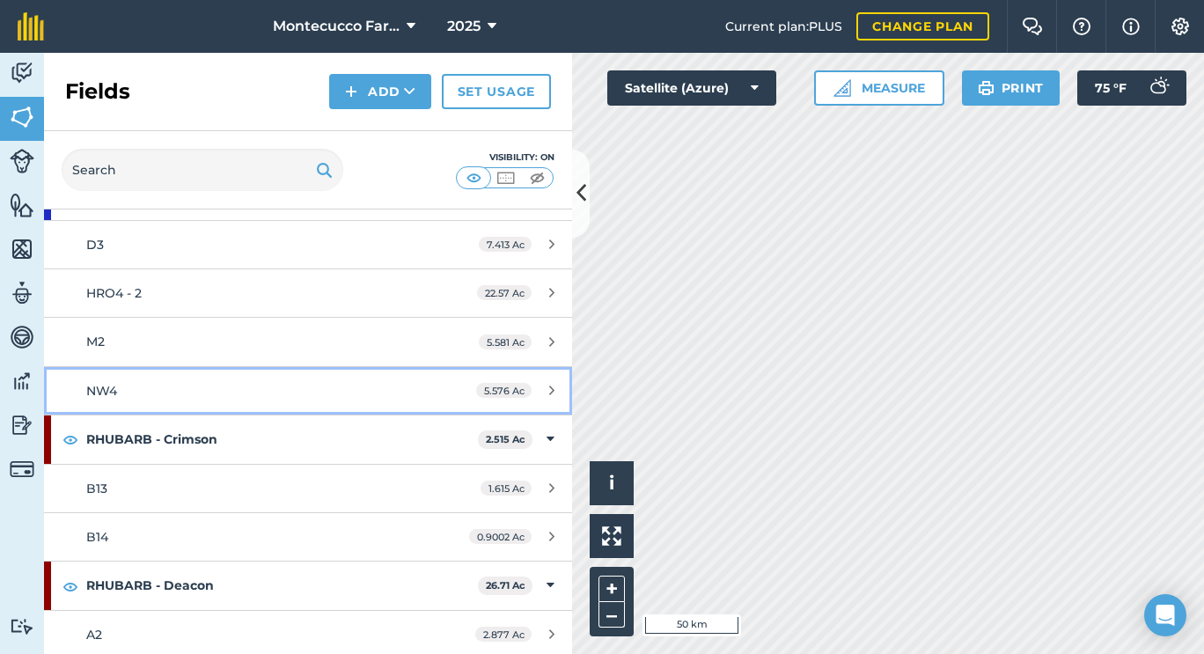
click at [114, 389] on span "NW4" at bounding box center [101, 391] width 31 height 16
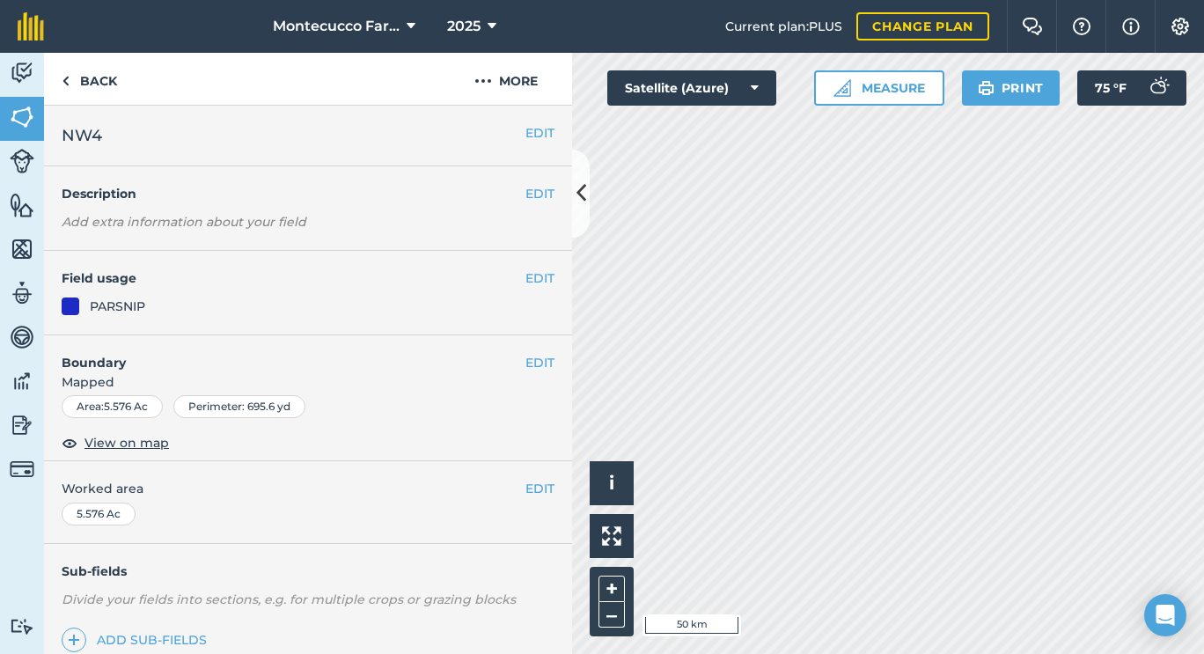
scroll to position [224, 0]
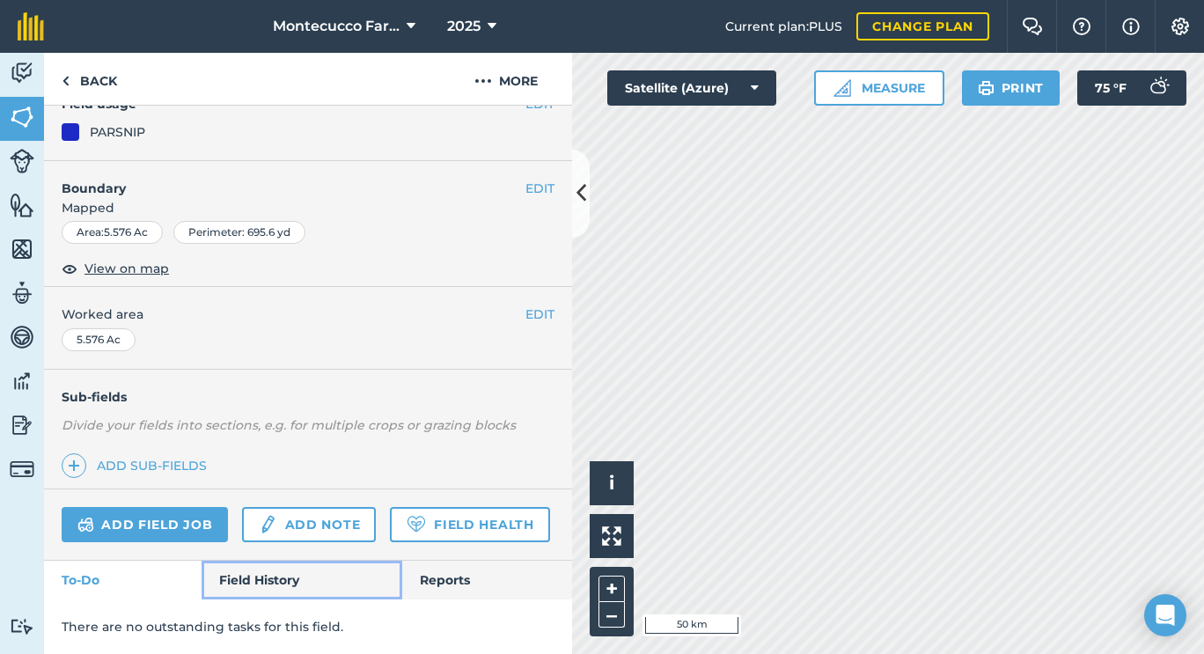
click at [242, 586] on link "Field History" at bounding box center [302, 580] width 200 height 39
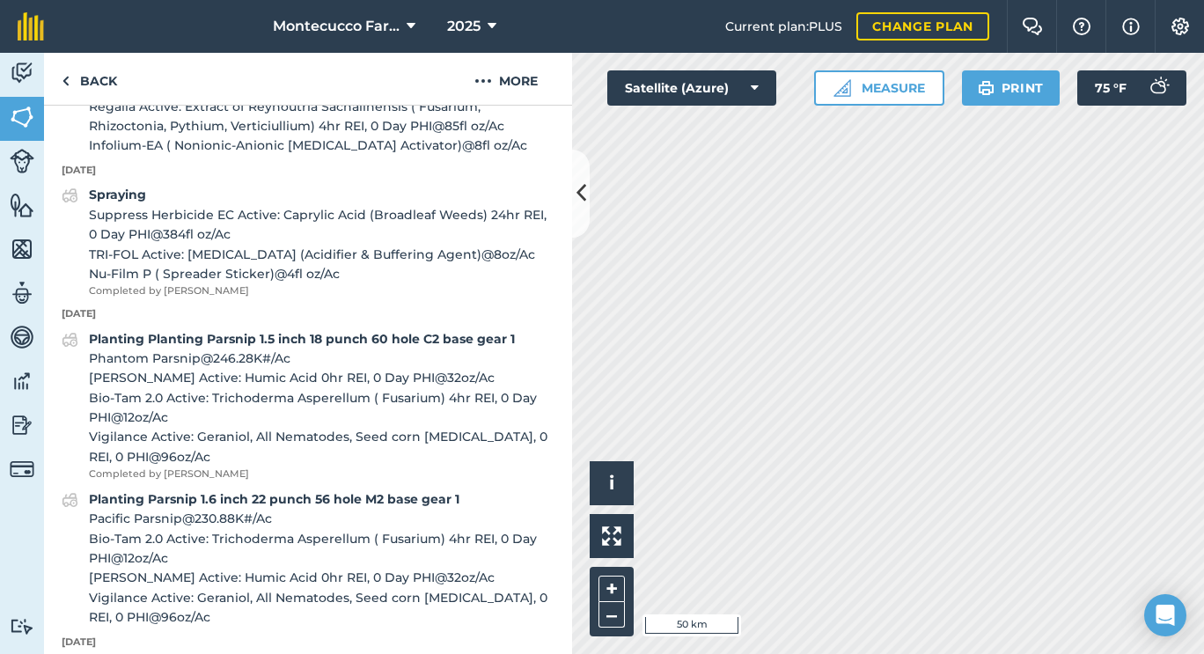
scroll to position [1004, 0]
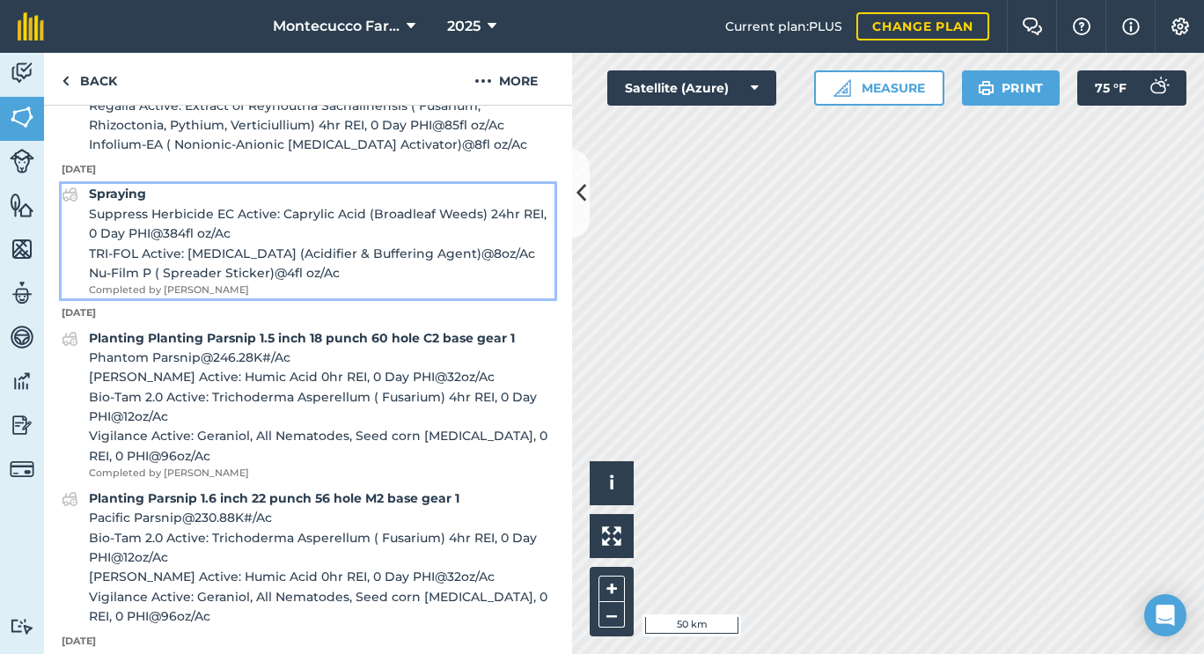
click at [131, 202] on strong "Spraying" at bounding box center [117, 194] width 57 height 16
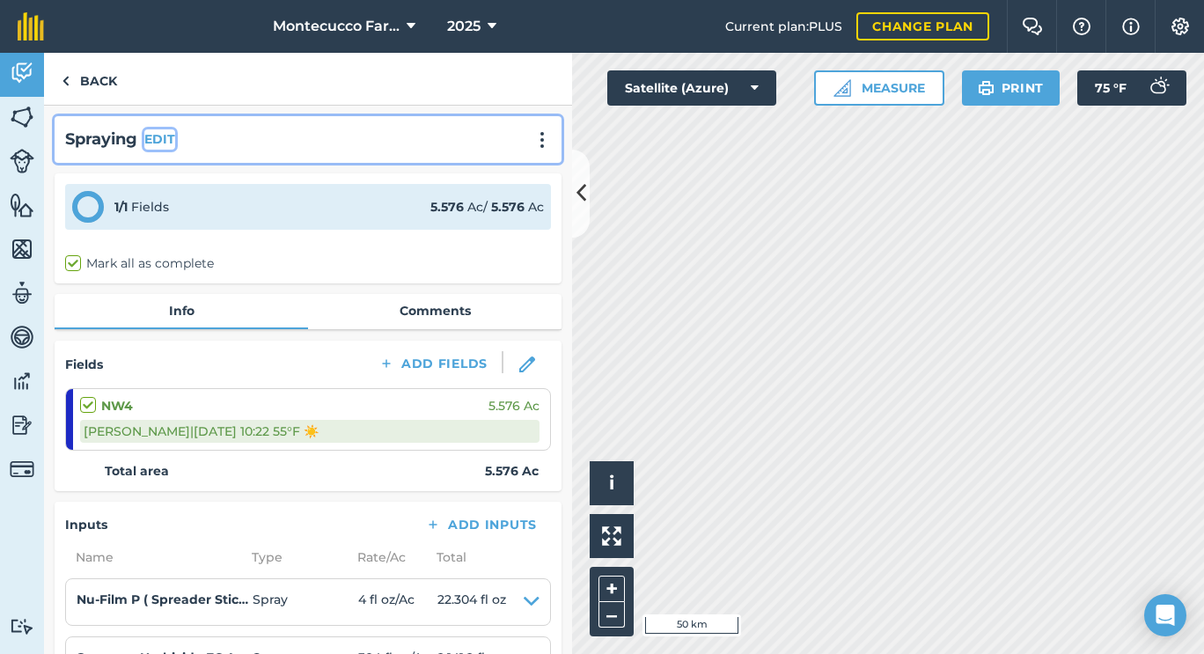
click at [171, 130] on button "EDIT" at bounding box center [159, 138] width 31 height 19
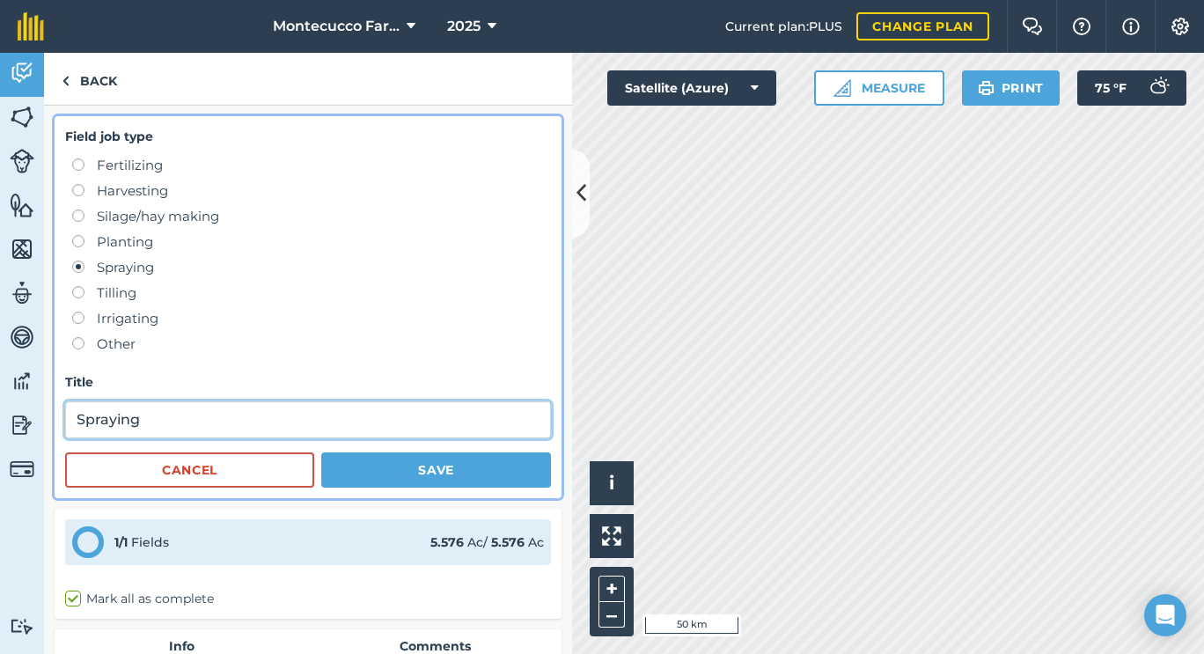
click at [182, 419] on input "Spraying" at bounding box center [308, 419] width 486 height 37
paste input "([PERSON_NAME])"
type input "Spraying ([PERSON_NAME])"
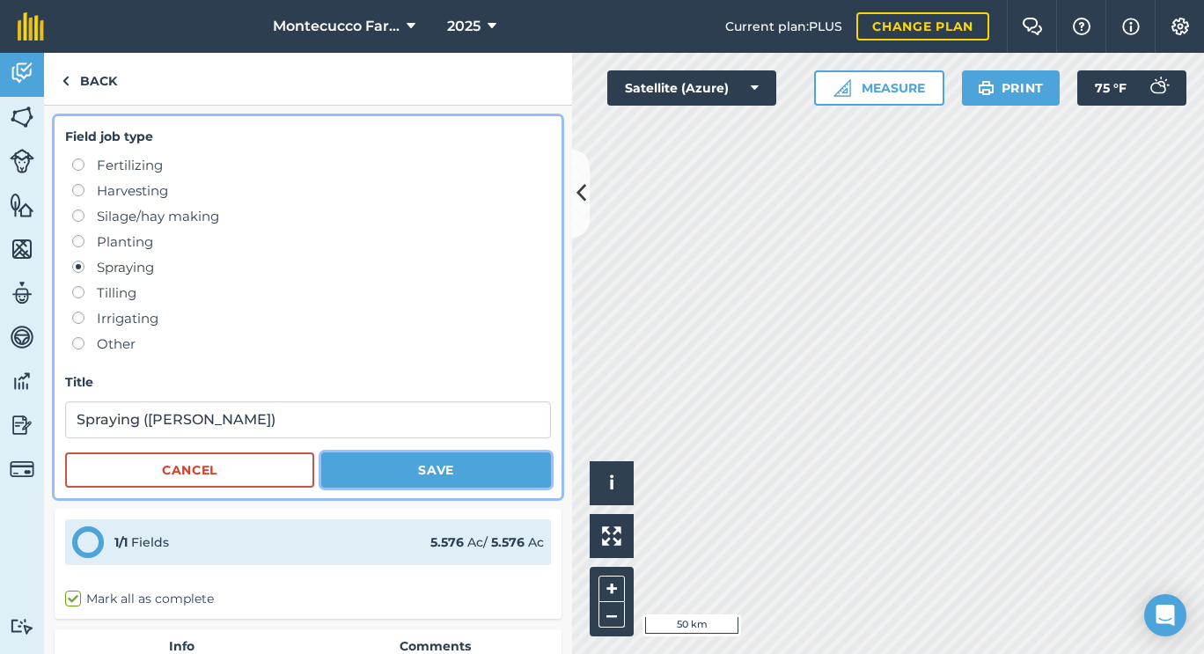
click at [375, 470] on button "Save" at bounding box center [436, 469] width 230 height 35
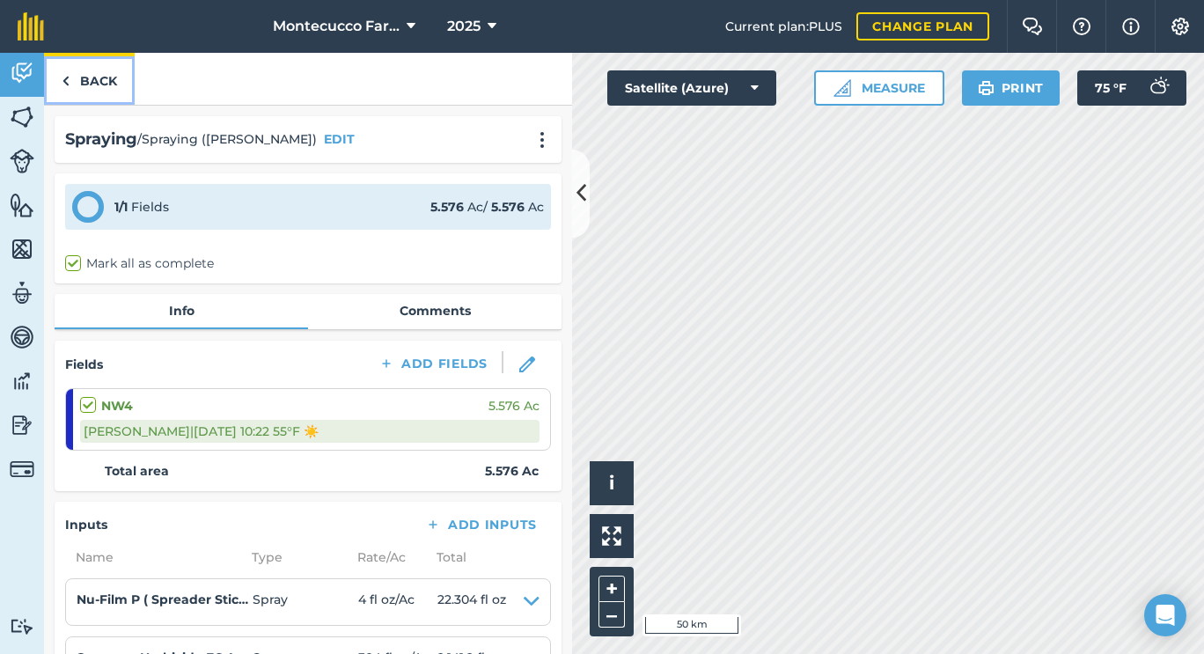
click at [88, 97] on link "Back" at bounding box center [89, 79] width 91 height 52
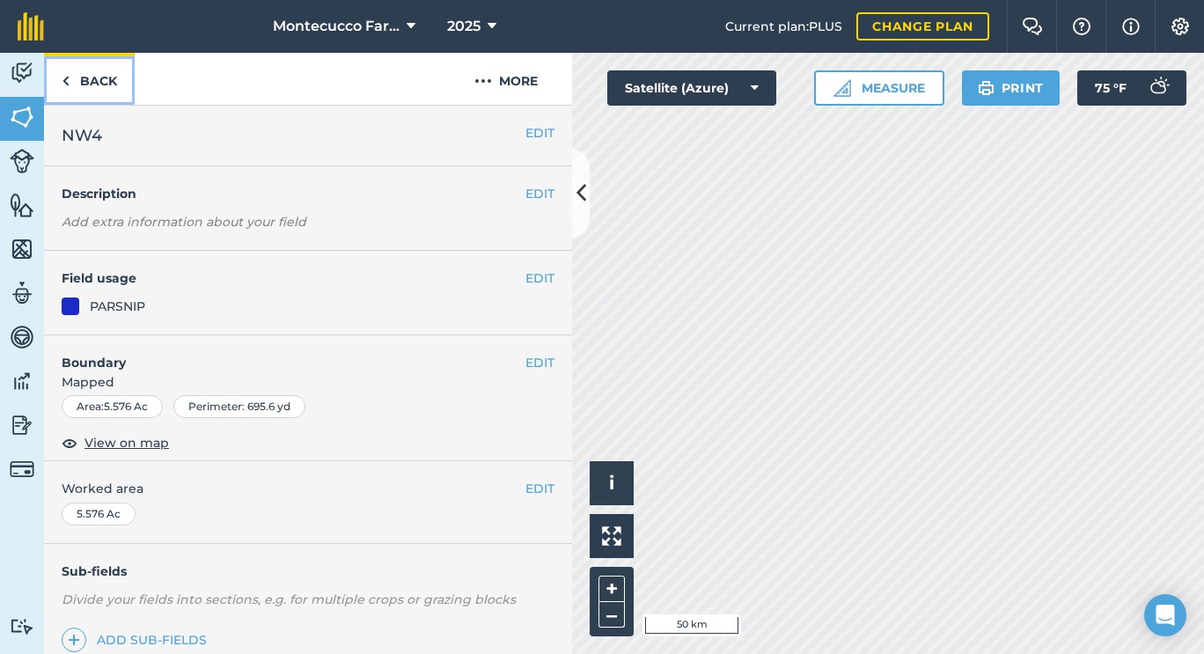
click at [88, 97] on link "Back" at bounding box center [89, 79] width 91 height 52
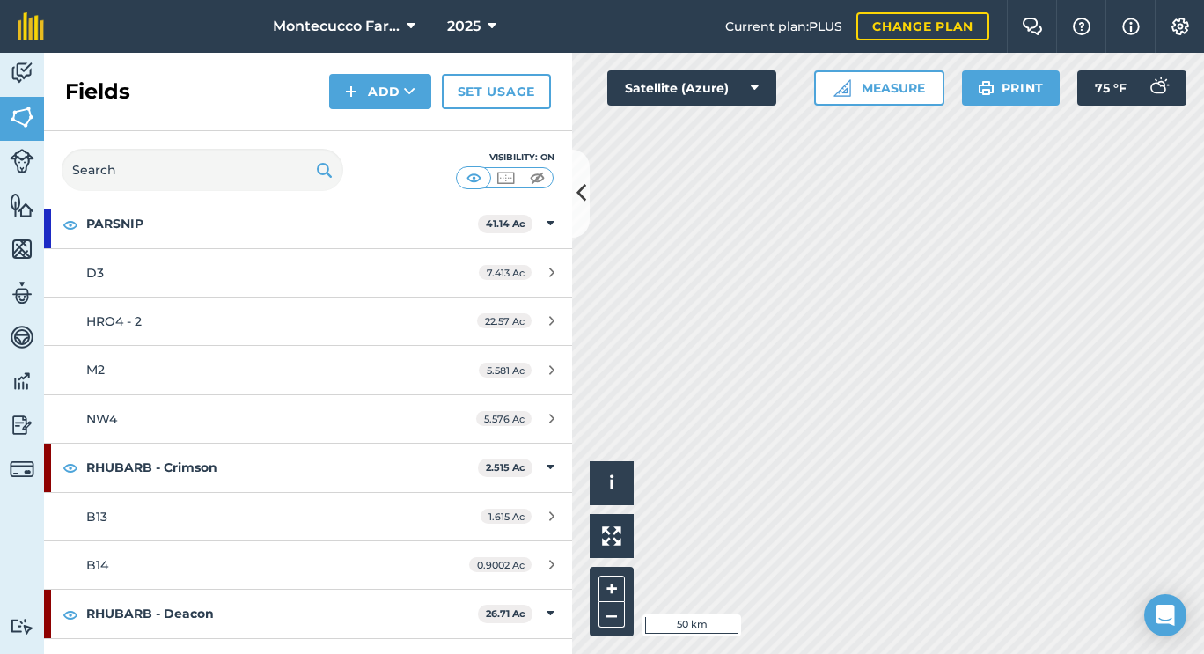
scroll to position [2086, 0]
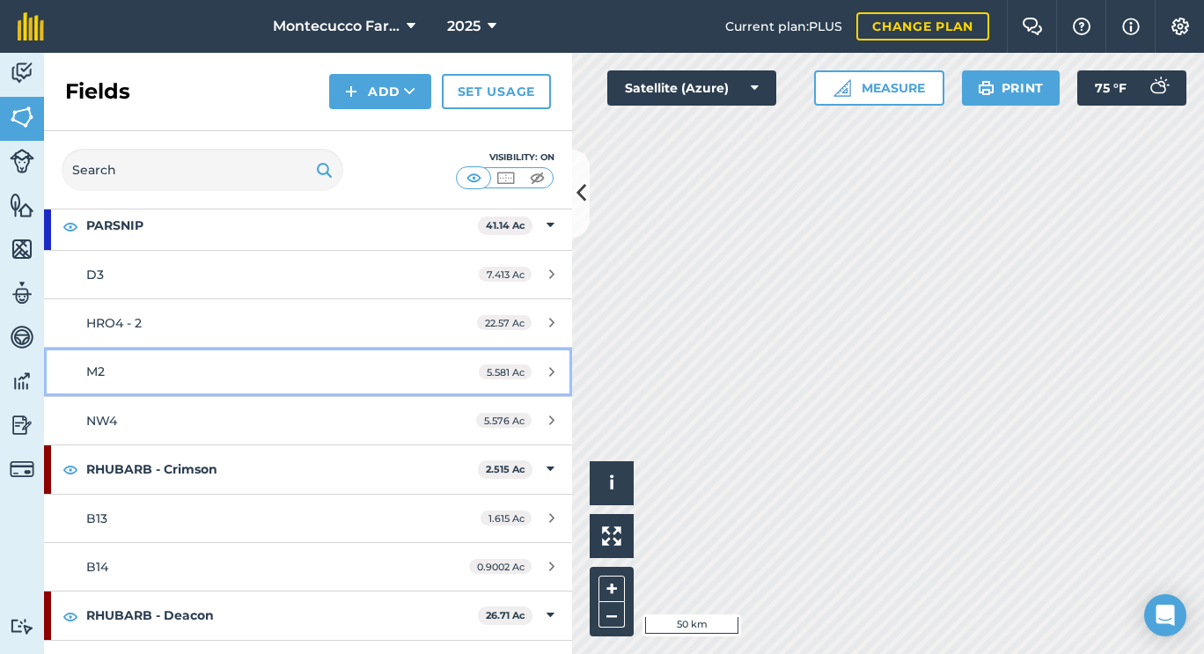
click at [120, 369] on div "M2" at bounding box center [251, 371] width 331 height 19
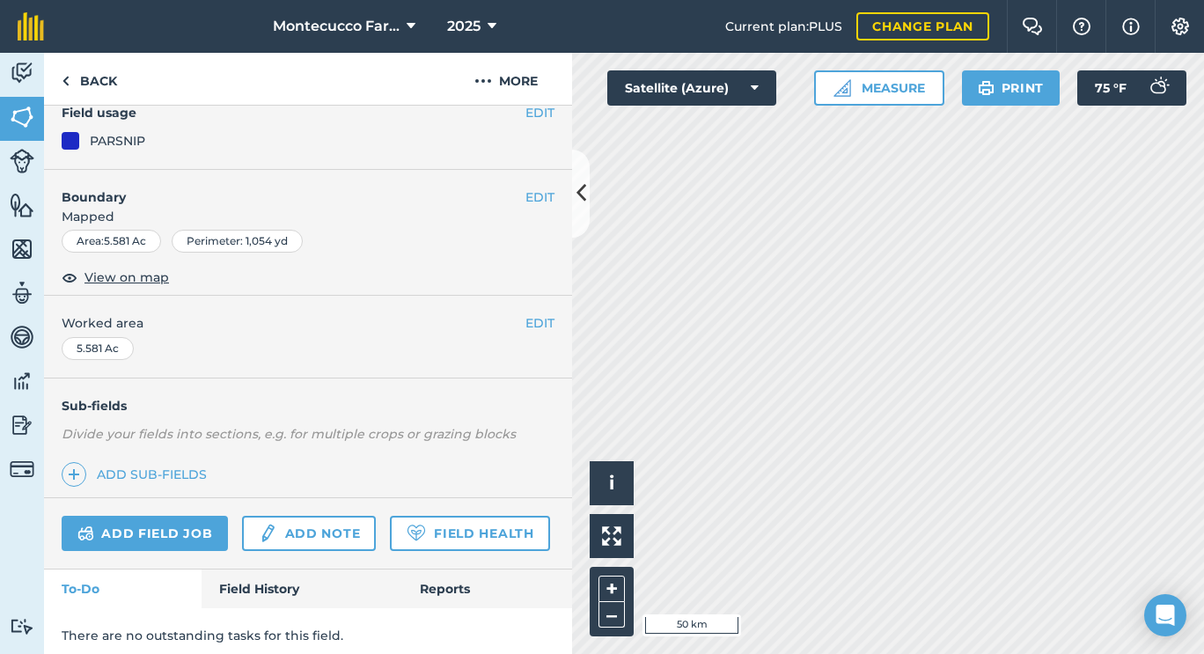
scroll to position [224, 0]
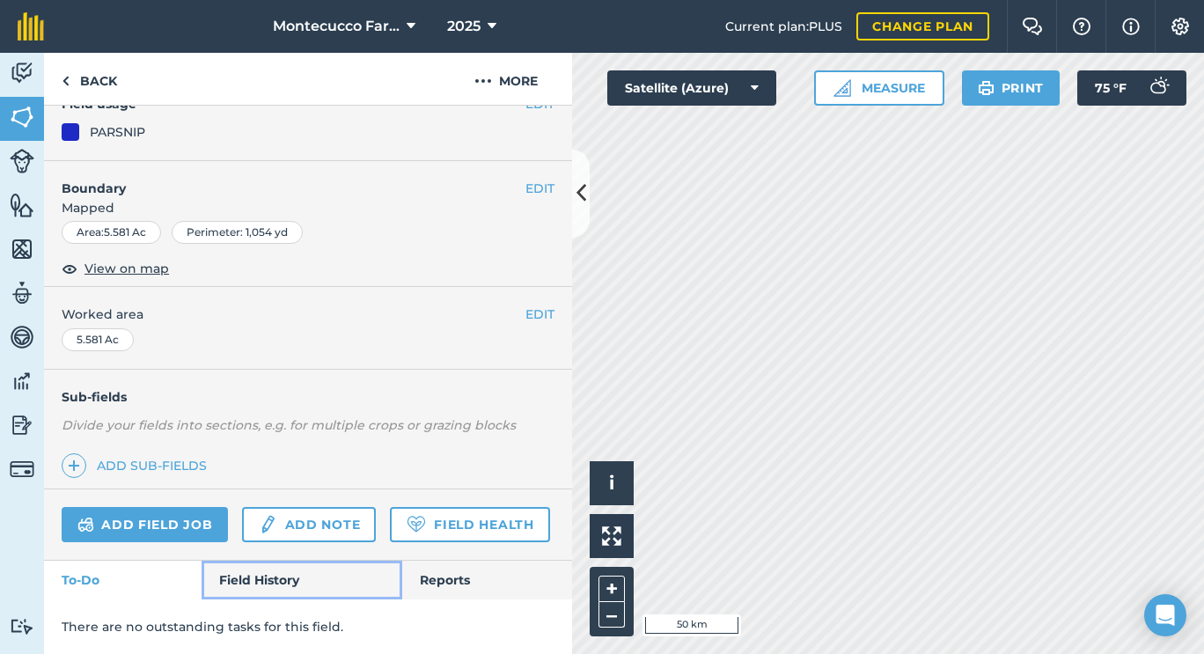
click at [244, 593] on link "Field History" at bounding box center [302, 580] width 200 height 39
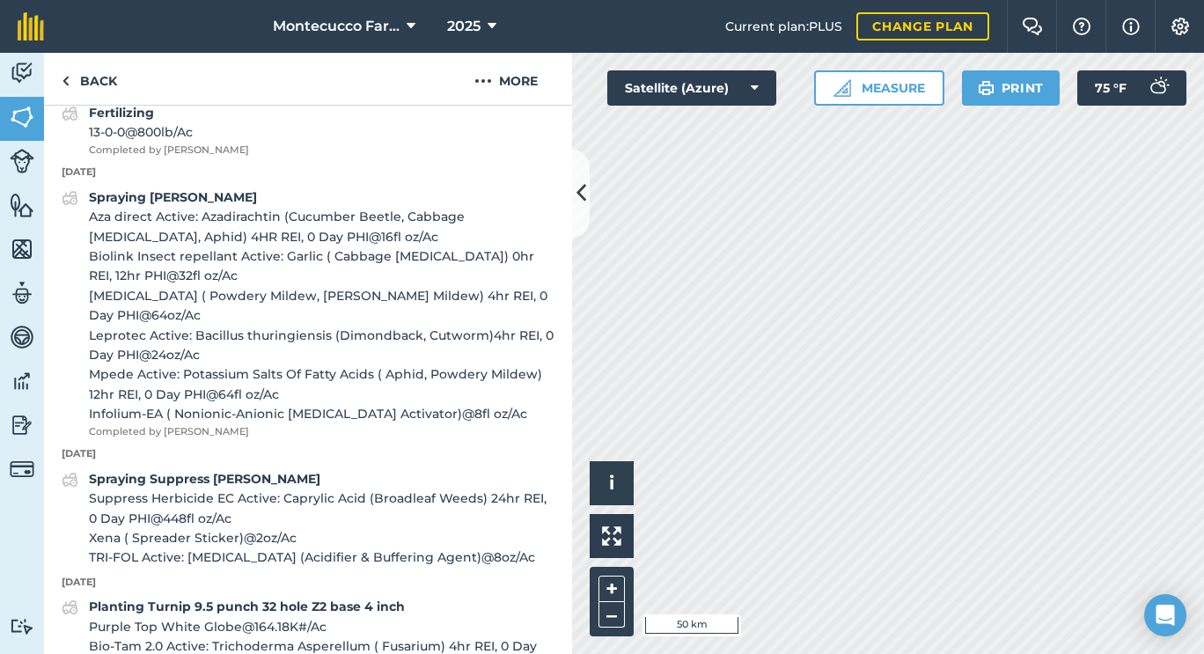
scroll to position [1285, 0]
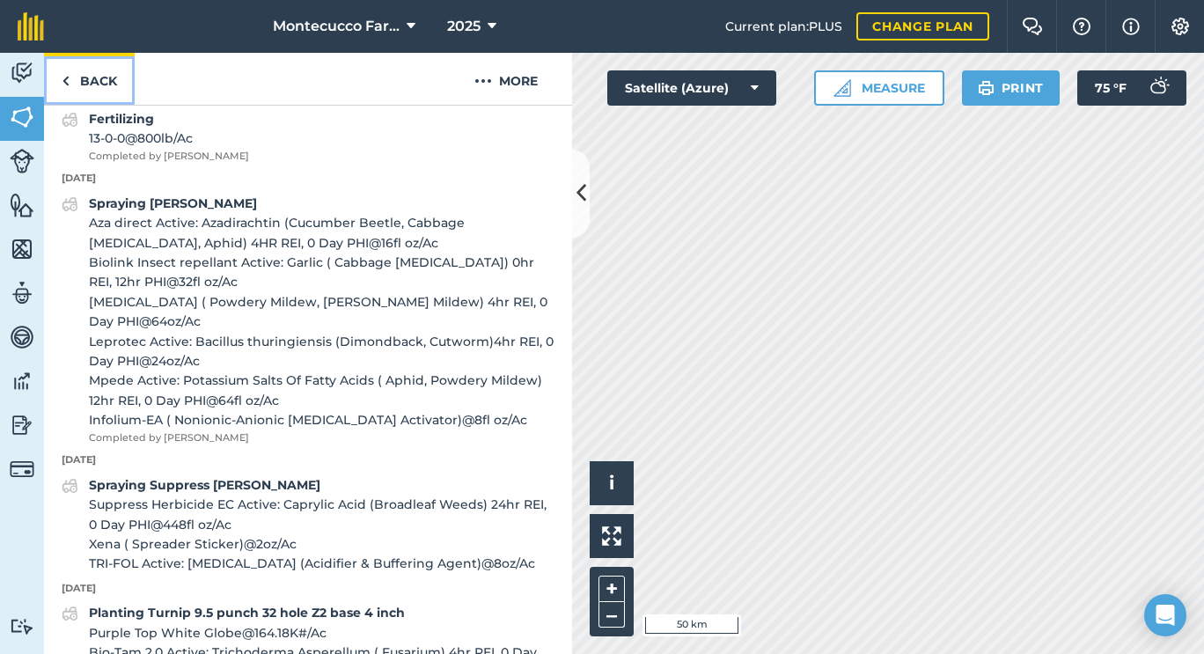
click at [98, 82] on link "Back" at bounding box center [89, 79] width 91 height 52
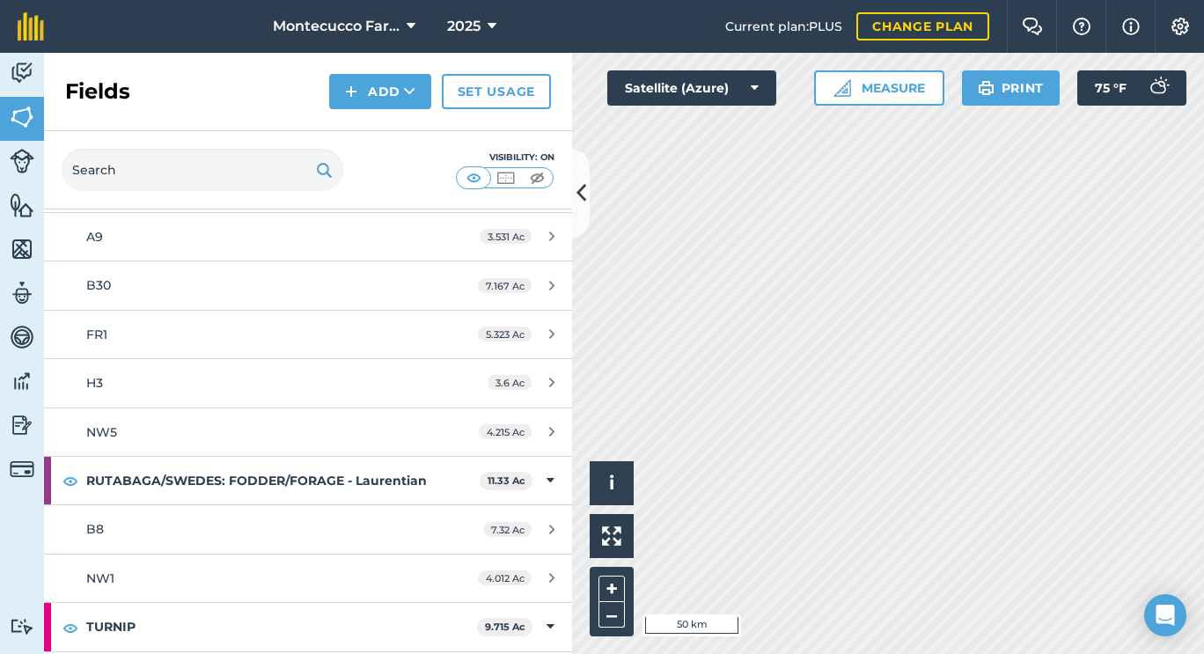
scroll to position [2658, 0]
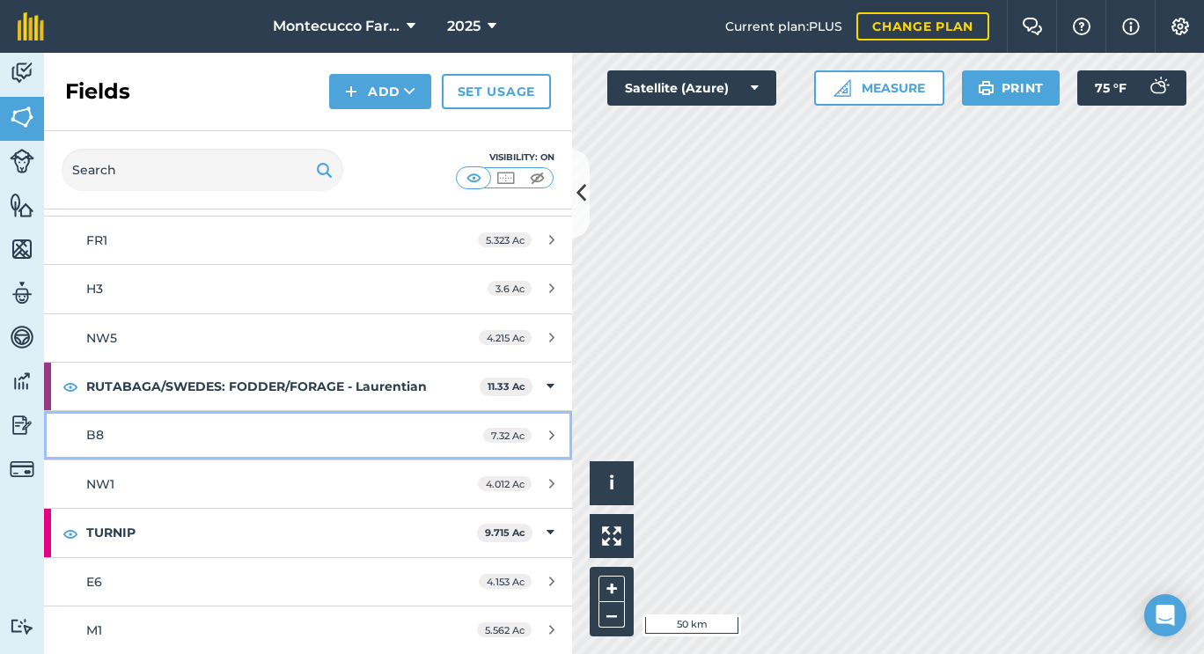
click at [114, 433] on div "B8" at bounding box center [251, 434] width 331 height 19
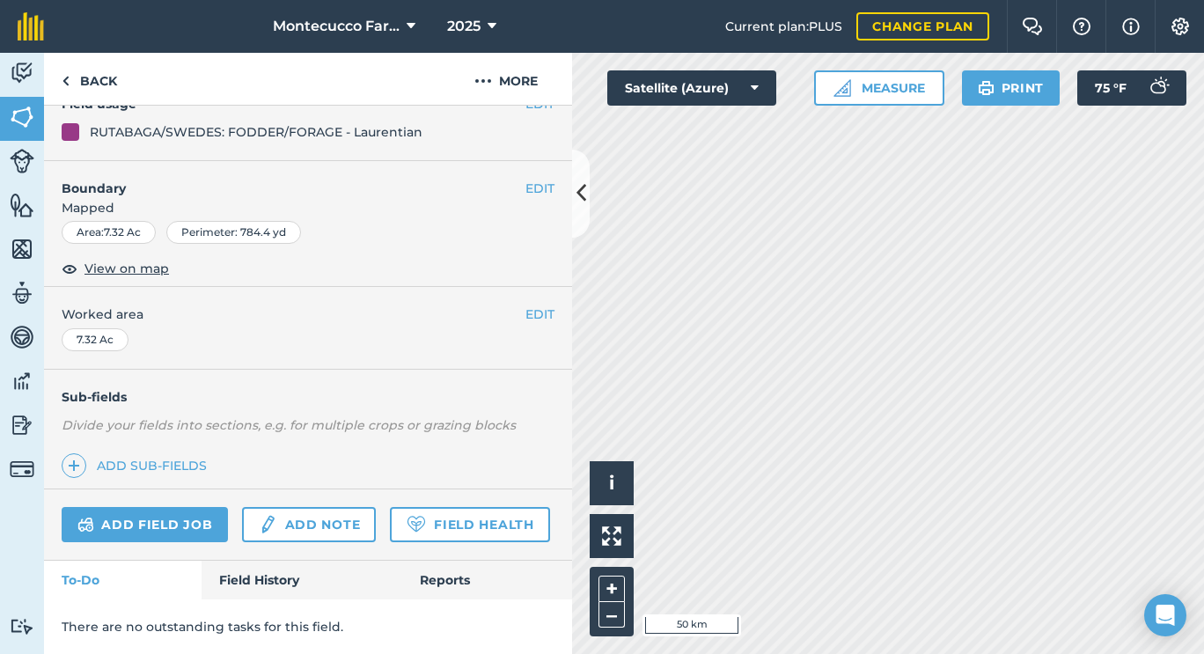
scroll to position [191, 0]
click at [261, 599] on link "Field History" at bounding box center [302, 580] width 200 height 39
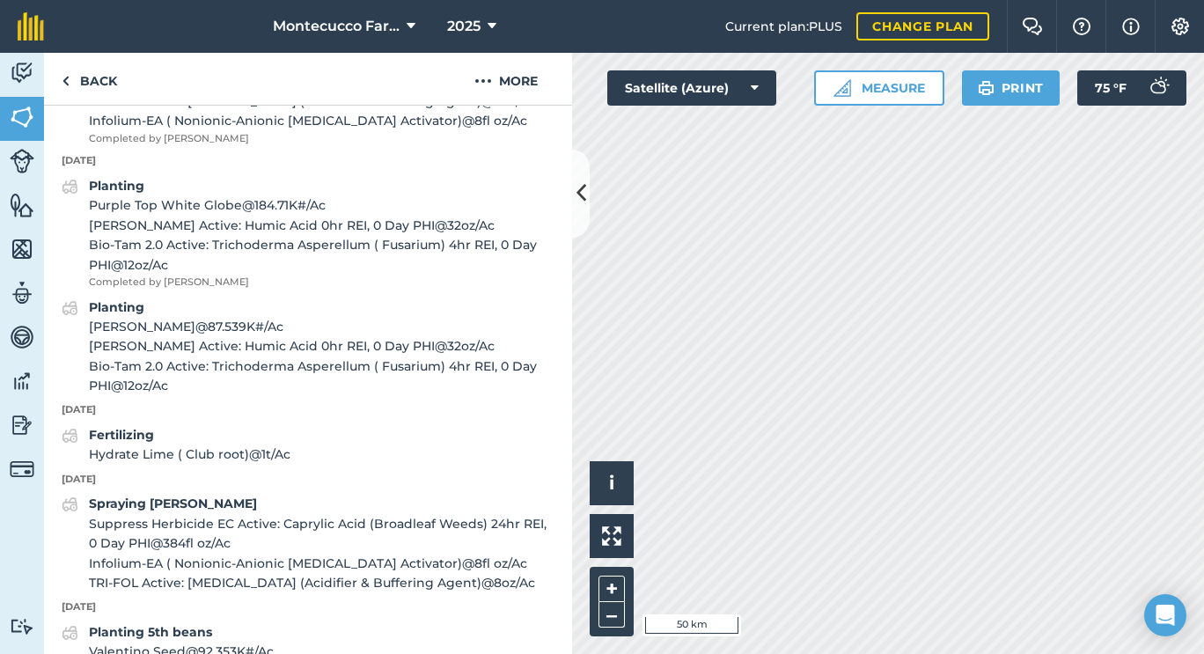
scroll to position [1044, 0]
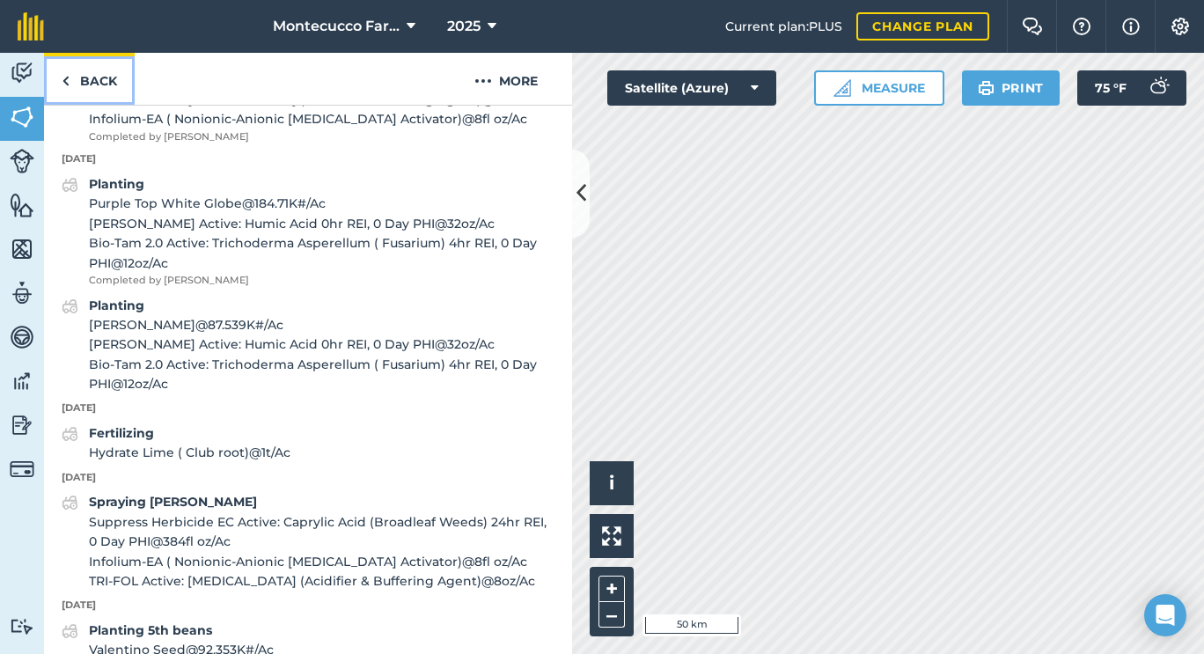
click at [102, 75] on link "Back" at bounding box center [89, 79] width 91 height 52
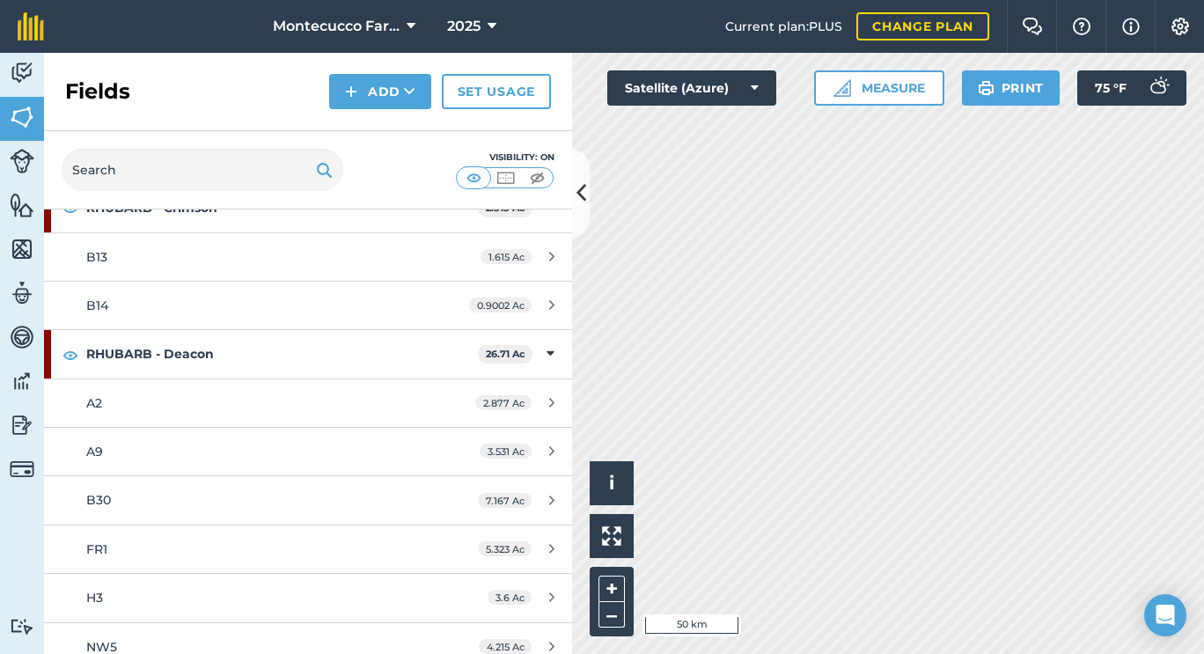
scroll to position [2658, 0]
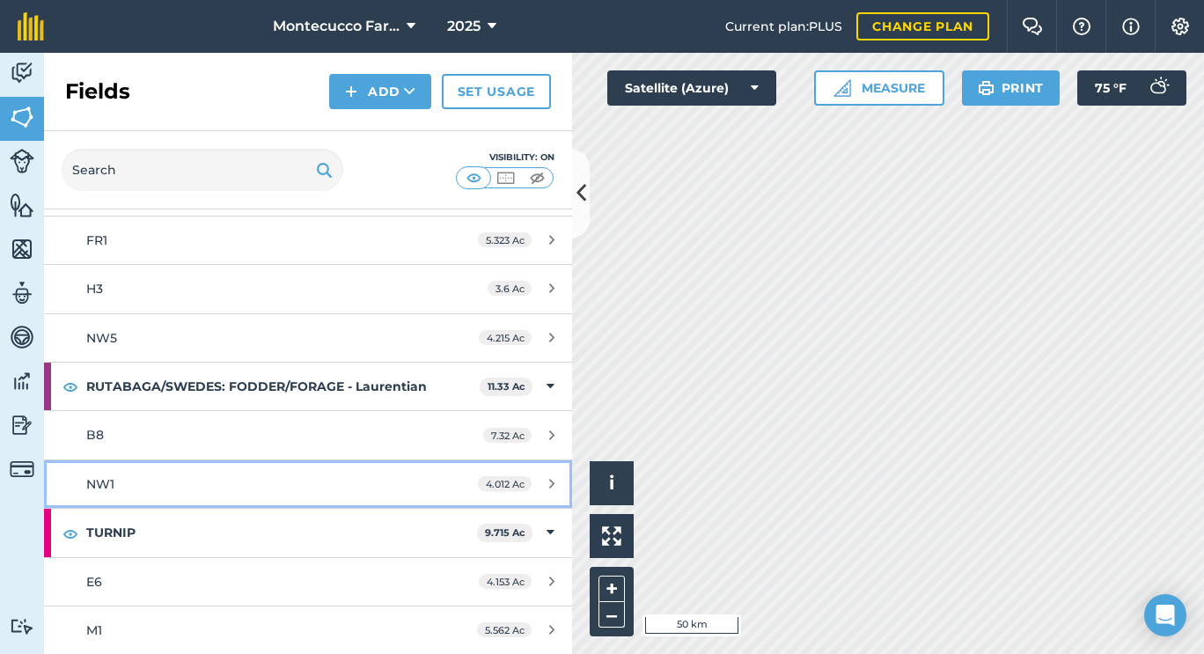
click at [121, 489] on div "NW1" at bounding box center [251, 483] width 331 height 19
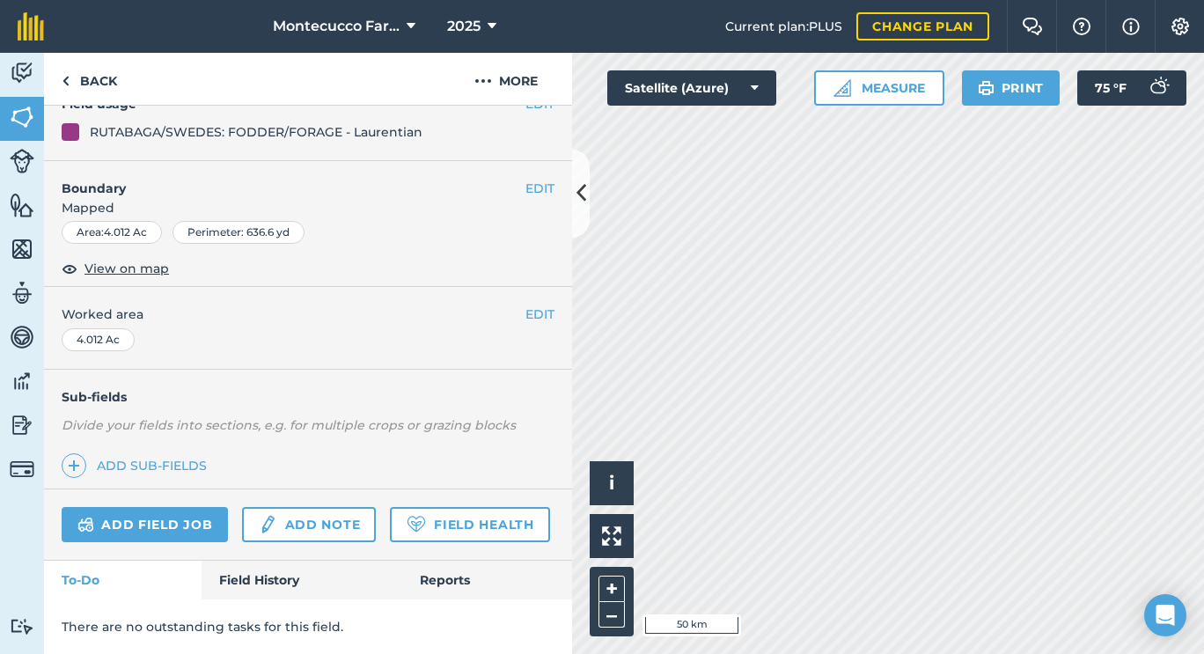
scroll to position [224, 0]
click at [269, 588] on link "Field History" at bounding box center [302, 580] width 200 height 39
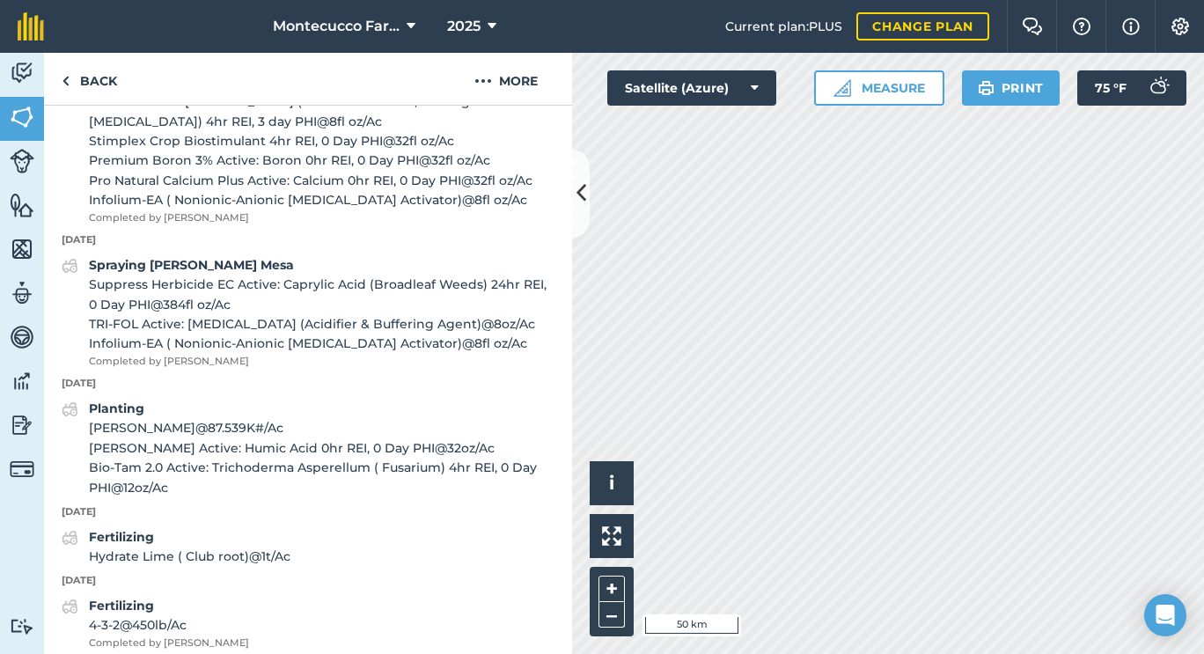
scroll to position [820, 0]
click at [76, 79] on link "Back" at bounding box center [89, 79] width 91 height 52
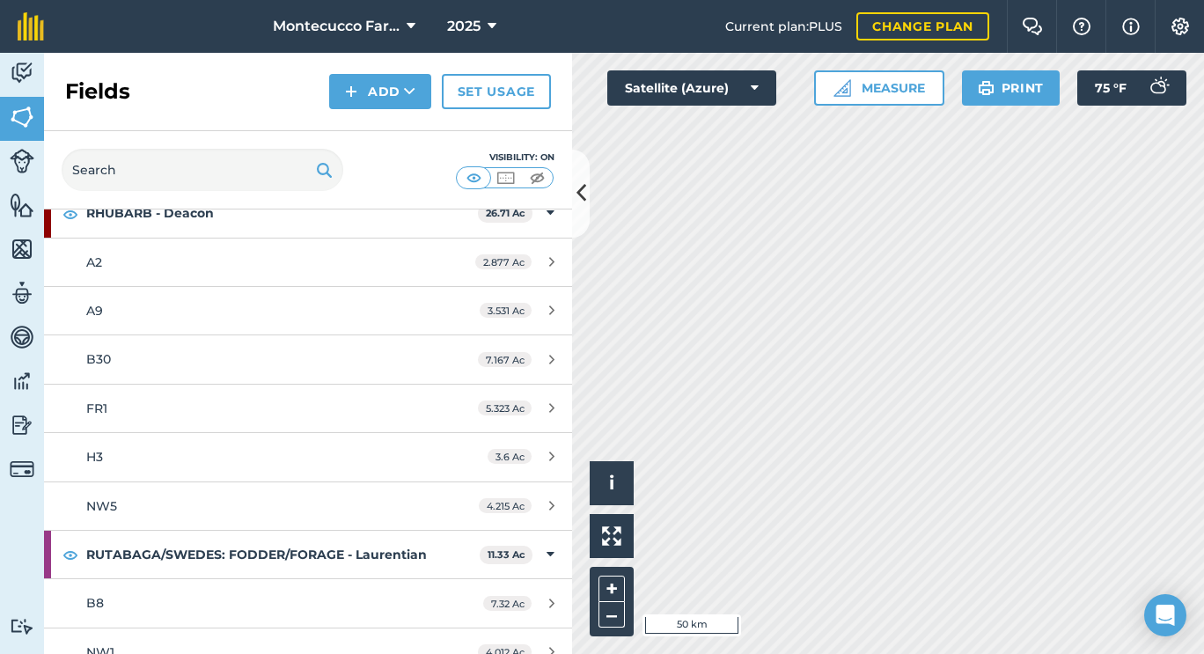
scroll to position [2658, 0]
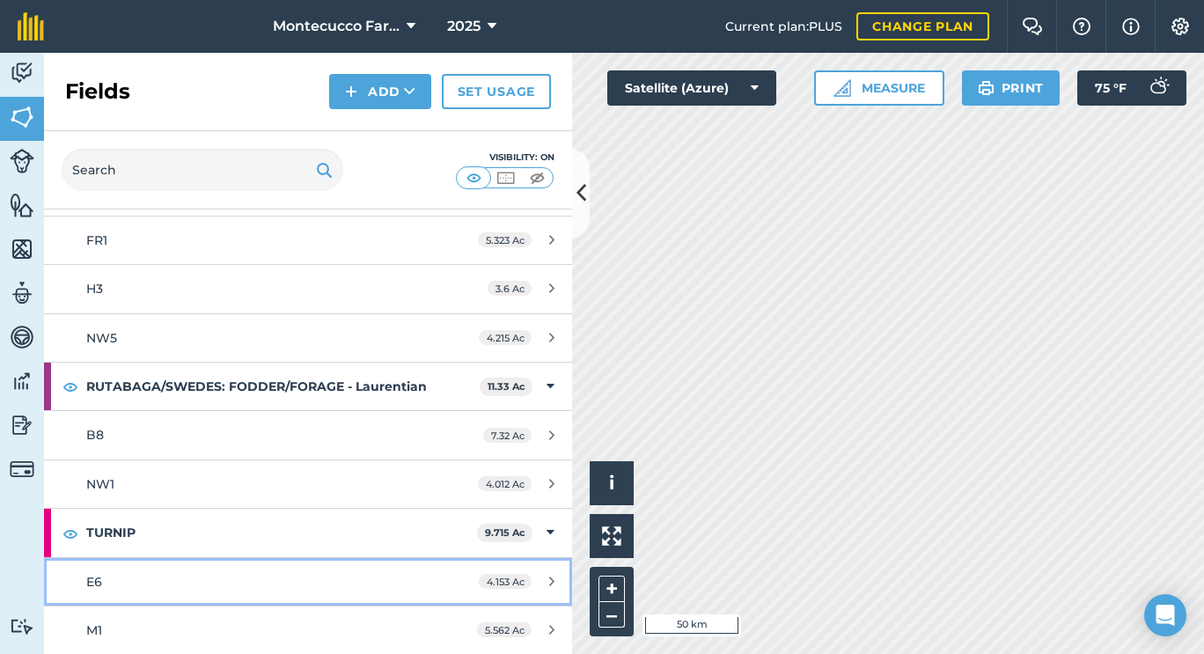
click at [140, 593] on link "E6 4.153 Ac" at bounding box center [308, 582] width 528 height 48
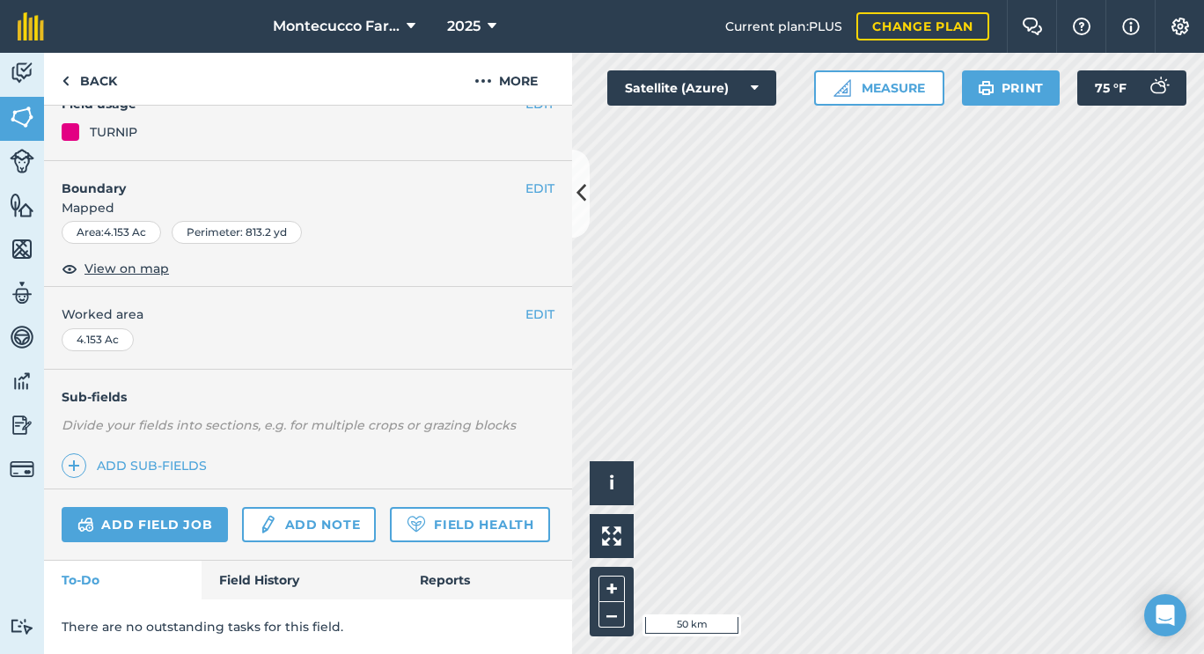
scroll to position [224, 0]
click at [243, 570] on link "Field History" at bounding box center [302, 580] width 200 height 39
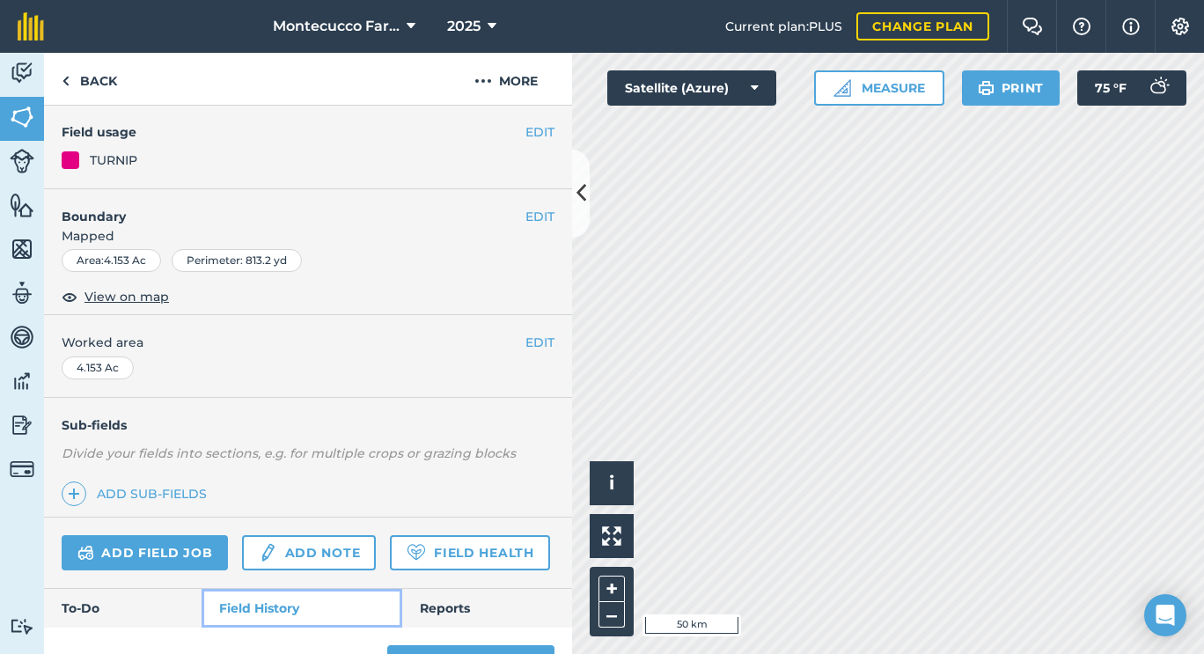
scroll to position [119, 0]
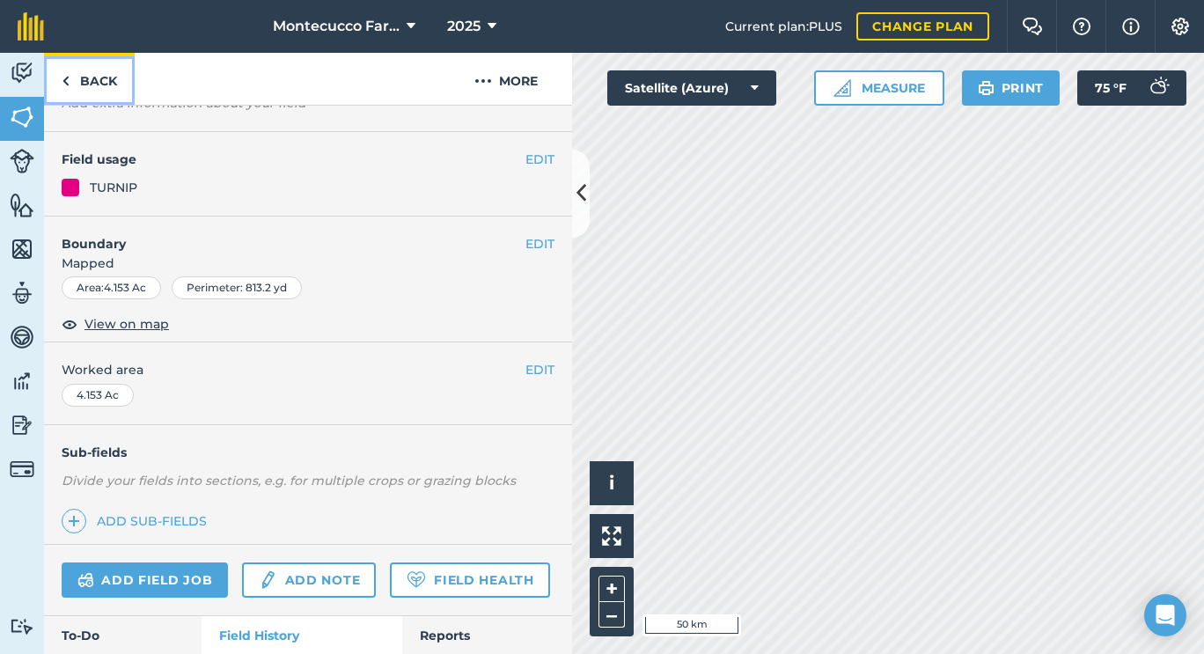
click at [98, 81] on link "Back" at bounding box center [89, 79] width 91 height 52
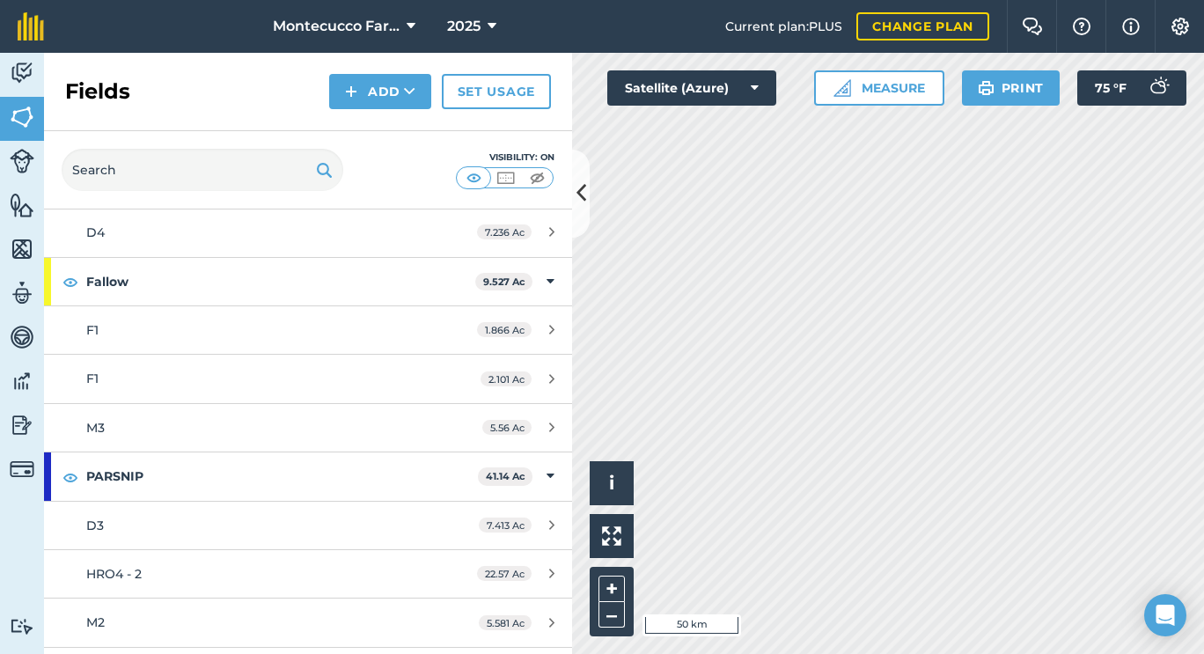
scroll to position [2658, 0]
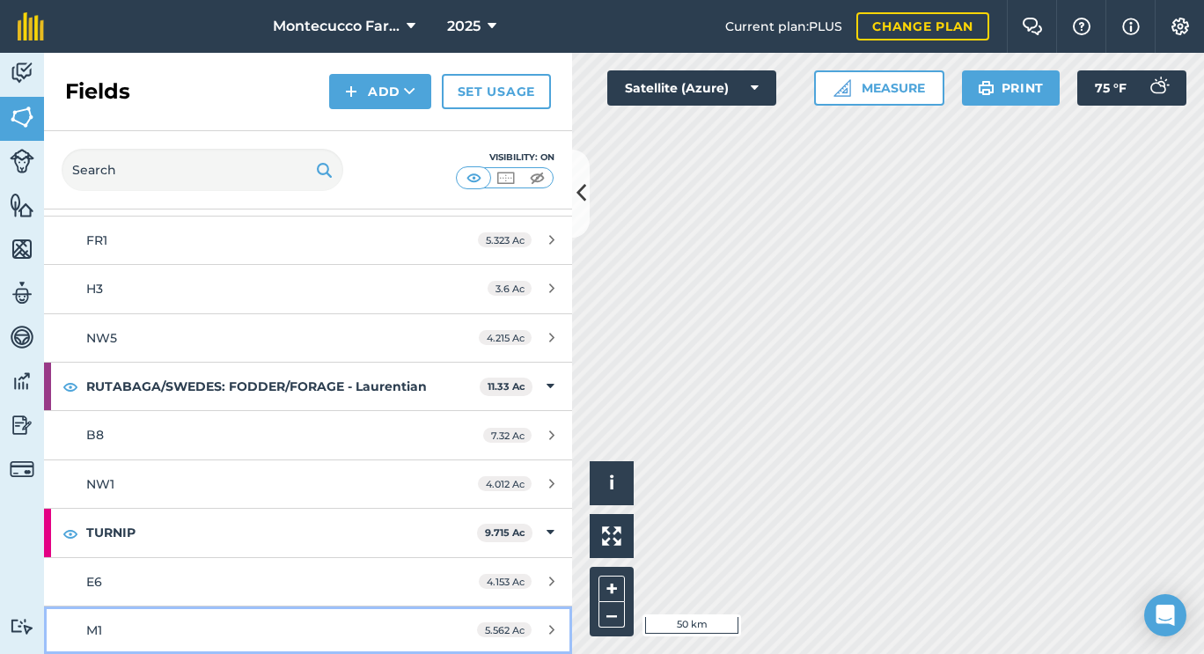
click at [106, 626] on div "M1" at bounding box center [251, 629] width 331 height 19
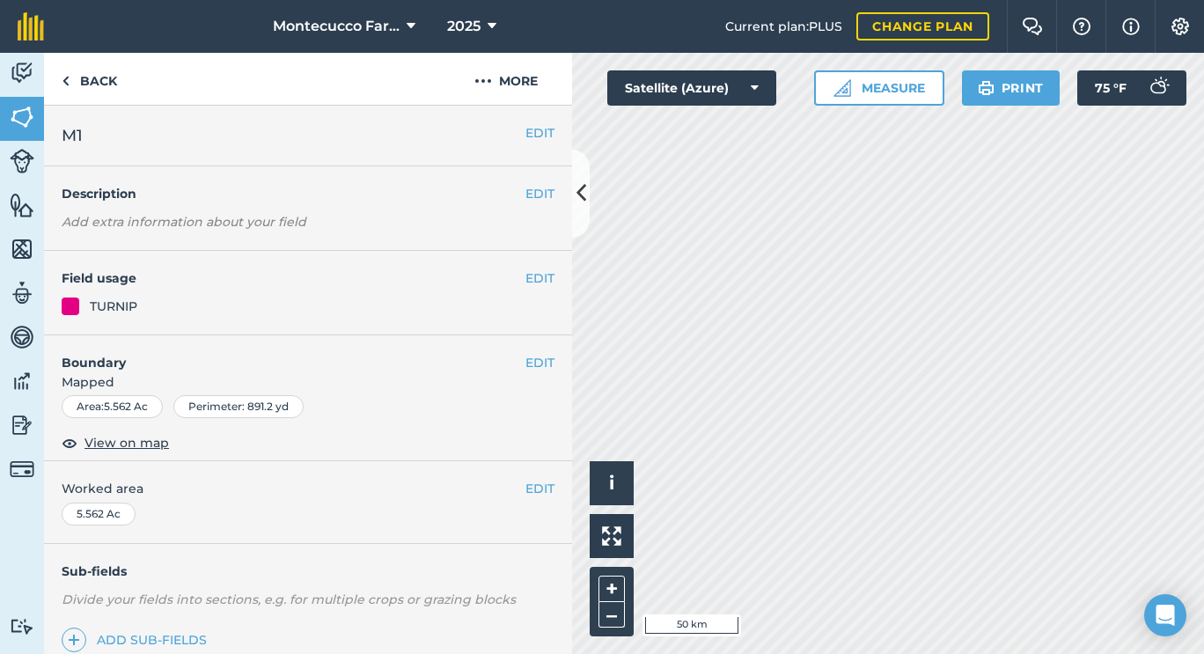
scroll to position [224, 0]
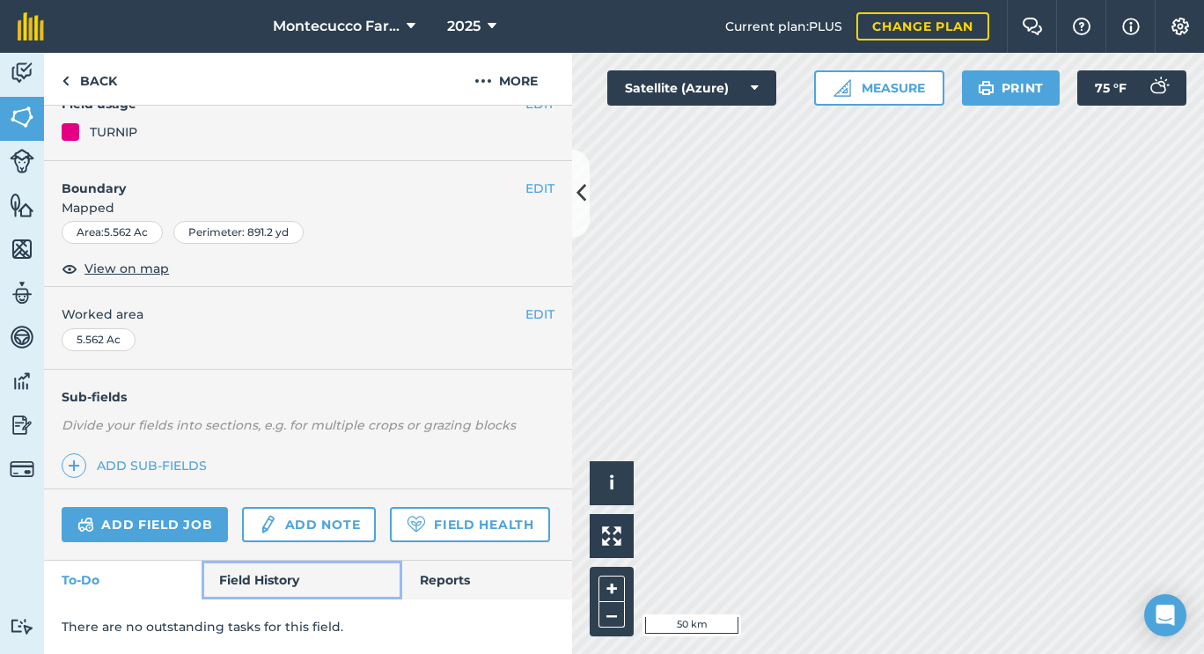
click at [259, 575] on link "Field History" at bounding box center [302, 580] width 200 height 39
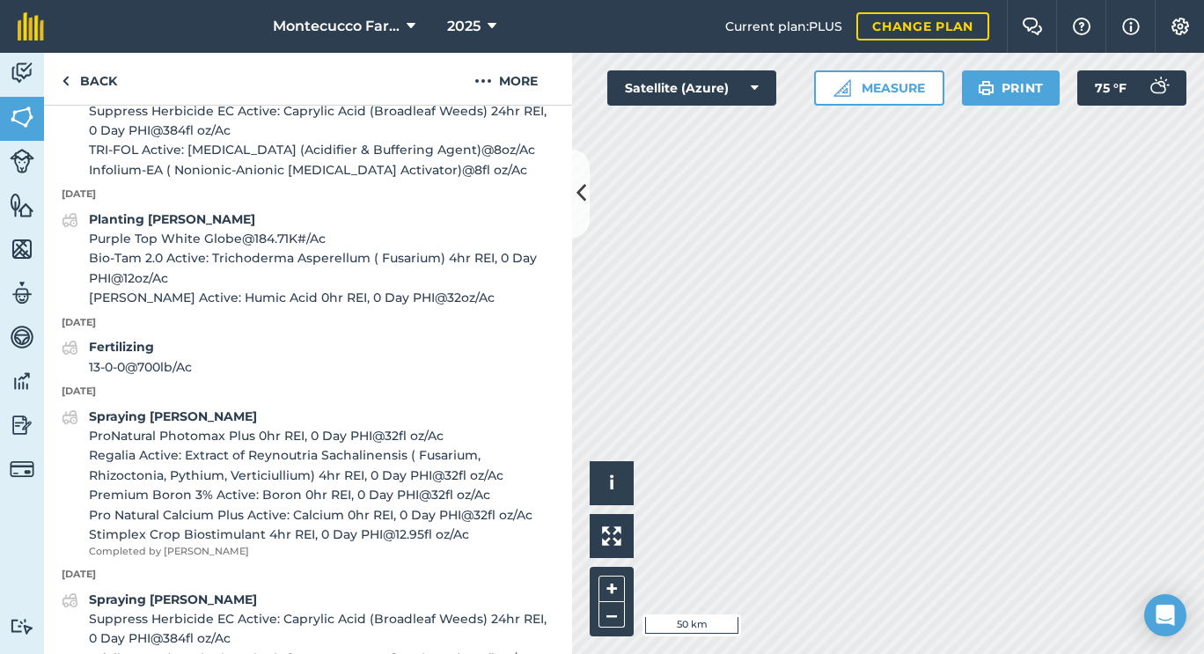
scroll to position [756, 0]
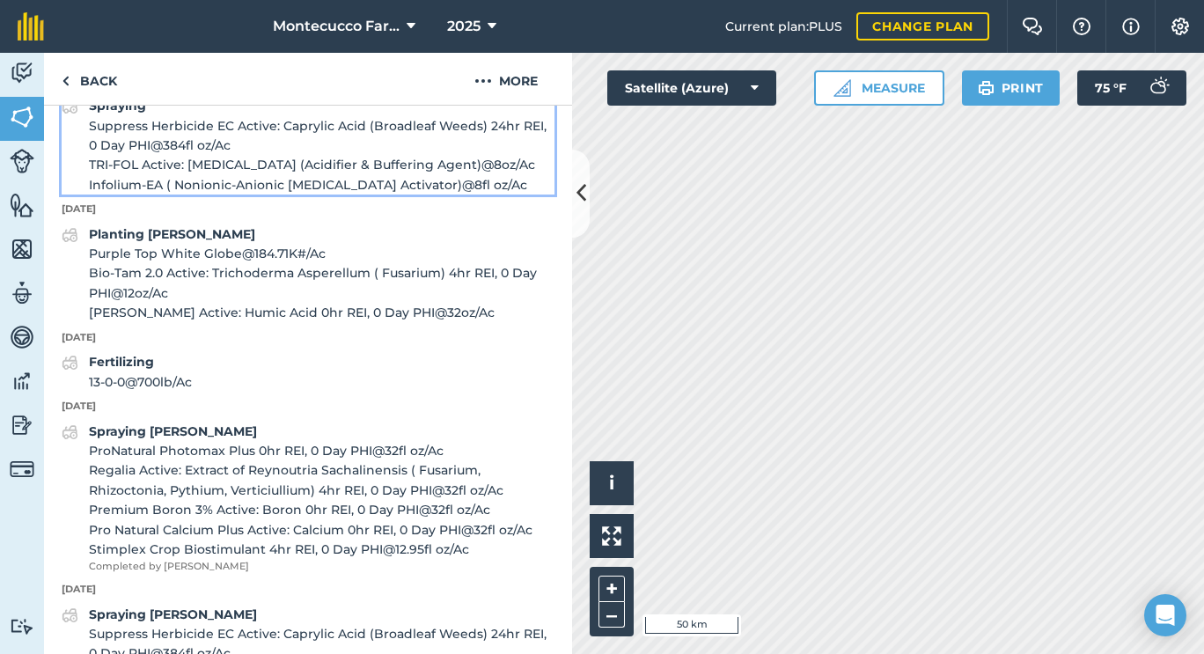
click at [135, 114] on strong "Spraying" at bounding box center [117, 106] width 57 height 16
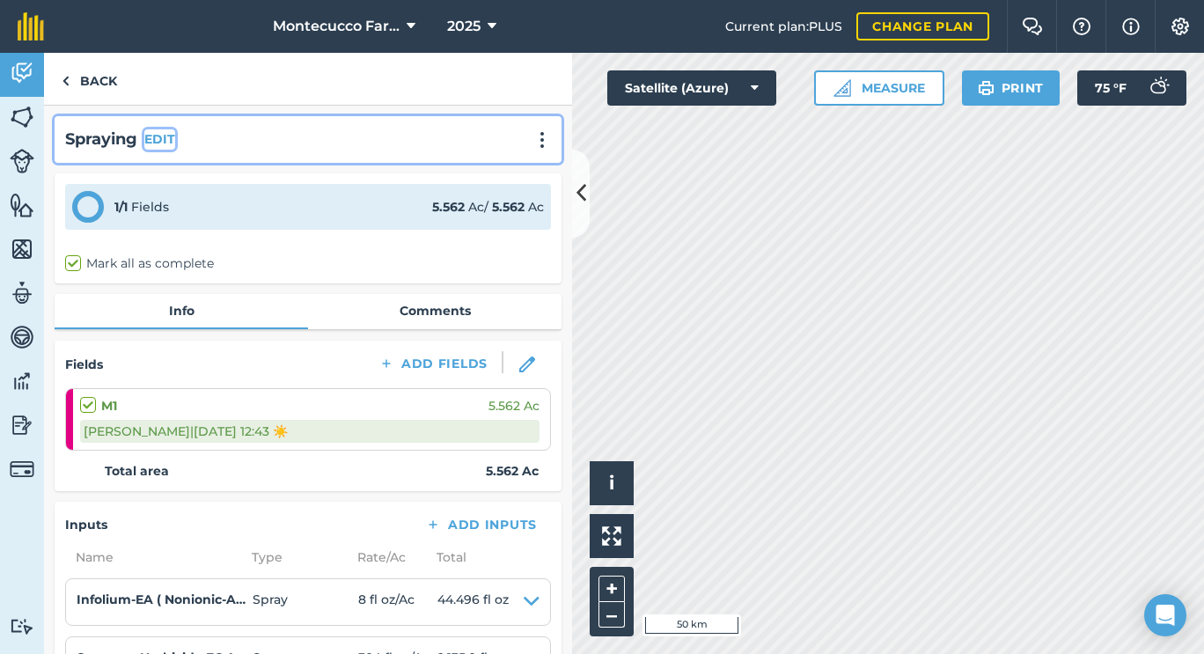
click at [161, 146] on button "EDIT" at bounding box center [159, 138] width 31 height 19
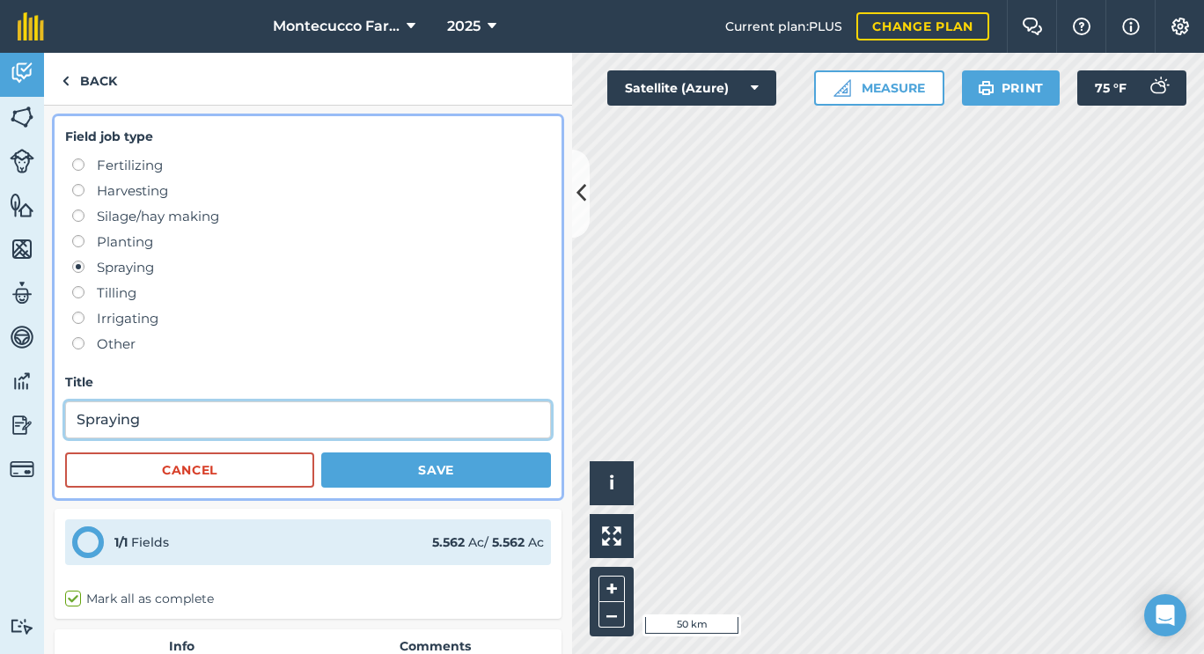
click at [216, 426] on input "Spraying" at bounding box center [308, 419] width 486 height 37
paste input "([PERSON_NAME])"
type input "Spraying ([PERSON_NAME])"
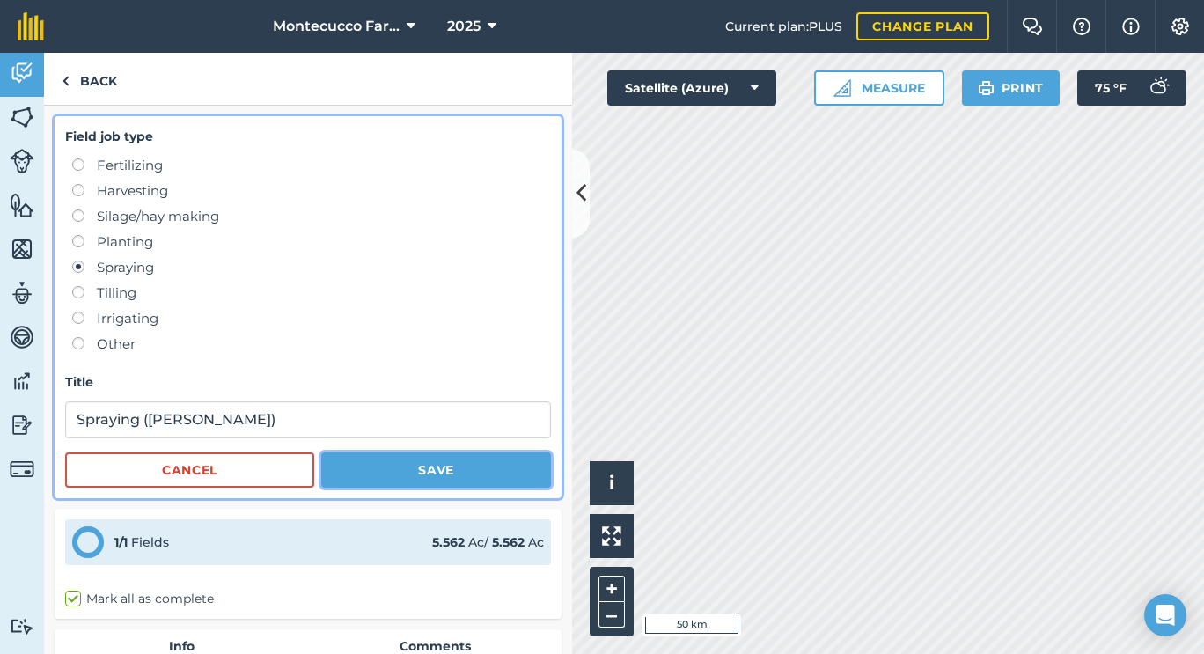
click at [425, 473] on button "Save" at bounding box center [436, 469] width 230 height 35
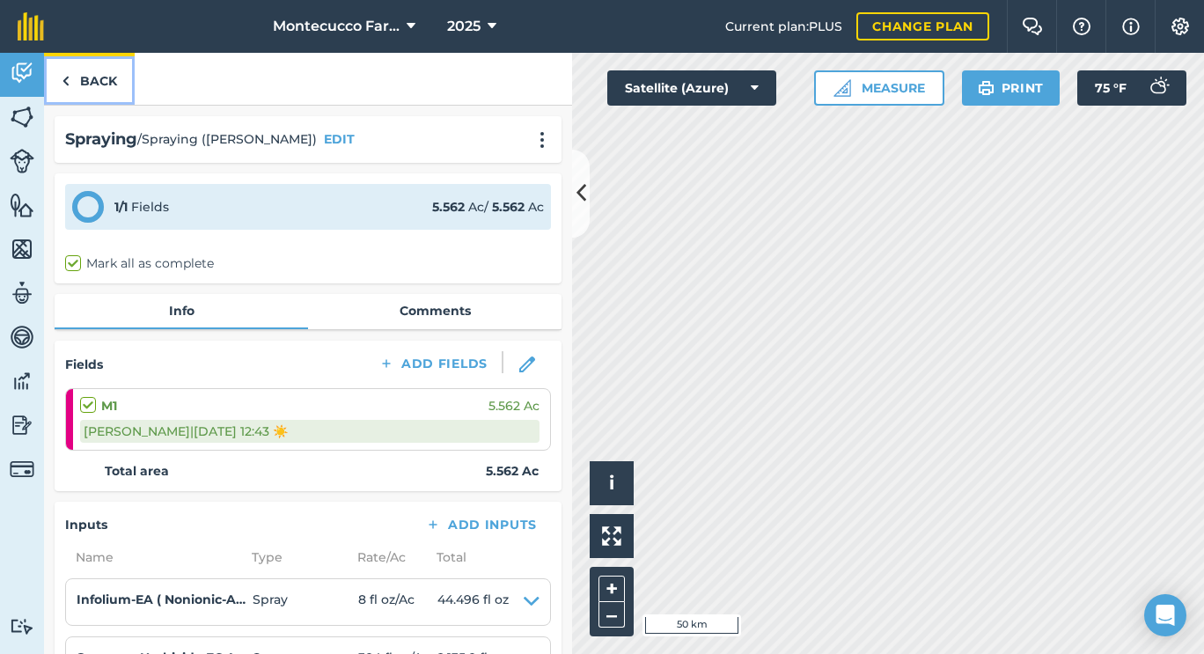
click at [92, 85] on link "Back" at bounding box center [89, 79] width 91 height 52
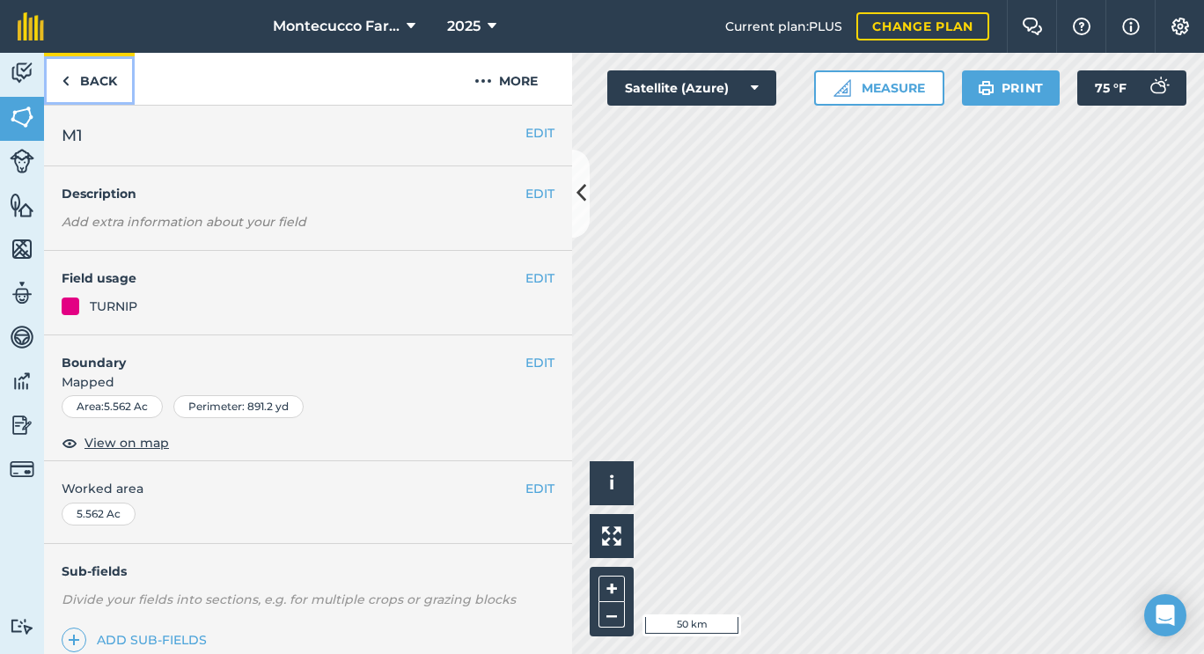
click at [92, 85] on link "Back" at bounding box center [89, 79] width 91 height 52
